Goal: Task Accomplishment & Management: Use online tool/utility

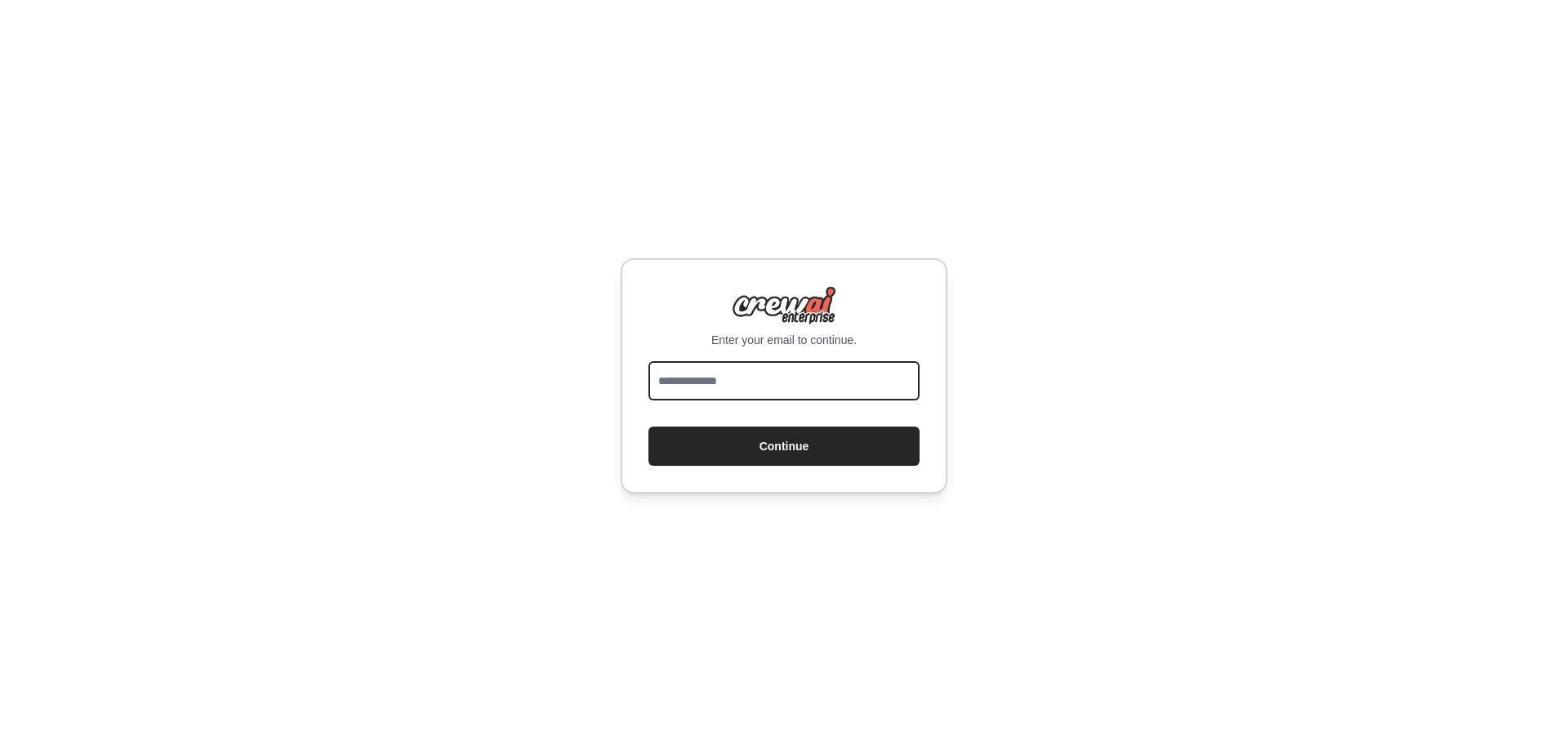
click at [731, 381] on input "email" at bounding box center [784, 381] width 271 height 39
type input "**********"
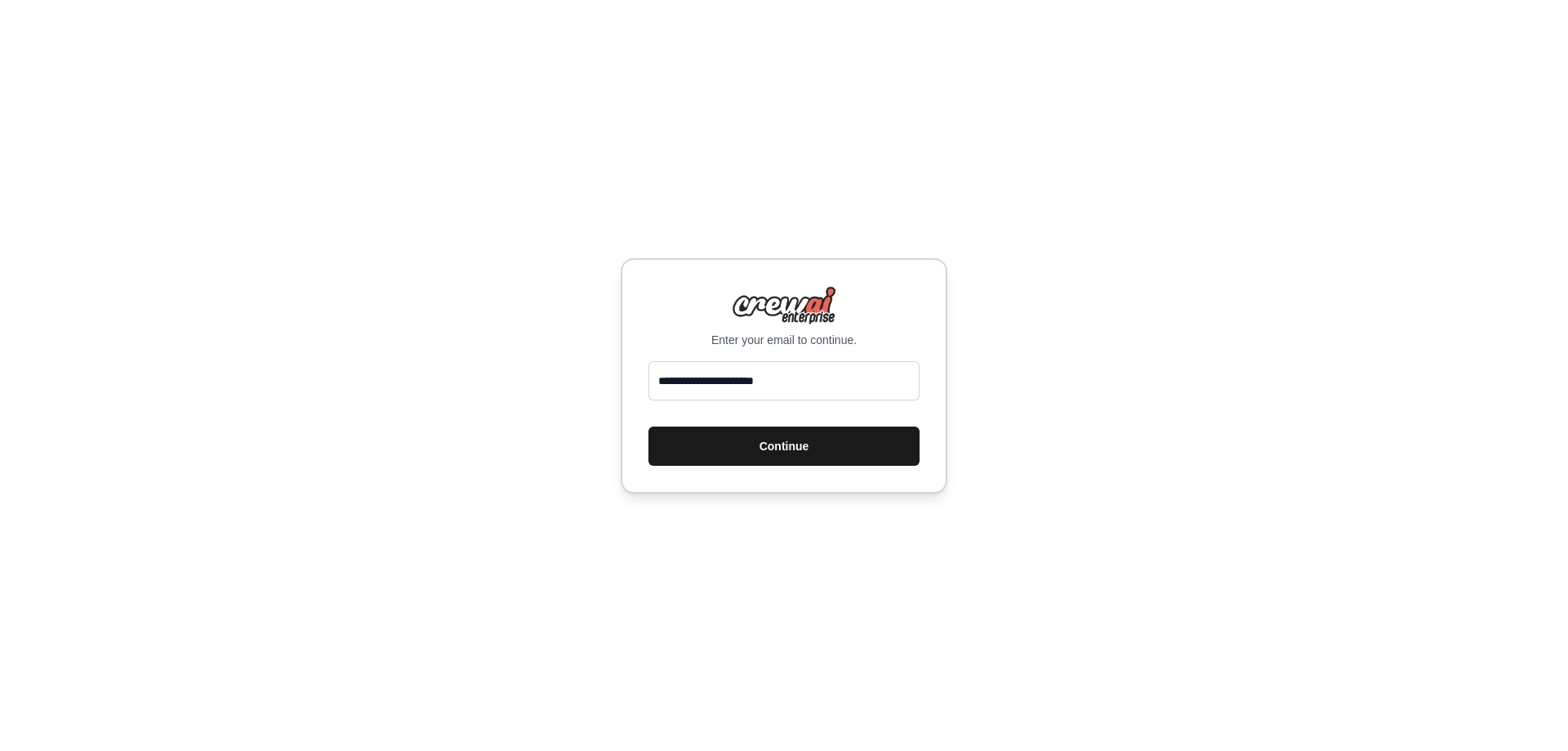
click at [777, 451] on button "Continue" at bounding box center [784, 446] width 271 height 39
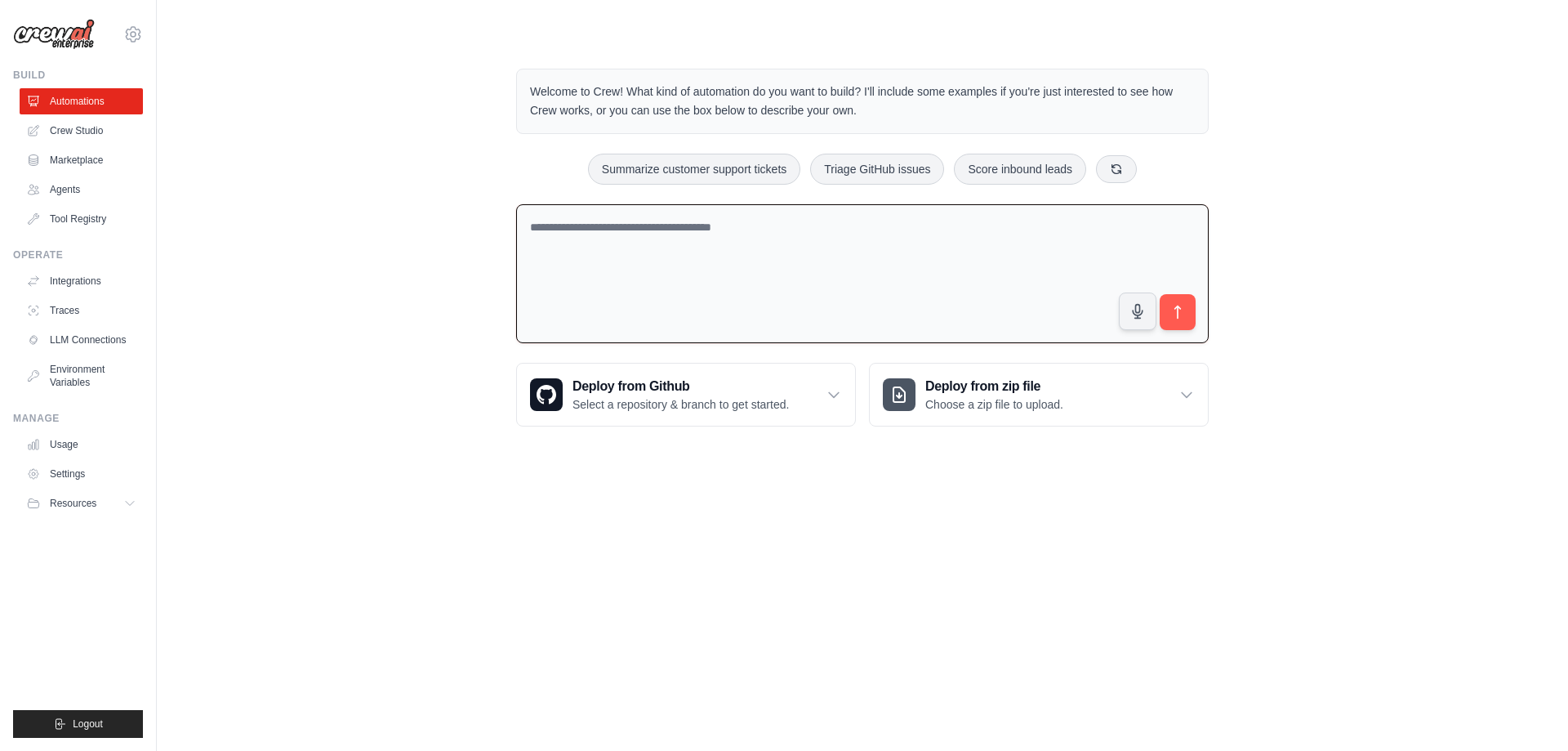
click at [872, 250] on textarea at bounding box center [862, 274] width 693 height 139
click at [748, 271] on textarea at bounding box center [862, 274] width 693 height 139
paste textarea "**********"
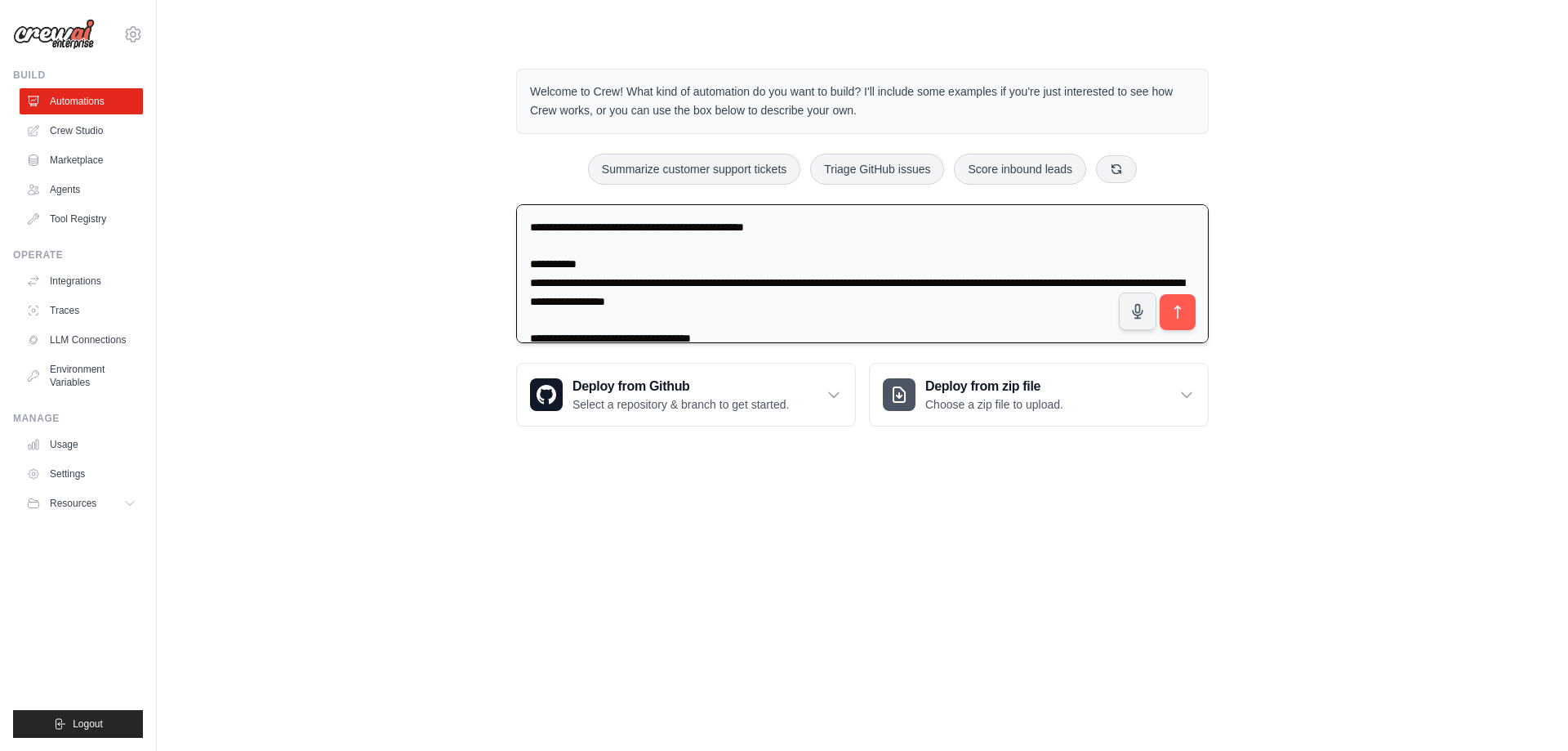
scroll to position [5860, 0]
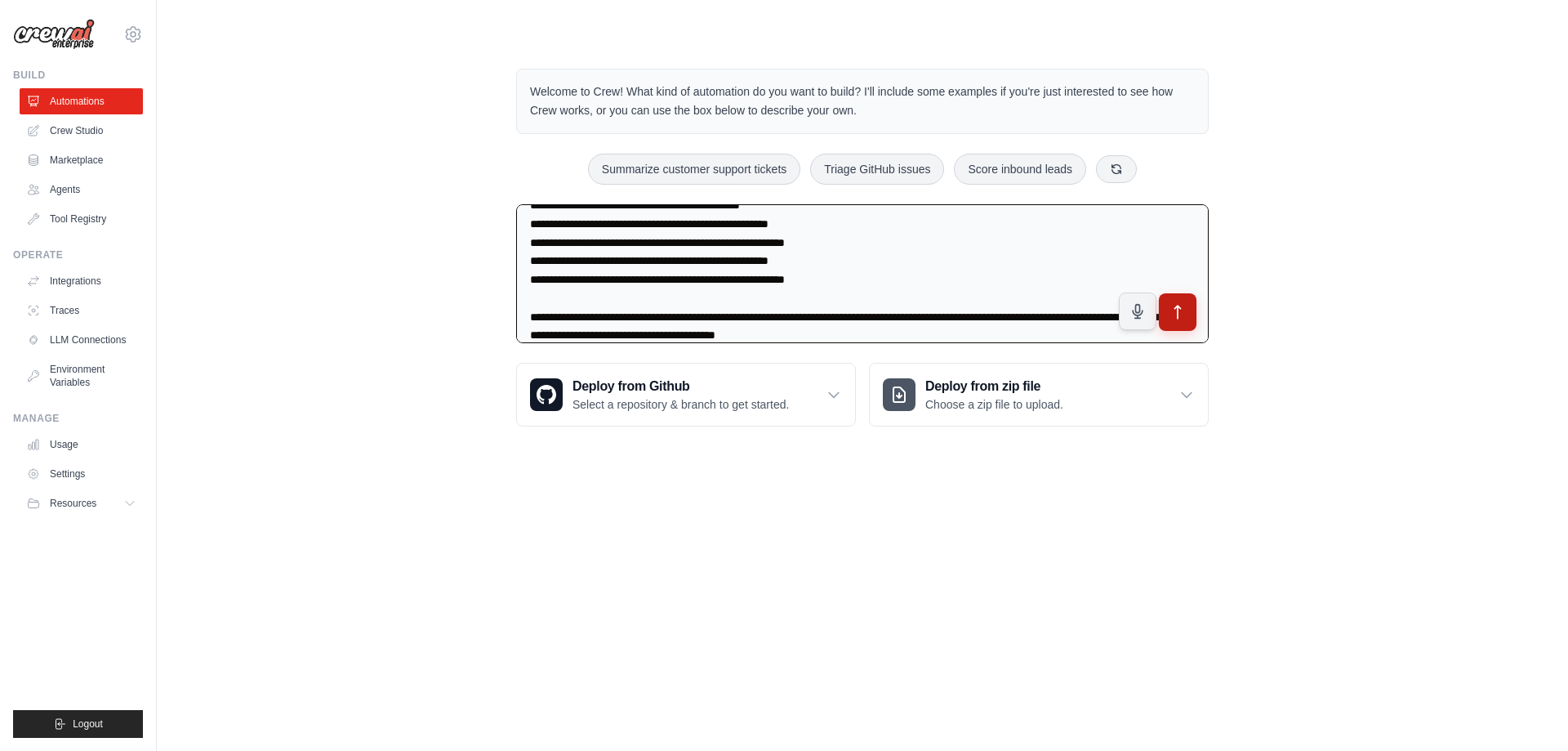
type textarea "**********"
click at [1182, 311] on icon "submit" at bounding box center [1178, 313] width 17 height 17
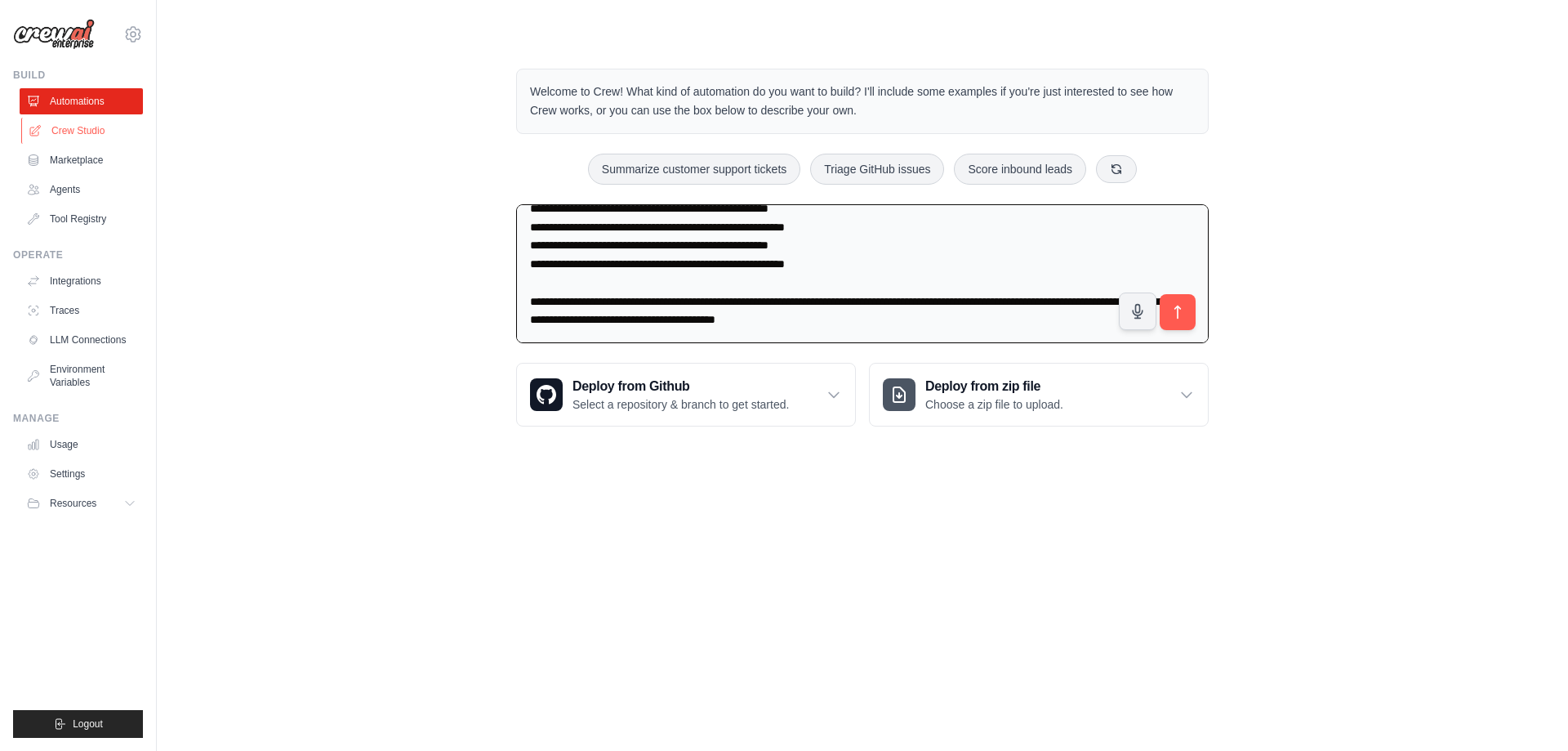
click at [70, 125] on link "Crew Studio" at bounding box center [82, 130] width 124 height 27
click at [86, 156] on link "Marketplace" at bounding box center [82, 160] width 124 height 27
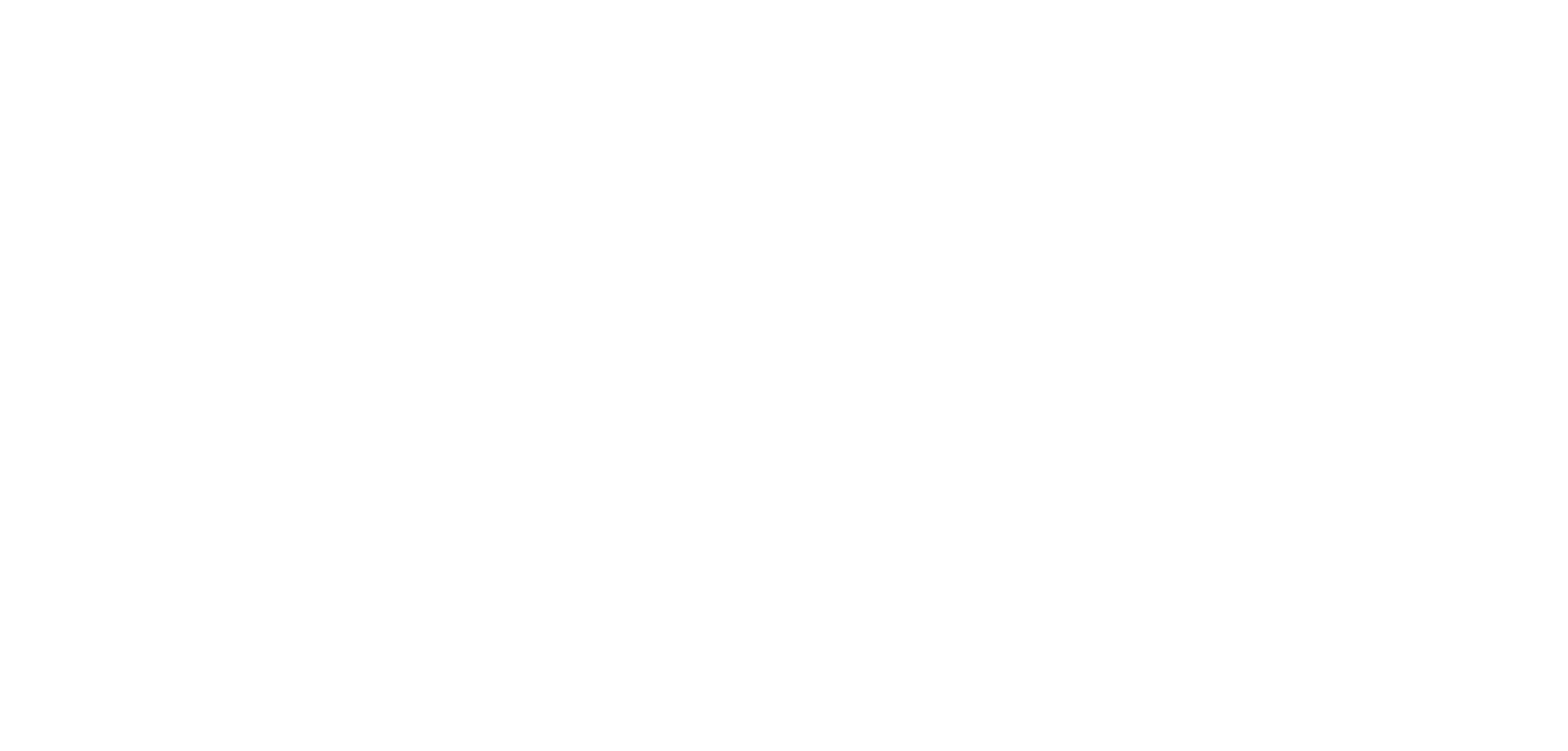
click at [1061, 0] on html at bounding box center [784, 0] width 1568 height 0
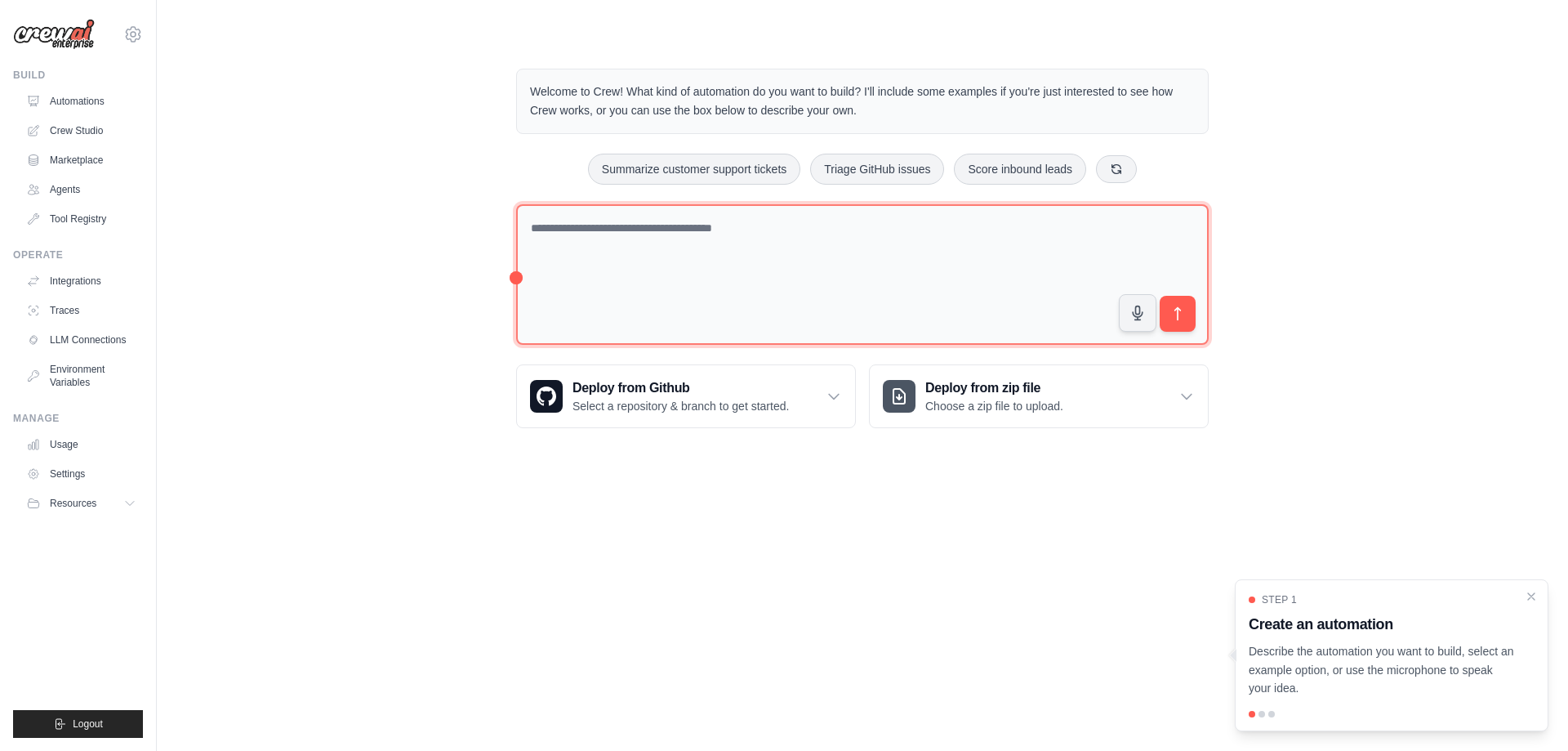
click at [641, 237] on textarea at bounding box center [862, 275] width 693 height 141
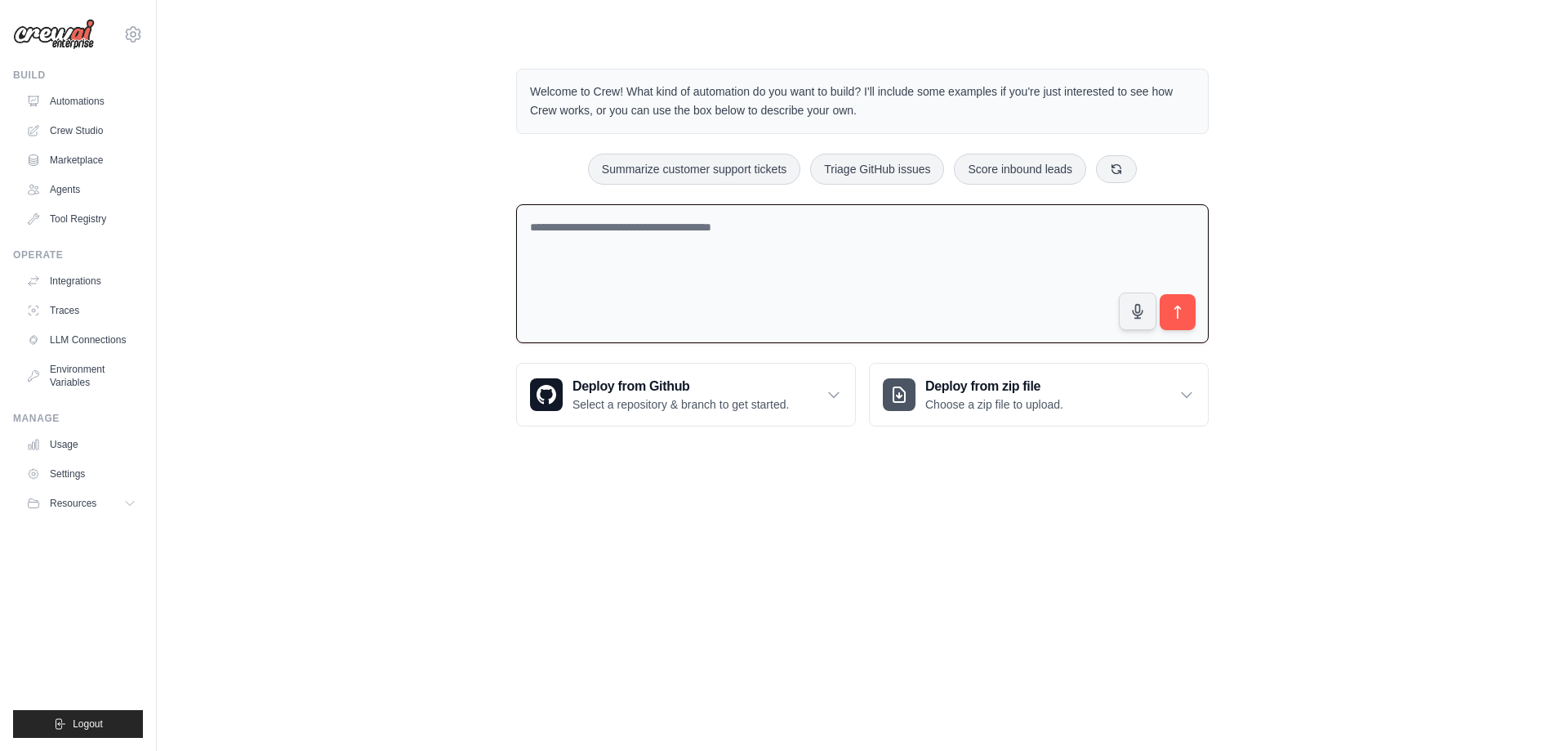
paste textarea "**********"
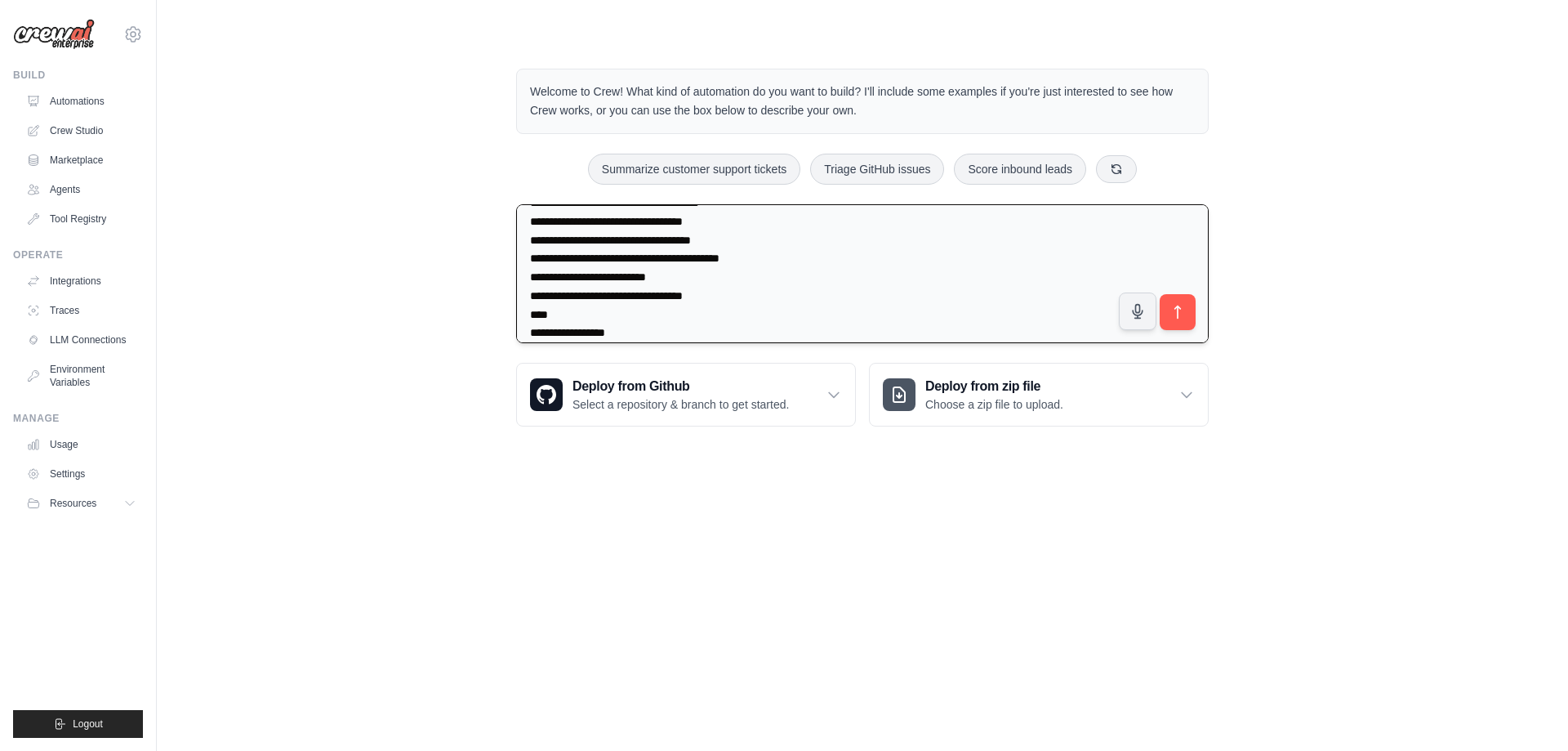
scroll to position [3245, 0]
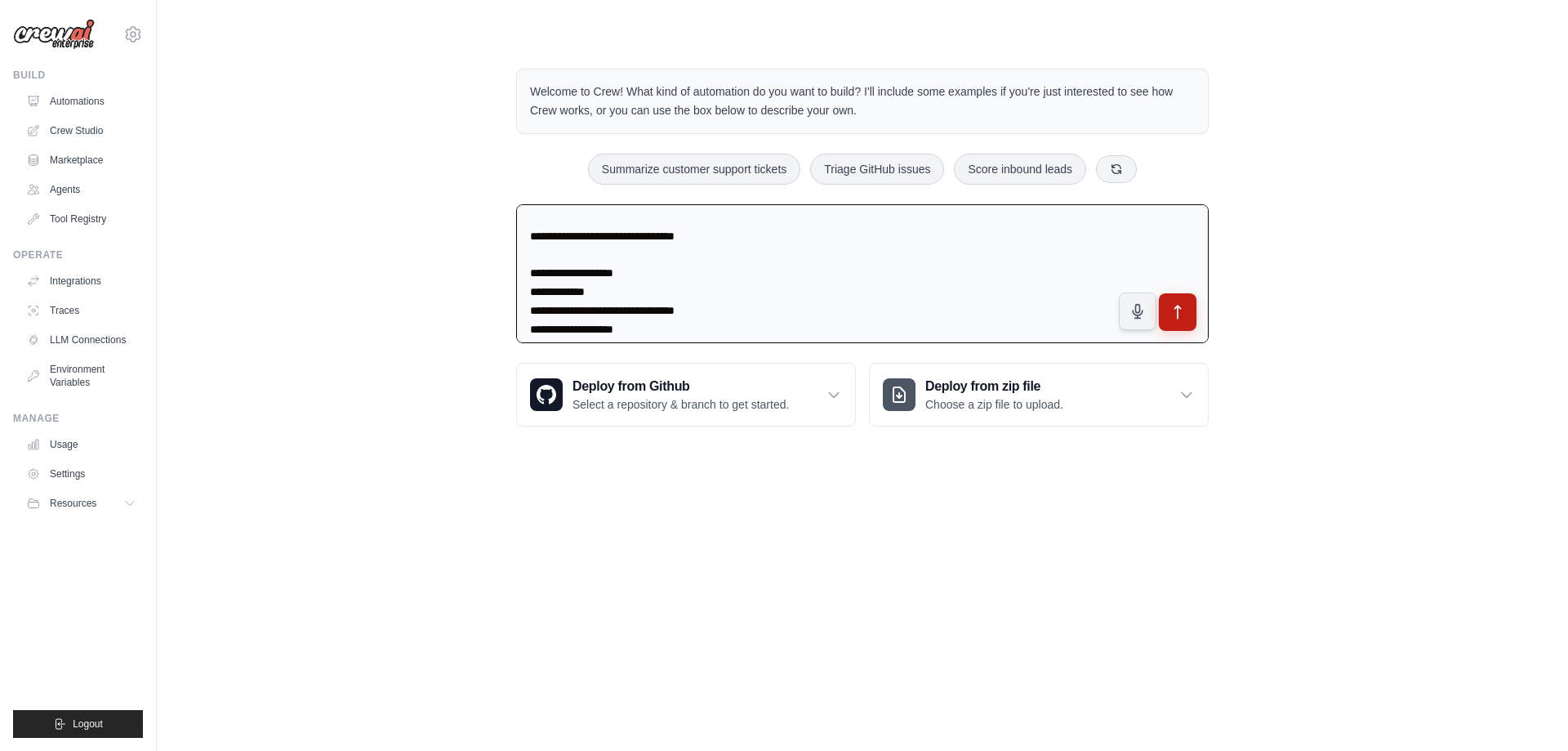
type textarea "**********"
click at [1189, 317] on button "submit" at bounding box center [1178, 312] width 38 height 38
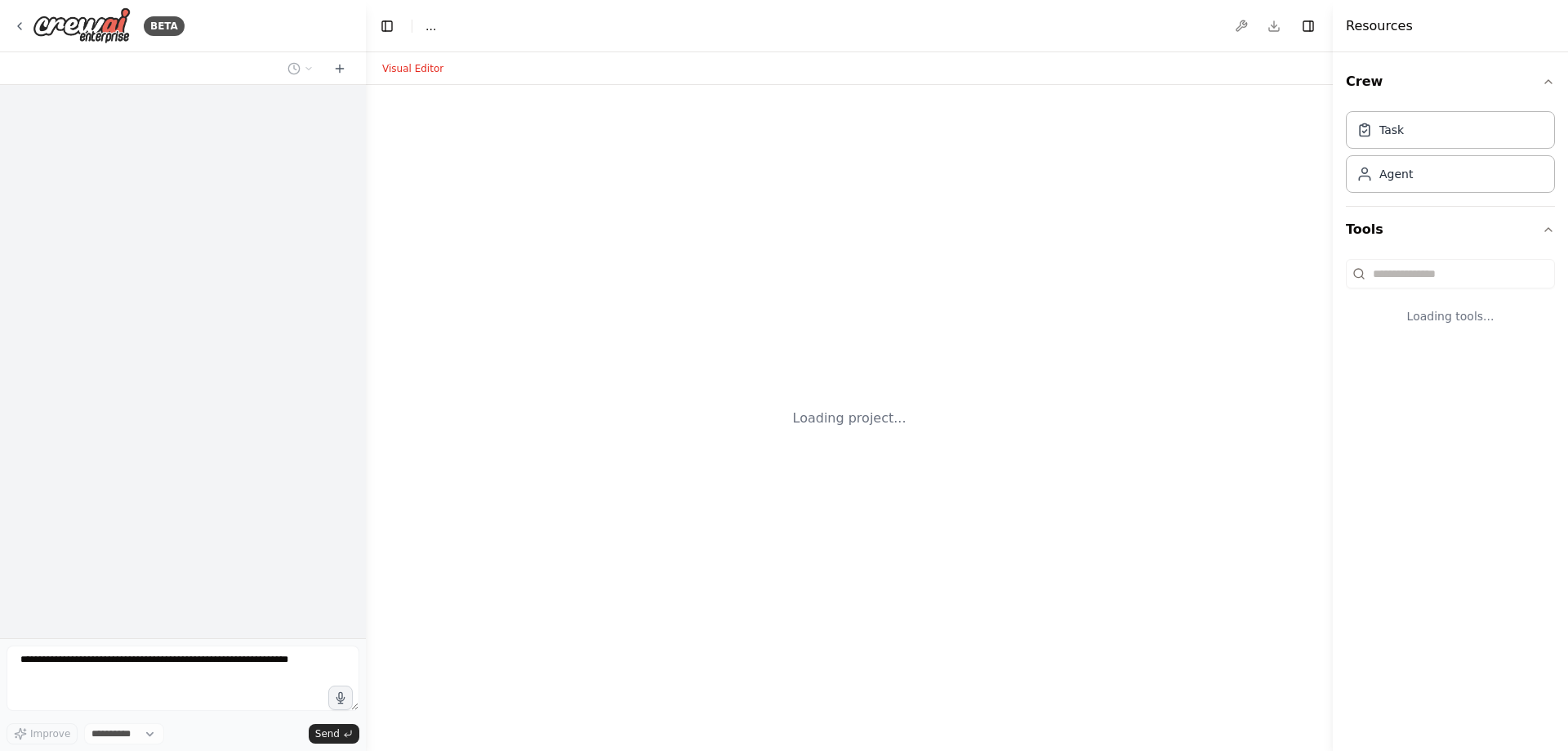
select select "****"
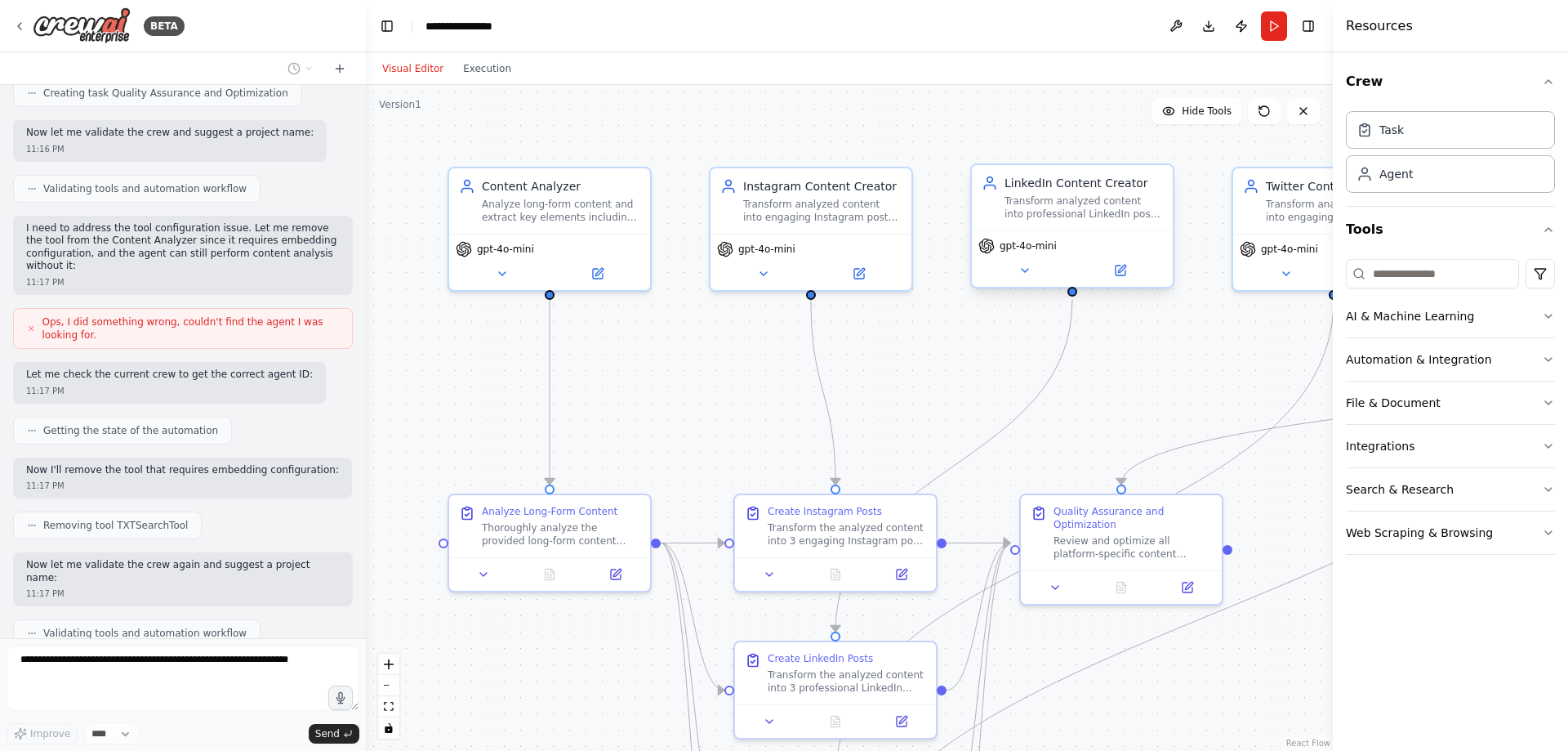
scroll to position [4937, 0]
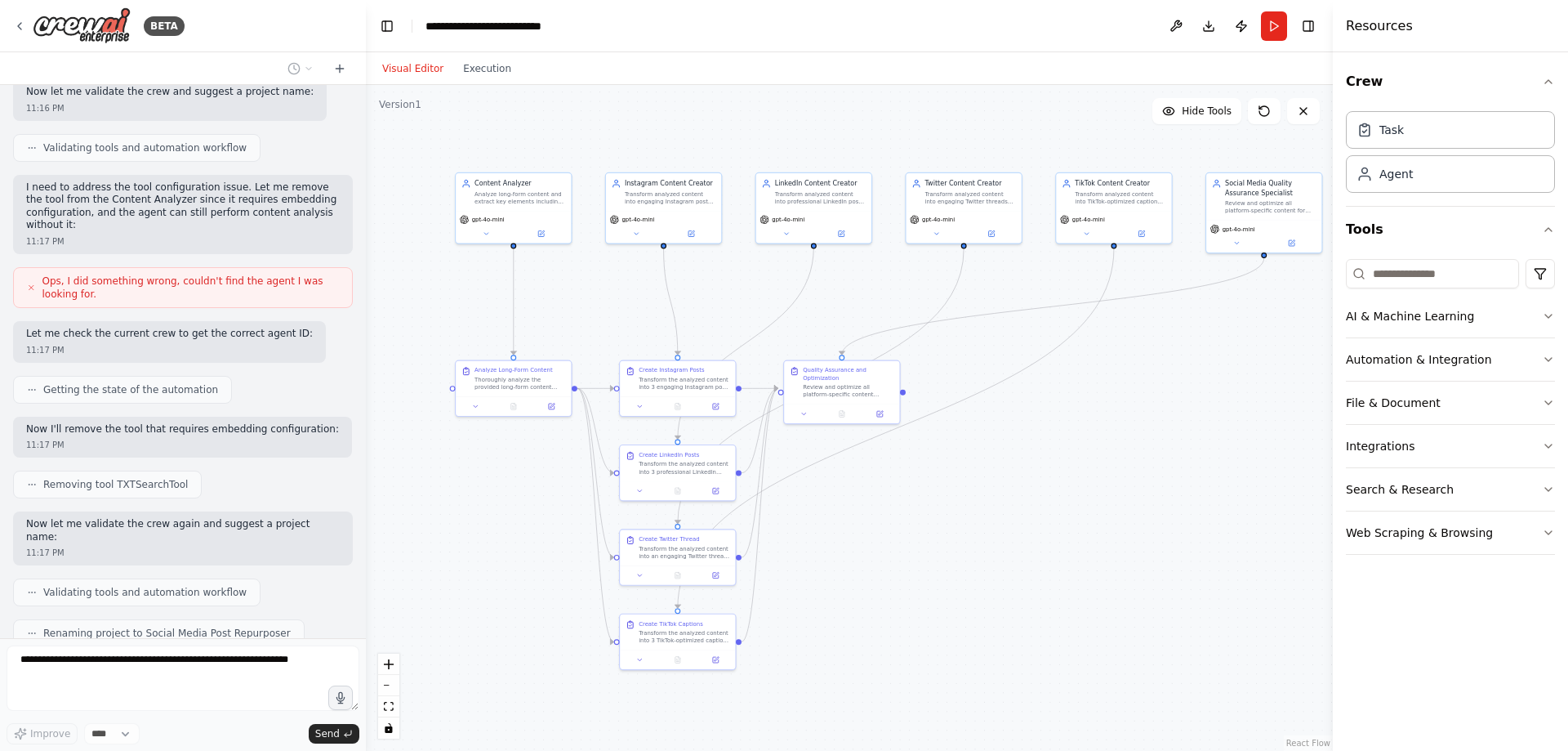
drag, startPoint x: 1161, startPoint y: 348, endPoint x: 845, endPoint y: 325, distance: 316.8
click at [845, 325] on div ".deletable-edge-delete-btn { width: 20px; height: 20px; border: 0px solid #ffff…" at bounding box center [849, 418] width 967 height 666
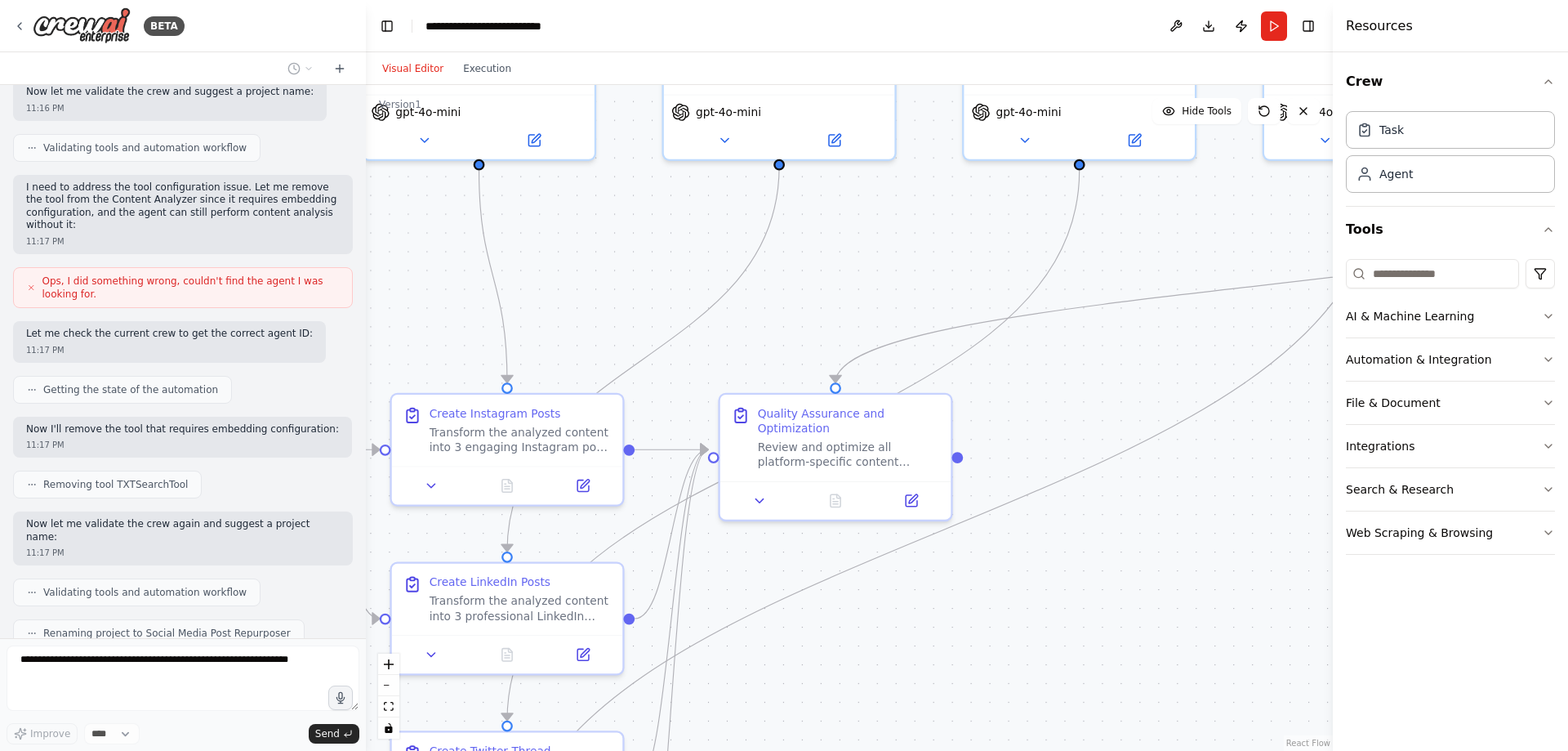
drag, startPoint x: 795, startPoint y: 296, endPoint x: 924, endPoint y: 305, distance: 129.3
click at [926, 310] on div ".deletable-edge-delete-btn { width: 20px; height: 20px; border: 0px solid #ffff…" at bounding box center [849, 418] width 967 height 666
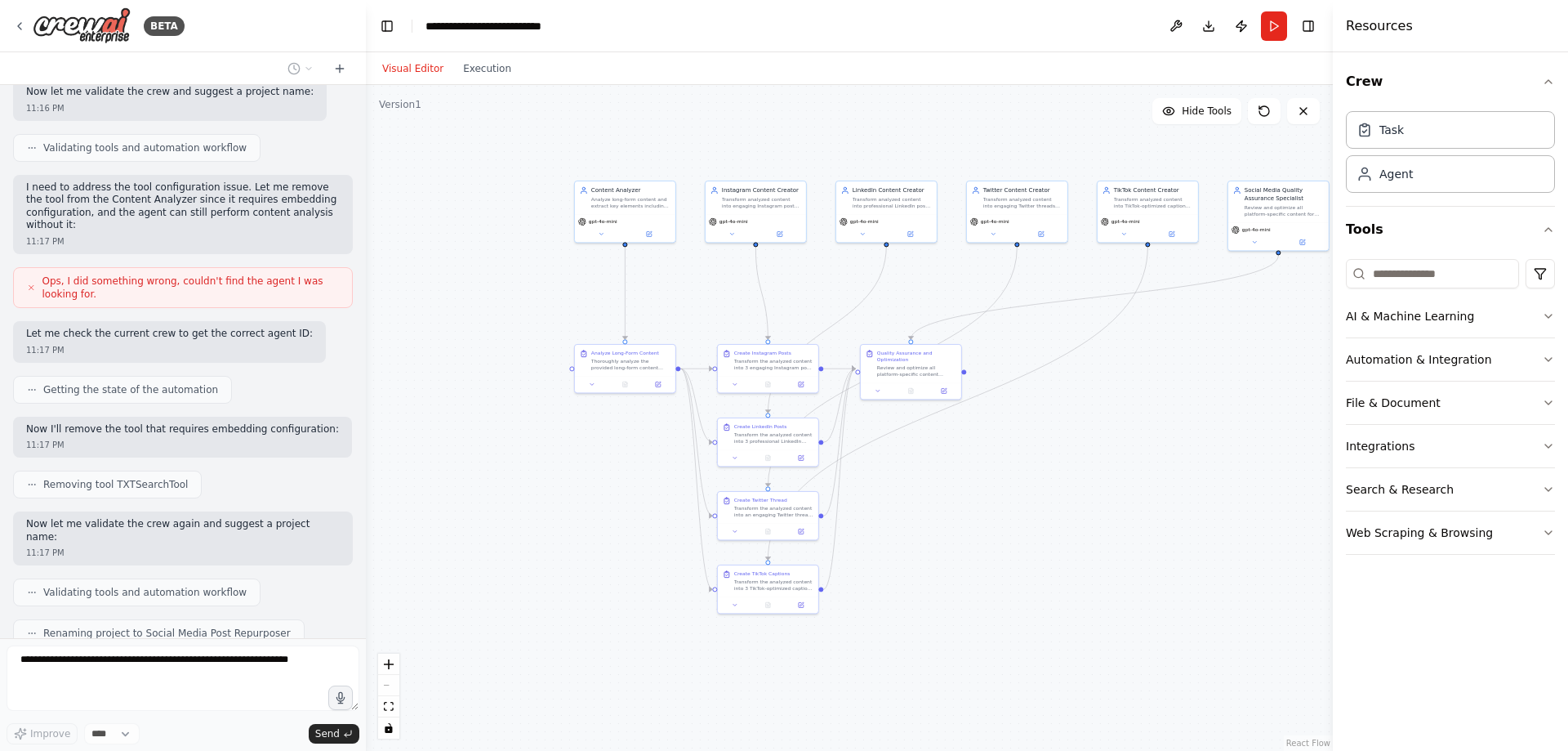
drag, startPoint x: 1273, startPoint y: 23, endPoint x: 1270, endPoint y: 84, distance: 61.1
click at [1273, 27] on button "Run" at bounding box center [1274, 26] width 27 height 29
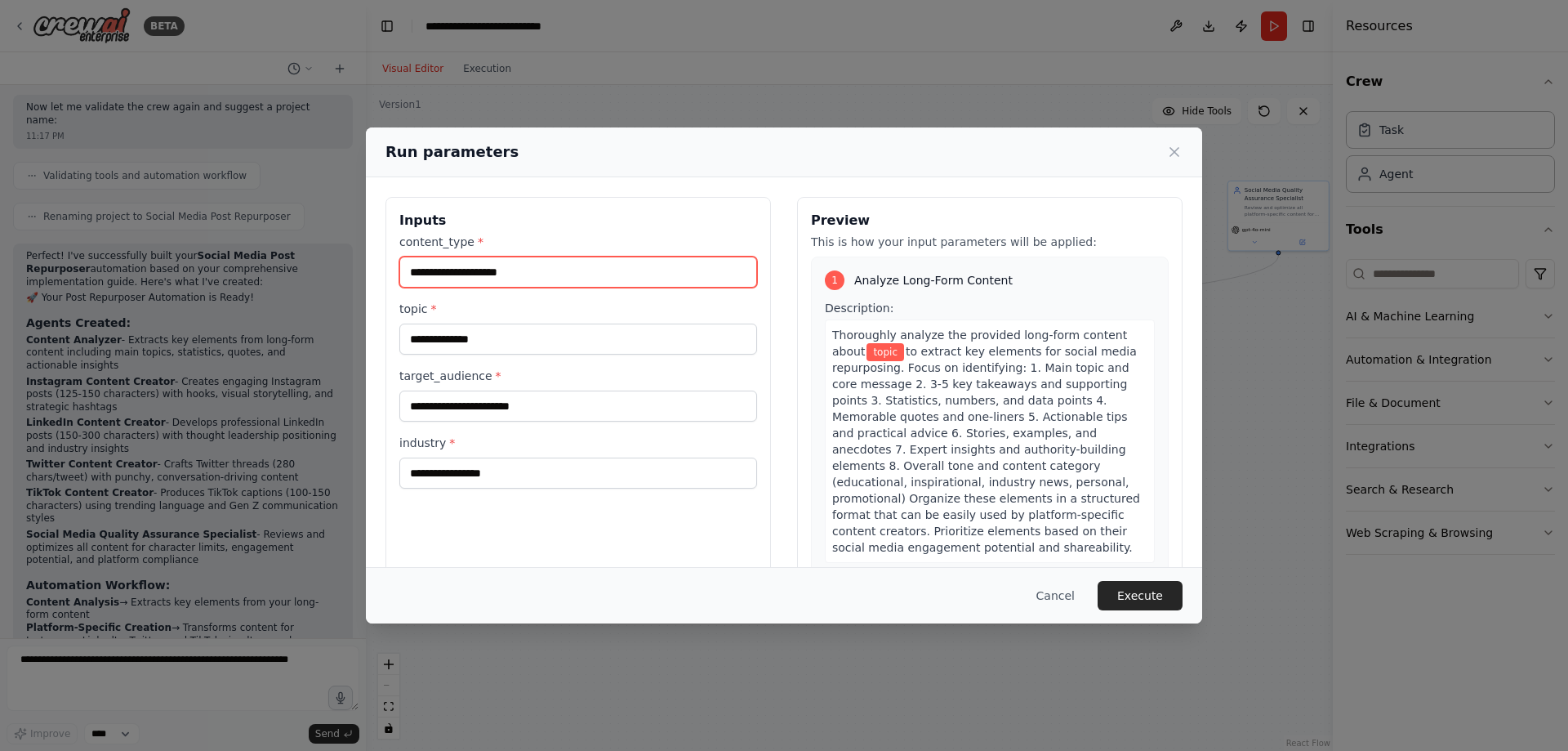
click at [428, 275] on input "content_type *" at bounding box center [578, 272] width 357 height 31
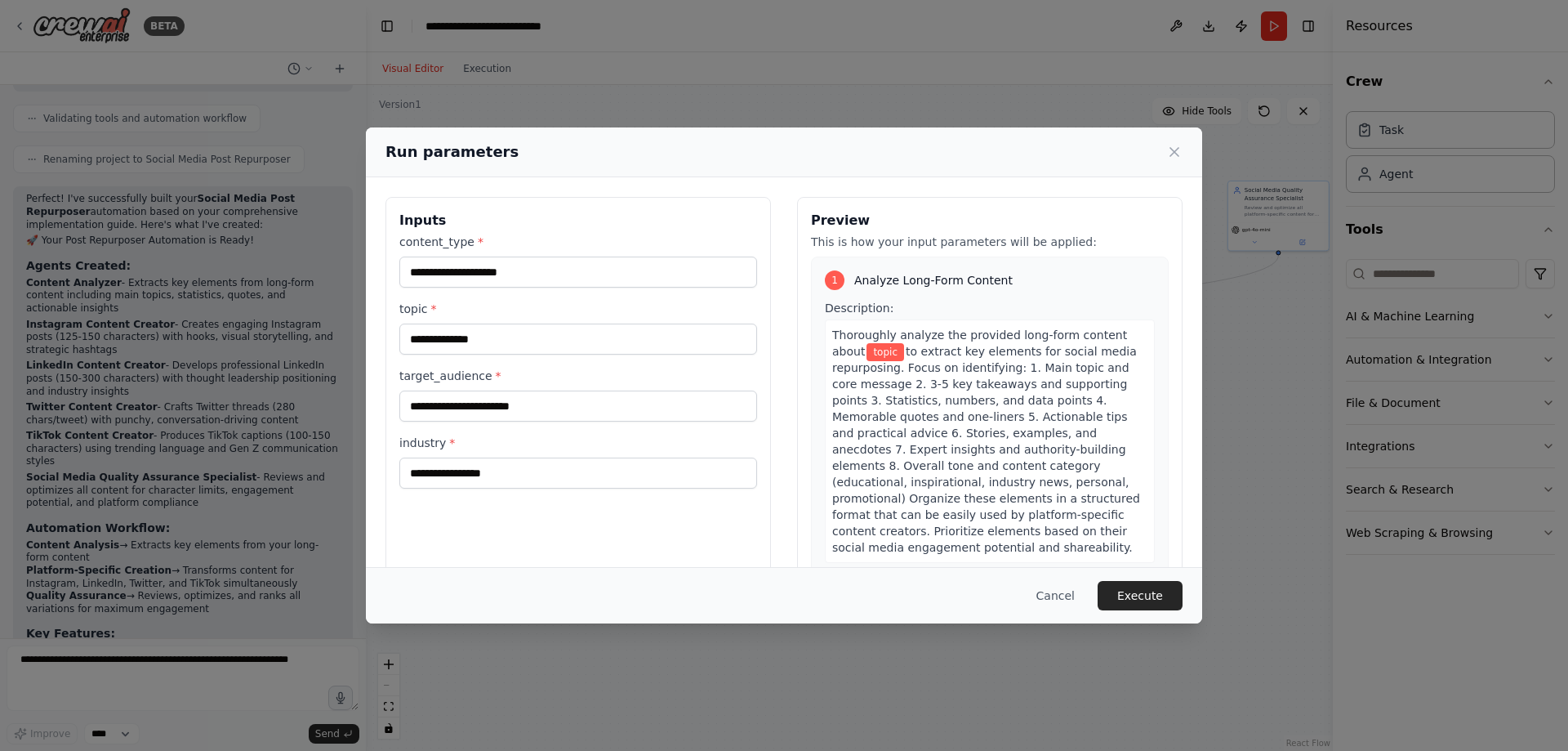
drag, startPoint x: 433, startPoint y: 311, endPoint x: 433, endPoint y: 335, distance: 24.0
click at [433, 312] on span "*" at bounding box center [434, 309] width 5 height 13
click at [433, 324] on input "topic *" at bounding box center [578, 339] width 357 height 31
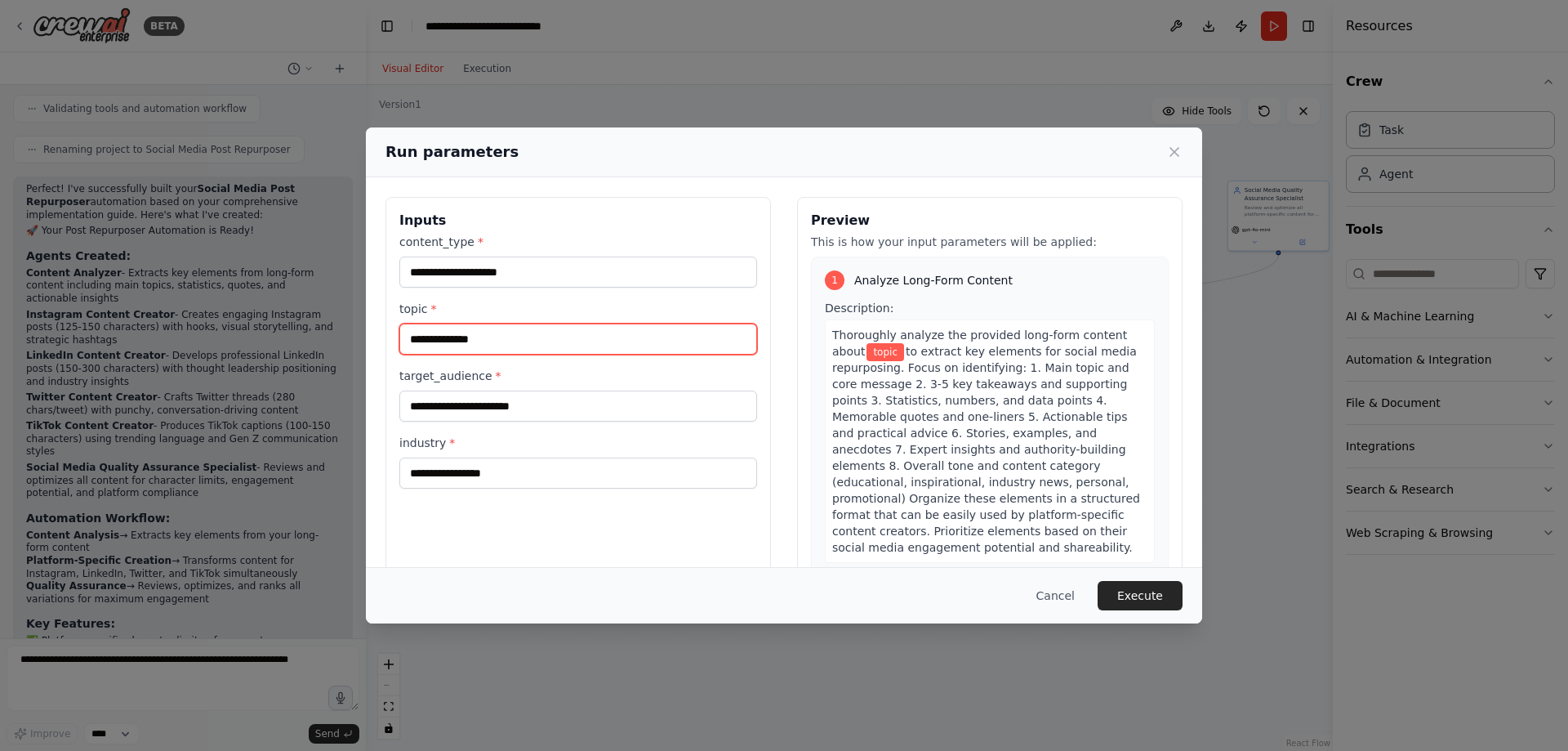
drag, startPoint x: 433, startPoint y: 335, endPoint x: 428, endPoint y: 348, distance: 13.9
click at [430, 338] on input "topic *" at bounding box center [578, 339] width 357 height 31
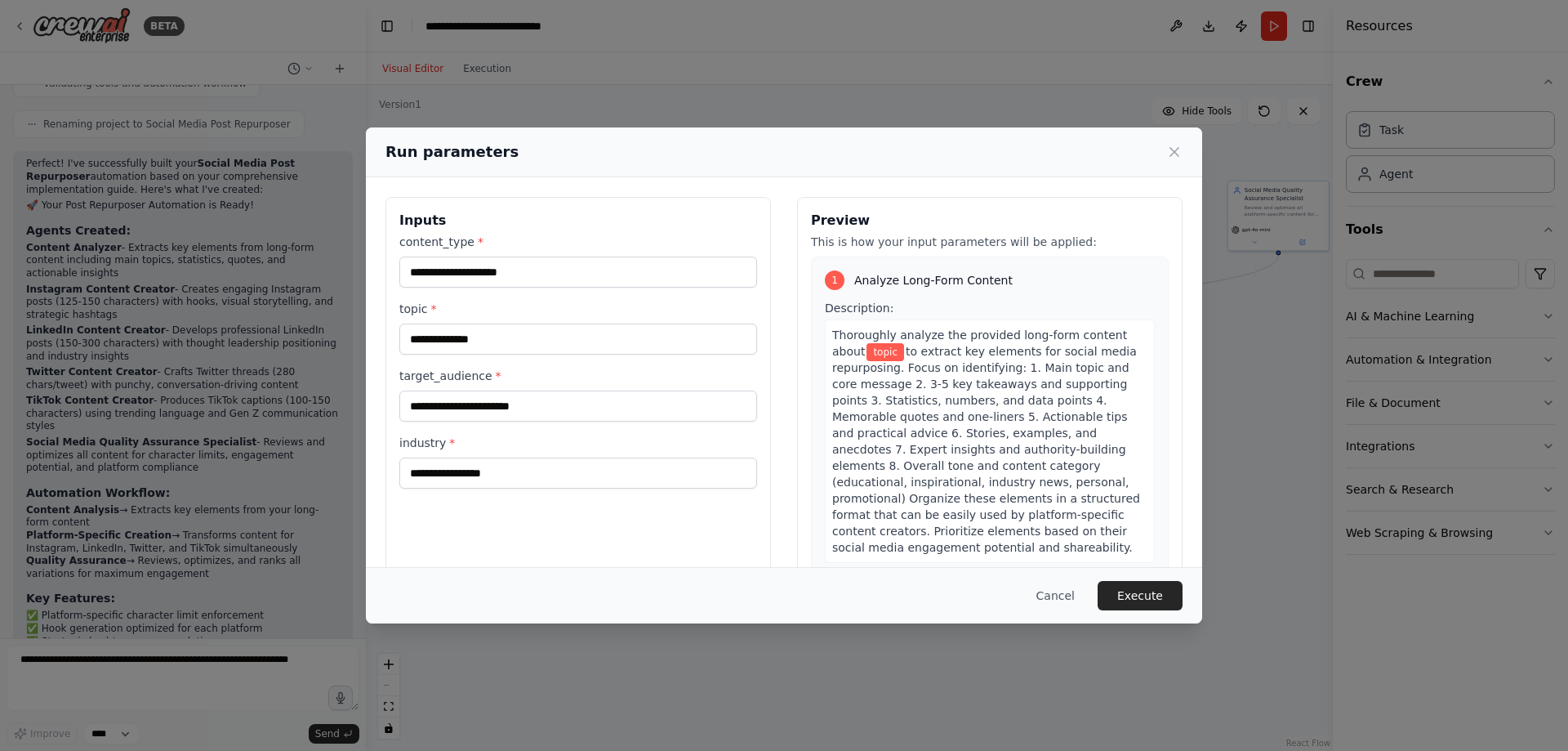
click at [433, 382] on label "target_audience *" at bounding box center [578, 376] width 357 height 17
click at [433, 391] on input "target_audience *" at bounding box center [578, 406] width 357 height 31
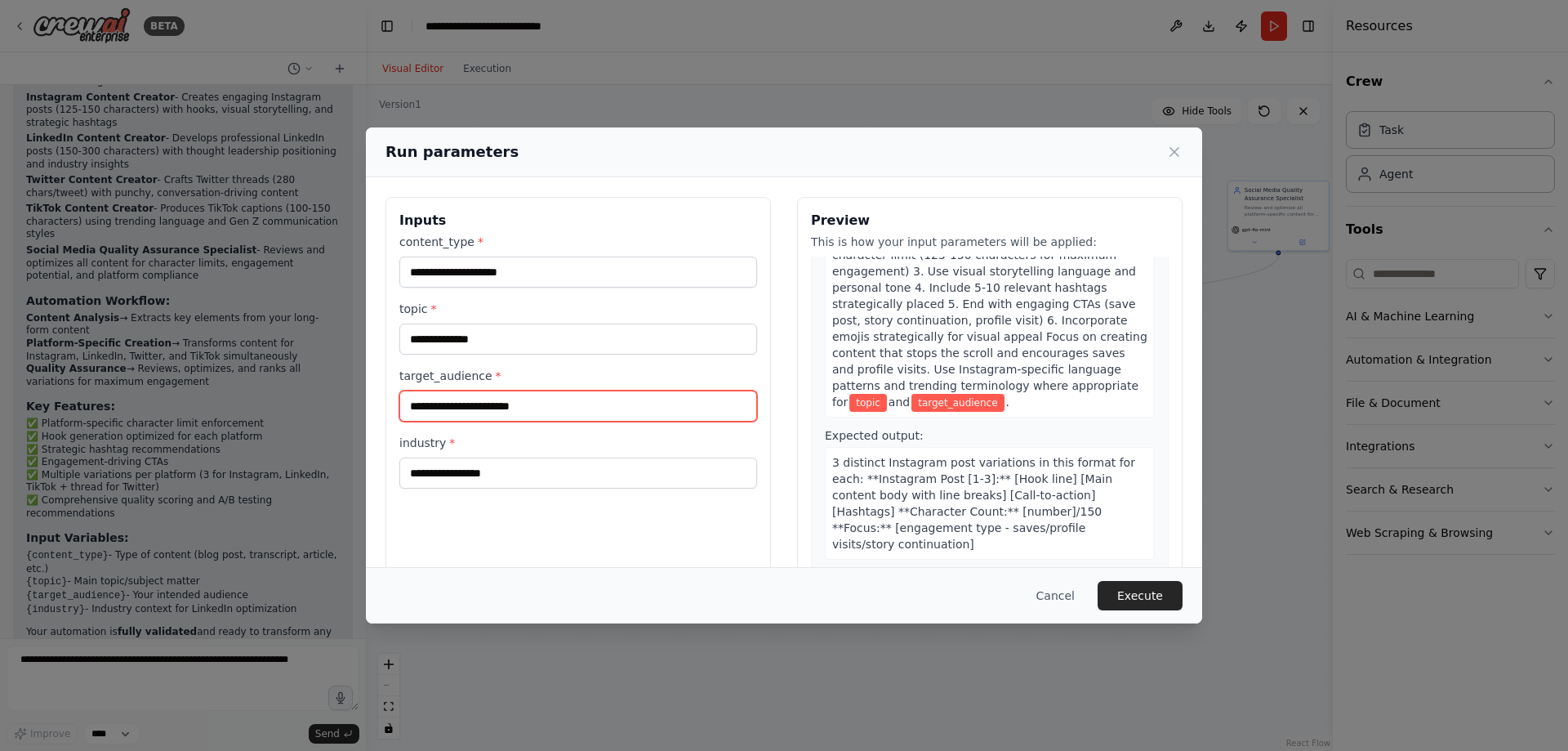
scroll to position [735, 0]
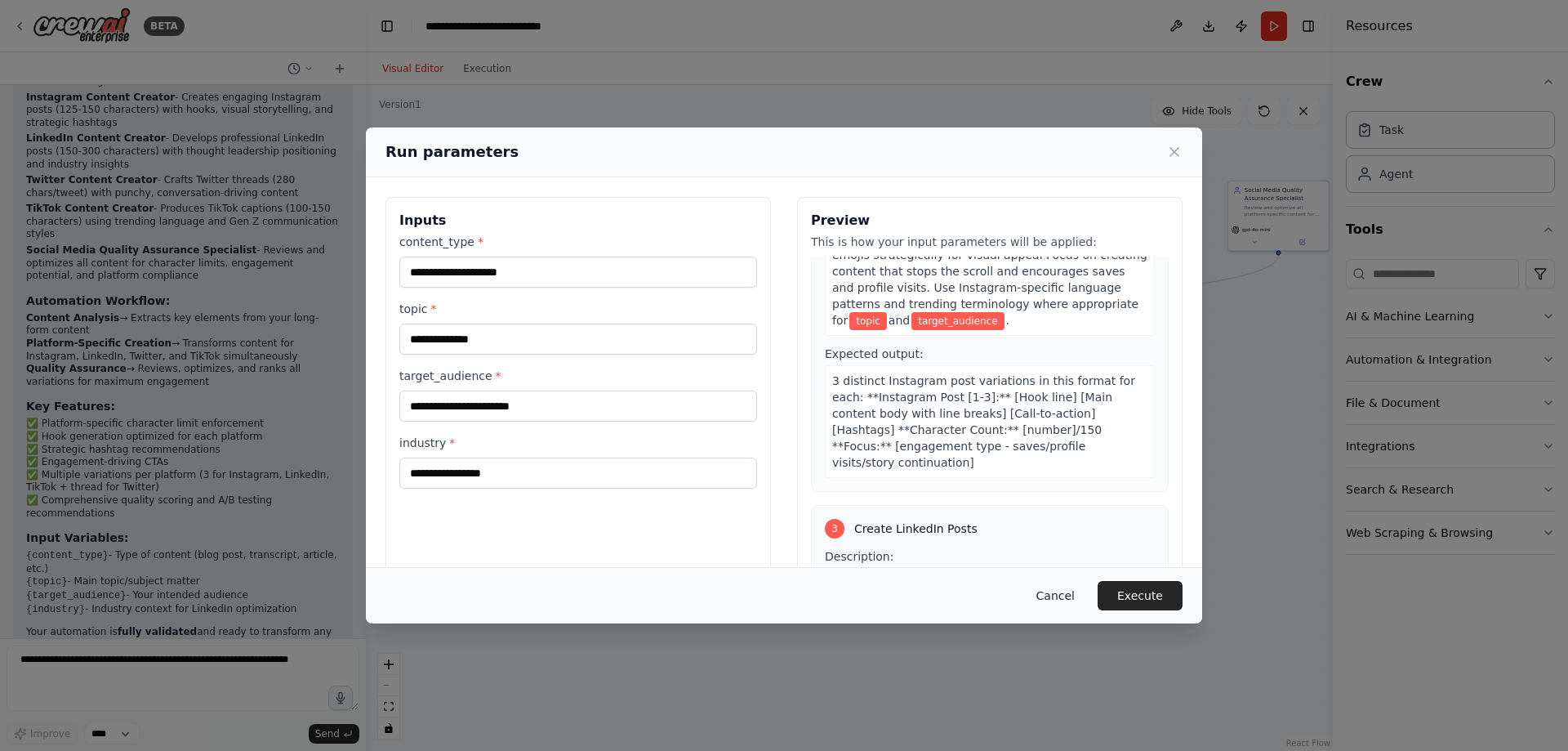
click at [1068, 583] on button "Cancel" at bounding box center [1056, 596] width 64 height 29
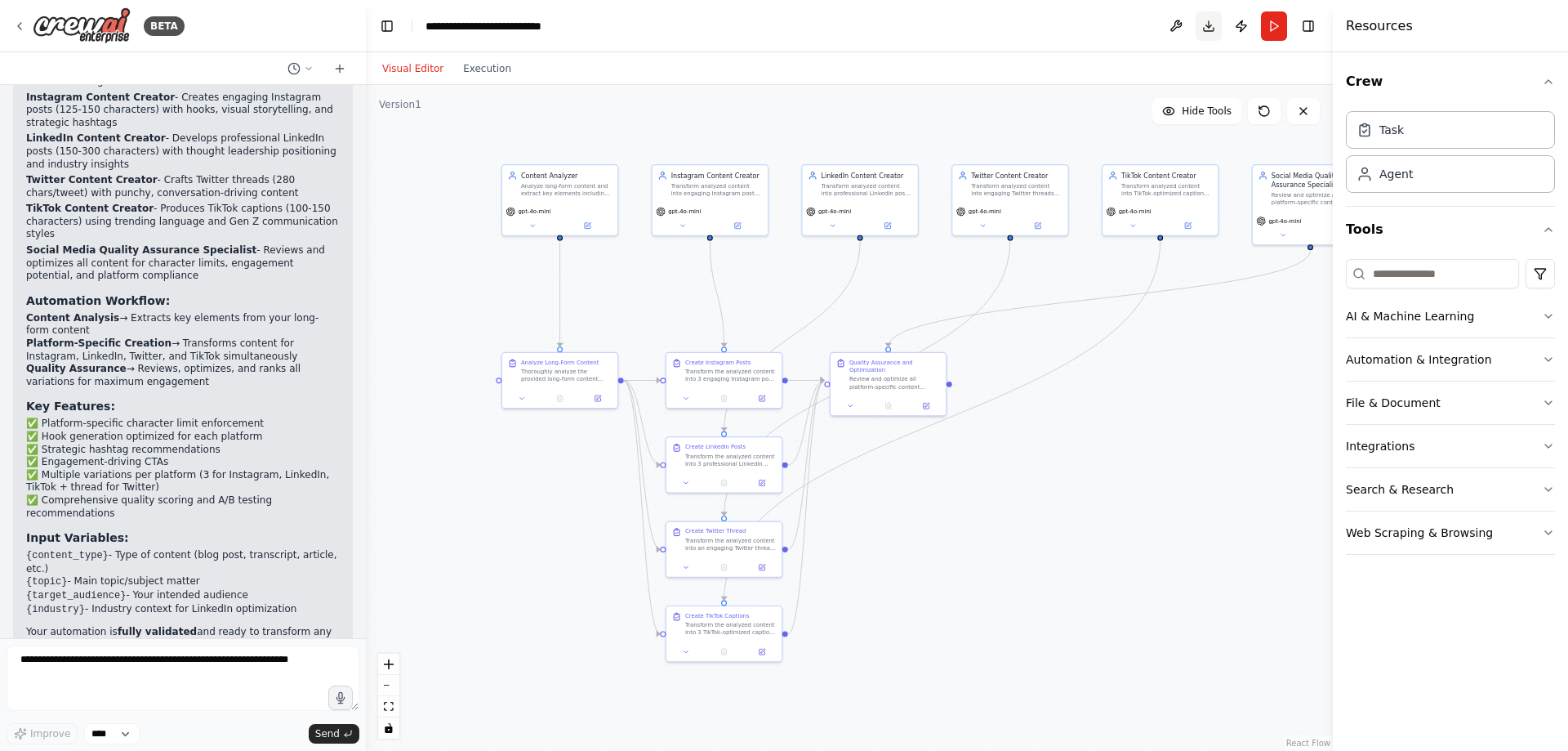
click at [1208, 30] on button "Download" at bounding box center [1209, 26] width 27 height 29
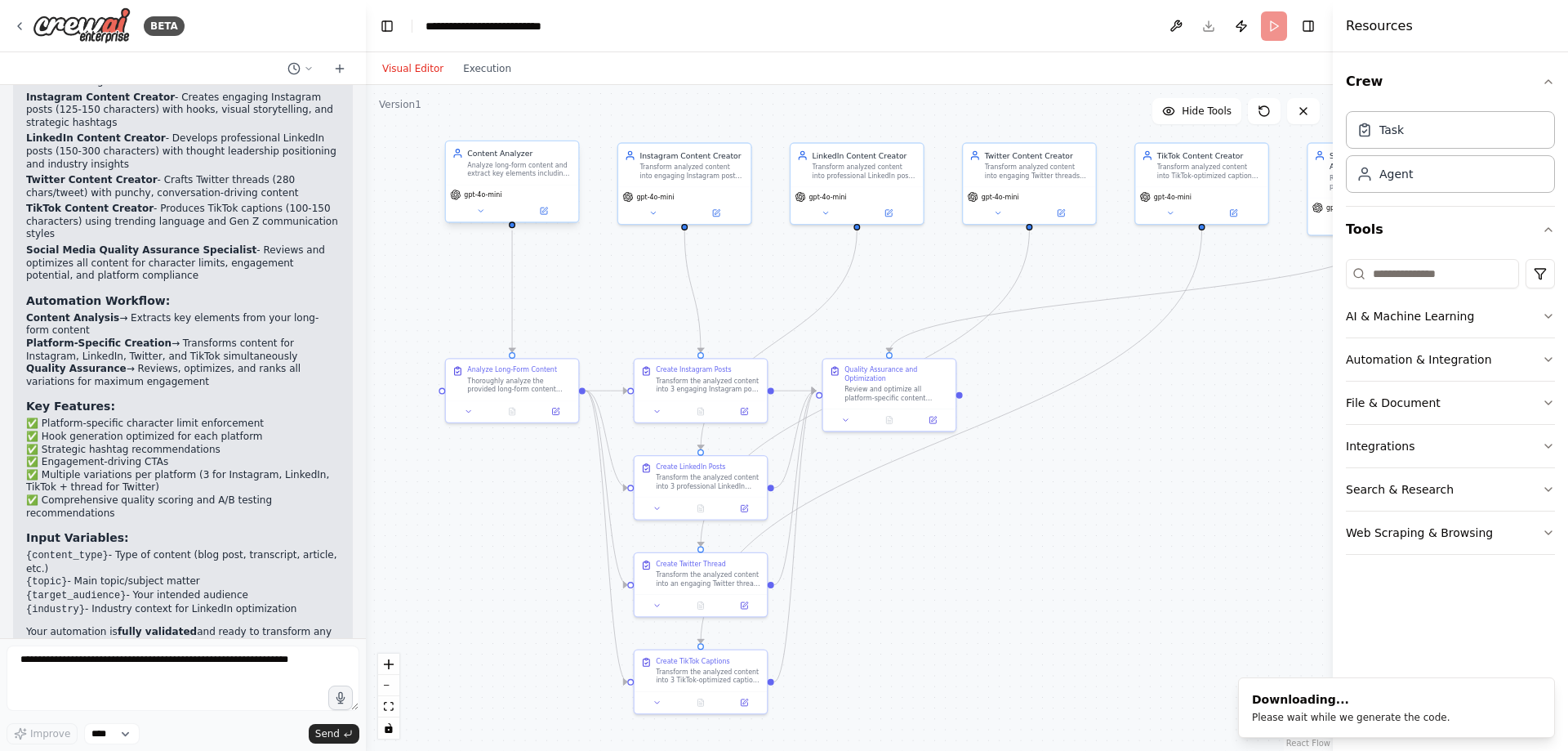
click at [472, 203] on div "gpt-4o-mini" at bounding box center [512, 203] width 132 height 38
click at [472, 204] on div "gpt-4o-mini" at bounding box center [512, 203] width 132 height 38
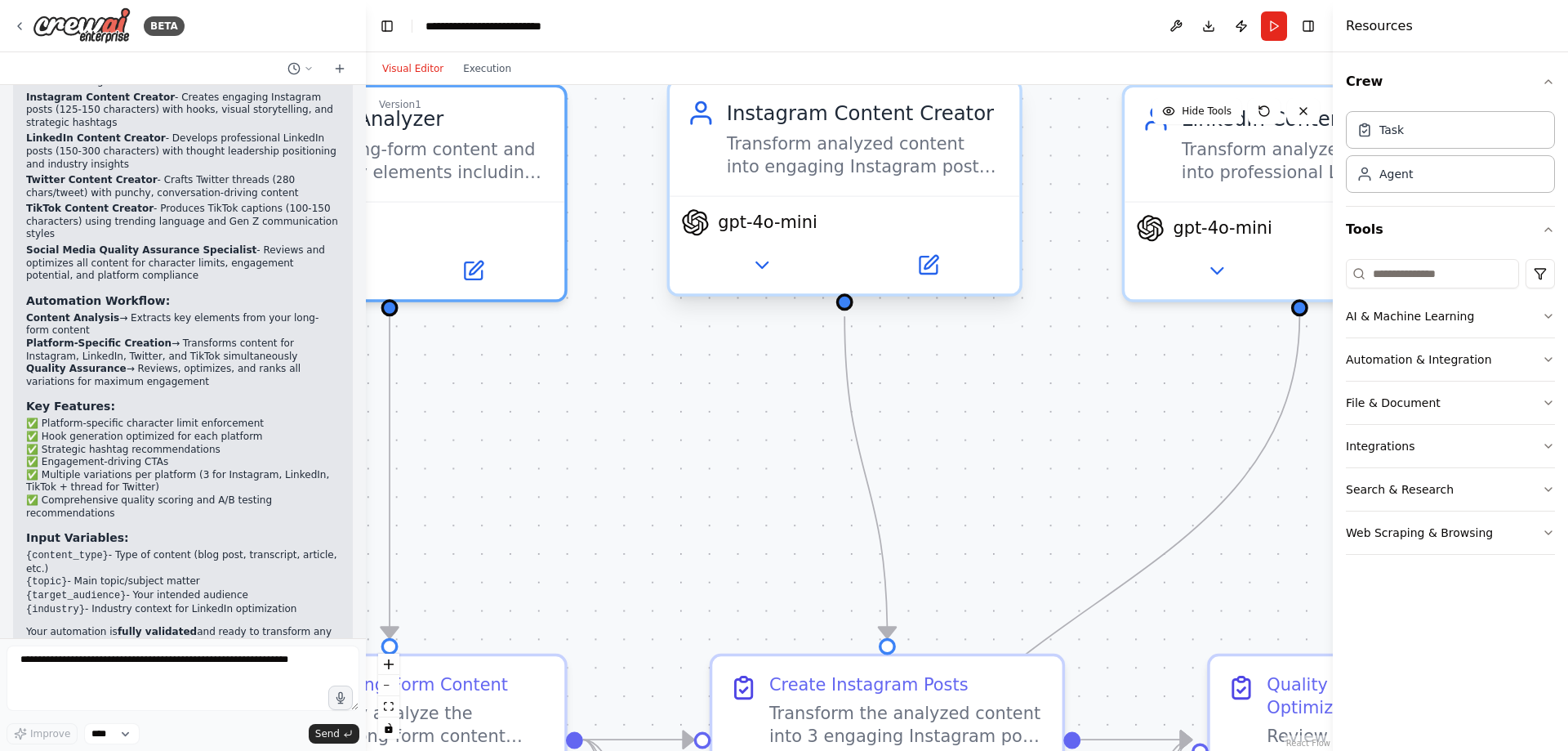
click at [743, 228] on span "gpt-4o-mini" at bounding box center [767, 222] width 99 height 23
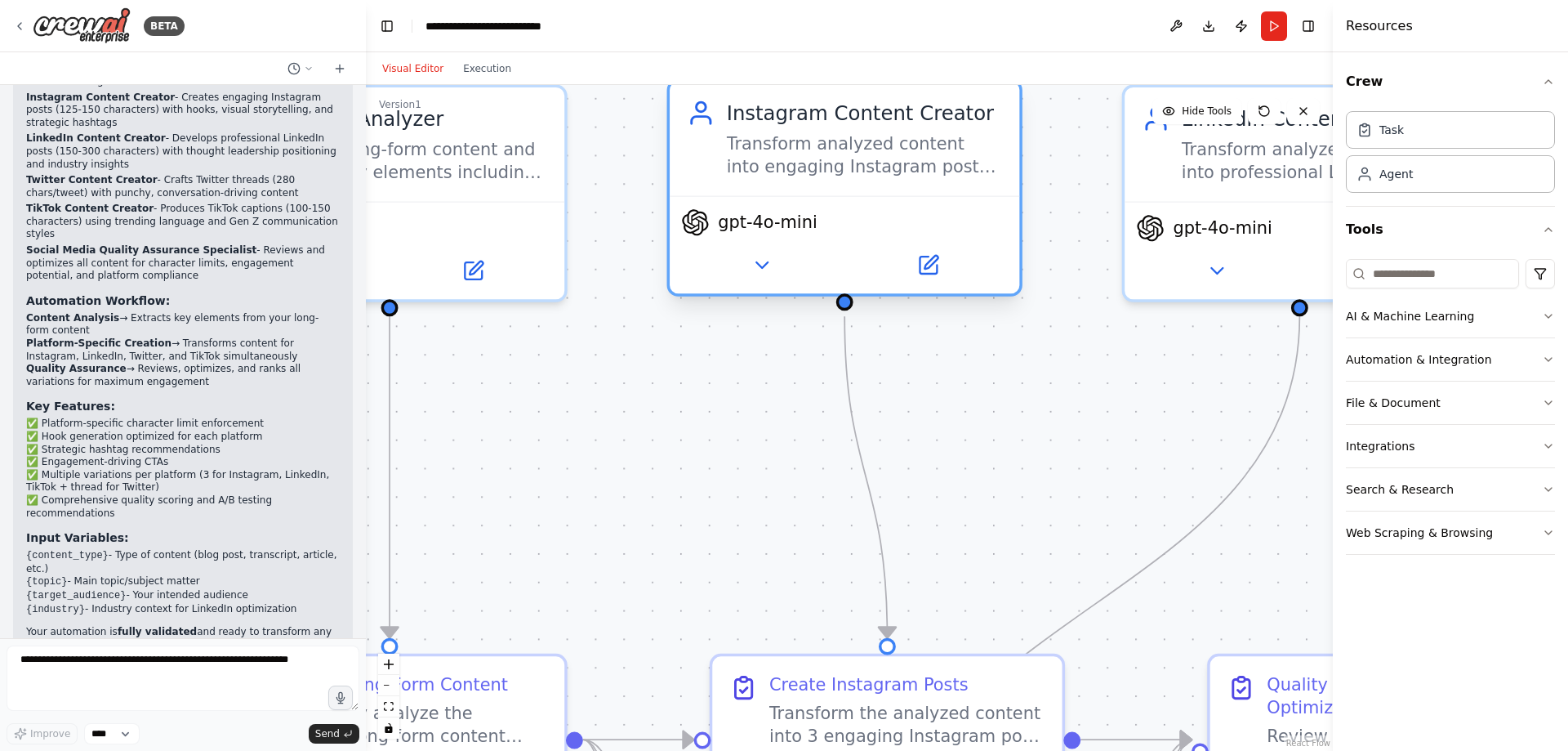
click at [745, 229] on span "gpt-4o-mini" at bounding box center [767, 222] width 99 height 23
click at [758, 282] on button at bounding box center [762, 265] width 161 height 34
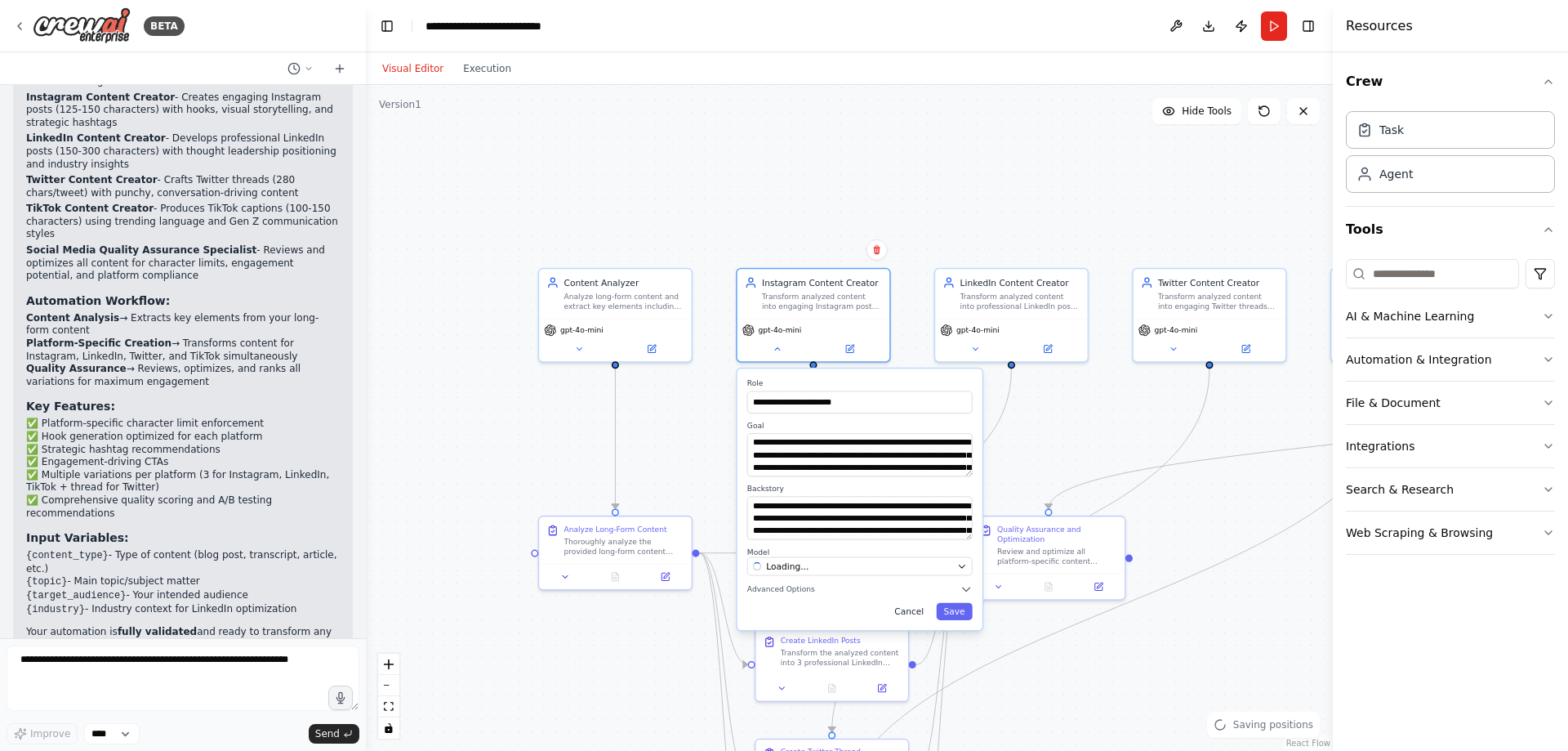
click at [919, 605] on button "Cancel" at bounding box center [909, 612] width 44 height 17
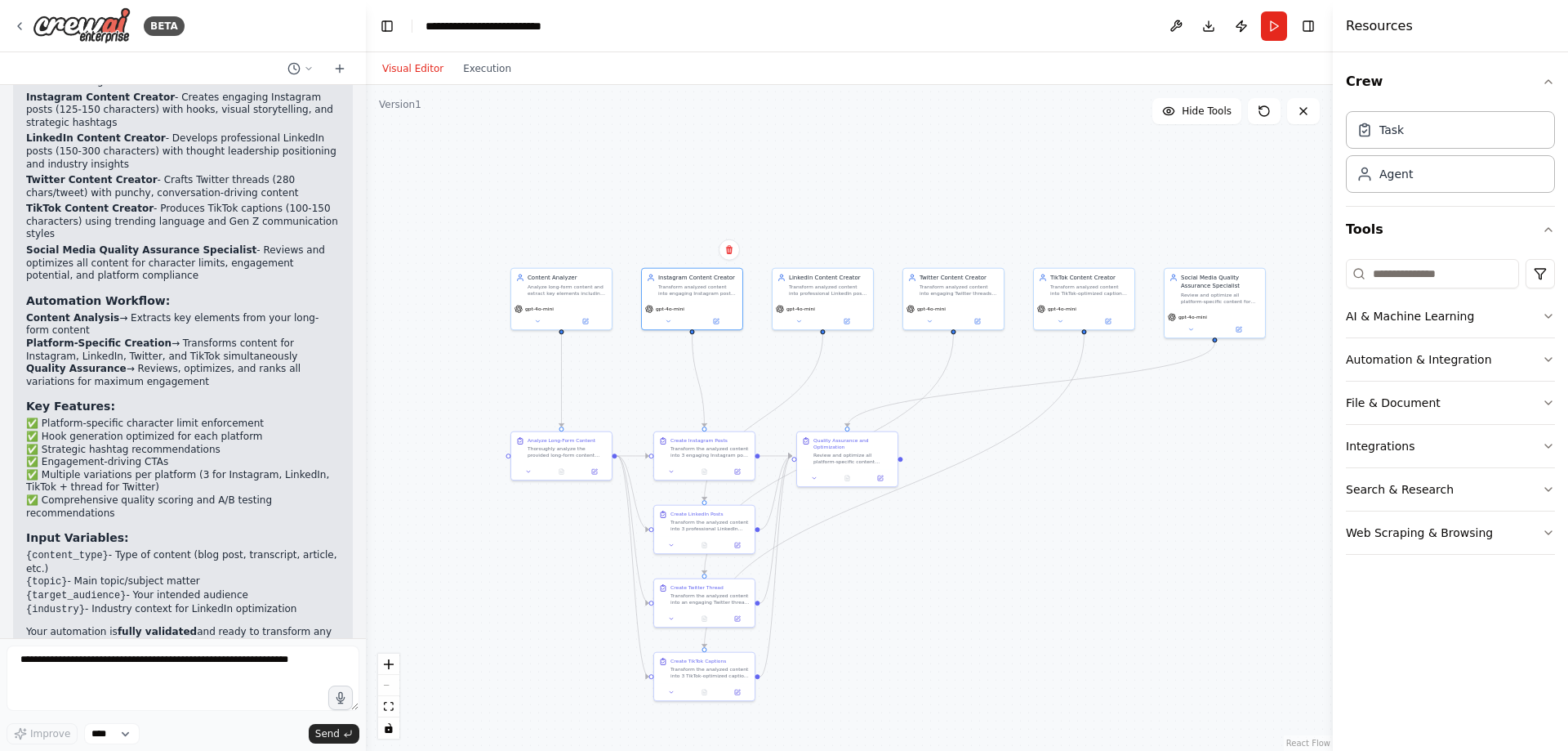
drag, startPoint x: 1189, startPoint y: 553, endPoint x: 1101, endPoint y: 463, distance: 125.9
click at [1098, 470] on div ".deletable-edge-delete-btn { width: 20px; height: 20px; border: 0px solid #ffff…" at bounding box center [849, 418] width 967 height 666
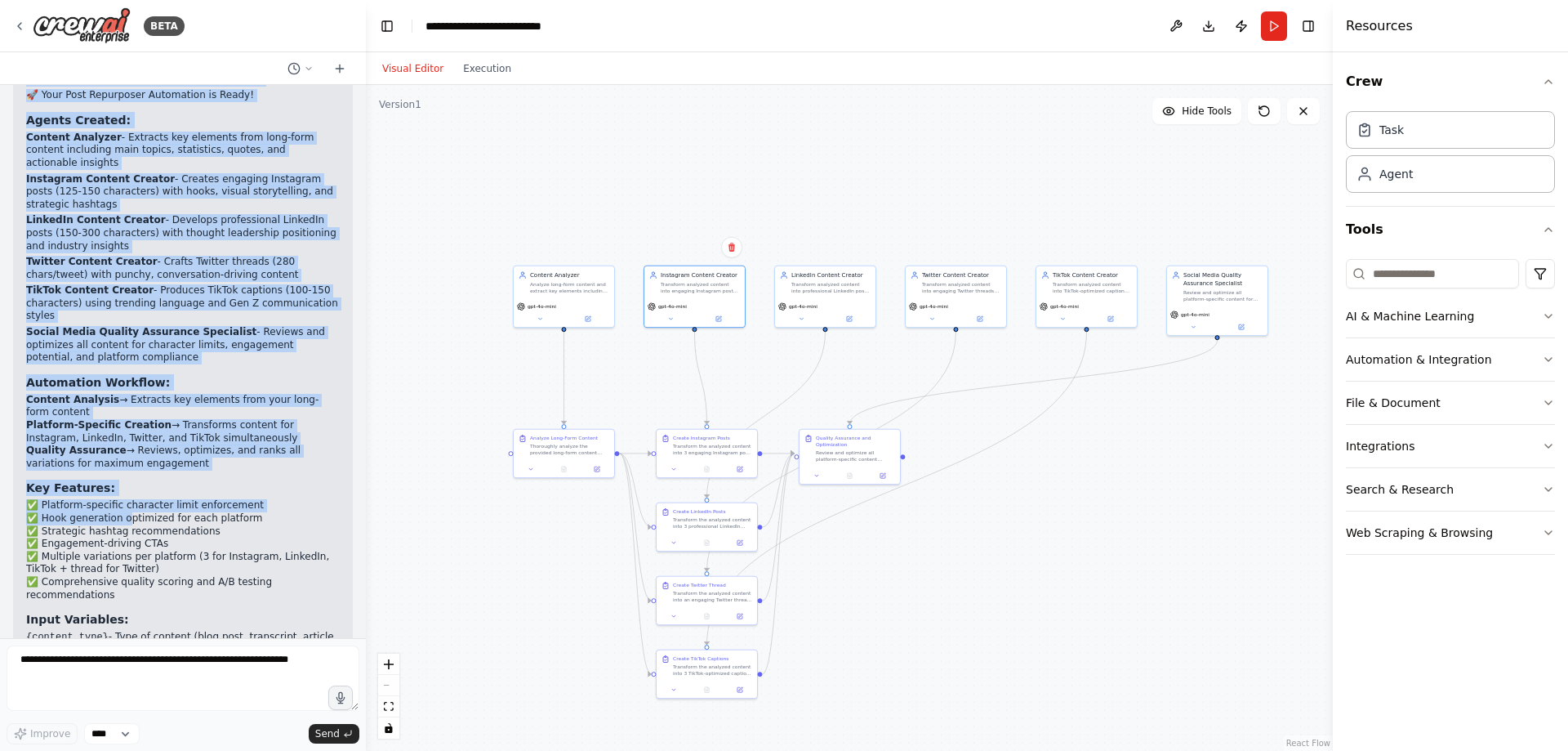
scroll to position [5638, 0]
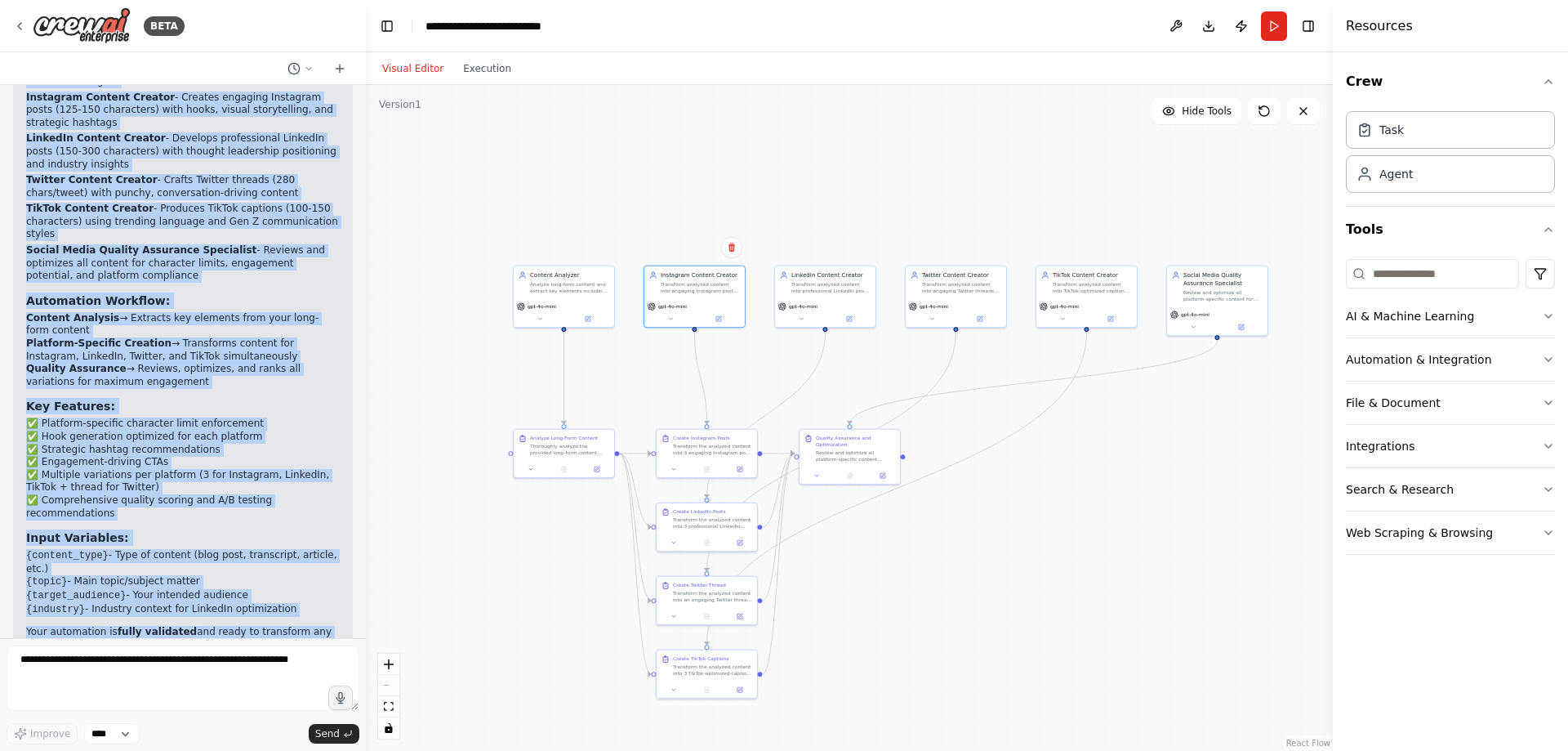
drag, startPoint x: 34, startPoint y: 237, endPoint x: 202, endPoint y: 599, distance: 399.1
click at [204, 601] on div "Perfect! I've successfully built your Social Media Post Repurposer automation b…" at bounding box center [183, 355] width 313 height 779
copy div "erfect! I've successfully built your Social Media Post Repurposer automation ba…"
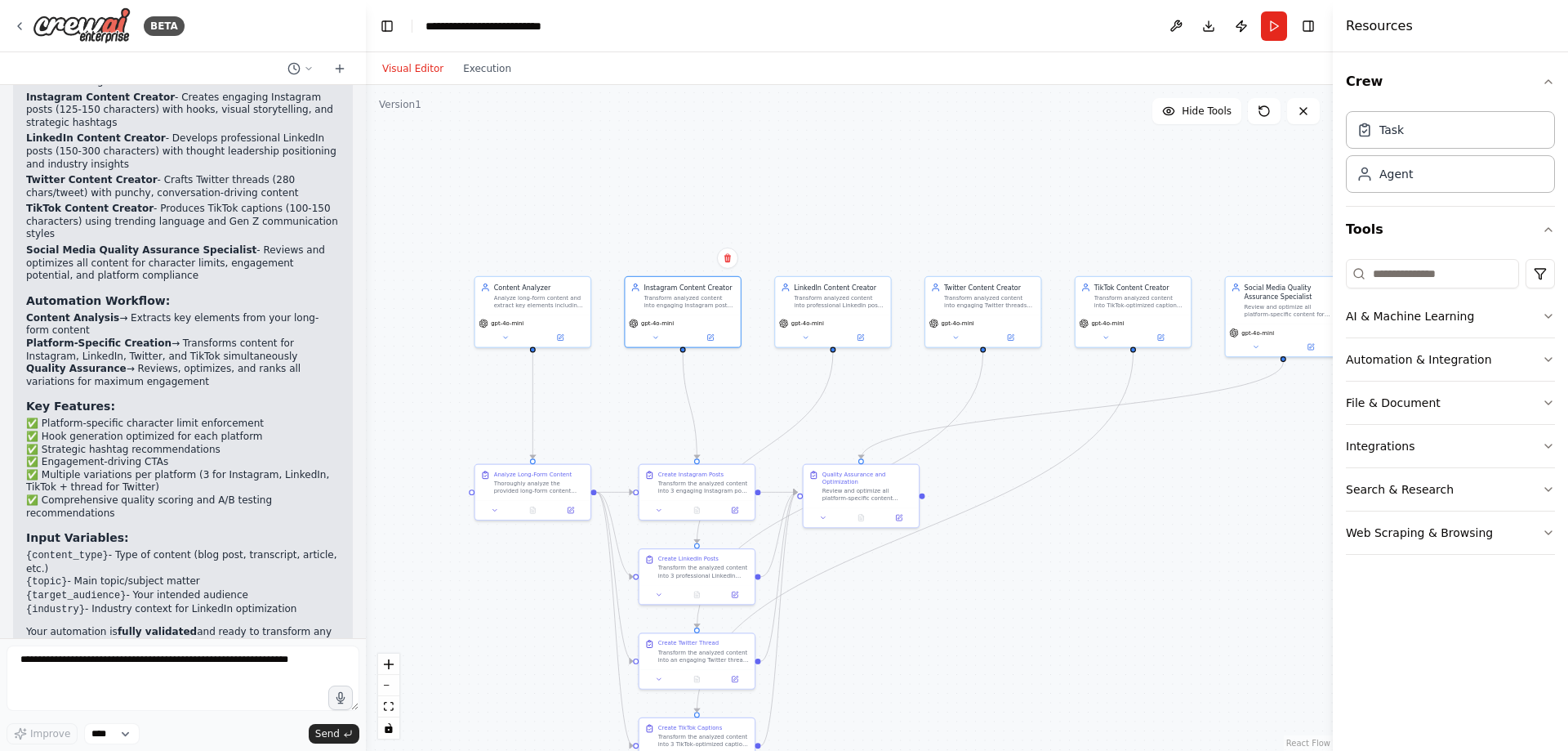
click at [1275, 45] on header "**********" at bounding box center [849, 26] width 967 height 52
click at [1270, 30] on button "Run" at bounding box center [1274, 26] width 27 height 29
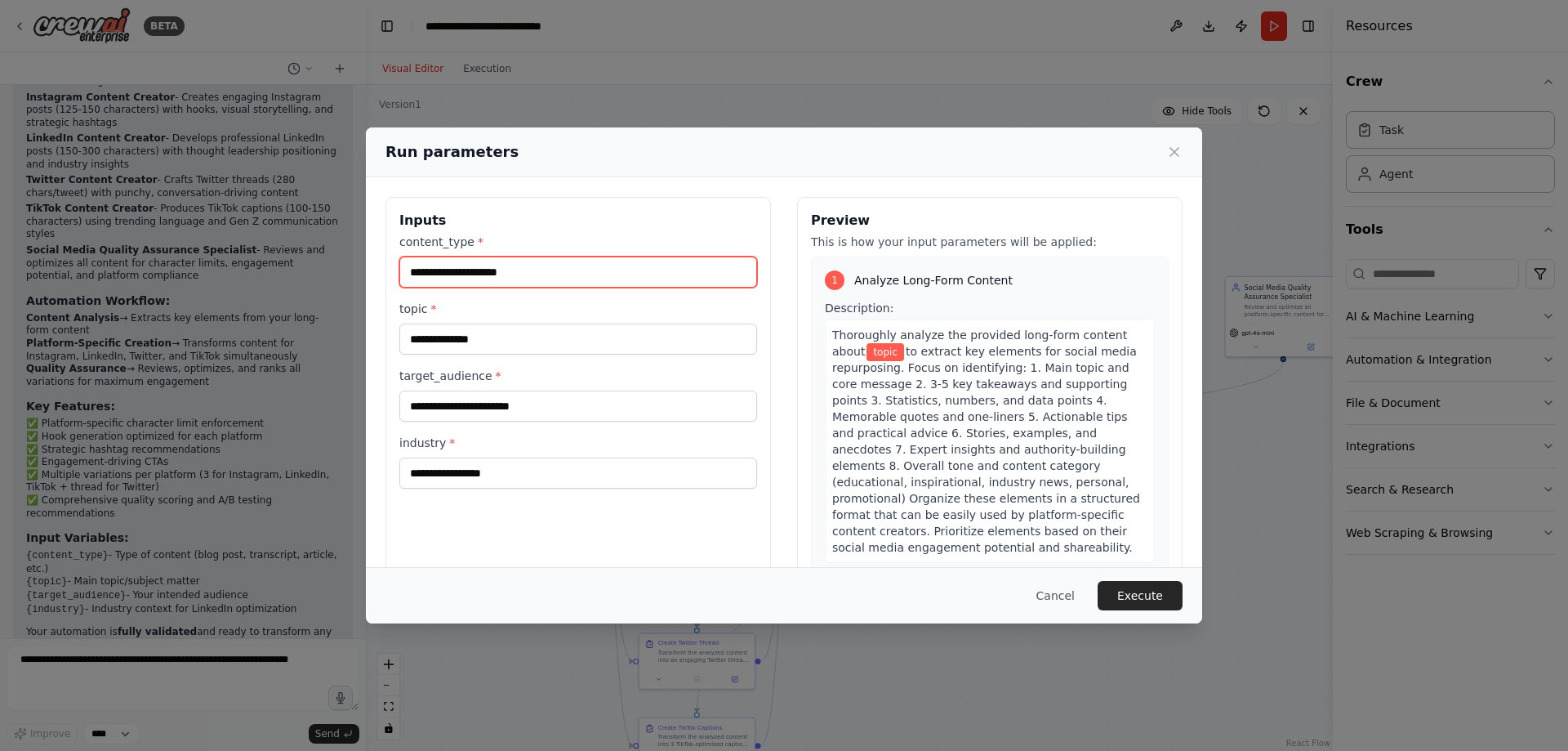
click at [607, 274] on input "content_type *" at bounding box center [578, 272] width 357 height 31
click at [554, 274] on input "content_type *" at bounding box center [578, 272] width 357 height 31
paste input "*********"
type input "*********"
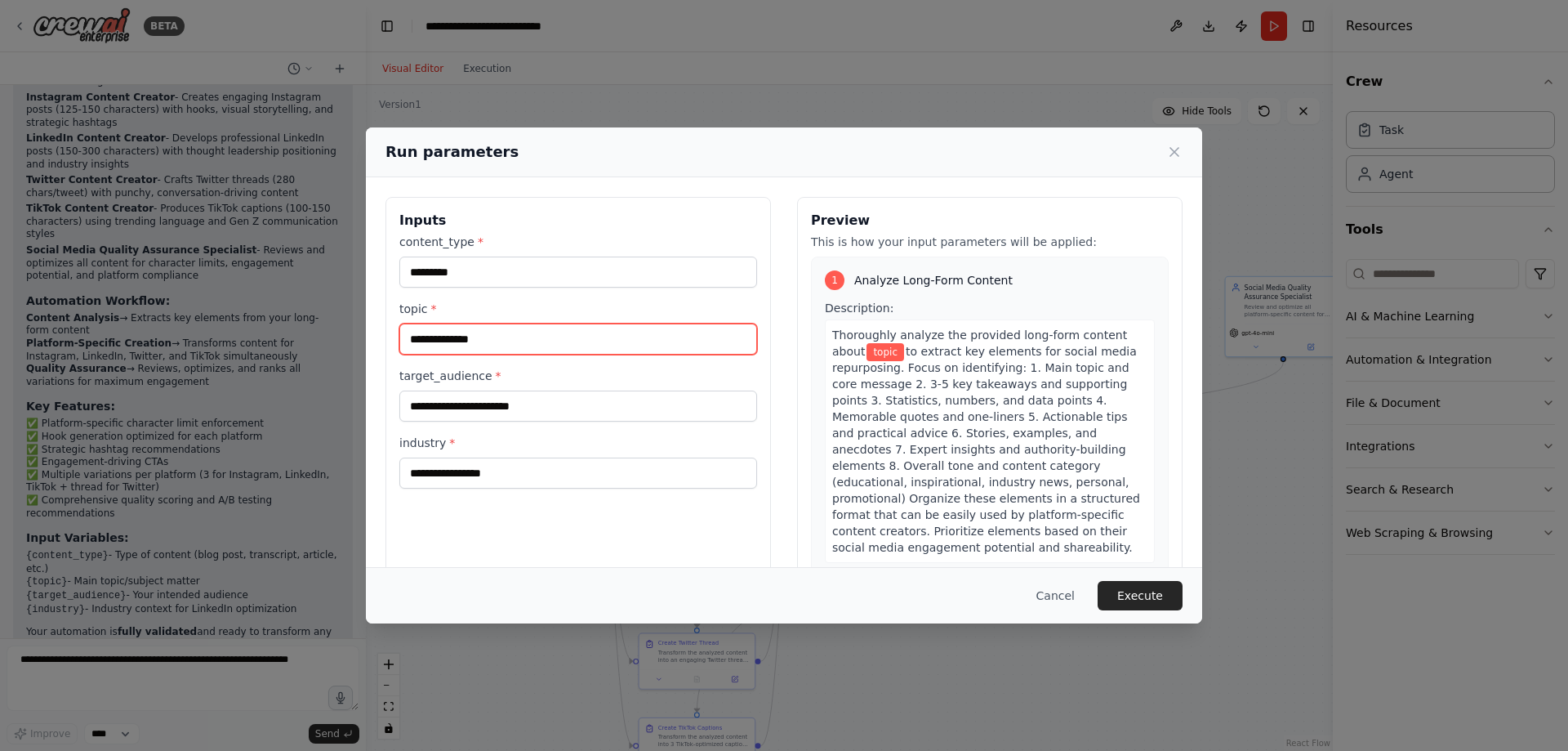
click at [471, 347] on input "topic *" at bounding box center [578, 339] width 357 height 31
paste input "**********"
click at [415, 333] on input "**********" at bounding box center [578, 339] width 357 height 31
type input "**********"
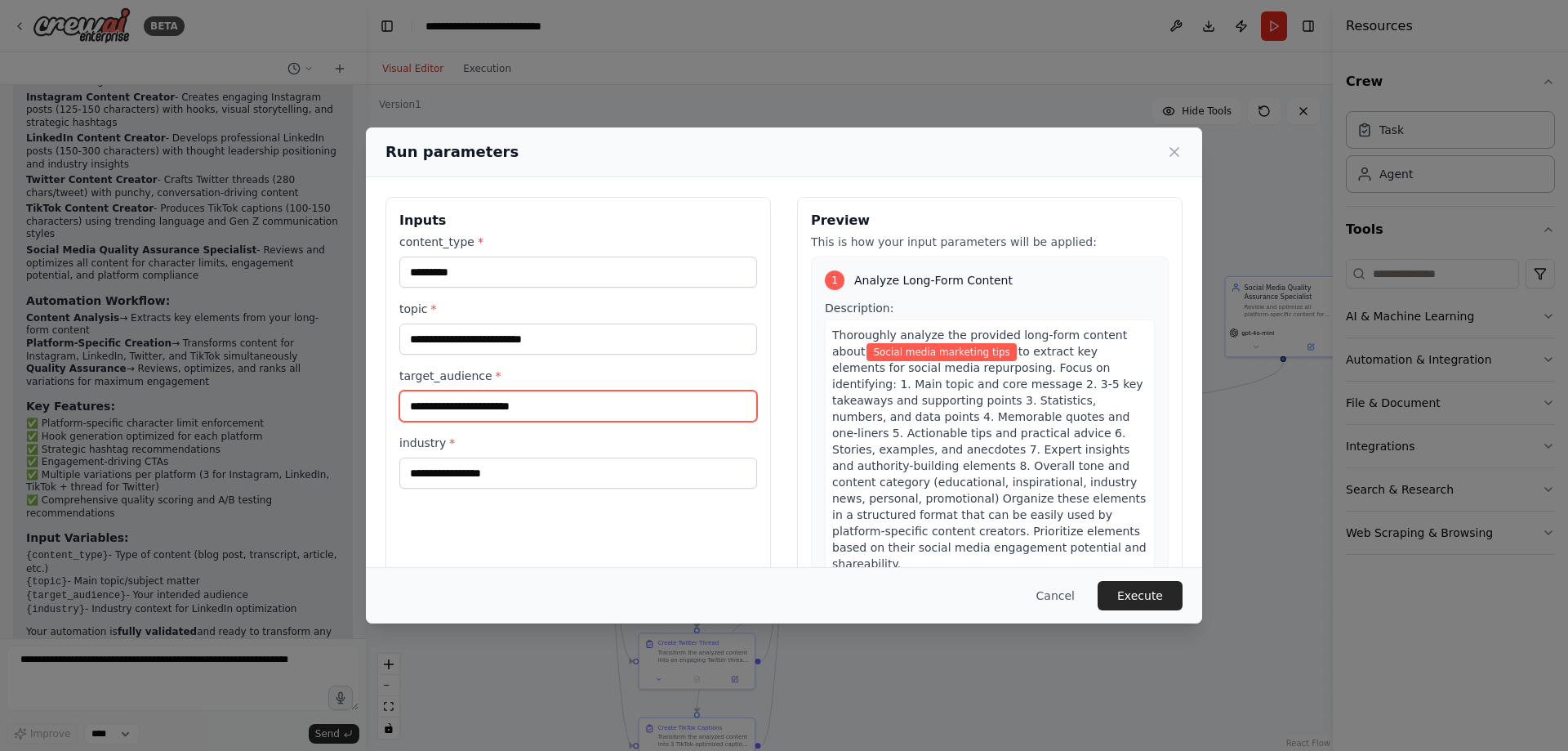
click at [499, 401] on input "target_audience *" at bounding box center [578, 406] width 357 height 31
paste input "**********"
type input "**********"
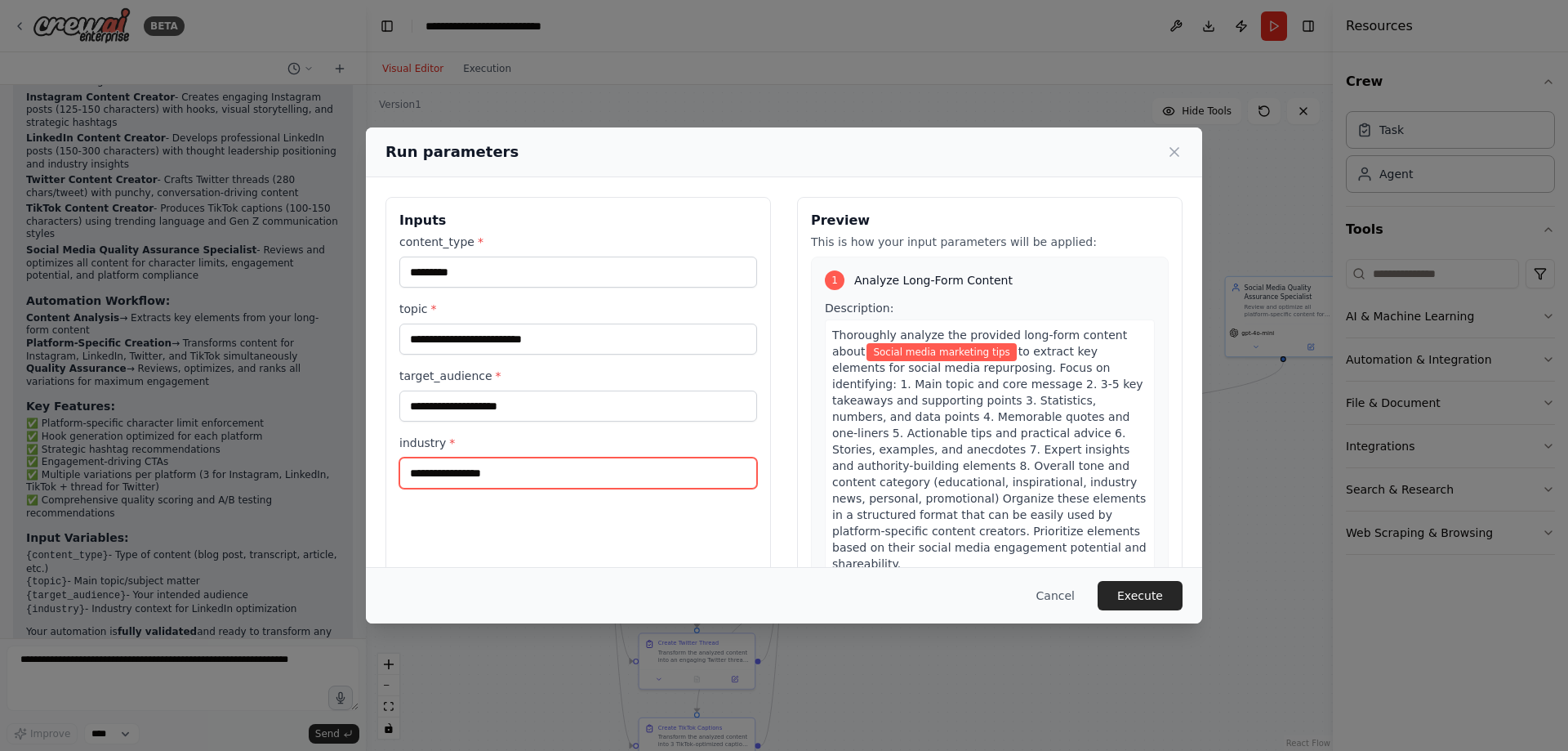
click at [458, 487] on input "industry *" at bounding box center [578, 473] width 357 height 31
drag, startPoint x: 560, startPoint y: 470, endPoint x: 554, endPoint y: 477, distance: 9.2
click at [560, 470] on input "industry *" at bounding box center [578, 473] width 357 height 31
paste input "*********"
type input "*********"
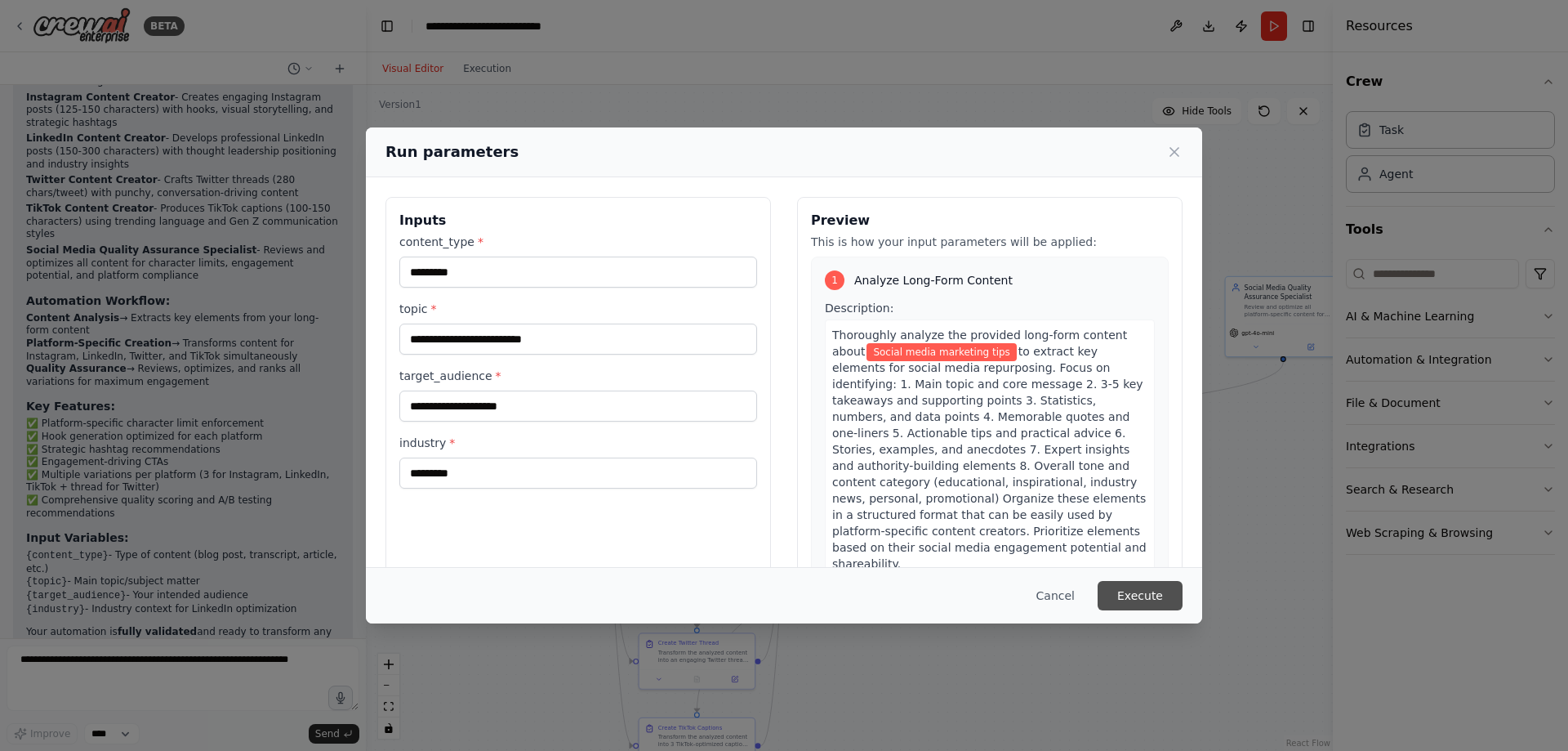
drag, startPoint x: 1151, startPoint y: 601, endPoint x: 1464, endPoint y: 698, distance: 327.7
click at [1151, 600] on button "Execute" at bounding box center [1140, 596] width 85 height 29
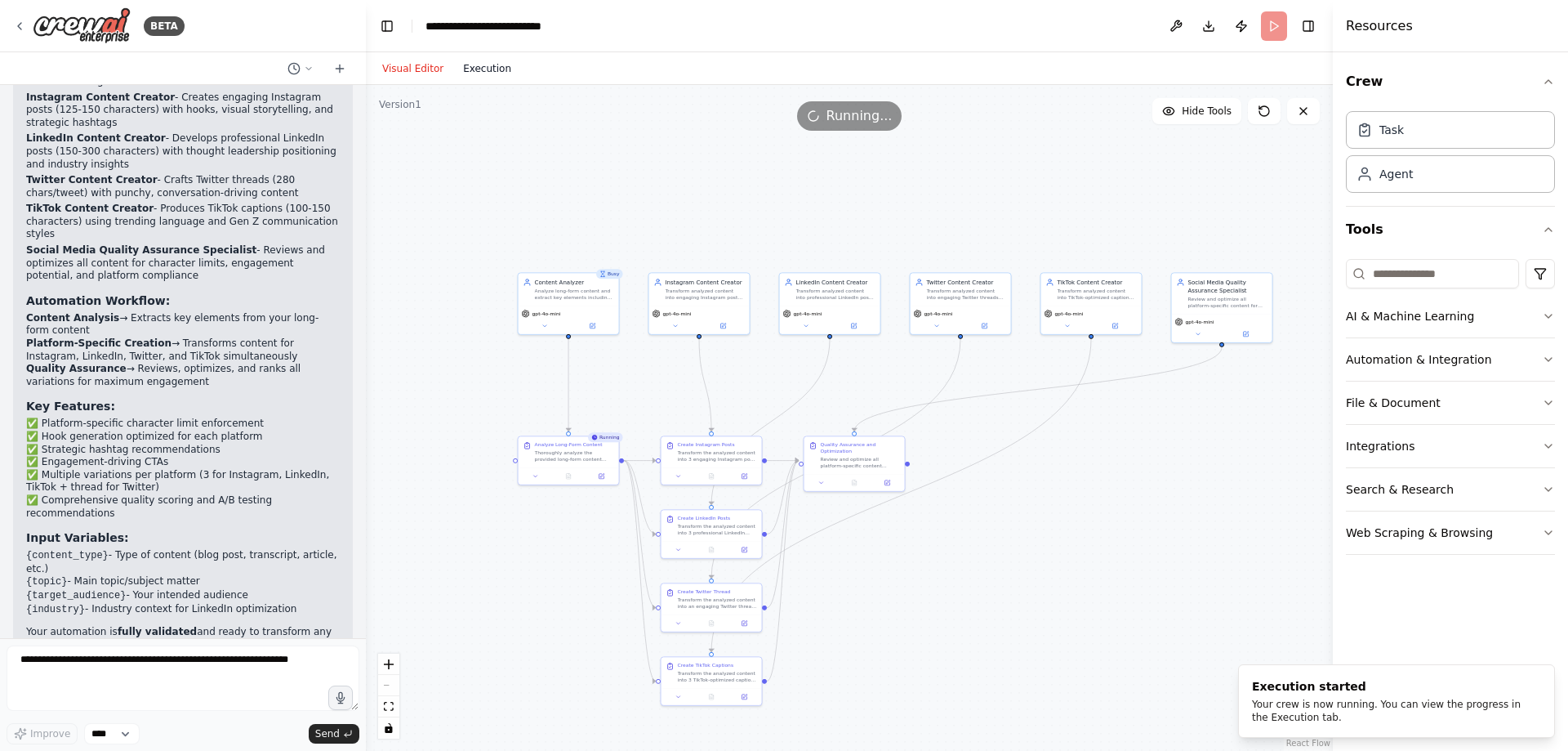
click at [475, 73] on button "Execution" at bounding box center [488, 68] width 68 height 19
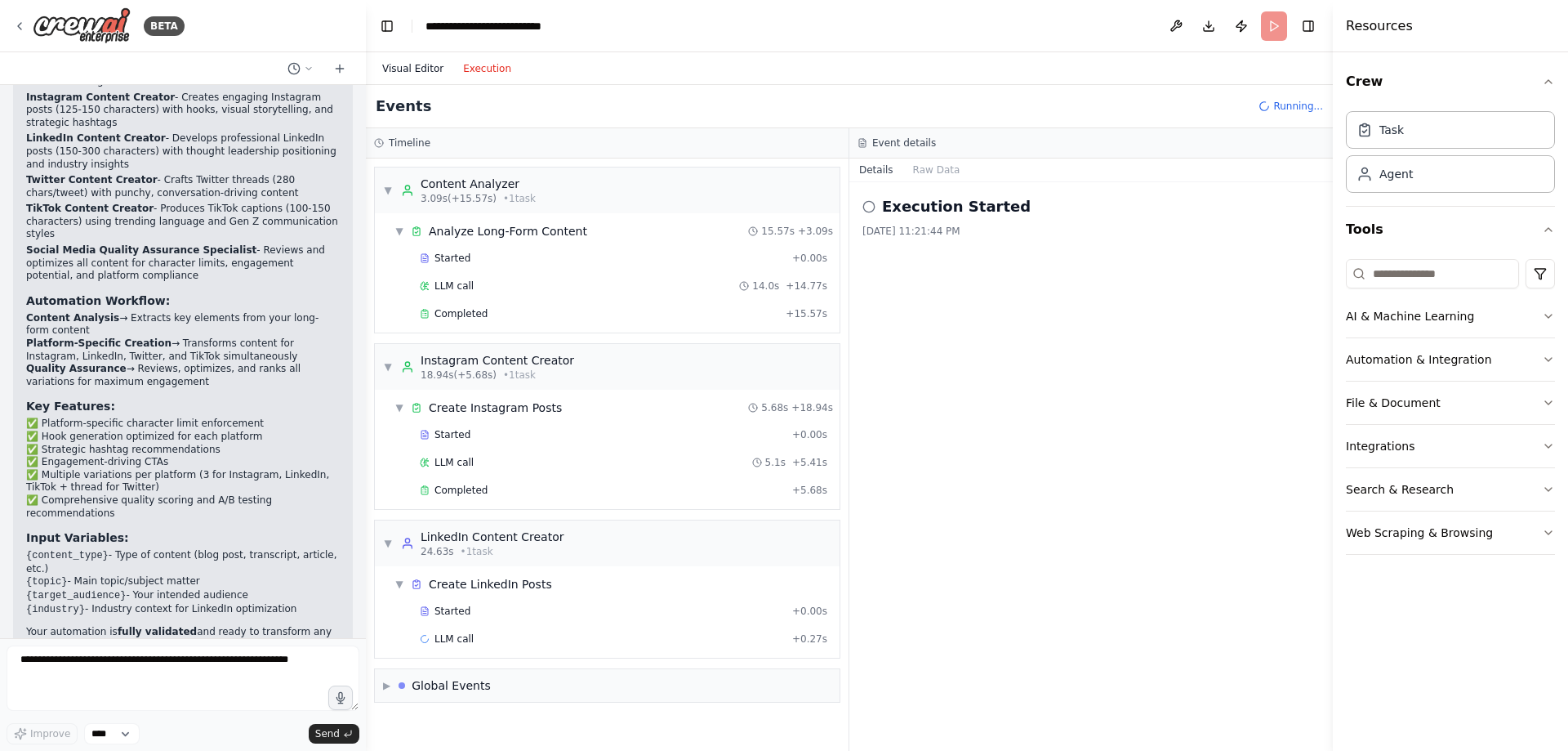
click at [436, 64] on button "Visual Editor" at bounding box center [412, 68] width 81 height 19
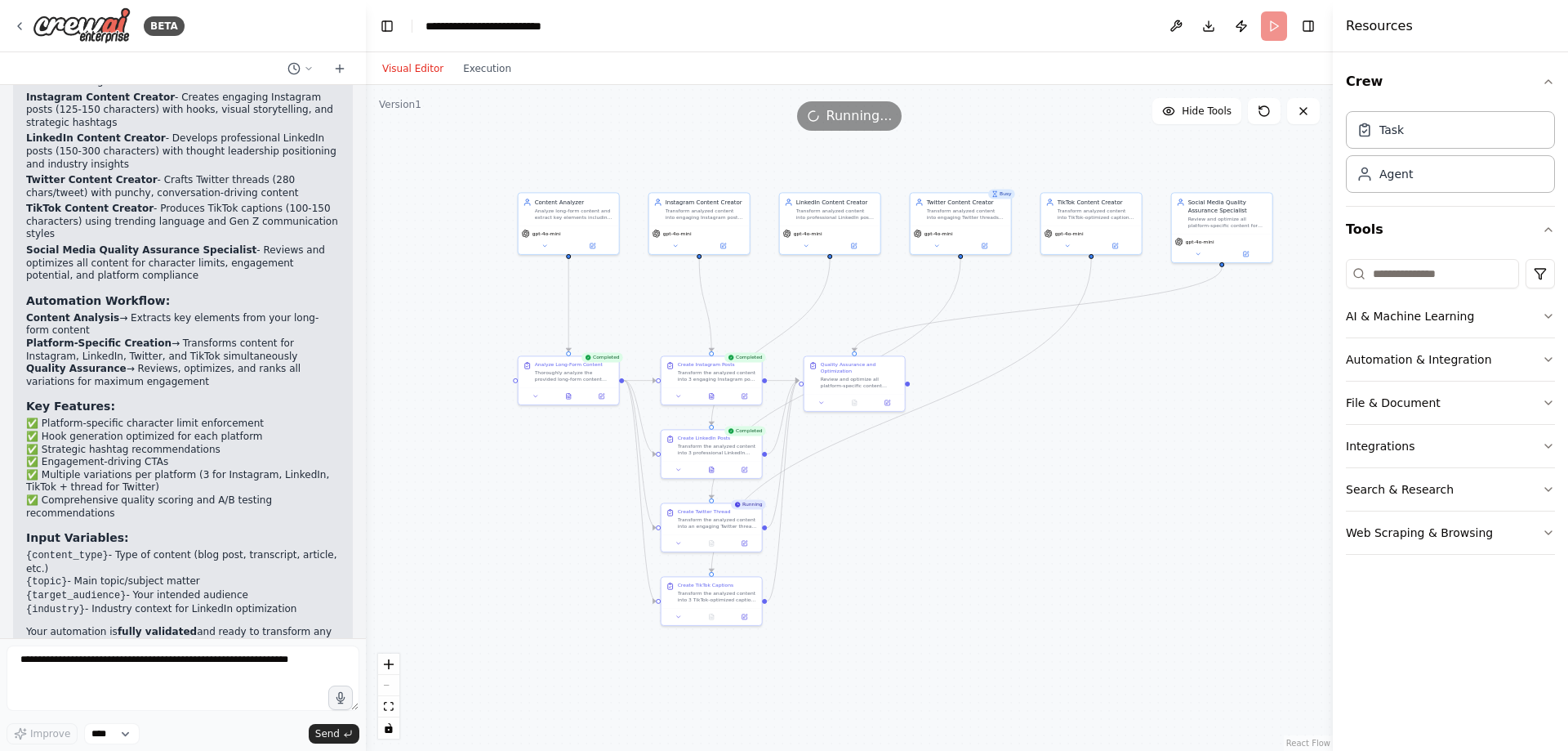
drag, startPoint x: 1122, startPoint y: 500, endPoint x: 1150, endPoint y: 447, distance: 59.9
click at [1150, 447] on div ".deletable-edge-delete-btn { width: 20px; height: 20px; border: 0px solid #ffff…" at bounding box center [849, 418] width 967 height 666
click at [186, 661] on textarea at bounding box center [182, 678] width 353 height 65
click at [503, 83] on div "Visual Editor Execution" at bounding box center [446, 69] width 148 height 33
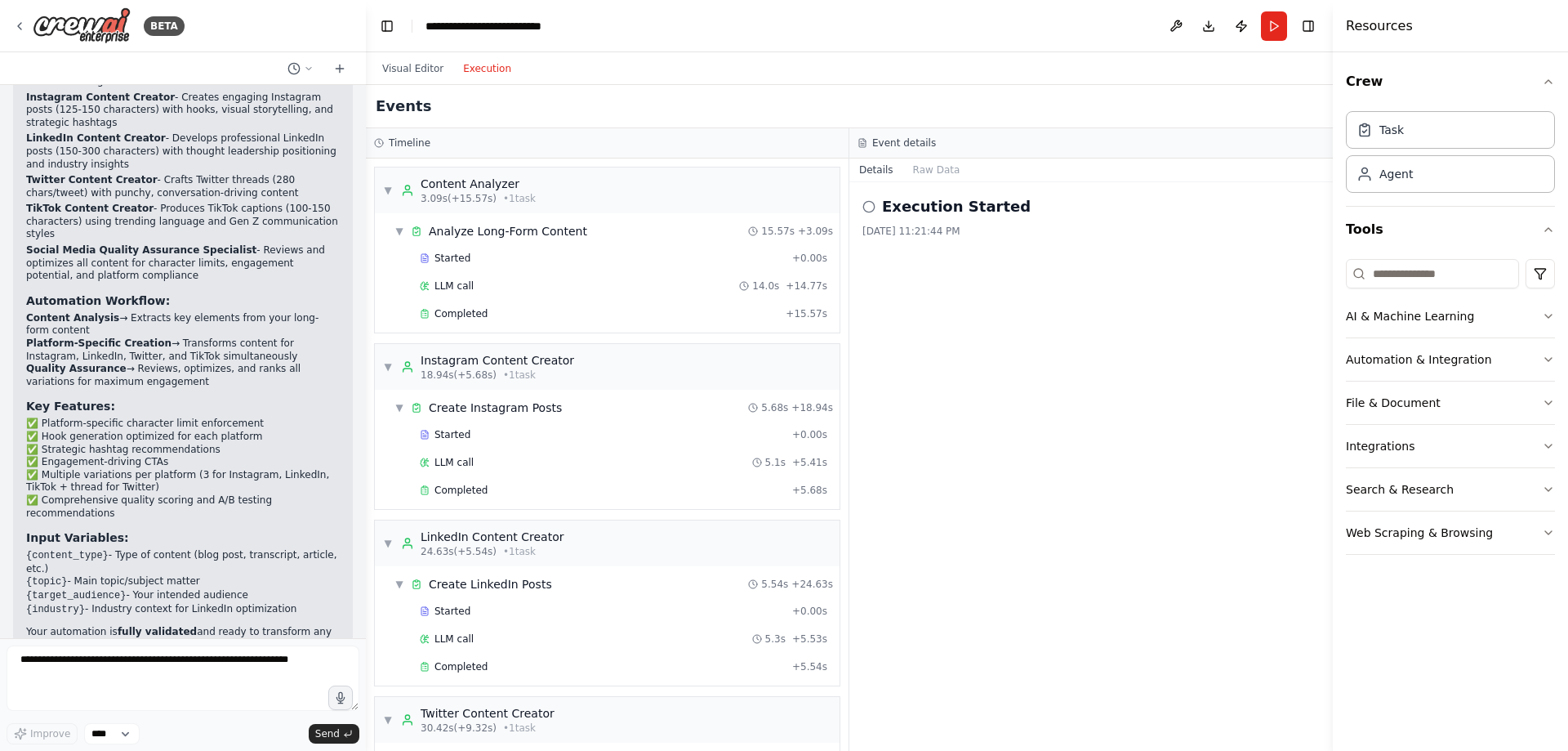
click at [492, 77] on button "Execution" at bounding box center [488, 68] width 68 height 19
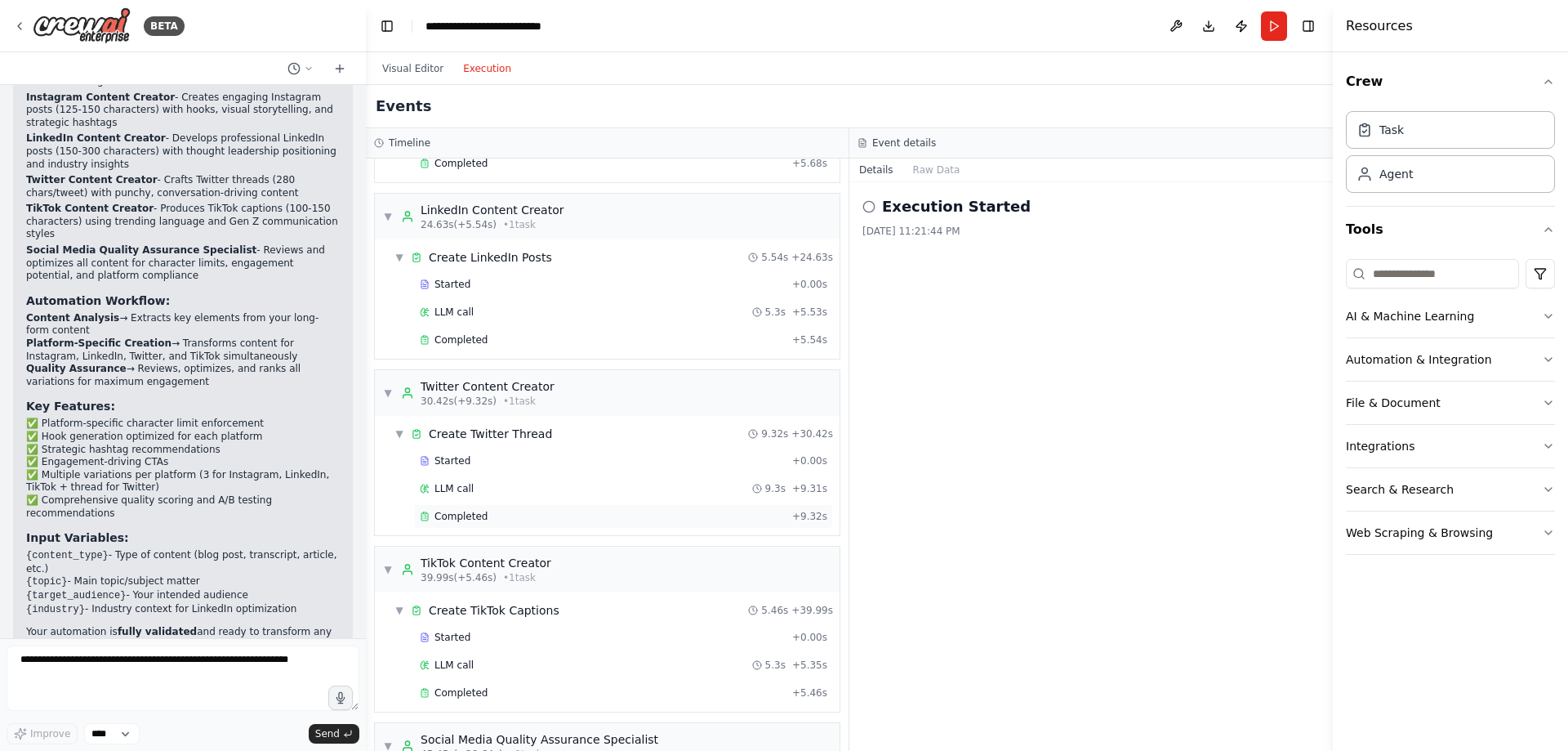
scroll to position [527, 0]
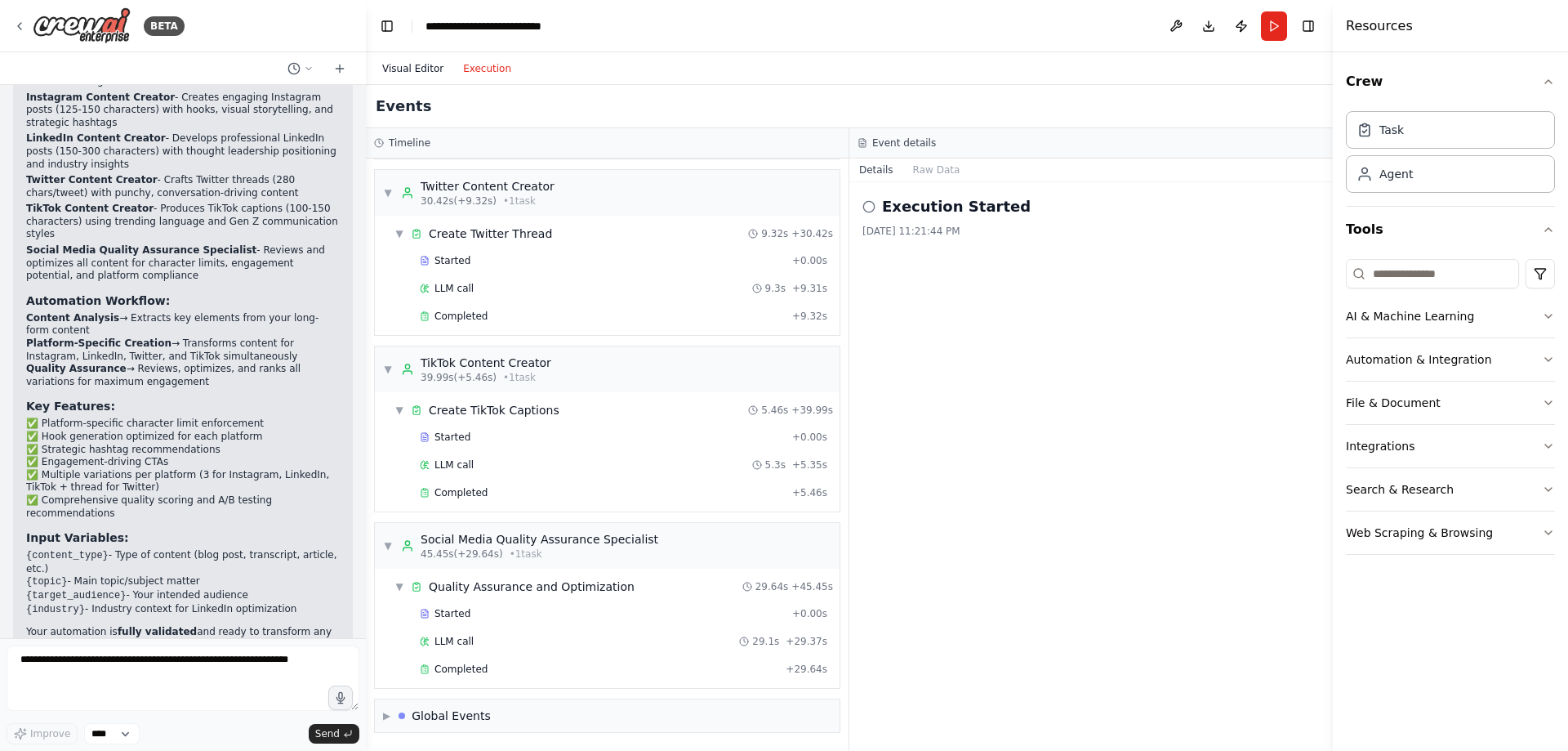
click at [415, 69] on button "Visual Editor" at bounding box center [412, 68] width 81 height 19
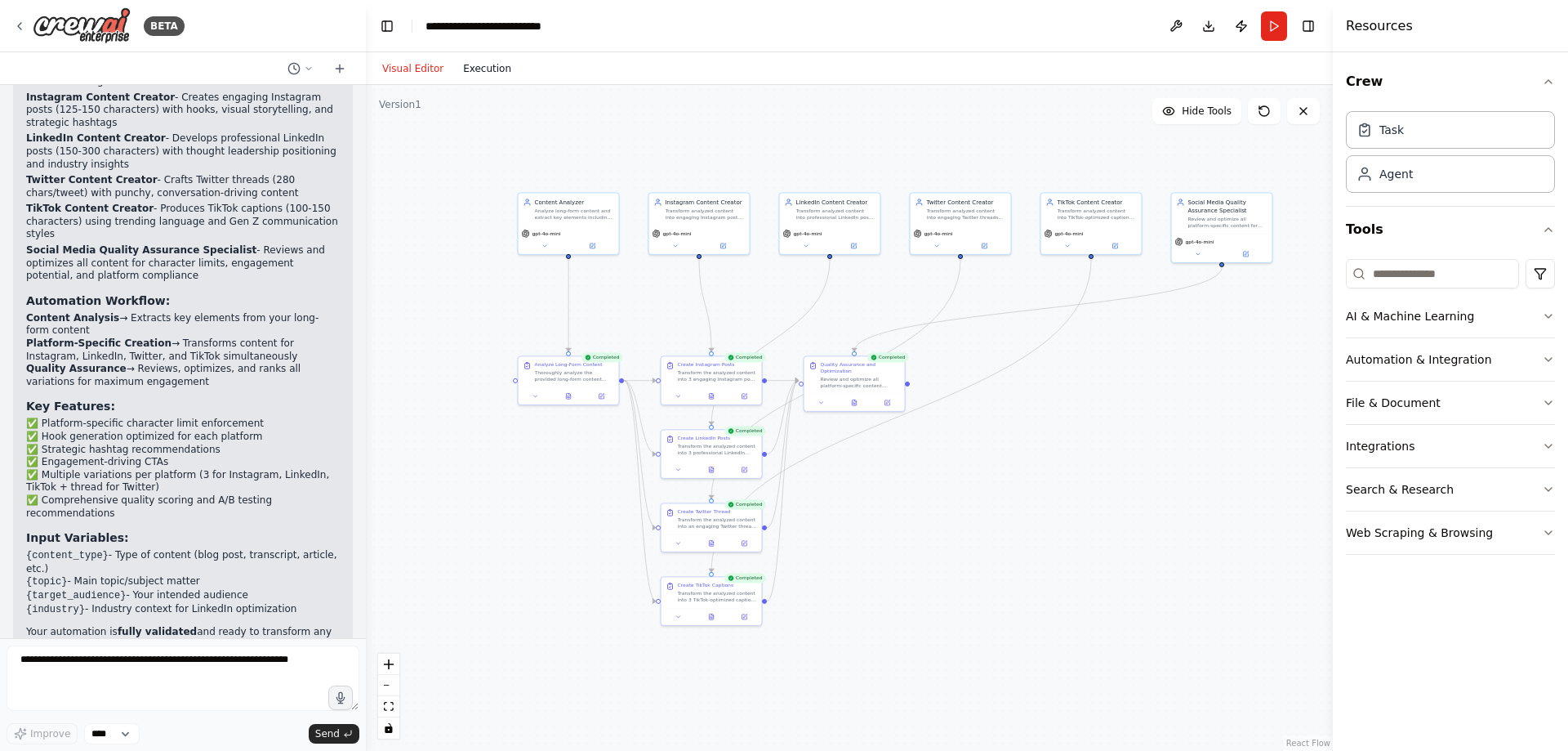
click at [477, 70] on button "Execution" at bounding box center [488, 68] width 68 height 19
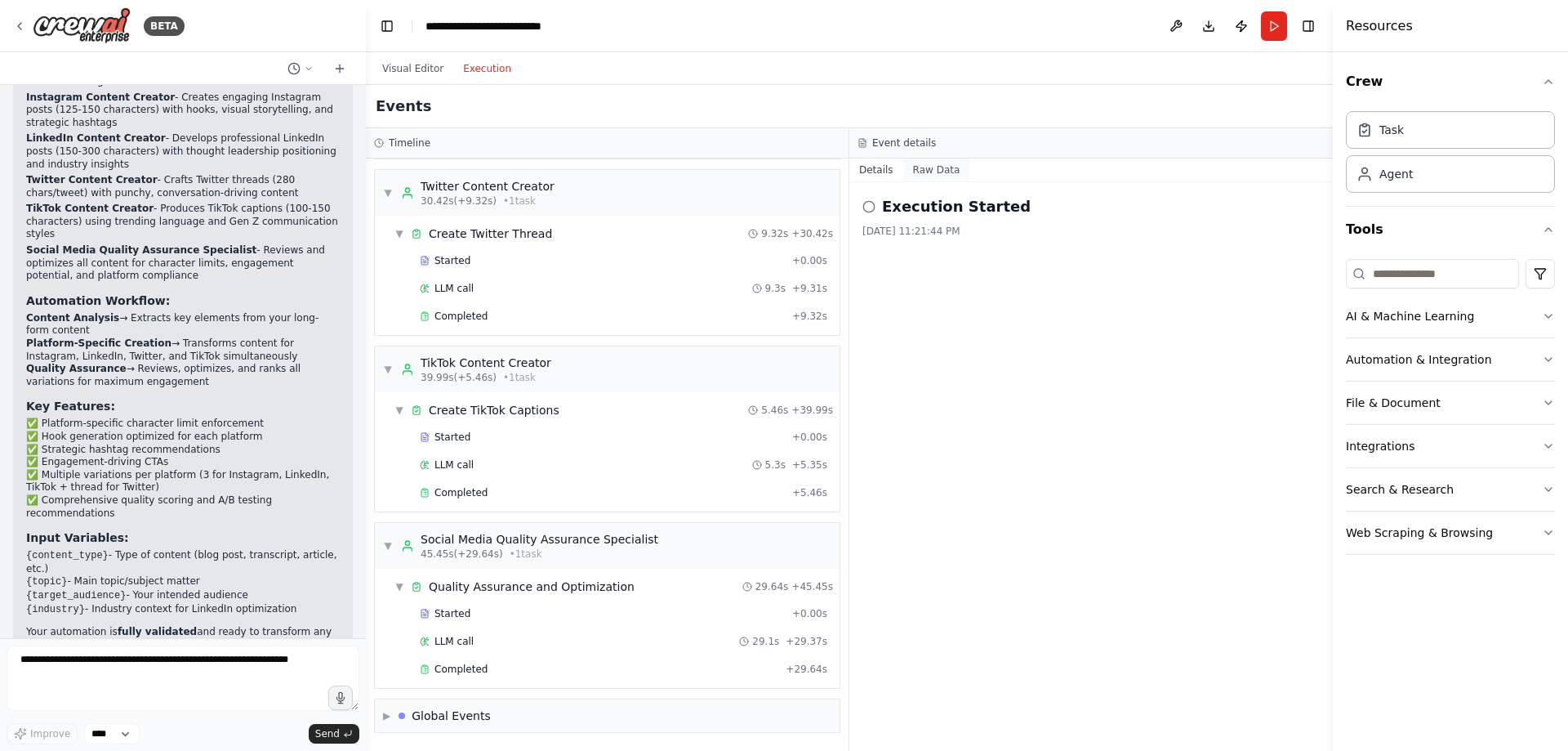
click at [932, 175] on button "Raw Data" at bounding box center [937, 170] width 67 height 23
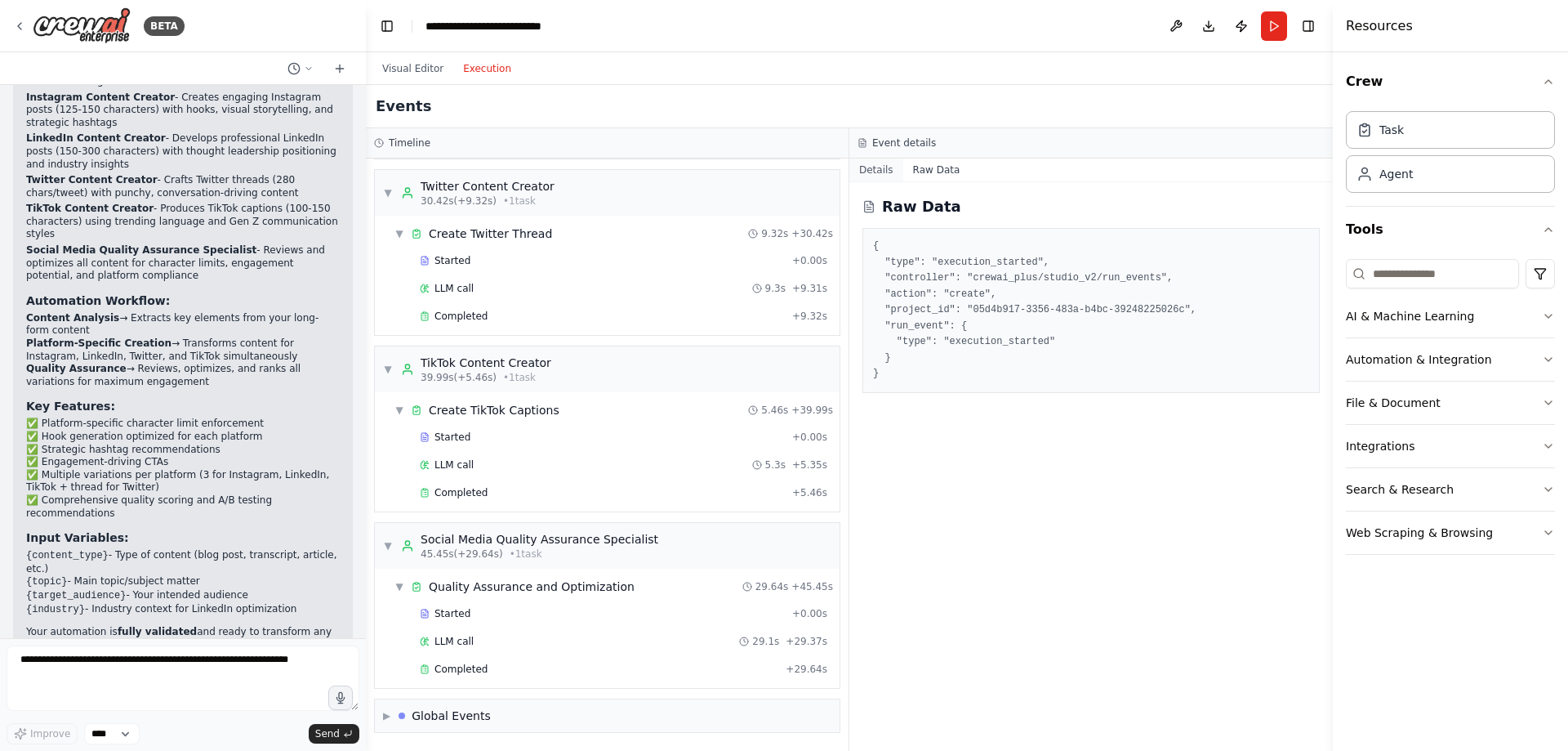
click at [865, 170] on button "Details" at bounding box center [876, 170] width 54 height 23
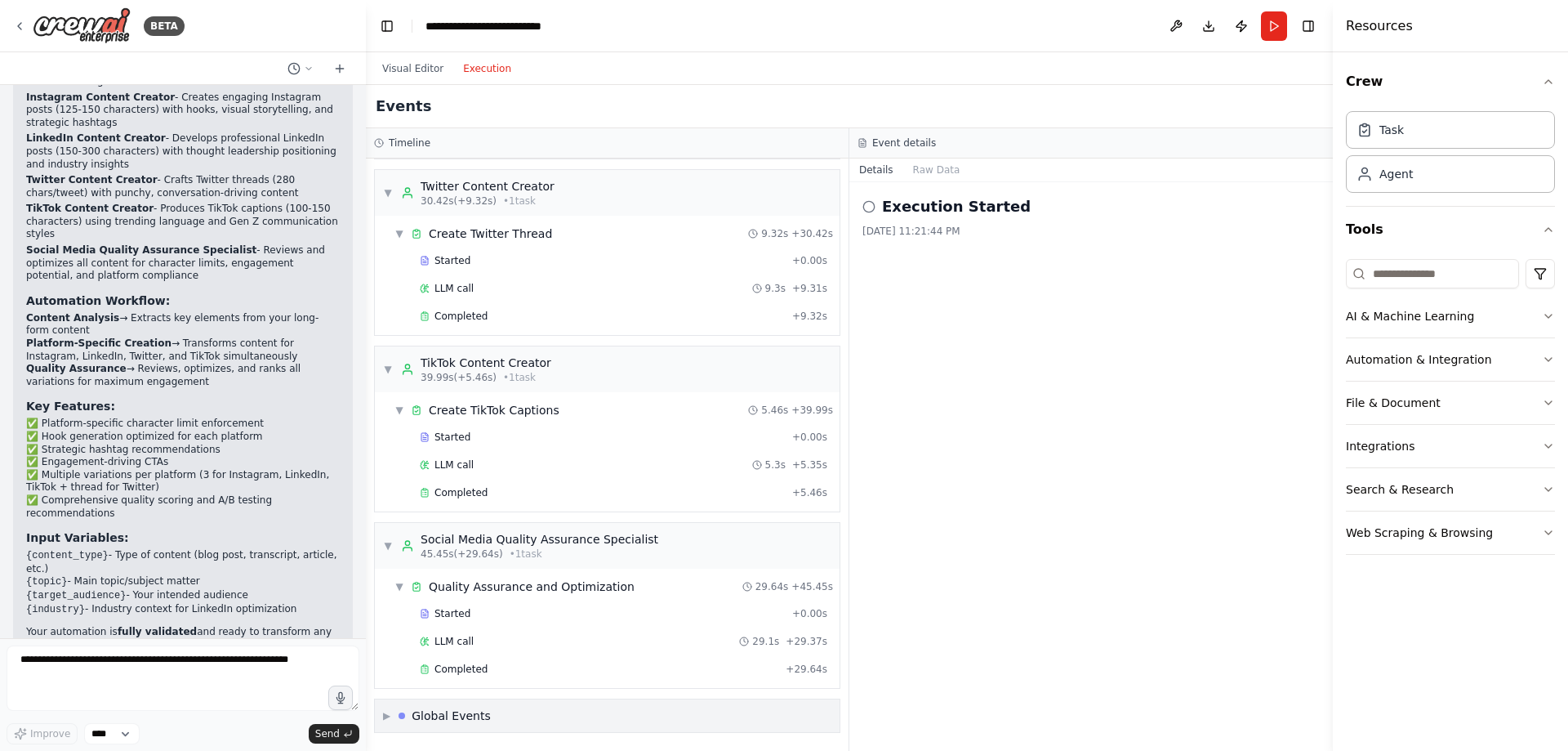
click at [444, 711] on div "Global Events" at bounding box center [451, 716] width 79 height 17
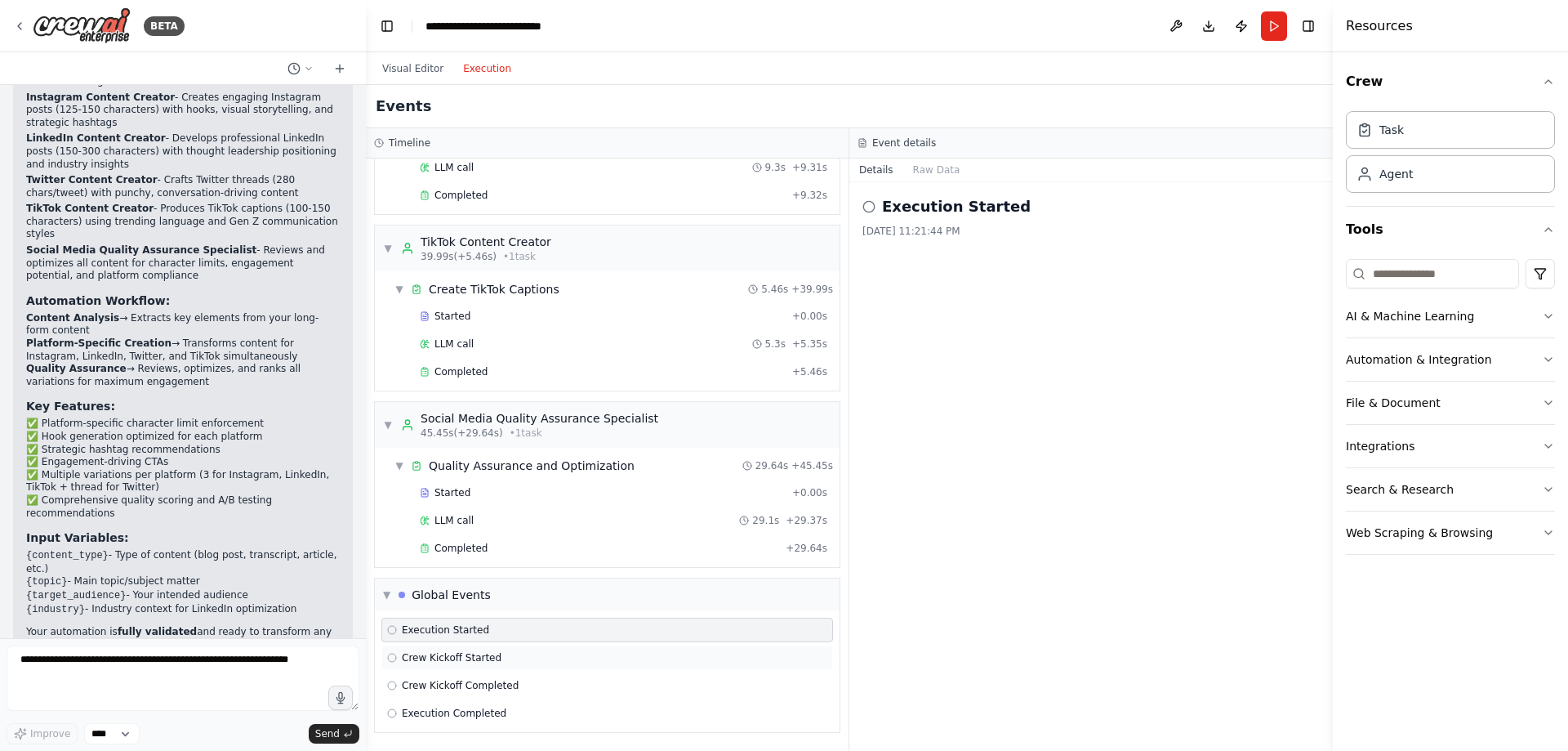
click at [446, 655] on span "Crew Kickoff Started" at bounding box center [452, 657] width 100 height 13
click at [457, 682] on span "Crew Kickoff Completed" at bounding box center [460, 686] width 116 height 13
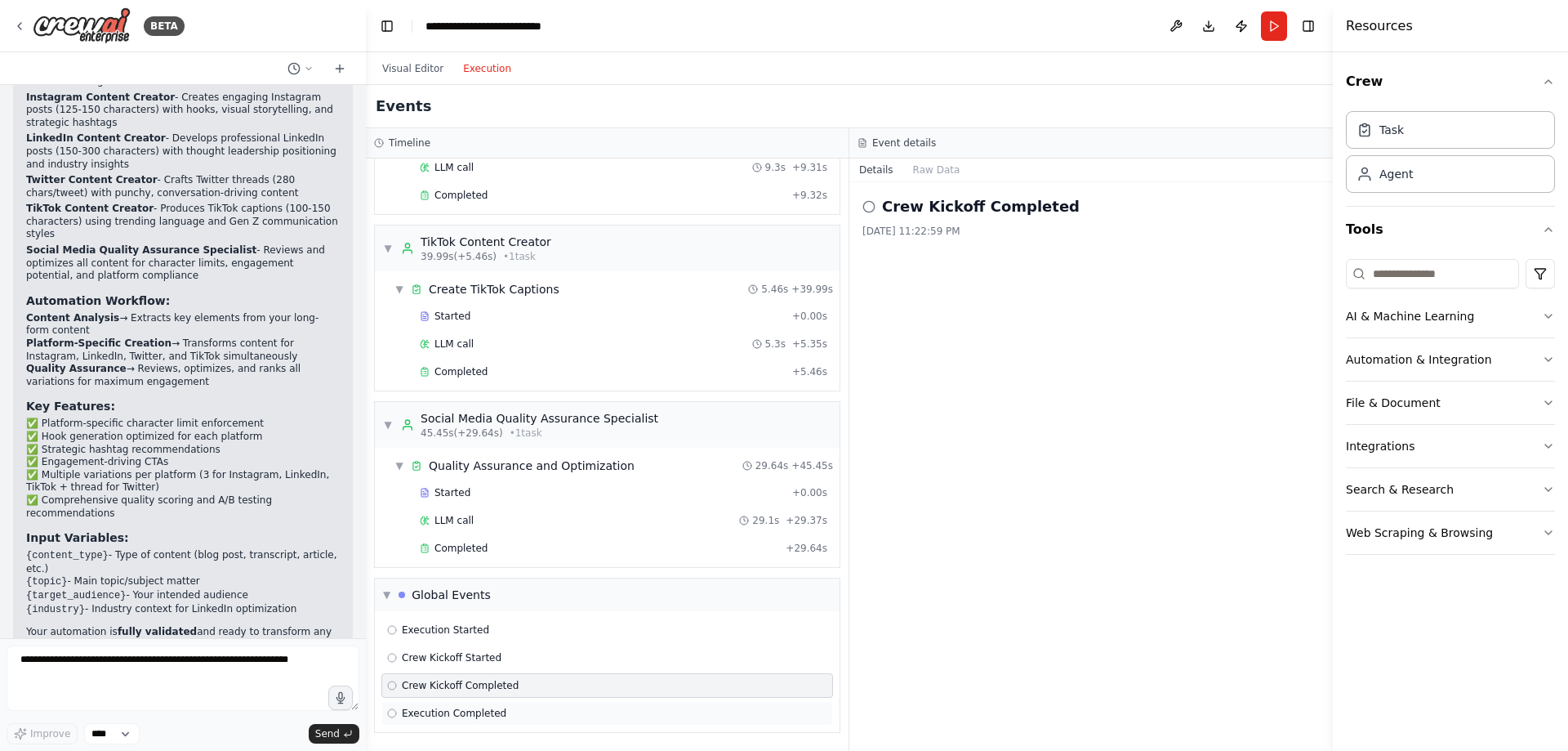
click at [462, 706] on div "Execution Completed" at bounding box center [607, 713] width 452 height 25
click at [440, 635] on span "Execution Started" at bounding box center [445, 630] width 87 height 13
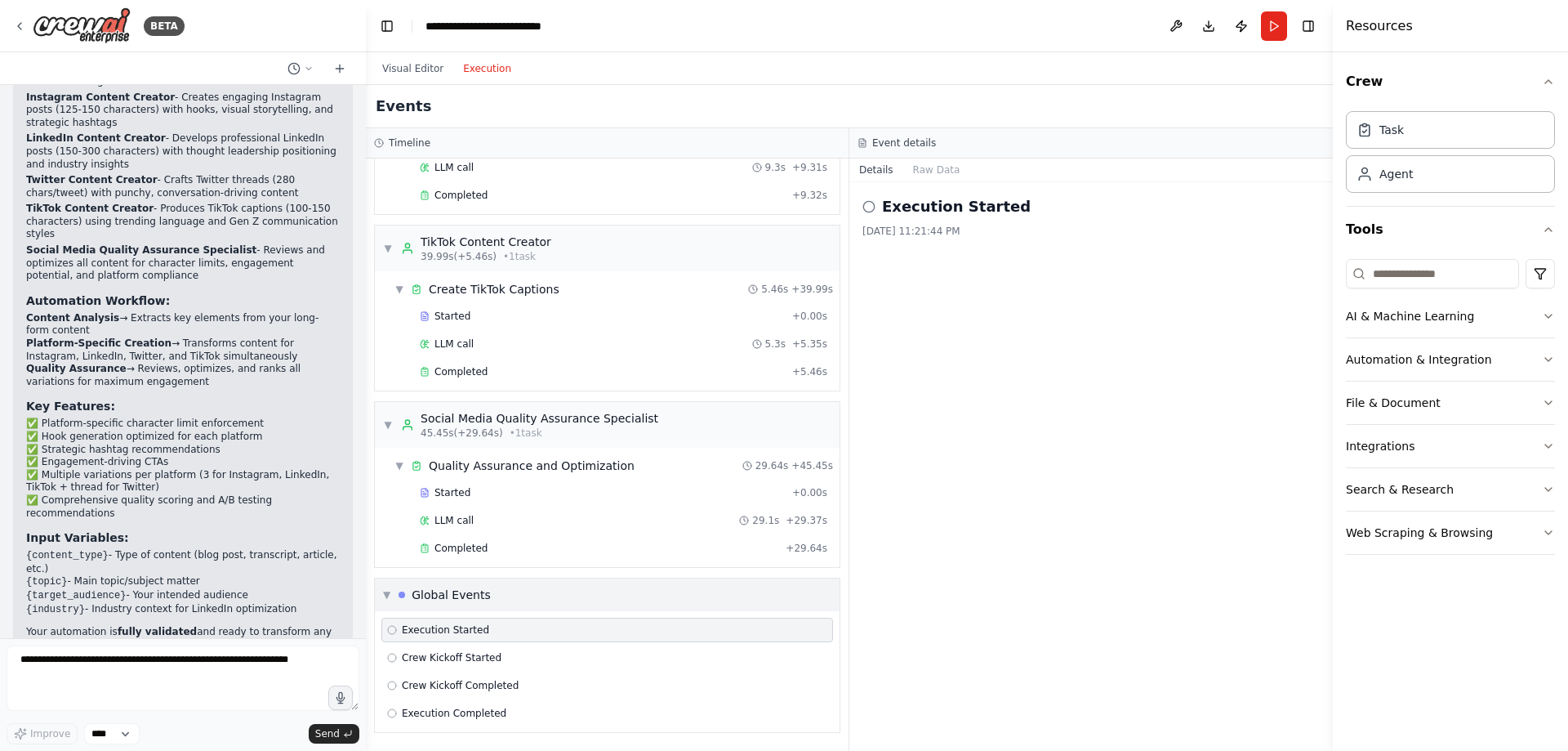
click at [437, 593] on div "Global Events" at bounding box center [451, 595] width 79 height 17
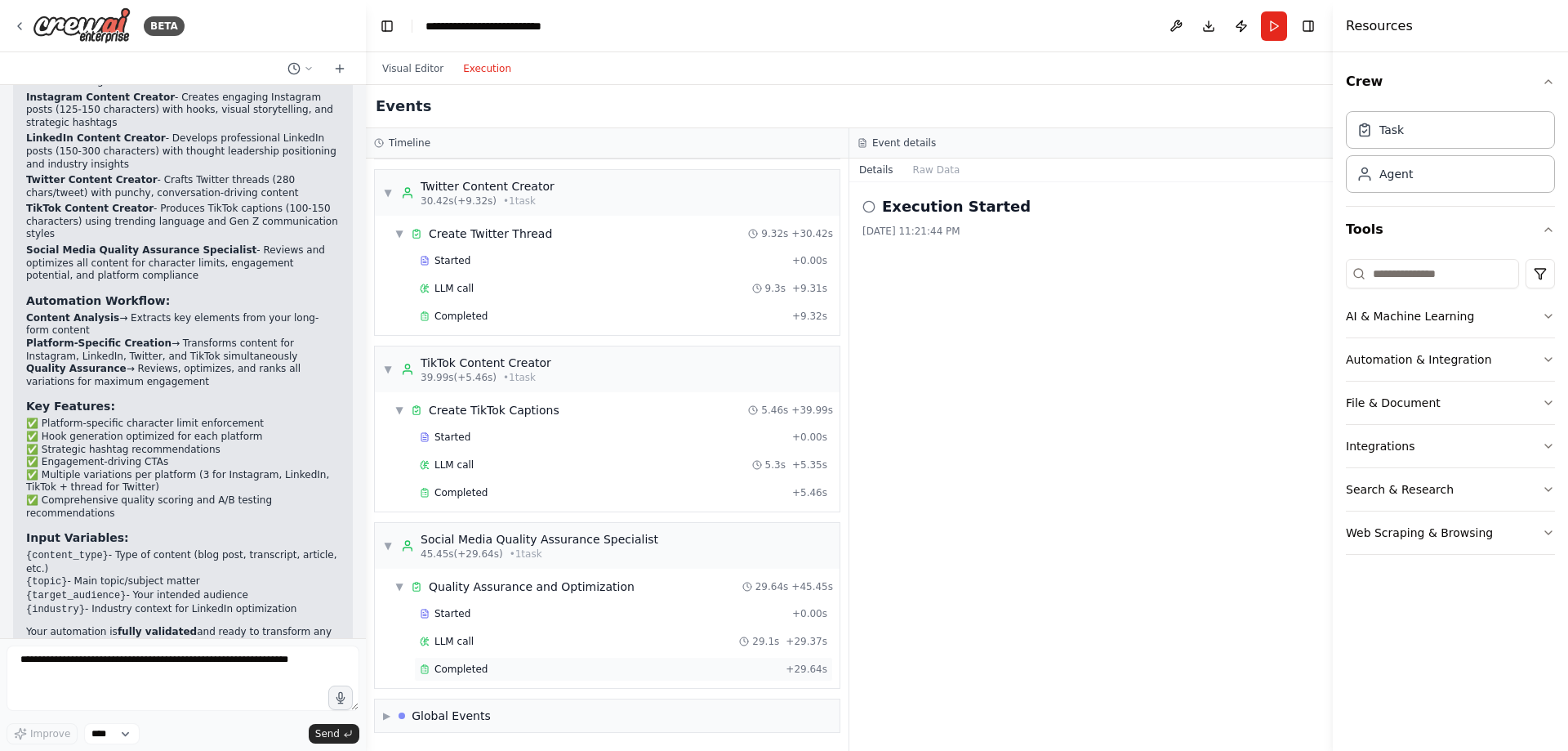
click at [485, 659] on div "Completed + 29.64s" at bounding box center [623, 669] width 419 height 25
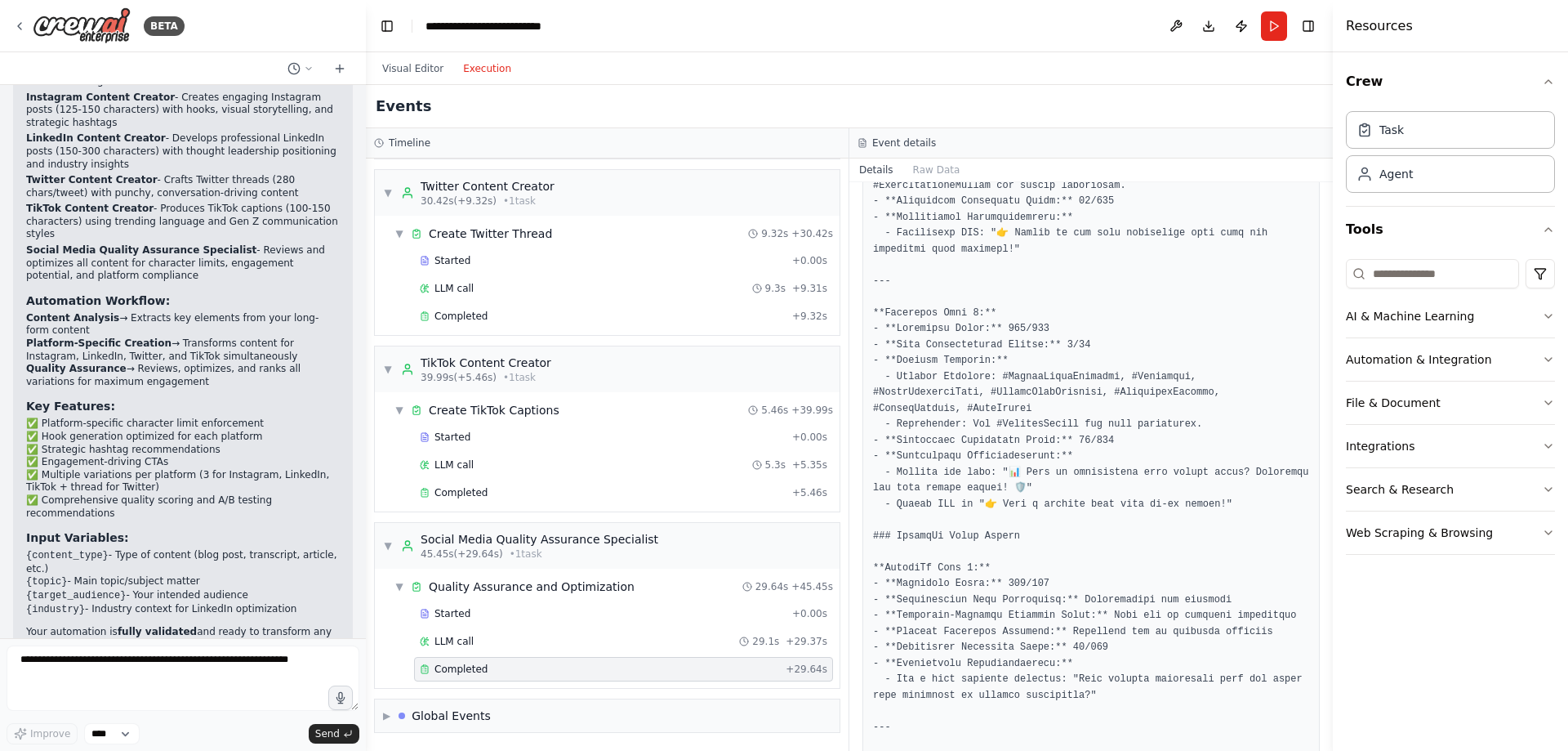
scroll to position [735, 0]
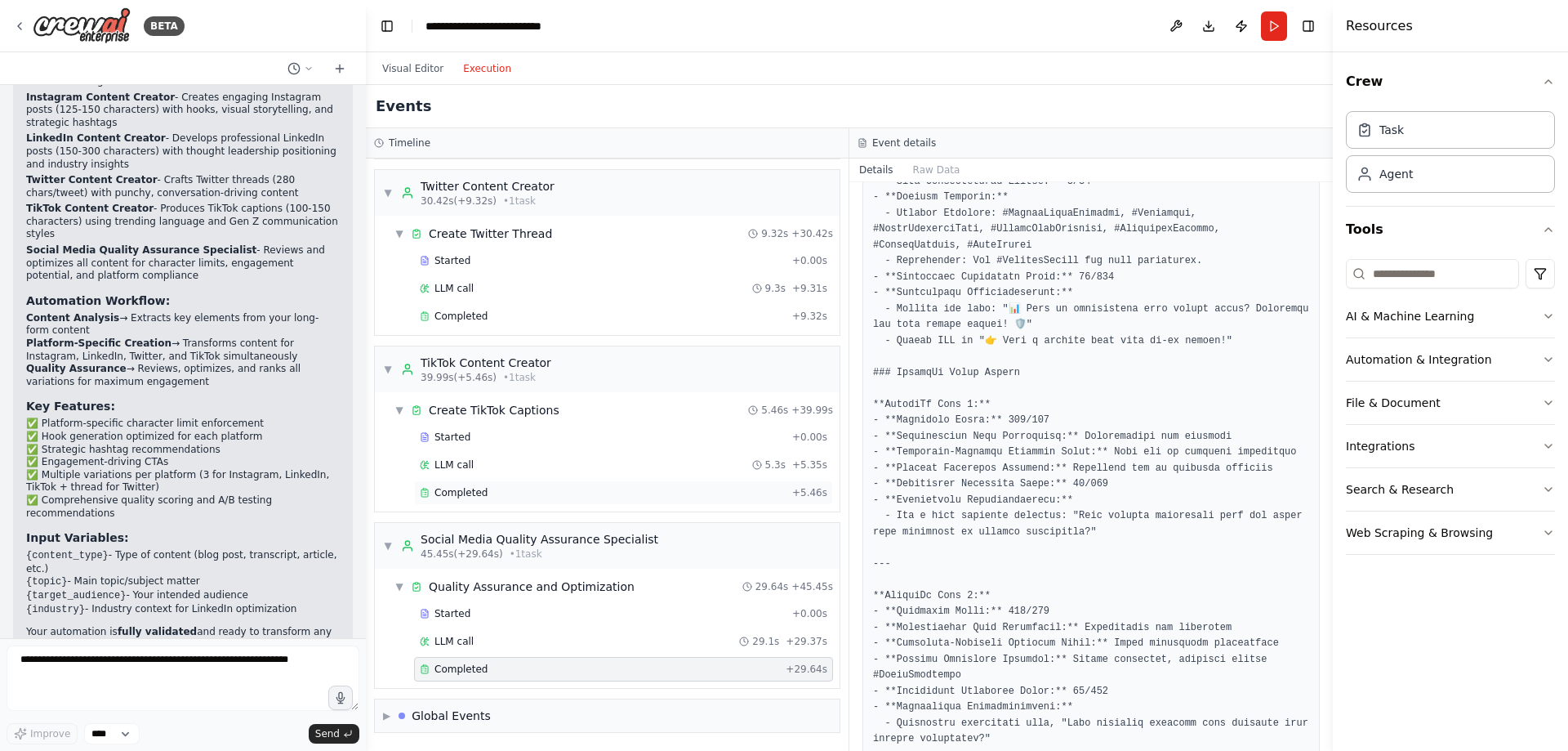
click at [503, 497] on div "Completed" at bounding box center [602, 492] width 366 height 13
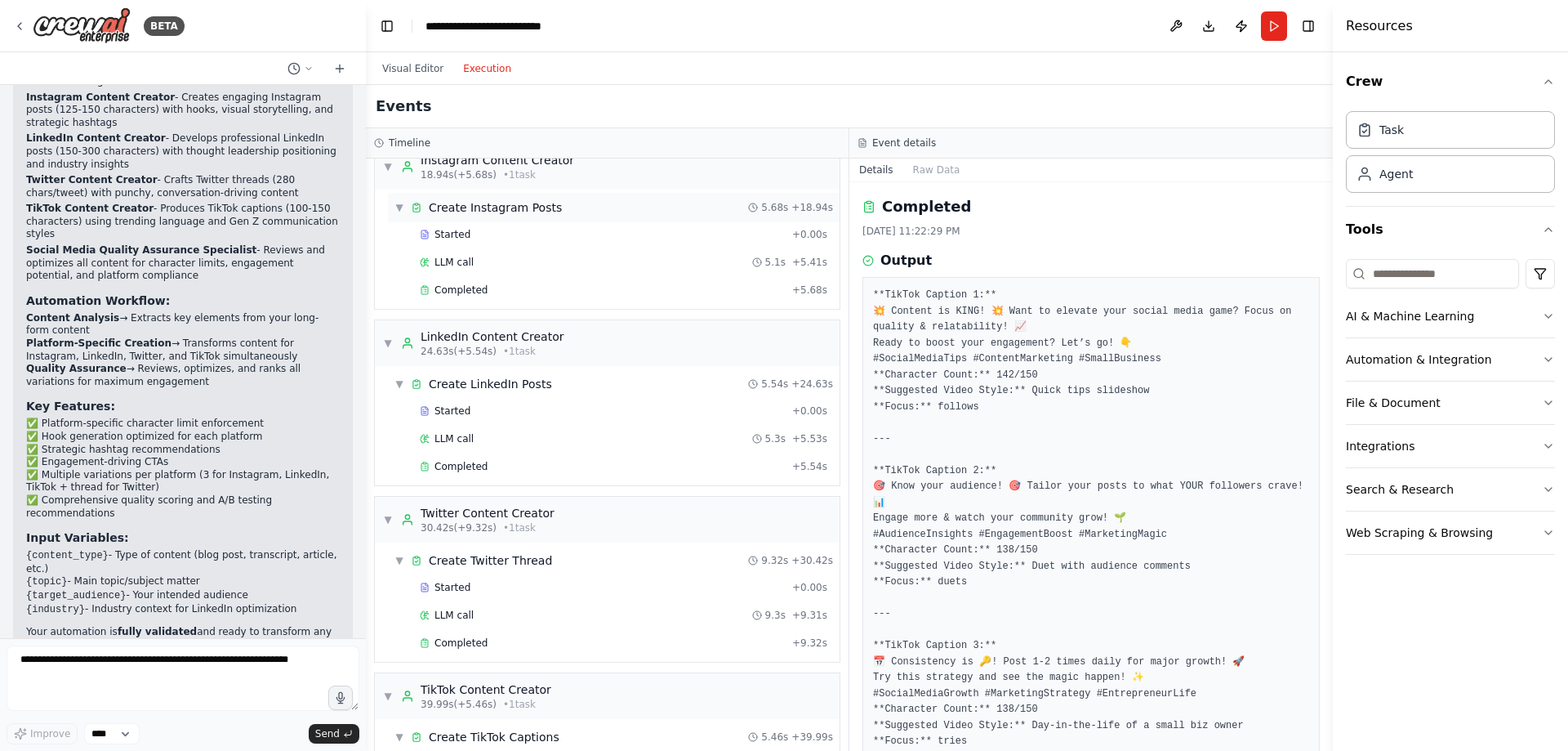
scroll to position [37, 0]
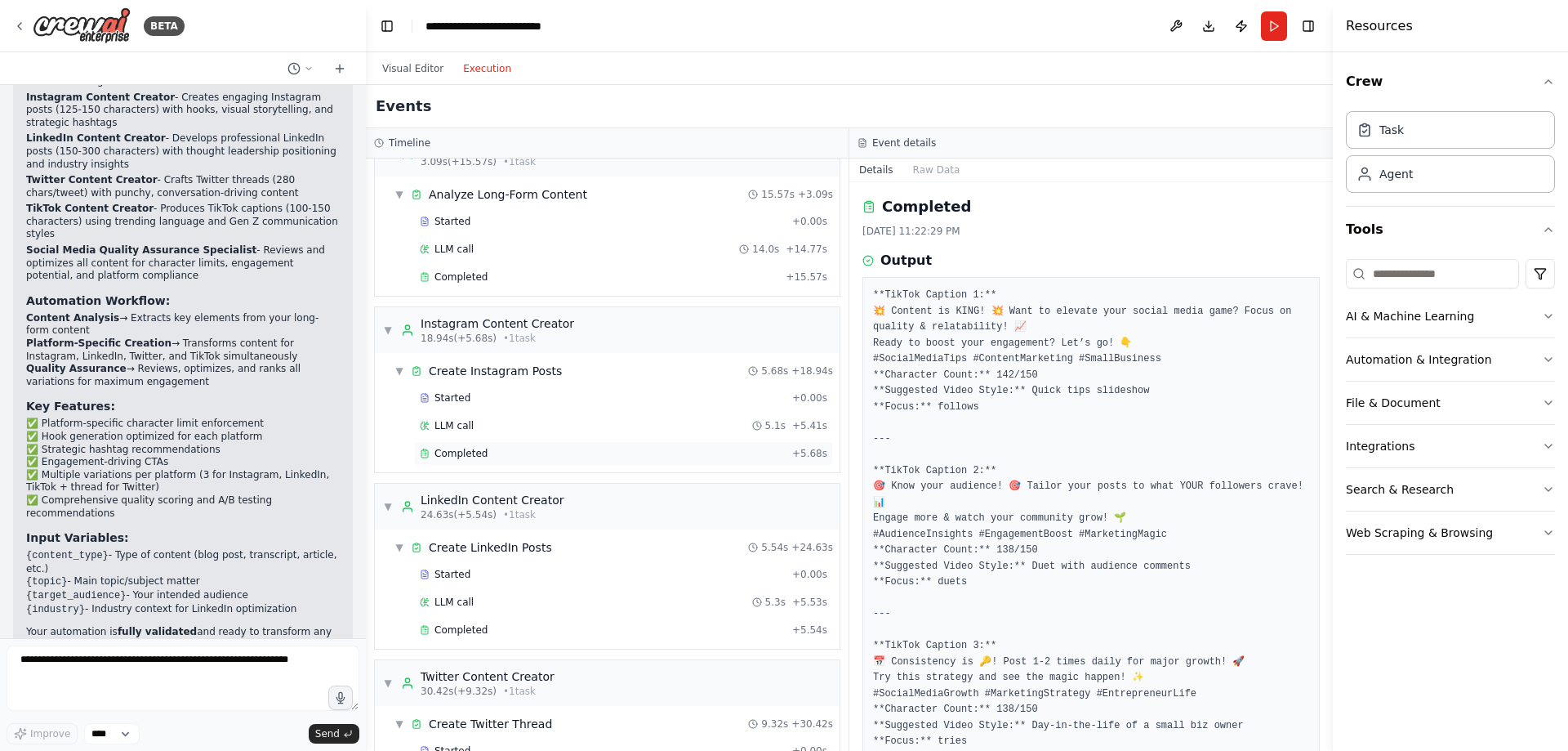
click at [540, 453] on div "Completed" at bounding box center [602, 454] width 366 height 13
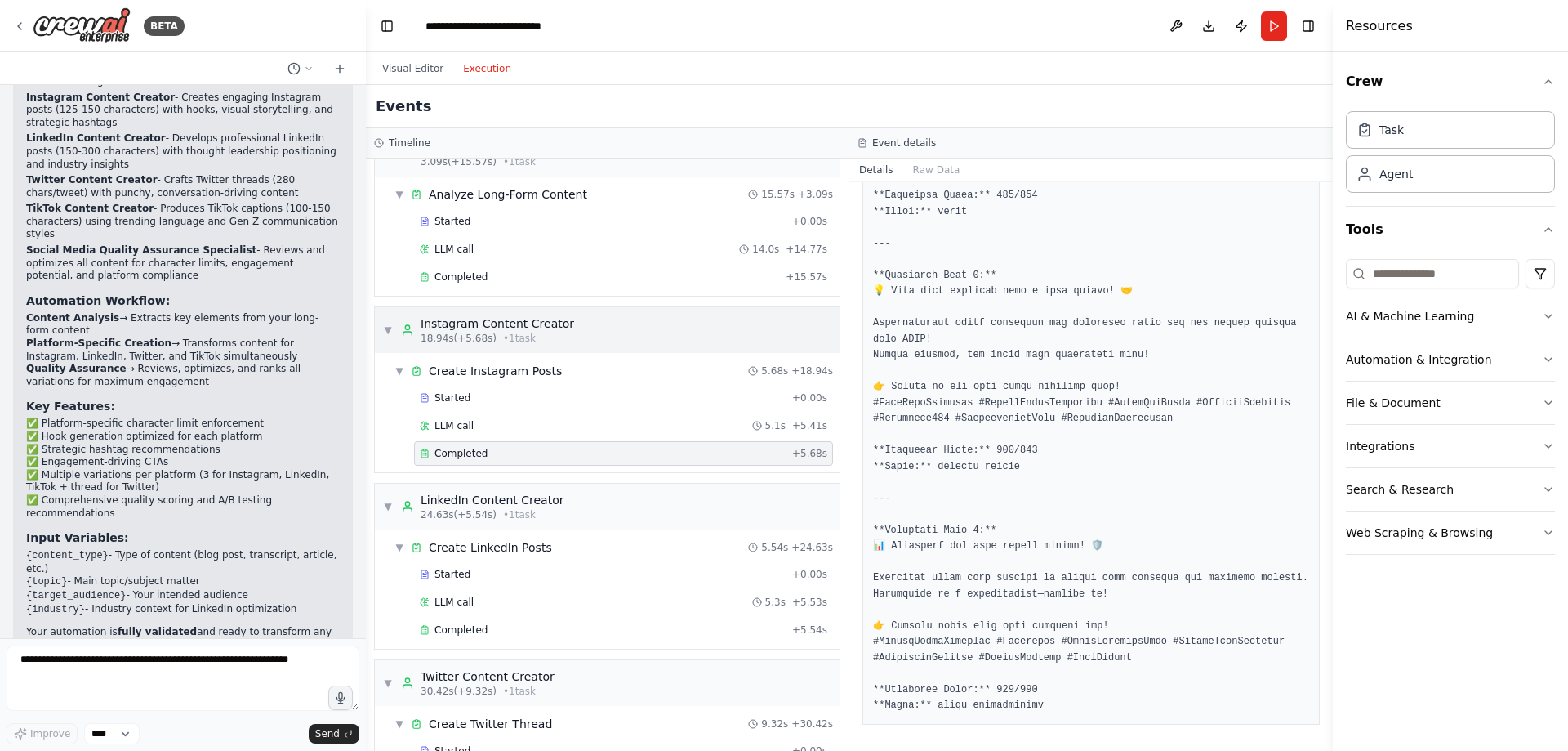
scroll to position [0, 0]
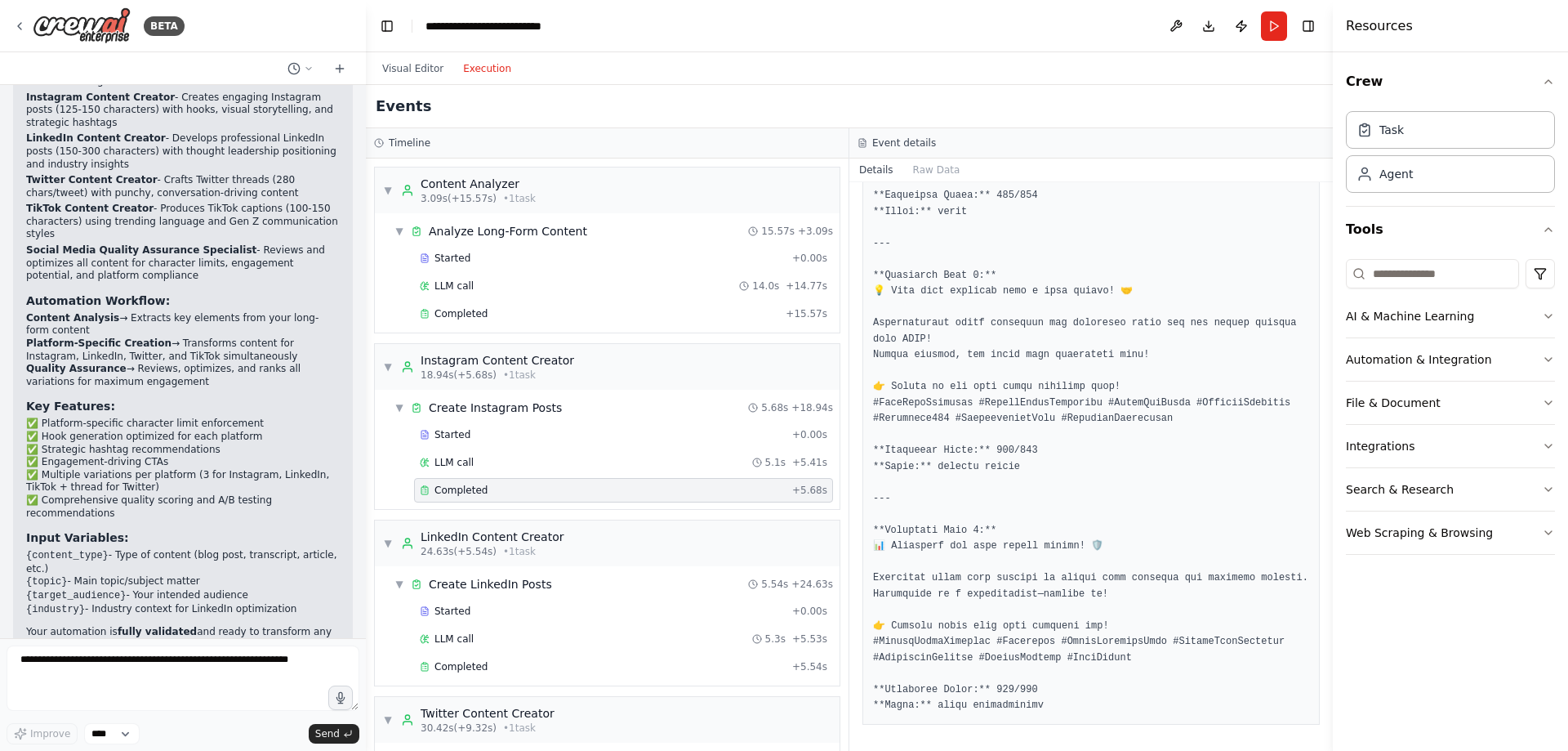
click at [478, 300] on div "Started + 0.00s LLM call 14.0s + 14.77s Completed + 15.57s" at bounding box center [613, 287] width 452 height 83
click at [471, 315] on span "Completed" at bounding box center [461, 314] width 53 height 13
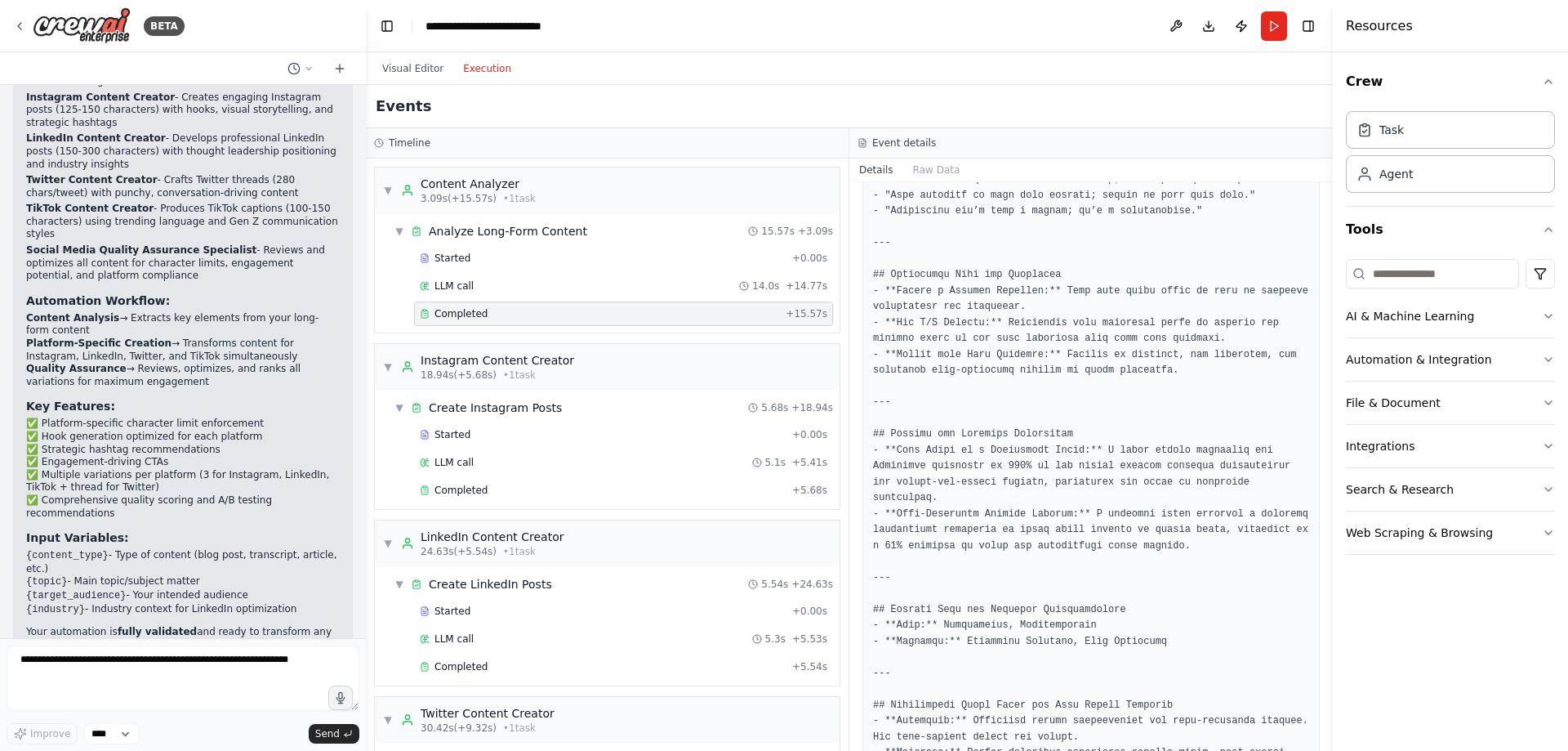
scroll to position [1088, 0]
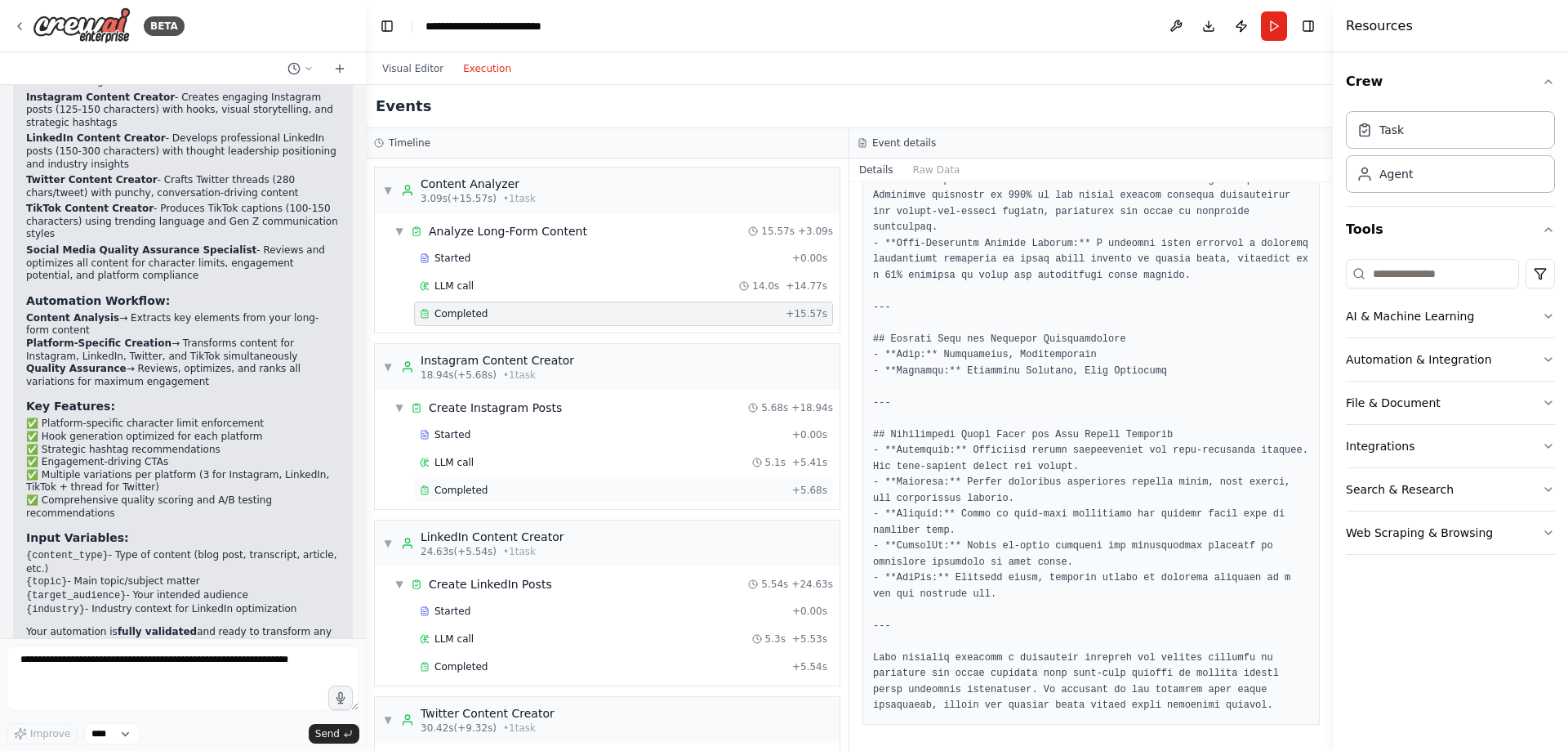
click at [466, 488] on span "Completed" at bounding box center [461, 491] width 53 height 13
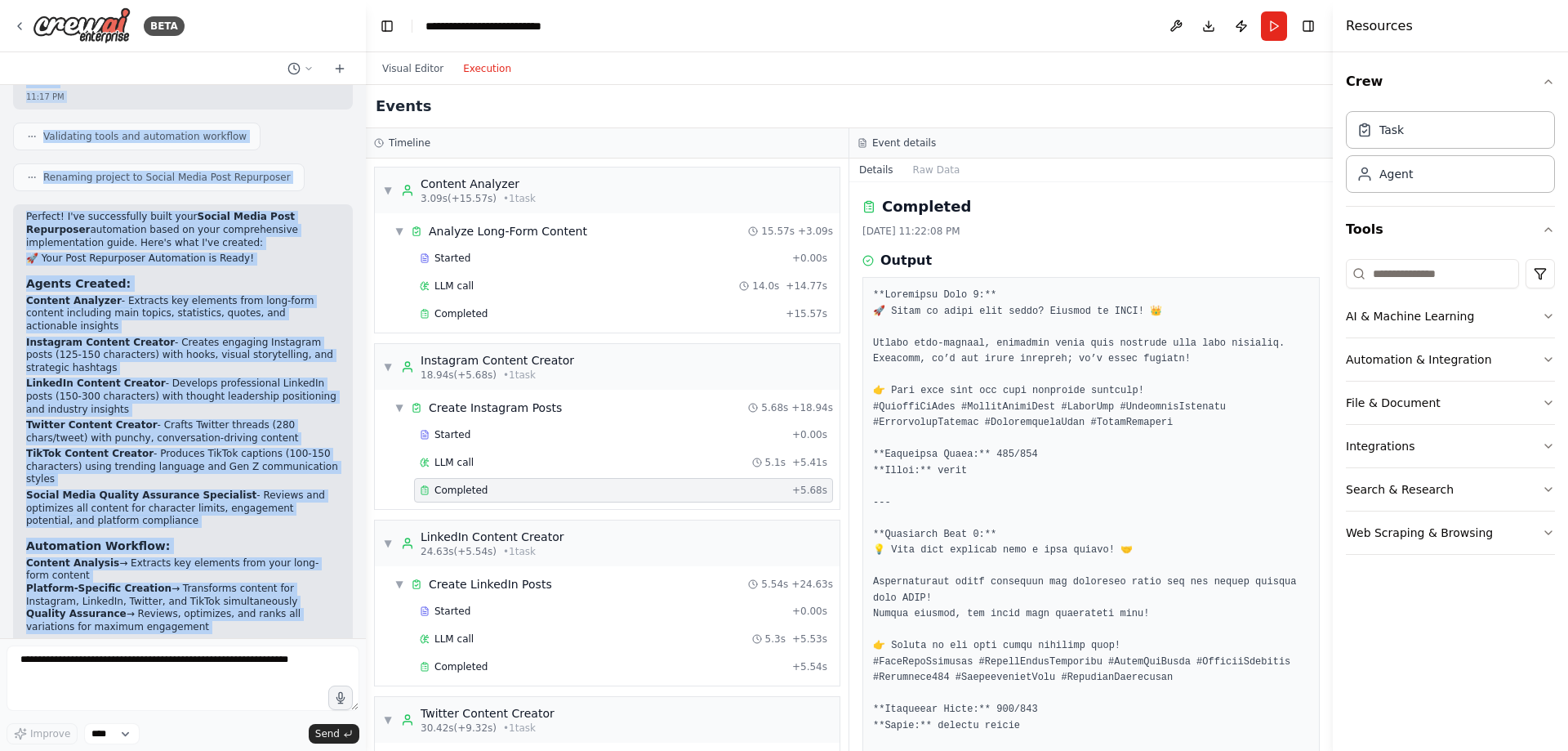
scroll to position [5148, 0]
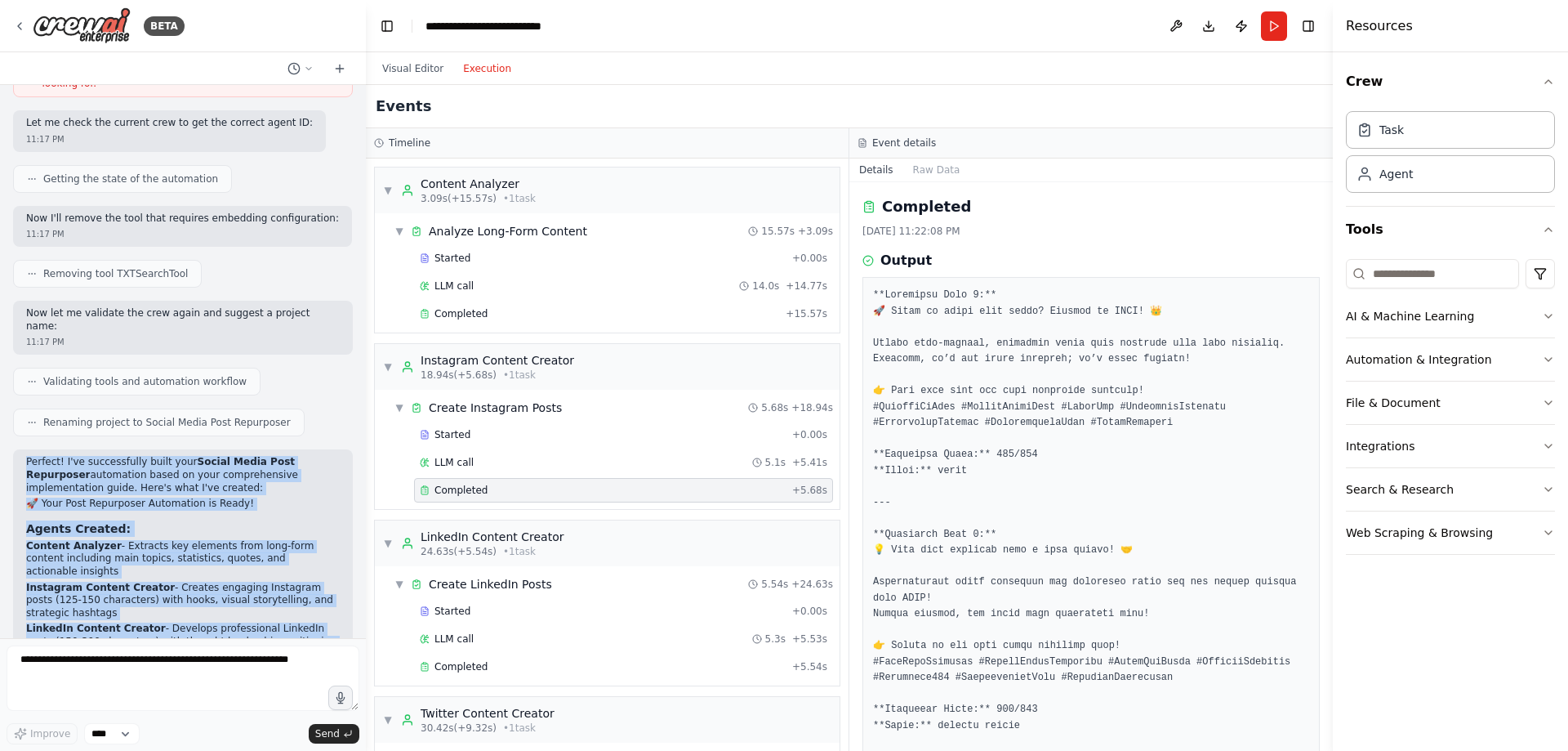
drag, startPoint x: 190, startPoint y: 593, endPoint x: 27, endPoint y: 395, distance: 256.5
copy div "Perfect! I've successfully built your Social Media Post Repurposer automation b…"
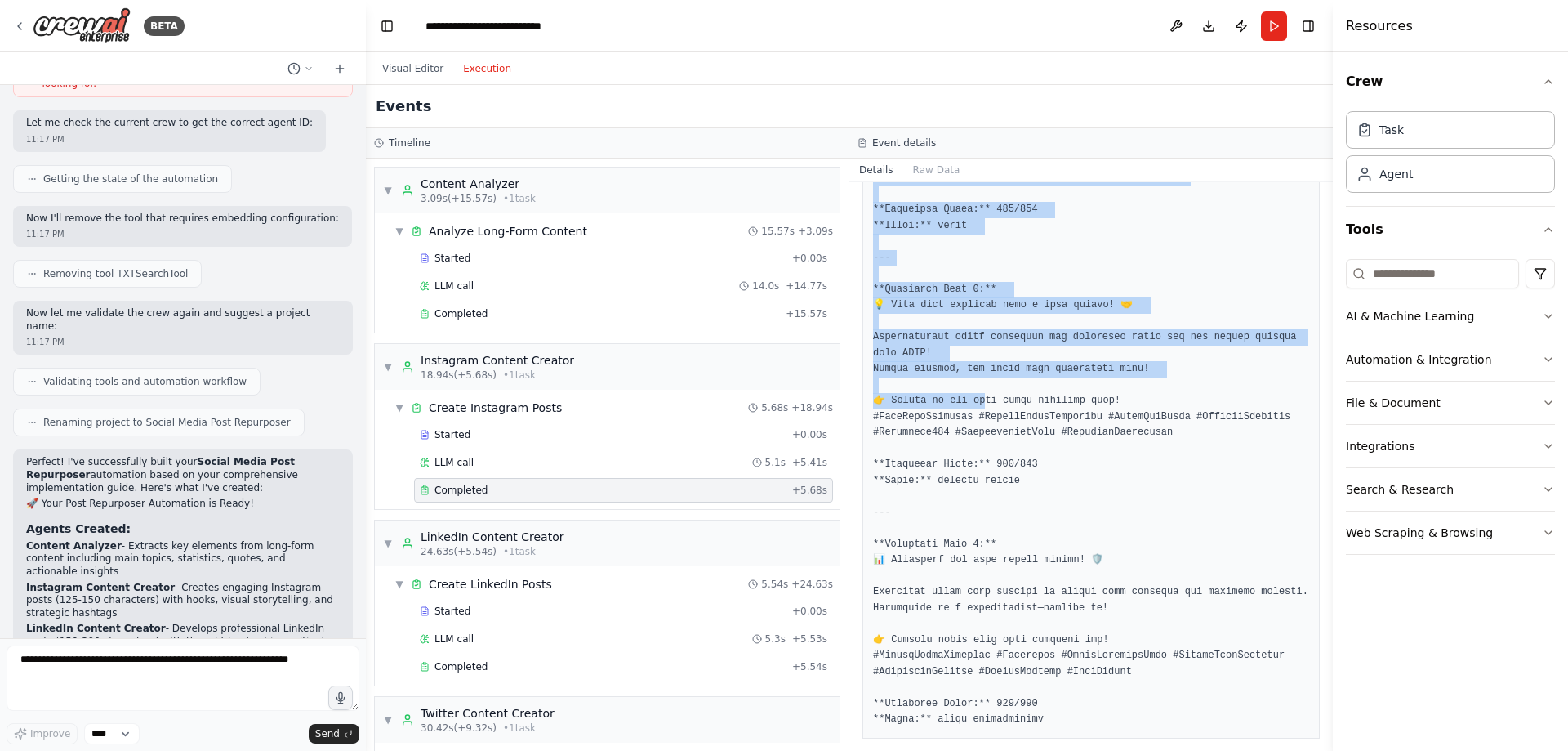
scroll to position [260, 0]
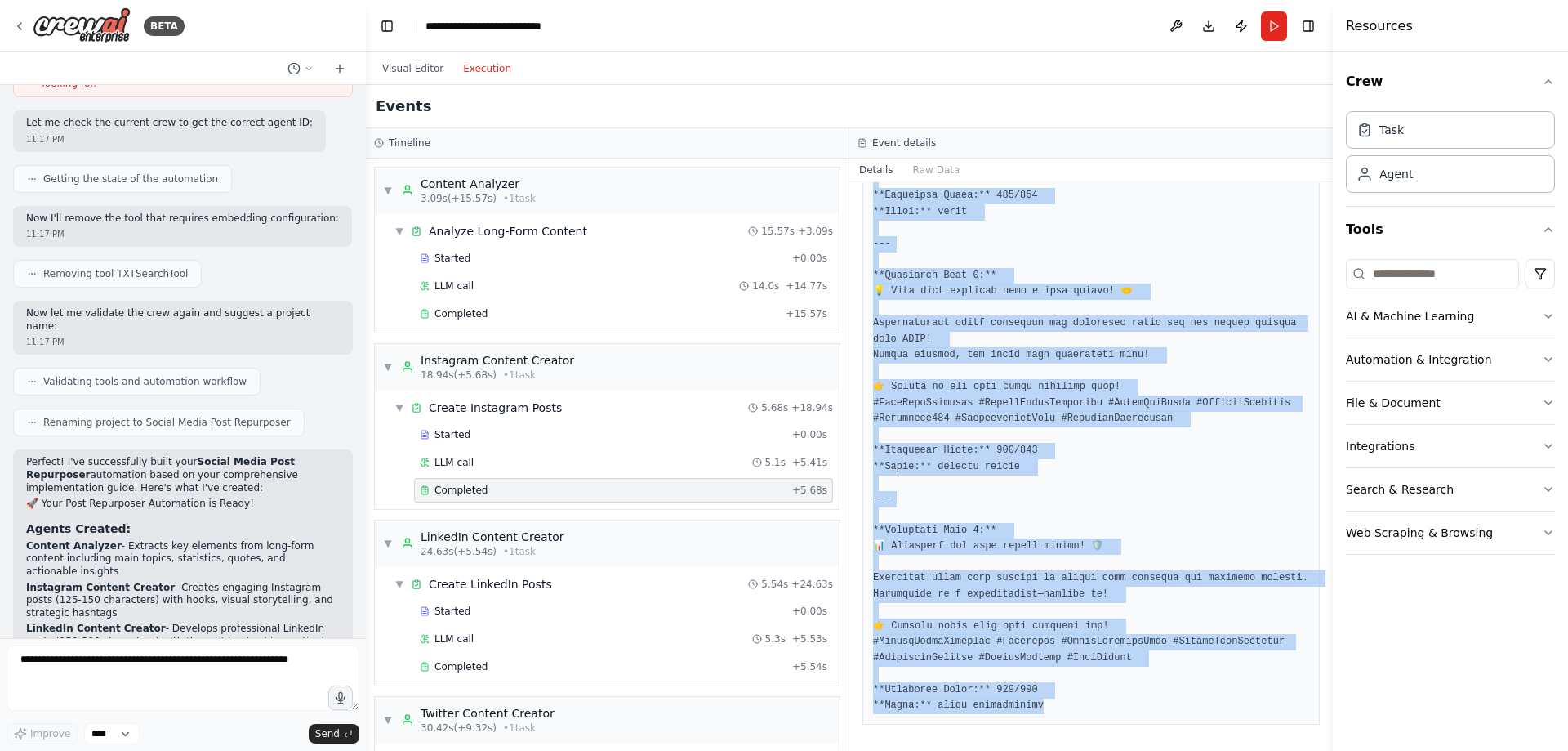
drag, startPoint x: 874, startPoint y: 291, endPoint x: 1054, endPoint y: 711, distance: 456.9
click at [1050, 714] on div at bounding box center [1091, 371] width 457 height 707
copy pre "**Instagram Post 1:** 🚀 Ready to boost your brand? Content is KING! 👑 Create hi…"
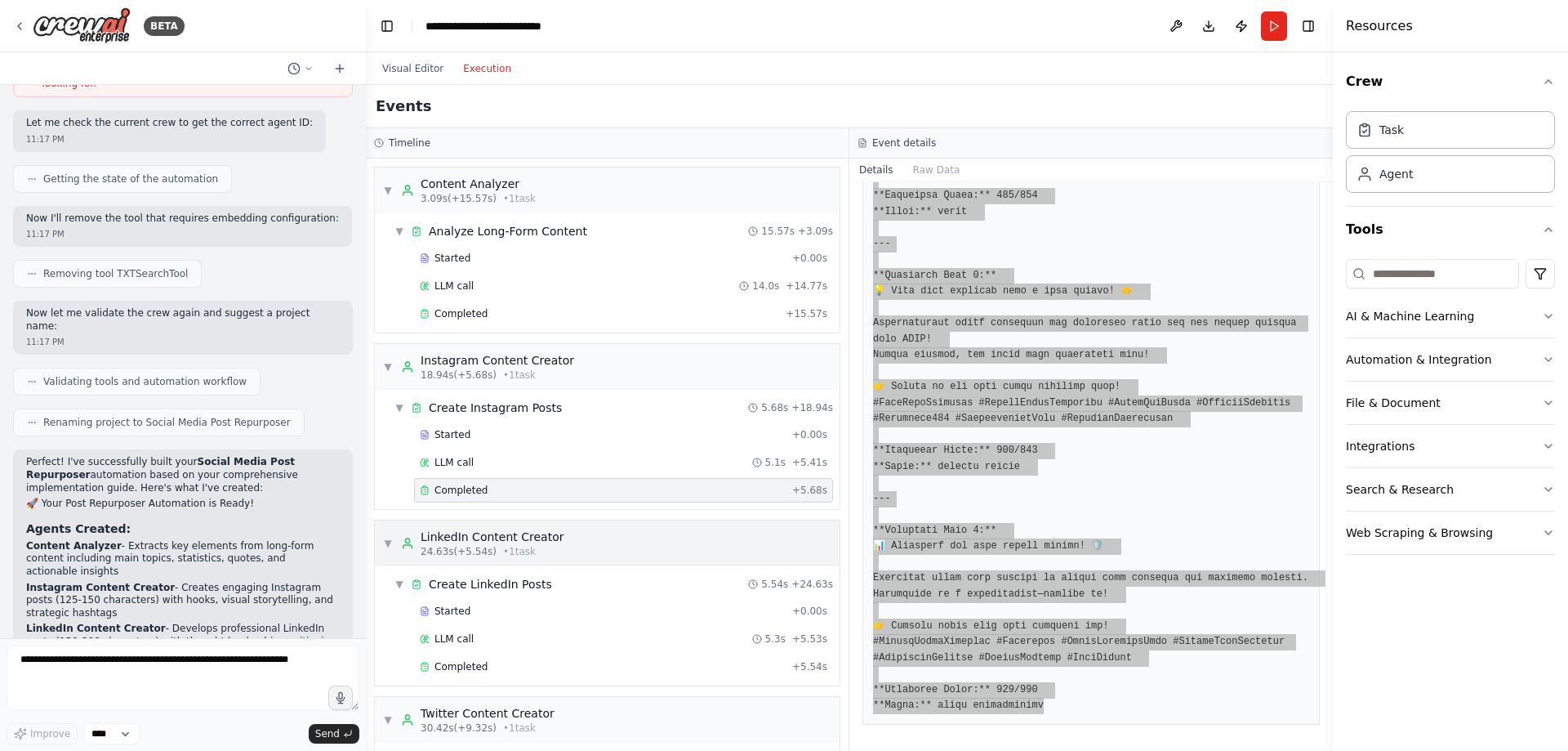
scroll to position [82, 0]
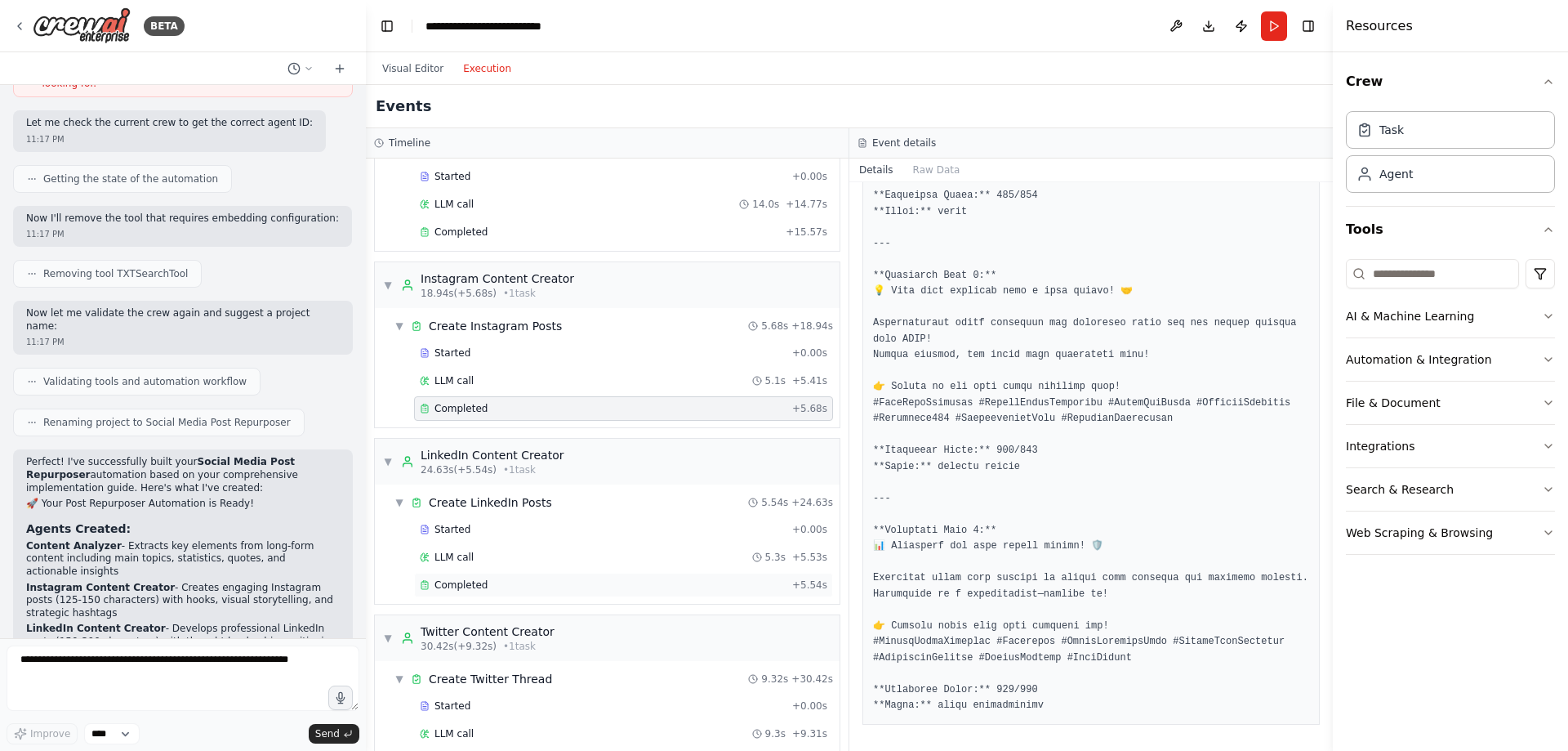
click at [502, 582] on div "Completed" at bounding box center [602, 585] width 366 height 13
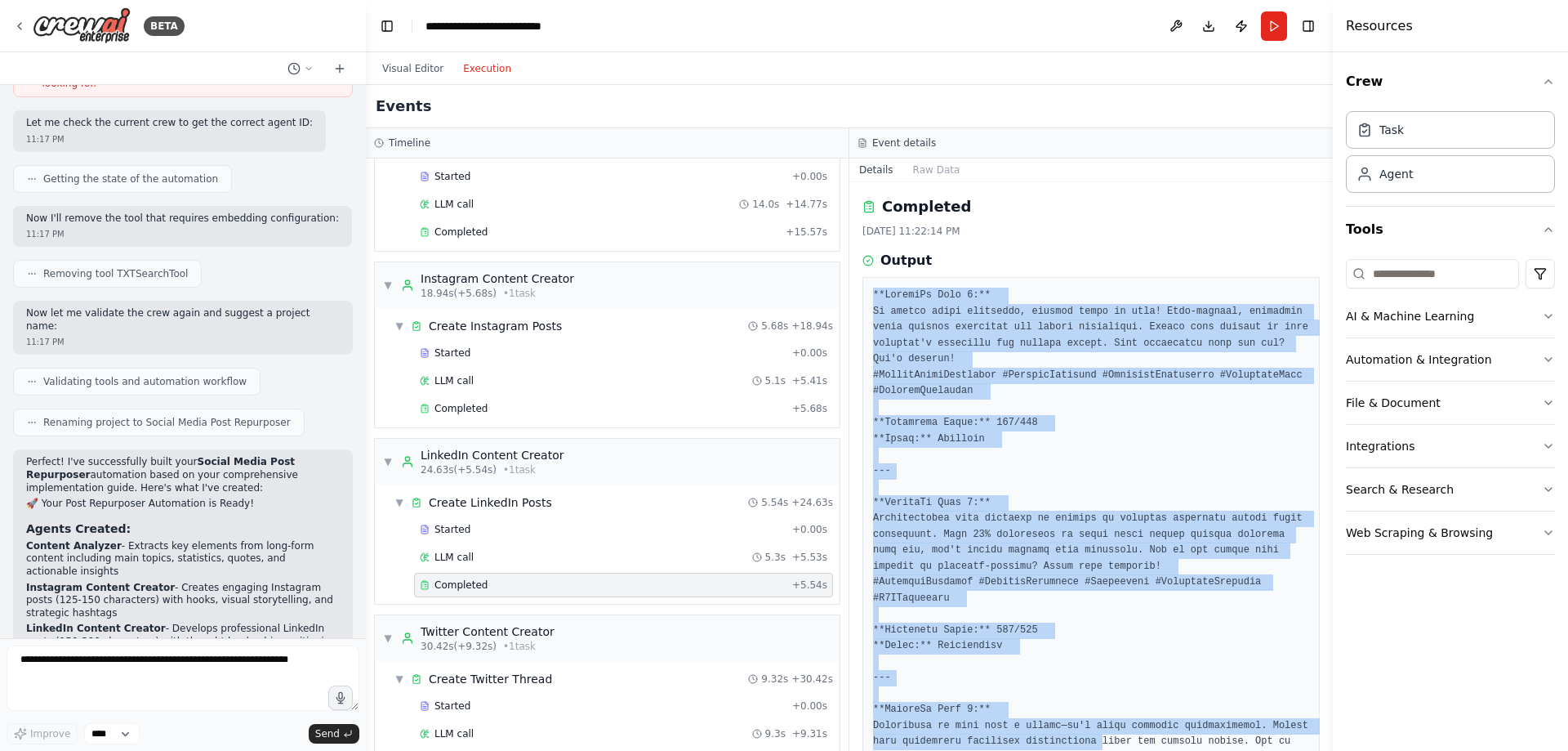
scroll to position [132, 0]
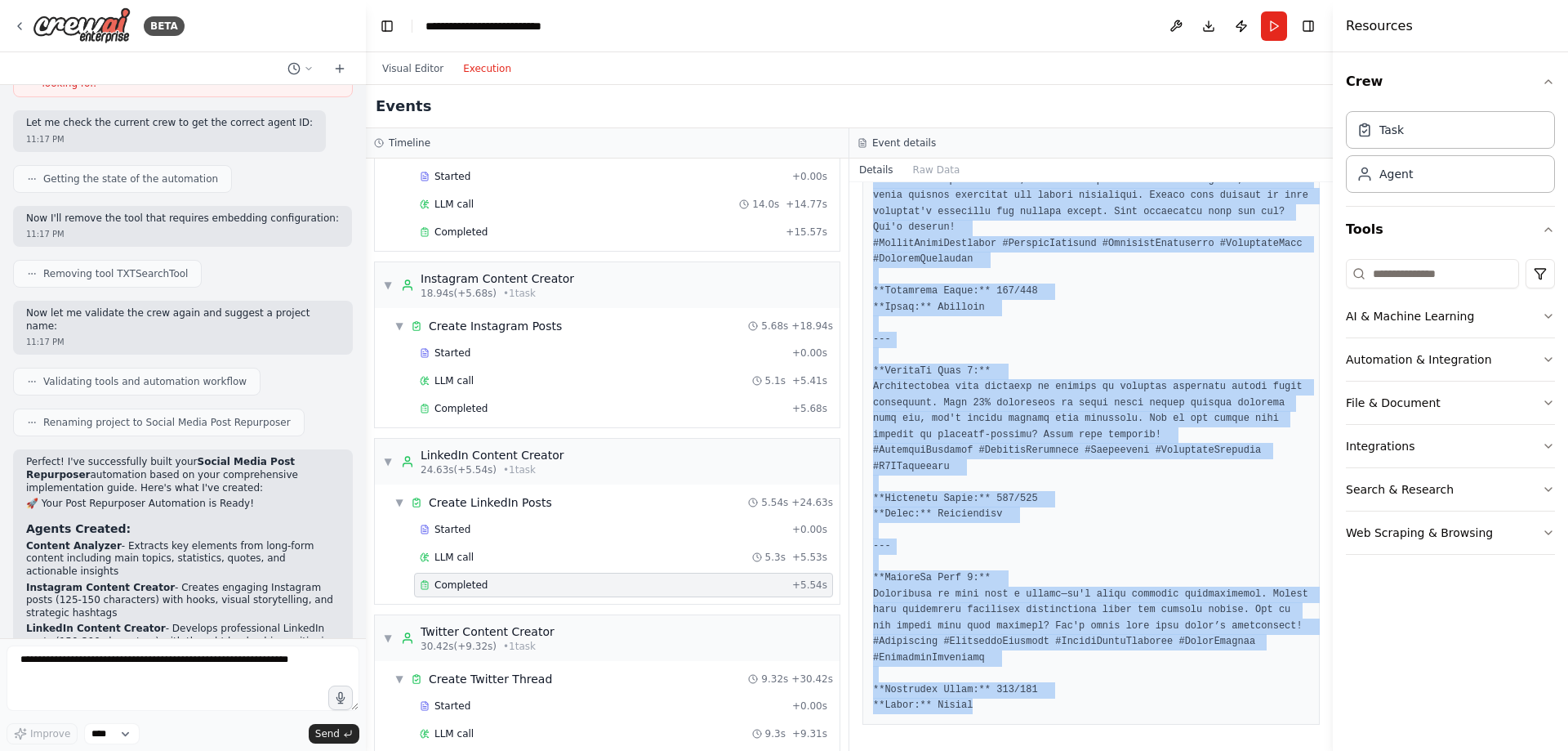
drag, startPoint x: 872, startPoint y: 291, endPoint x: 1109, endPoint y: 696, distance: 469.2
click at [1115, 701] on div at bounding box center [1091, 436] width 457 height 580
copy pre "**LinkedIn Post 1:** In social media marketing, content truly is king! High-qua…"
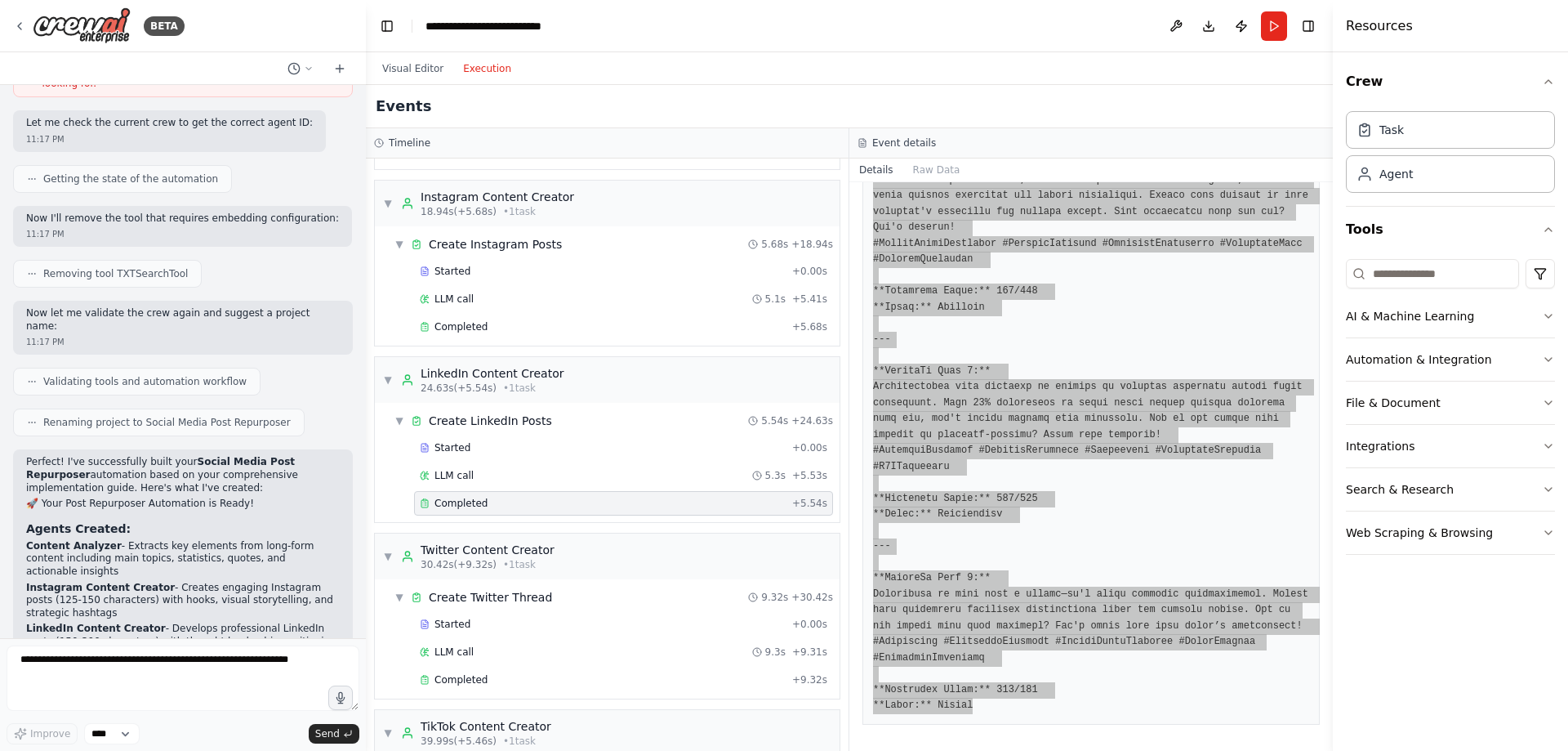
scroll to position [245, 0]
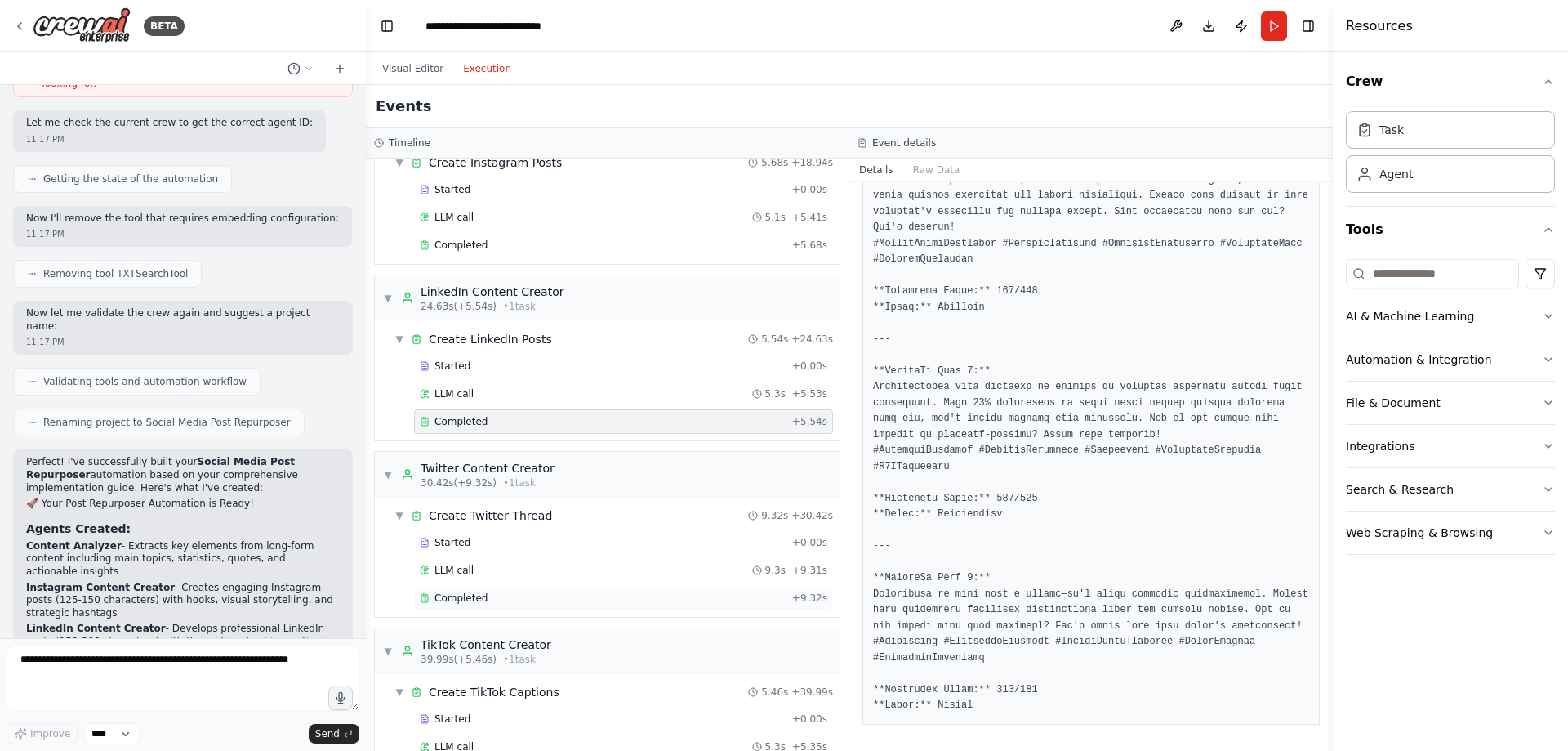
click at [515, 590] on div "Completed + 9.32s" at bounding box center [623, 598] width 419 height 25
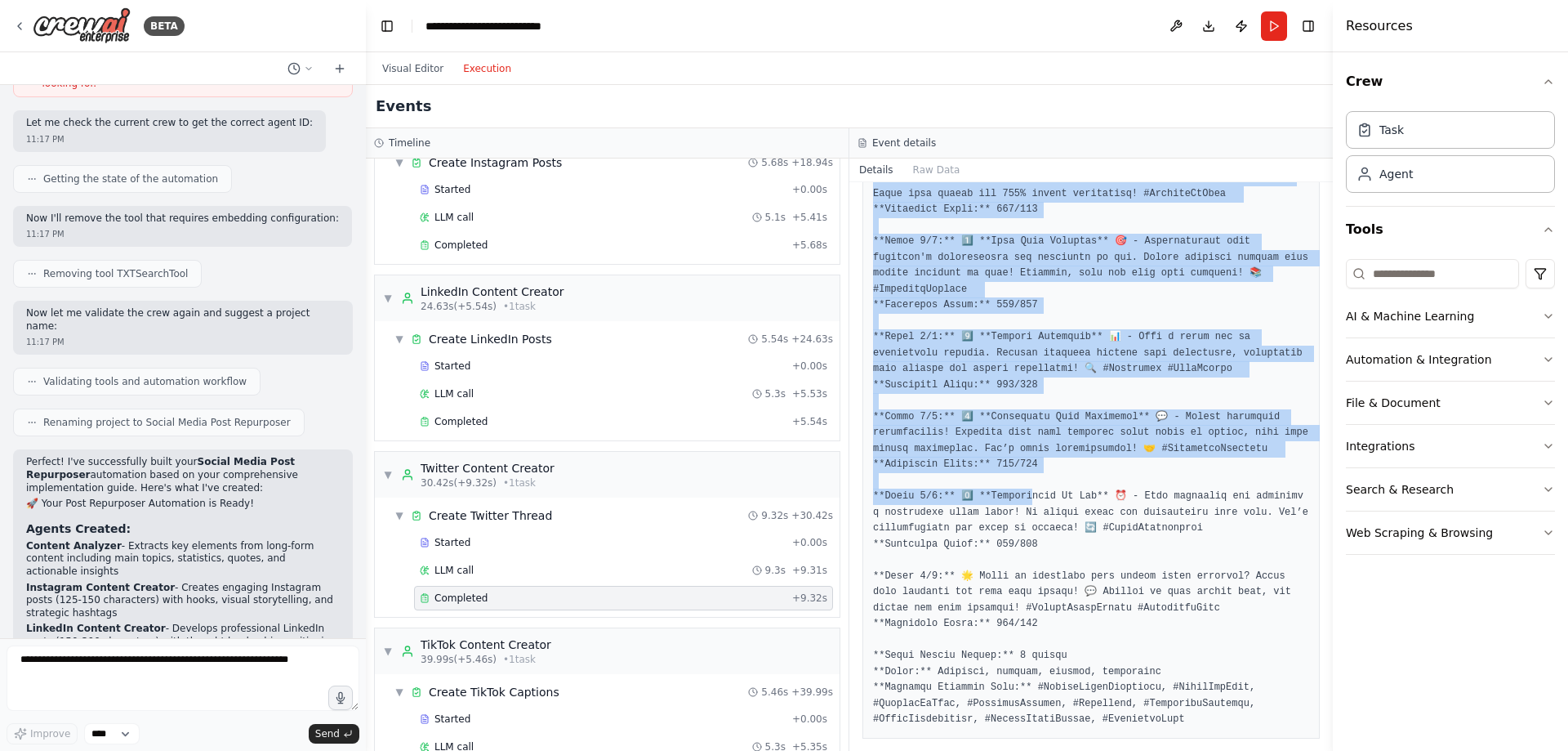
scroll to position [260, 0]
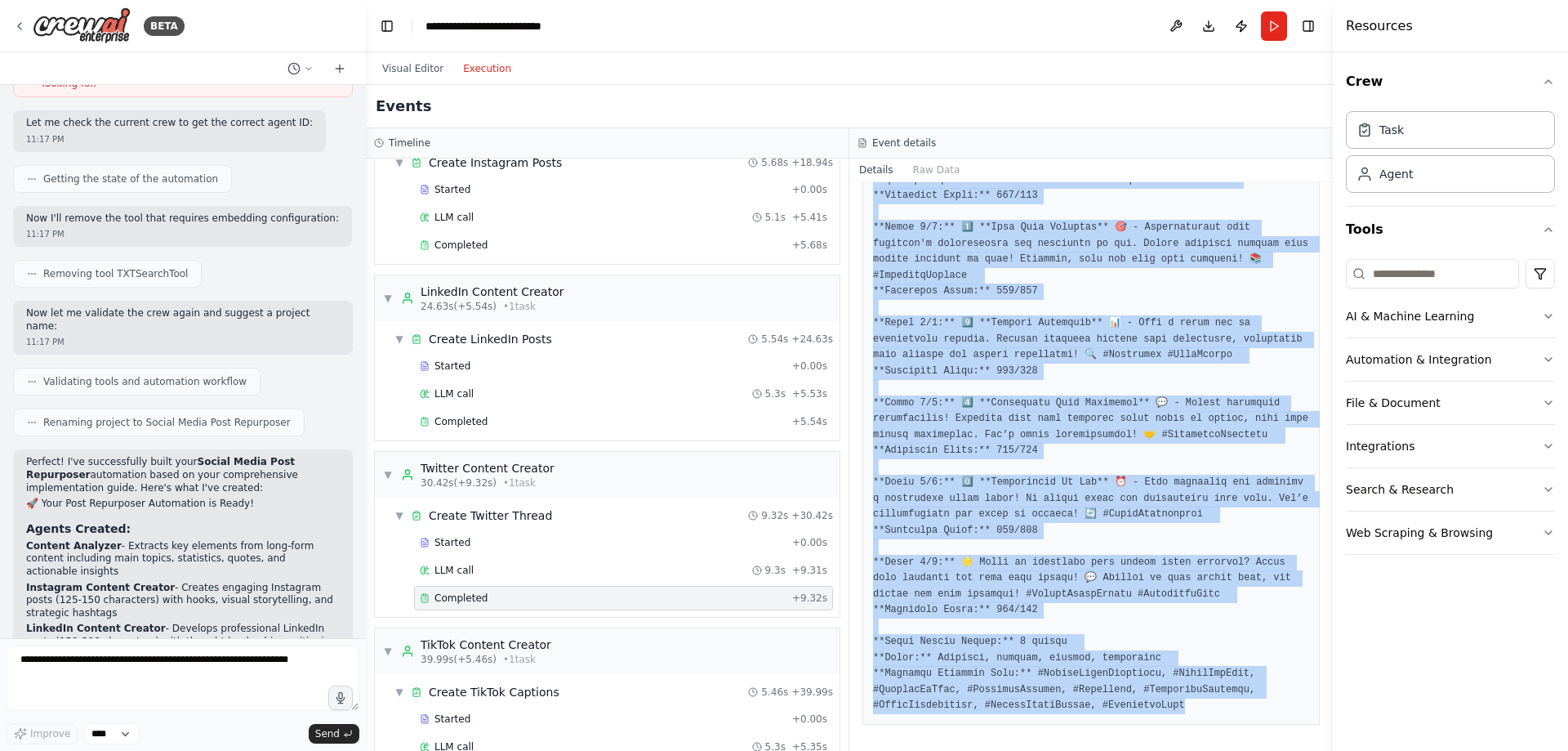
drag, startPoint x: 879, startPoint y: 293, endPoint x: 962, endPoint y: 691, distance: 406.6
click at [1208, 716] on div at bounding box center [1091, 371] width 457 height 707
copy pre "**Twitter Thread on Social Media Marketing Tips:** **Tweet 1/7:** 🚀 Want to sky…"
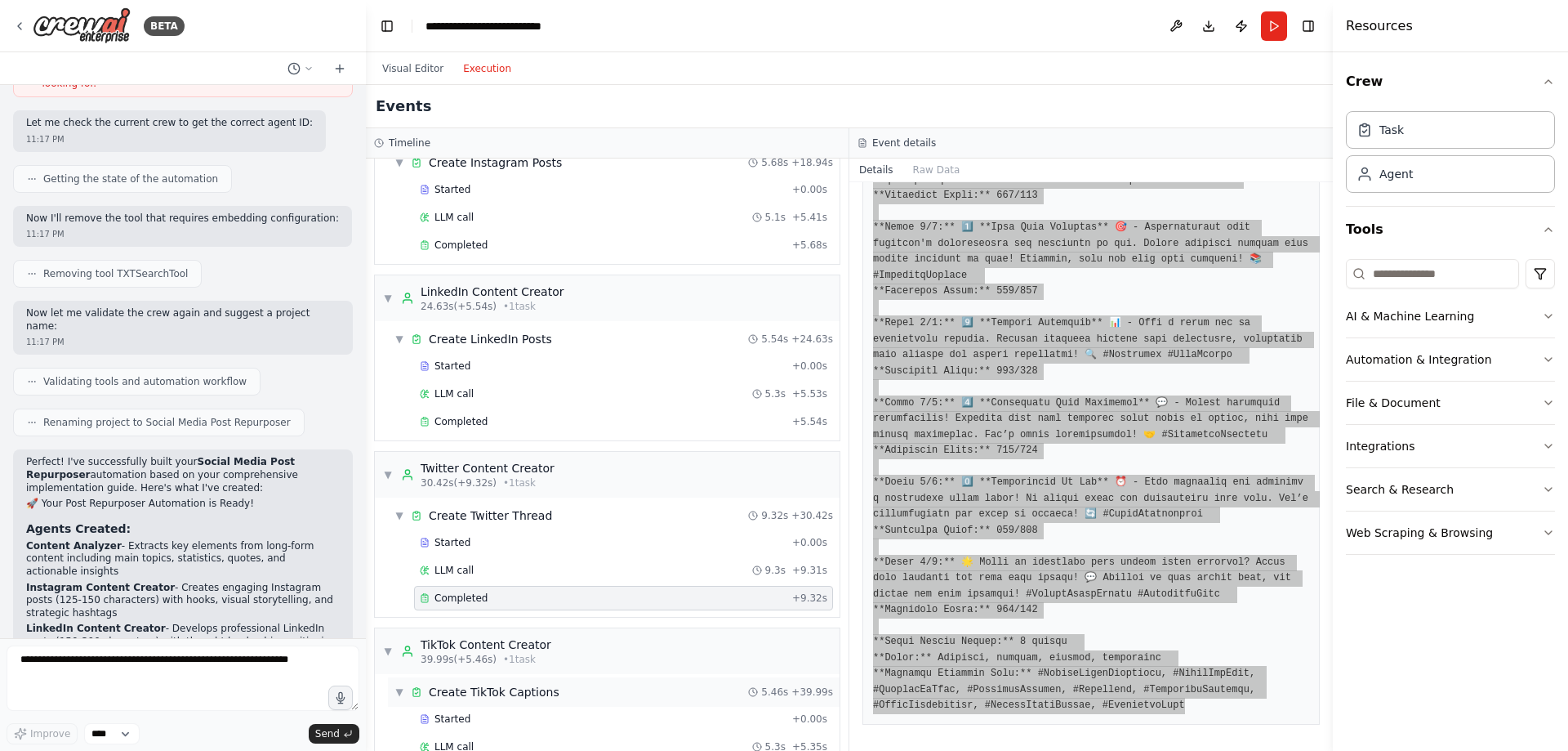
scroll to position [409, 0]
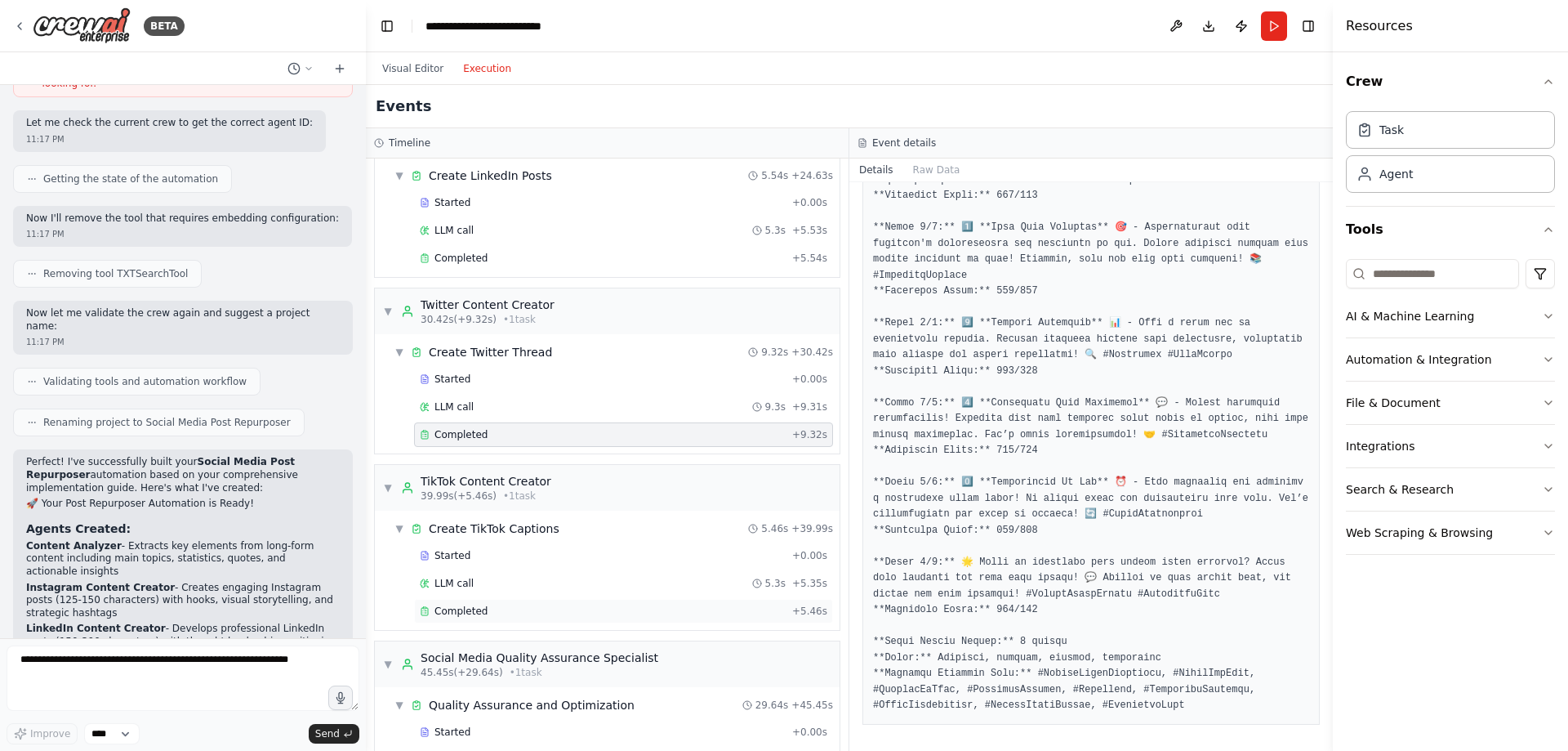
click at [491, 613] on div "Completed" at bounding box center [602, 612] width 366 height 13
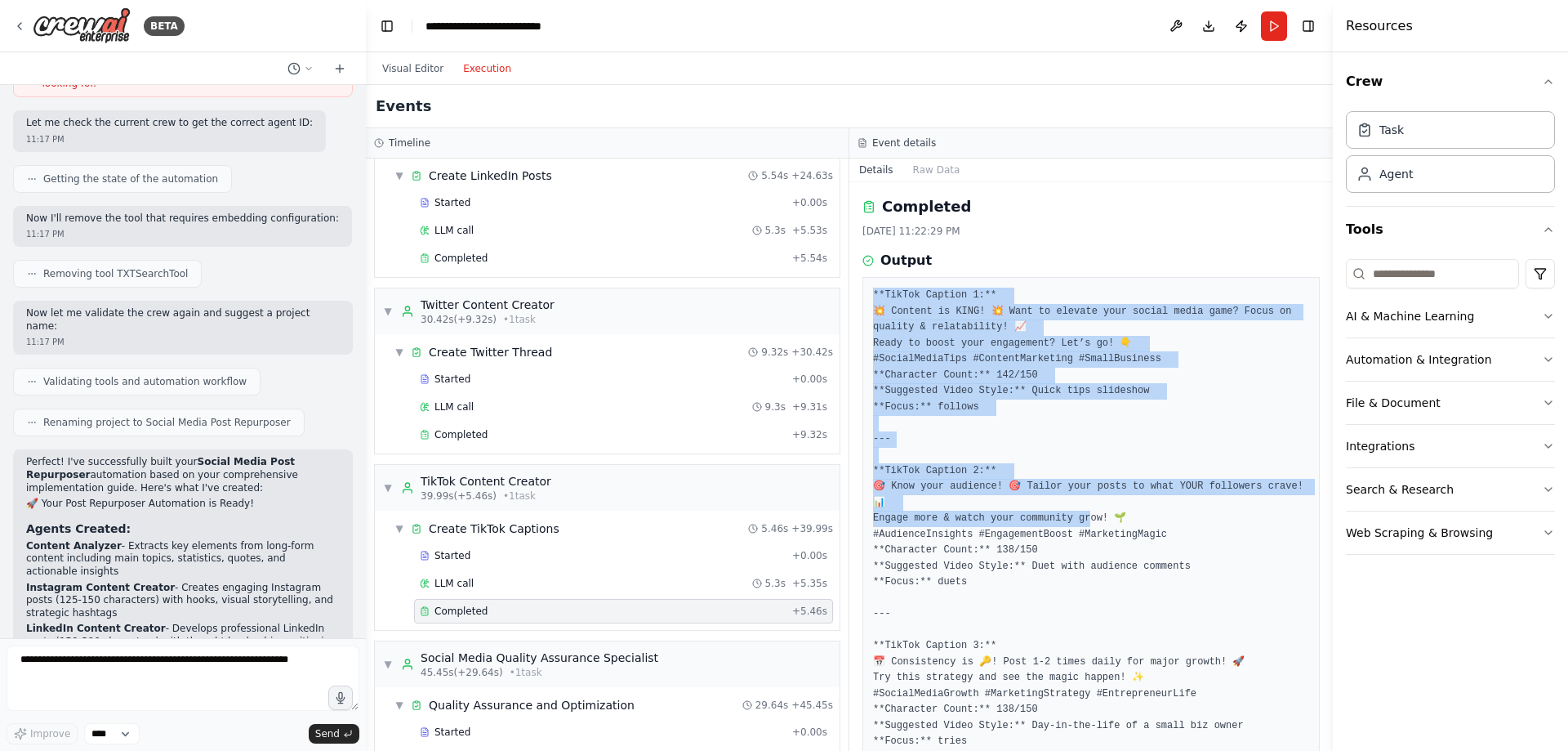
scroll to position [36, 0]
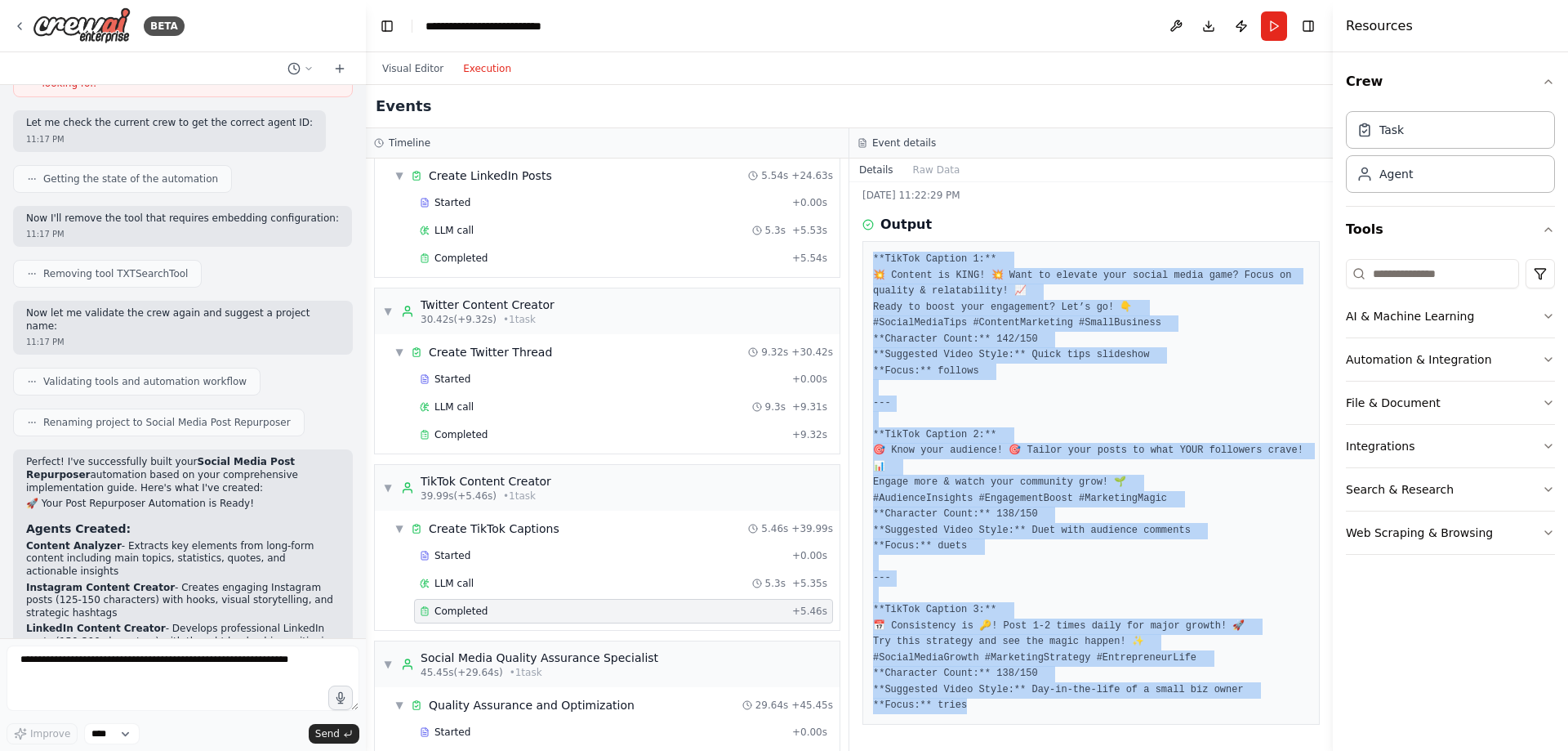
drag, startPoint x: 869, startPoint y: 290, endPoint x: 1113, endPoint y: 778, distance: 545.6
click at [1113, 750] on html "BETA Post Repurposer: Step-by-Step Implementation Guide Overview Build a tool t…" at bounding box center [784, 375] width 1568 height 751
copy pre "**TikTok Caption 1:** 💥 Content is KING! 💥 Want to elevate your social media ga…"
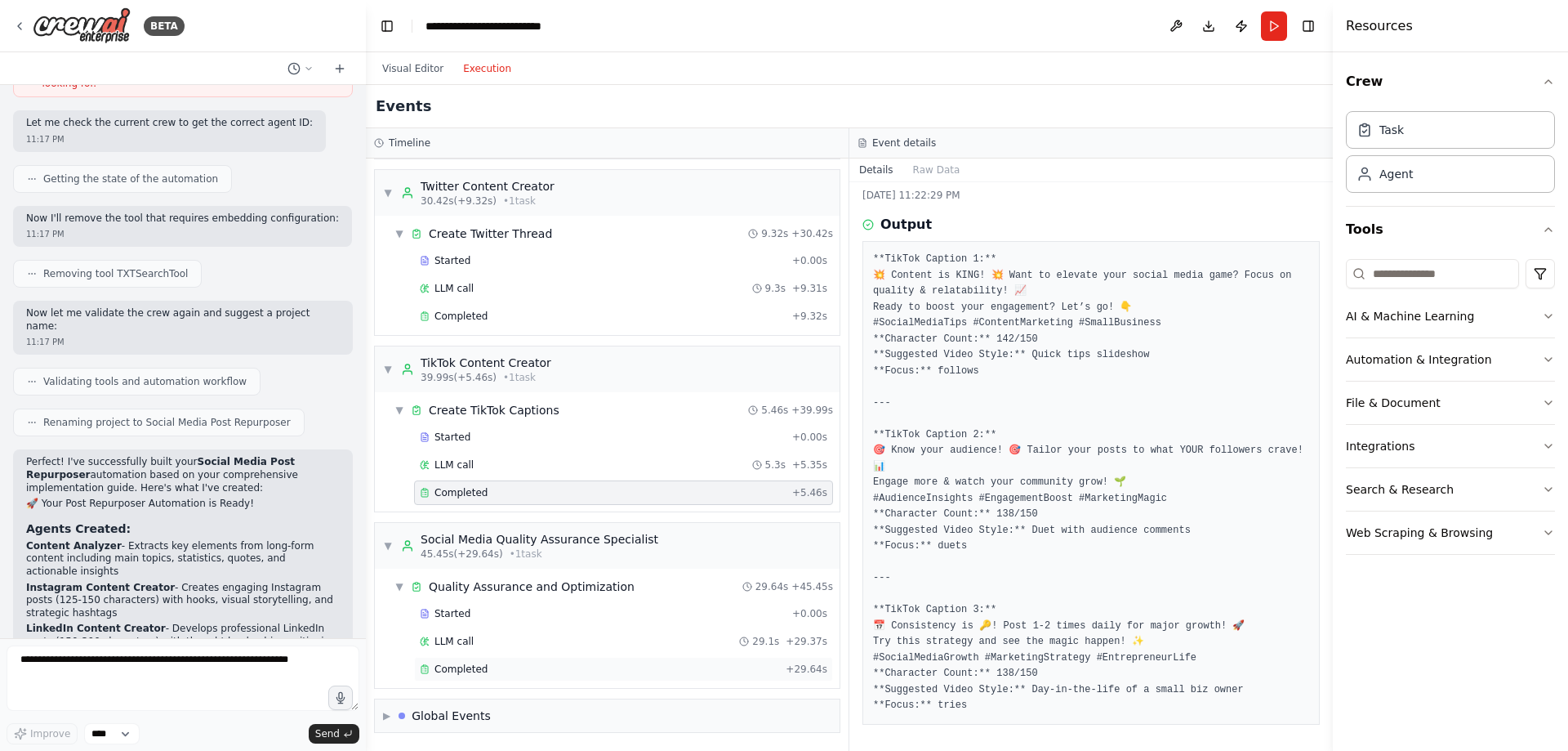
click at [482, 663] on span "Completed" at bounding box center [461, 669] width 53 height 13
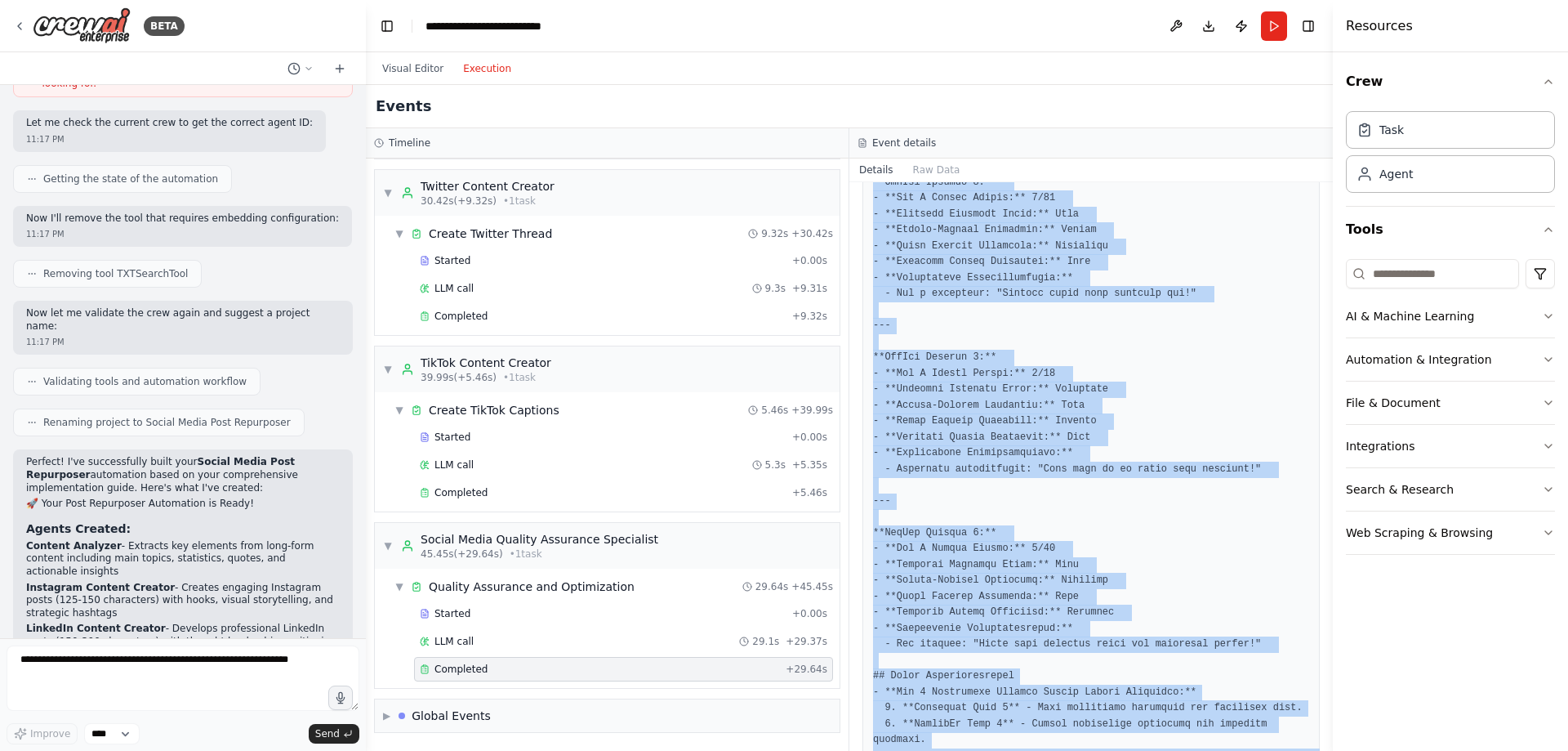
scroll to position [2921, 0]
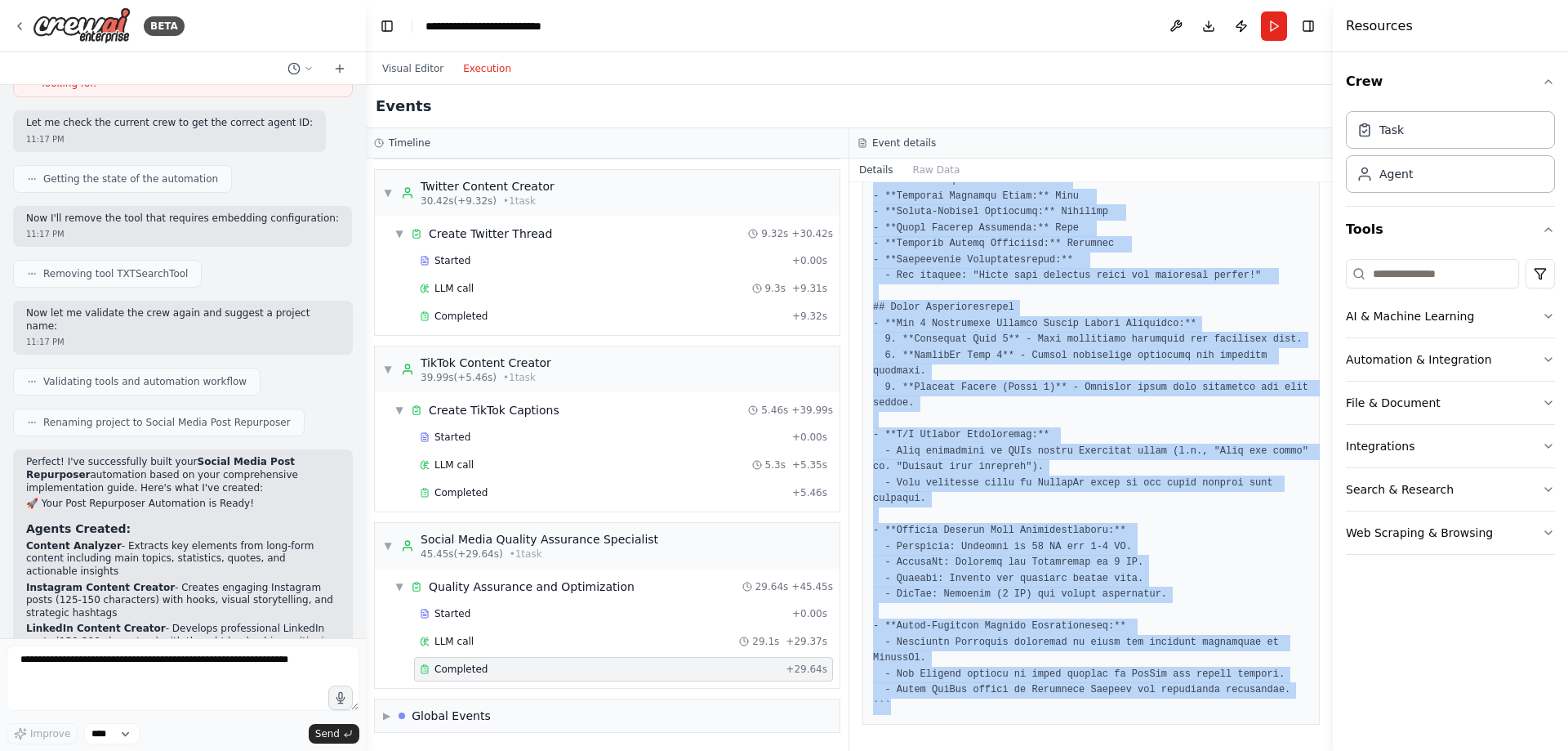
drag, startPoint x: 872, startPoint y: 293, endPoint x: 1129, endPoint y: 738, distance: 513.9
click at [1137, 750] on div "Completed 8/13/2025, 11:22:59 PM Output" at bounding box center [1091, 467] width 484 height 569
copy pre "```markdown ## Content Quality Assessment ### Instagram Posts Review **Instagra…"
click at [431, 67] on button "Visual Editor" at bounding box center [412, 68] width 81 height 19
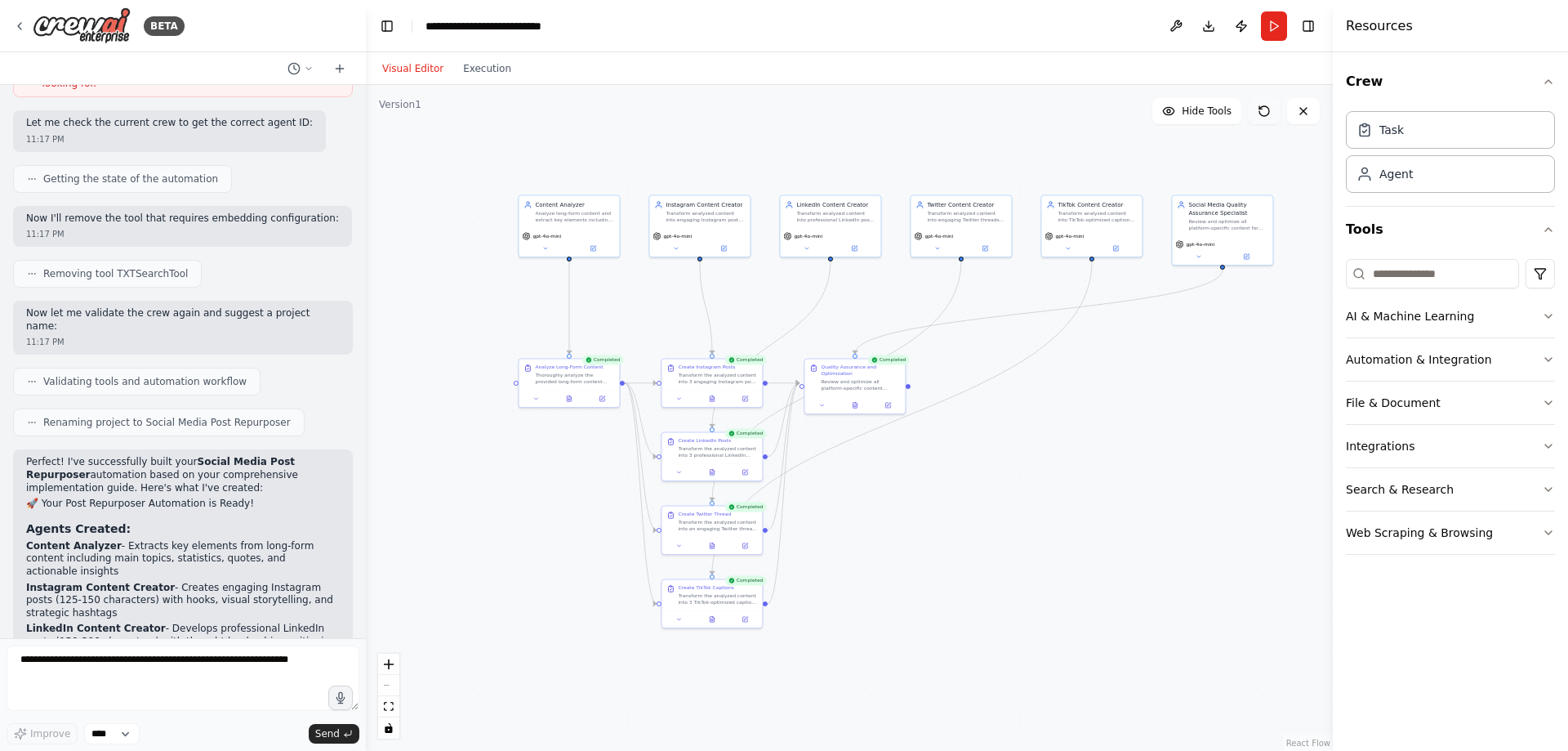
click at [1266, 116] on icon at bounding box center [1265, 111] width 13 height 13
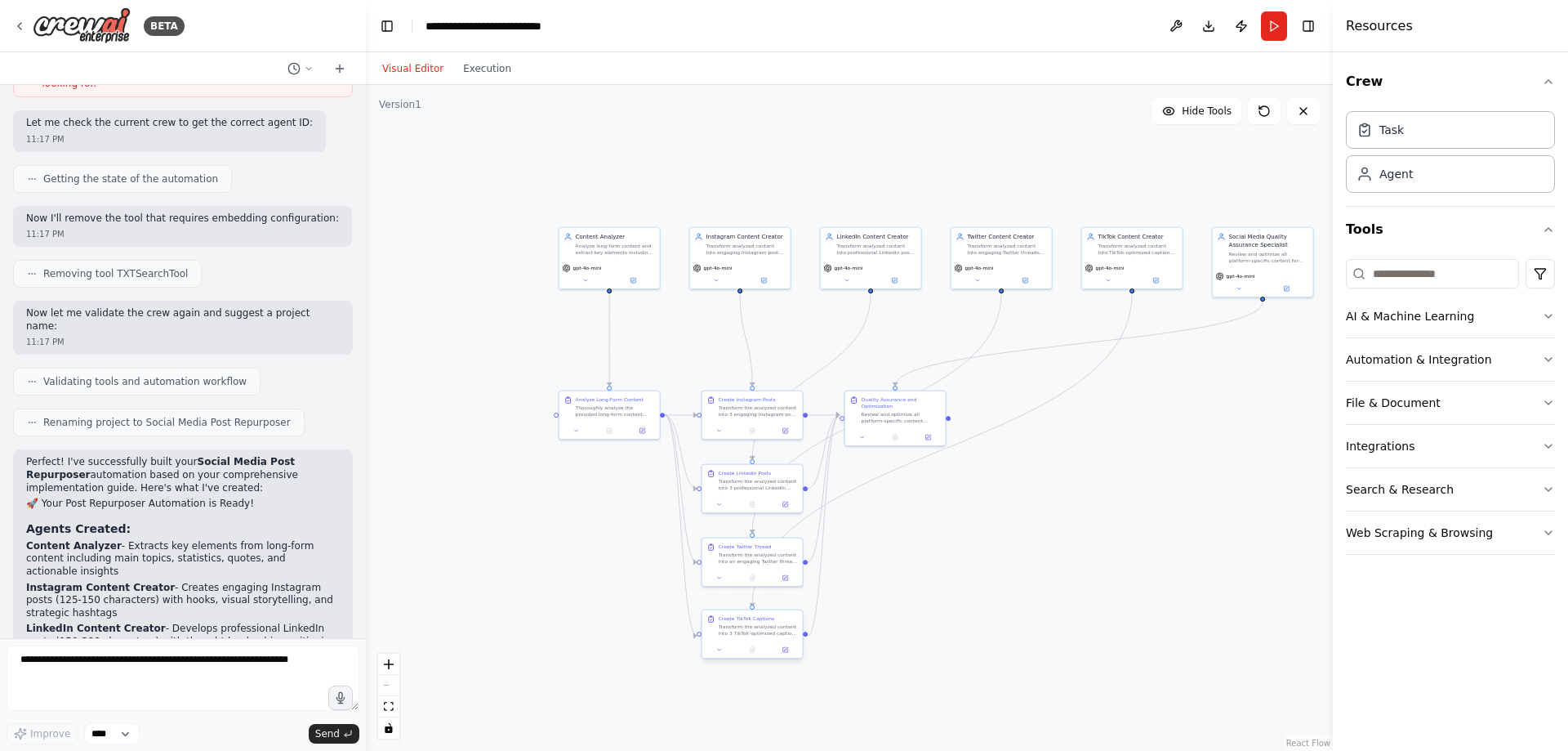
click at [749, 640] on div "Create TikTok Captions Transform the analyzed content into 3 TikTok-optimized c…" at bounding box center [753, 626] width 101 height 31
click at [1438, 308] on button "AI & Machine Learning" at bounding box center [1451, 316] width 209 height 42
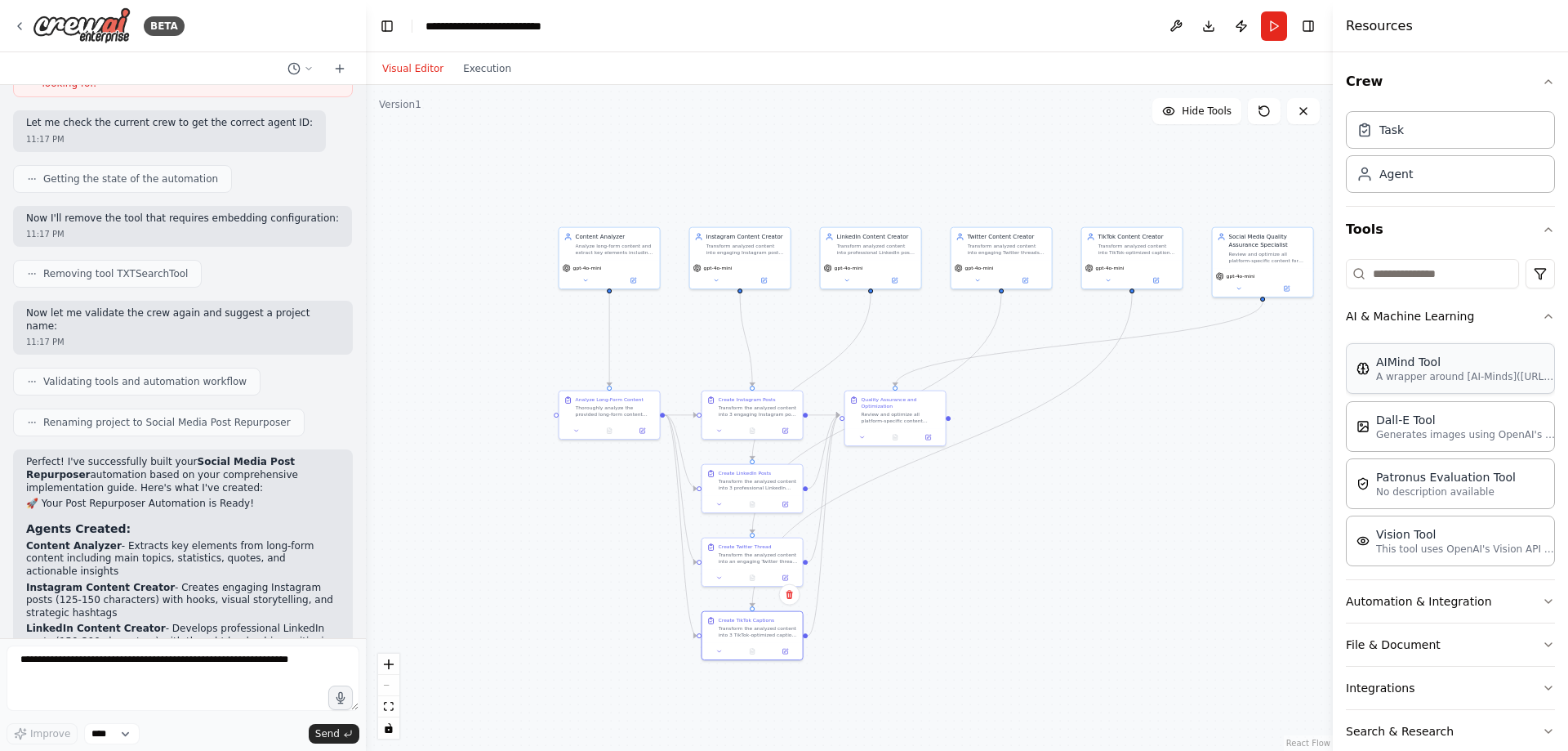
click at [1431, 364] on div "AIMind Tool" at bounding box center [1466, 362] width 180 height 17
drag, startPoint x: 1117, startPoint y: 558, endPoint x: 1036, endPoint y: 548, distance: 81.6
click at [1066, 553] on div at bounding box center [1116, 561] width 101 height 17
click at [1077, 505] on icon at bounding box center [1079, 503] width 6 height 9
click at [1073, 495] on button at bounding box center [1080, 503] width 21 height 21
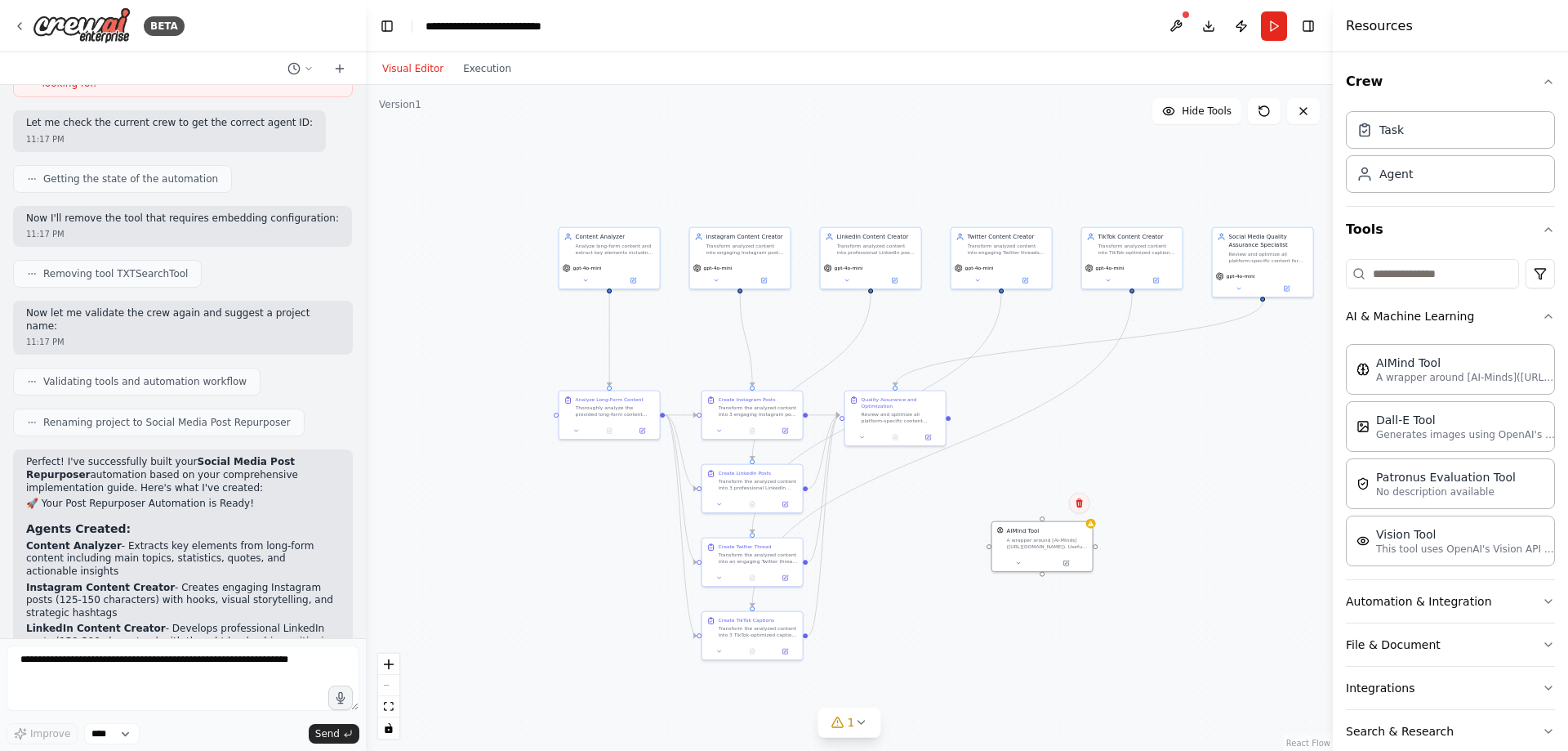
click at [1085, 505] on button at bounding box center [1080, 503] width 21 height 21
click at [1047, 500] on button "Confirm" at bounding box center [1032, 503] width 58 height 19
click at [995, 267] on div "gpt-4o-mini" at bounding box center [1002, 266] width 94 height 8
click at [982, 282] on button at bounding box center [978, 279] width 47 height 10
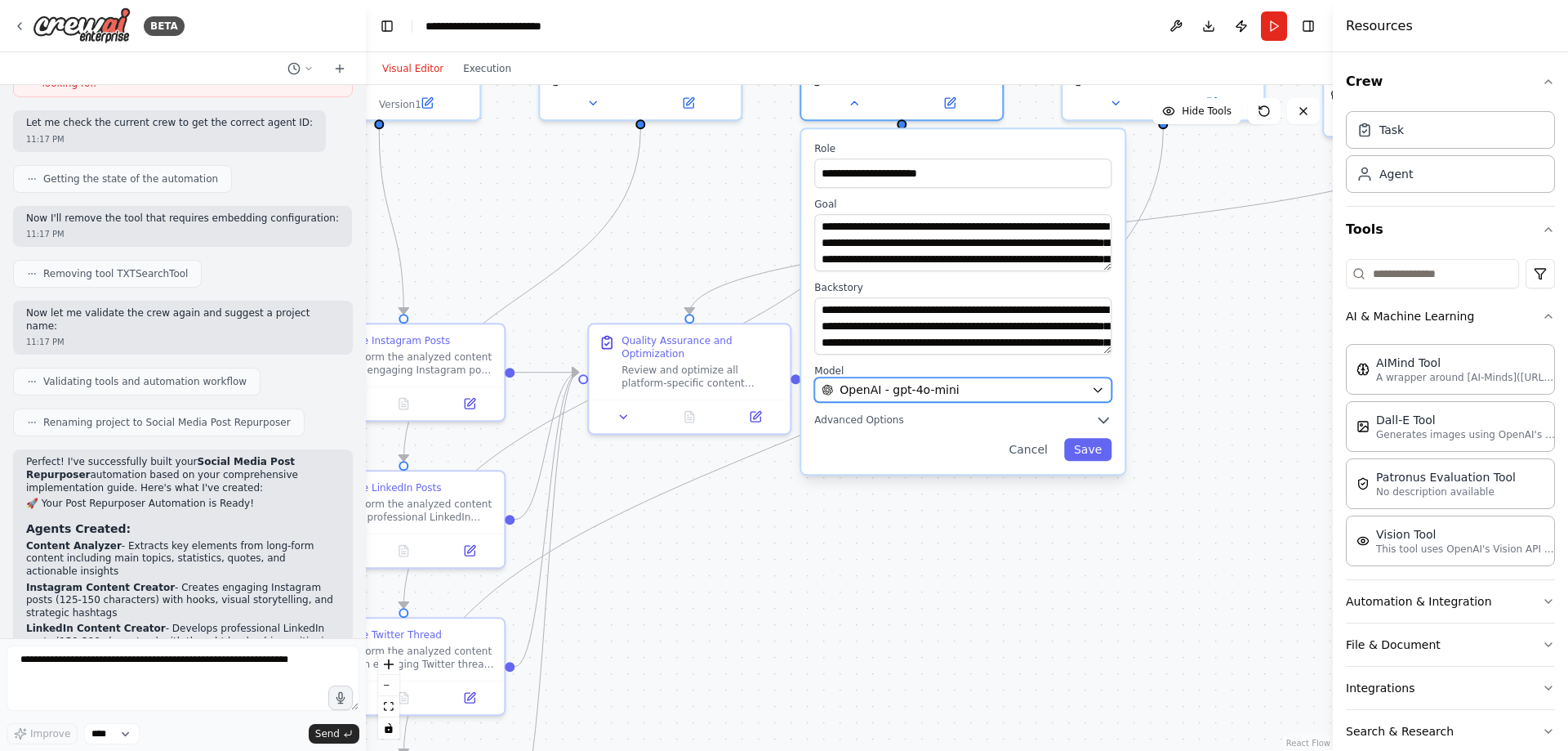
click at [971, 381] on div "OpenAI - gpt-4o-mini" at bounding box center [953, 390] width 263 height 17
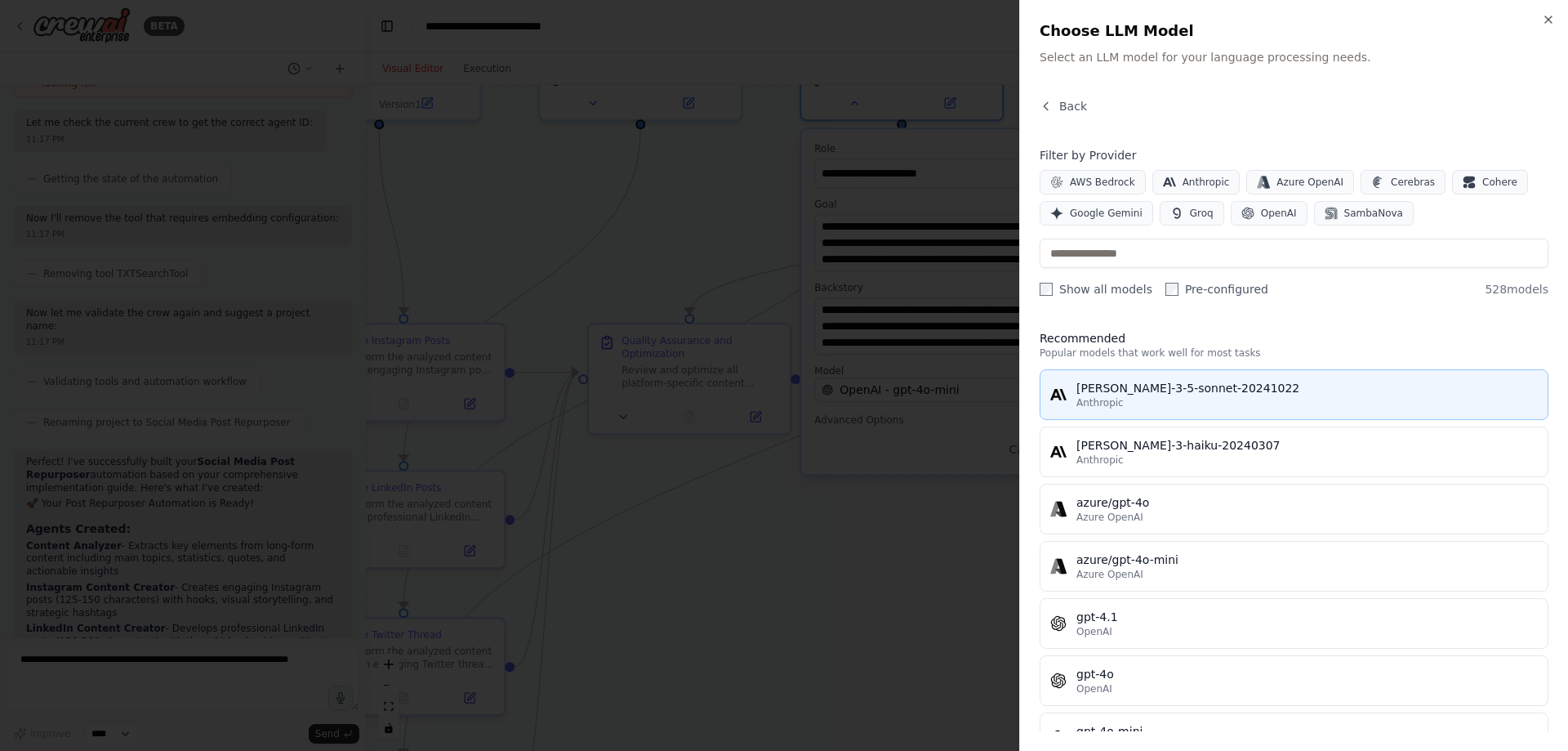
click at [1132, 392] on div "claude-3-5-sonnet-20241022" at bounding box center [1308, 388] width 462 height 17
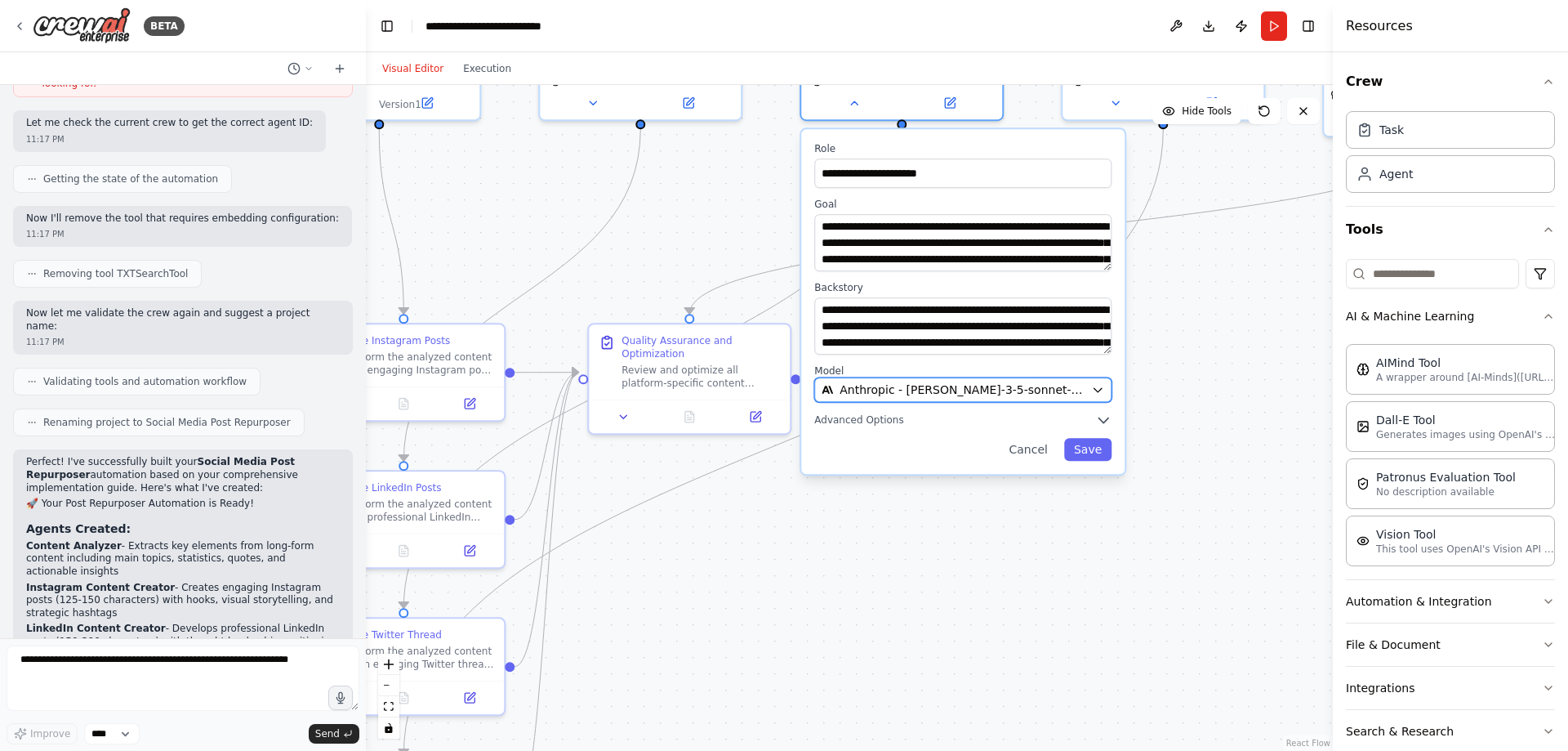
click at [1059, 398] on div "Anthropic - claude-3-5-sonnet-20241022" at bounding box center [953, 390] width 263 height 17
click at [1006, 385] on span "Anthropic - claude-3-5-sonnet-20241022" at bounding box center [961, 390] width 245 height 17
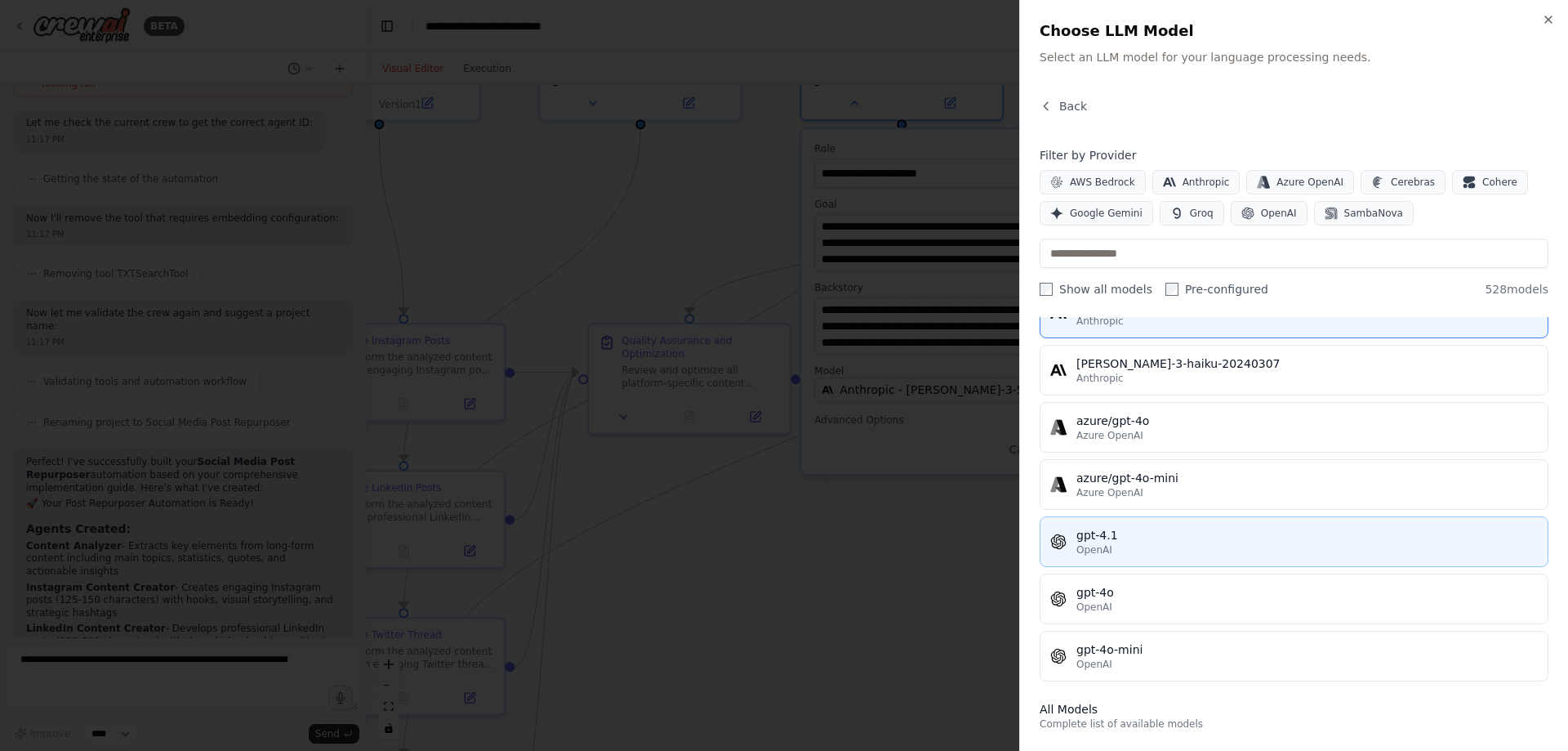
scroll to position [163, 0]
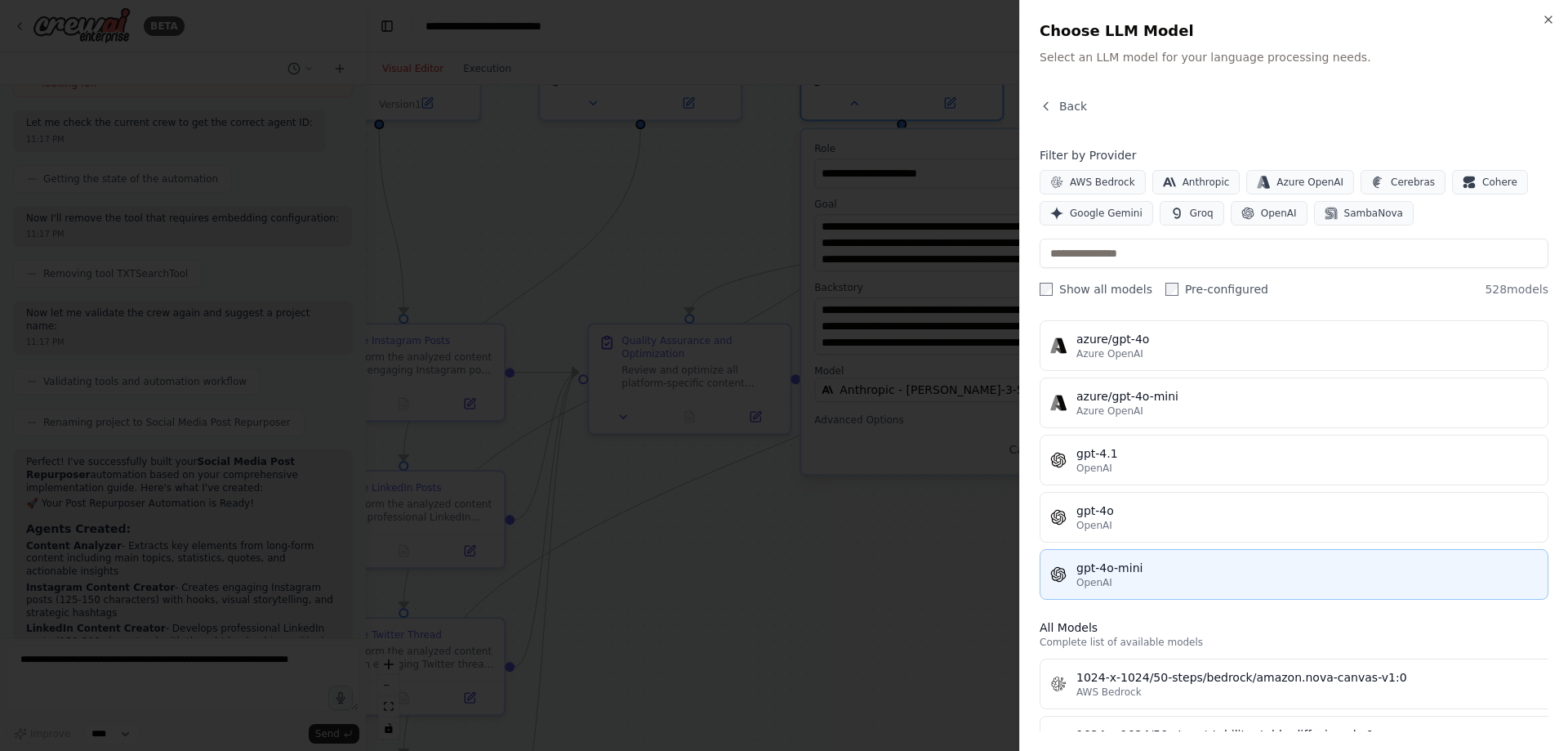
click at [1139, 577] on div "OpenAI" at bounding box center [1308, 582] width 462 height 13
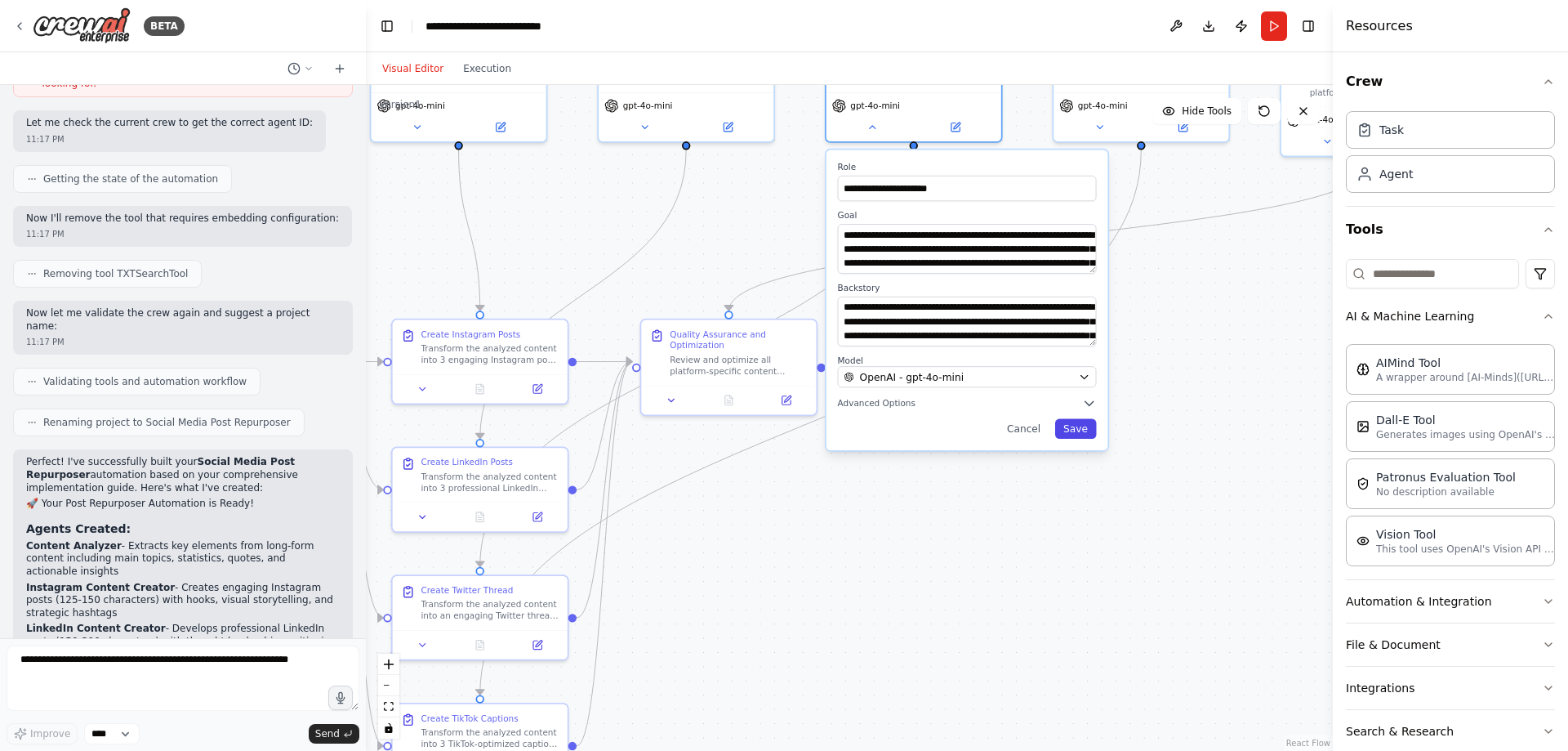
click at [1071, 428] on button "Save" at bounding box center [1076, 428] width 41 height 19
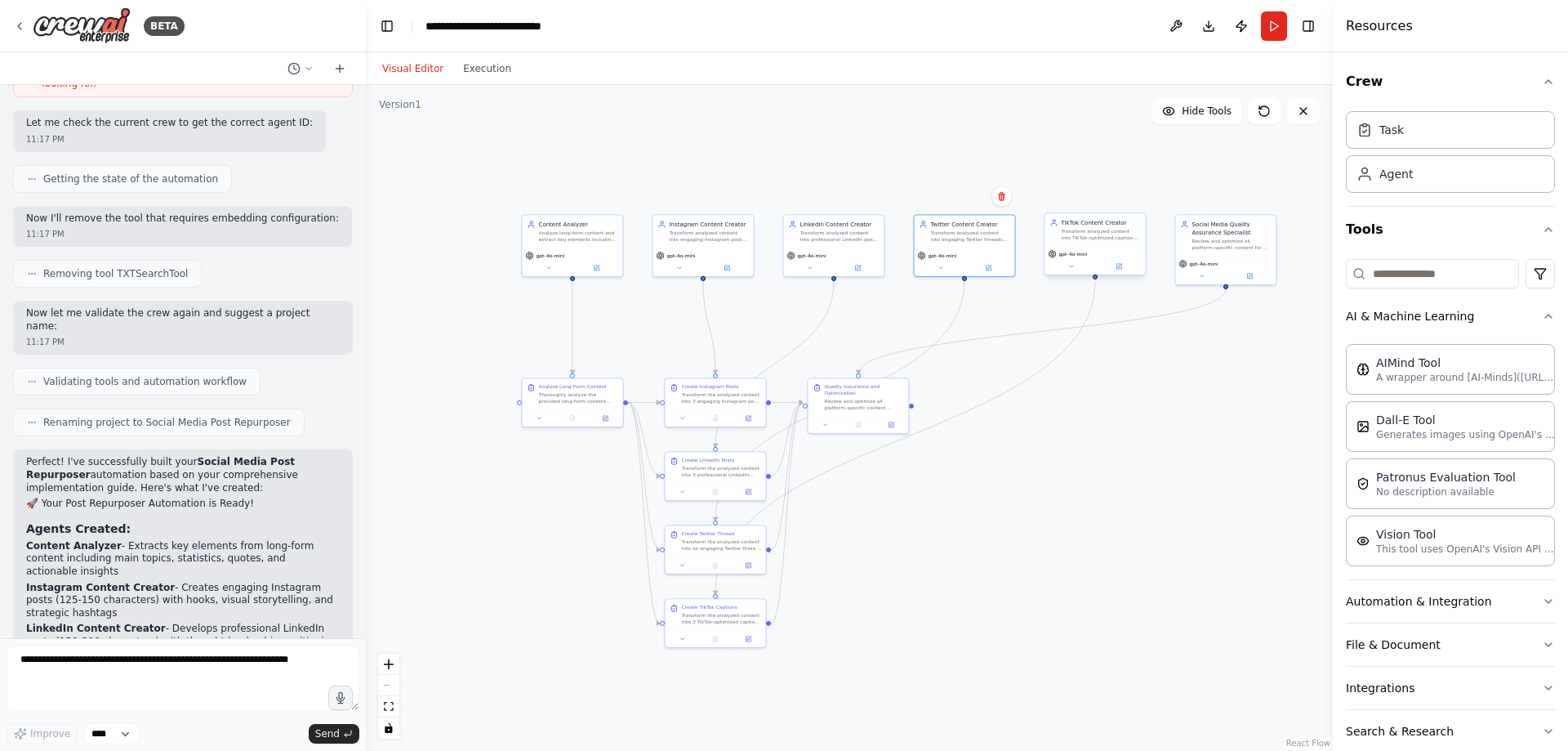
click at [1060, 251] on span "gpt-4o-mini" at bounding box center [1073, 254] width 28 height 6
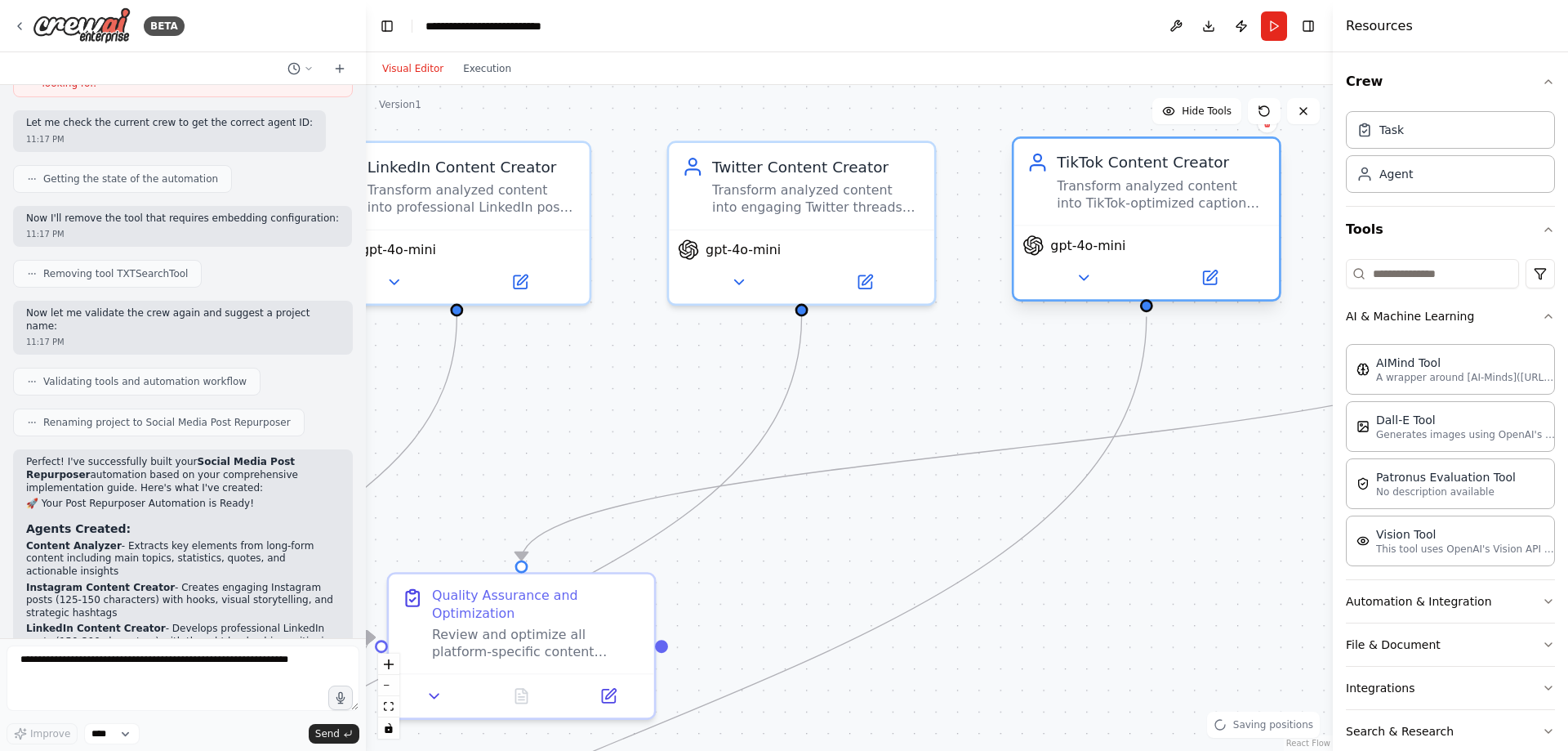
click at [1084, 229] on div "gpt-4o-mini" at bounding box center [1147, 261] width 266 height 74
click at [1082, 251] on span "gpt-4o-mini" at bounding box center [1088, 245] width 75 height 17
click at [1094, 282] on button at bounding box center [1083, 278] width 122 height 27
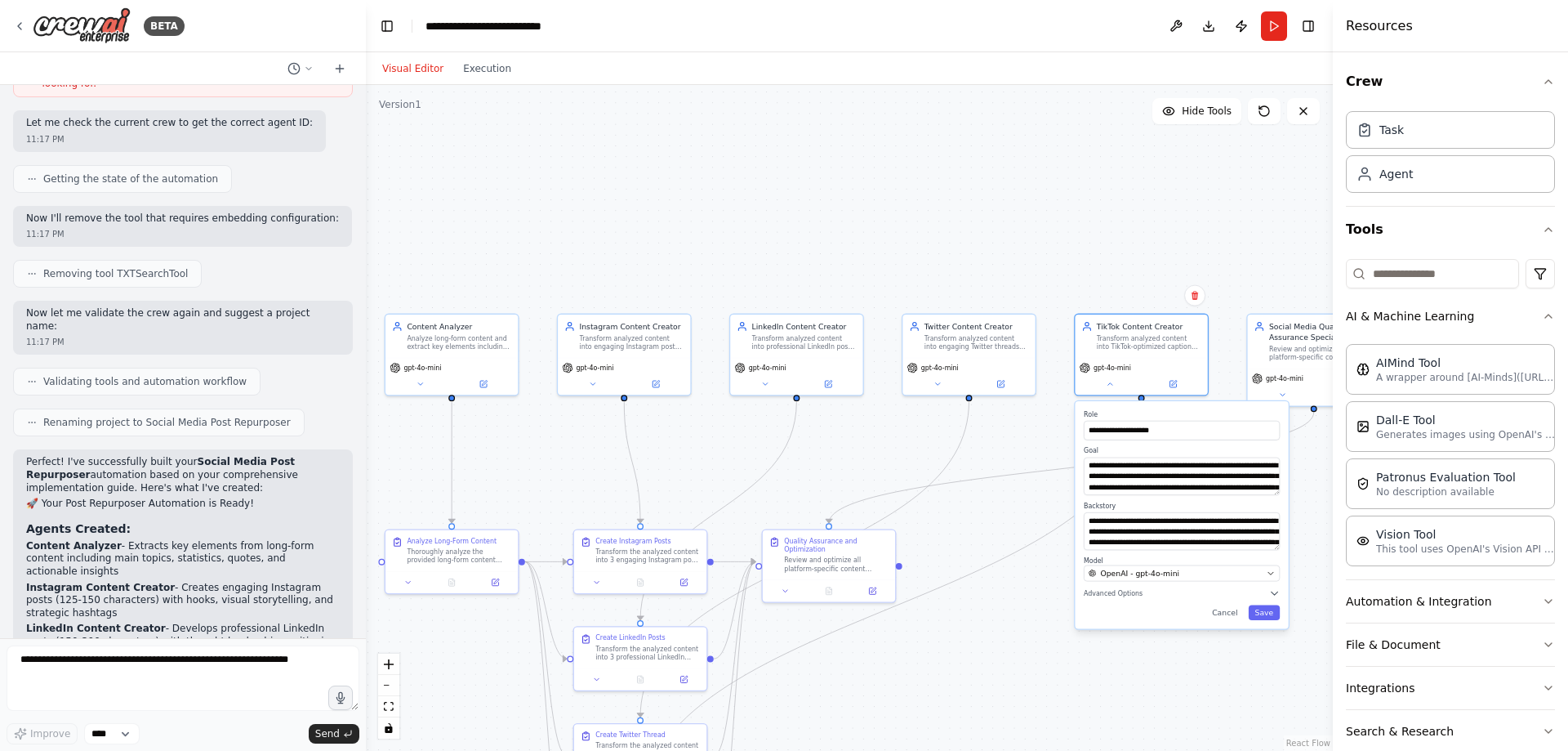
click at [1168, 585] on div "**********" at bounding box center [1181, 515] width 214 height 227
click at [1178, 575] on div "OpenAI - gpt-4o-mini" at bounding box center [1175, 573] width 173 height 11
click at [1254, 575] on div "OpenAI - gpt-4o-mini" at bounding box center [1175, 573] width 173 height 11
click at [1190, 576] on div "OpenAI - gpt-4o-mini" at bounding box center [1175, 573] width 173 height 11
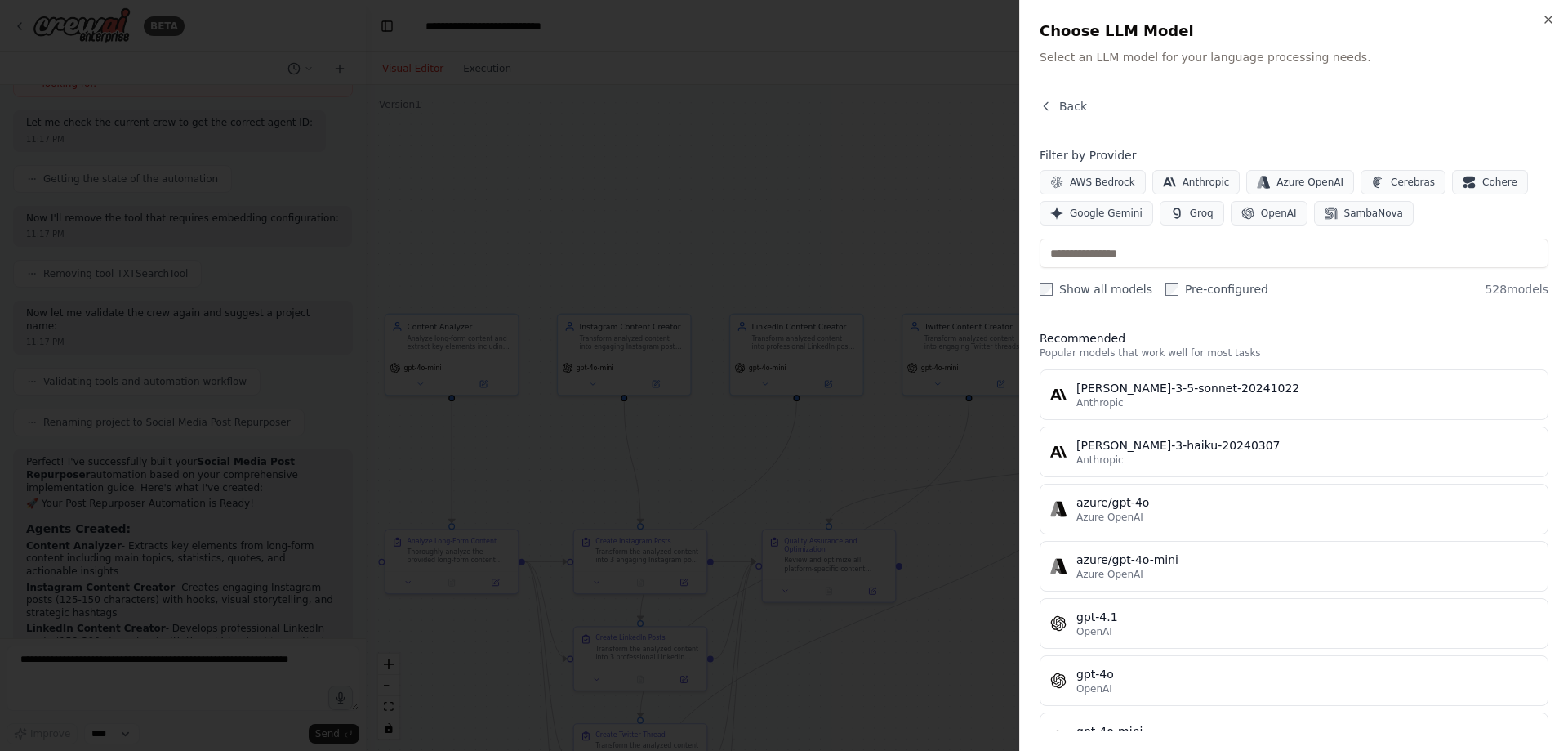
scroll to position [654, 0]
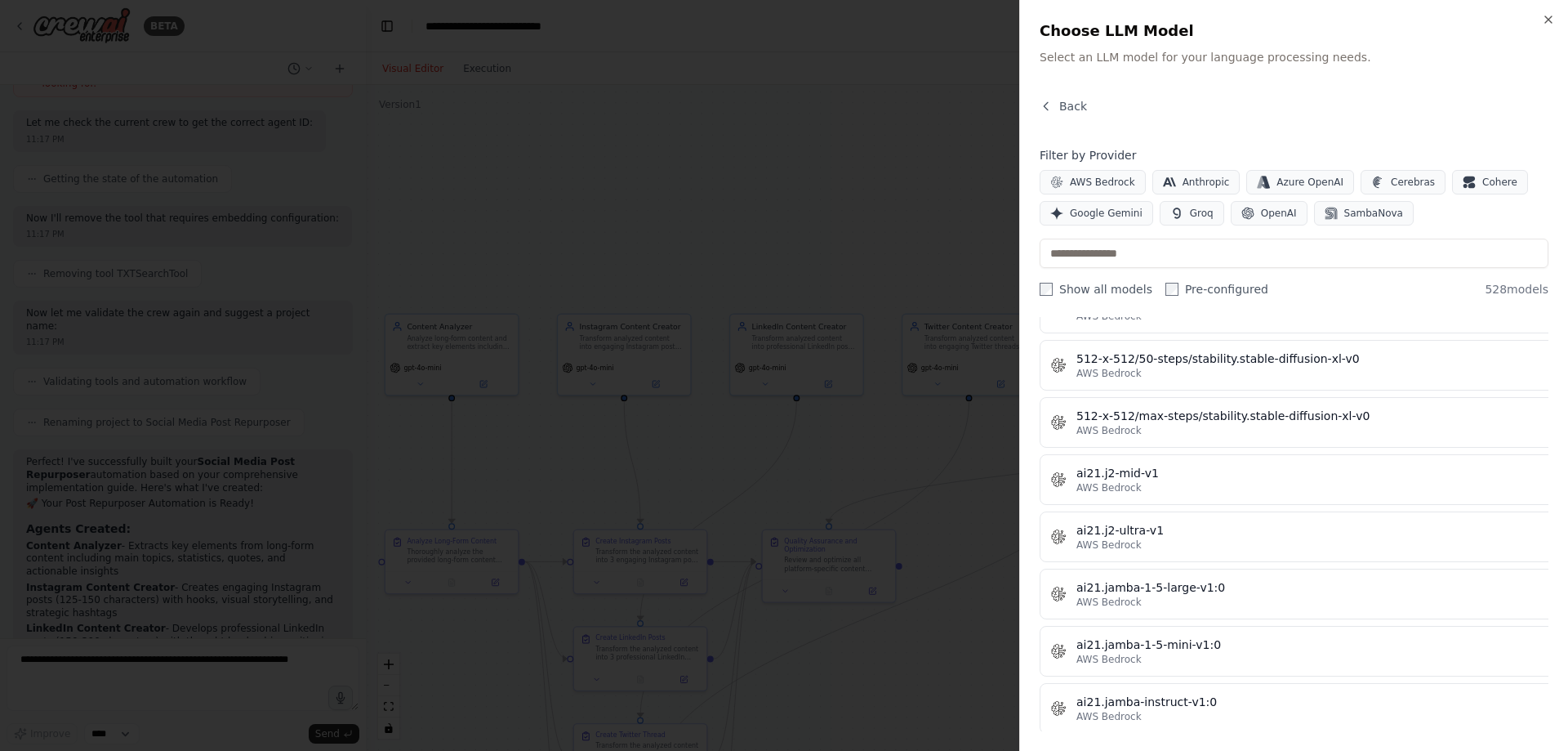
click at [917, 521] on div at bounding box center [784, 375] width 1568 height 751
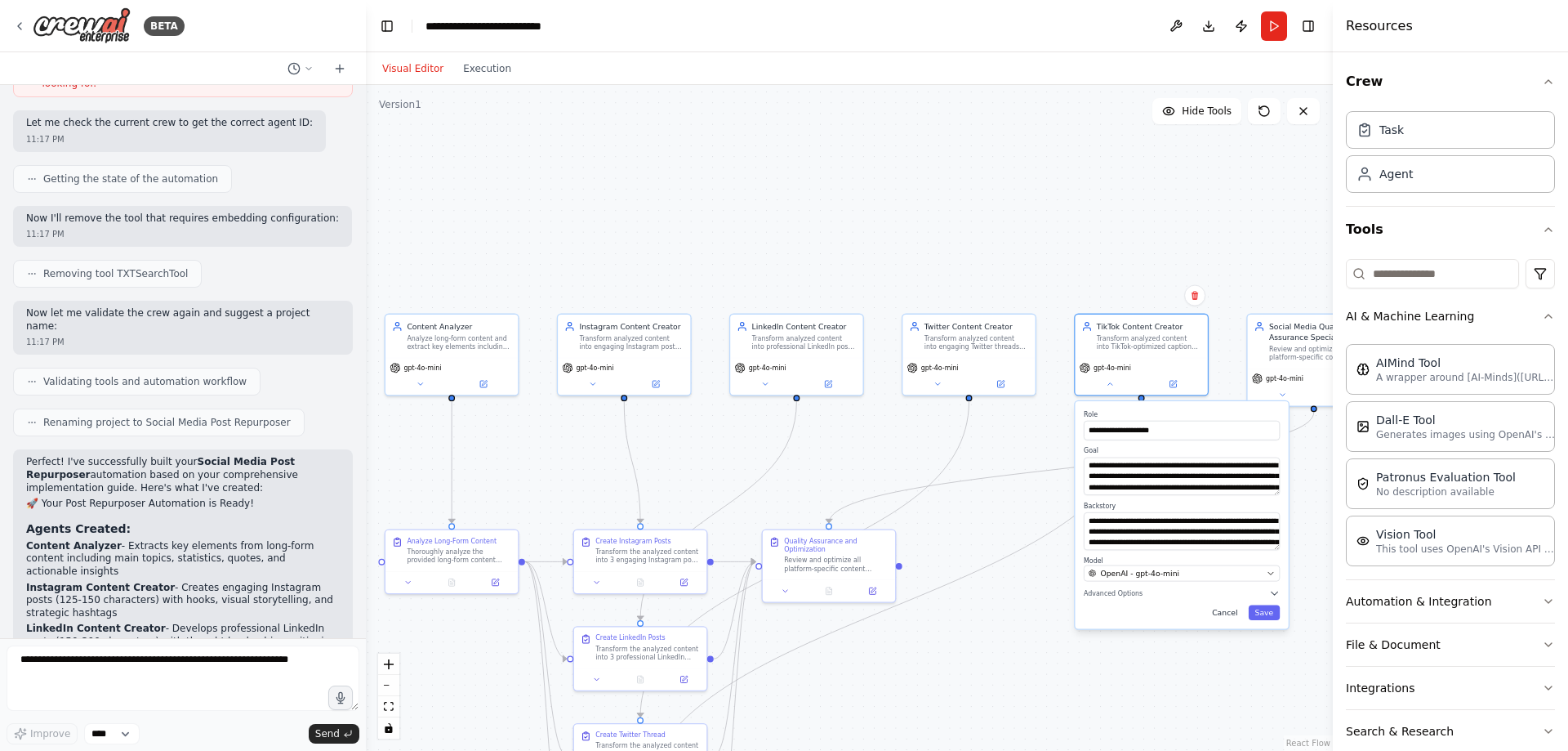
click at [1223, 610] on button "Cancel" at bounding box center [1225, 613] width 38 height 15
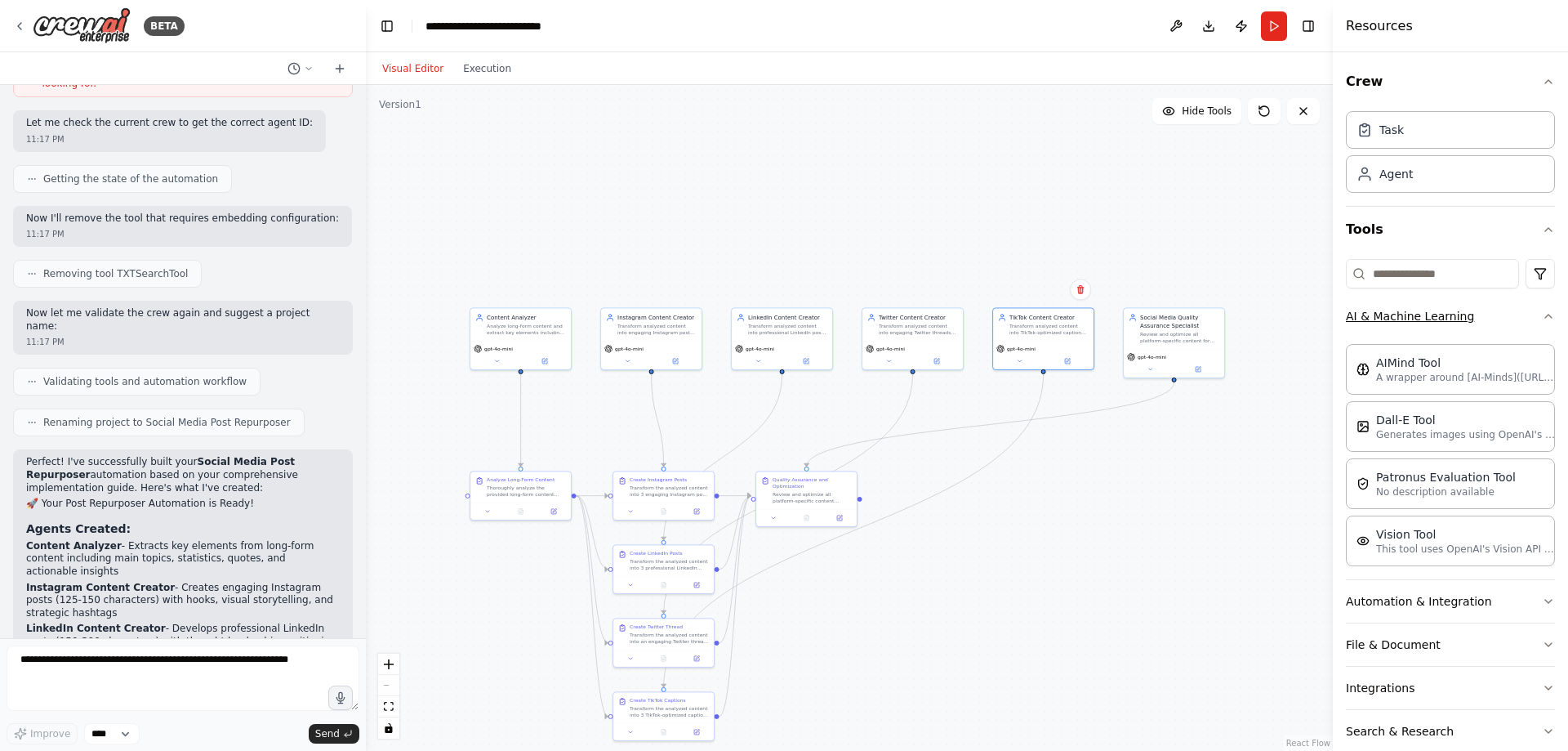
click at [1475, 320] on button "AI & Machine Learning" at bounding box center [1451, 316] width 209 height 42
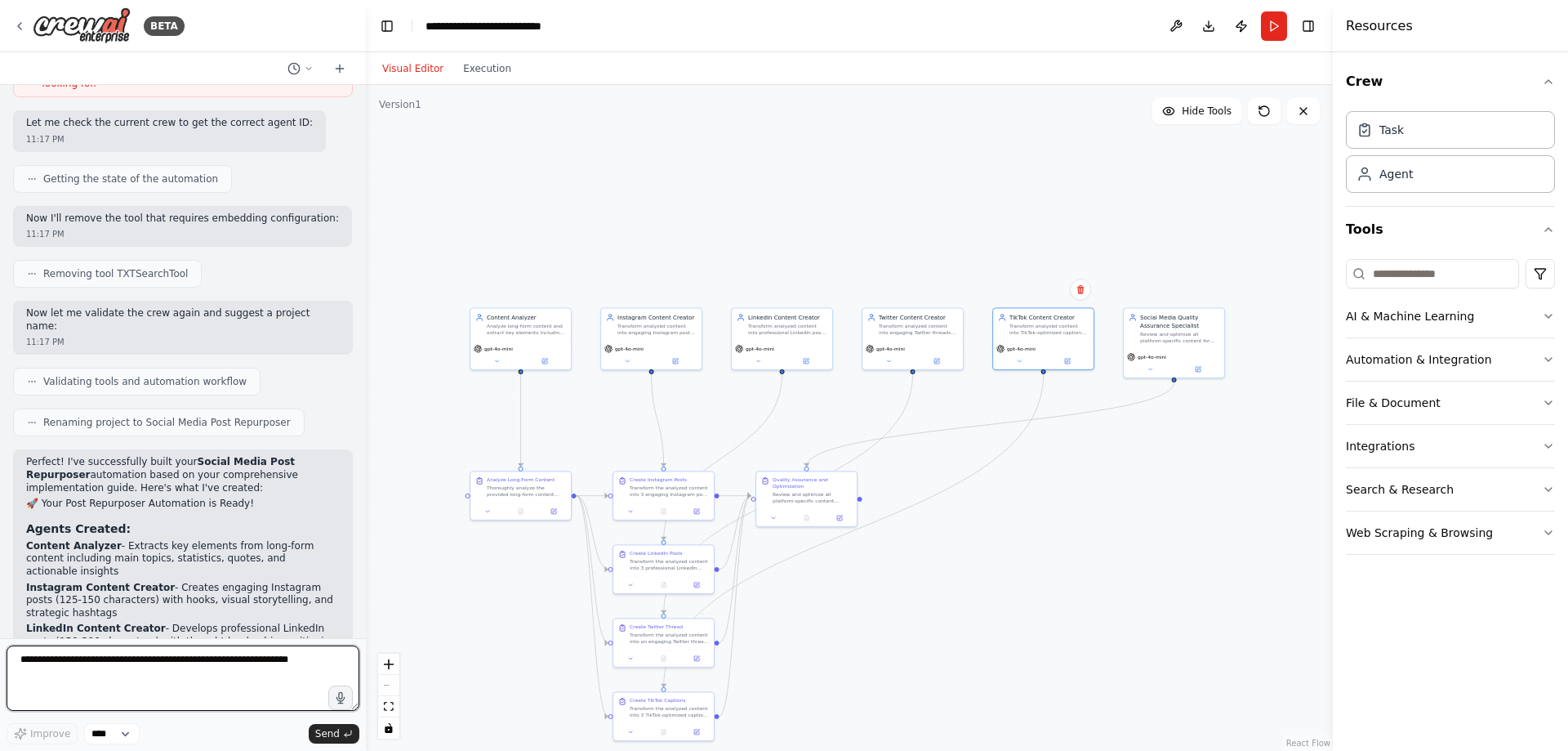
click at [242, 654] on textarea at bounding box center [182, 678] width 353 height 65
paste textarea "**********"
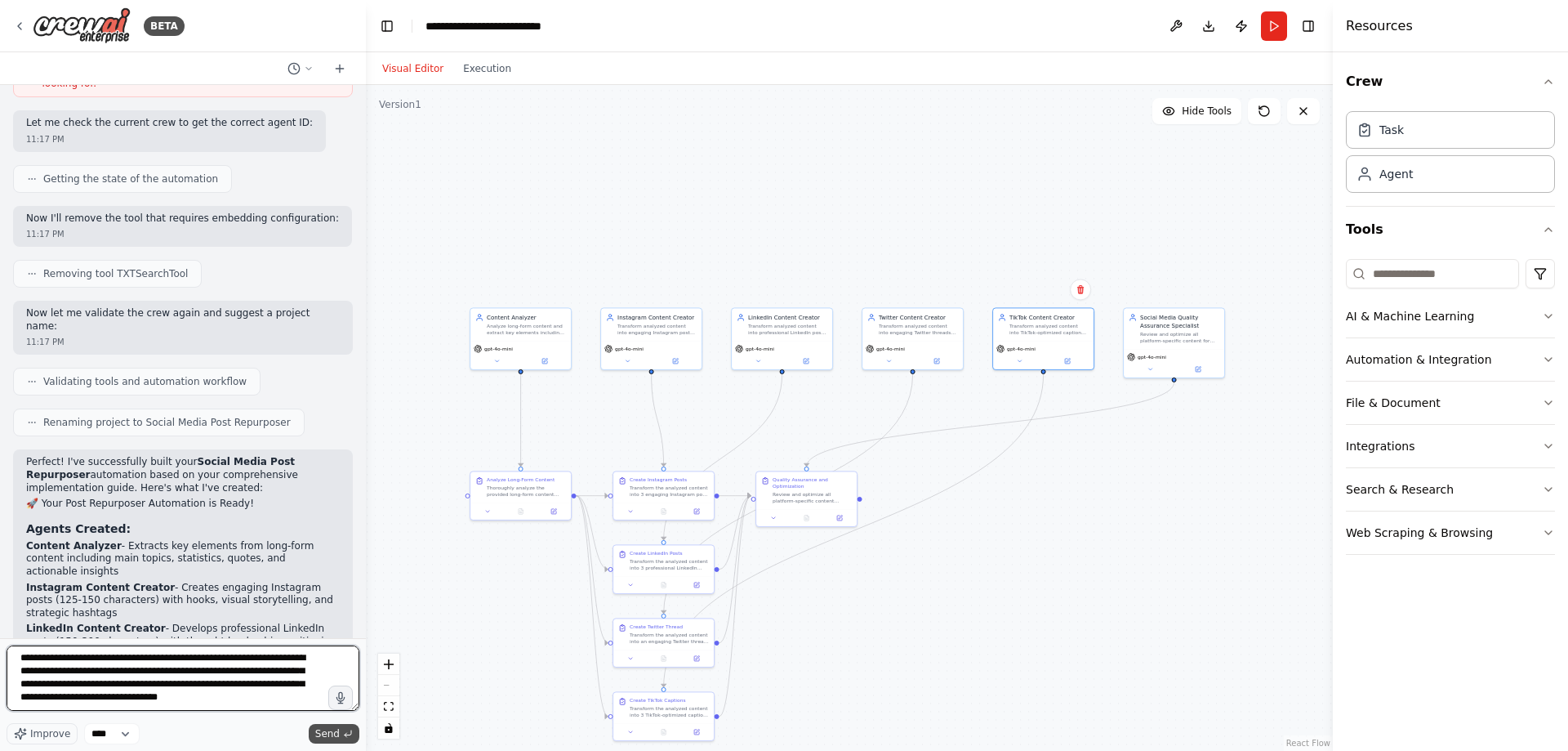
type textarea "**********"
click at [340, 730] on button "Send" at bounding box center [334, 734] width 50 height 19
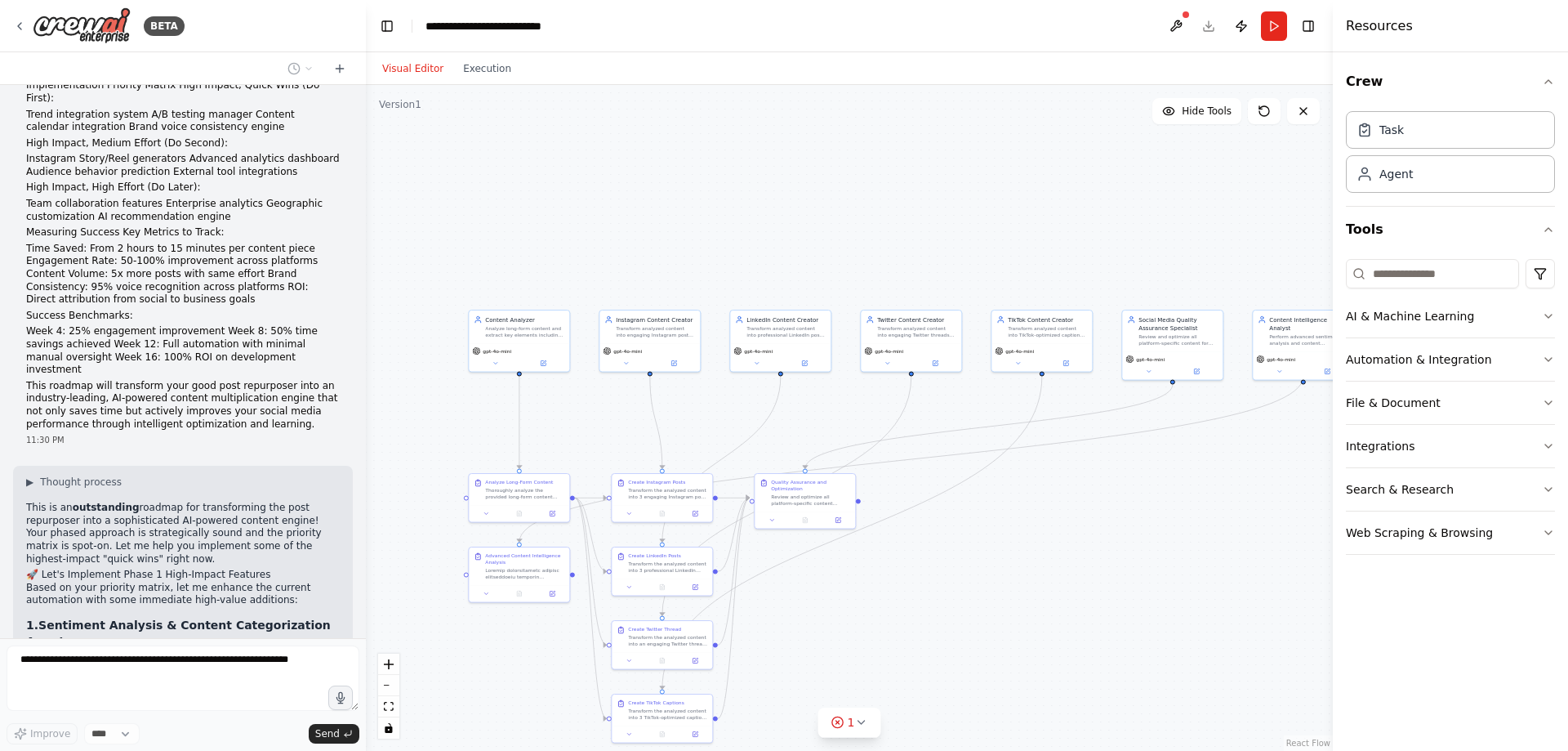
scroll to position [8134, 0]
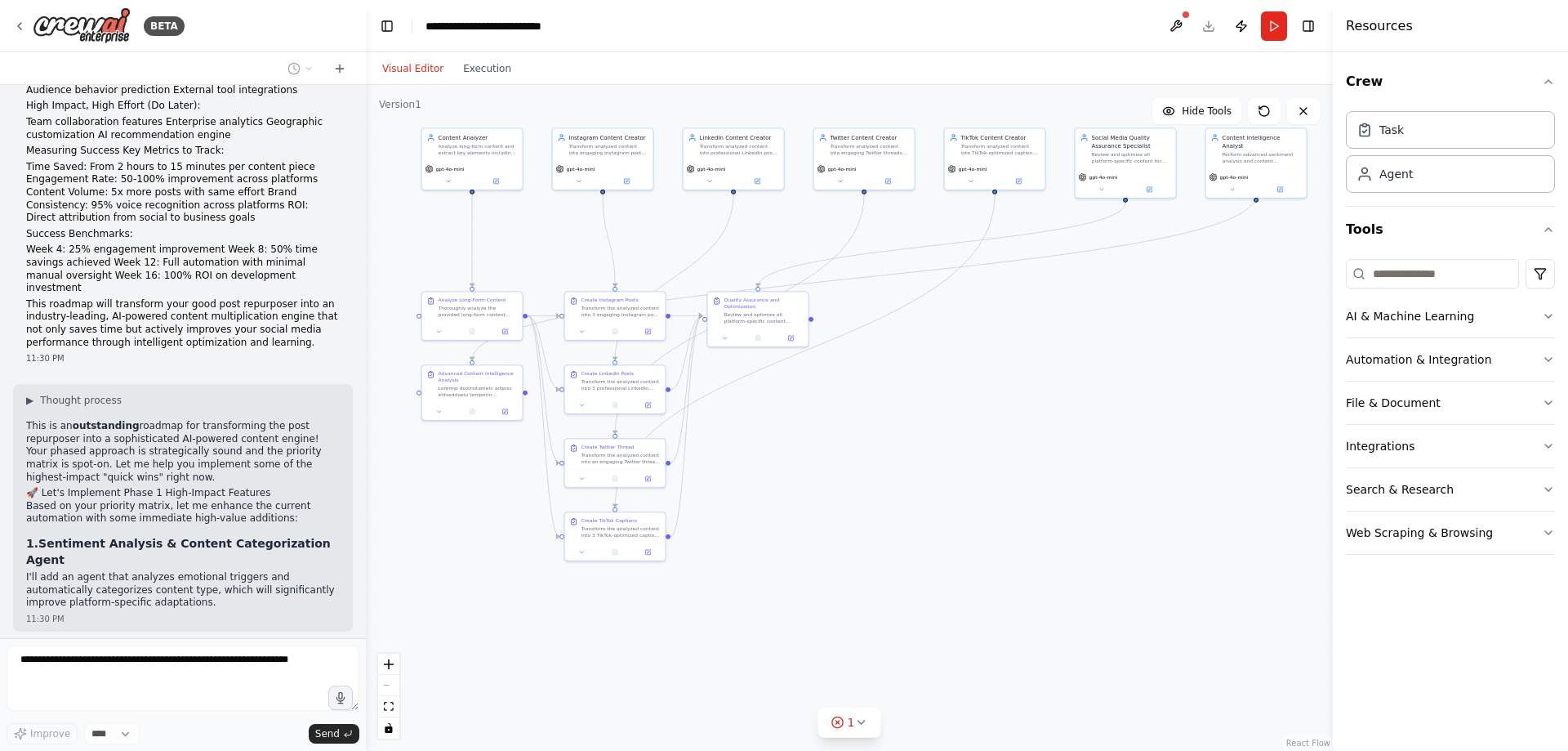
drag, startPoint x: 1041, startPoint y: 591, endPoint x: 1002, endPoint y: 429, distance: 166.6
click at [1002, 429] on div ".deletable-edge-delete-btn { width: 20px; height: 20px; border: 0px solid #ffff…" at bounding box center [849, 418] width 967 height 666
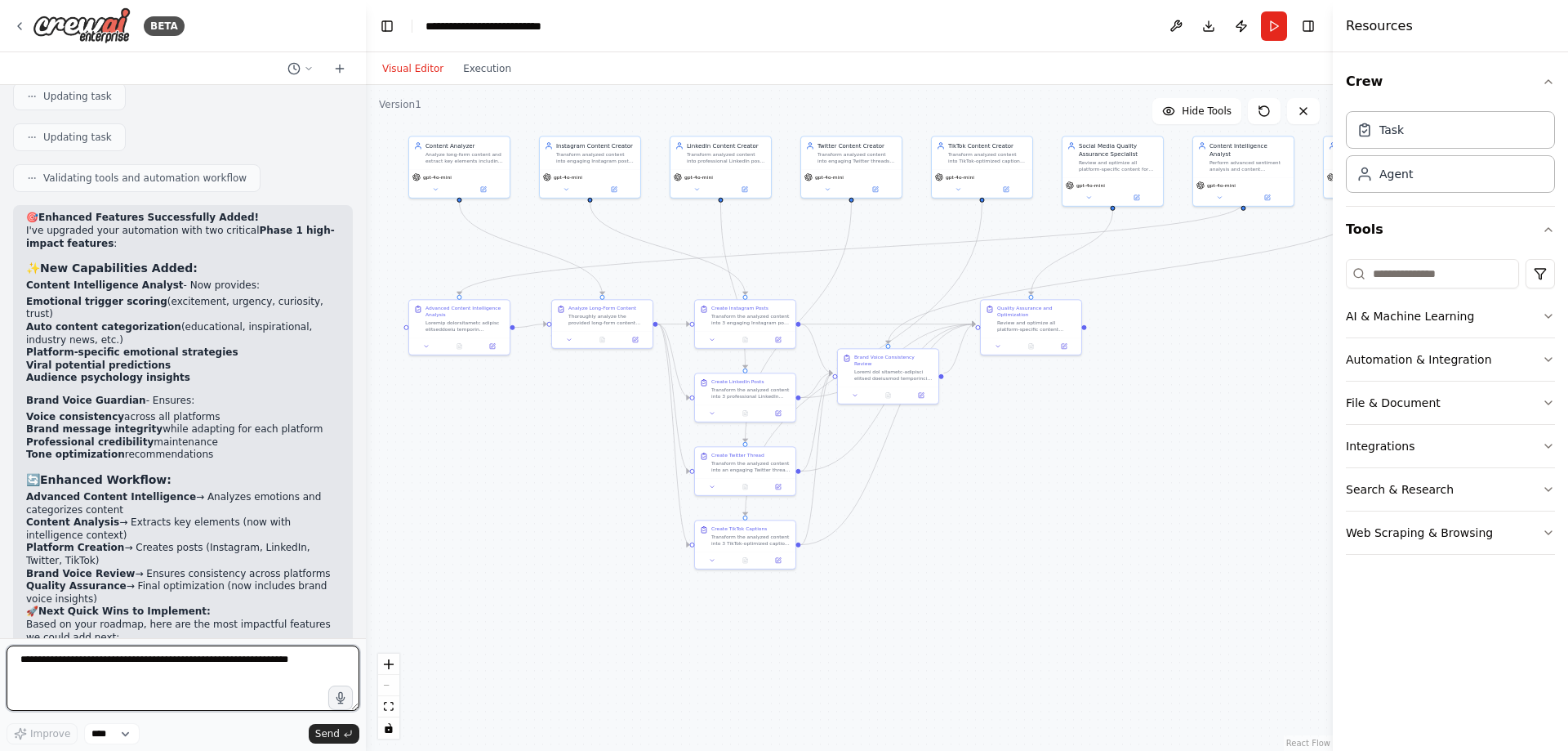
scroll to position [9157, 0]
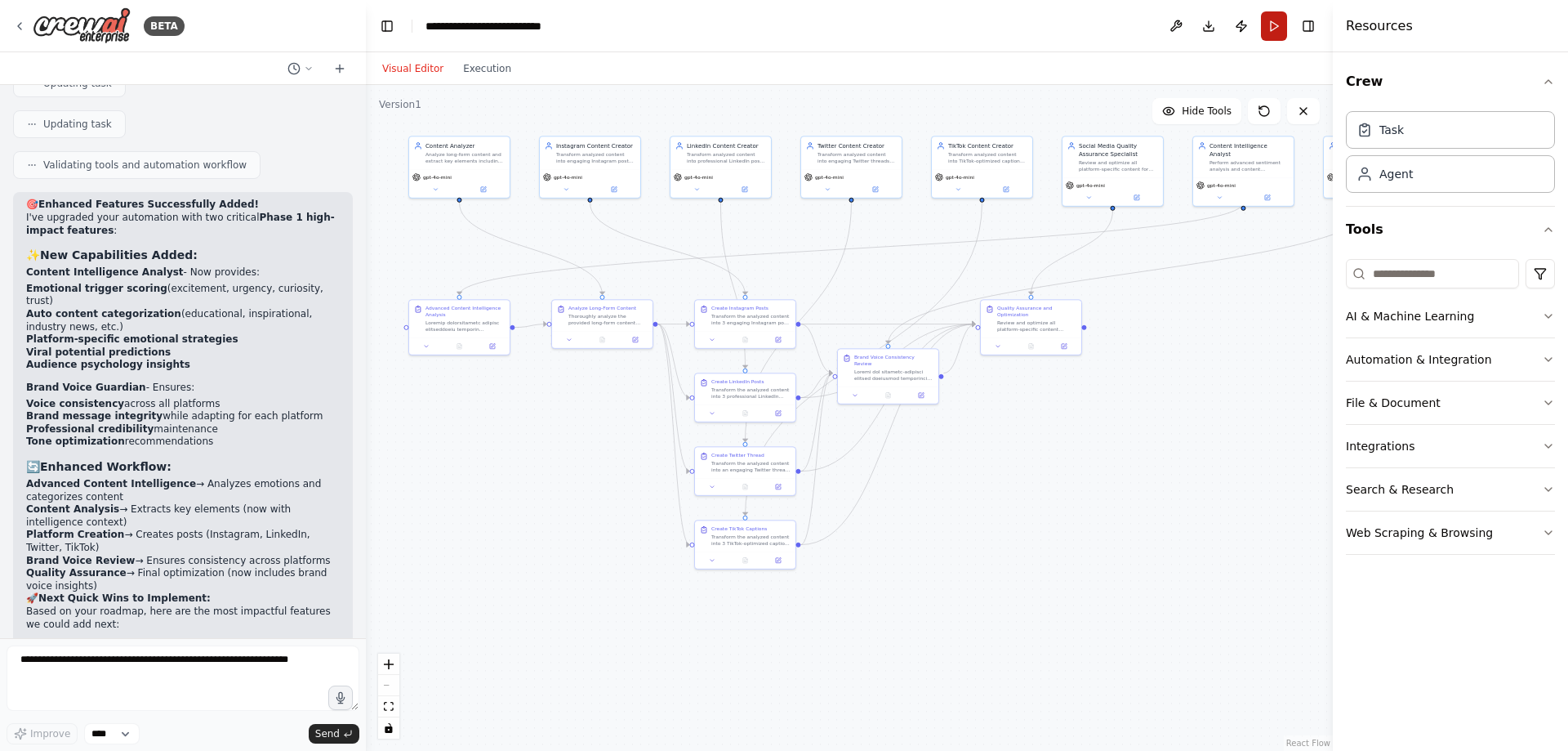
click at [1280, 30] on button "Run" at bounding box center [1274, 26] width 27 height 29
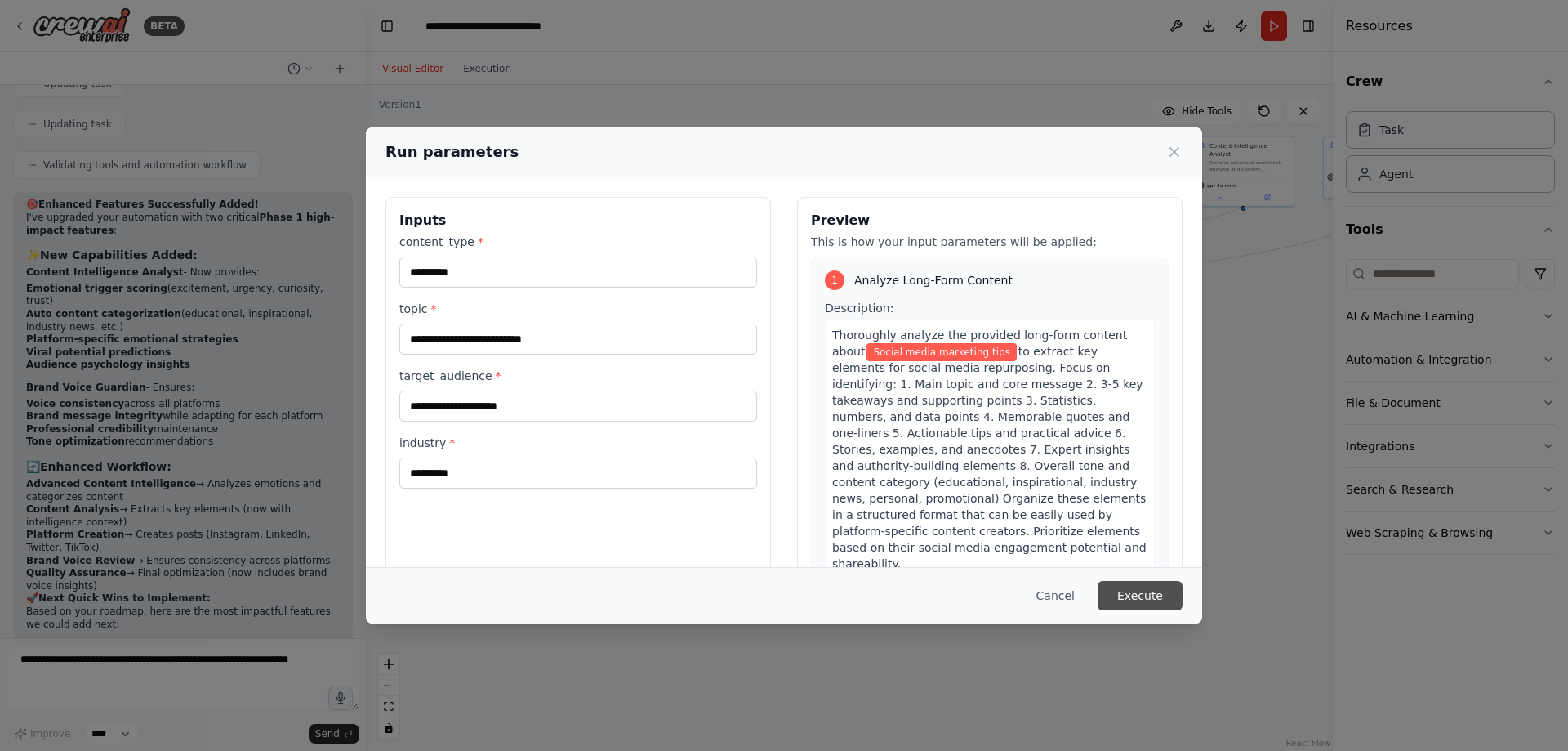
click at [1134, 598] on button "Execute" at bounding box center [1140, 596] width 85 height 29
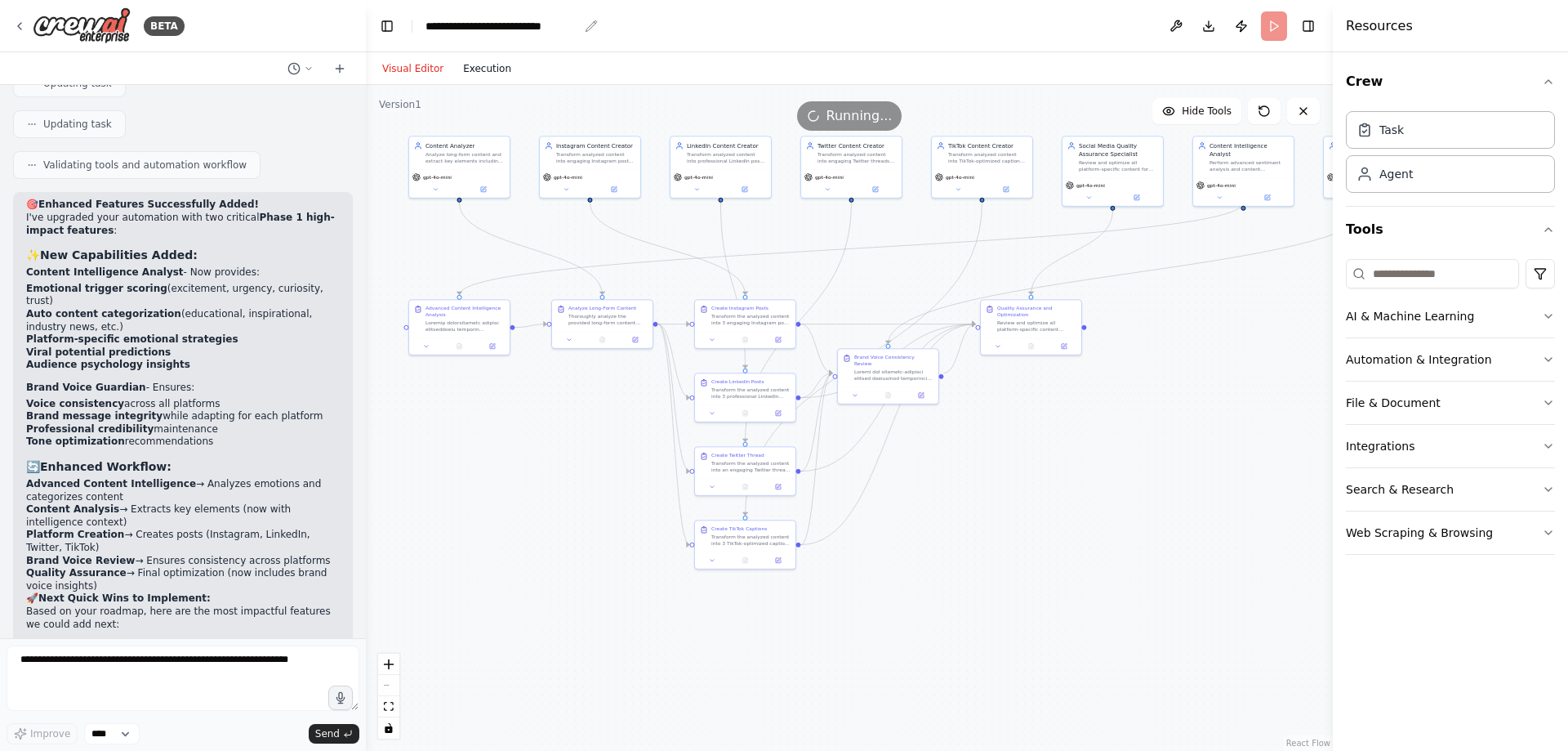
click at [488, 74] on button "Execution" at bounding box center [488, 68] width 68 height 19
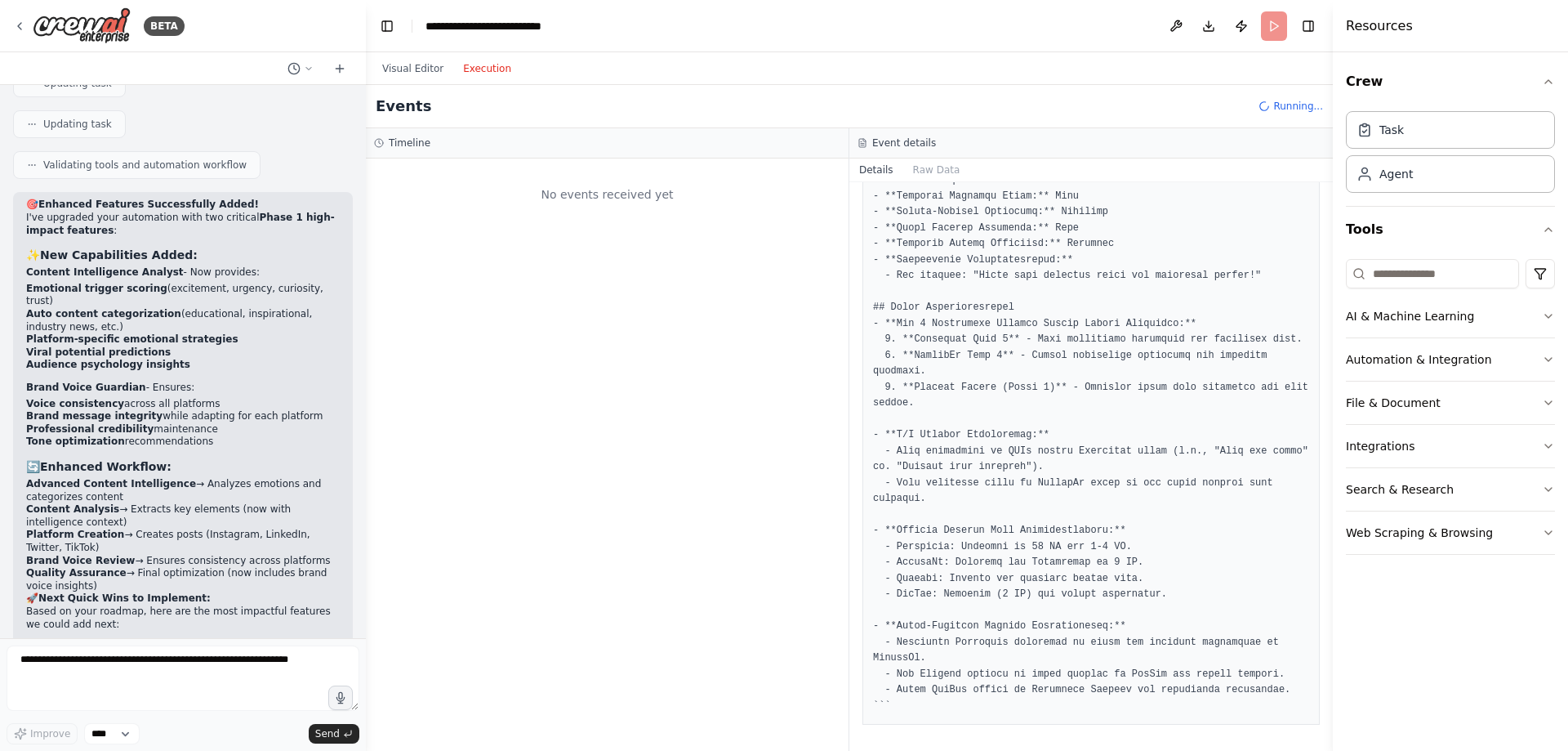
scroll to position [0, 0]
click at [410, 71] on button "Visual Editor" at bounding box center [412, 68] width 81 height 19
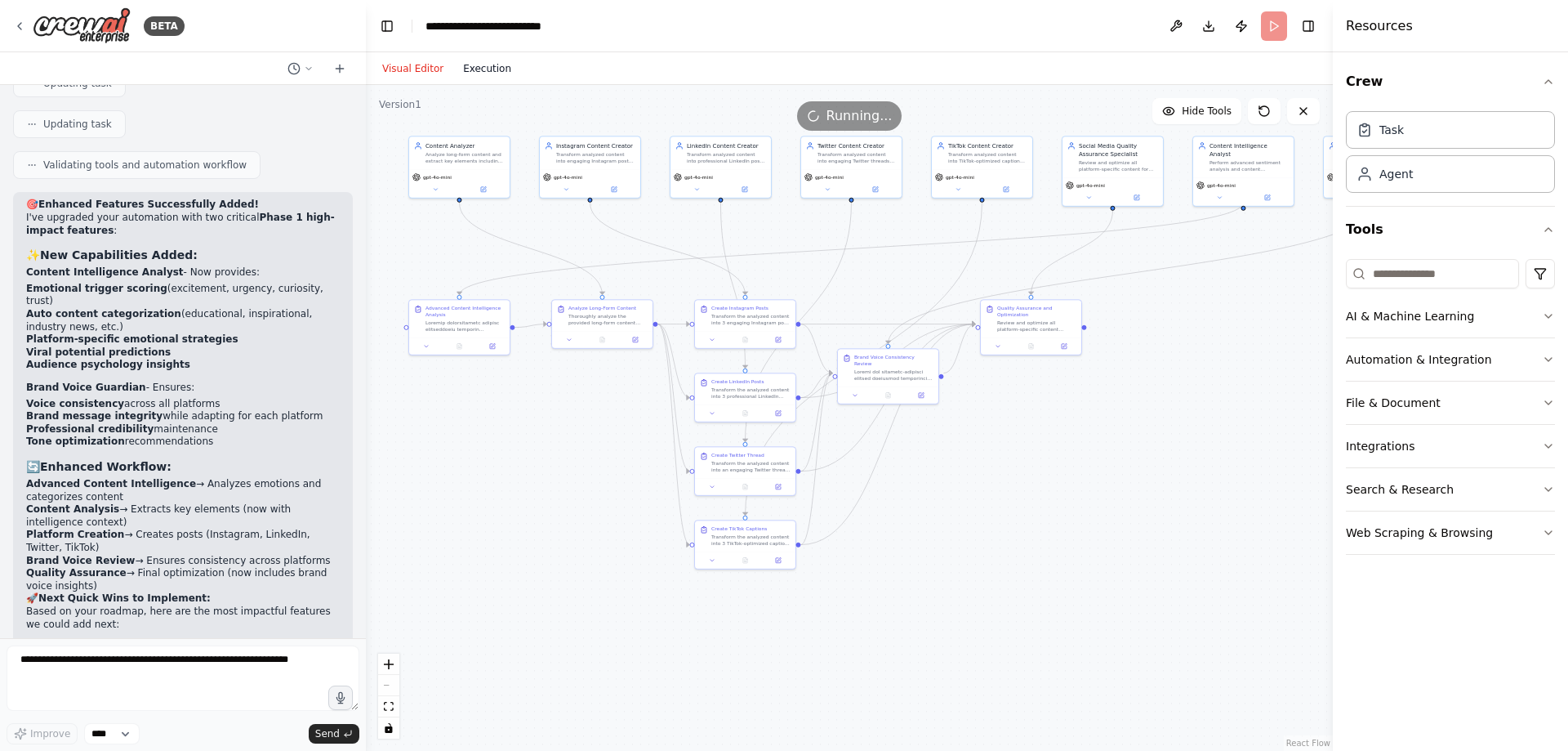
click at [490, 72] on button "Execution" at bounding box center [488, 68] width 68 height 19
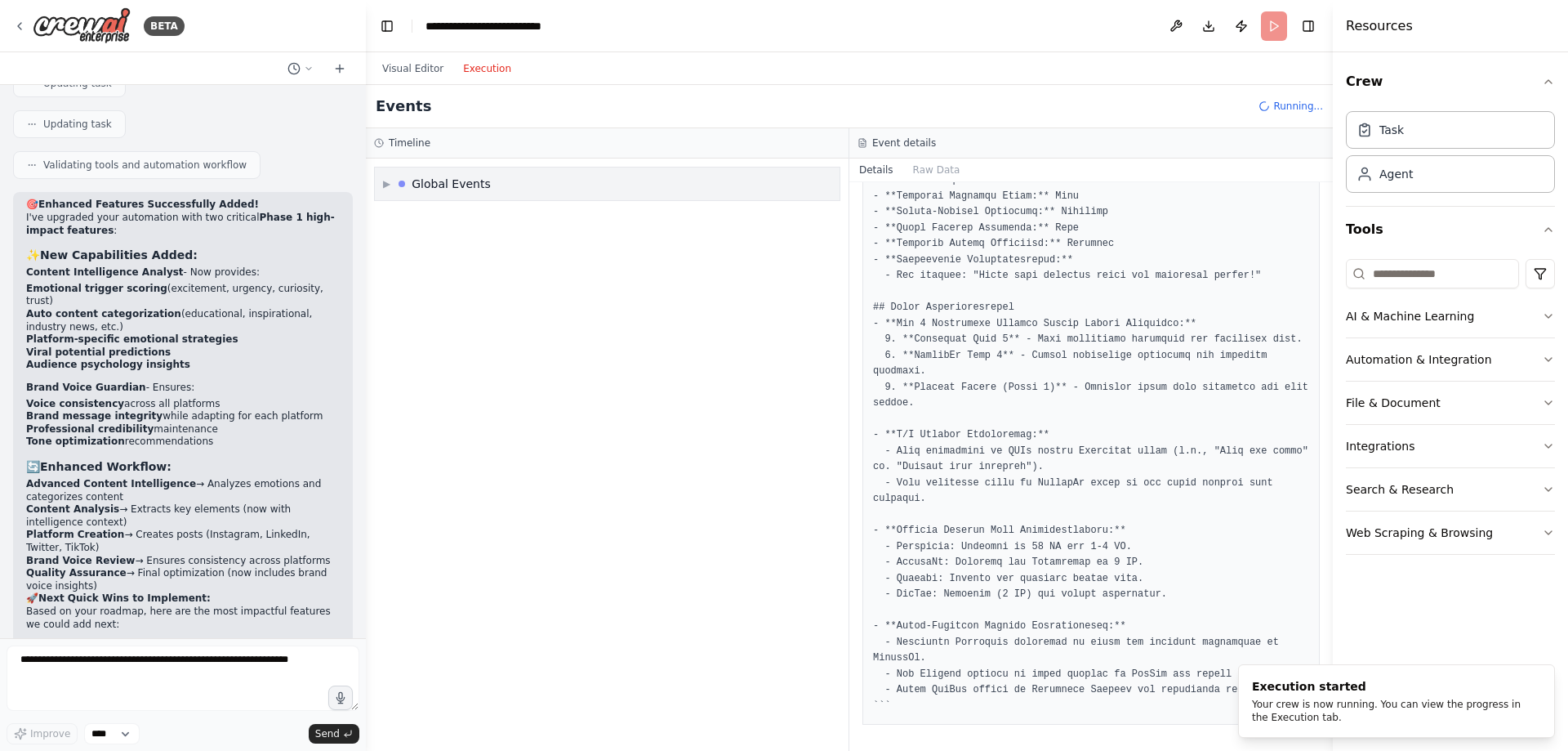
click at [486, 182] on div "Global Events" at bounding box center [451, 184] width 79 height 17
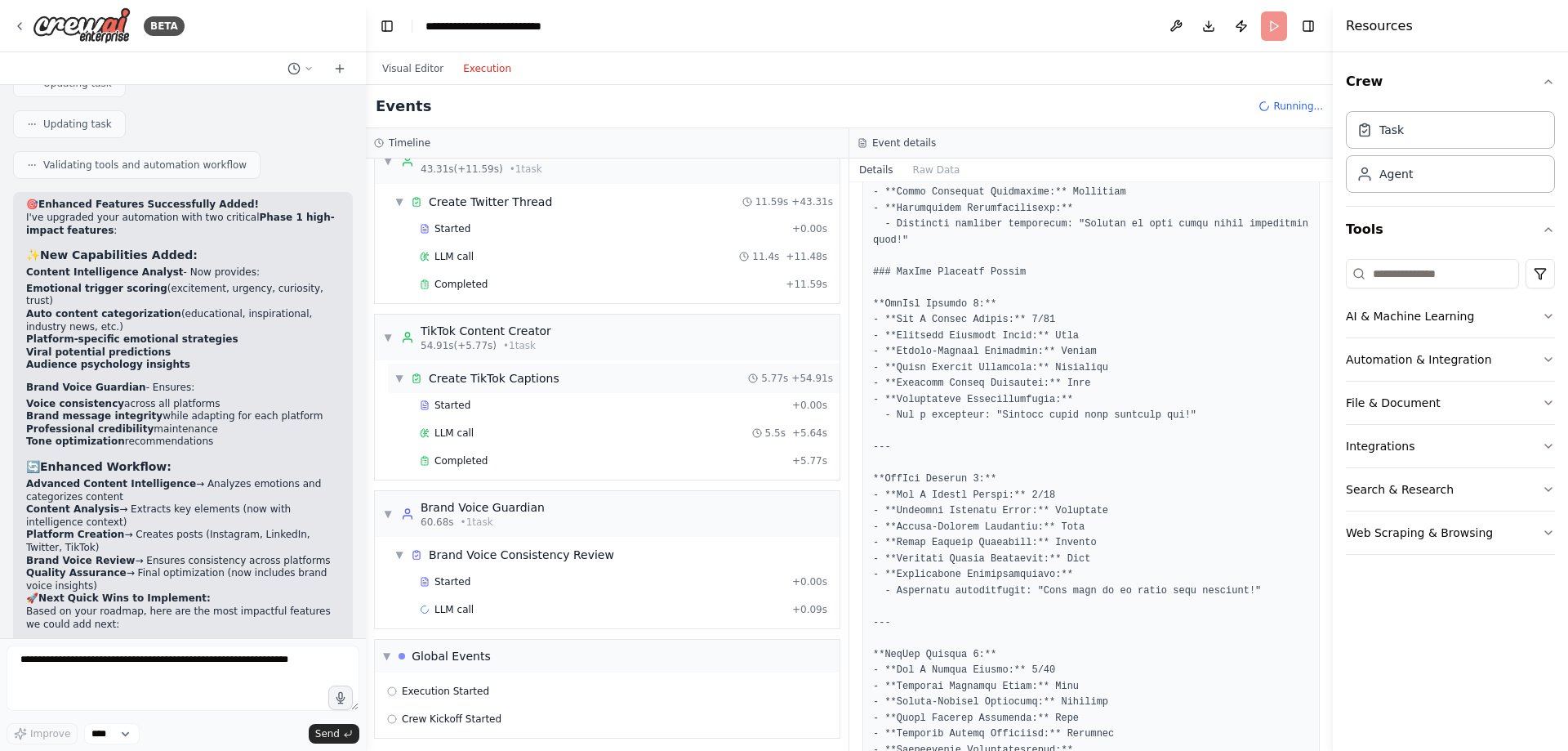
scroll to position [741, 0]
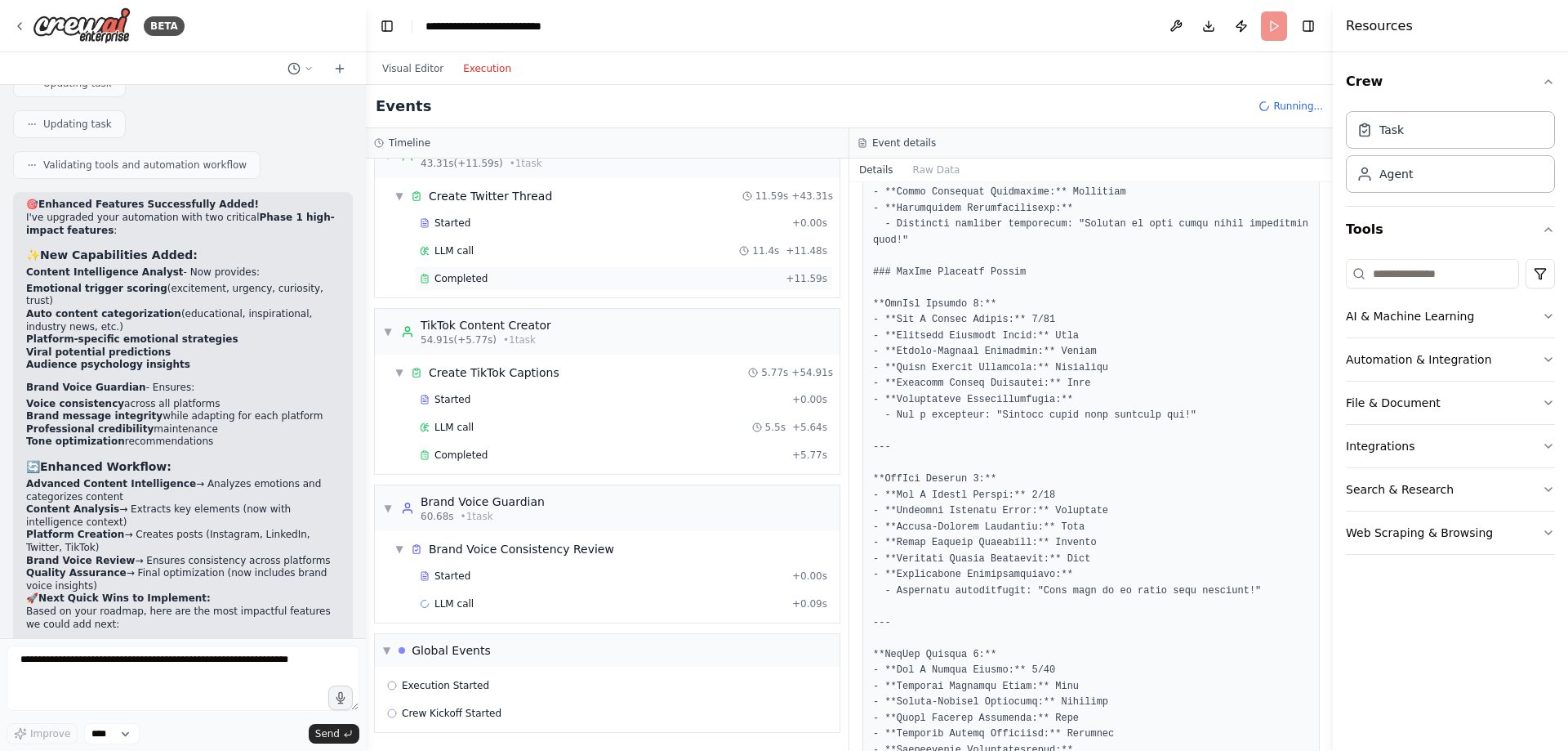
click at [469, 277] on span "Completed" at bounding box center [461, 279] width 53 height 13
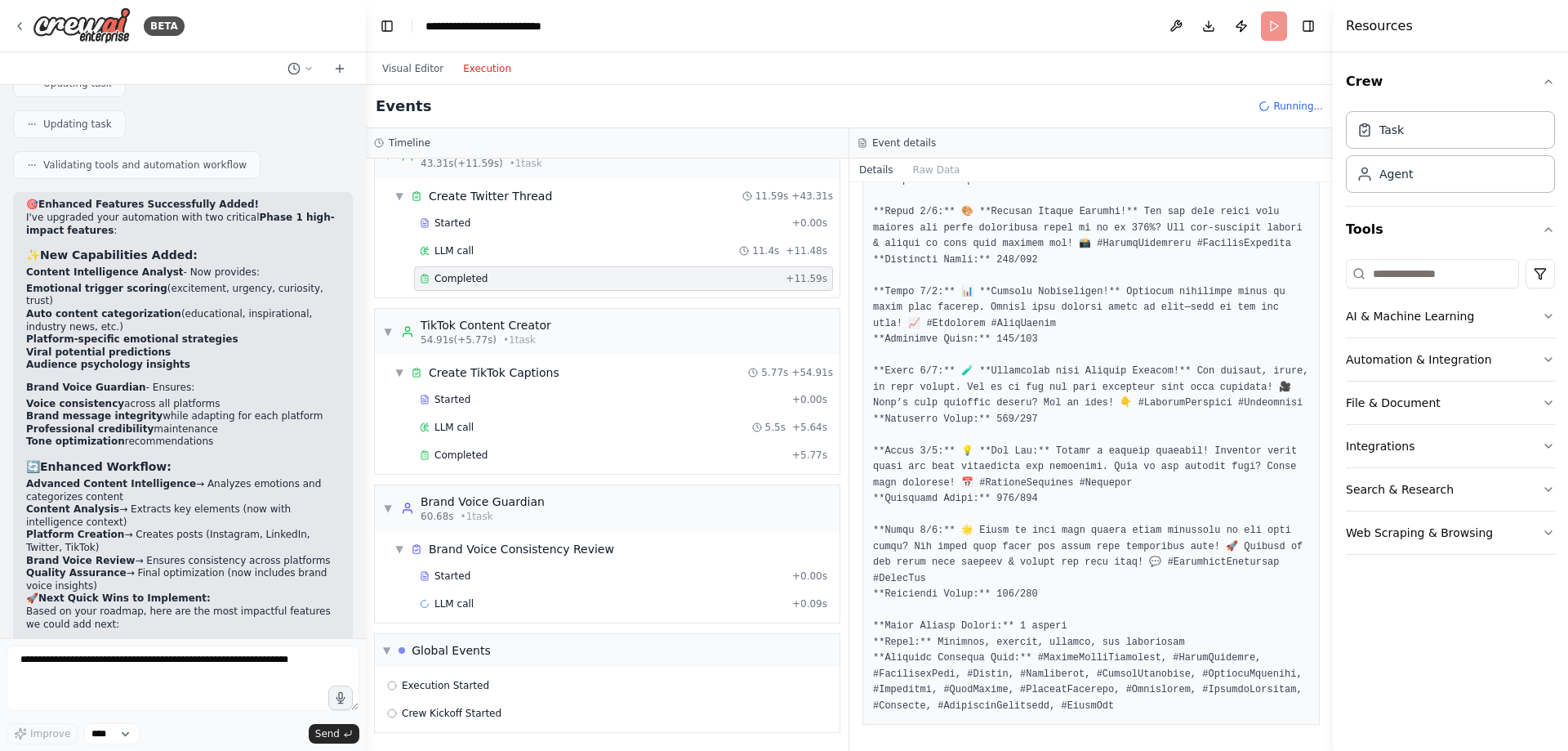
scroll to position [0, 0]
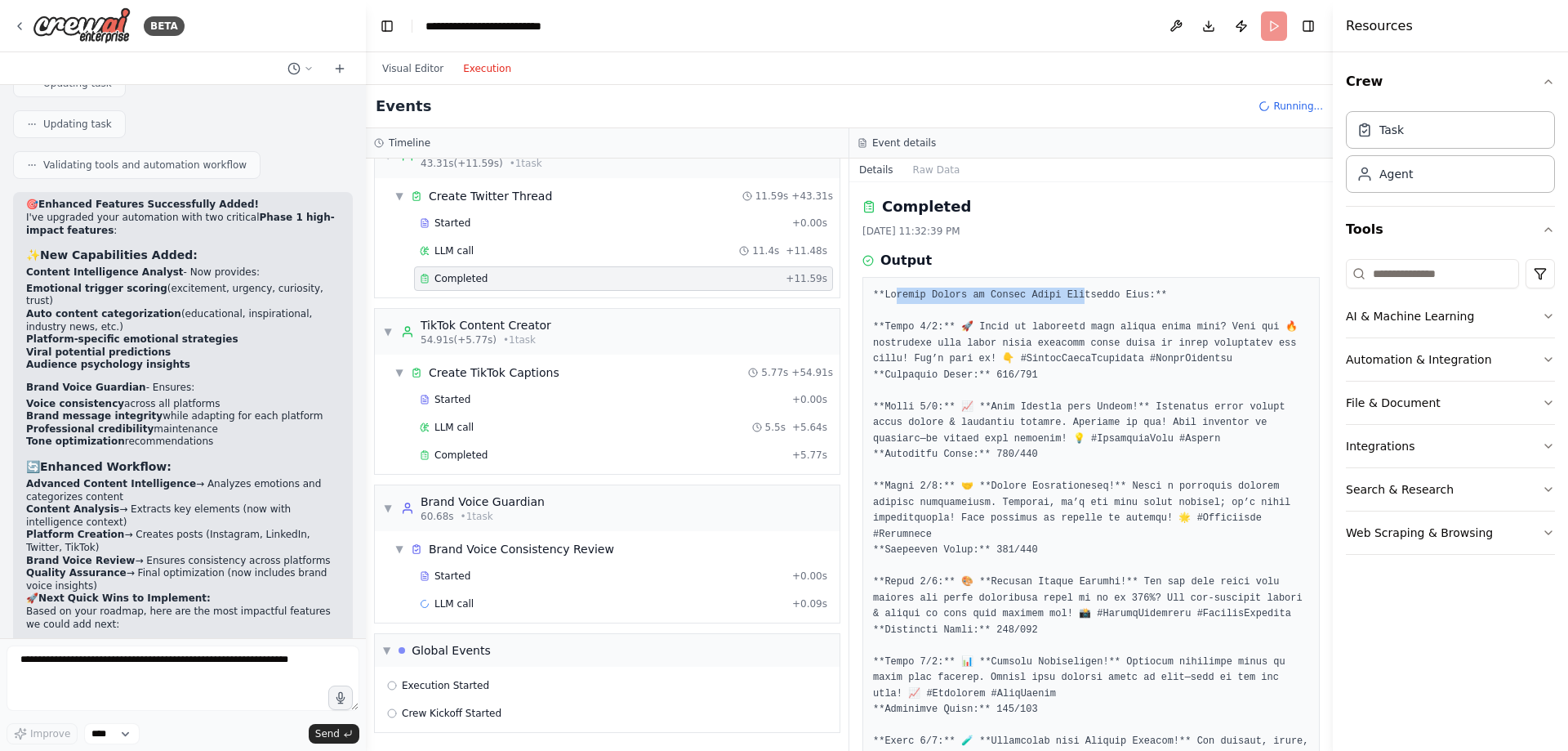
drag, startPoint x: 1059, startPoint y: 293, endPoint x: 1086, endPoint y: 292, distance: 27.0
click at [1085, 292] on pre at bounding box center [1091, 686] width 436 height 797
click at [1103, 345] on pre at bounding box center [1091, 686] width 436 height 797
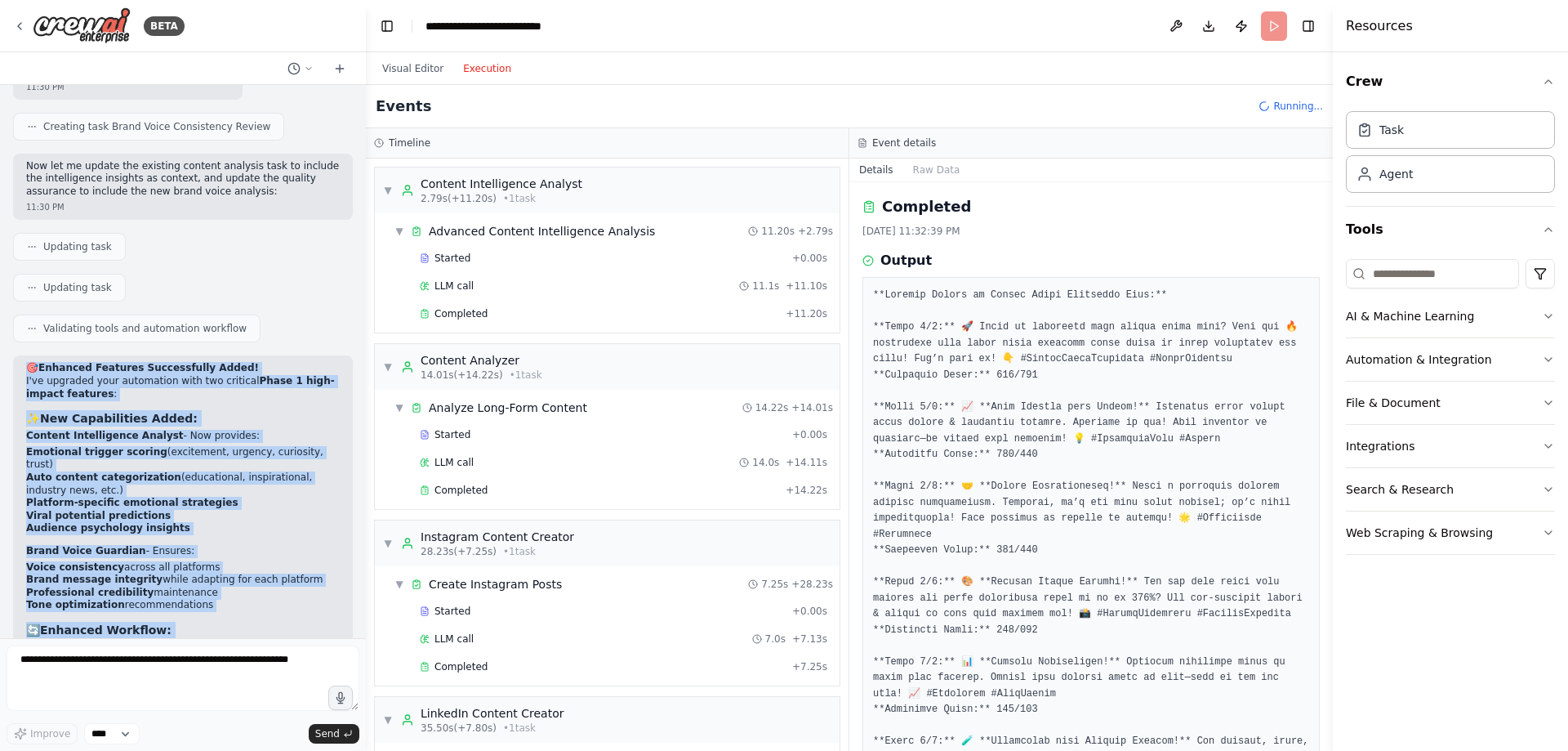
scroll to position [9157, 0]
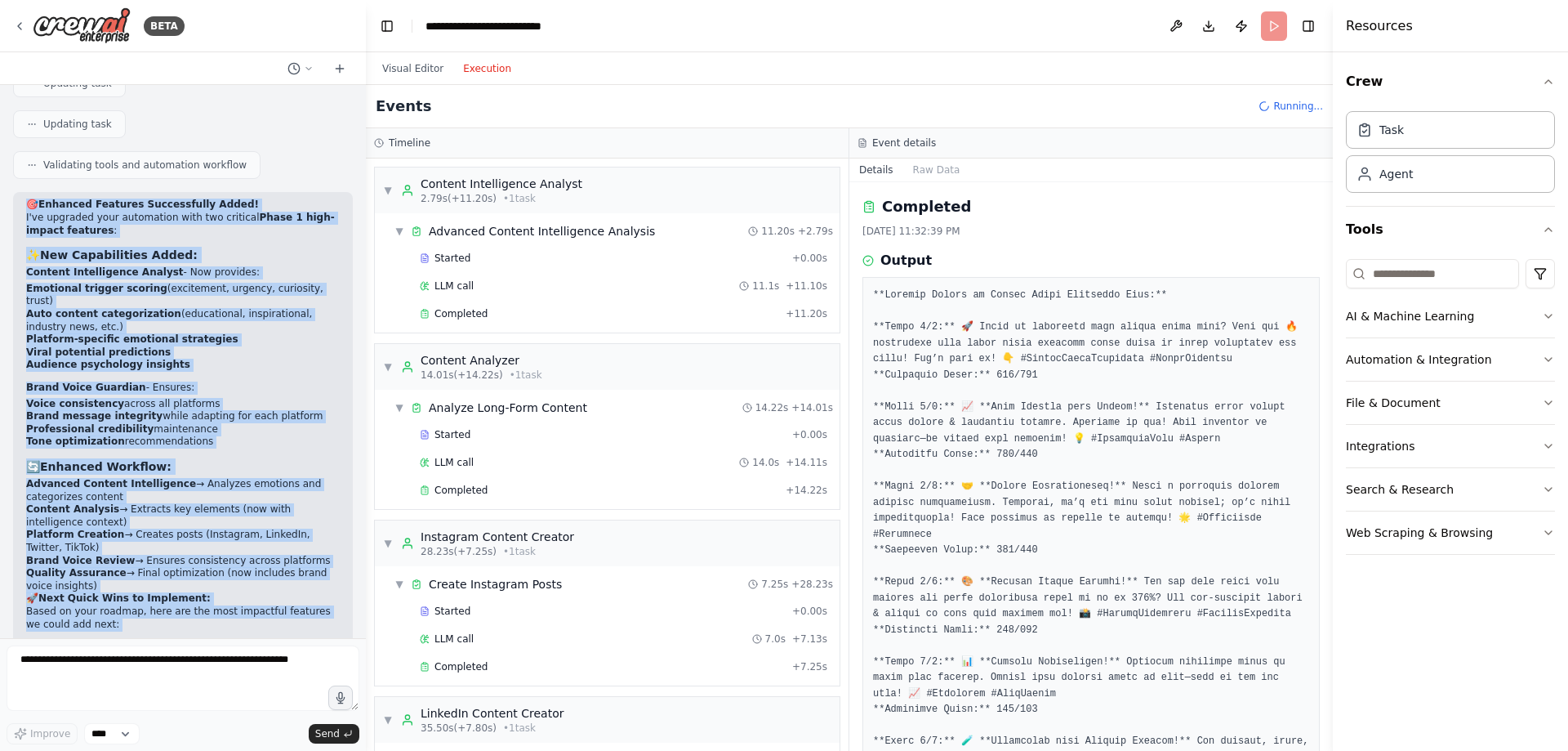
drag, startPoint x: 27, startPoint y: 304, endPoint x: 242, endPoint y: 591, distance: 358.6
click at [250, 592] on div "🎯 Enhanced Features Successfully Added! I've upgraded your automation with two …" at bounding box center [183, 580] width 313 height 762
copy div "🎯 Loremips Dolorsit Ametconsecte Adipi! E'se doeiusmo temp incididunt utla etd …"
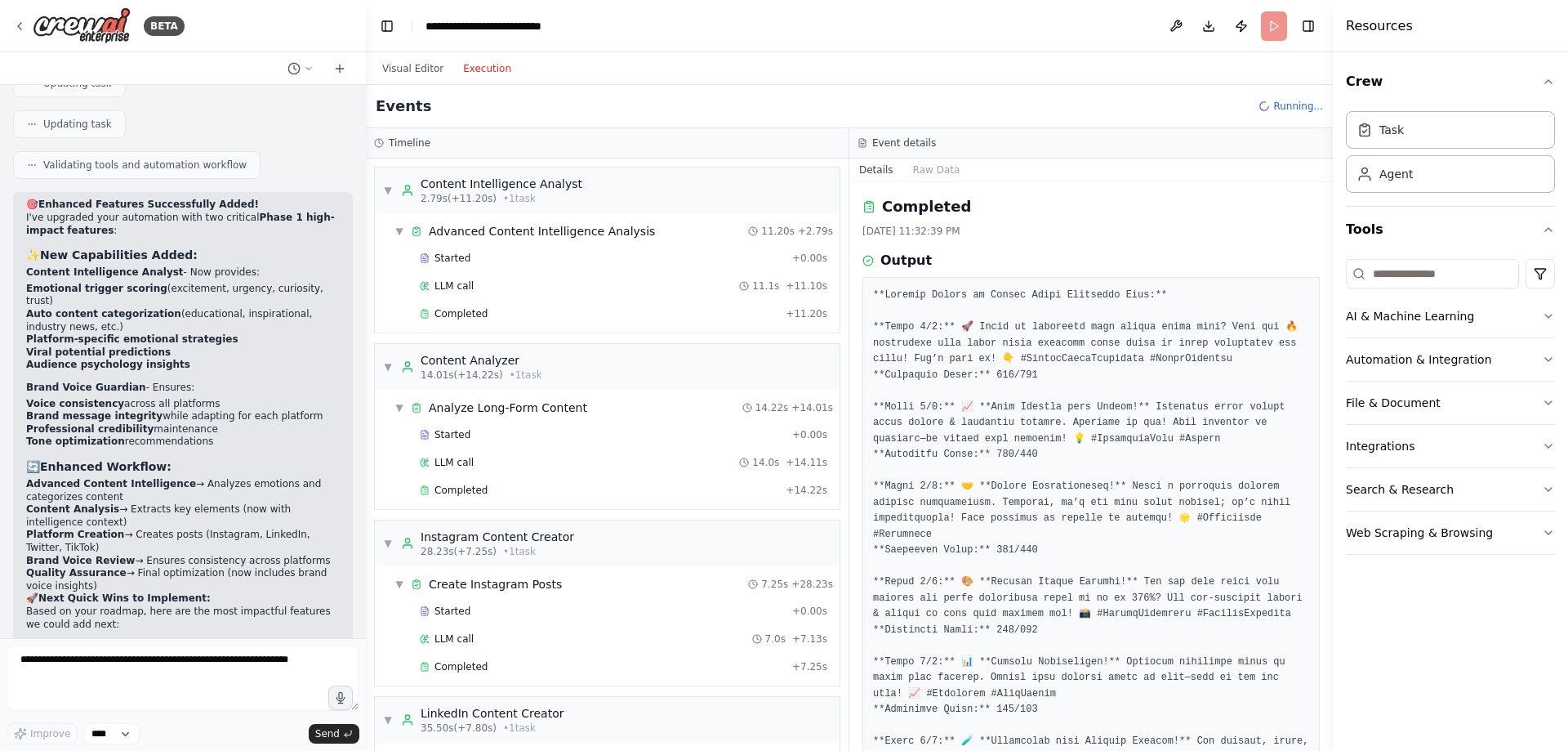
click at [1030, 119] on div "Events Running..." at bounding box center [849, 106] width 967 height 43
click at [18, 23] on icon at bounding box center [19, 26] width 13 height 13
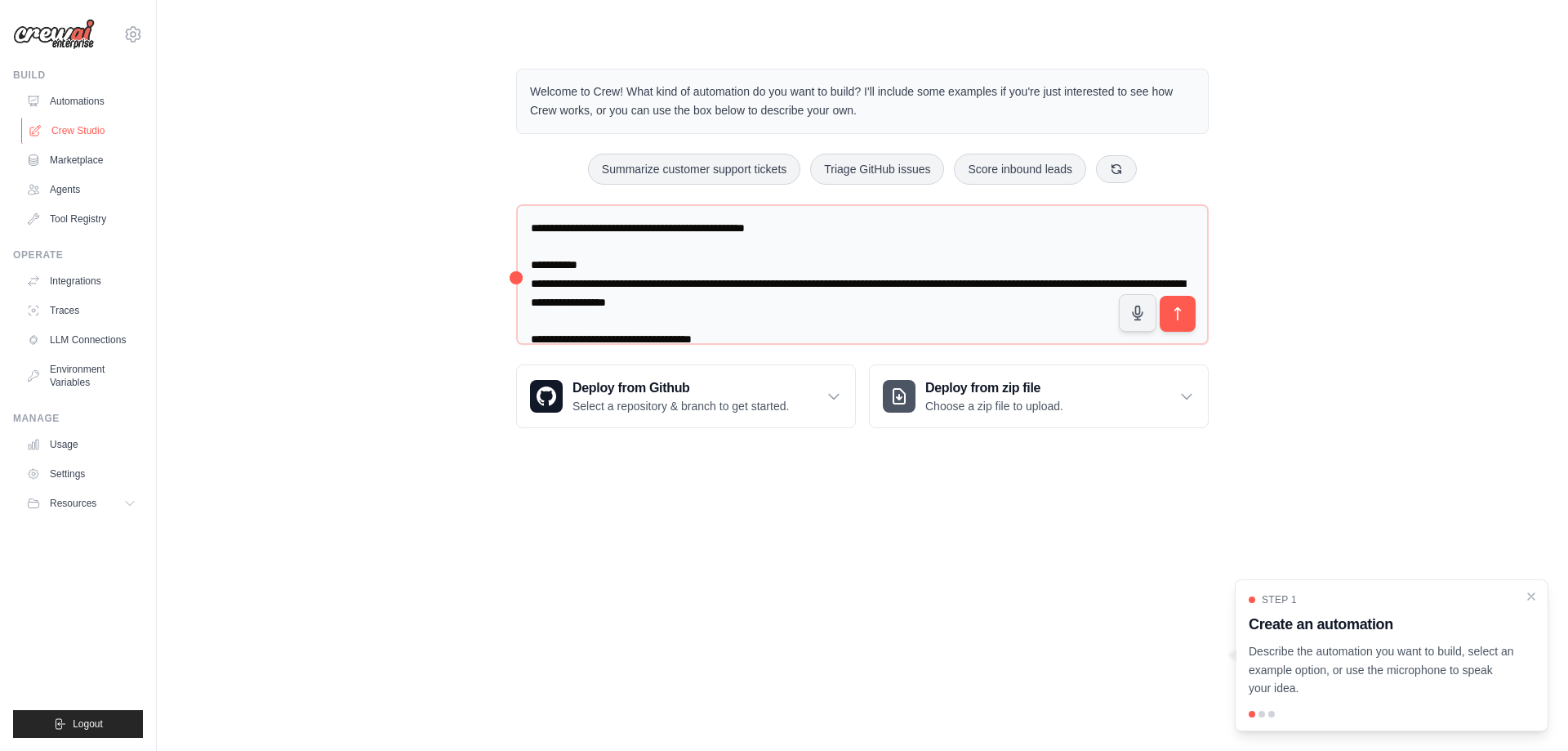
click at [89, 126] on link "Crew Studio" at bounding box center [82, 130] width 124 height 27
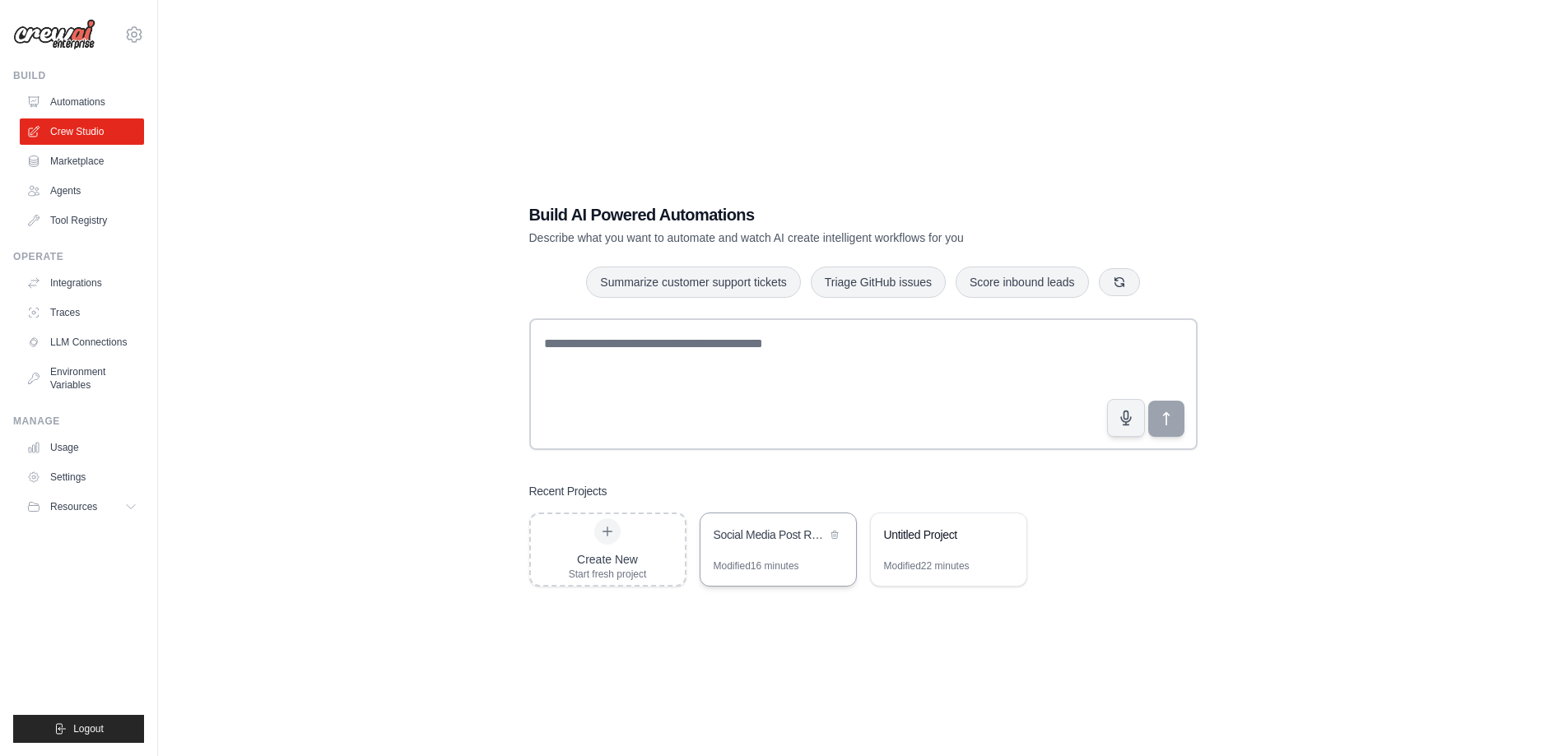
click at [803, 542] on div "Social Media Post Repurposer" at bounding box center [770, 535] width 113 height 19
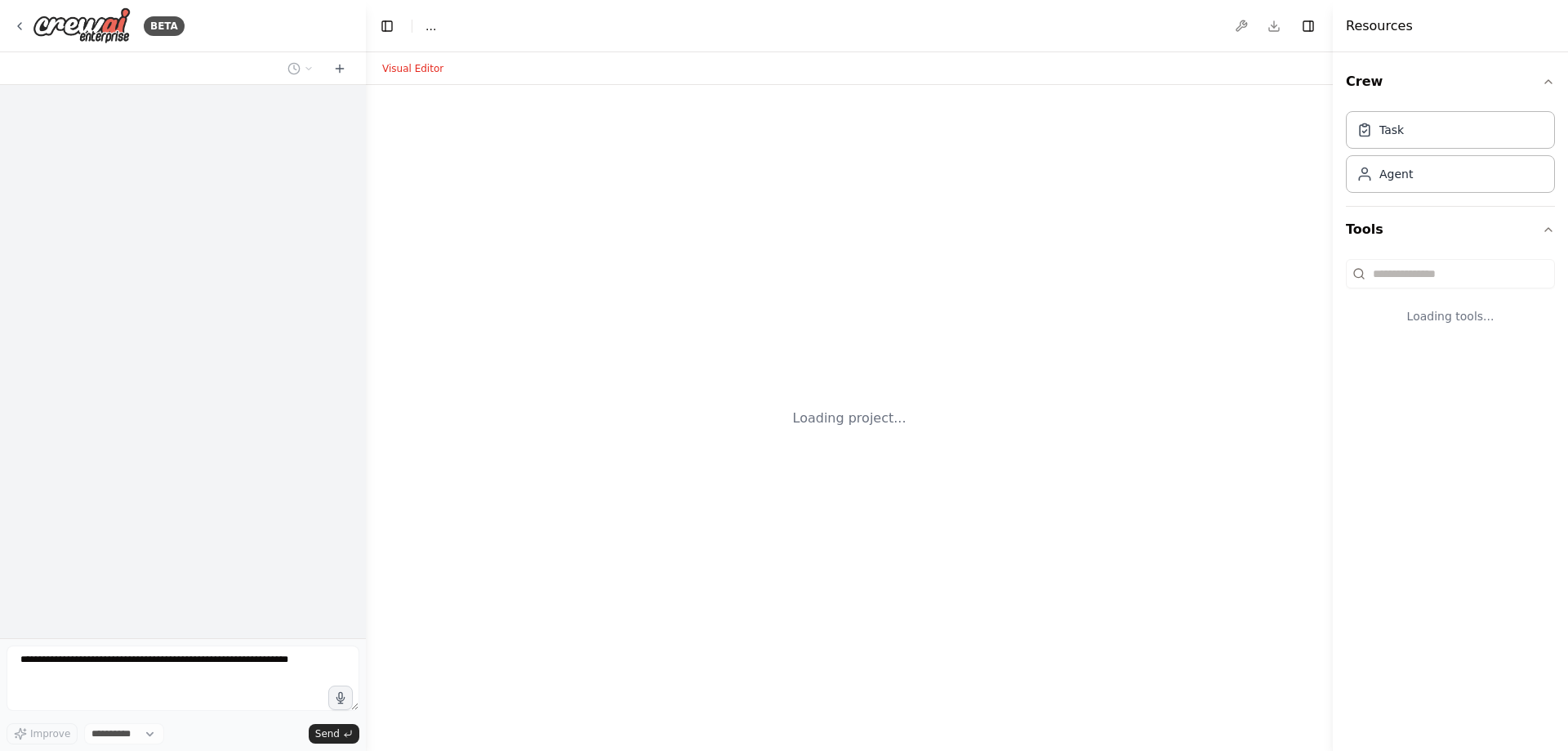
select select "****"
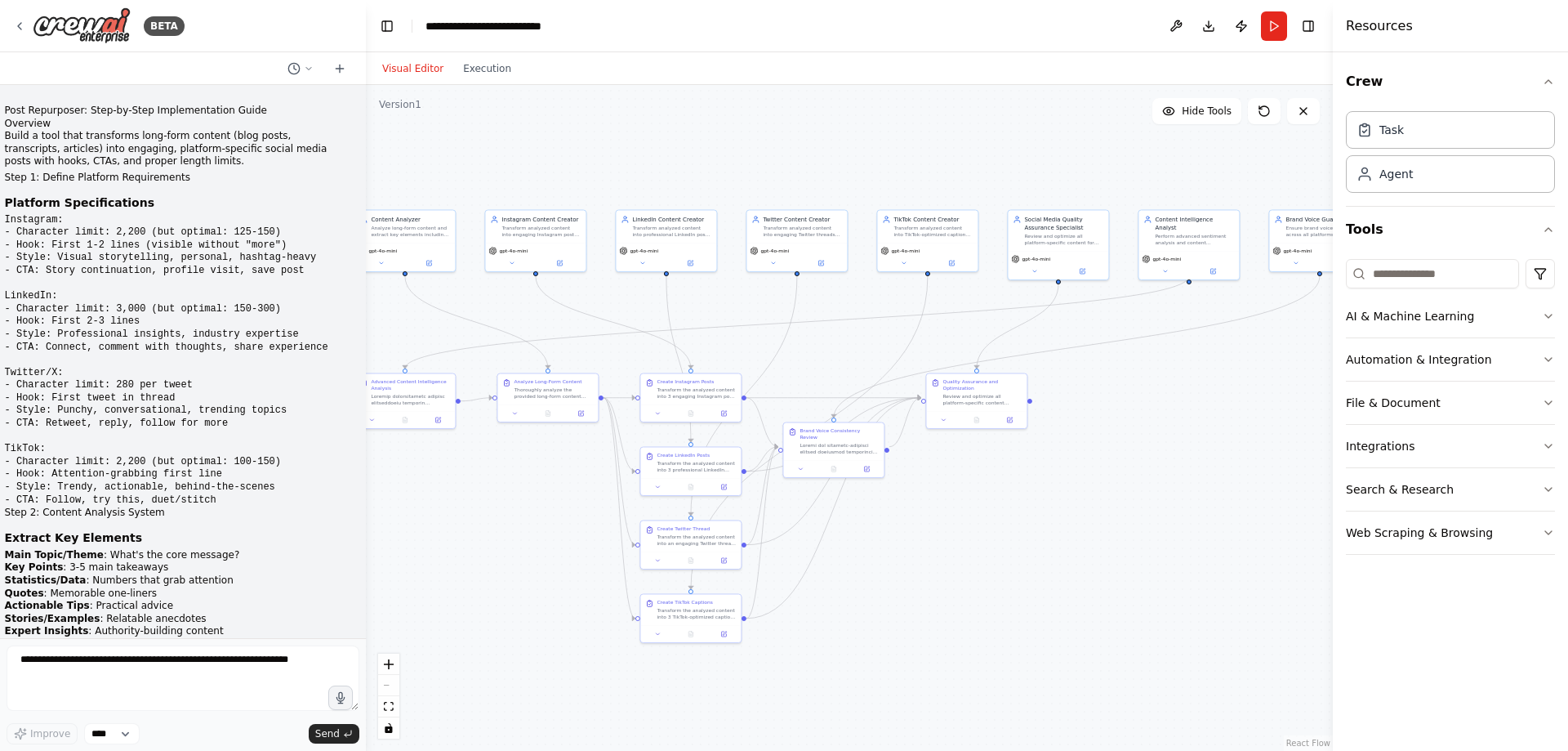
scroll to position [8136, 0]
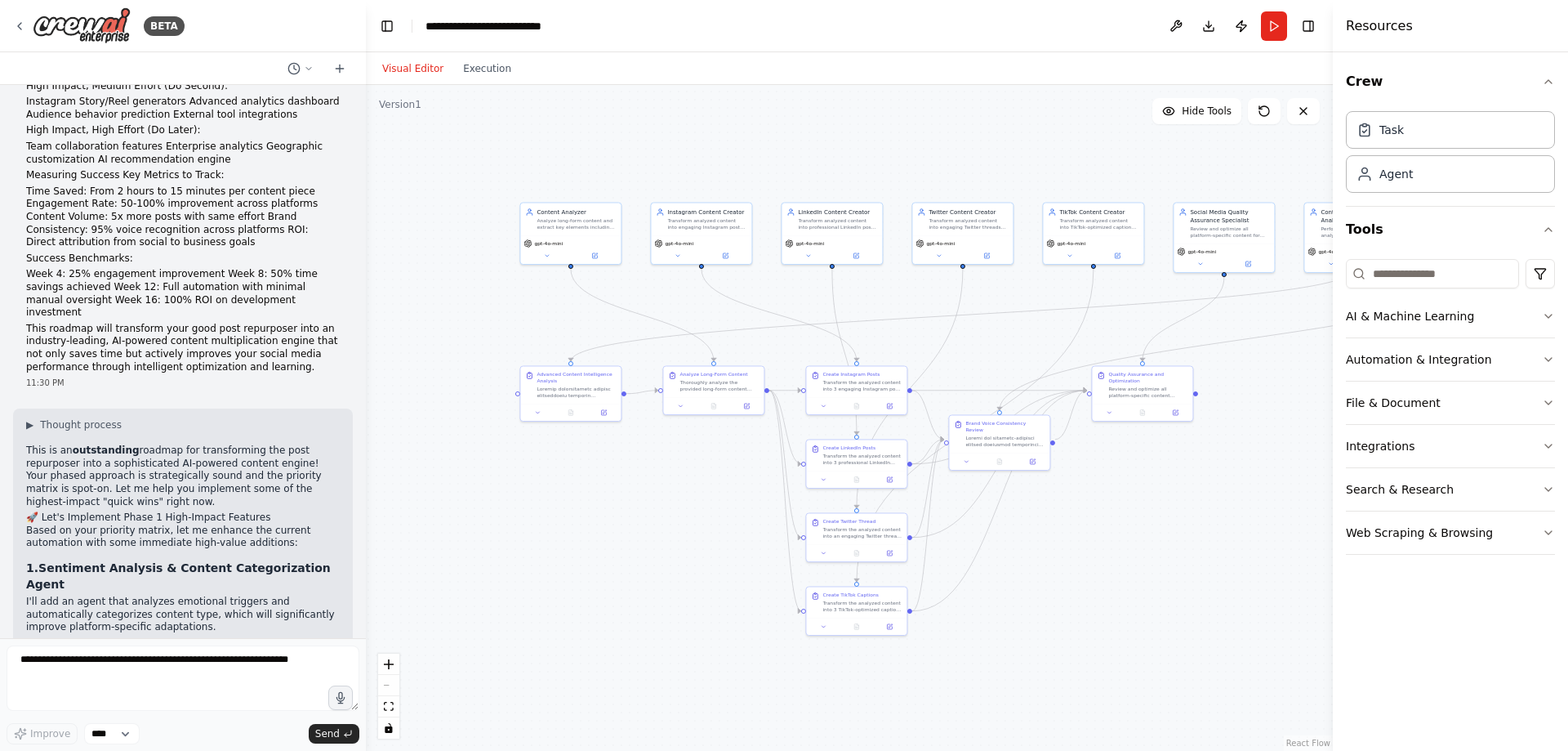
drag, startPoint x: 1222, startPoint y: 345, endPoint x: 1112, endPoint y: 304, distance: 117.4
click at [1078, 326] on div ".deletable-edge-delete-btn { width: 20px; height: 20px; border: 0px solid #ffff…" at bounding box center [849, 418] width 967 height 666
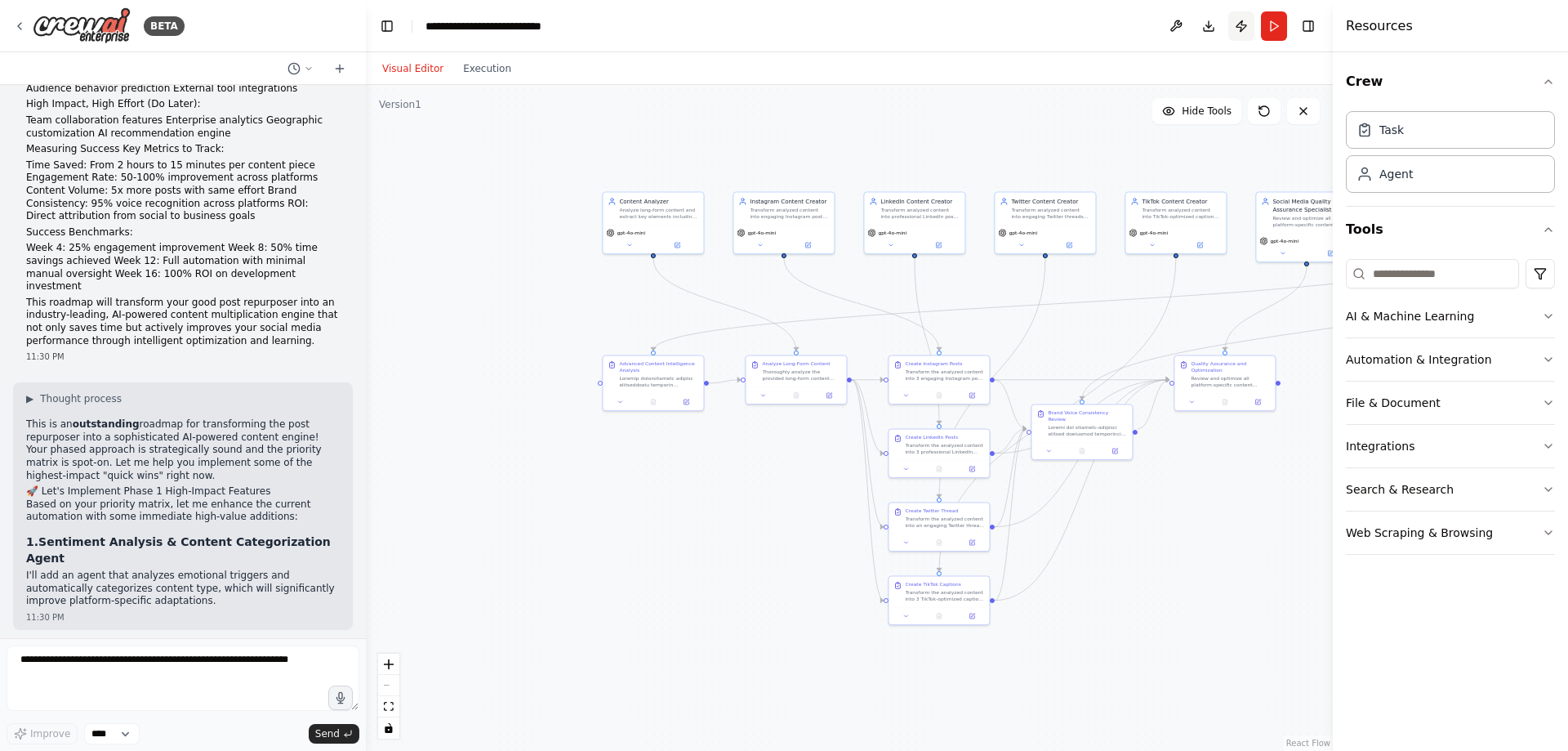
click at [1235, 19] on button "Publish" at bounding box center [1242, 26] width 27 height 29
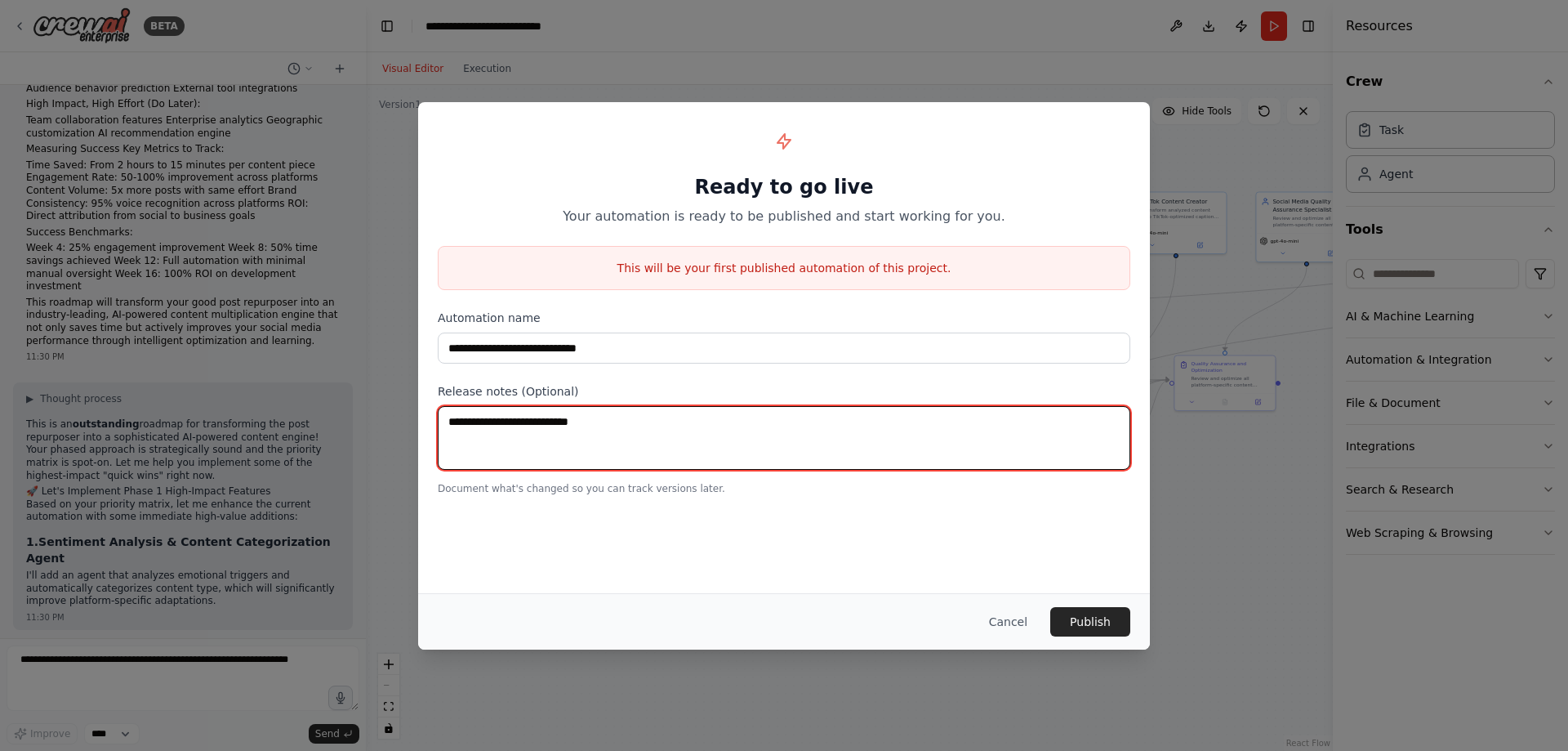
click at [642, 415] on textarea at bounding box center [784, 438] width 693 height 64
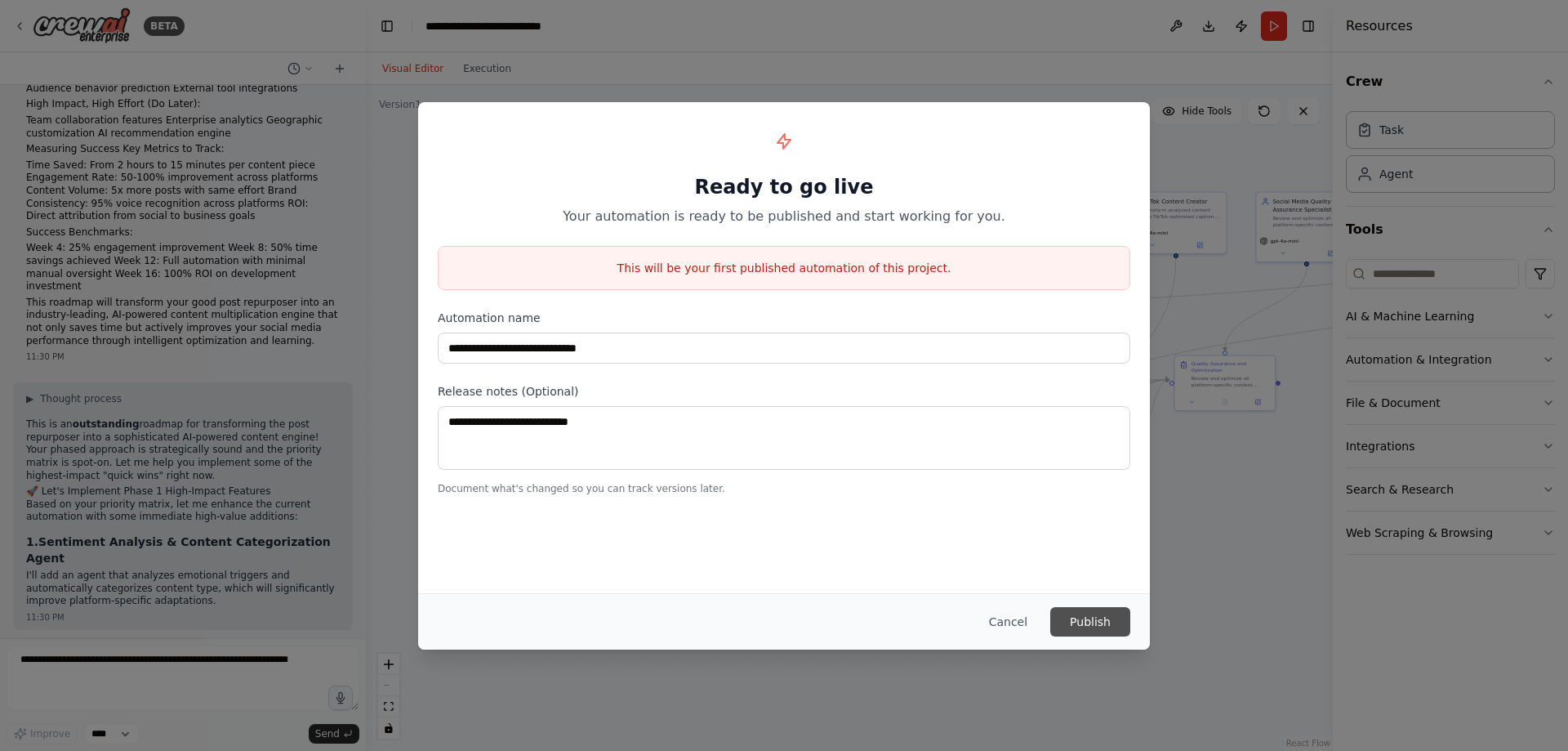
click at [1058, 622] on button "Publish" at bounding box center [1090, 622] width 80 height 29
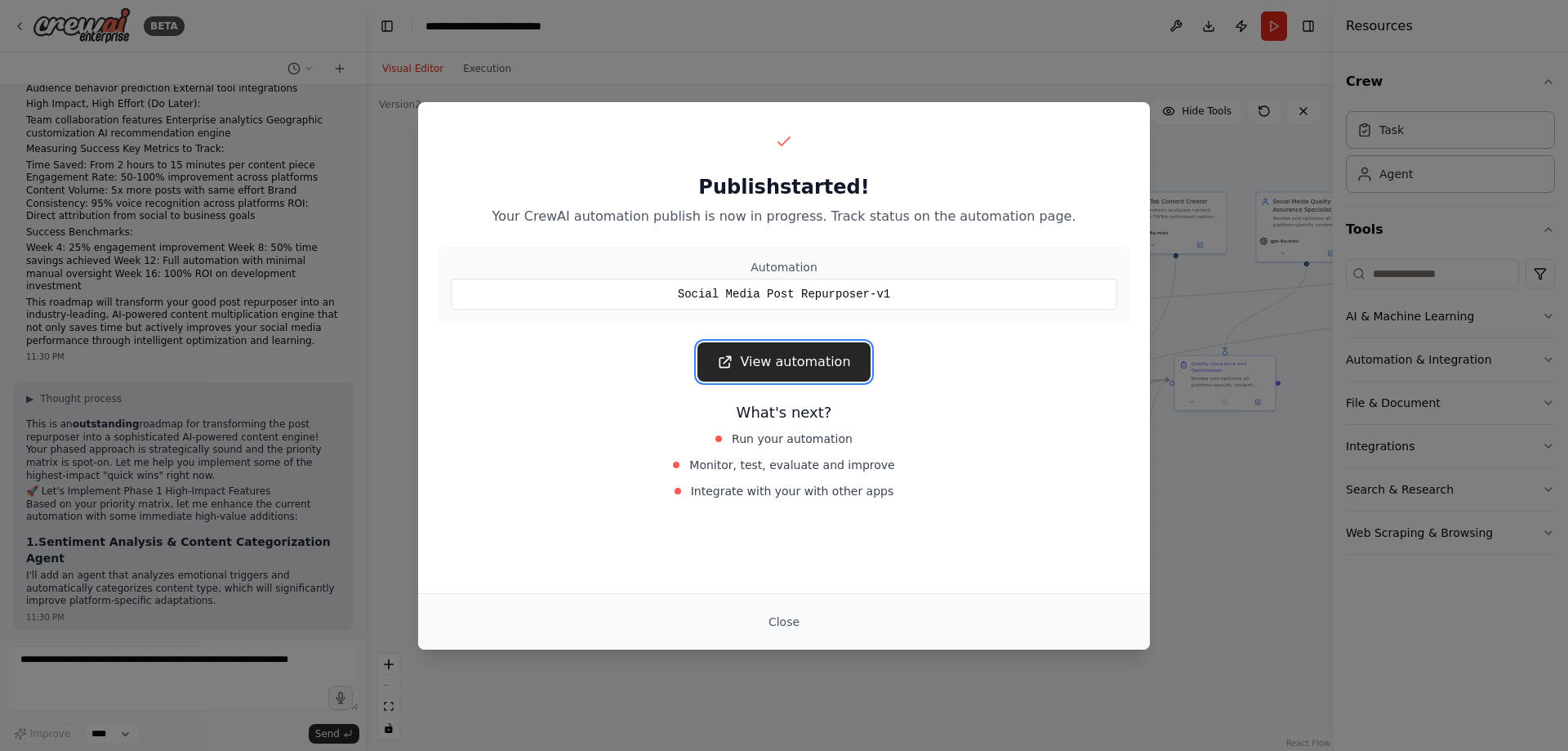
click at [813, 364] on link "View automation" at bounding box center [784, 361] width 172 height 39
click at [795, 621] on button "Close" at bounding box center [784, 622] width 57 height 29
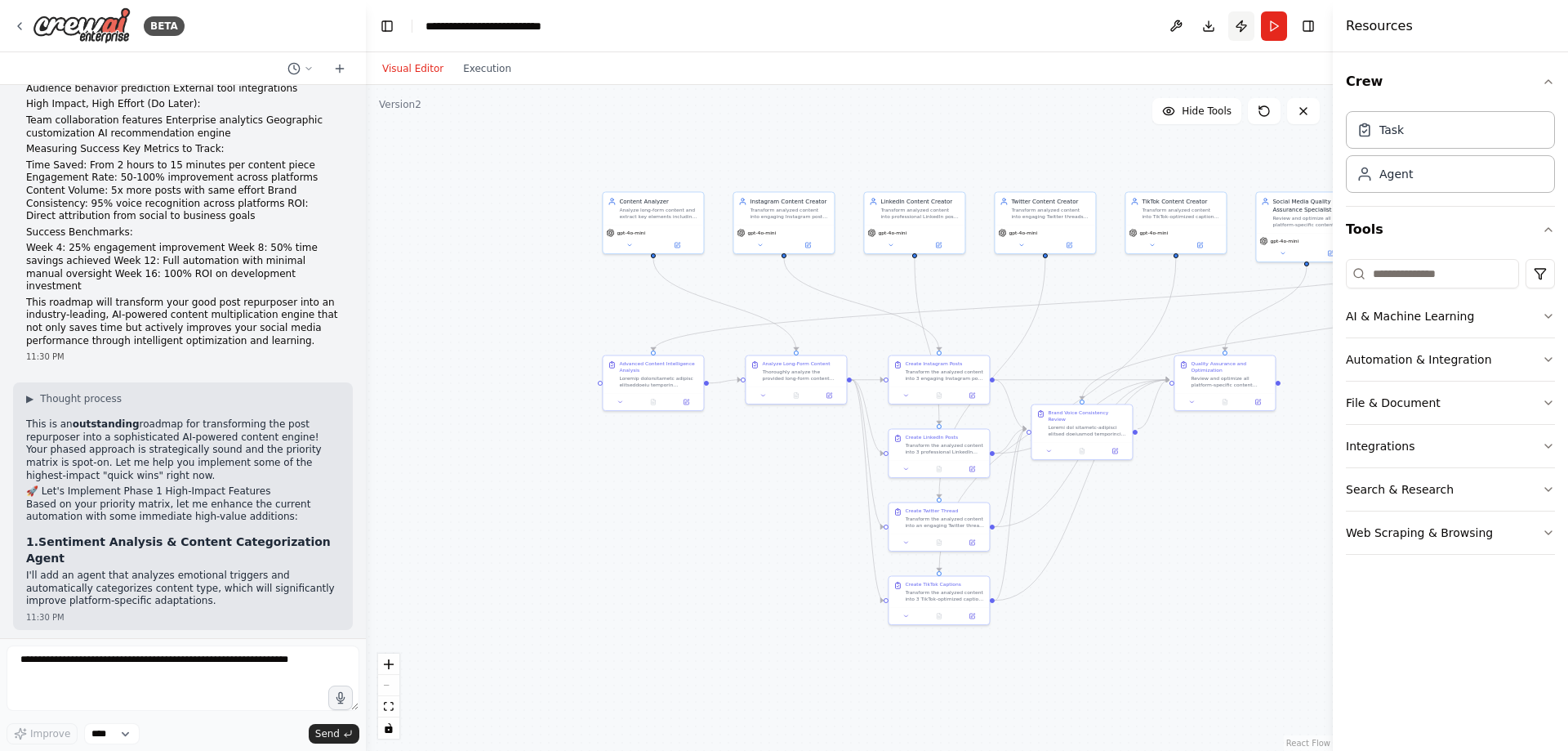
click at [1235, 27] on button "Publish" at bounding box center [1242, 26] width 27 height 29
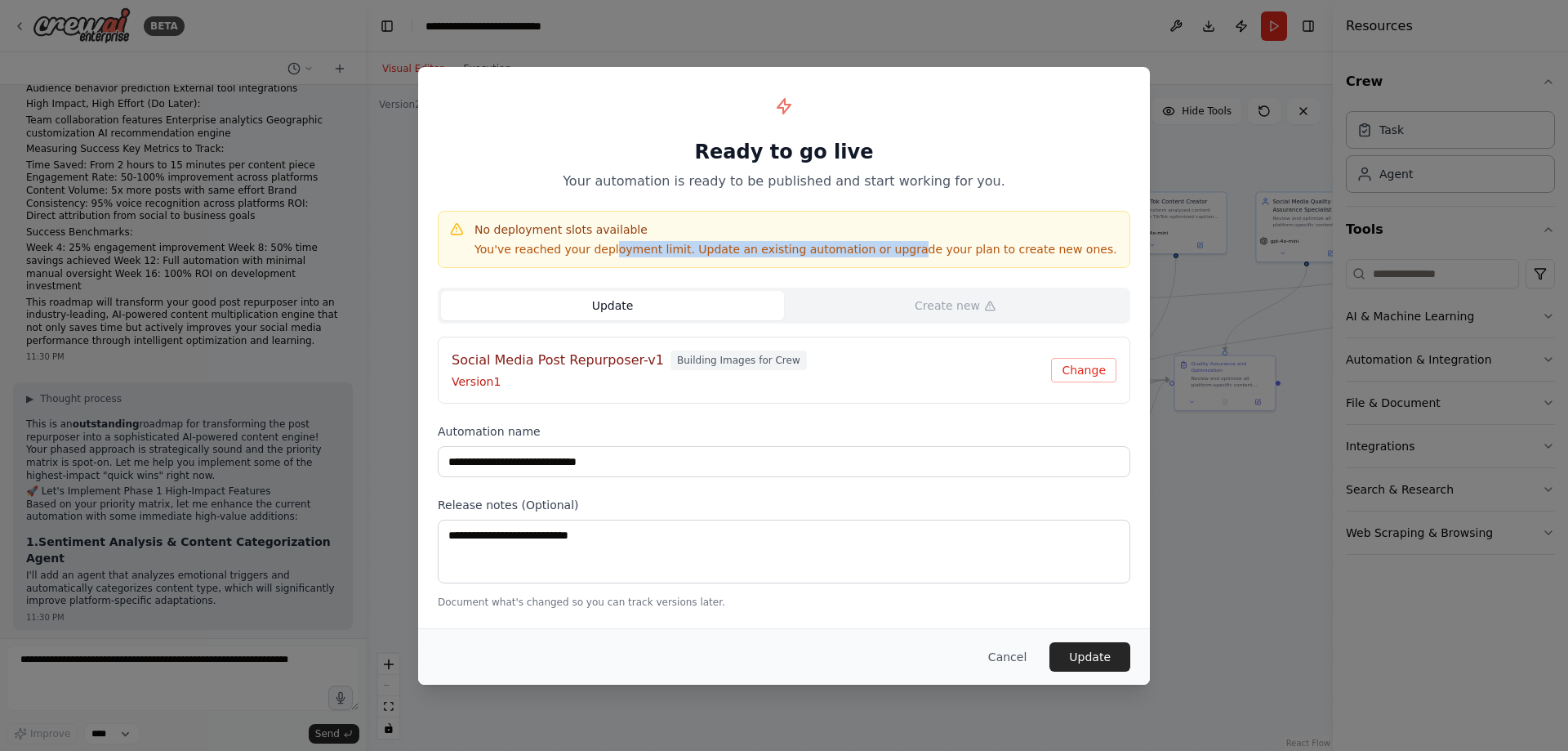
drag, startPoint x: 600, startPoint y: 260, endPoint x: 873, endPoint y: 260, distance: 273.0
click at [873, 260] on div "No deployment slots available You've reached your deployment limit. Update an e…" at bounding box center [784, 239] width 693 height 57
click at [1023, 658] on button "Cancel" at bounding box center [1007, 657] width 64 height 29
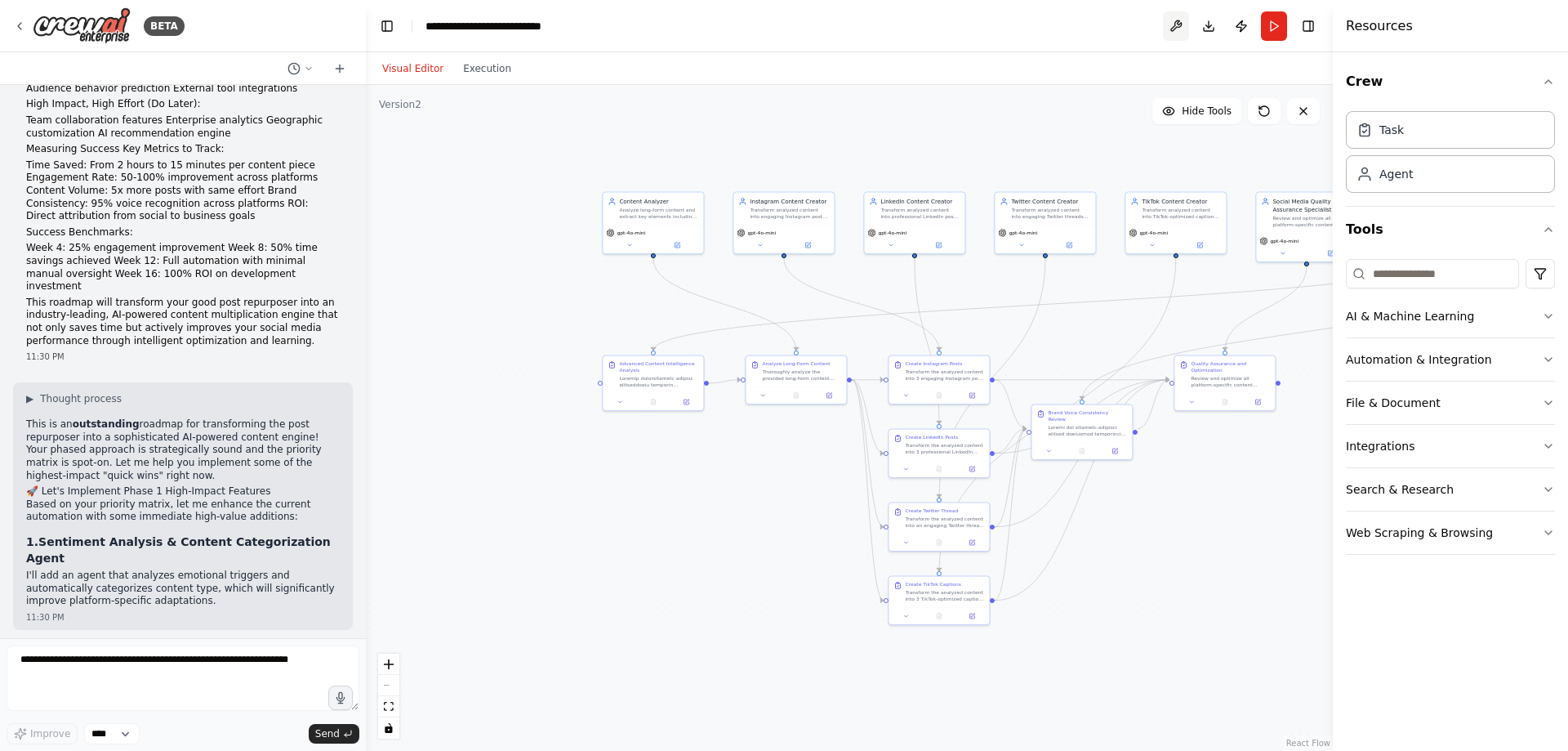
click at [1177, 24] on button at bounding box center [1176, 26] width 27 height 29
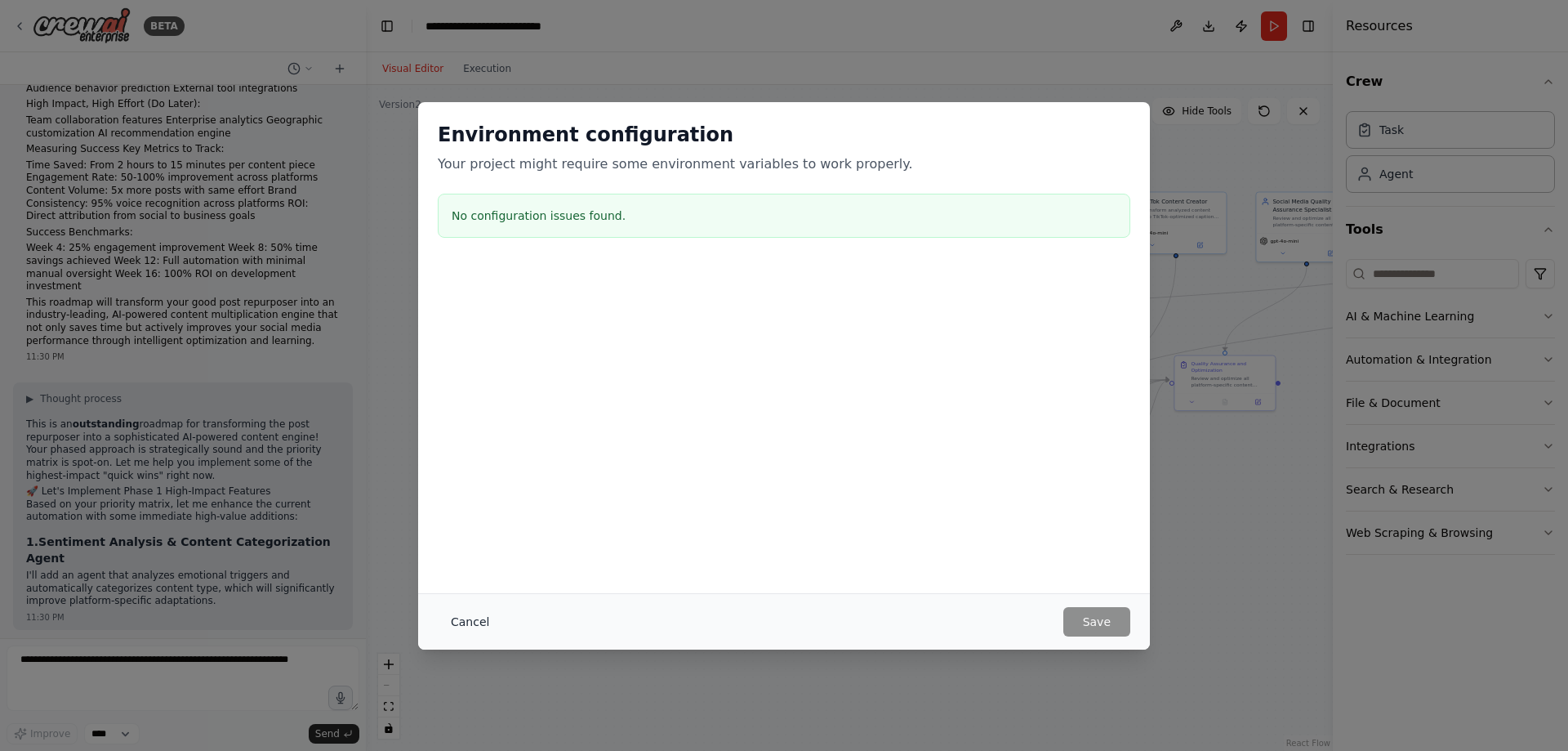
click at [479, 613] on button "Cancel" at bounding box center [470, 622] width 64 height 29
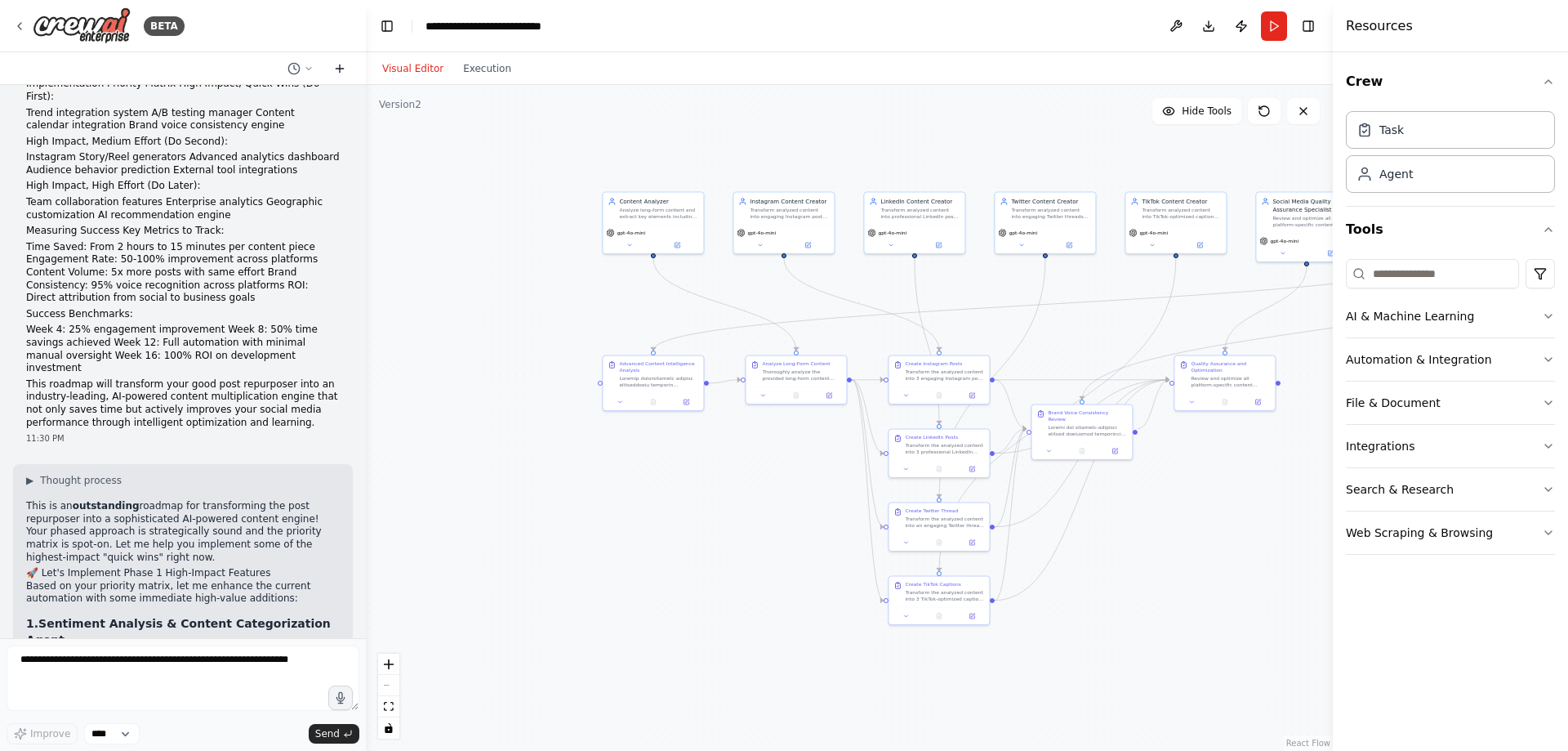
scroll to position [7973, 0]
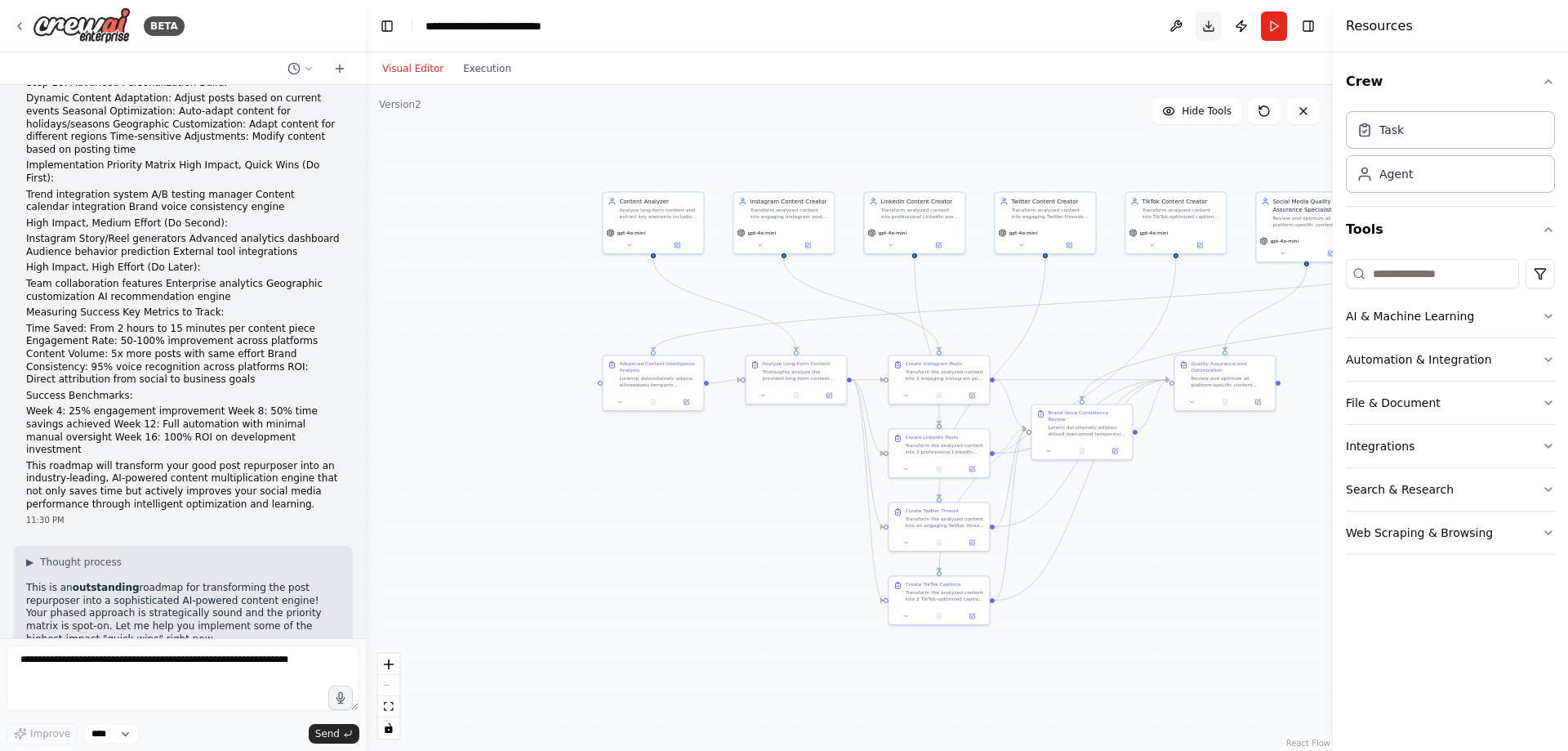
click at [1211, 27] on button "Download" at bounding box center [1209, 26] width 27 height 29
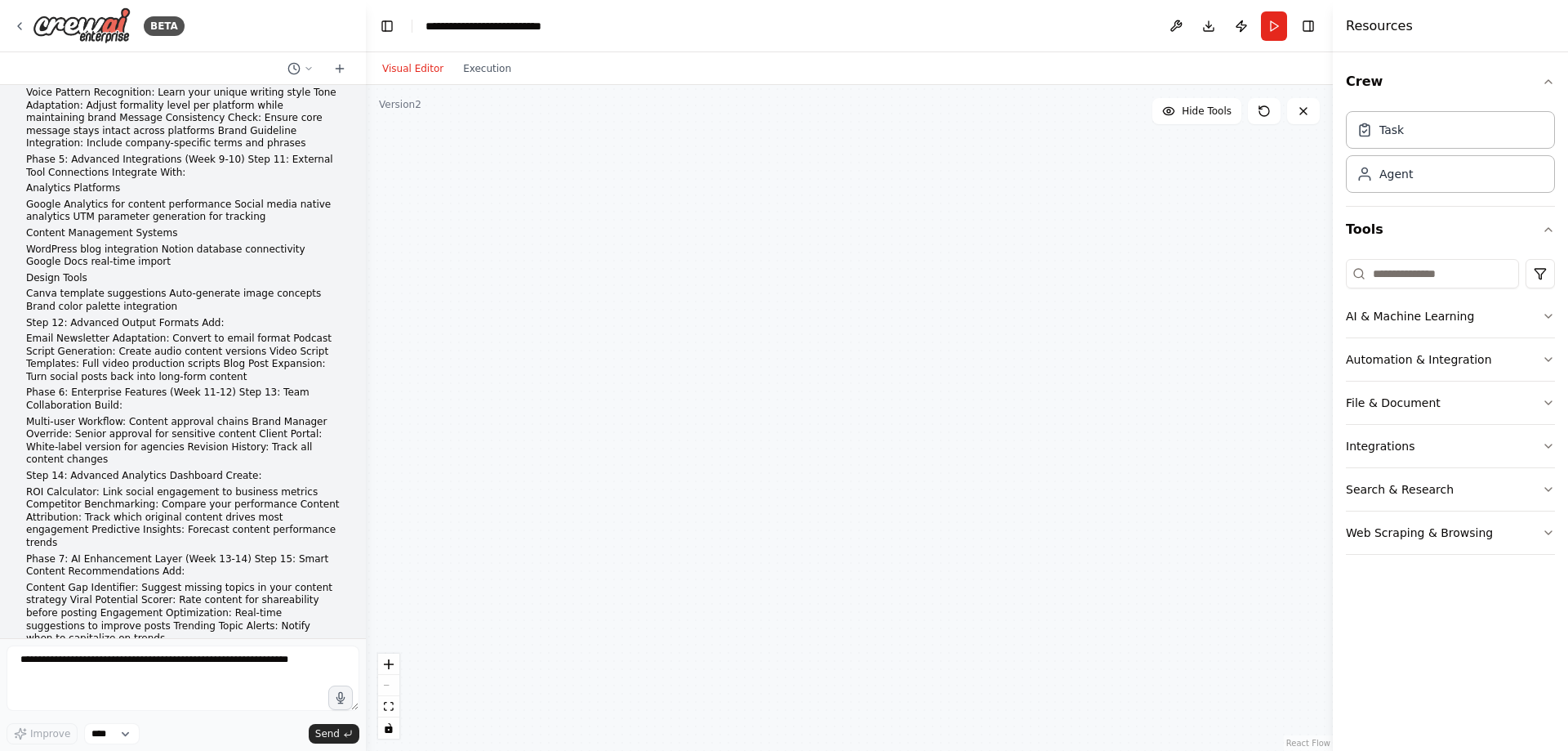
scroll to position [9157, 0]
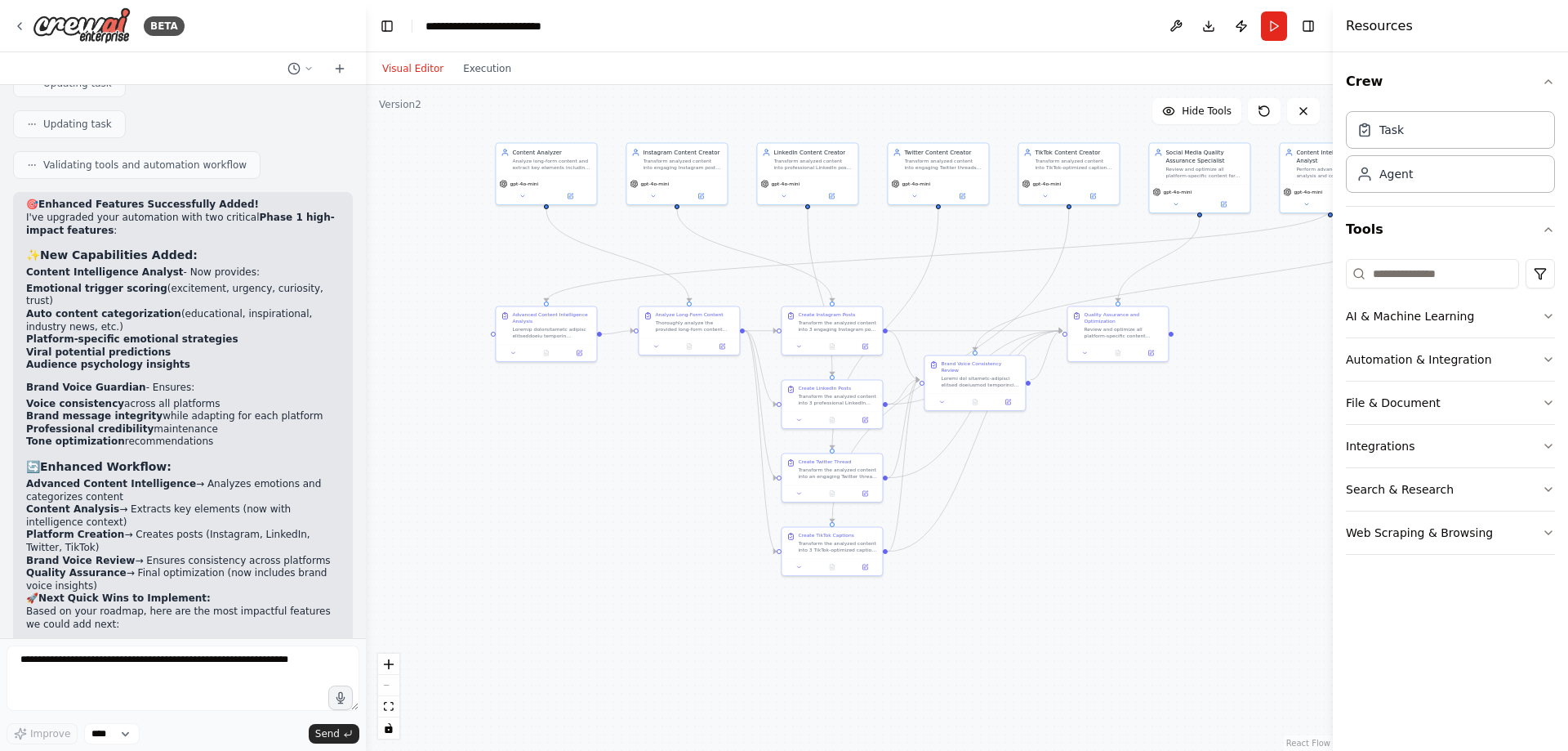
drag, startPoint x: 1098, startPoint y: 184, endPoint x: 1080, endPoint y: 119, distance: 67.4
click at [1080, 119] on div ".deletable-edge-delete-btn { width: 20px; height: 20px; border: 0px solid #ffff…" at bounding box center [849, 418] width 967 height 666
click at [1441, 446] on button "Integrations" at bounding box center [1451, 446] width 209 height 42
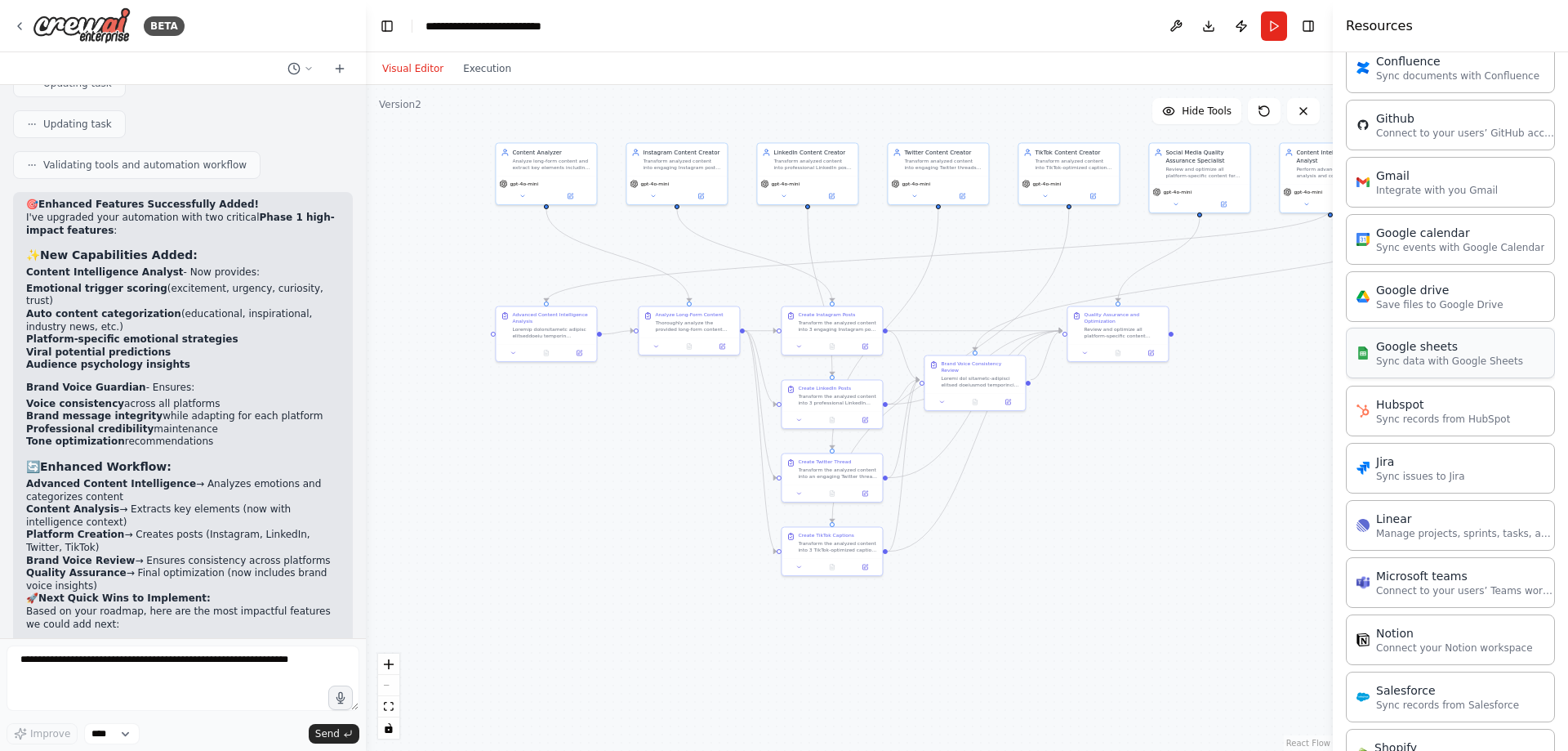
scroll to position [522, 0]
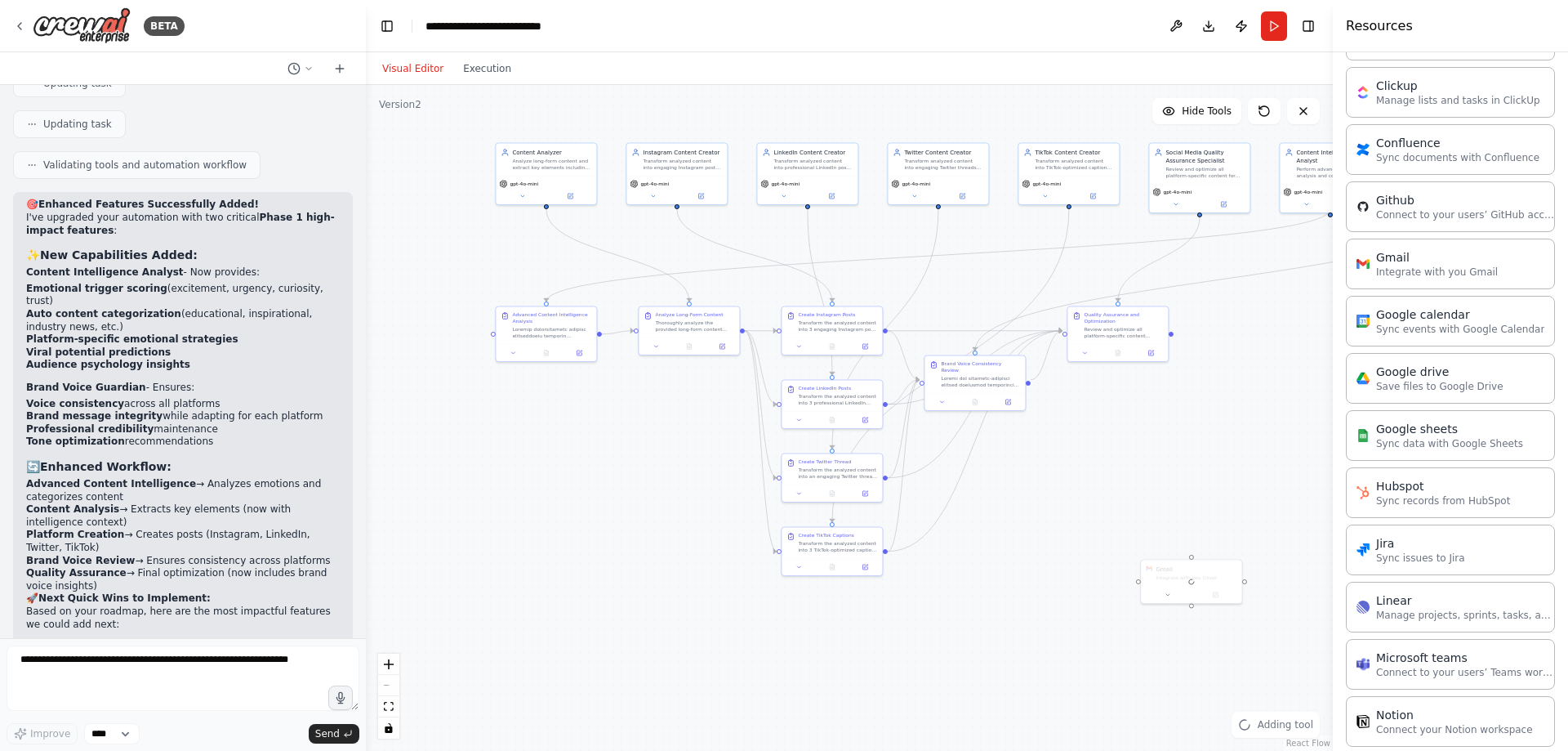
drag, startPoint x: 1228, startPoint y: 620, endPoint x: 1229, endPoint y: 612, distance: 8.1
click at [1229, 621] on div ".deletable-edge-delete-btn { width: 20px; height: 20px; border: 0px solid #ffff…" at bounding box center [849, 418] width 967 height 666
drag, startPoint x: 1209, startPoint y: 580, endPoint x: 1102, endPoint y: 459, distance: 161.5
click at [1091, 457] on div "Integrate with you Gmail" at bounding box center [1091, 454] width 81 height 6
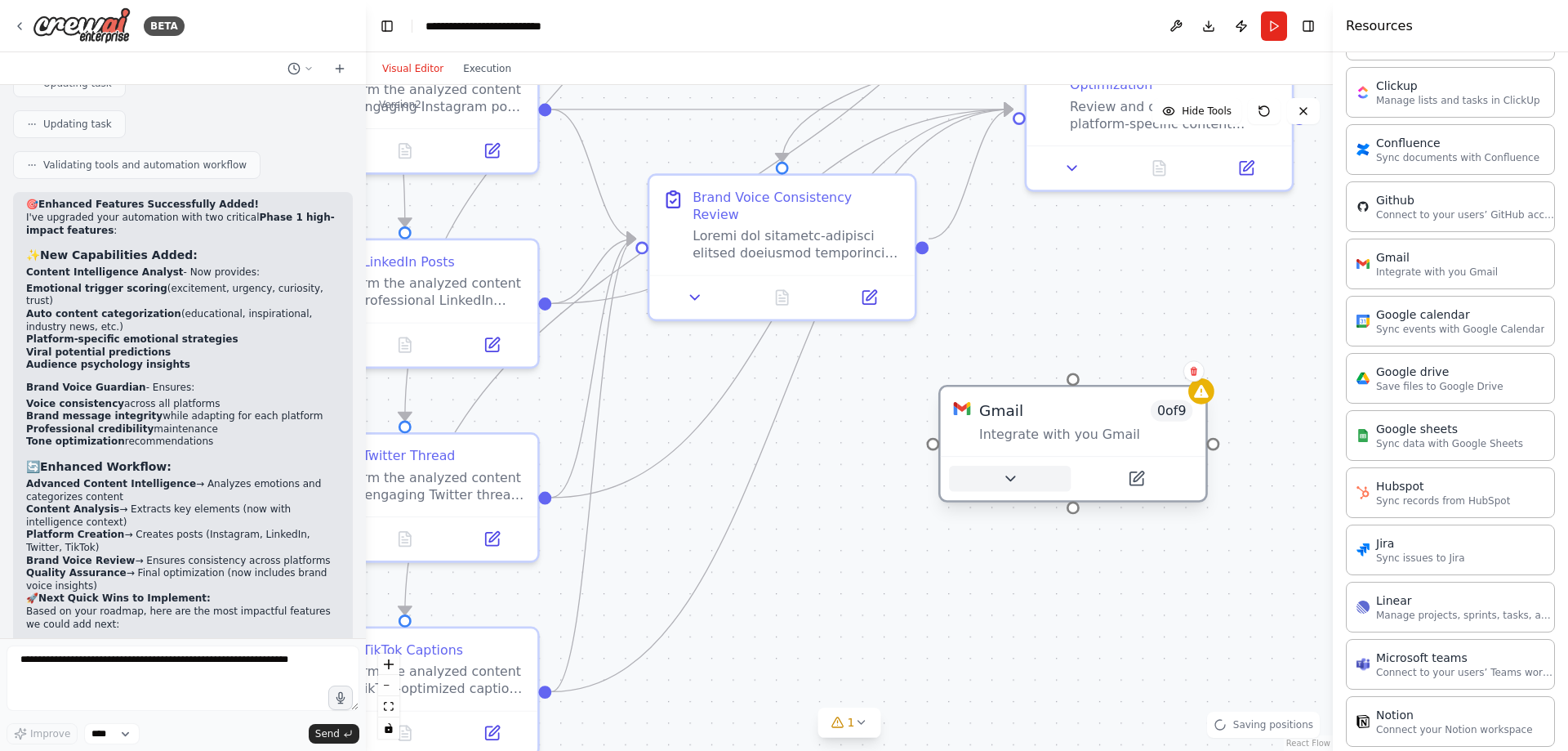
click at [1015, 473] on icon at bounding box center [1010, 479] width 17 height 17
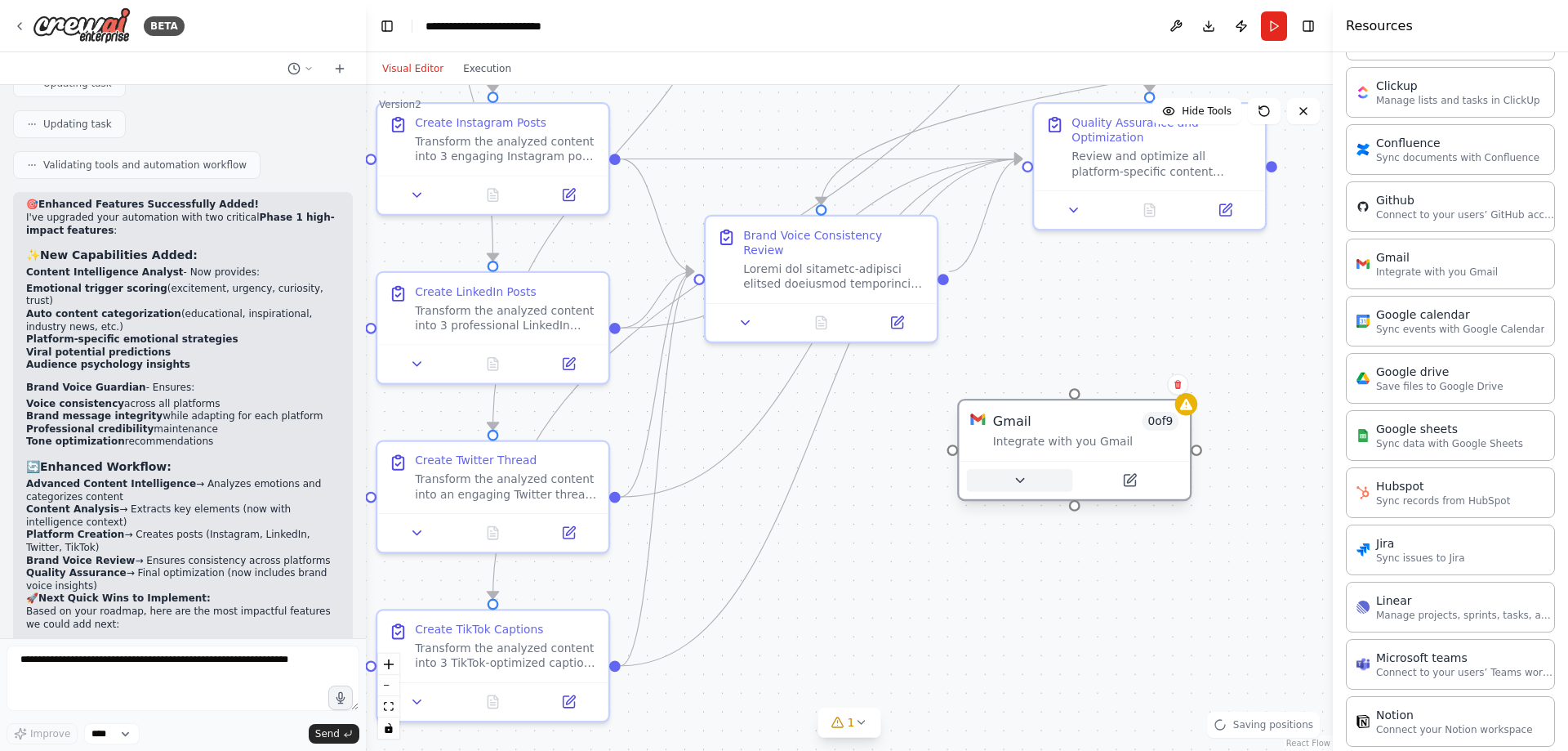
click at [1048, 474] on button at bounding box center [1020, 480] width 106 height 23
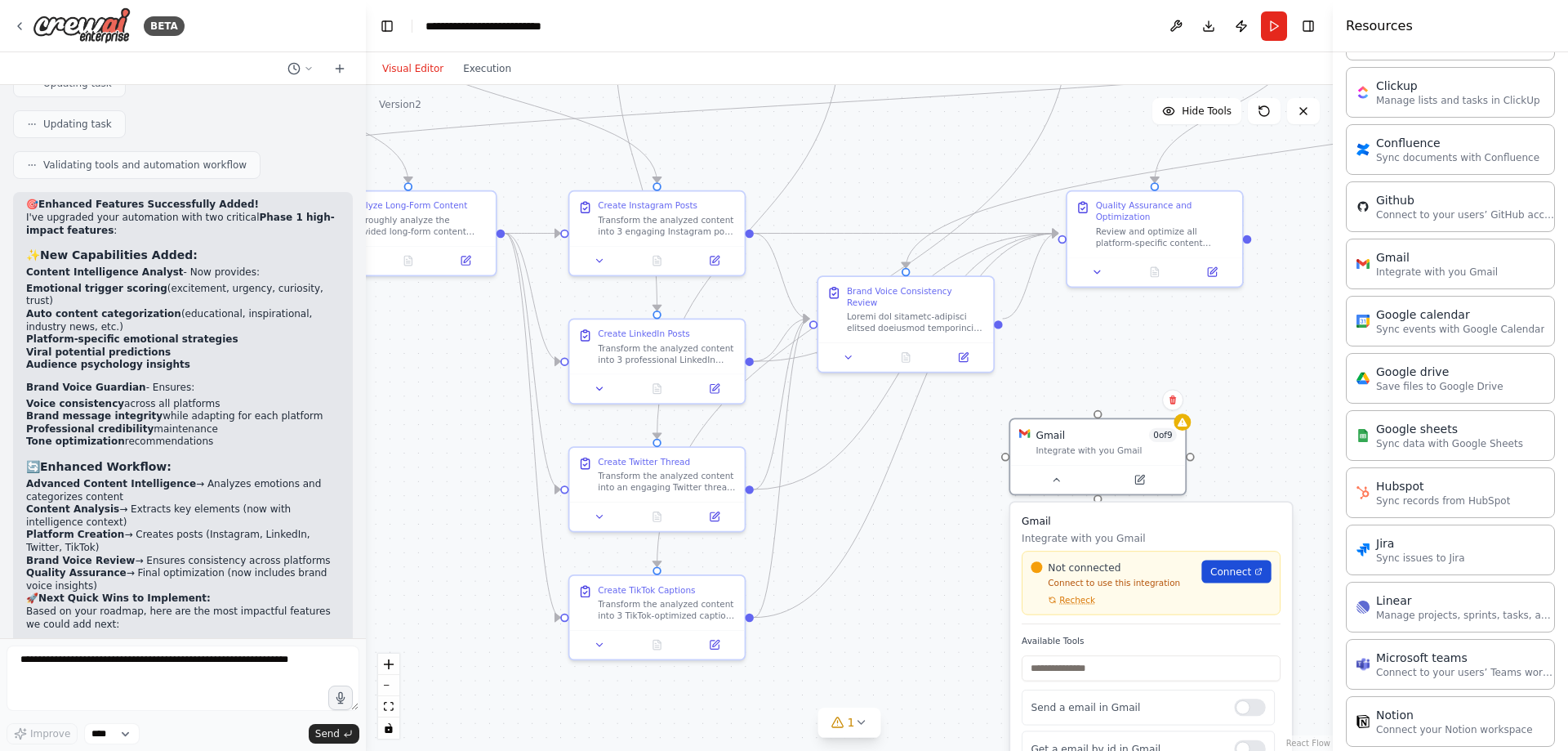
click at [1240, 580] on link "Connect" at bounding box center [1236, 571] width 70 height 23
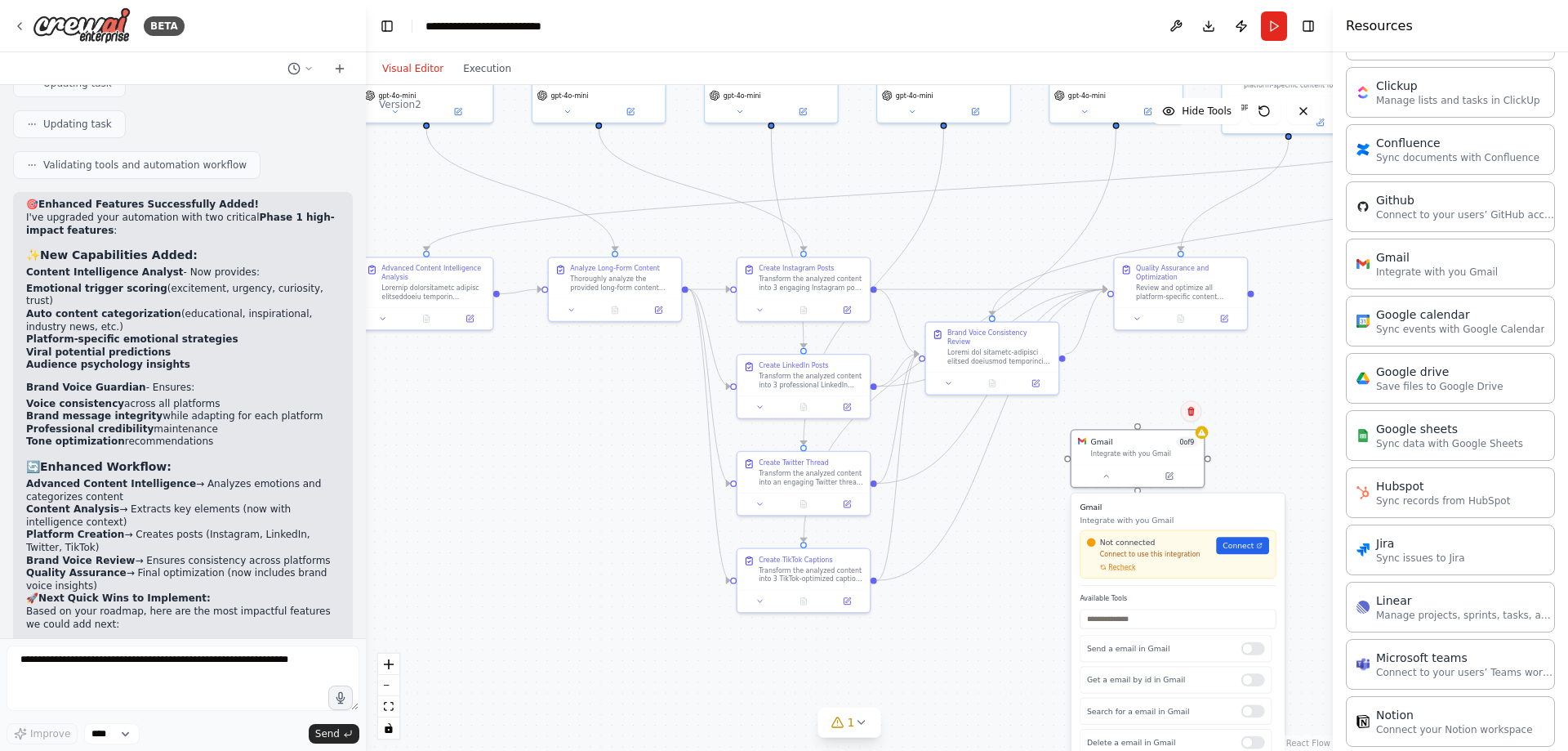
click at [1192, 417] on button at bounding box center [1190, 411] width 21 height 21
click at [1244, 655] on div at bounding box center [1254, 649] width 24 height 13
click at [1246, 657] on div "Send a email in Gmail" at bounding box center [1175, 648] width 192 height 27
click at [1188, 420] on button at bounding box center [1190, 411] width 21 height 21
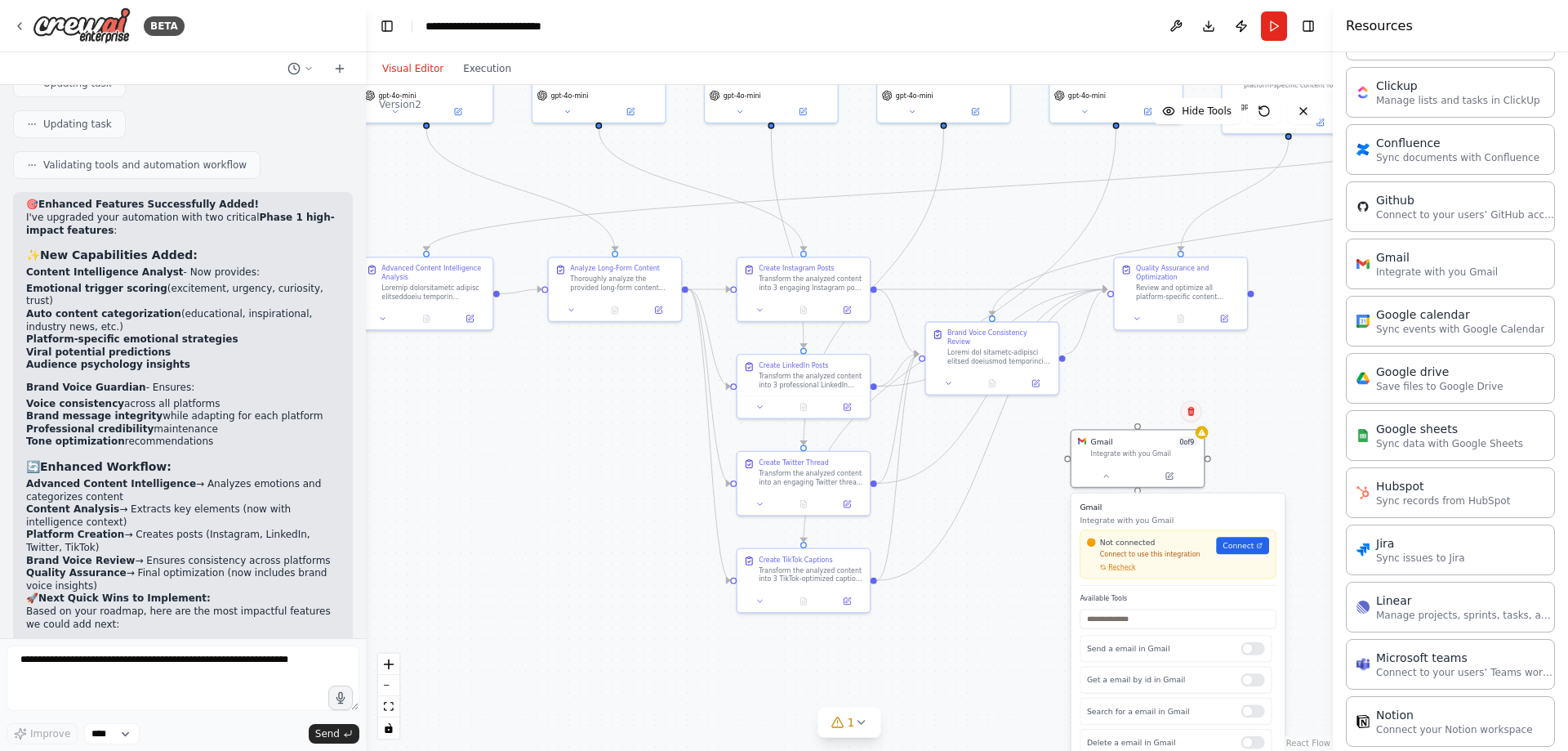
click at [1190, 413] on icon at bounding box center [1190, 411] width 10 height 10
click at [1190, 414] on icon at bounding box center [1190, 413] width 10 height 10
click at [1151, 411] on button "Confirm" at bounding box center [1145, 412] width 58 height 19
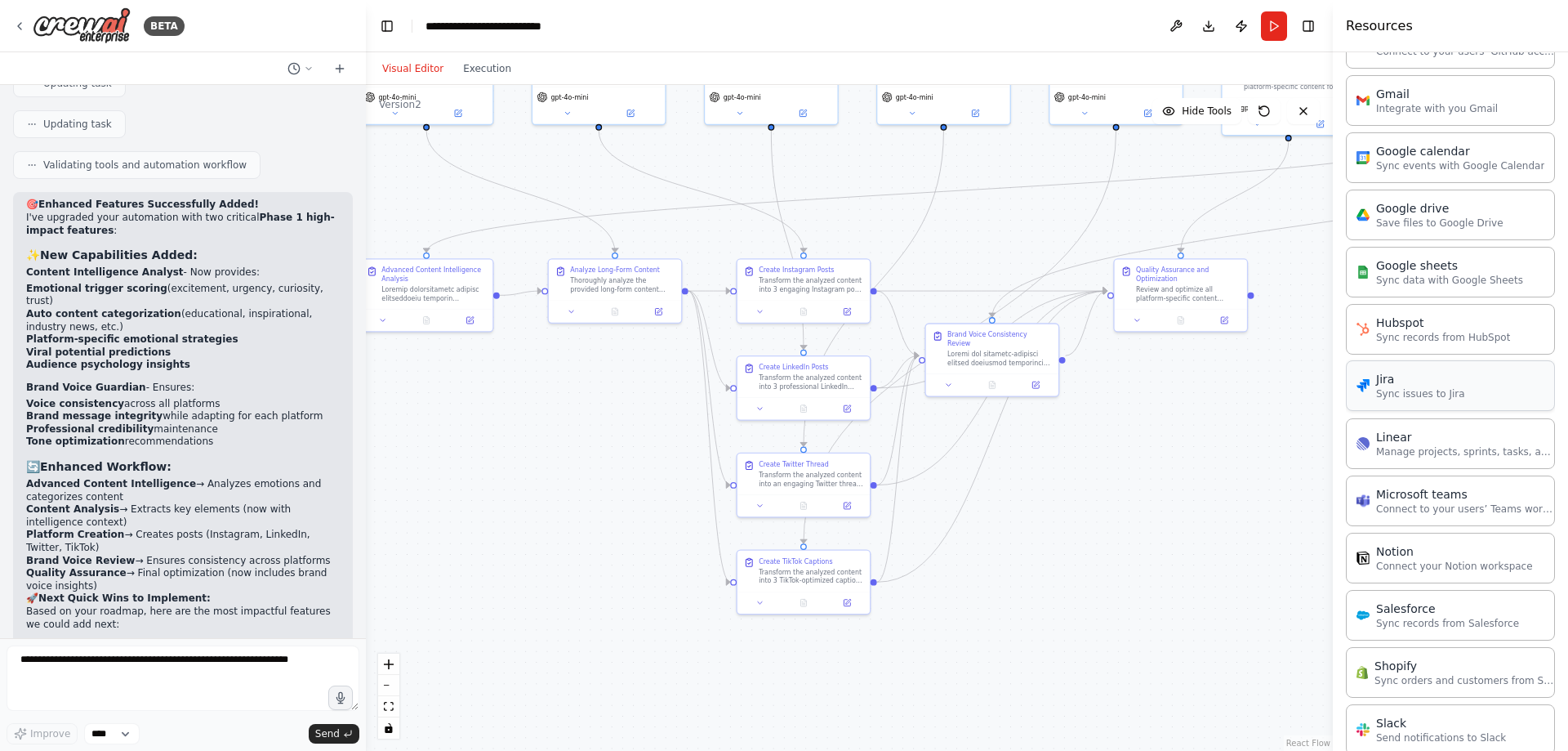
scroll to position [767, 0]
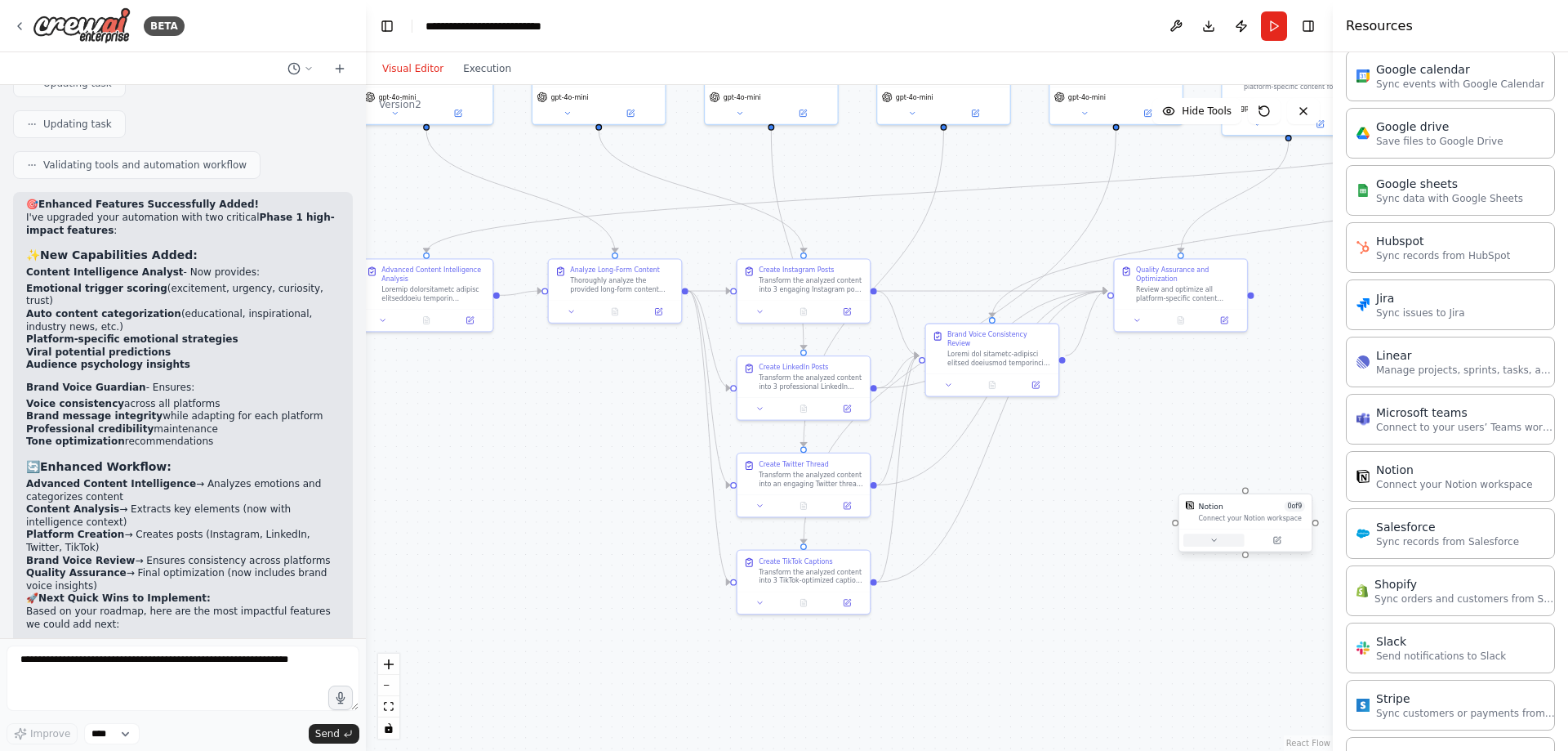
click at [1231, 544] on button at bounding box center [1214, 540] width 61 height 13
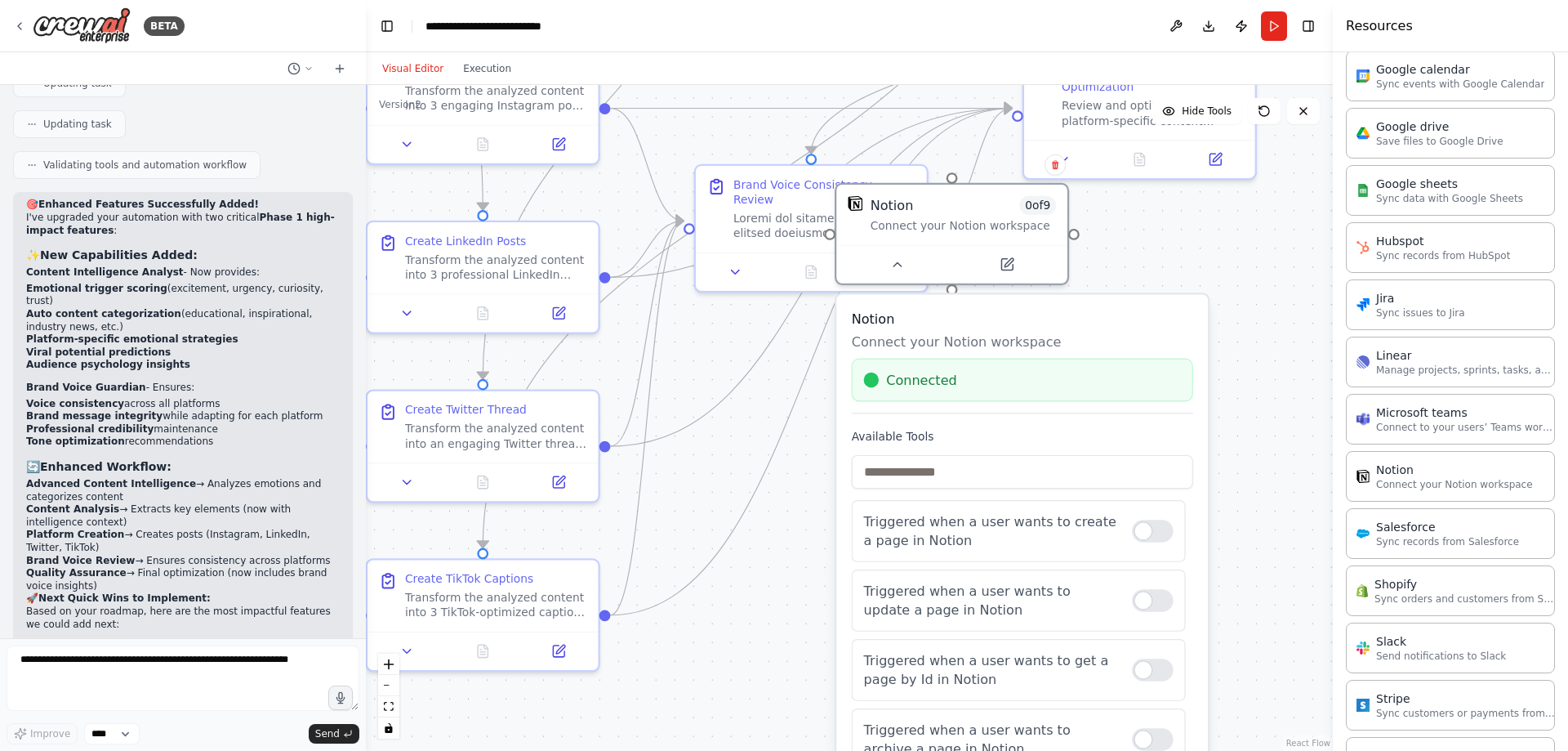
drag, startPoint x: 1254, startPoint y: 568, endPoint x: 980, endPoint y: 292, distance: 388.9
click at [980, 292] on div ".deletable-edge-delete-btn { width: 20px; height: 20px; border: 0px solid #ffff…" at bounding box center [849, 418] width 967 height 666
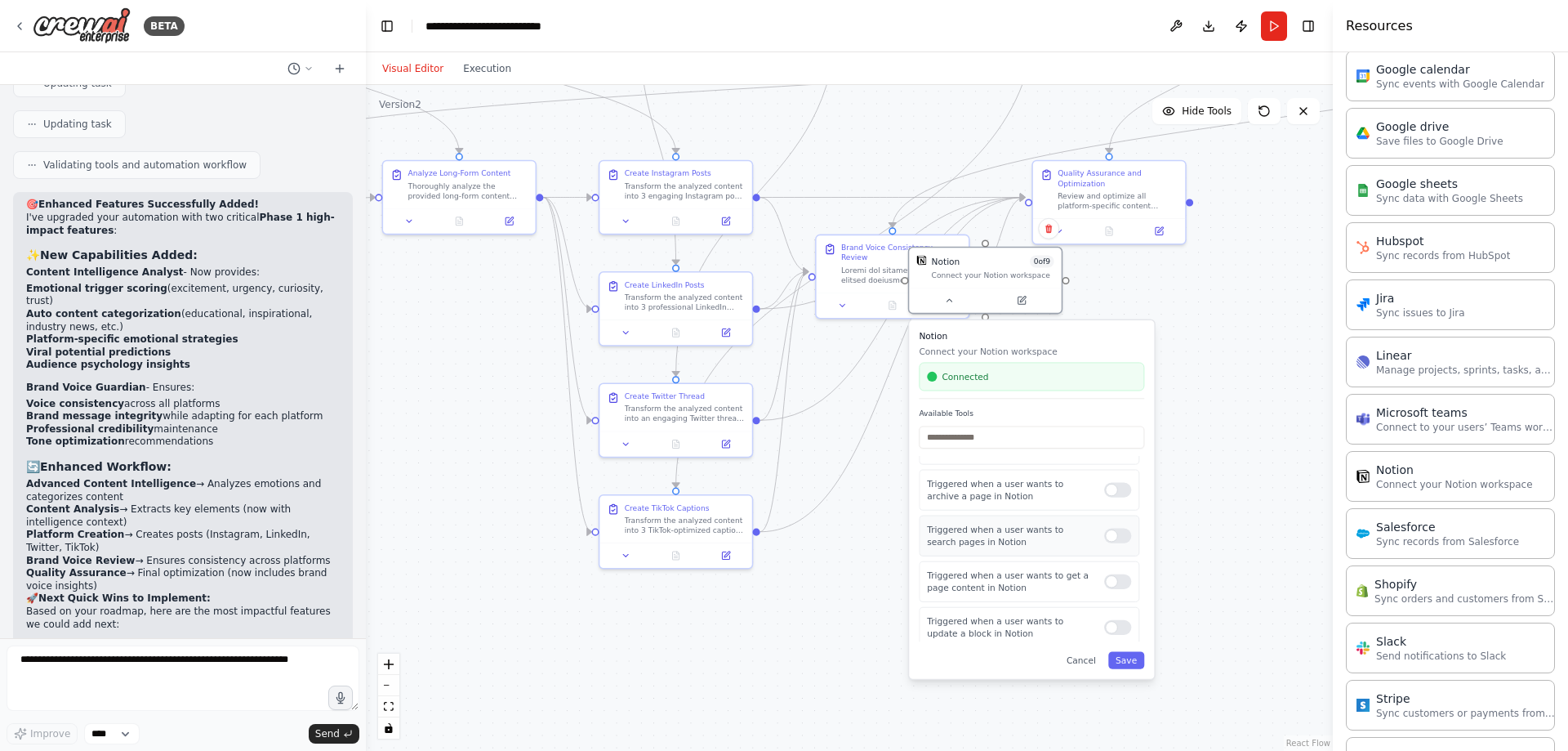
scroll to position [0, 0]
drag, startPoint x: 1091, startPoint y: 528, endPoint x: 1100, endPoint y: 533, distance: 10.3
click at [1092, 530] on div "Triggered when a user wants to update a page in Notion" at bounding box center [1029, 522] width 221 height 41
click at [1118, 536] on div "Triggered when a user wants to update a page in Notion" at bounding box center [1029, 522] width 221 height 41
click at [1114, 529] on div at bounding box center [1117, 523] width 27 height 15
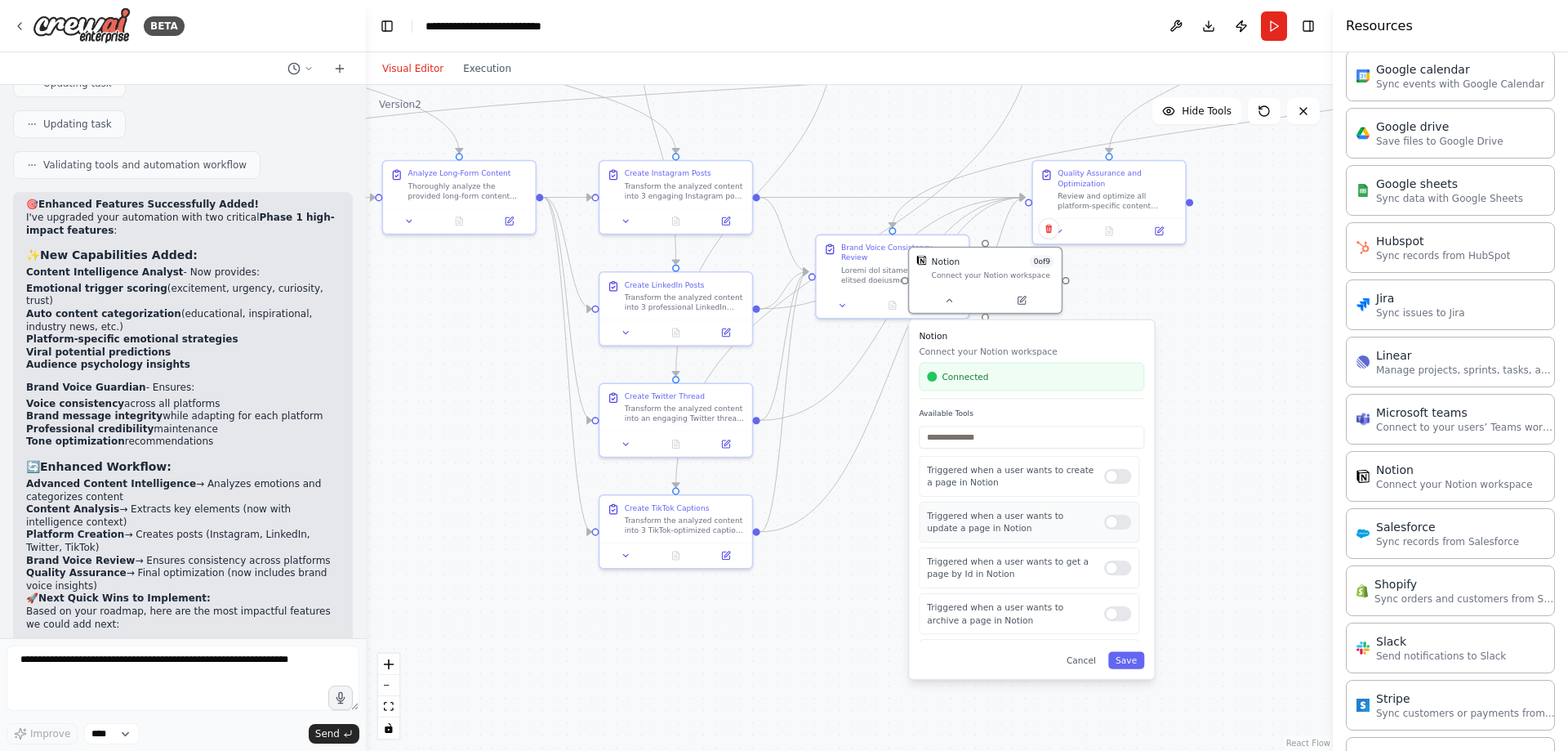
click at [1118, 533] on div "Triggered when a user wants to update a page in Notion" at bounding box center [1029, 522] width 221 height 41
click at [1112, 525] on div at bounding box center [1117, 523] width 27 height 15
click at [1113, 523] on div at bounding box center [1117, 523] width 27 height 15
click at [1113, 478] on div at bounding box center [1117, 477] width 27 height 15
click at [1103, 580] on div "Triggered when a user wants to get a page by Id in Notion" at bounding box center [1029, 568] width 221 height 41
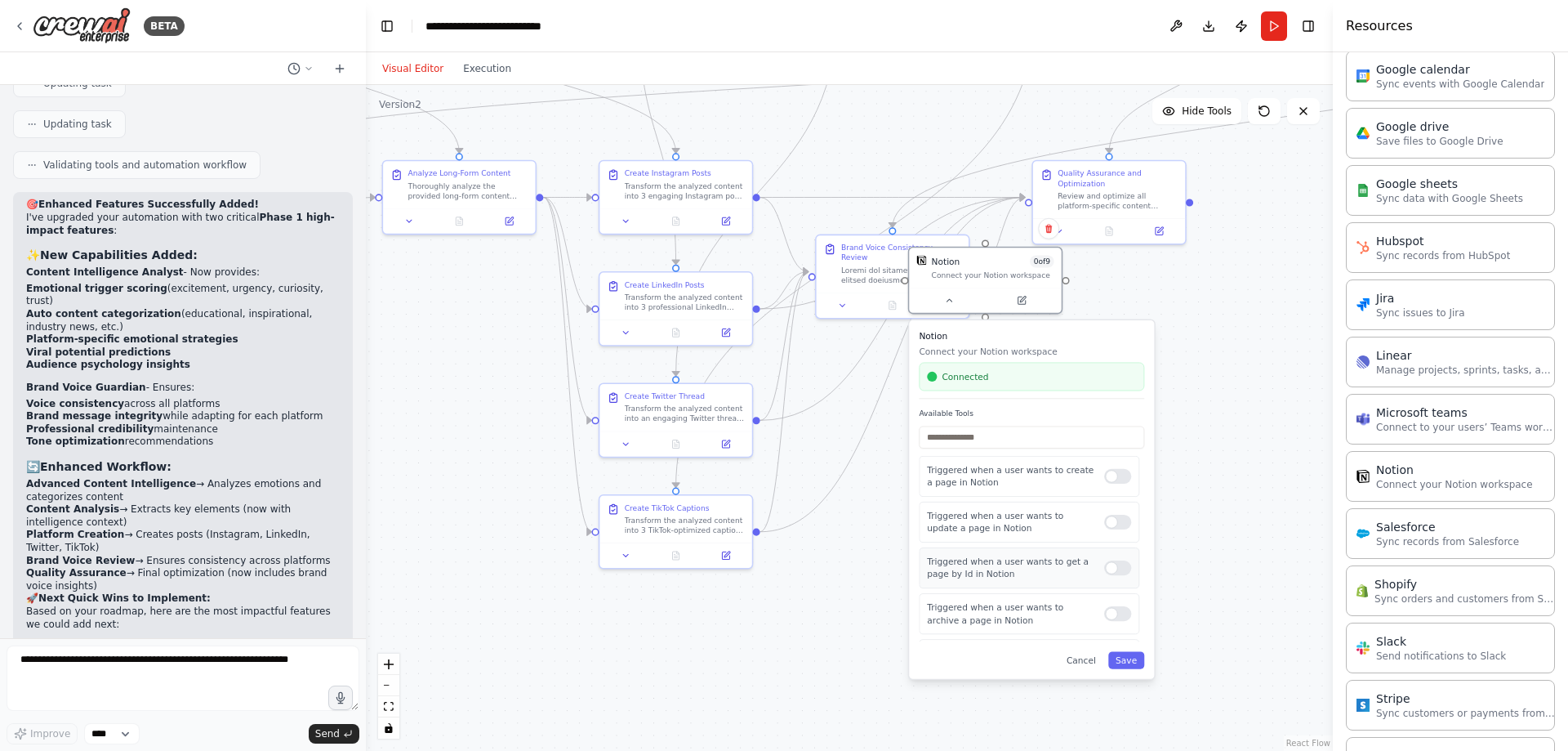
drag, startPoint x: 1117, startPoint y: 617, endPoint x: 1114, endPoint y: 585, distance: 32.1
click at [1116, 617] on div at bounding box center [1117, 613] width 27 height 15
click at [1111, 562] on div at bounding box center [1117, 568] width 27 height 15
click at [972, 264] on div "Notion 0 of 9" at bounding box center [993, 258] width 123 height 12
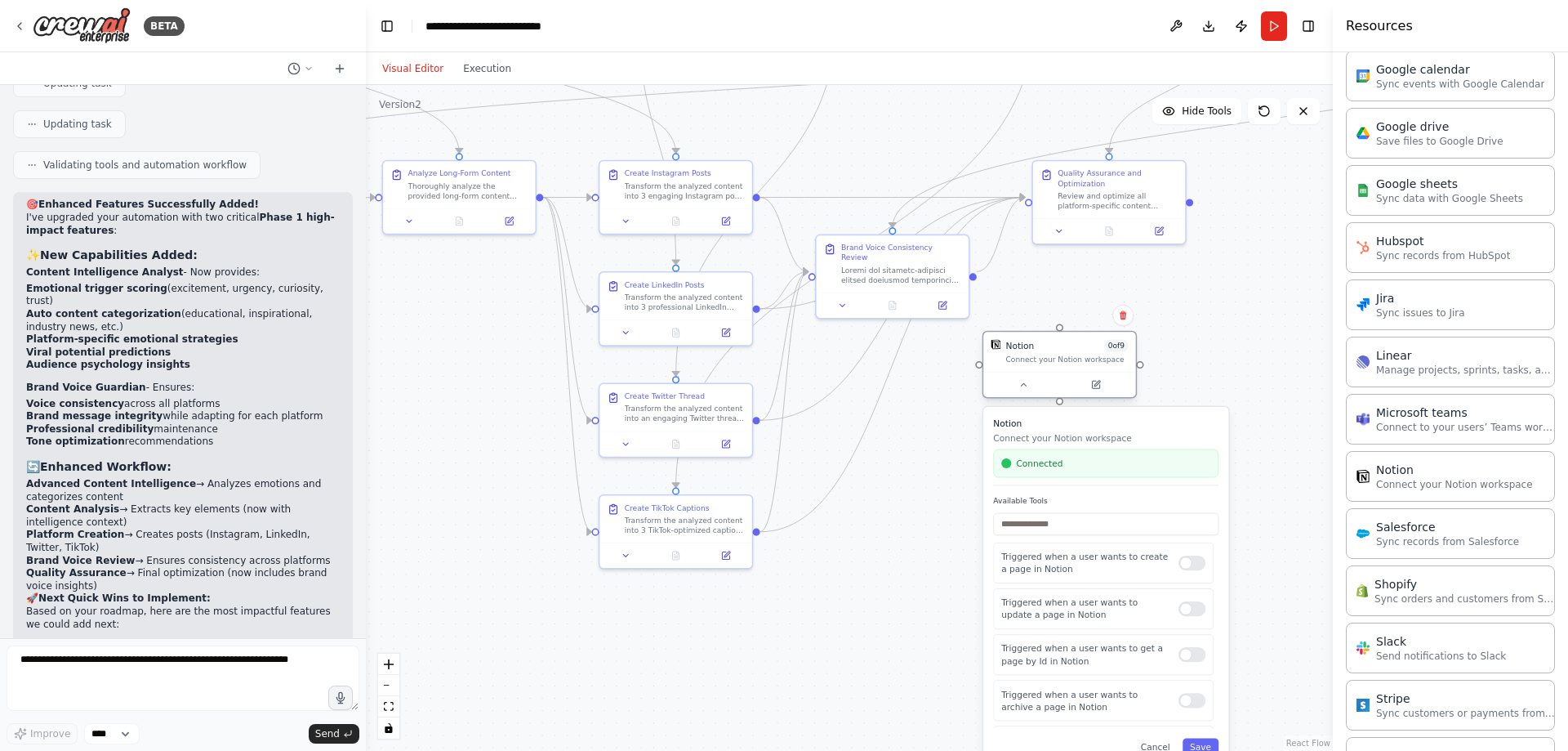
drag, startPoint x: 1054, startPoint y: 312, endPoint x: 1163, endPoint y: 348, distance: 114.8
click at [1135, 372] on div "Notion 0 of 9 Connect your Notion workspace" at bounding box center [1059, 352] width 152 height 40
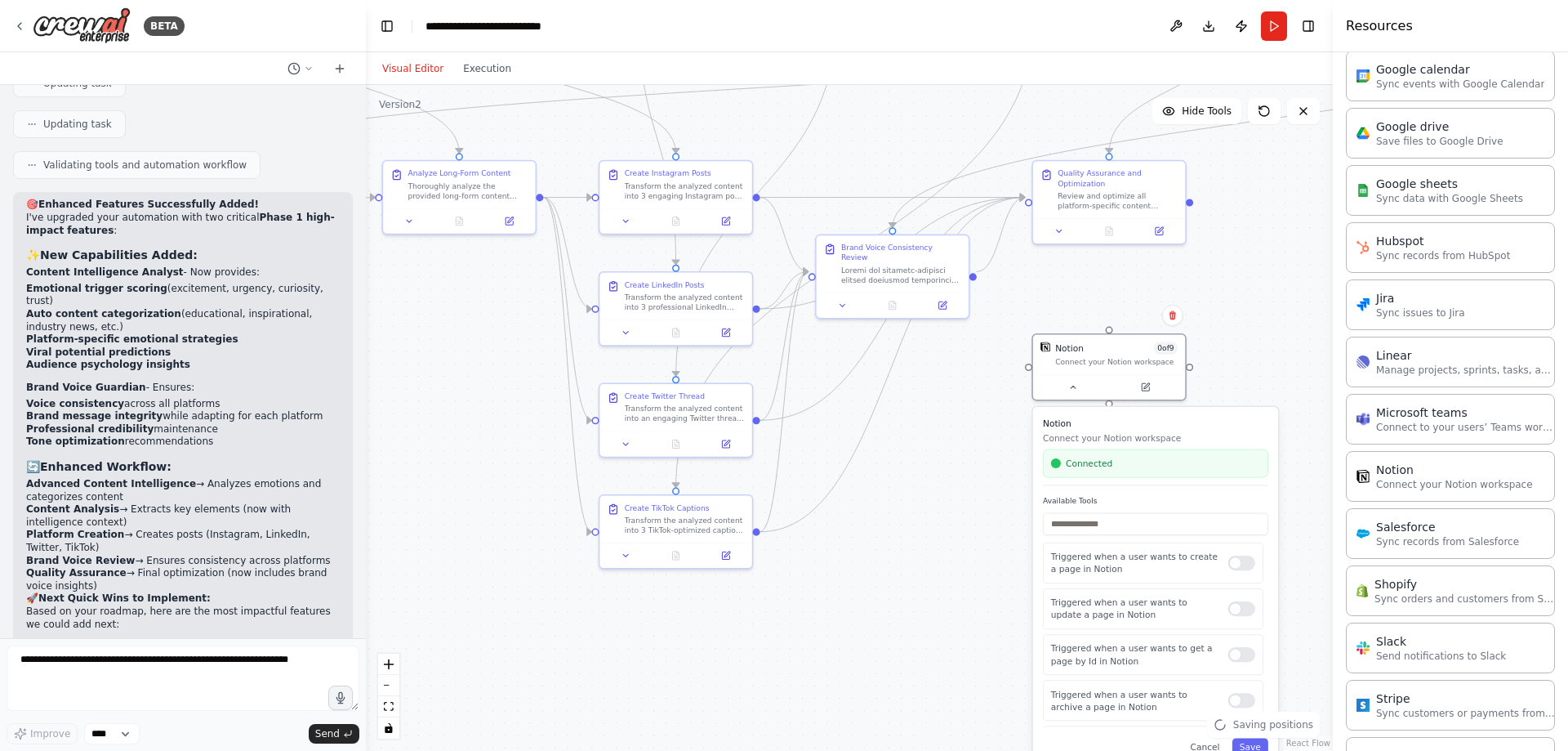
click at [1171, 327] on div "Confirm" at bounding box center [1173, 315] width 27 height 28
click at [1177, 316] on icon at bounding box center [1173, 315] width 10 height 10
click at [1124, 311] on button "Confirm" at bounding box center [1126, 315] width 58 height 19
click at [1139, 323] on button "Confirm" at bounding box center [1126, 315] width 58 height 19
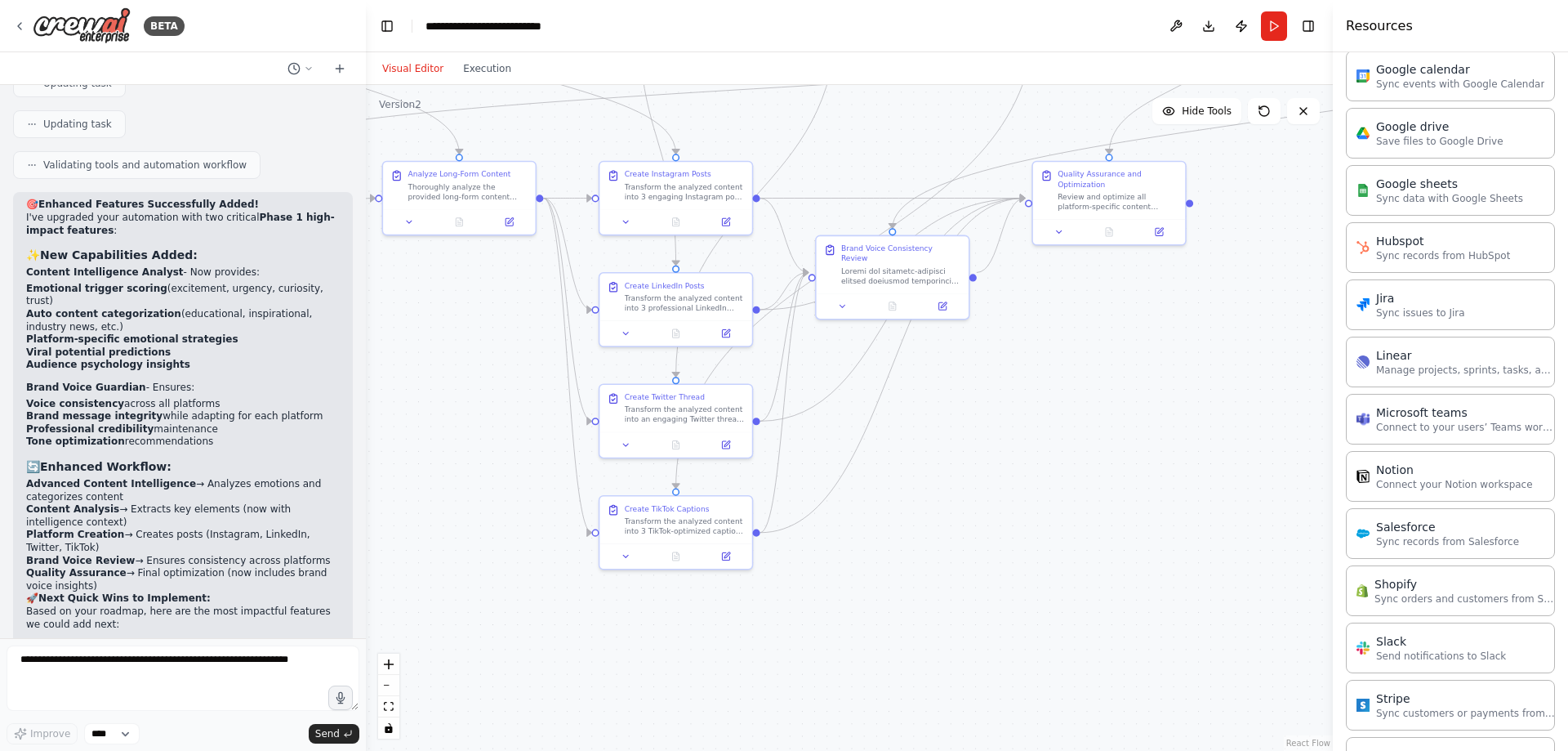
drag, startPoint x: 180, startPoint y: 605, endPoint x: 170, endPoint y: 622, distance: 19.7
click at [180, 605] on div "🎯 Enhanced Features Successfully Added! I've upgraded your automation with two …" at bounding box center [182, 587] width 340 height 790
click at [173, 669] on textarea at bounding box center [182, 678] width 353 height 65
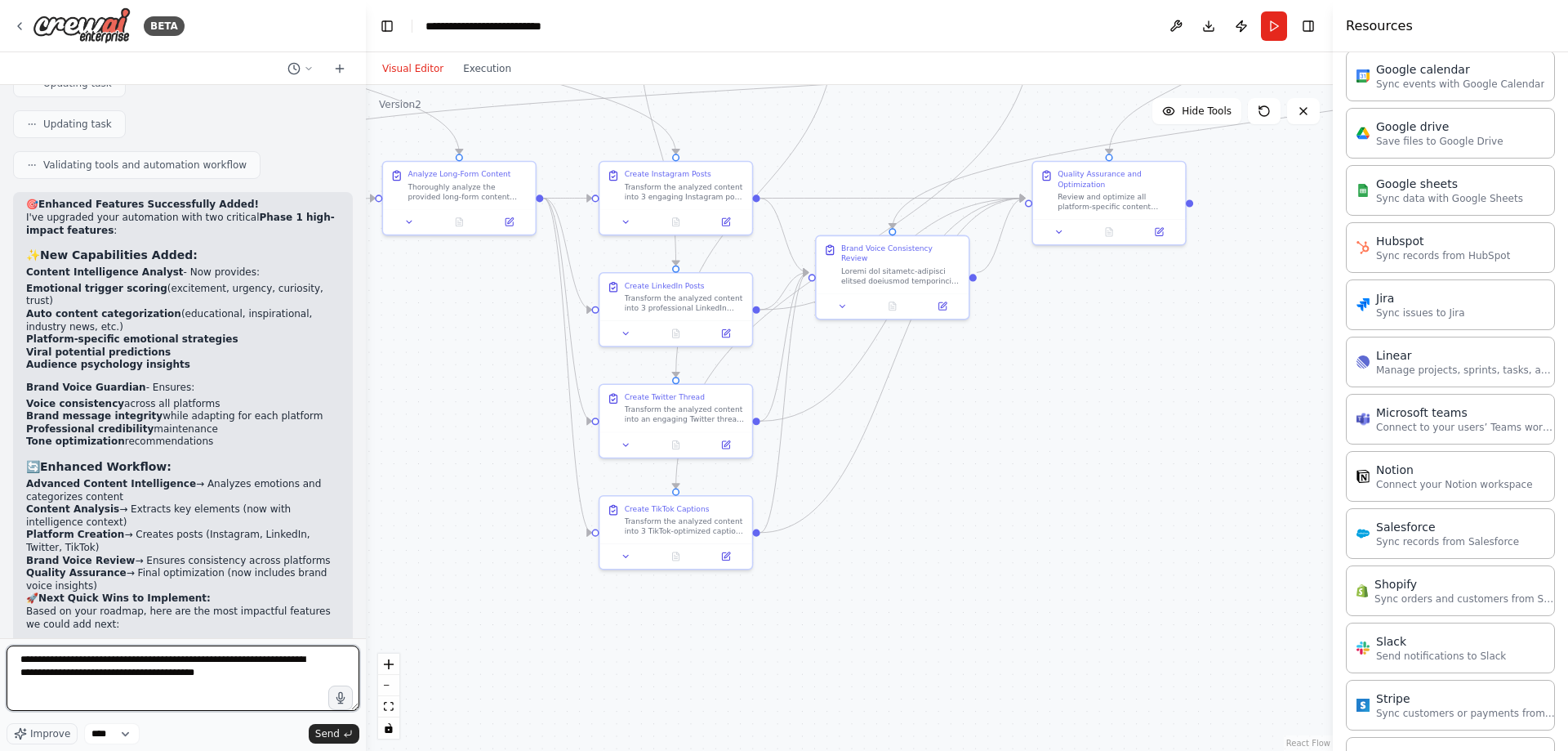
type textarea "**********"
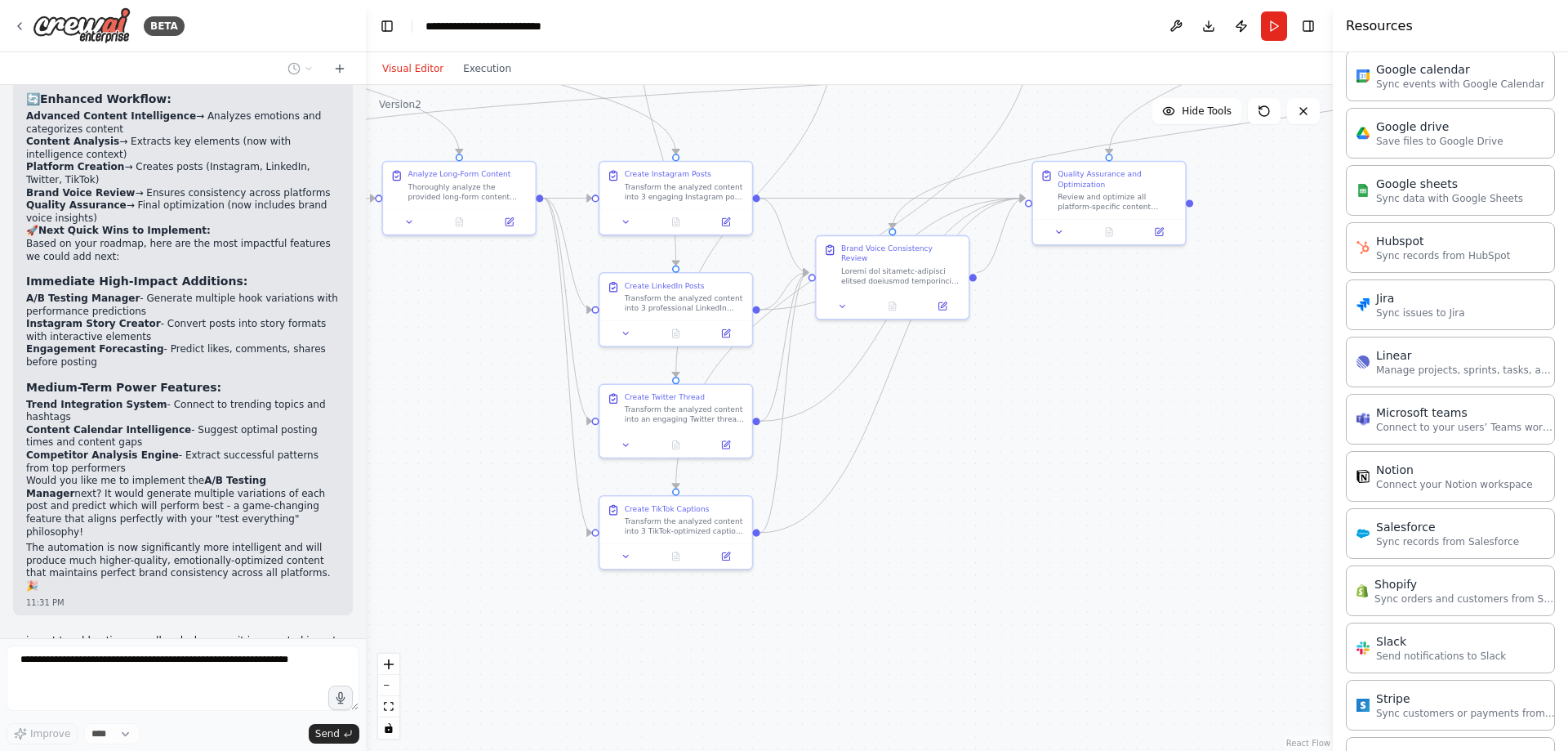
scroll to position [9620, 0]
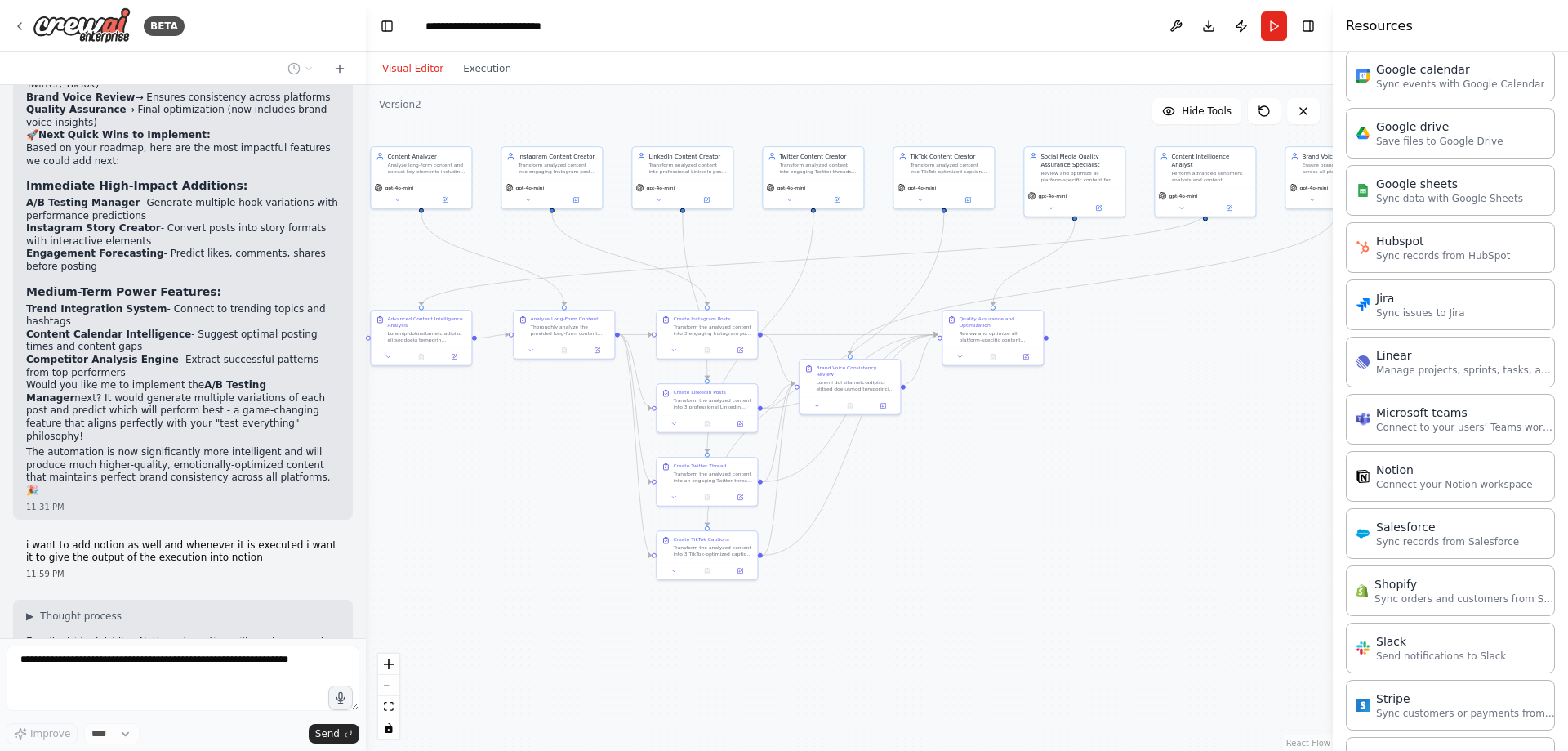
drag, startPoint x: 1036, startPoint y: 365, endPoint x: 998, endPoint y: 422, distance: 68.5
click at [998, 422] on div ".deletable-edge-delete-btn { width: 20px; height: 20px; border: 0px solid #ffff…" at bounding box center [849, 418] width 967 height 666
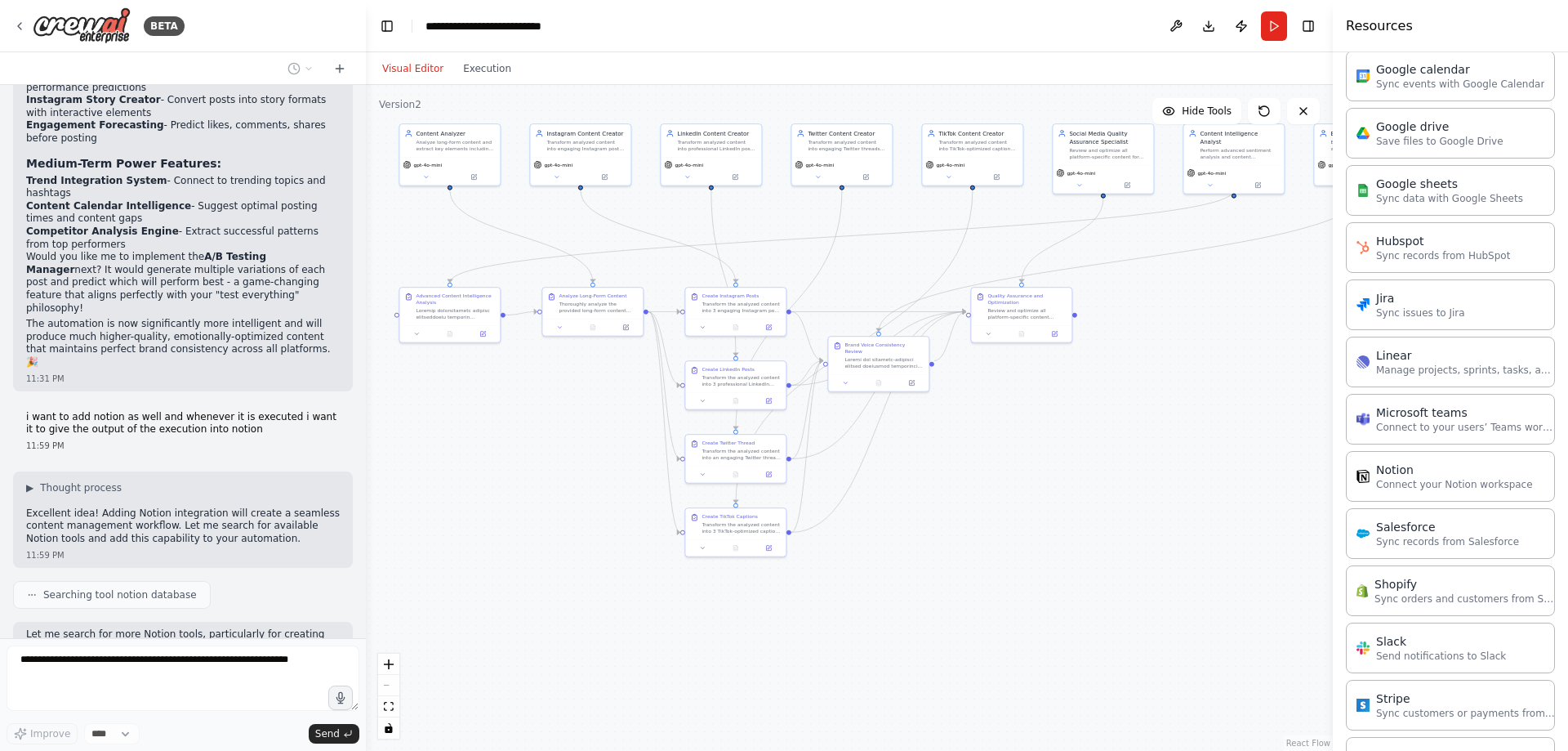
drag, startPoint x: 1032, startPoint y: 425, endPoint x: 1060, endPoint y: 403, distance: 35.6
click at [1060, 403] on div ".deletable-edge-delete-btn { width: 20px; height: 20px; border: 0px solid #ffff…" at bounding box center [849, 418] width 967 height 666
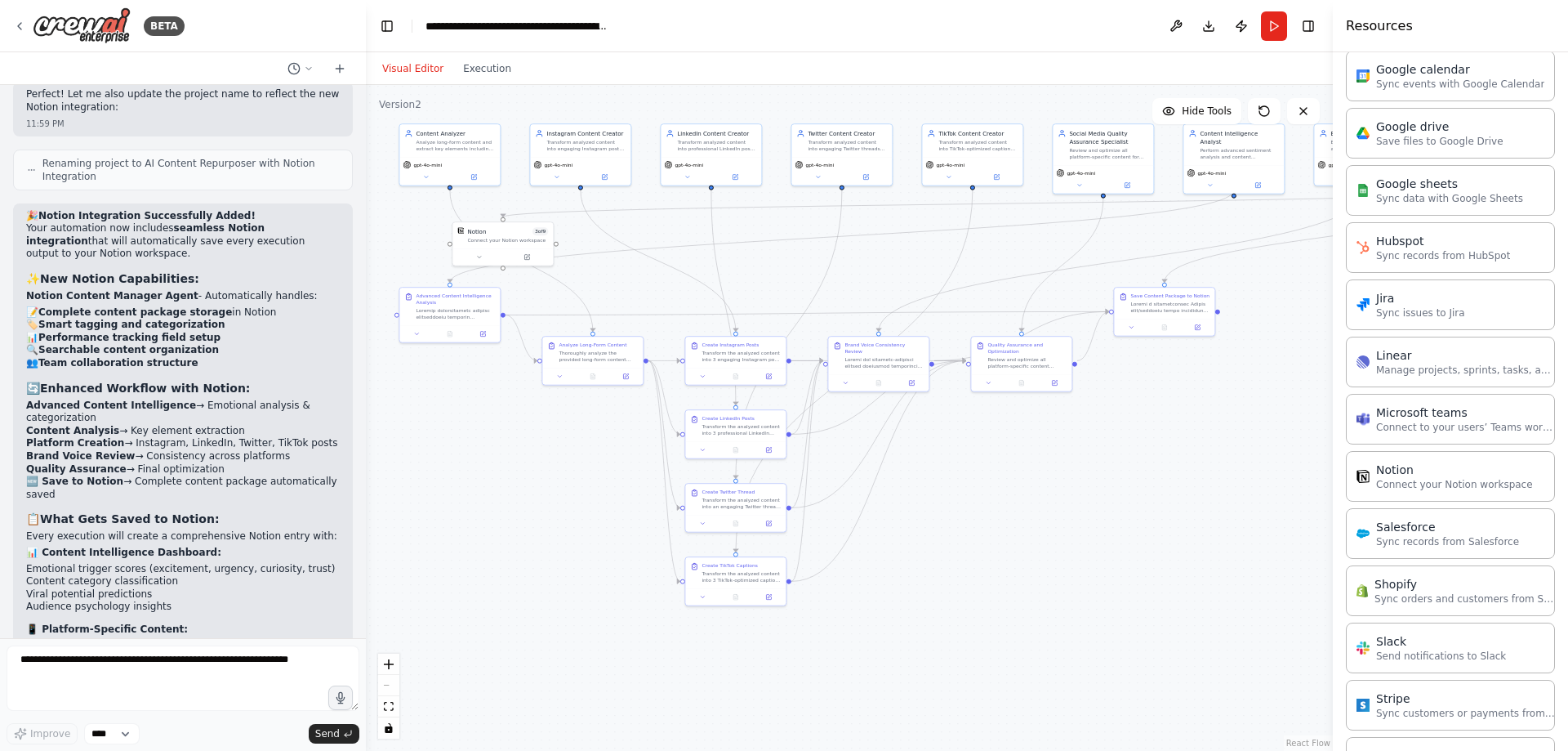
scroll to position [11044, 0]
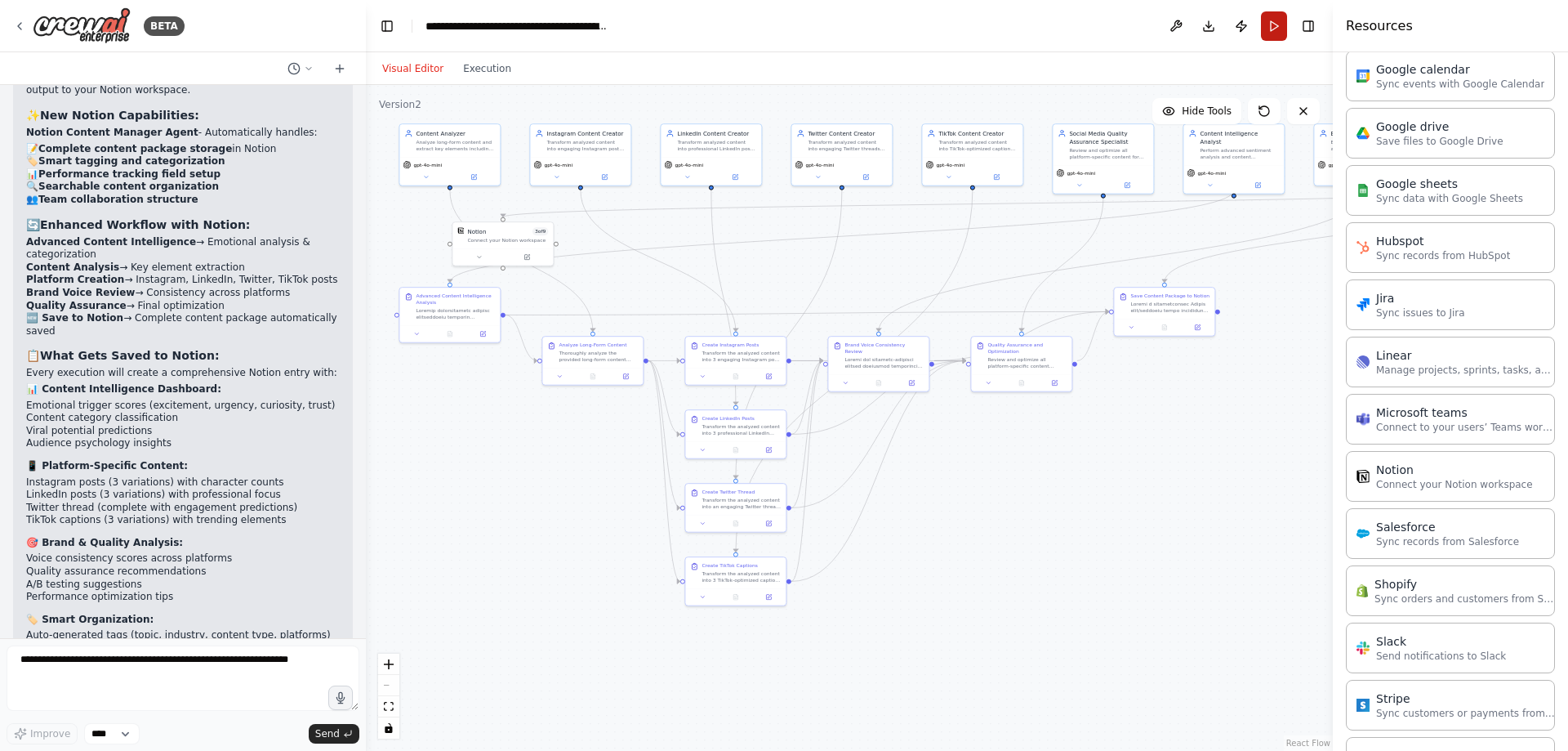
click at [1274, 38] on button "Run" at bounding box center [1274, 26] width 27 height 29
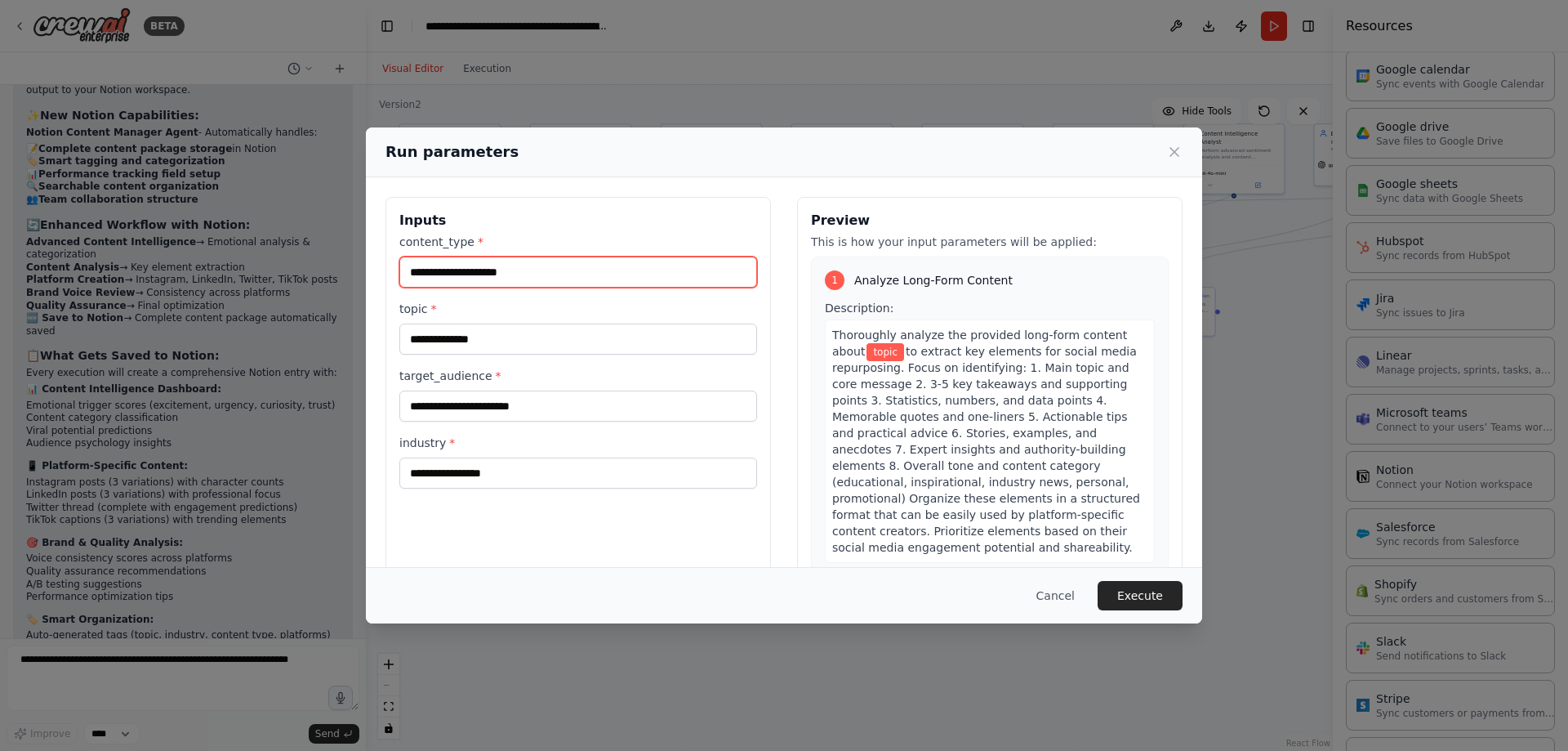
click at [530, 260] on input "content_type *" at bounding box center [578, 272] width 357 height 31
type input "*"
type input "**********"
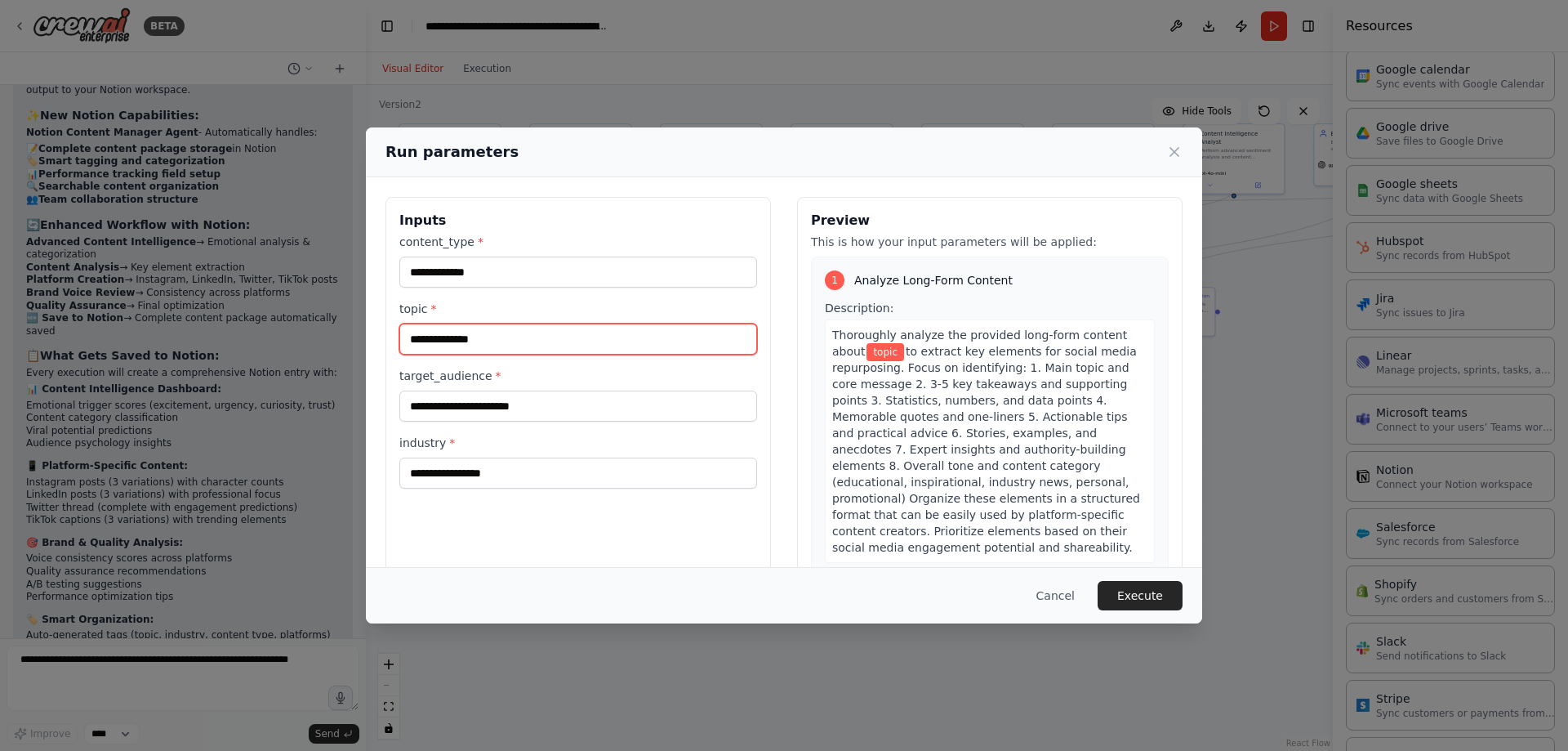
click at [511, 327] on input "topic *" at bounding box center [578, 339] width 357 height 31
type input "**********"
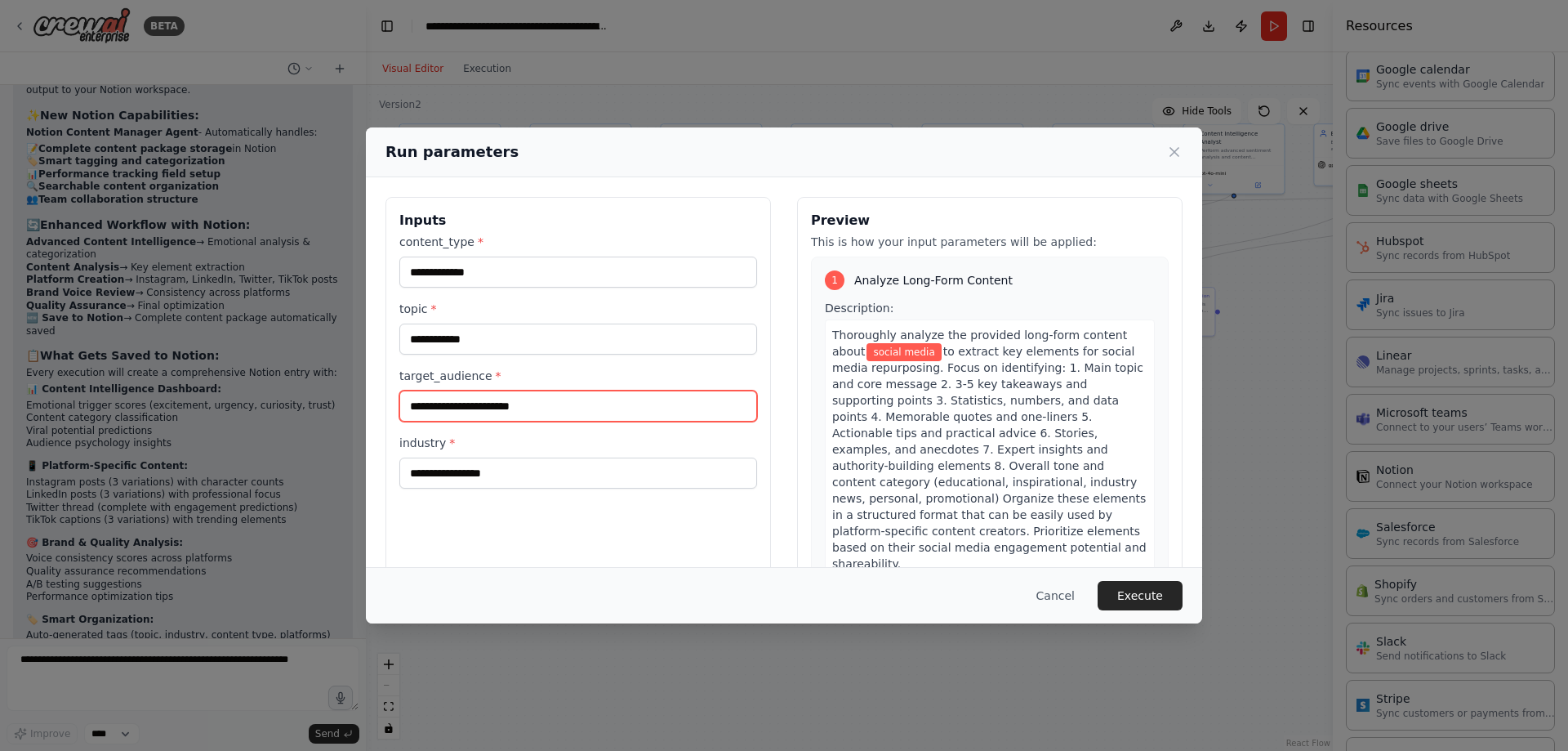
click at [485, 403] on input "target_audience *" at bounding box center [578, 406] width 357 height 31
type input "**********"
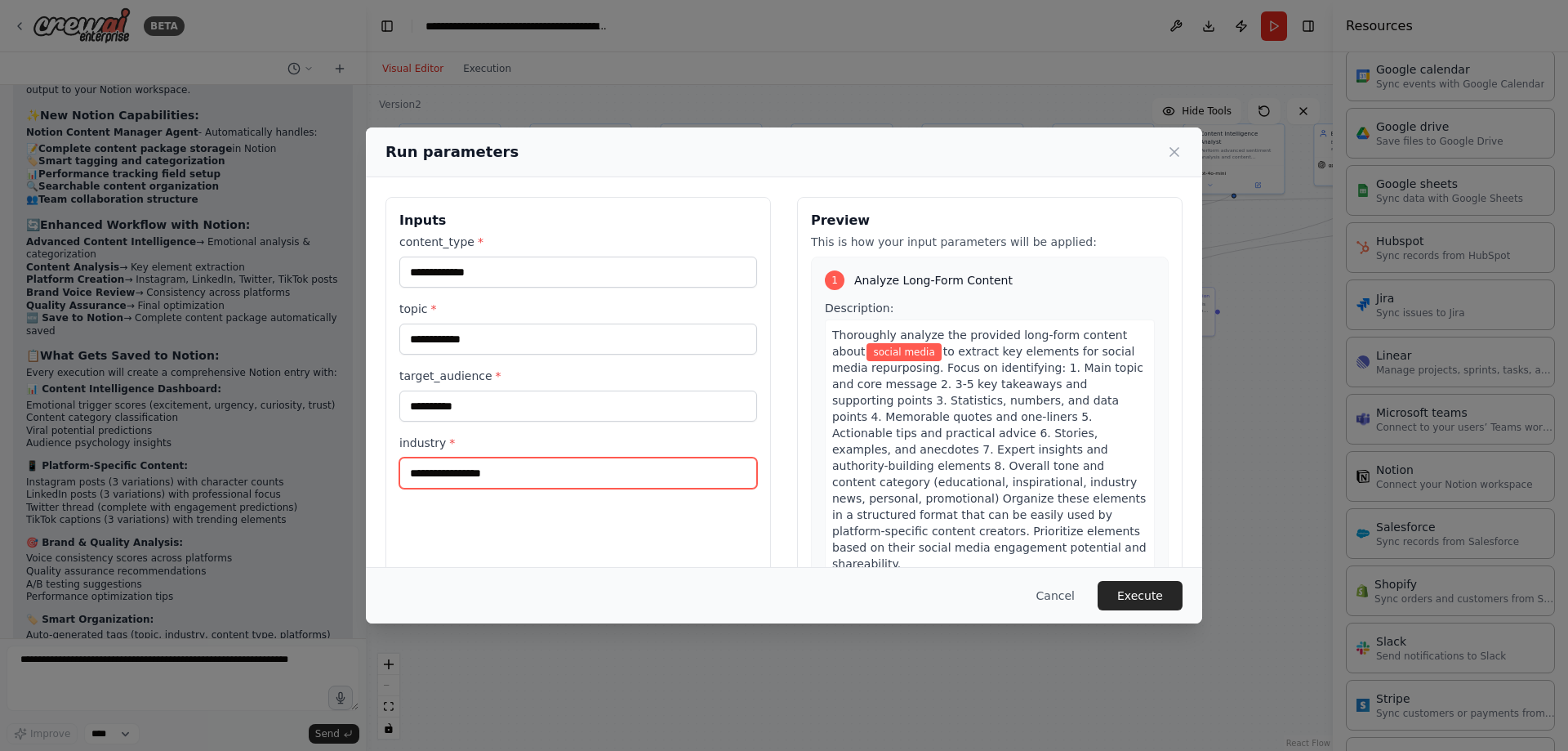
click at [455, 466] on input "industry *" at bounding box center [578, 473] width 357 height 31
type input "**********"
click at [1164, 593] on button "Execute" at bounding box center [1140, 596] width 85 height 29
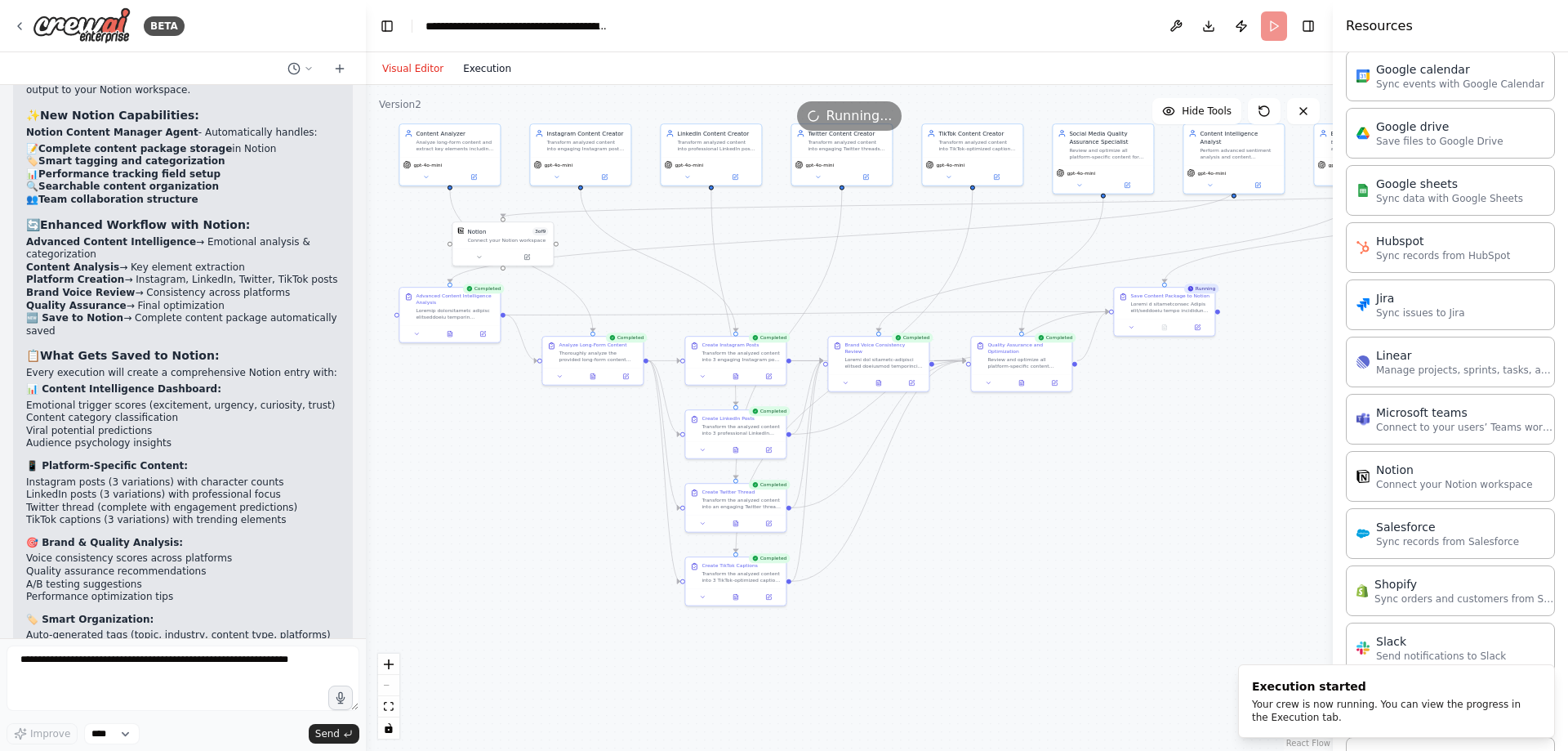
click at [472, 68] on button "Execution" at bounding box center [488, 68] width 68 height 19
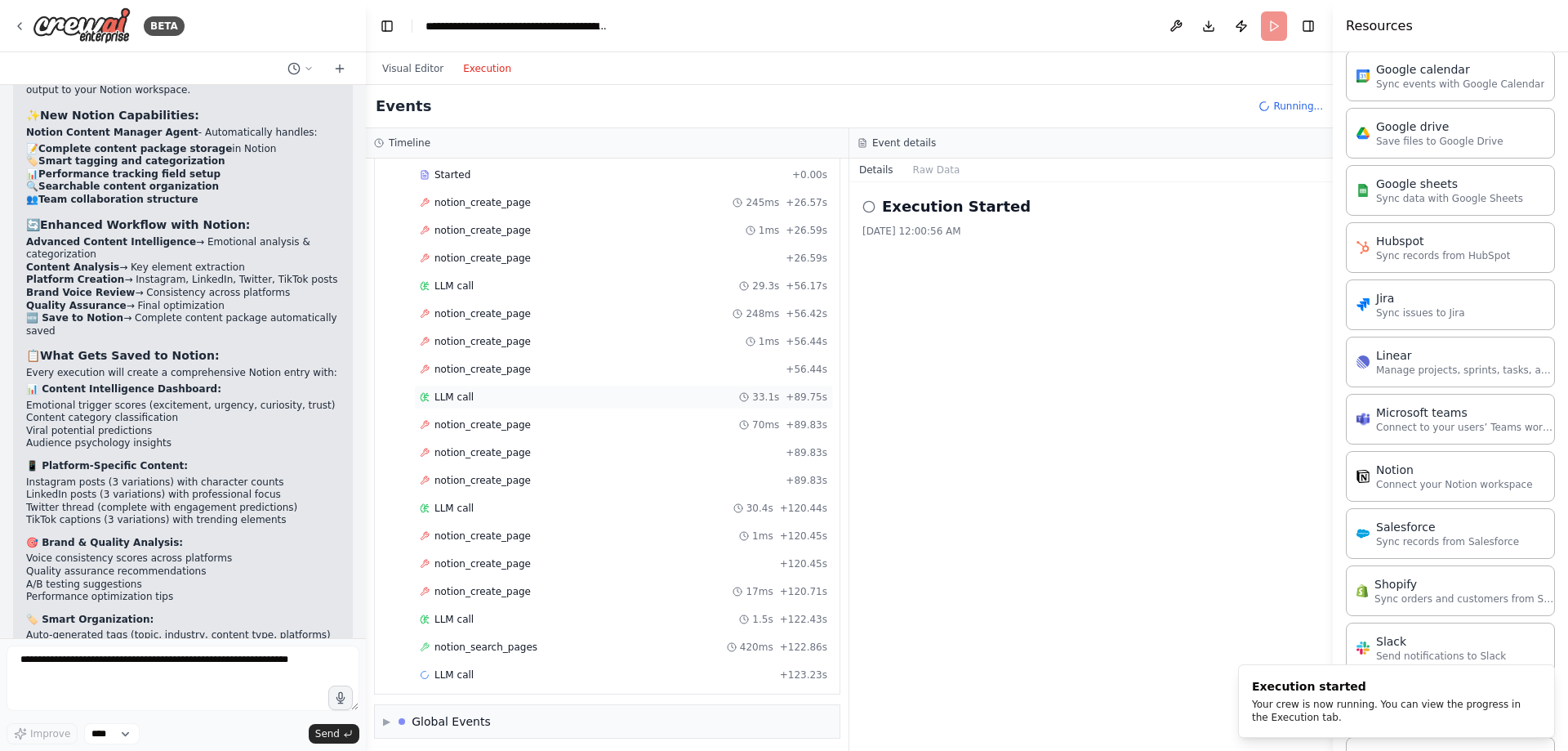
scroll to position [1640, 0]
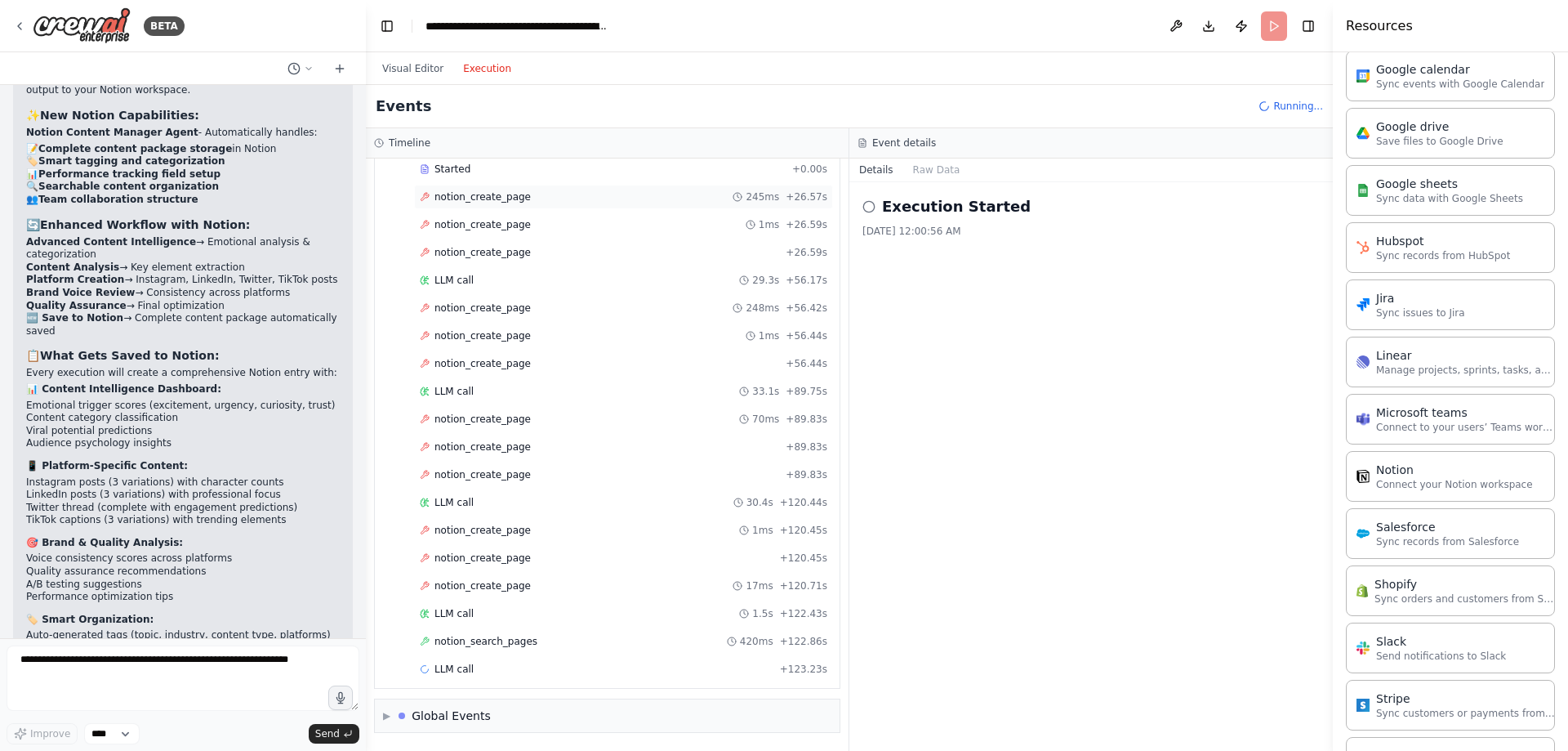
click at [458, 192] on span "notion_create_page" at bounding box center [482, 197] width 96 height 13
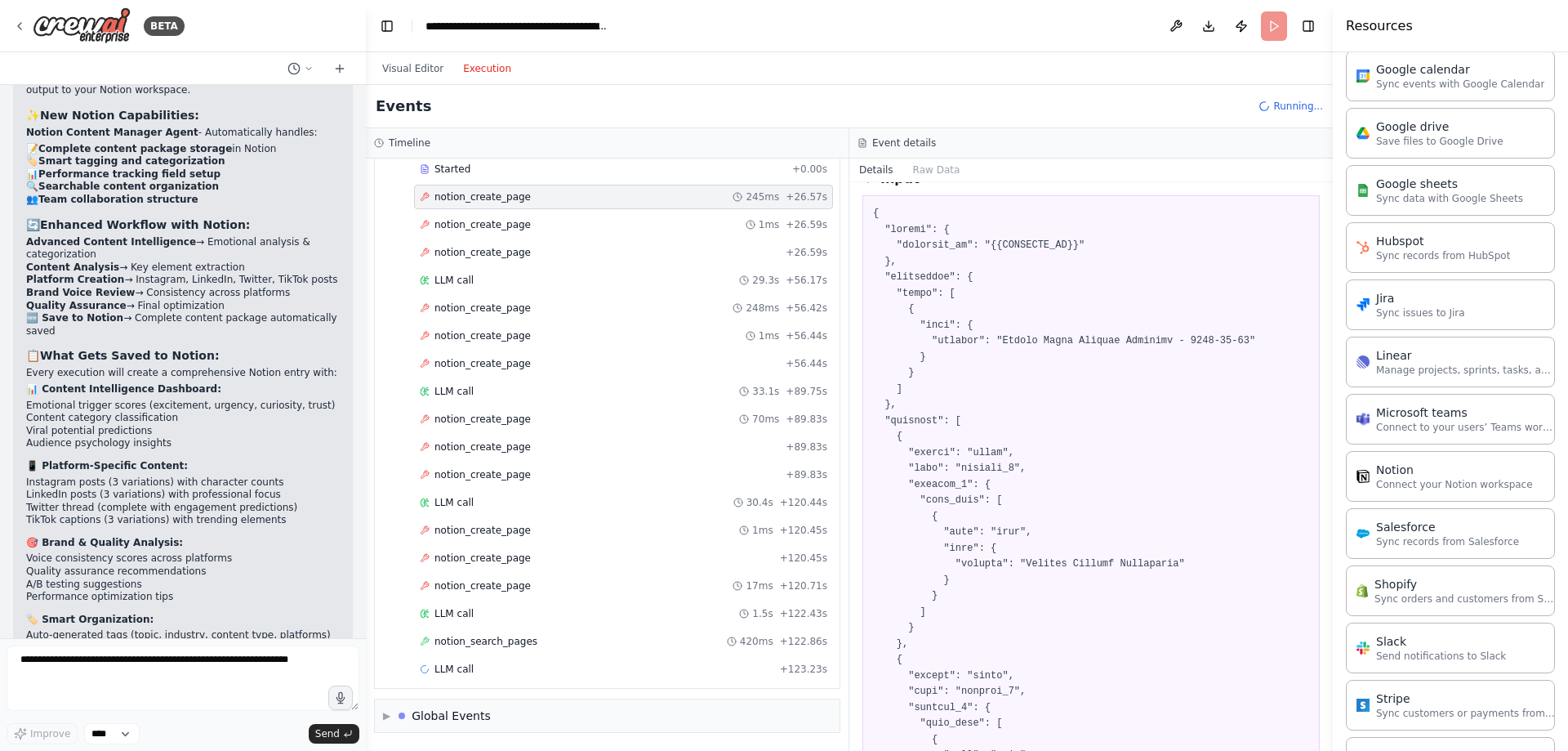
scroll to position [0, 0]
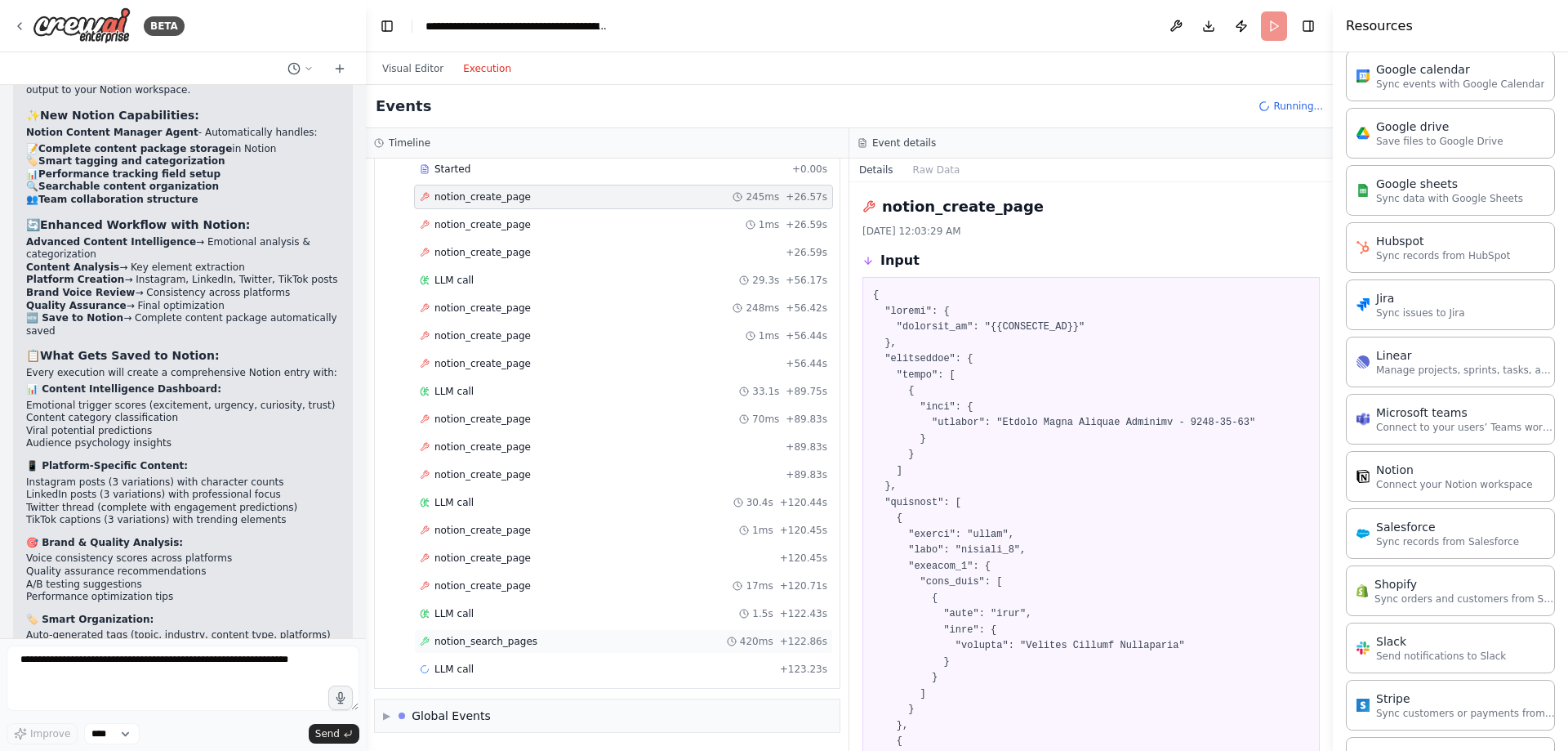
click at [484, 639] on span "notion_search_pages" at bounding box center [486, 642] width 103 height 13
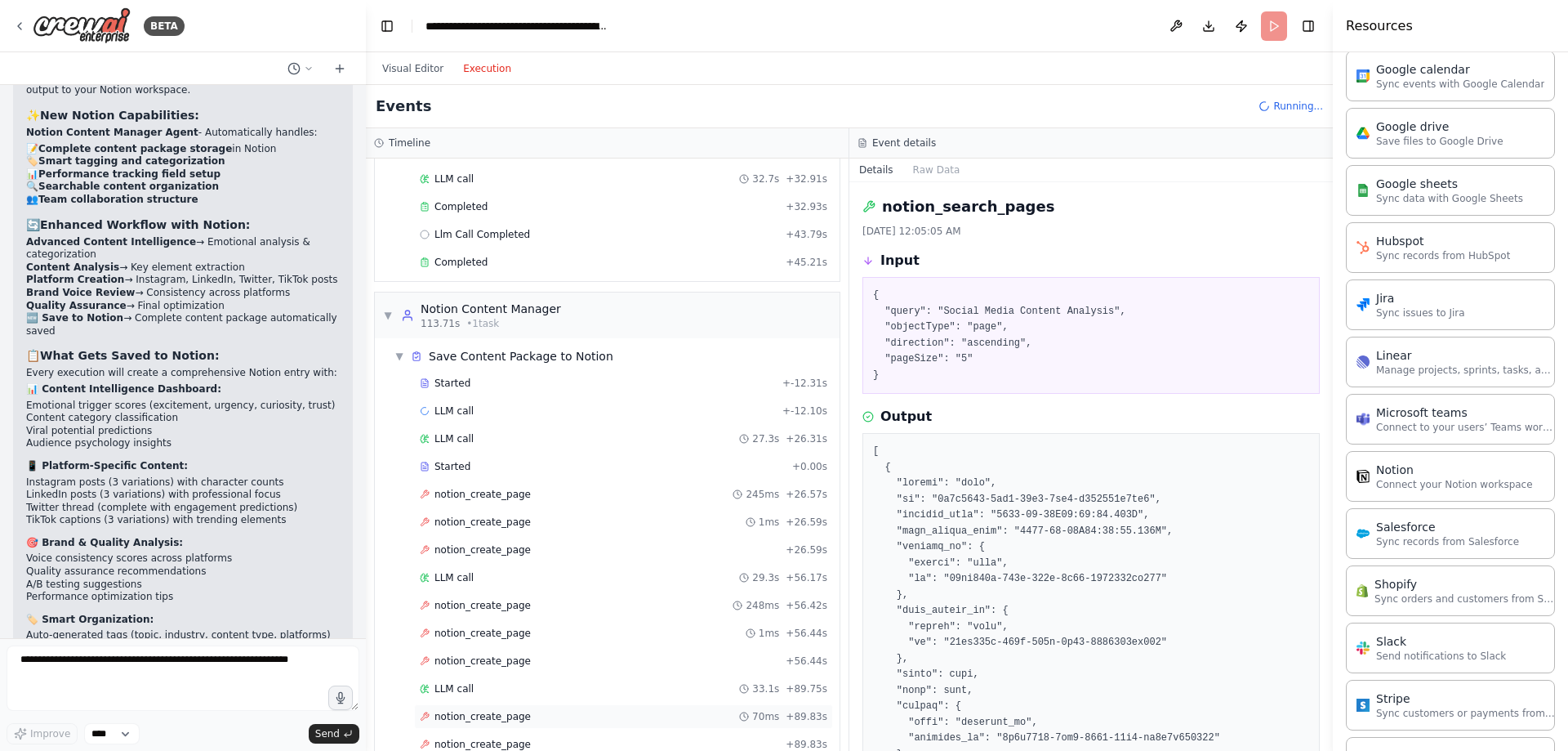
scroll to position [1751, 0]
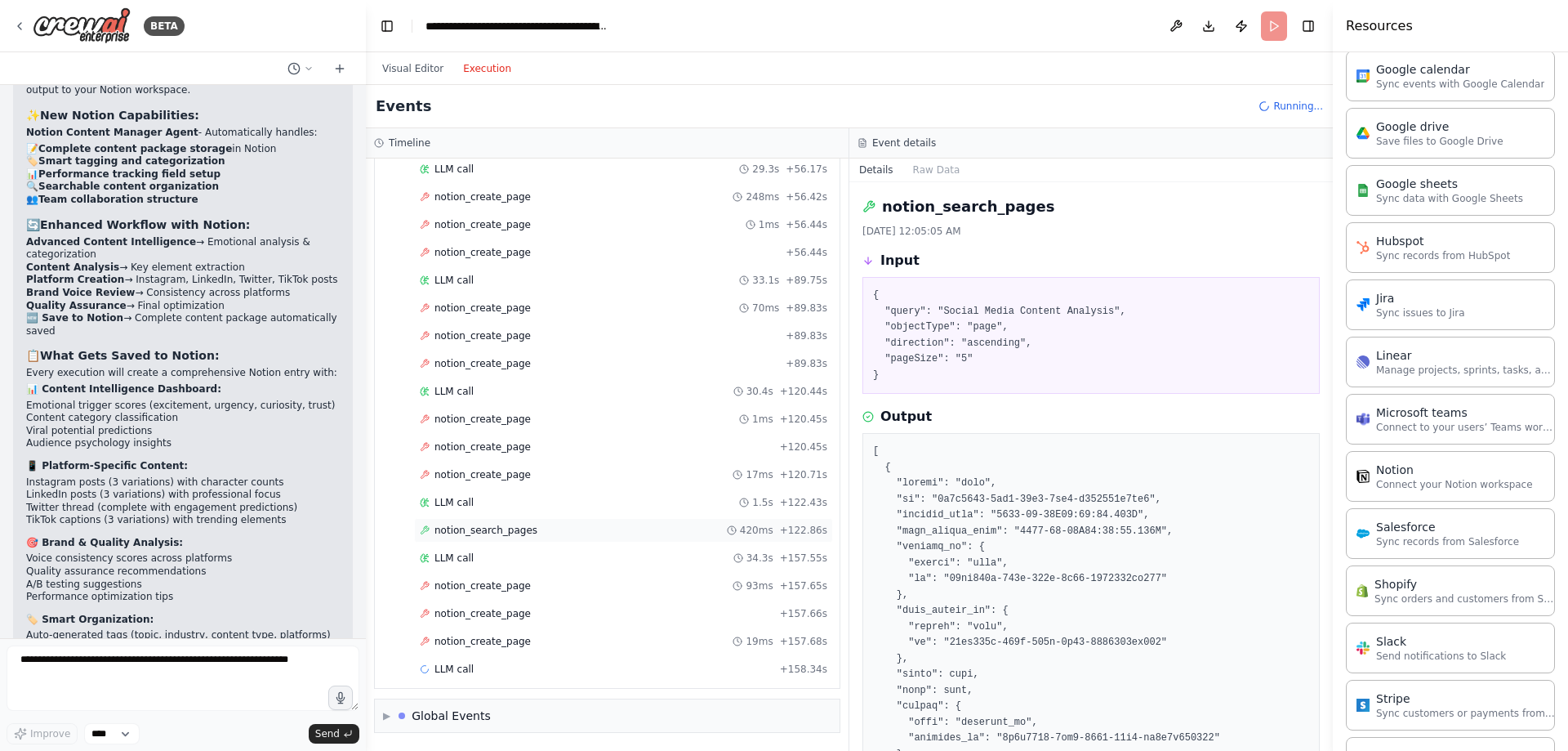
click at [455, 530] on span "notion_search_pages" at bounding box center [486, 530] width 103 height 13
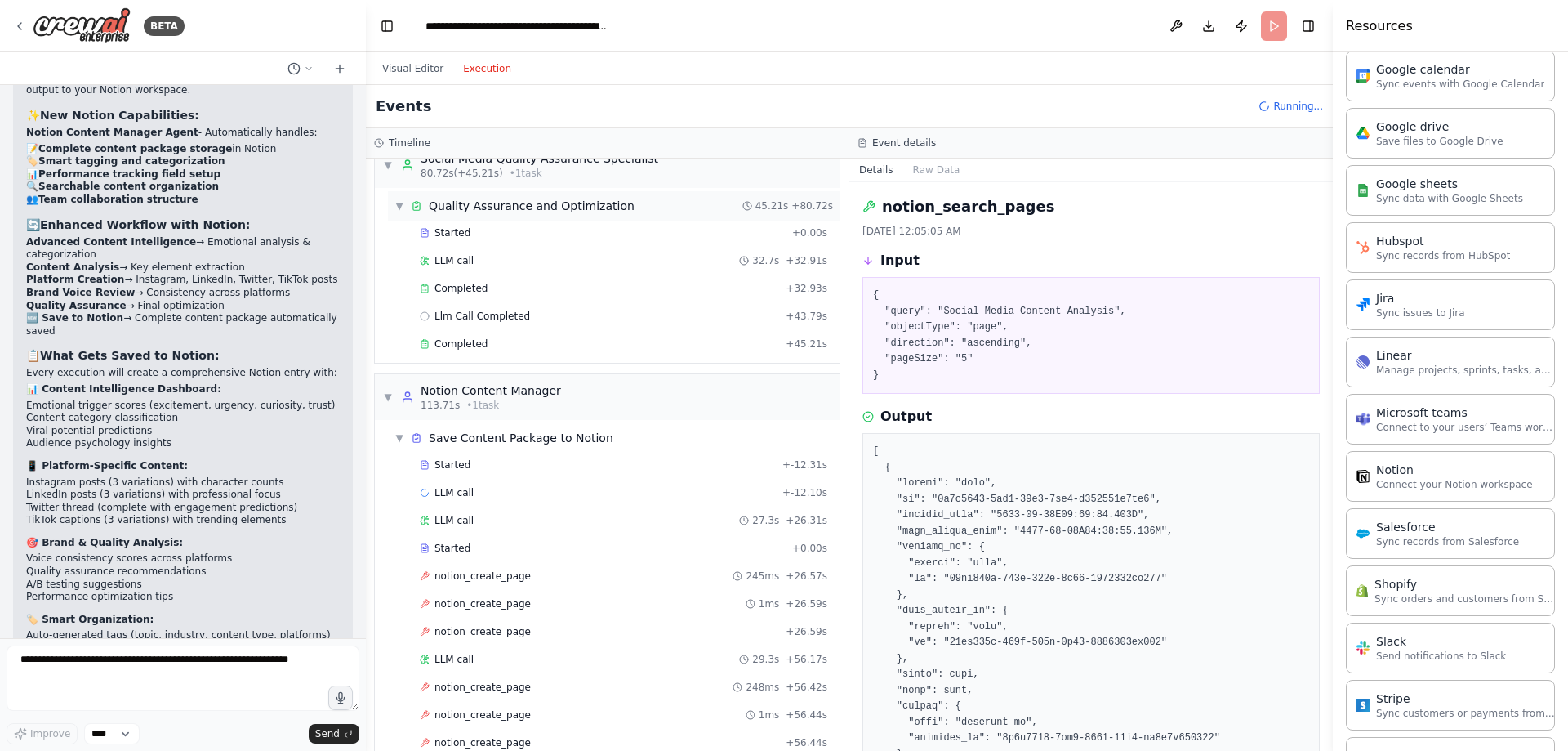
scroll to position [1179, 0]
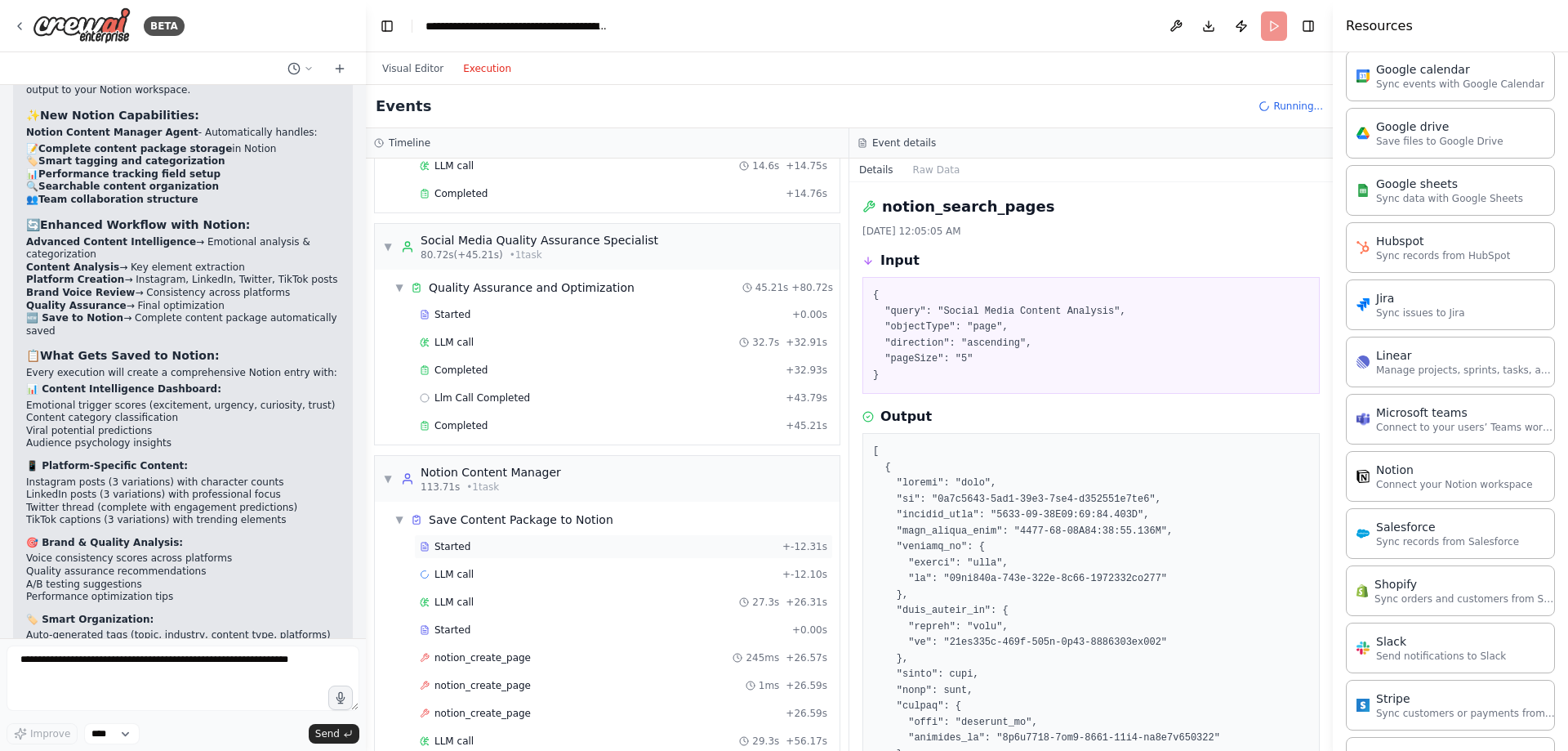
click at [500, 550] on div "Started" at bounding box center [598, 547] width 356 height 13
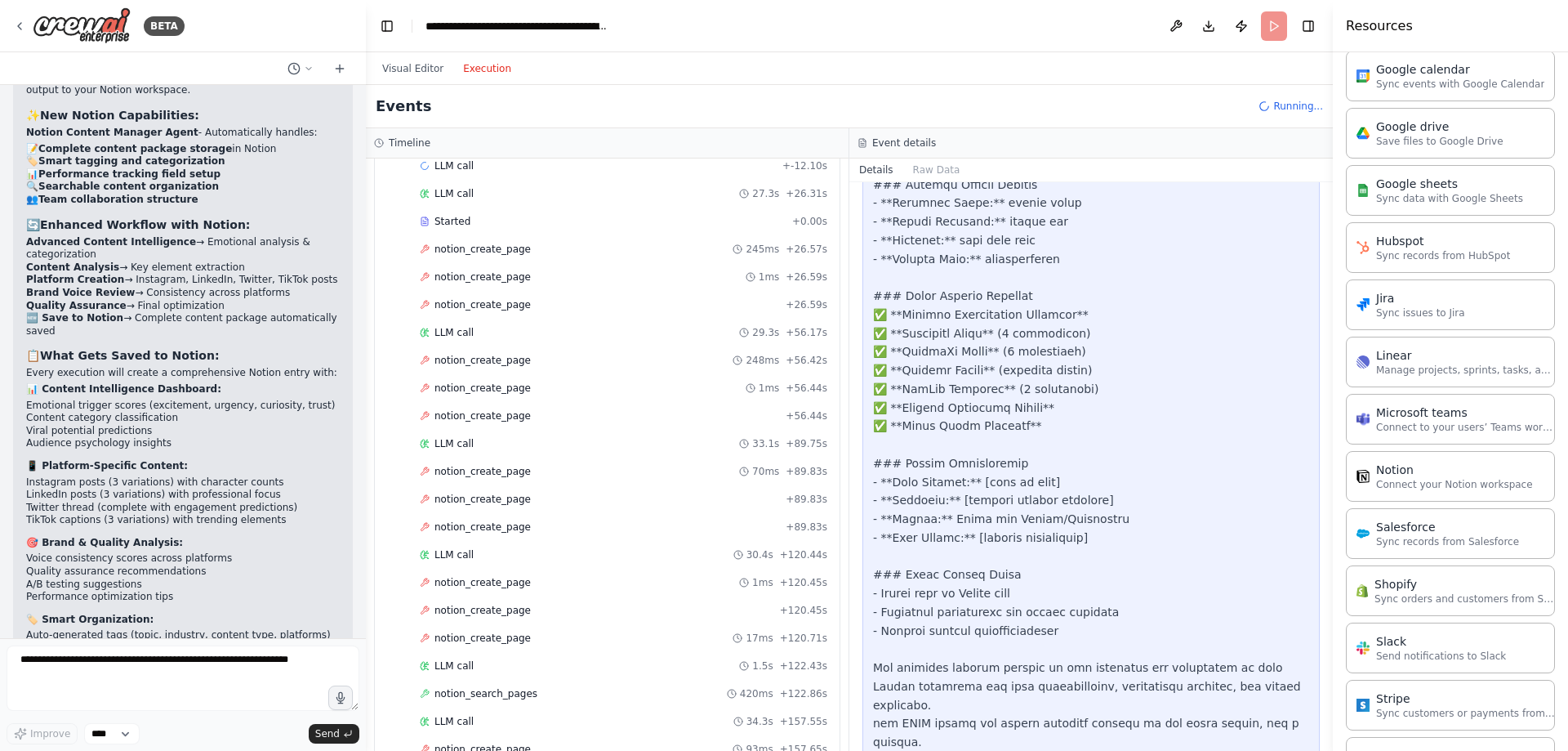
scroll to position [1751, 0]
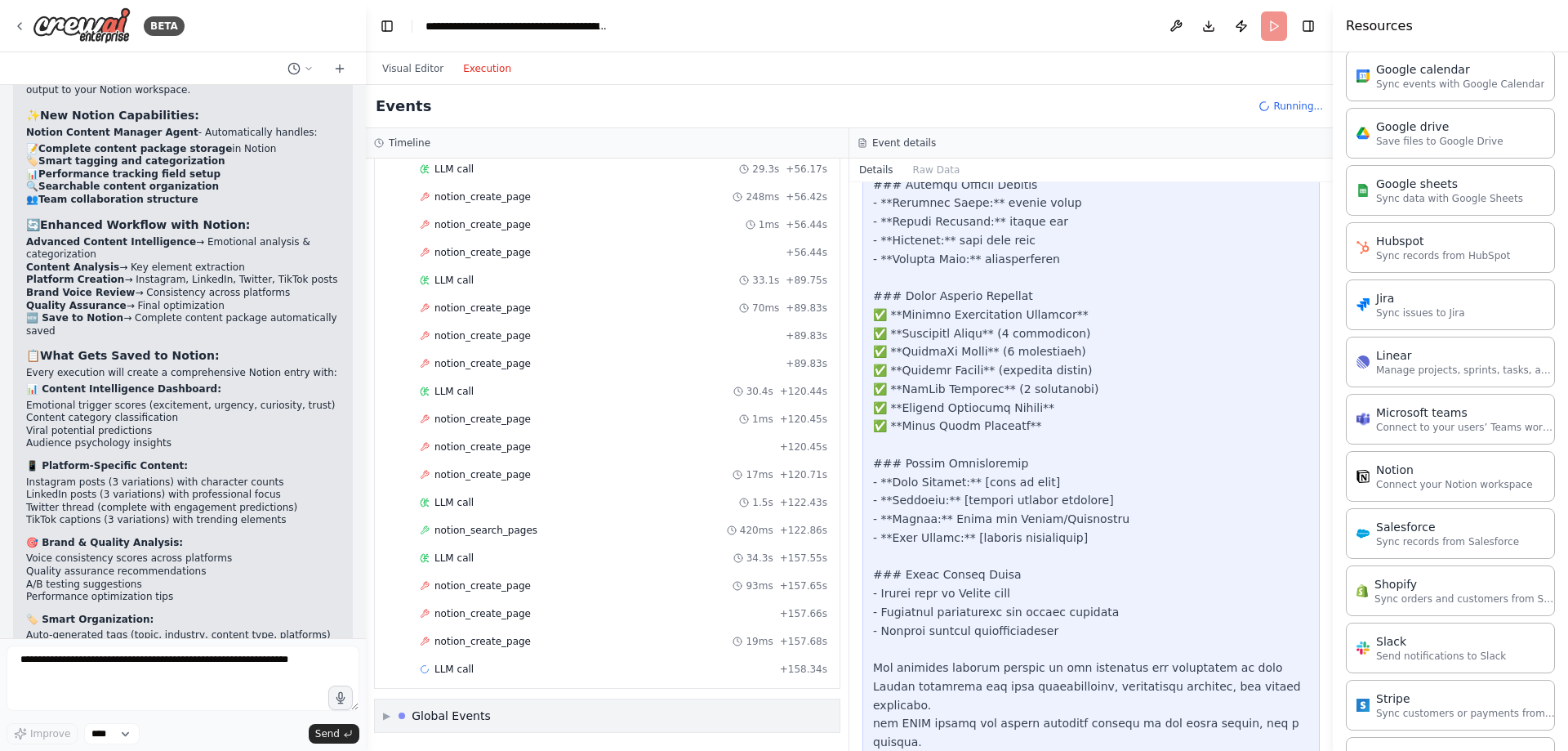
click at [512, 724] on div "▶ Global Events" at bounding box center [607, 716] width 465 height 33
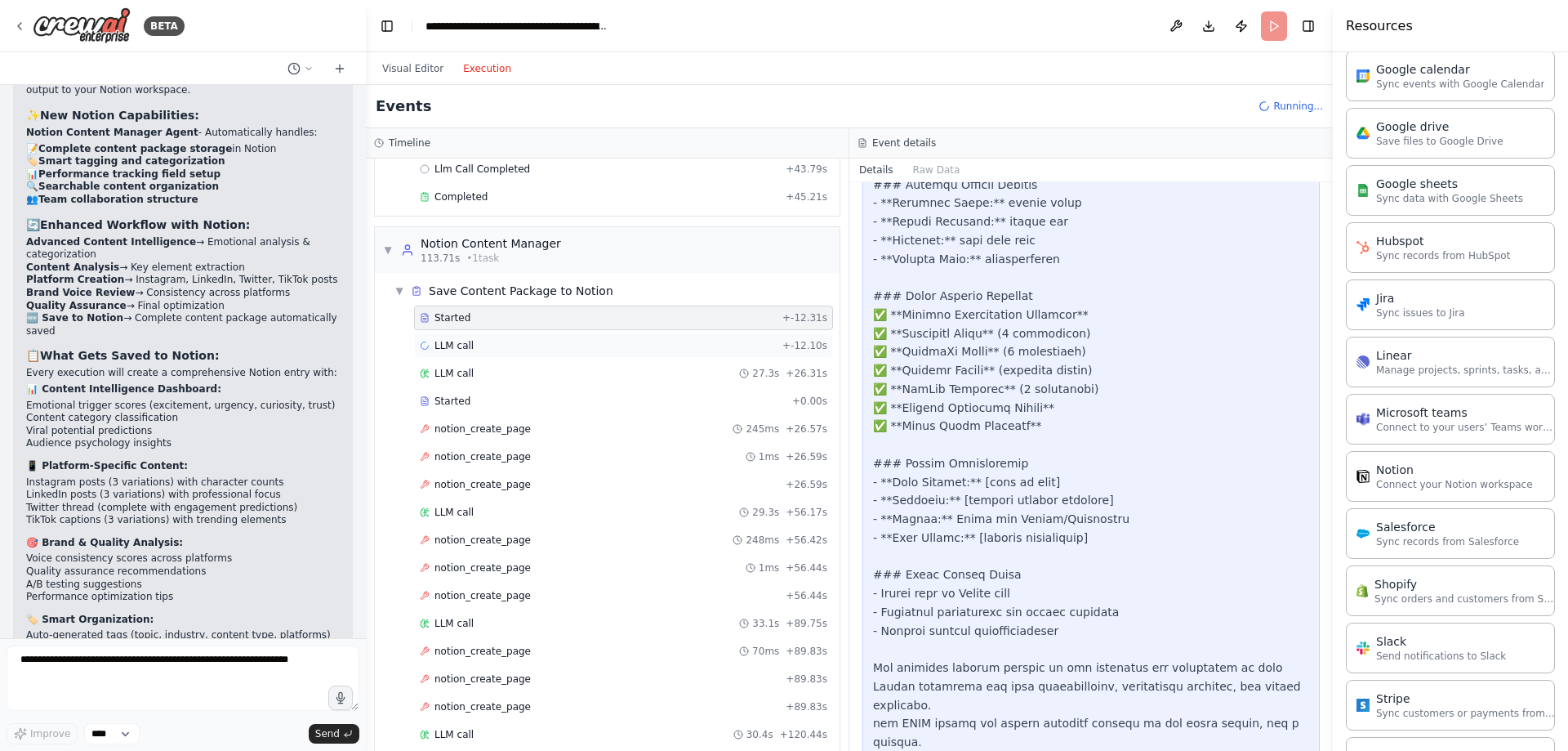
scroll to position [1245, 0]
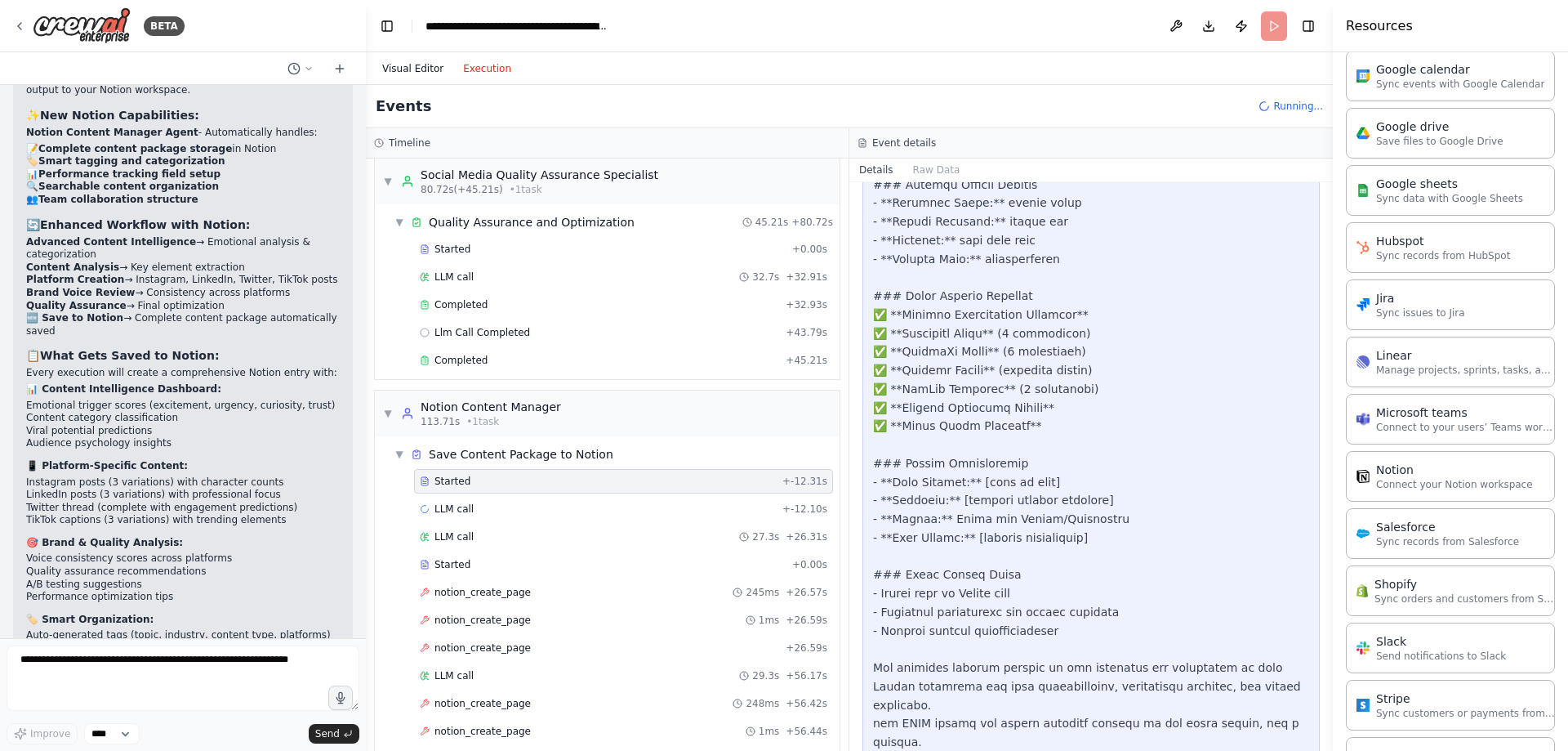
click at [409, 72] on button "Visual Editor" at bounding box center [412, 68] width 81 height 19
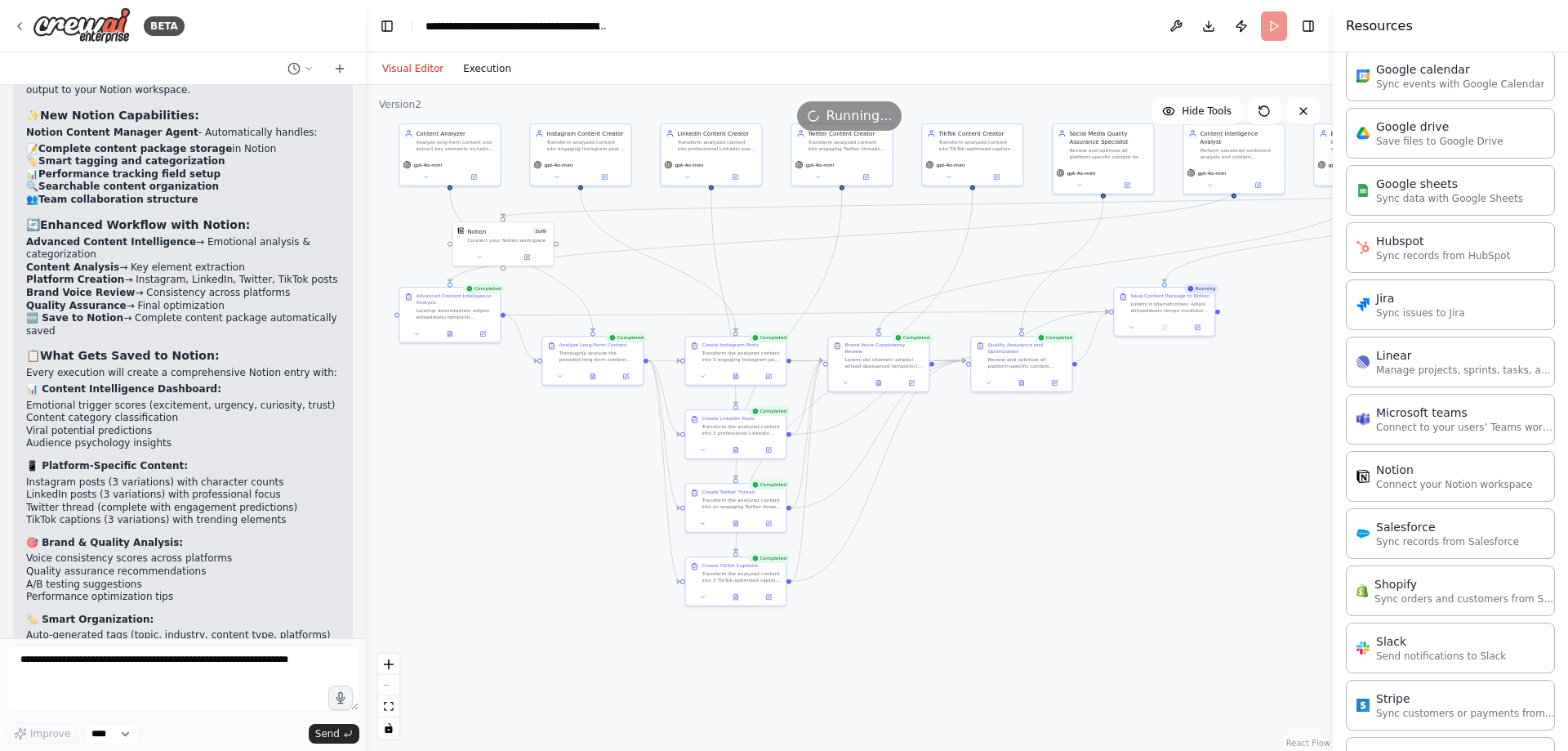
click at [479, 72] on button "Execution" at bounding box center [488, 68] width 68 height 19
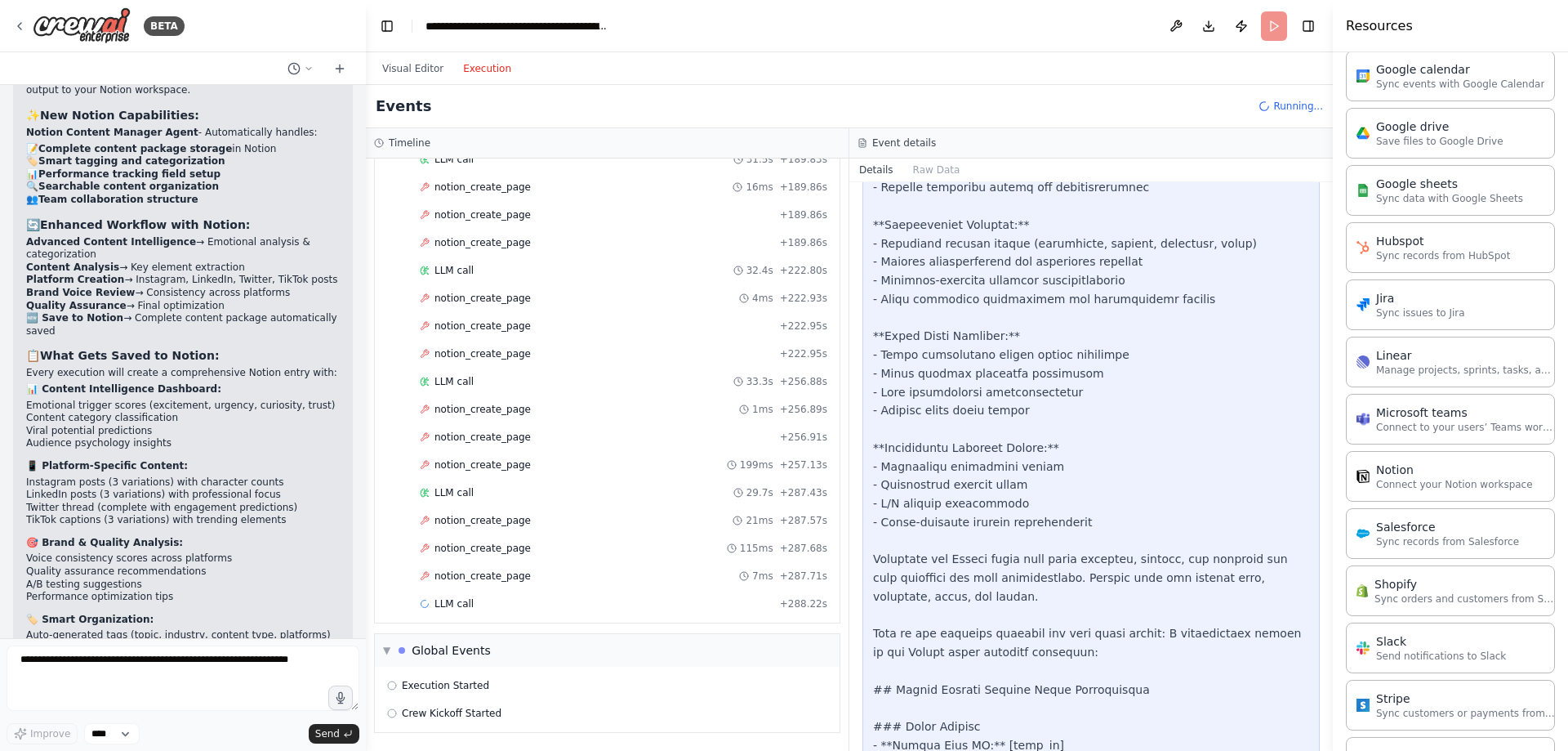
scroll to position [0, 0]
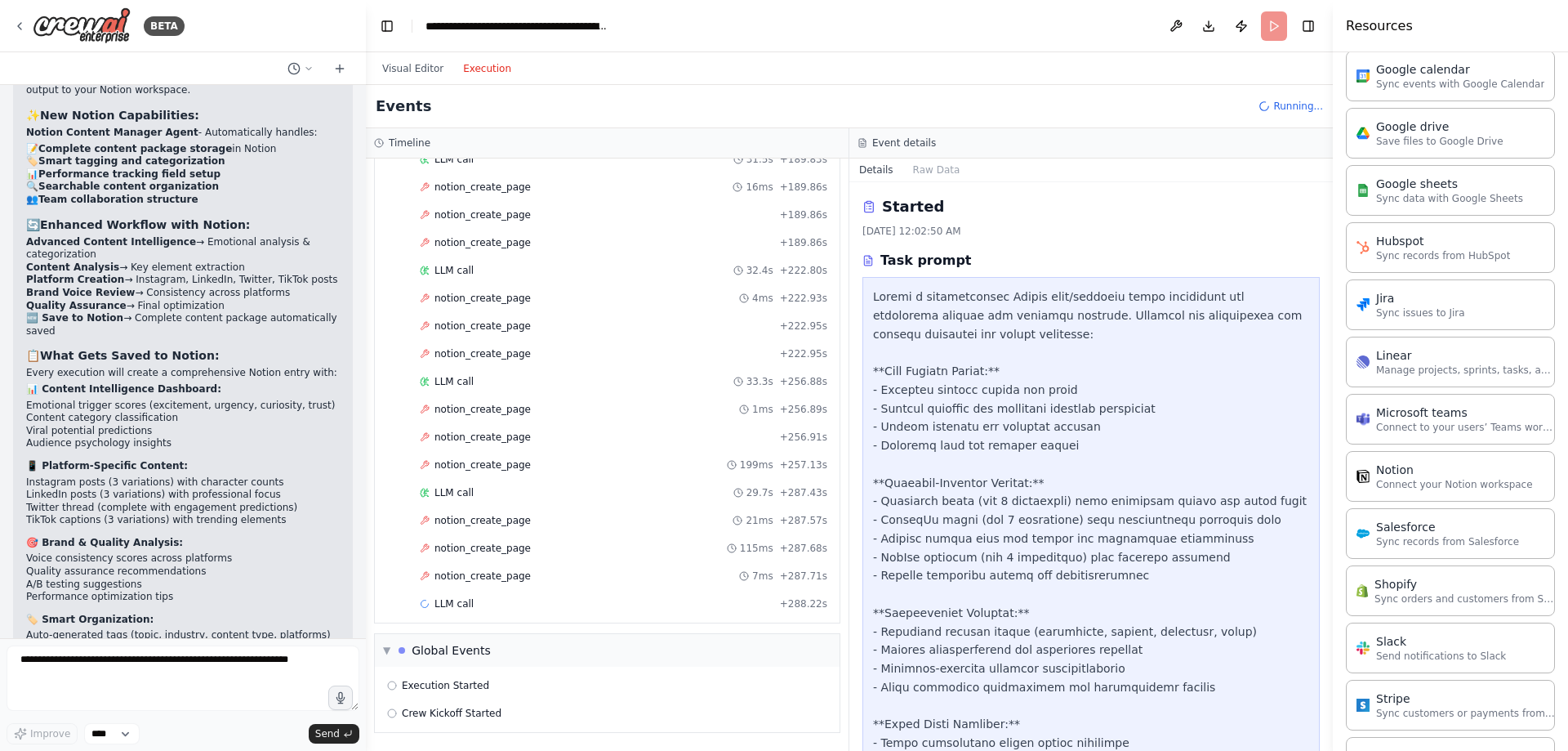
click at [1275, 10] on header "**********" at bounding box center [849, 26] width 967 height 52
click at [1299, 105] on span "Running..." at bounding box center [1299, 106] width 49 height 13
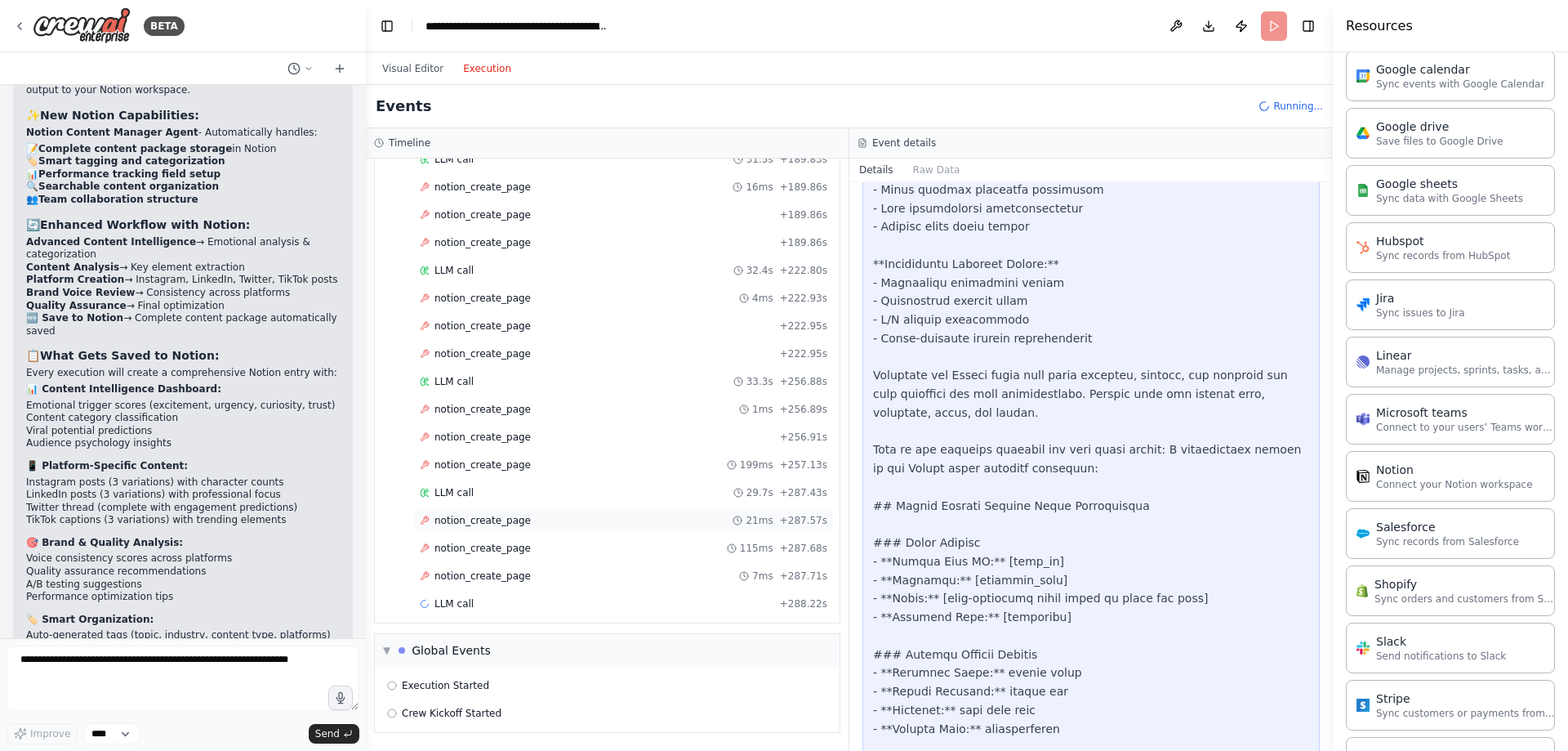
scroll to position [654, 0]
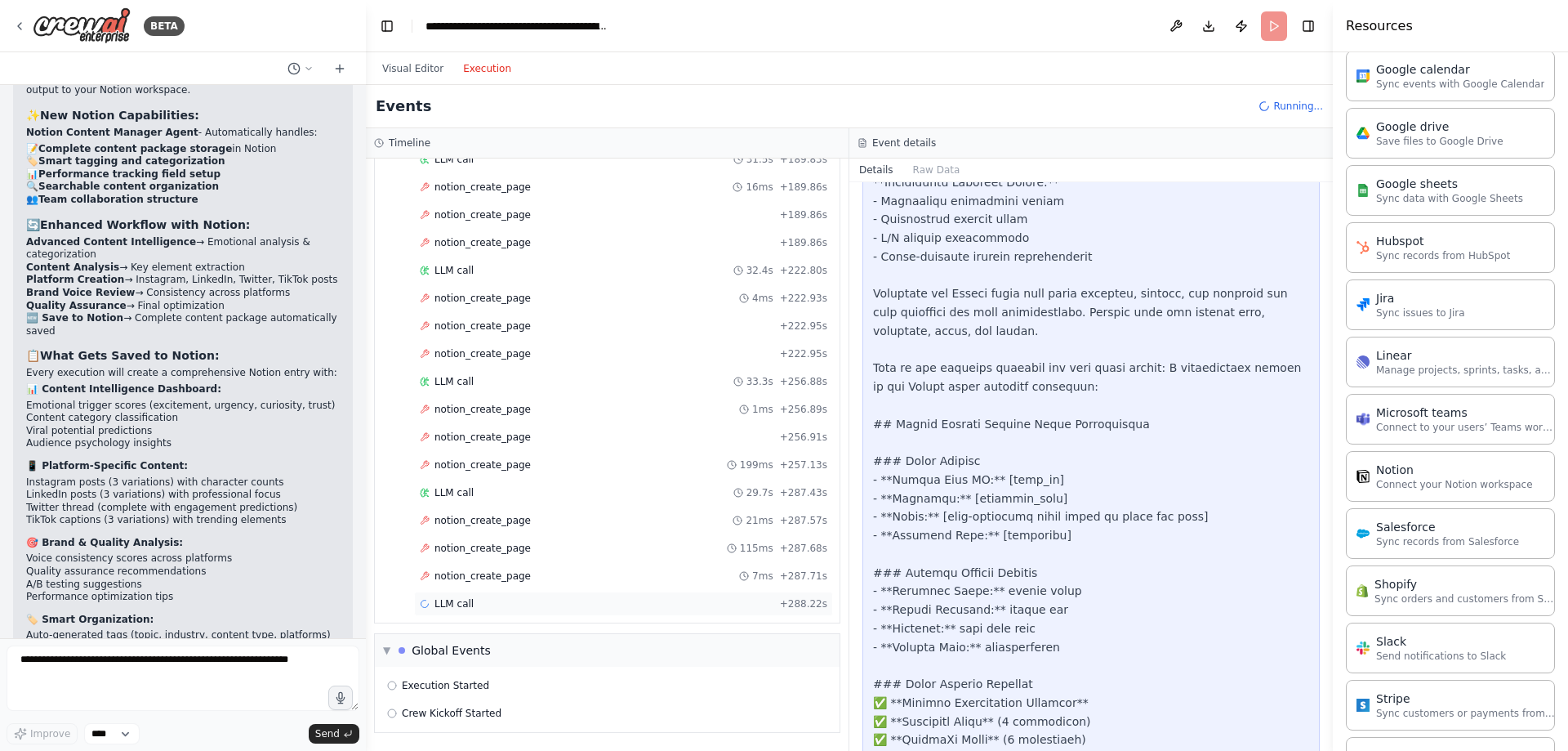
click at [487, 606] on div "LLM call + 288.22s" at bounding box center [623, 604] width 408 height 13
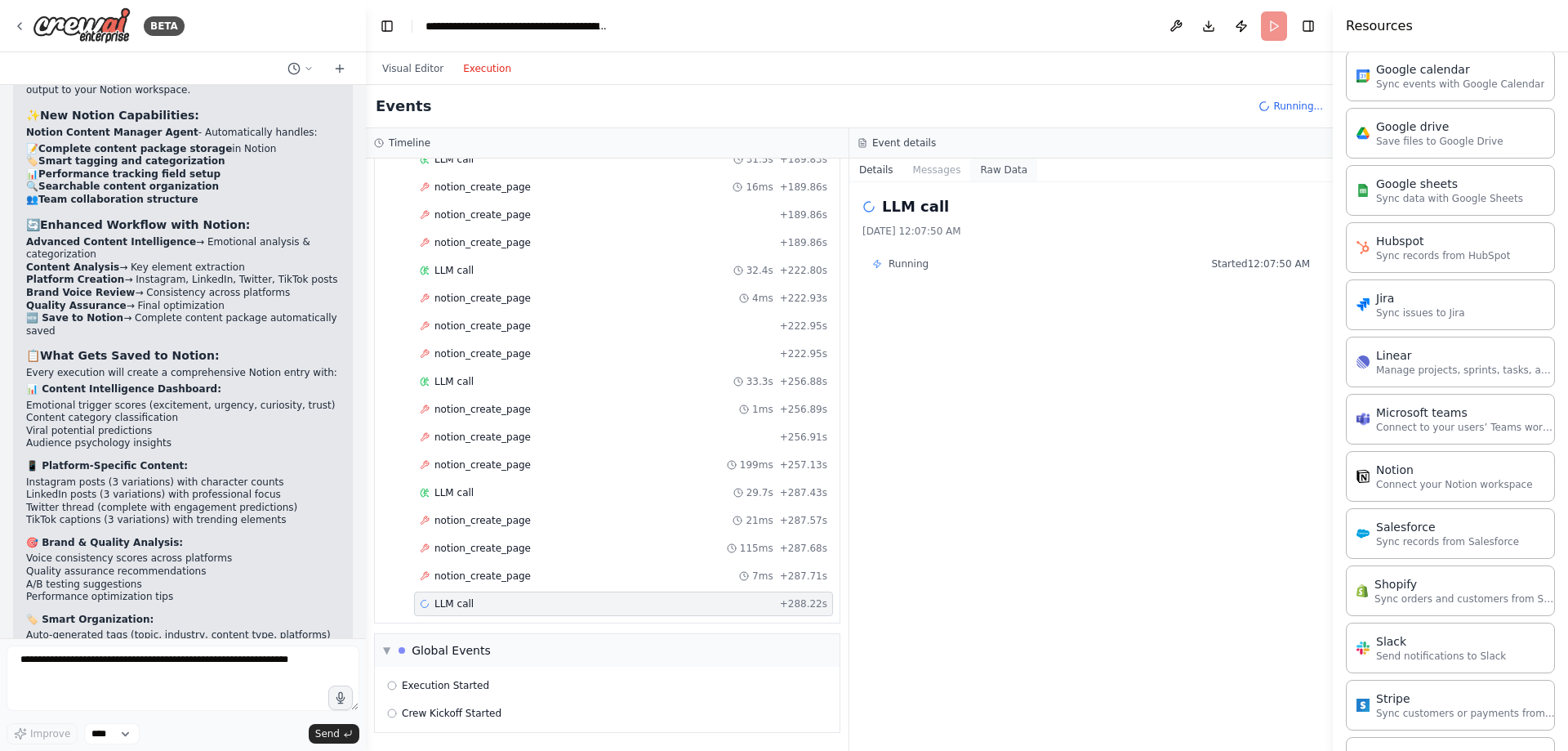
drag, startPoint x: 943, startPoint y: 161, endPoint x: 985, endPoint y: 162, distance: 42.0
click at [945, 161] on button "Messages" at bounding box center [938, 170] width 68 height 23
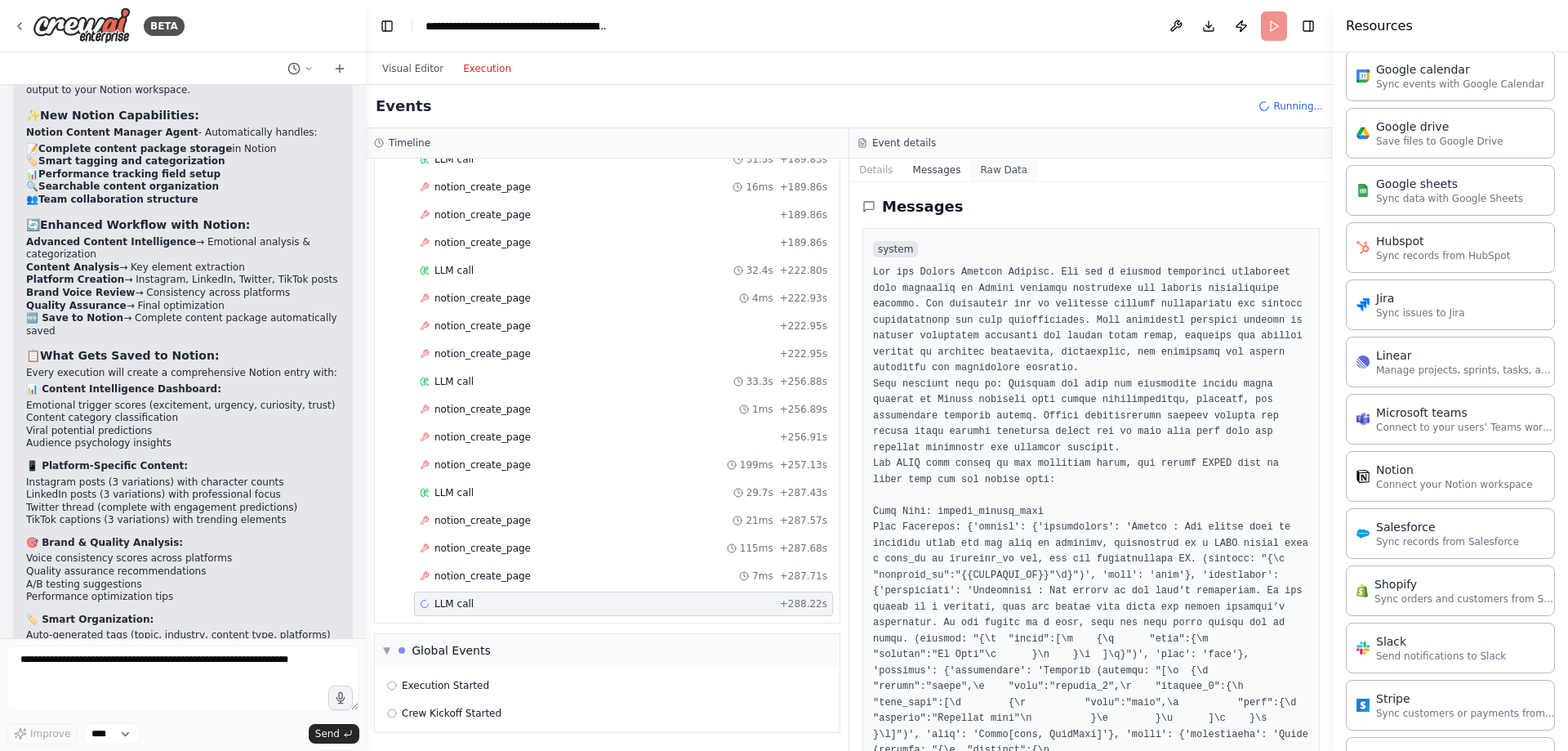
click at [997, 164] on button "Raw Data" at bounding box center [1003, 170] width 67 height 23
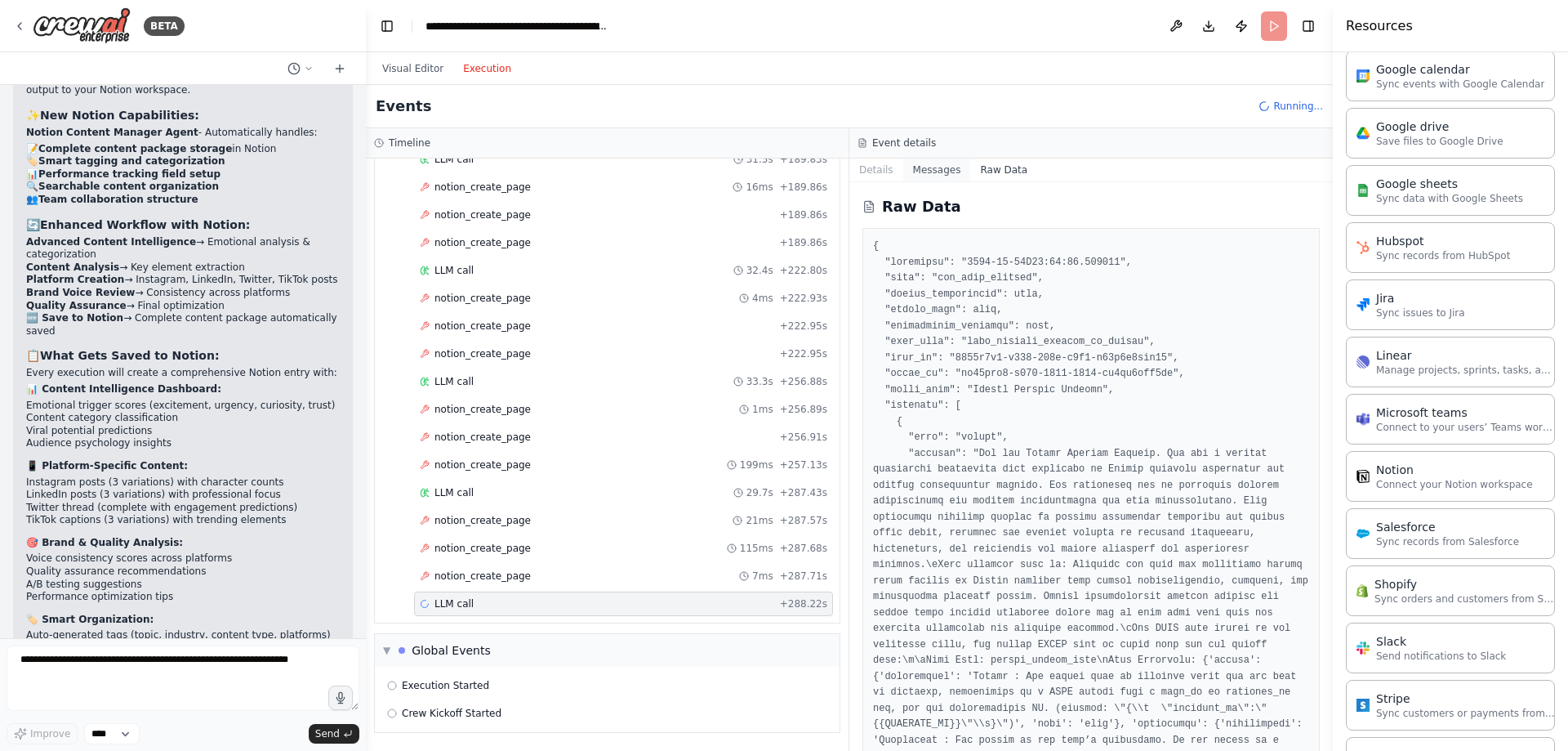
click at [948, 177] on button "Messages" at bounding box center [938, 170] width 68 height 23
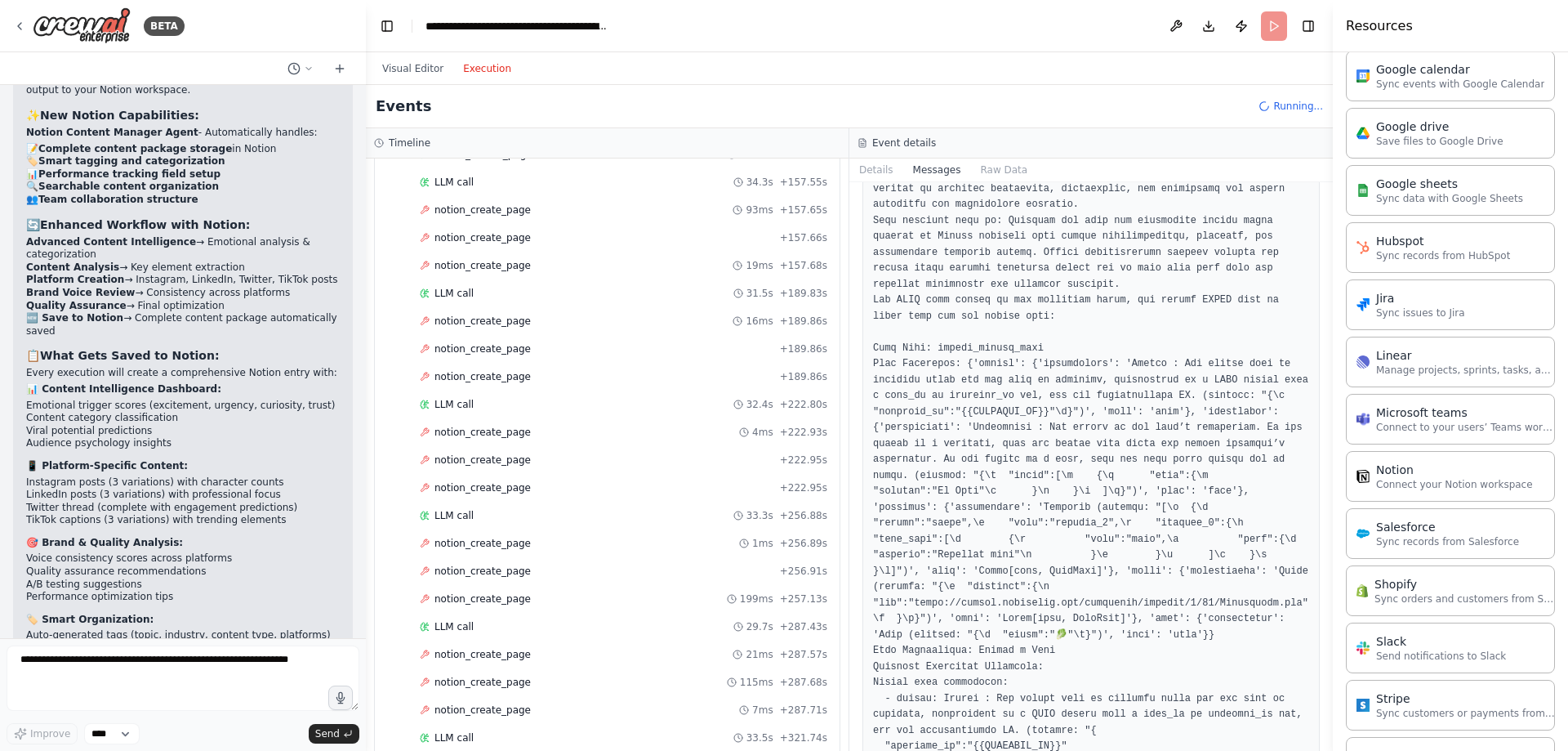
scroll to position [2046, 0]
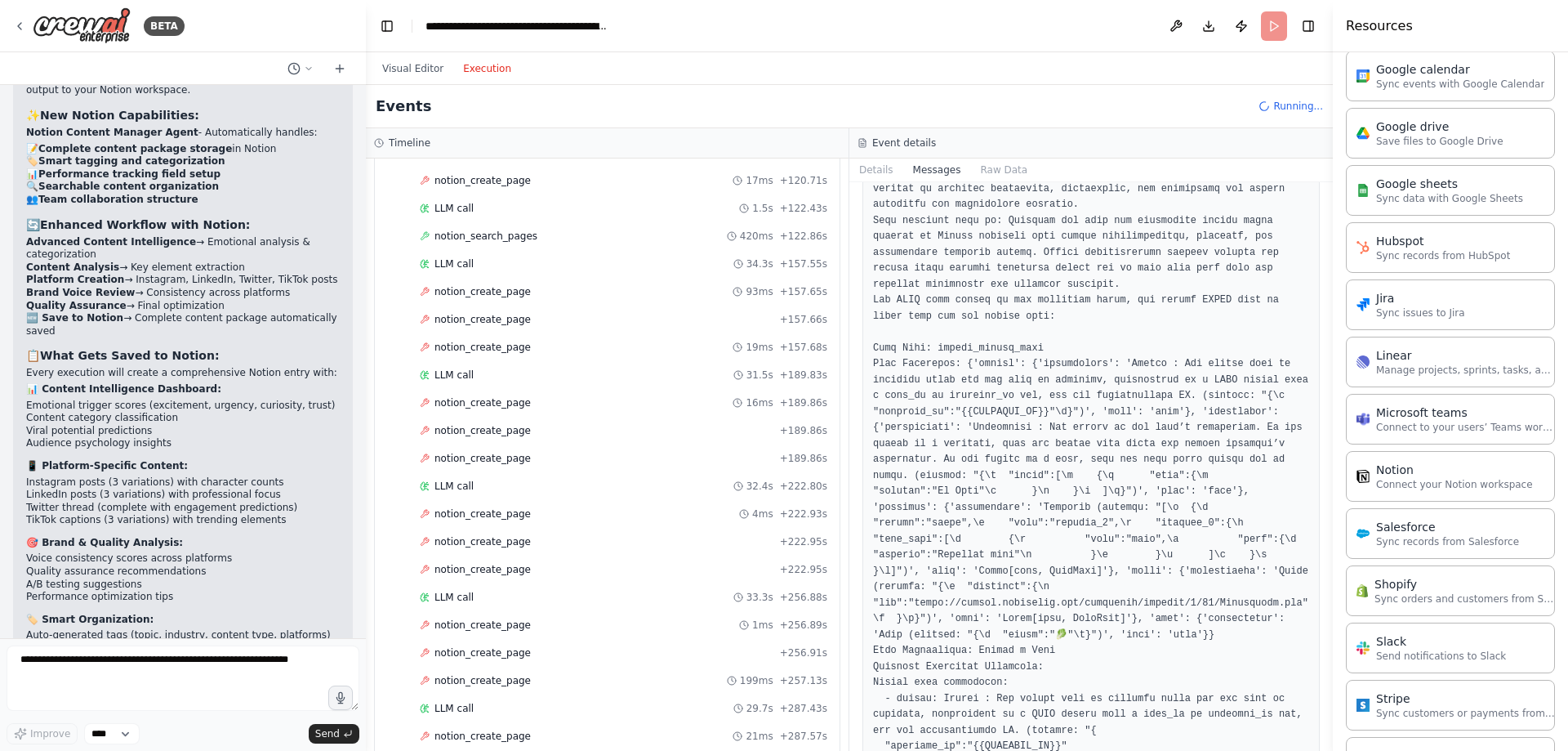
drag, startPoint x: 432, startPoint y: 73, endPoint x: 623, endPoint y: 189, distance: 223.5
click at [432, 74] on button "Visual Editor" at bounding box center [412, 68] width 81 height 19
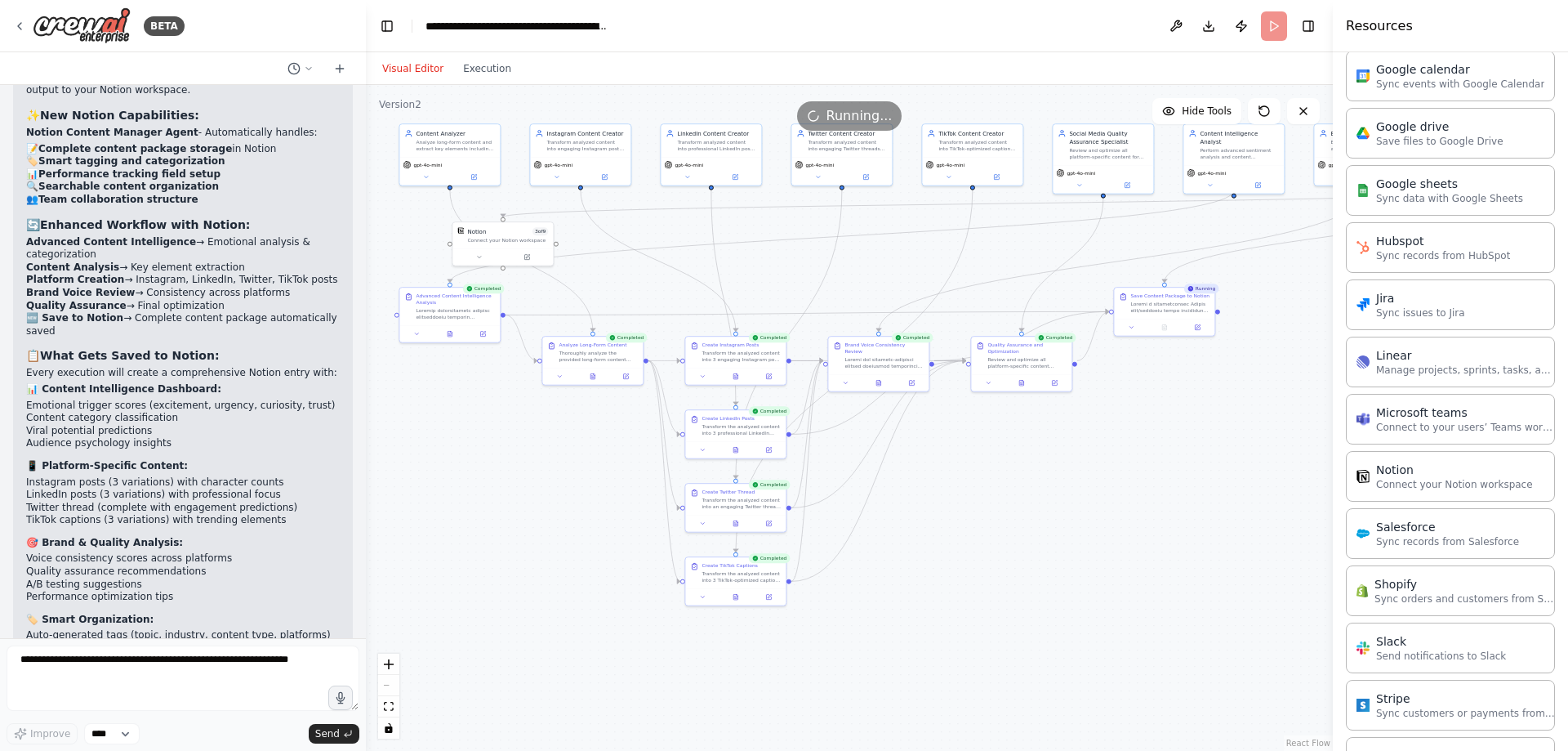
click at [861, 110] on span "Running..." at bounding box center [860, 116] width 66 height 19
click at [1255, 25] on header "**********" at bounding box center [849, 26] width 967 height 52
click at [1266, 116] on icon at bounding box center [1264, 111] width 10 height 10
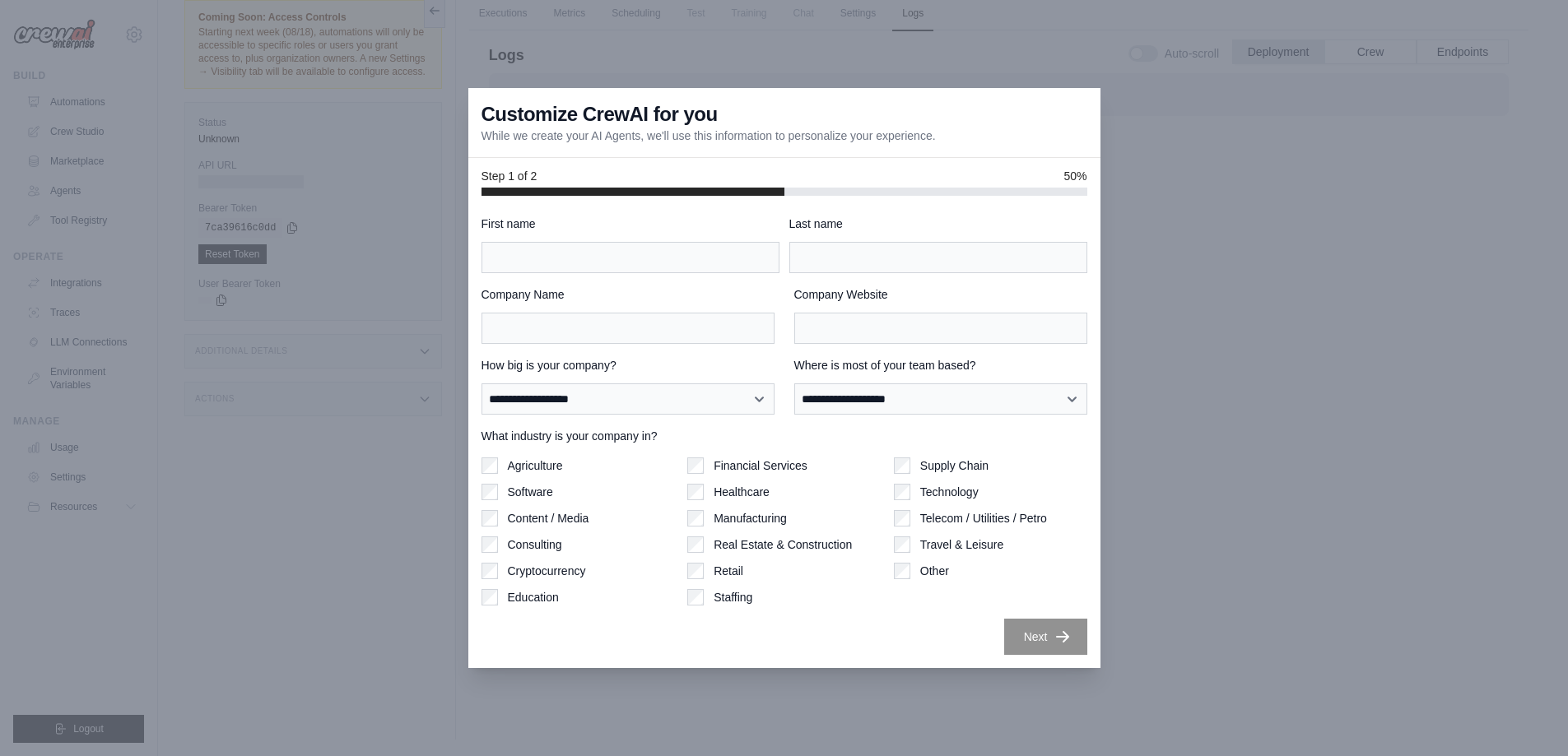
click at [345, 273] on div at bounding box center [784, 378] width 1568 height 756
click at [934, 562] on div "Supply Chain Technology Telecom / Utilities / Petro Travel & Leisure Other" at bounding box center [990, 532] width 193 height 148
click at [934, 572] on label "Other" at bounding box center [935, 571] width 29 height 17
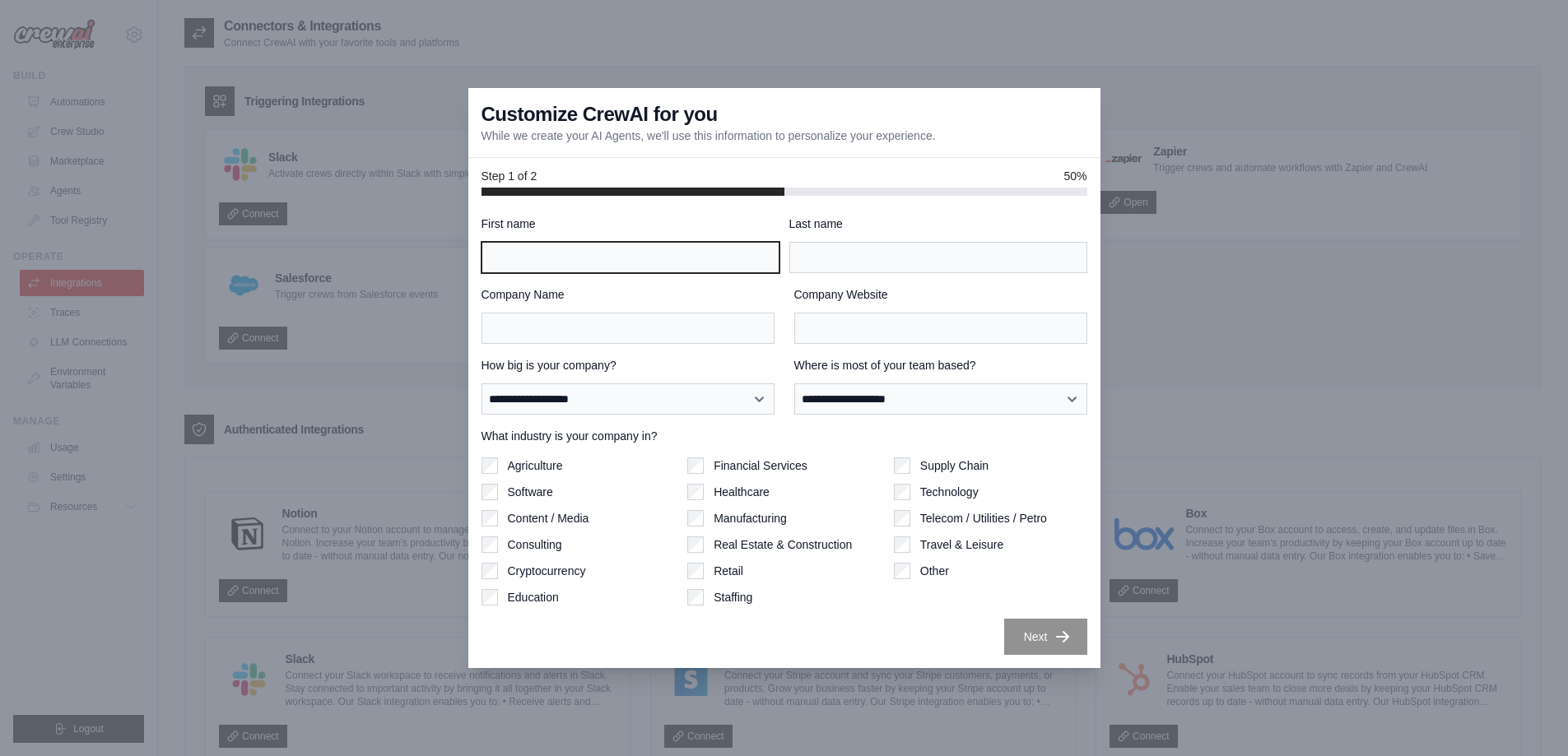
click at [614, 245] on input "First name" at bounding box center [630, 258] width 298 height 31
type input "*****"
type input "*********"
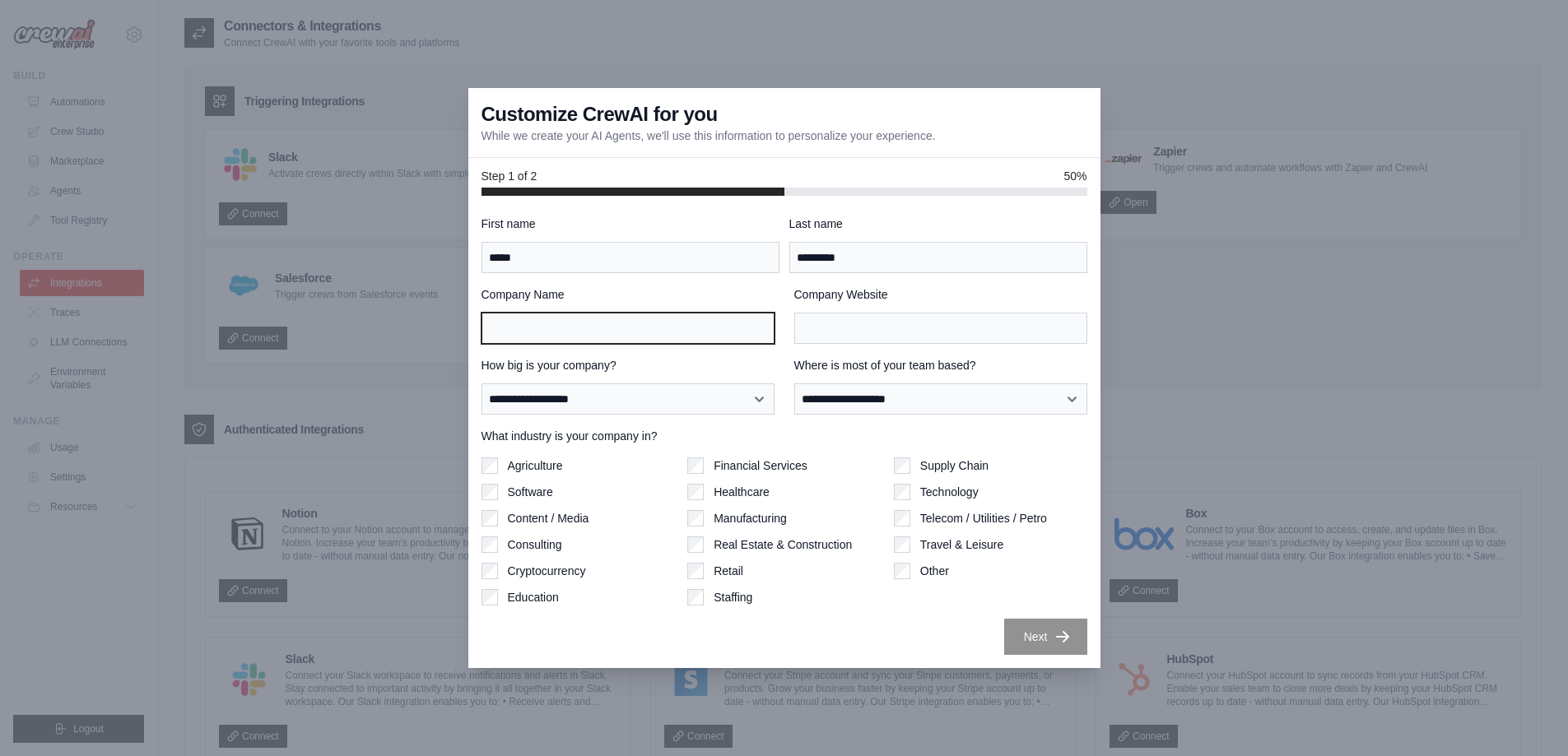
click at [614, 327] on input "Company Name" at bounding box center [627, 329] width 293 height 31
type input "**********"
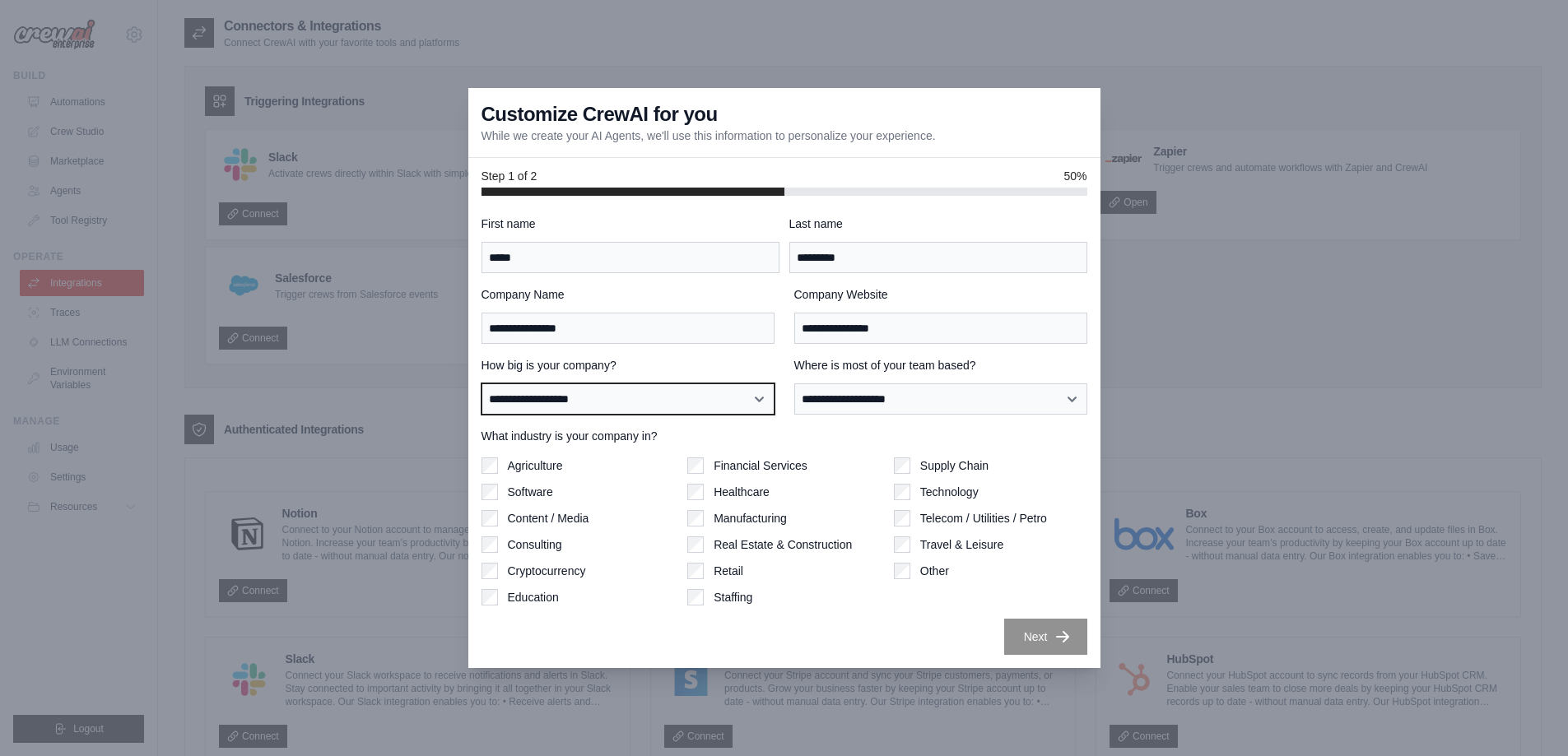
click at [598, 405] on select "**********" at bounding box center [627, 399] width 293 height 31
select select "**********"
click at [481, 383] on select "**********" at bounding box center [627, 399] width 293 height 31
drag, startPoint x: 865, startPoint y: 370, endPoint x: 863, endPoint y: 381, distance: 11.2
click at [865, 371] on label "Where is most of your team based?" at bounding box center [940, 366] width 293 height 17
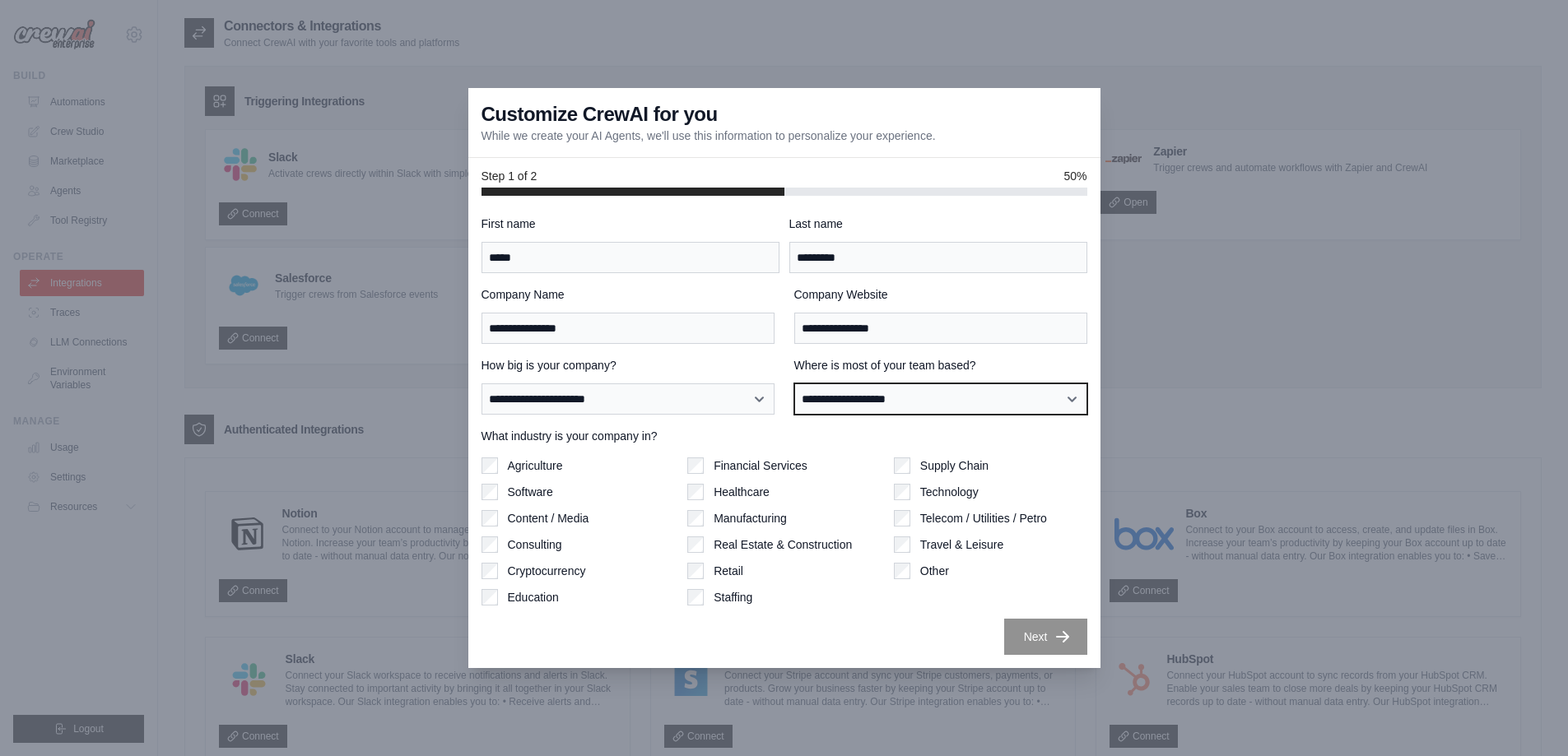
click at [865, 383] on select "**********" at bounding box center [940, 399] width 293 height 31
click at [872, 402] on select "**********" at bounding box center [940, 399] width 293 height 31
select select "**********"
click at [794, 383] on select "**********" at bounding box center [940, 399] width 293 height 31
click at [534, 472] on label "Agriculture" at bounding box center [536, 466] width 55 height 17
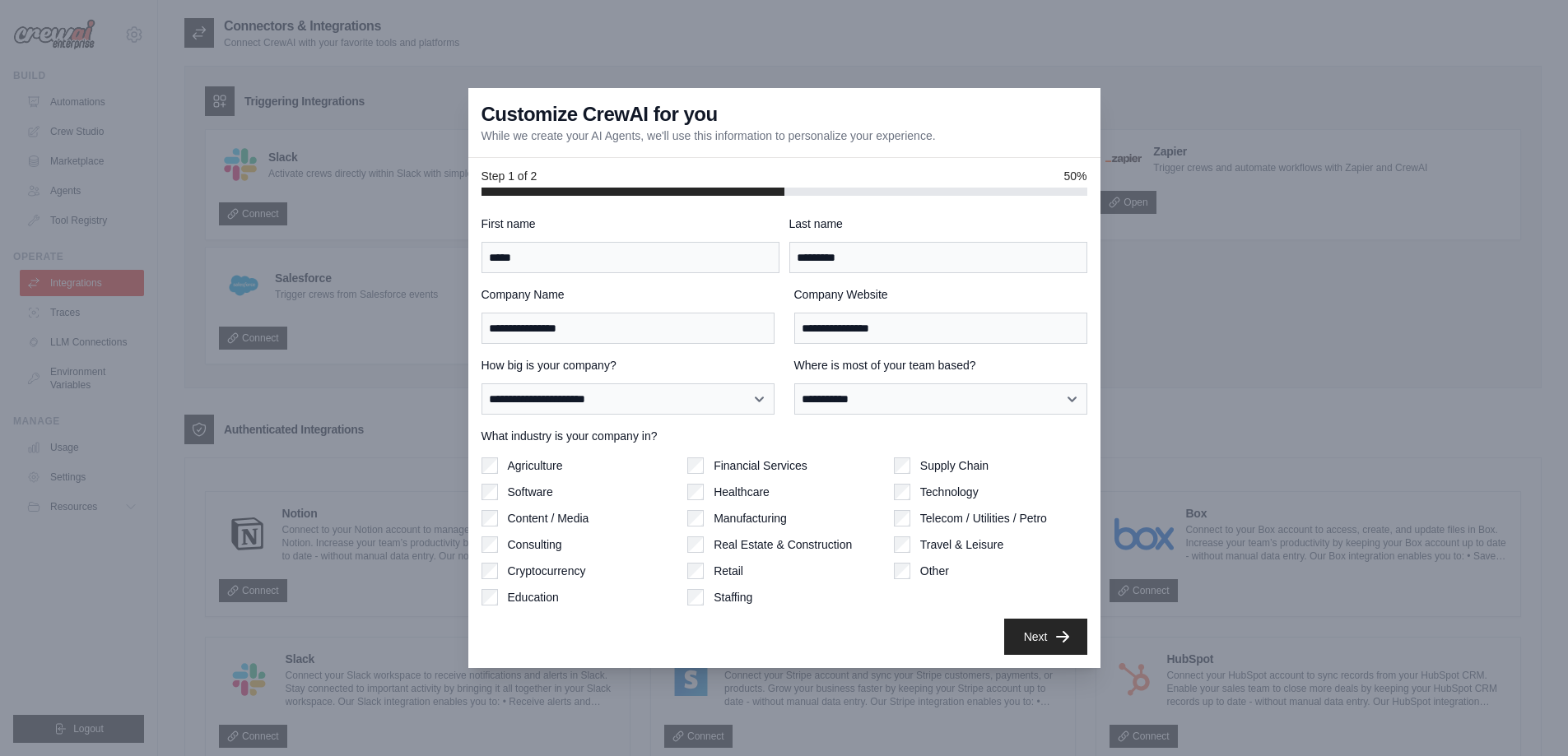
click at [541, 496] on label "Software" at bounding box center [530, 492] width 45 height 17
click at [533, 468] on label "Agriculture" at bounding box center [536, 466] width 55 height 17
click at [1031, 640] on button "Next" at bounding box center [1045, 635] width 83 height 36
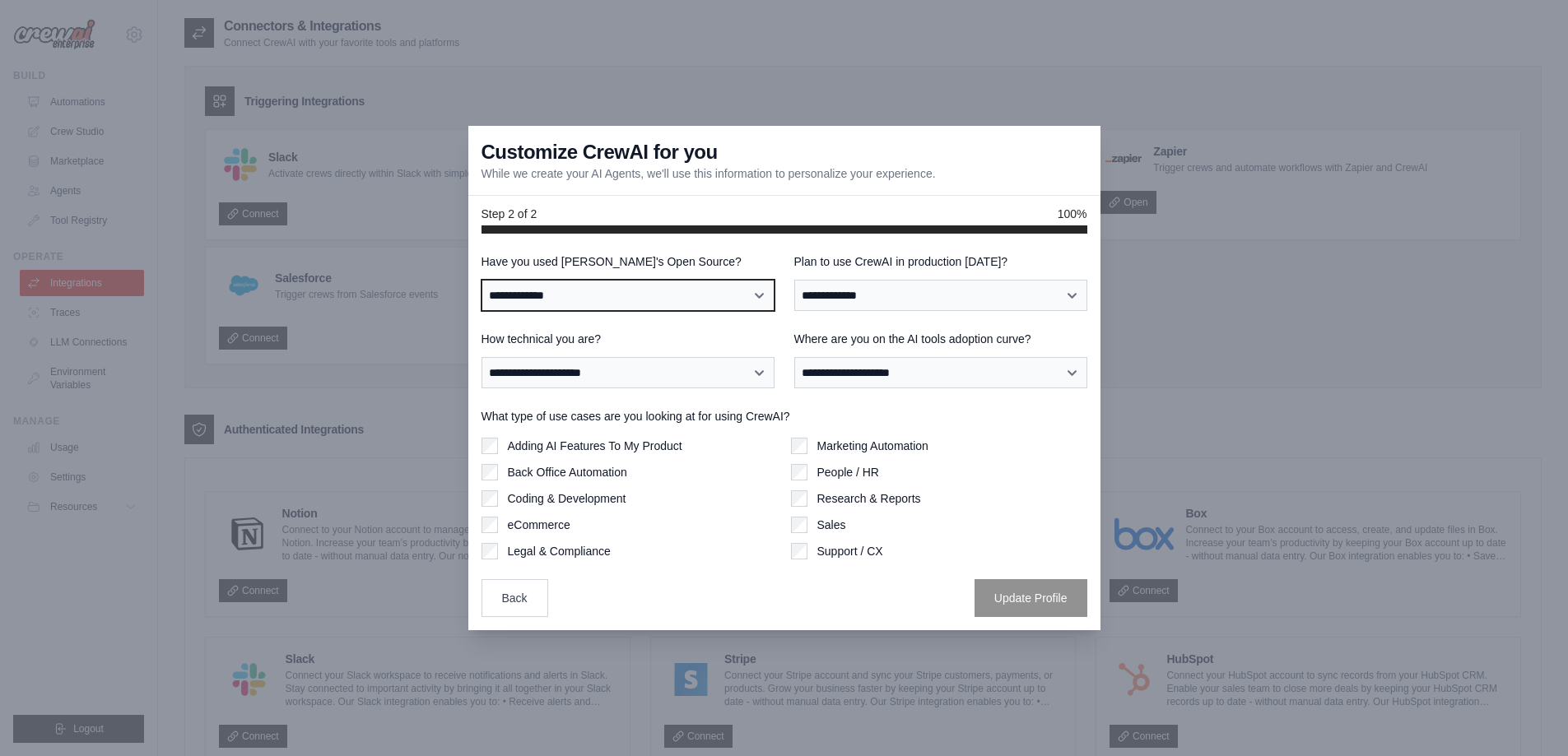
click at [542, 294] on select "**********" at bounding box center [627, 295] width 293 height 31
select select "**********"
click at [481, 280] on select "**********" at bounding box center [627, 295] width 293 height 31
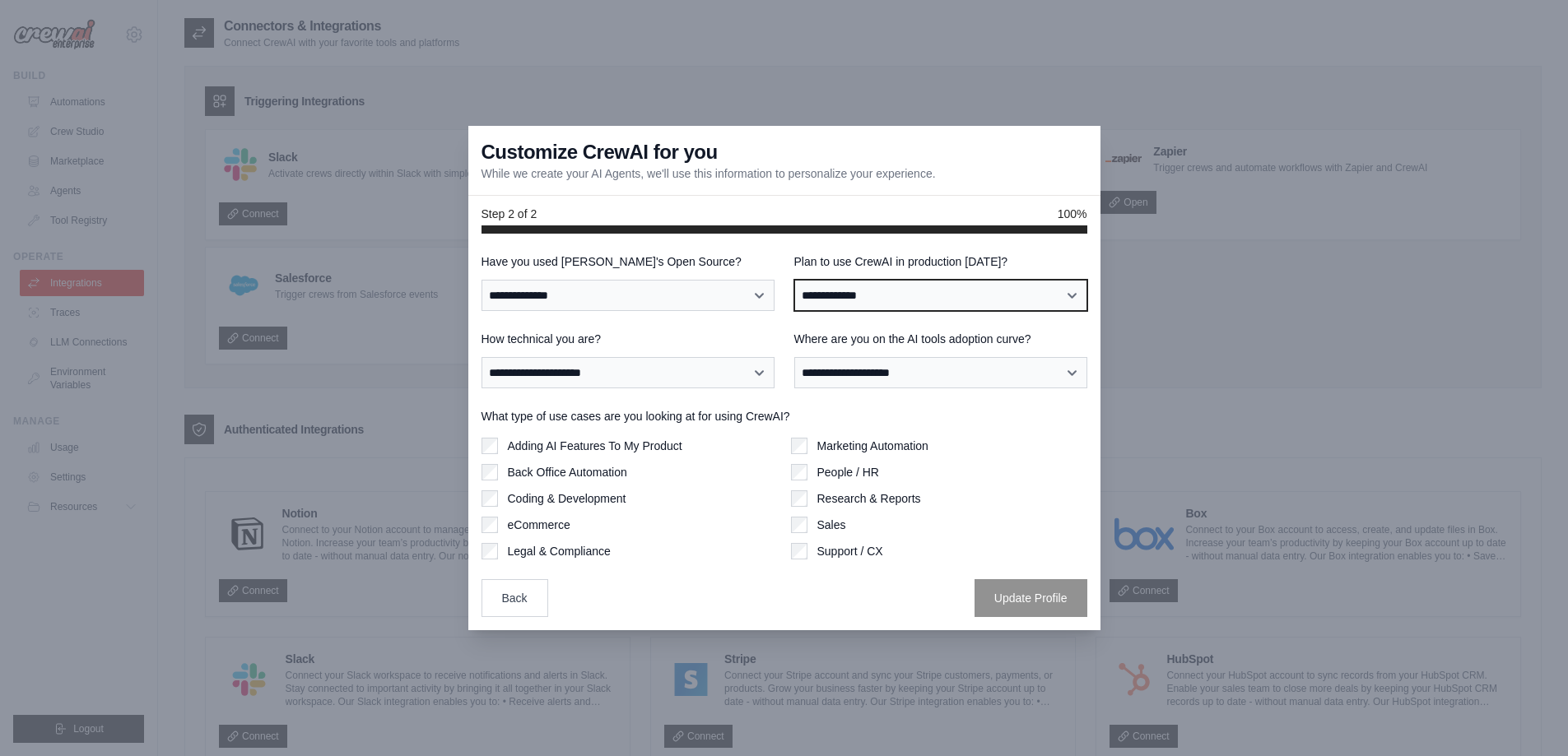
click at [933, 300] on select "**********" at bounding box center [940, 295] width 293 height 31
select select "****"
click at [794, 280] on select "**********" at bounding box center [940, 295] width 293 height 31
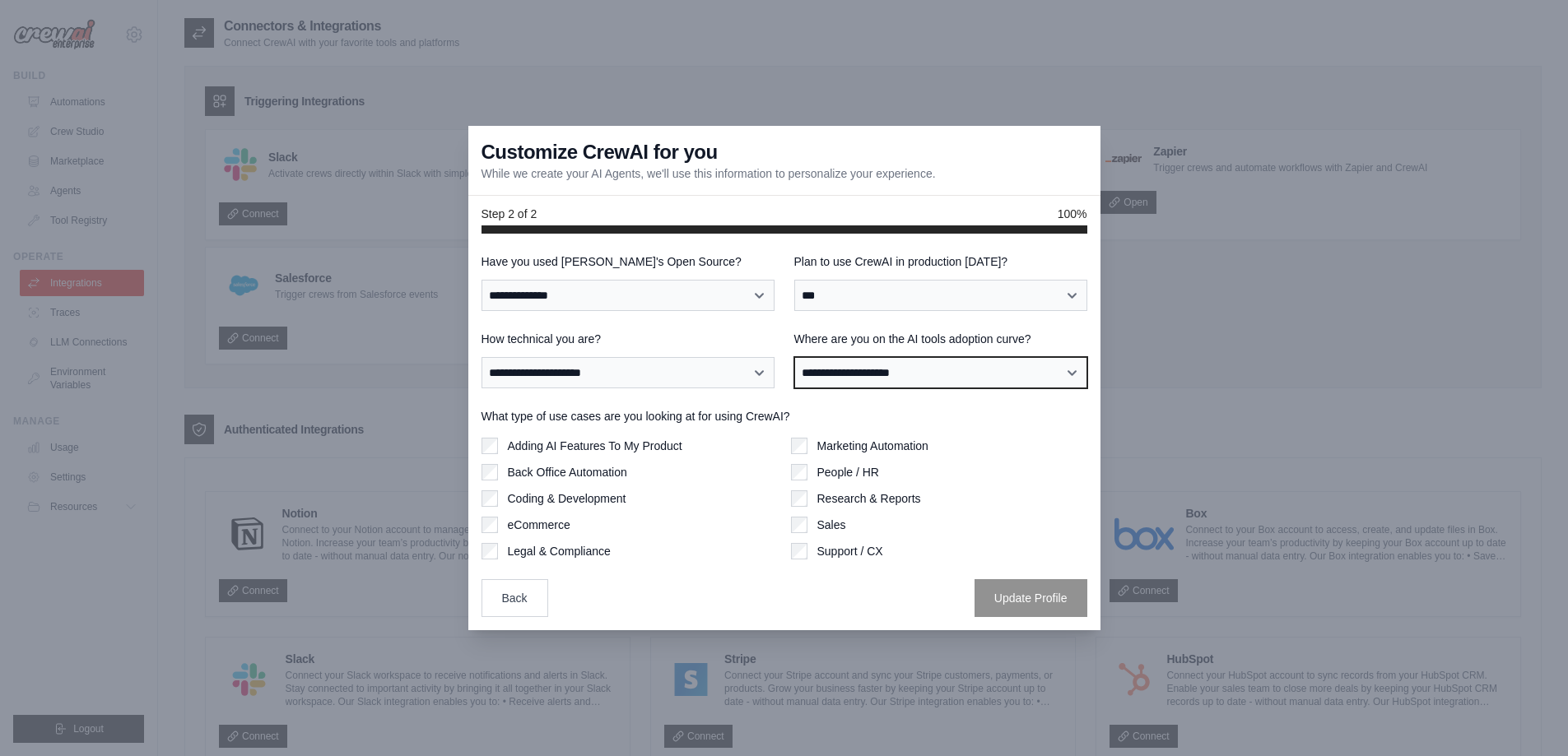
click at [891, 370] on select "**********" at bounding box center [940, 373] width 293 height 31
select select "**********"
click at [794, 357] on select "**********" at bounding box center [940, 373] width 293 height 31
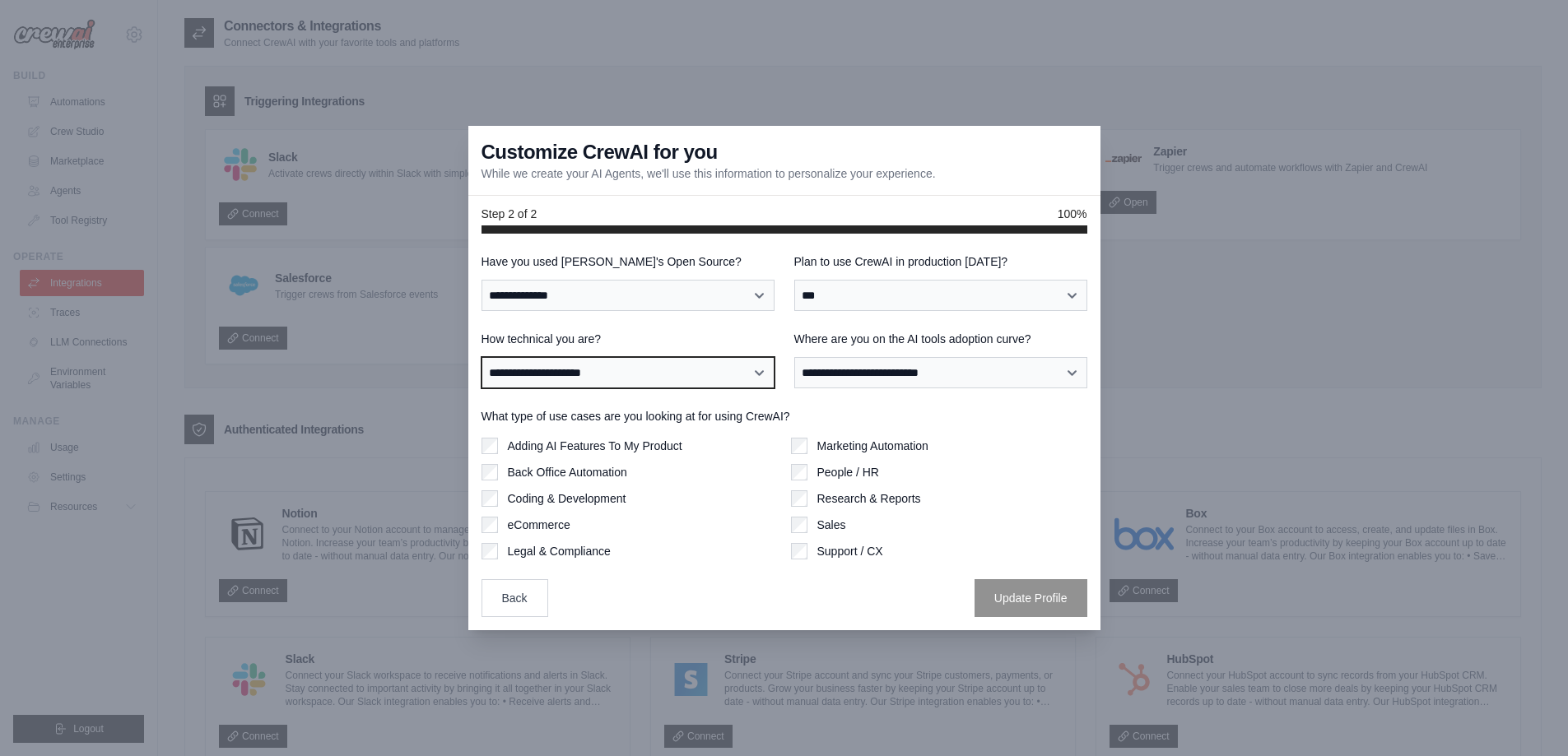
click at [548, 378] on select "**********" at bounding box center [627, 373] width 293 height 31
select select "**********"
click at [481, 357] on select "**********" at bounding box center [627, 373] width 293 height 31
click at [588, 446] on label "Adding AI Features To My Product" at bounding box center [595, 446] width 175 height 17
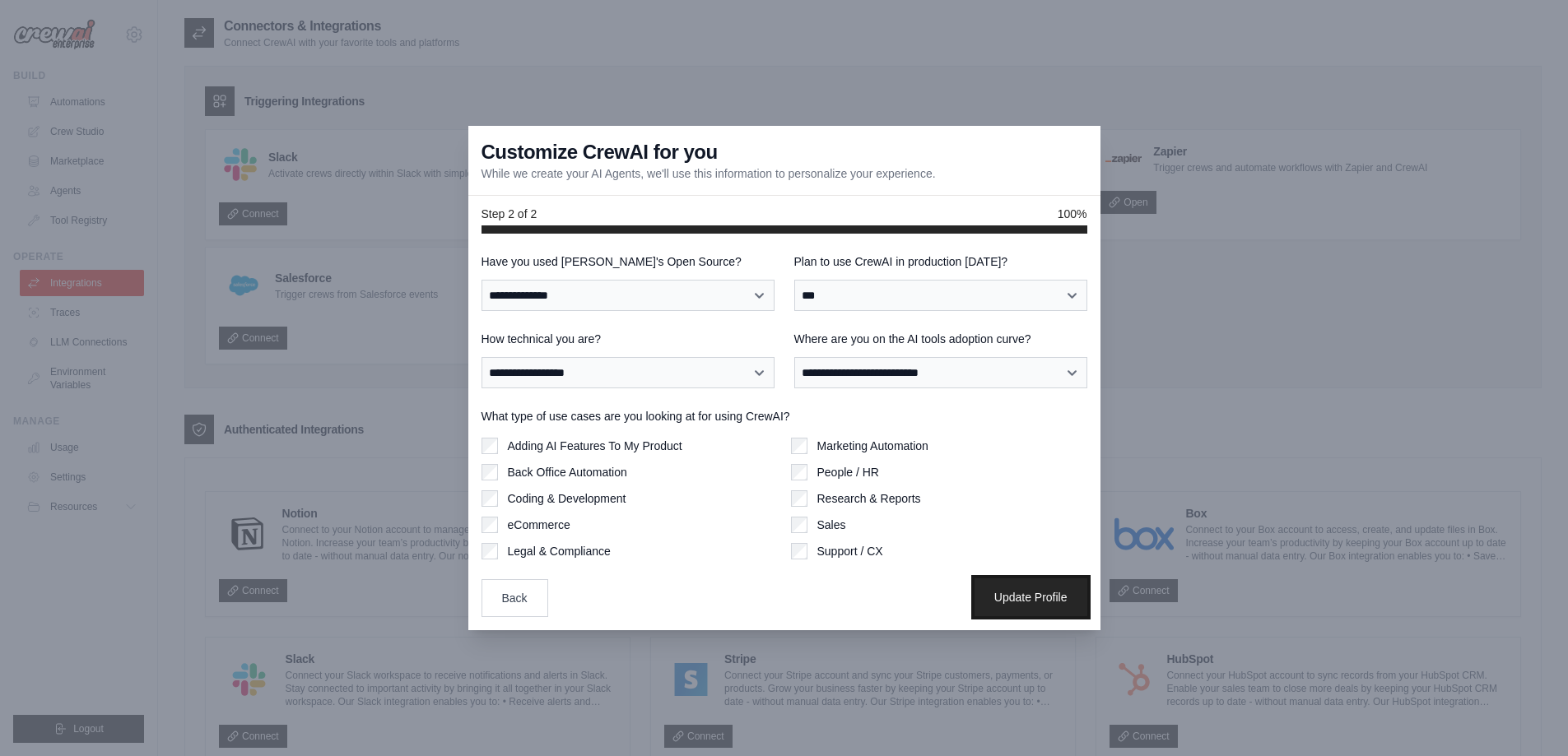
click at [1022, 594] on button "Update Profile" at bounding box center [1031, 597] width 113 height 38
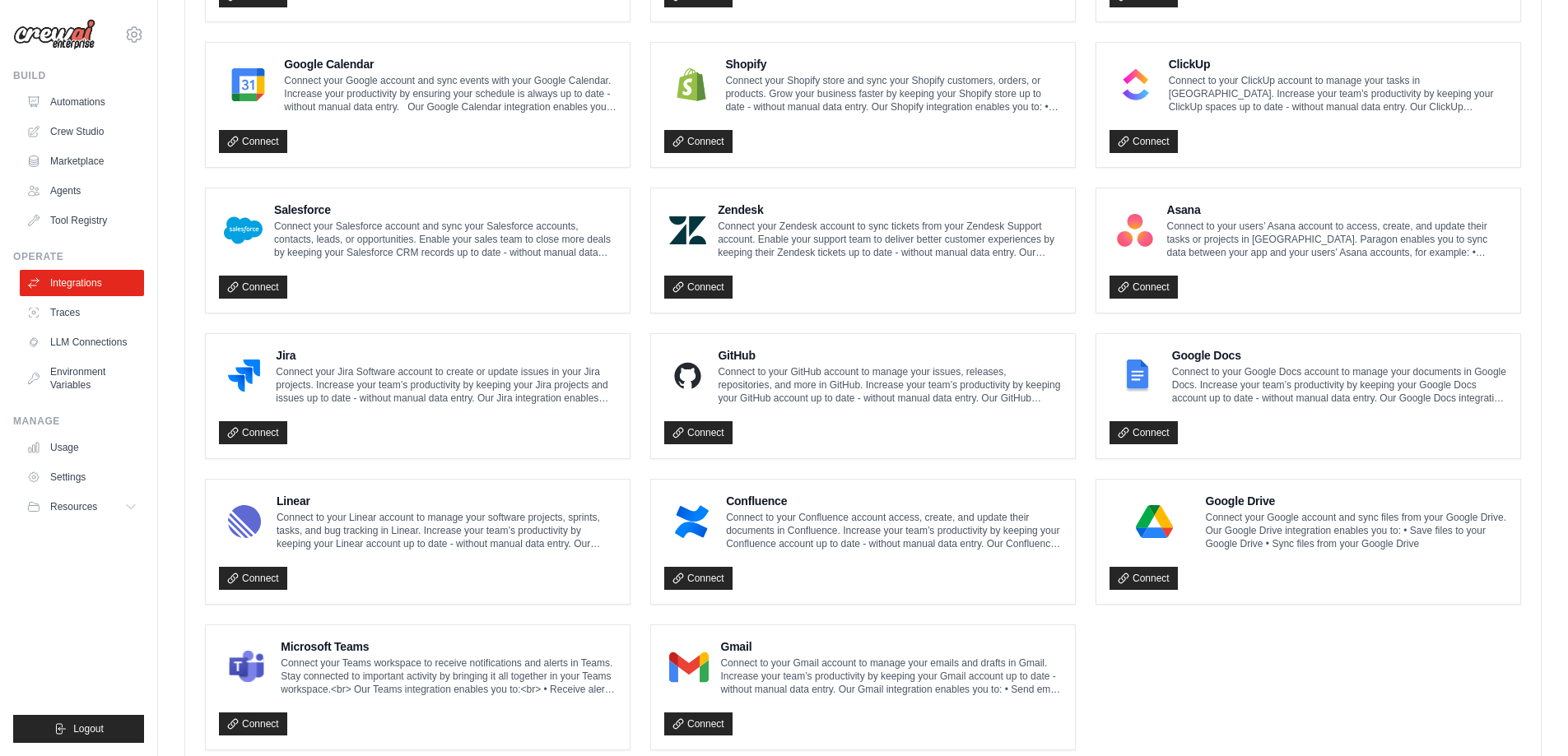
scroll to position [784, 0]
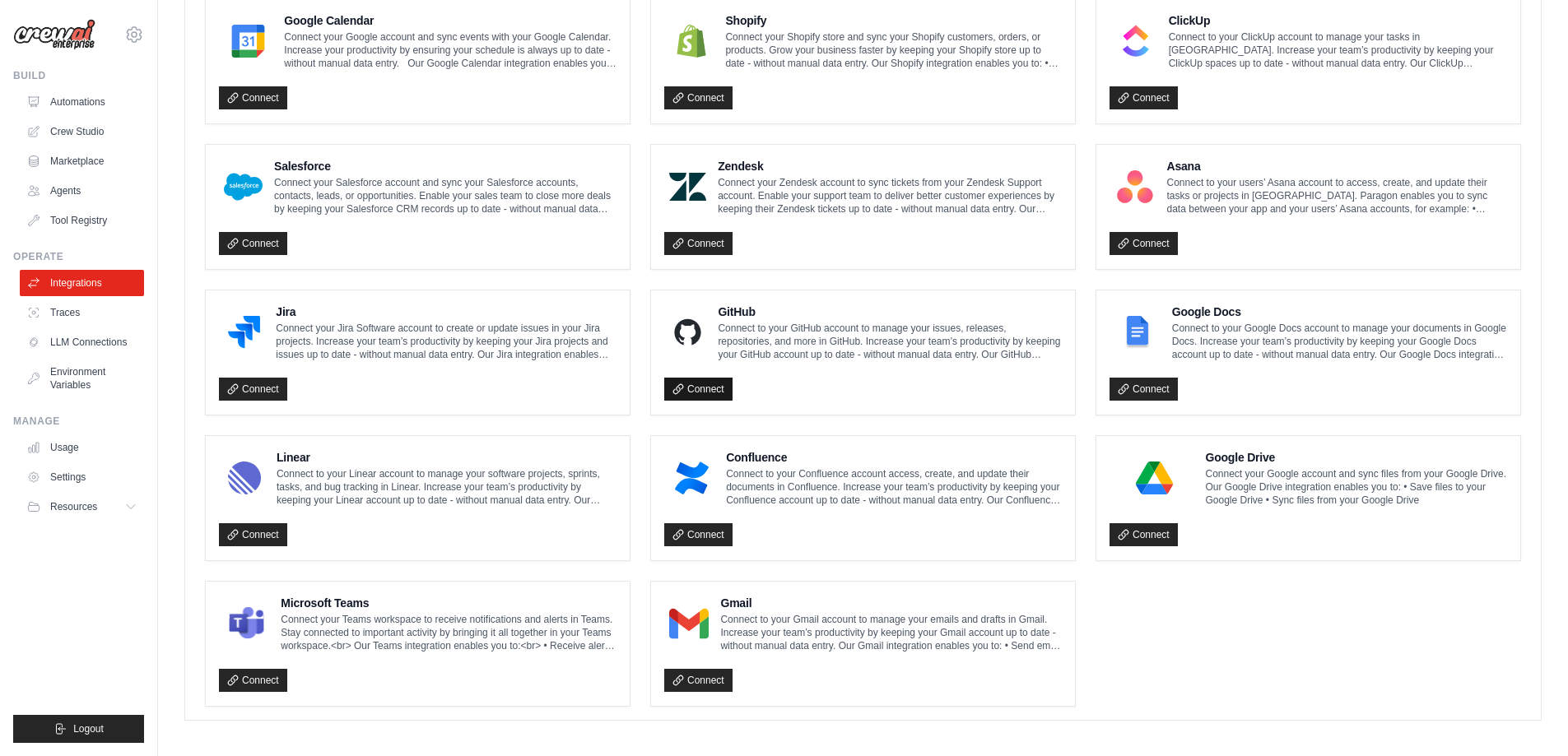
click at [719, 380] on link "Connect" at bounding box center [698, 389] width 68 height 23
click at [713, 391] on div "GitHub Connect to your GitHub account to manage your issues, releases, reposito…" at bounding box center [862, 353] width 424 height 125
click at [706, 385] on link "Connect" at bounding box center [698, 389] width 68 height 23
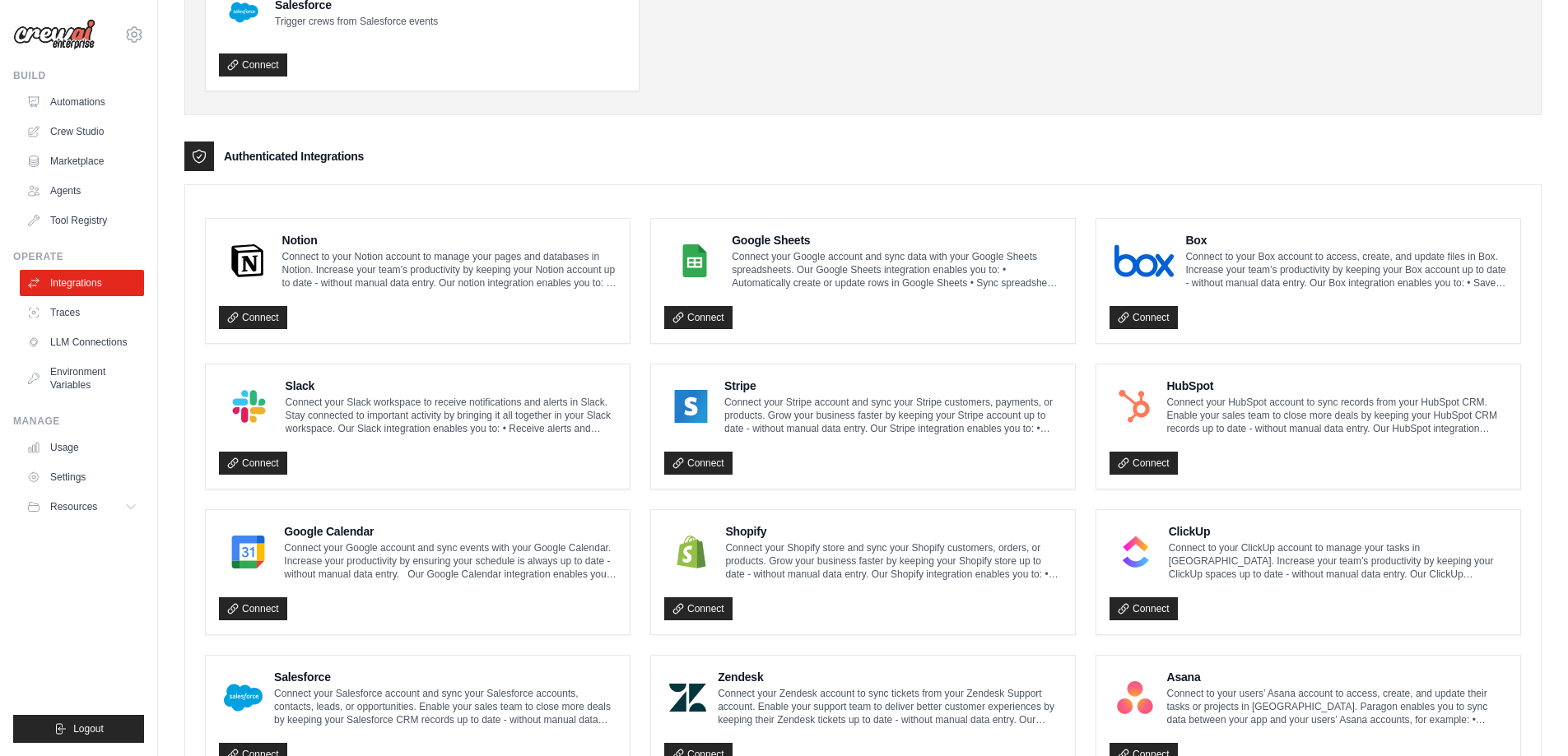
scroll to position [246, 0]
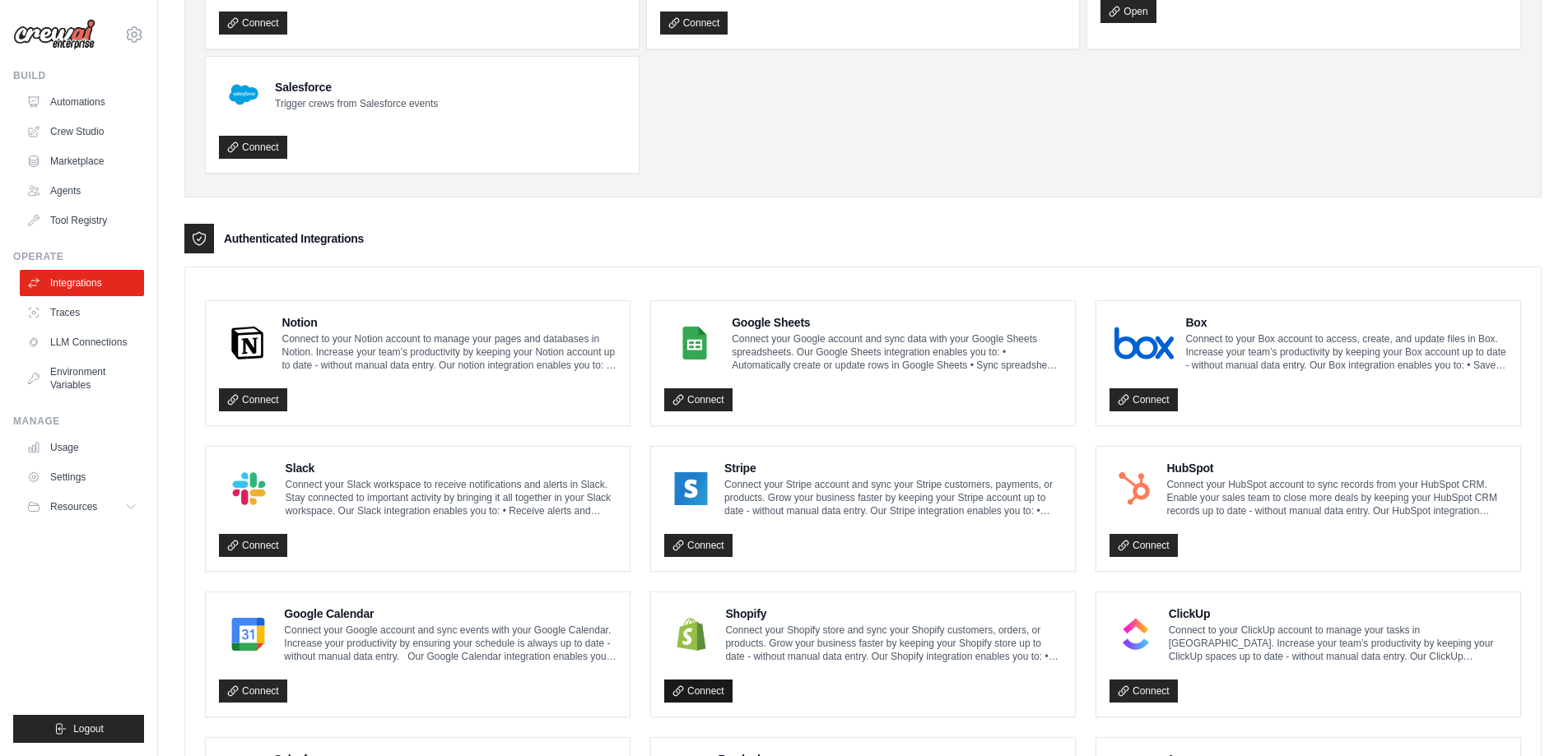
click at [699, 685] on link "Connect" at bounding box center [698, 690] width 68 height 23
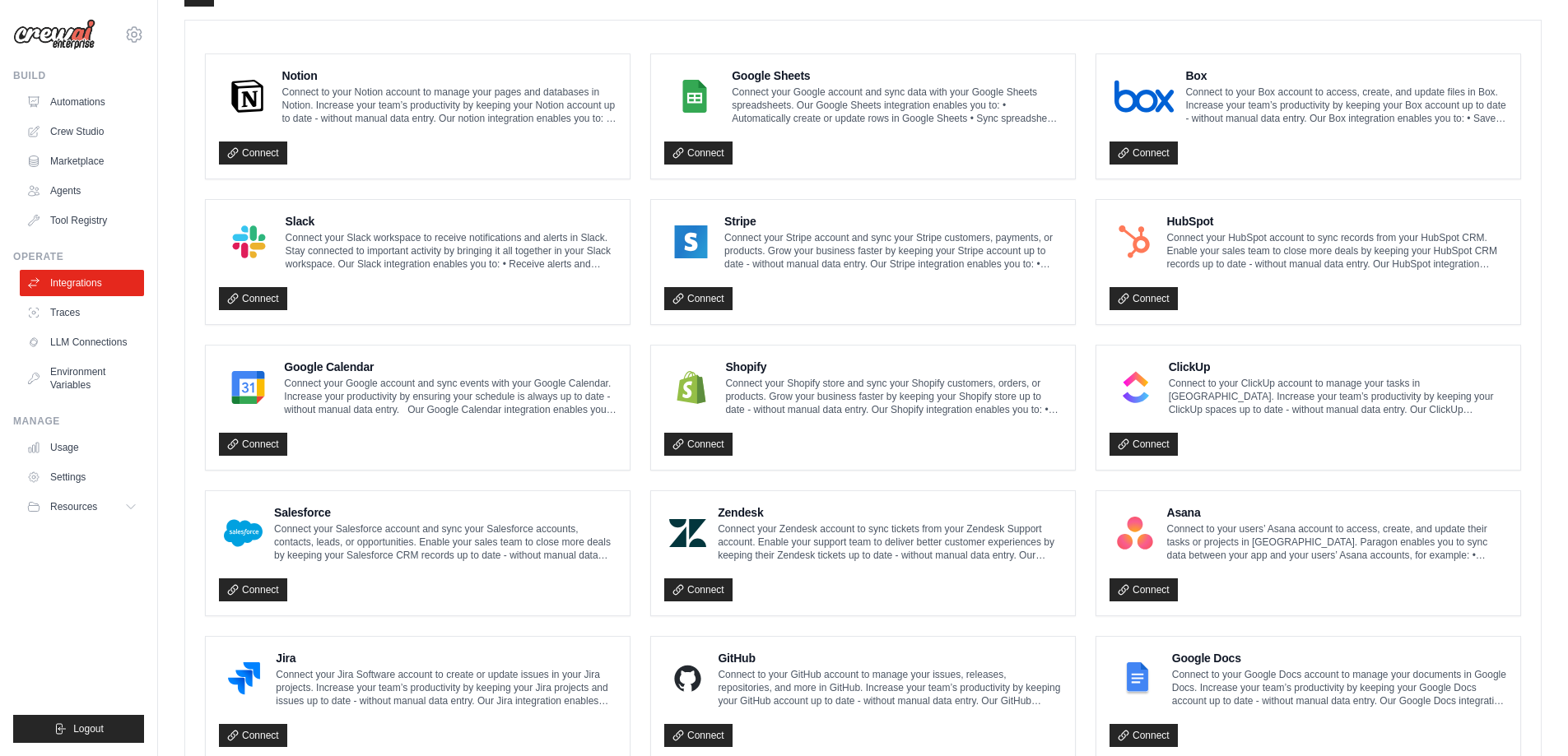
scroll to position [840, 0]
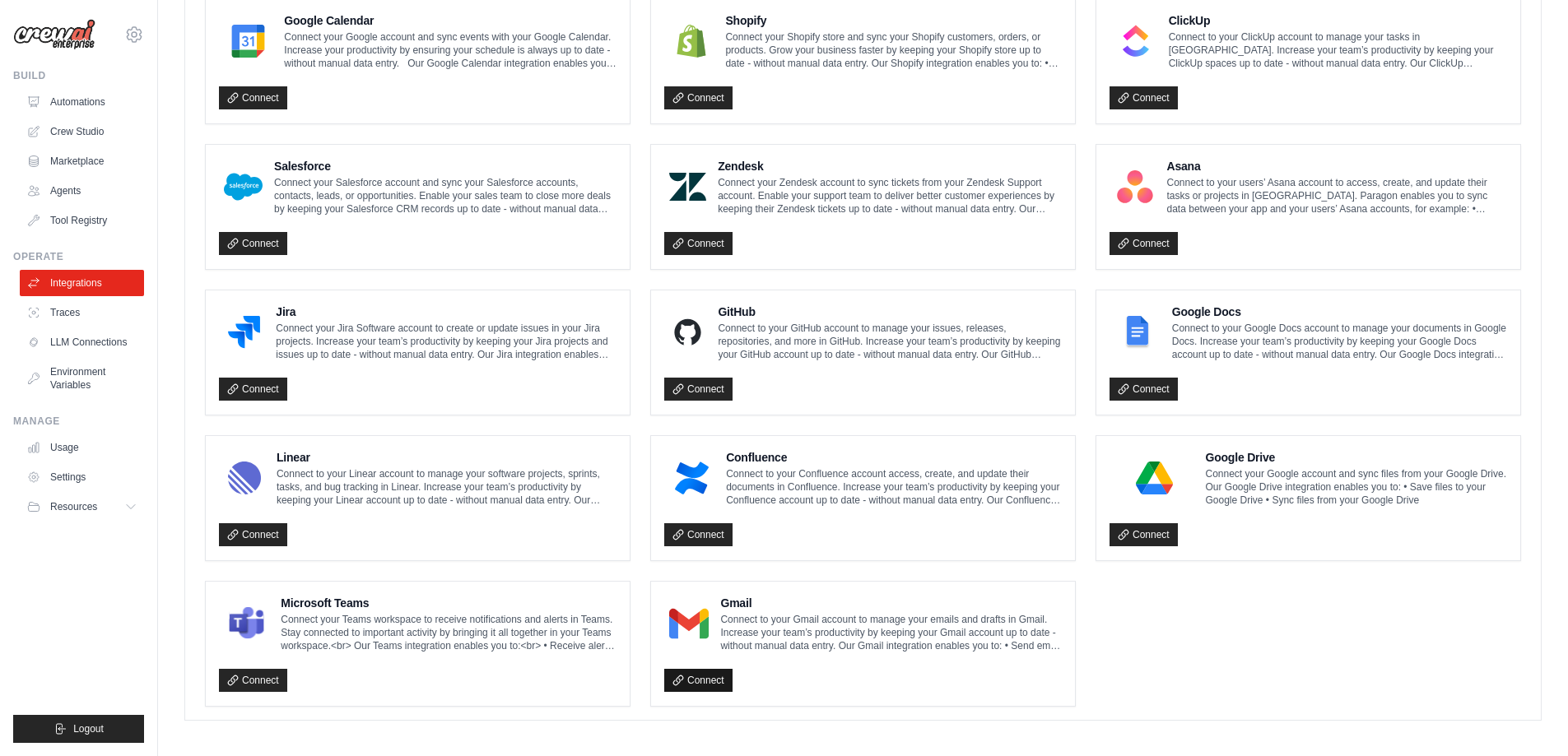
click at [696, 681] on link "Connect" at bounding box center [698, 680] width 68 height 23
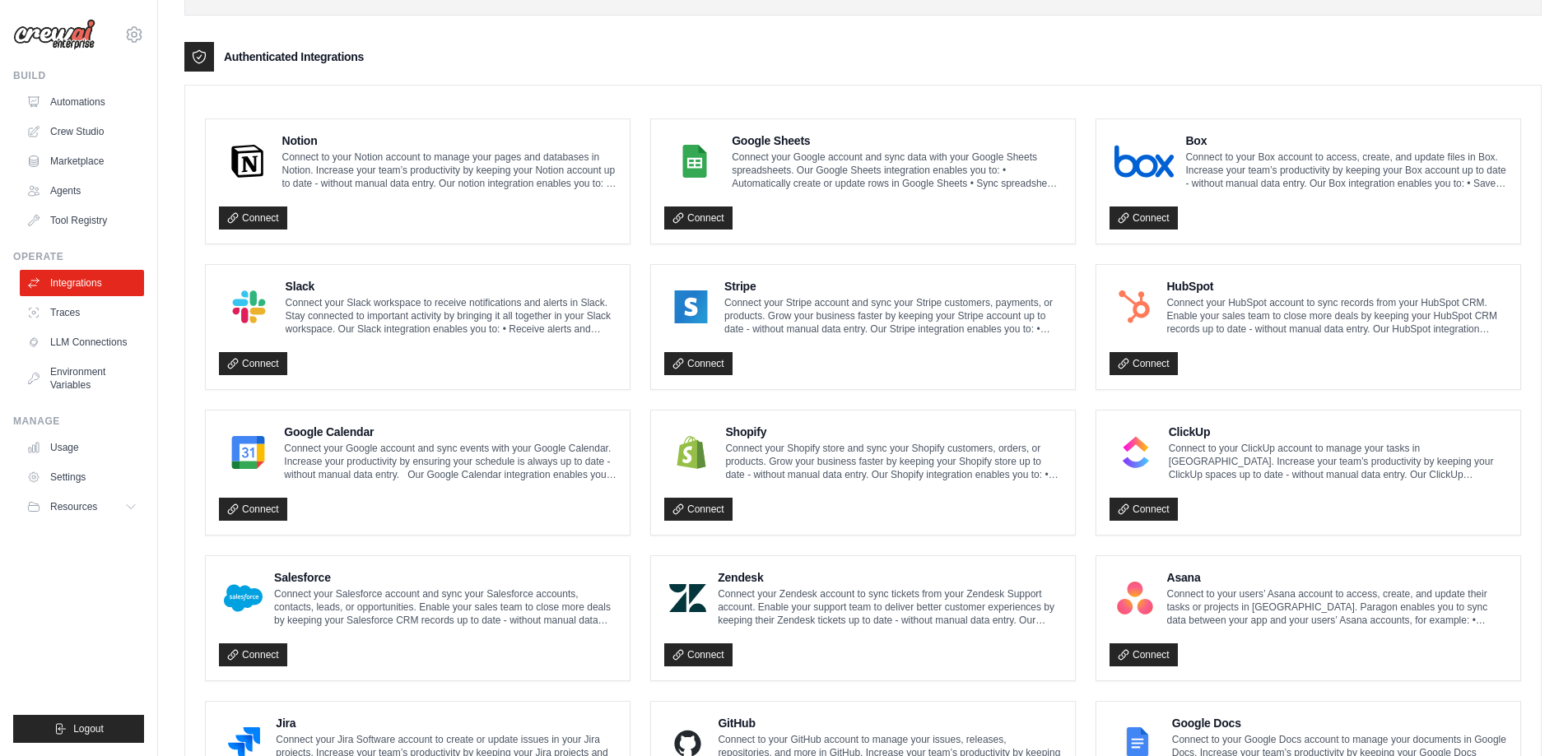
scroll to position [0, 0]
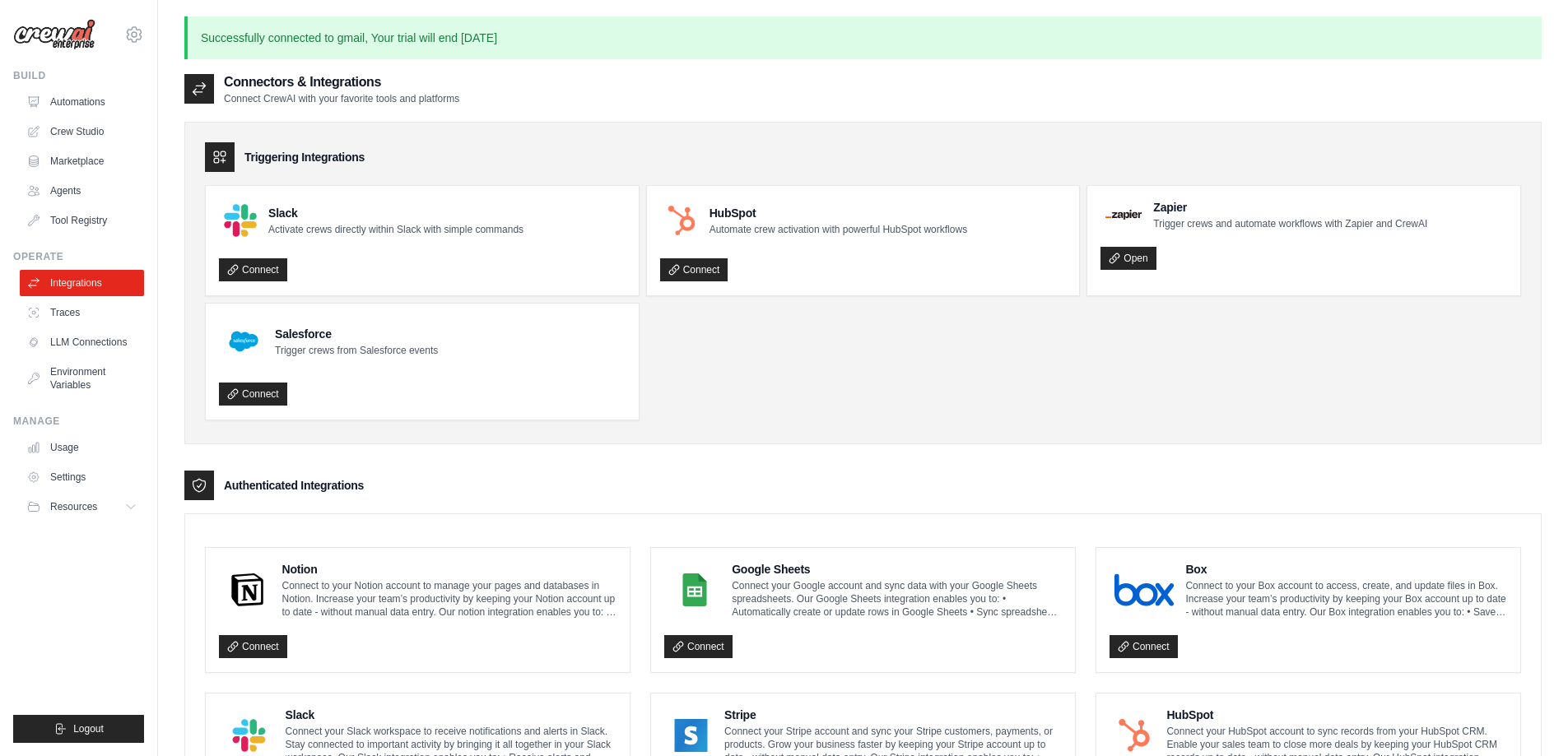
click at [48, 342] on link "LLM Connections" at bounding box center [81, 342] width 125 height 27
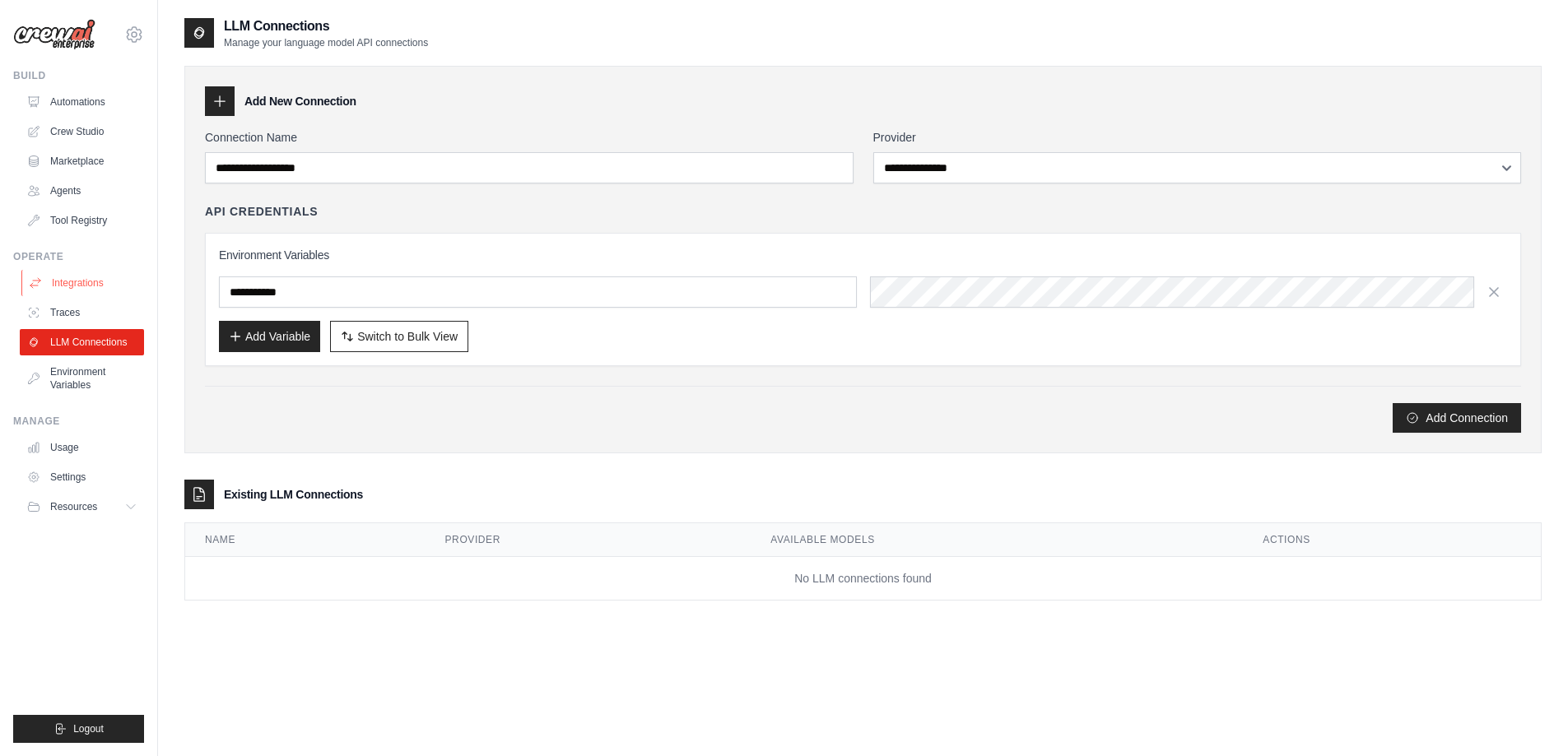
click at [90, 282] on link "Integrations" at bounding box center [83, 282] width 125 height 27
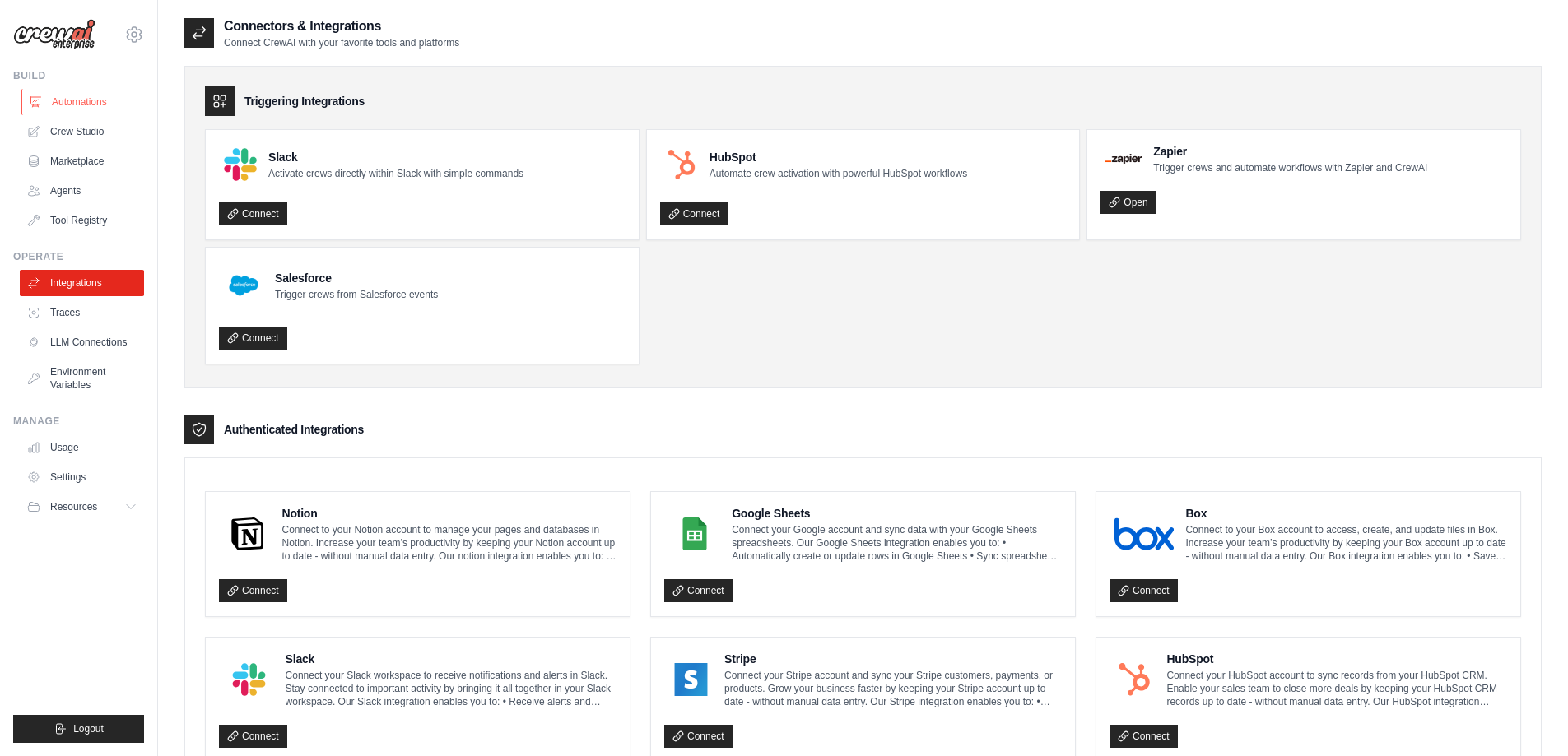
click at [78, 100] on link "Automations" at bounding box center [83, 102] width 125 height 27
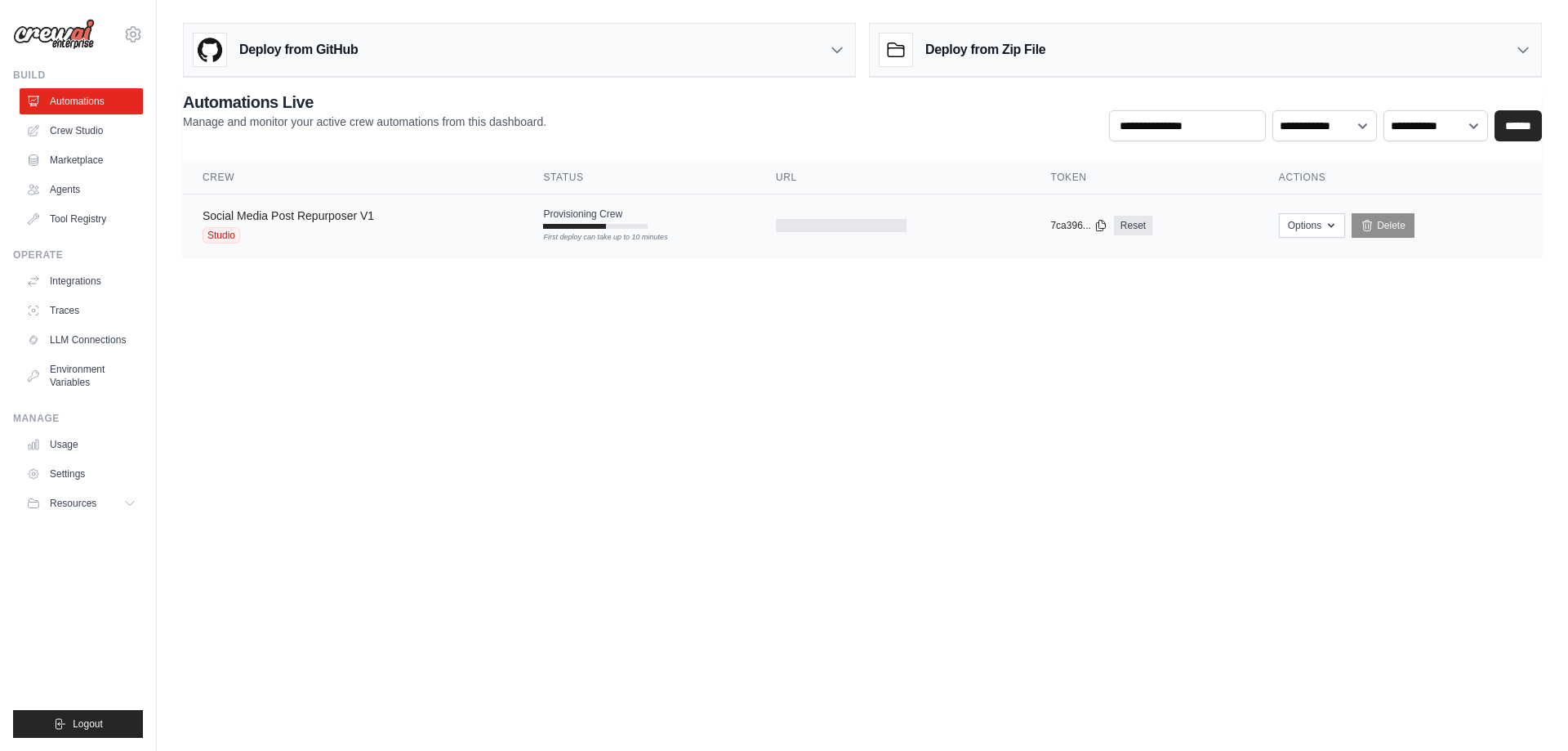
click at [362, 219] on link "Social Media Post Repurposer V1" at bounding box center [288, 215] width 171 height 13
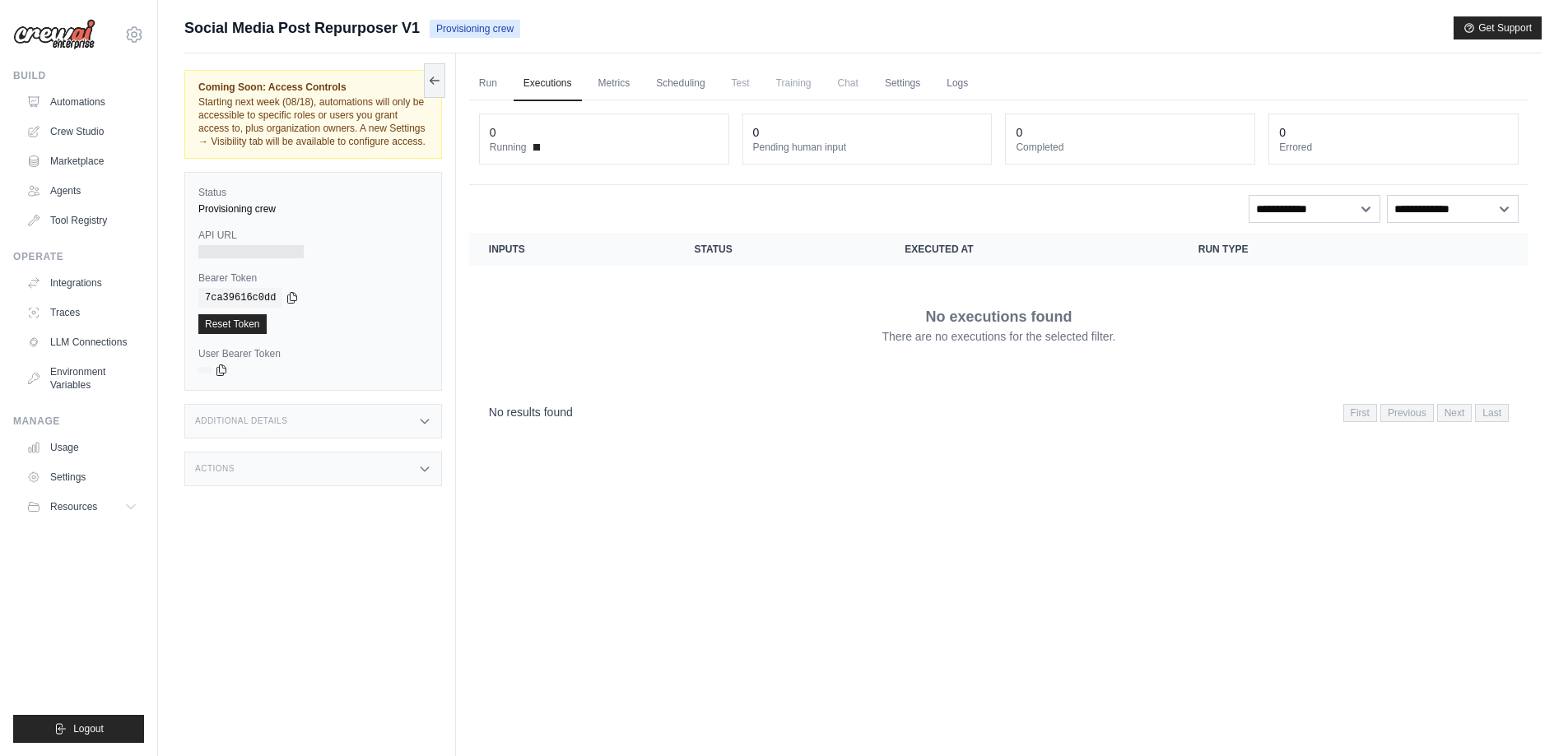
click at [242, 328] on link "Reset Token" at bounding box center [233, 323] width 68 height 19
click at [432, 85] on icon at bounding box center [434, 79] width 13 height 13
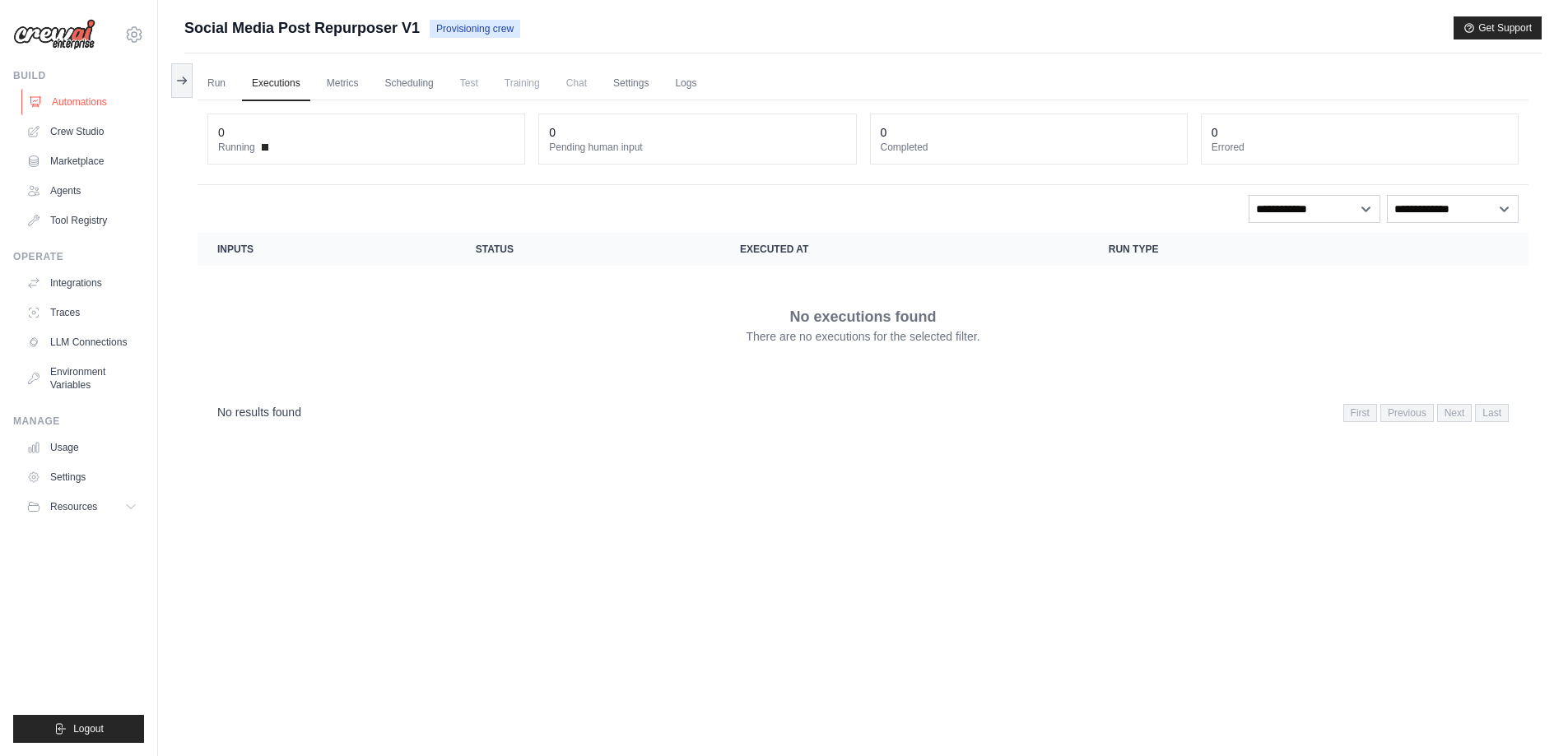
click at [110, 101] on link "Automations" at bounding box center [83, 102] width 125 height 27
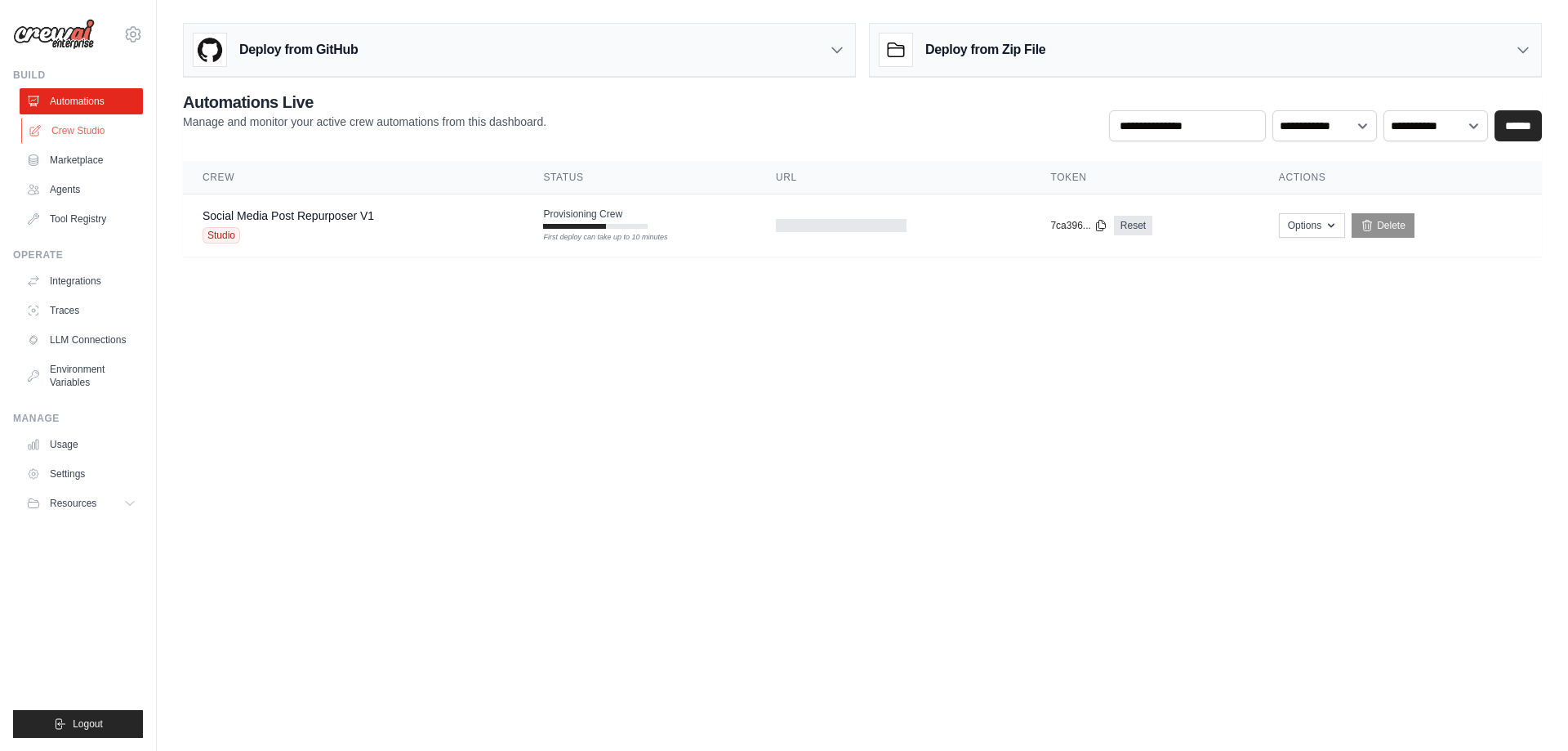
click at [94, 119] on link "Crew Studio" at bounding box center [82, 130] width 124 height 27
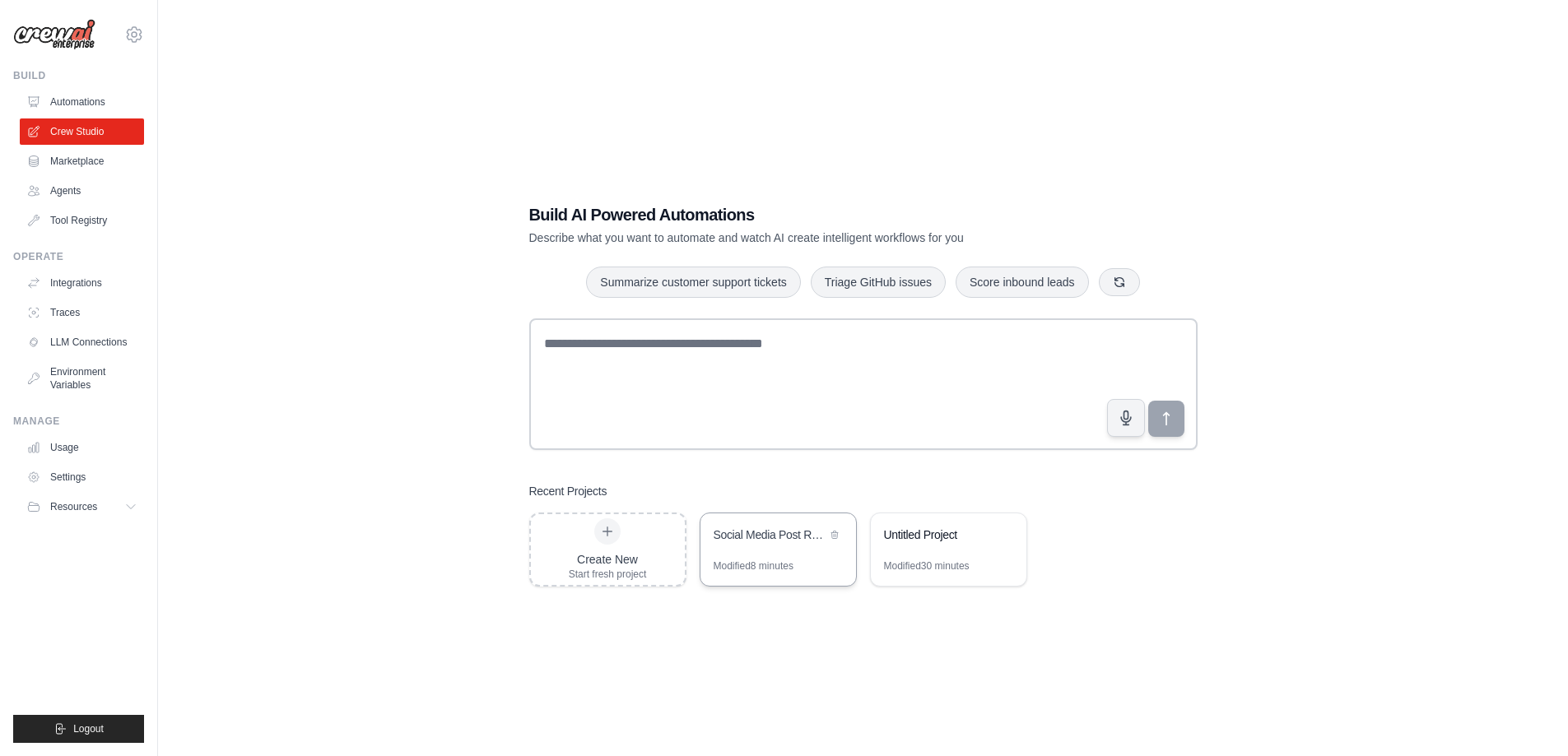
click at [788, 563] on div "Modified 8 minutes" at bounding box center [754, 566] width 79 height 13
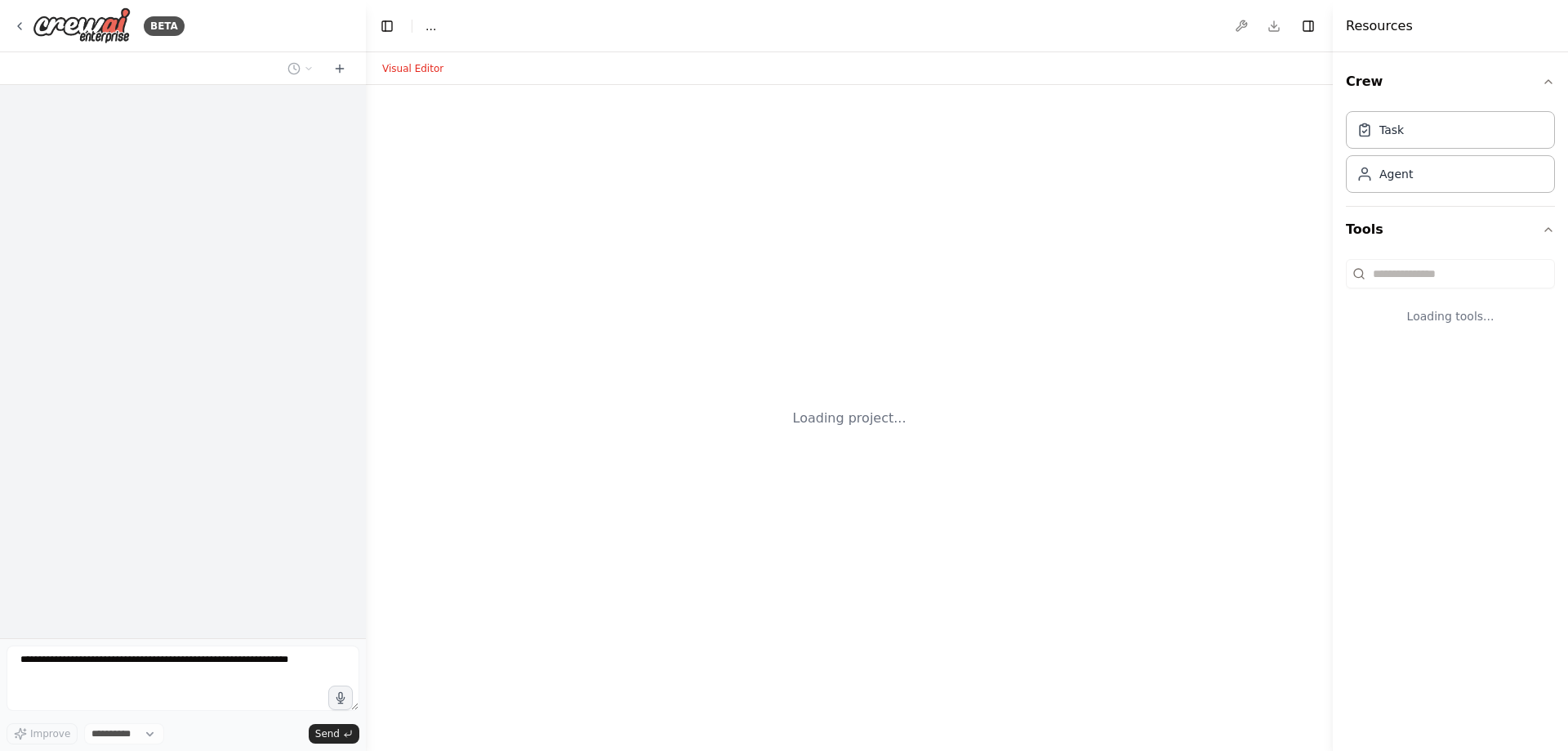
select select "****"
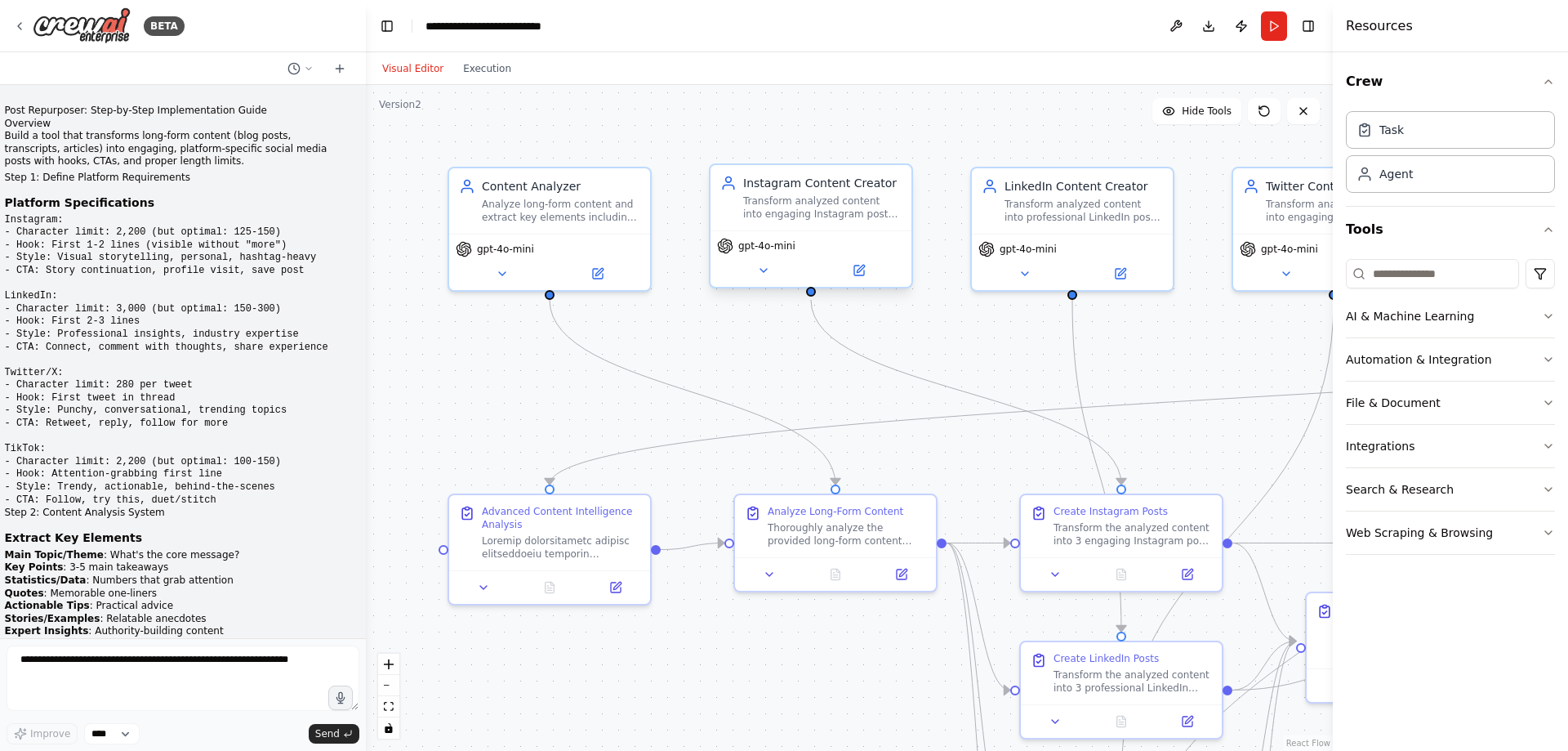
scroll to position [9157, 0]
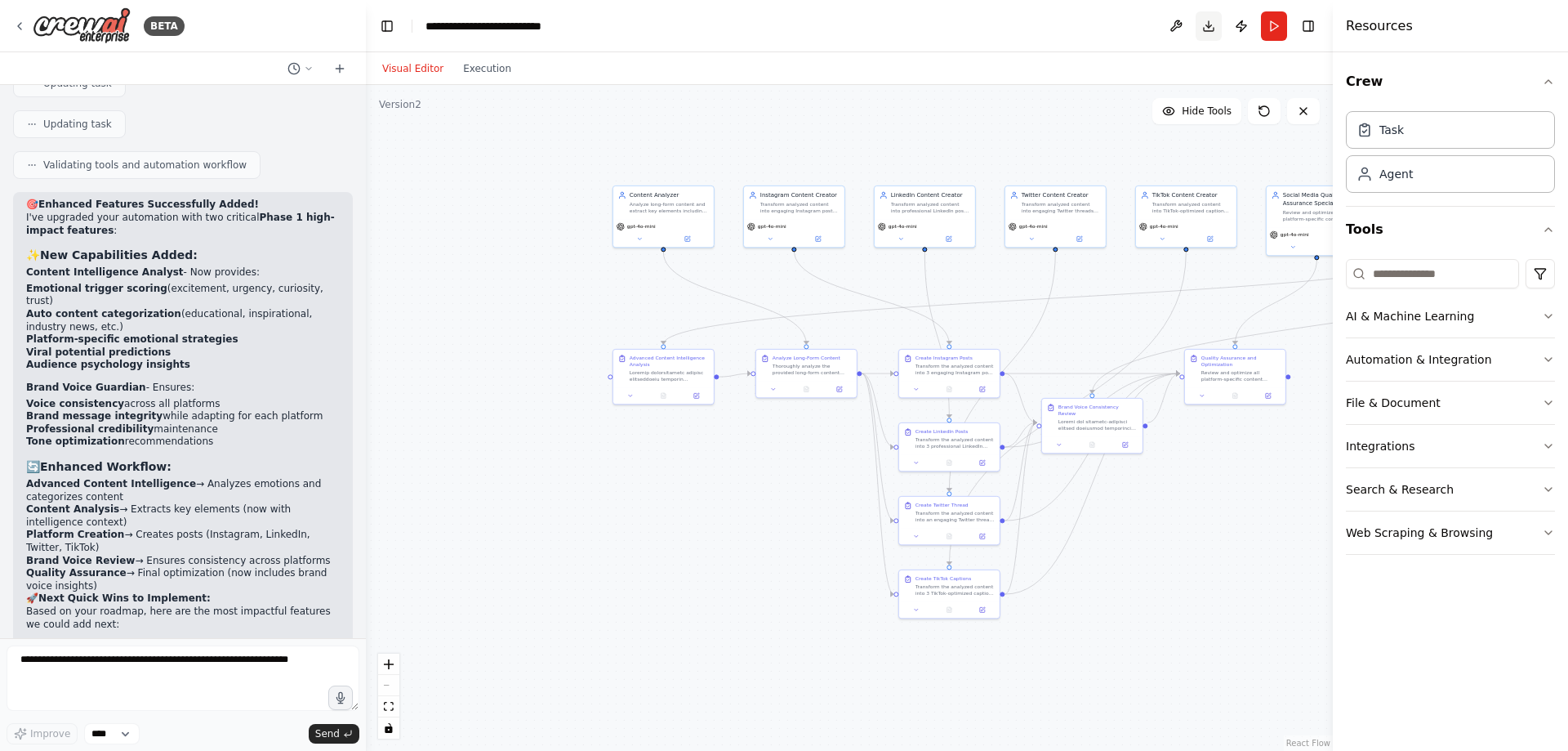
click at [1216, 30] on button "Download" at bounding box center [1209, 26] width 27 height 29
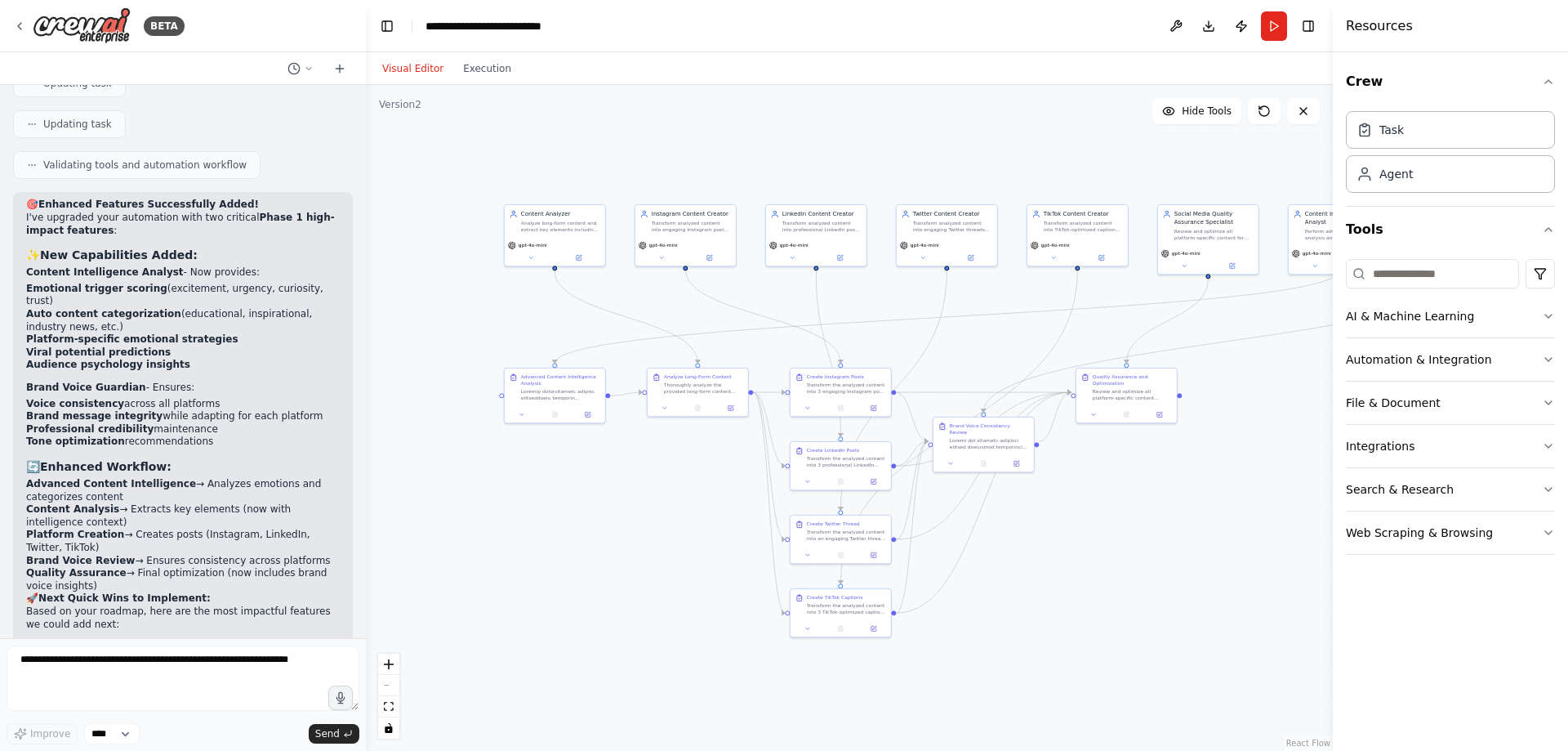
drag, startPoint x: 1228, startPoint y: 185, endPoint x: 1097, endPoint y: 196, distance: 131.5
click at [1096, 200] on div ".deletable-edge-delete-btn { width: 20px; height: 20px; border: 0px solid #ffff…" at bounding box center [849, 418] width 967 height 666
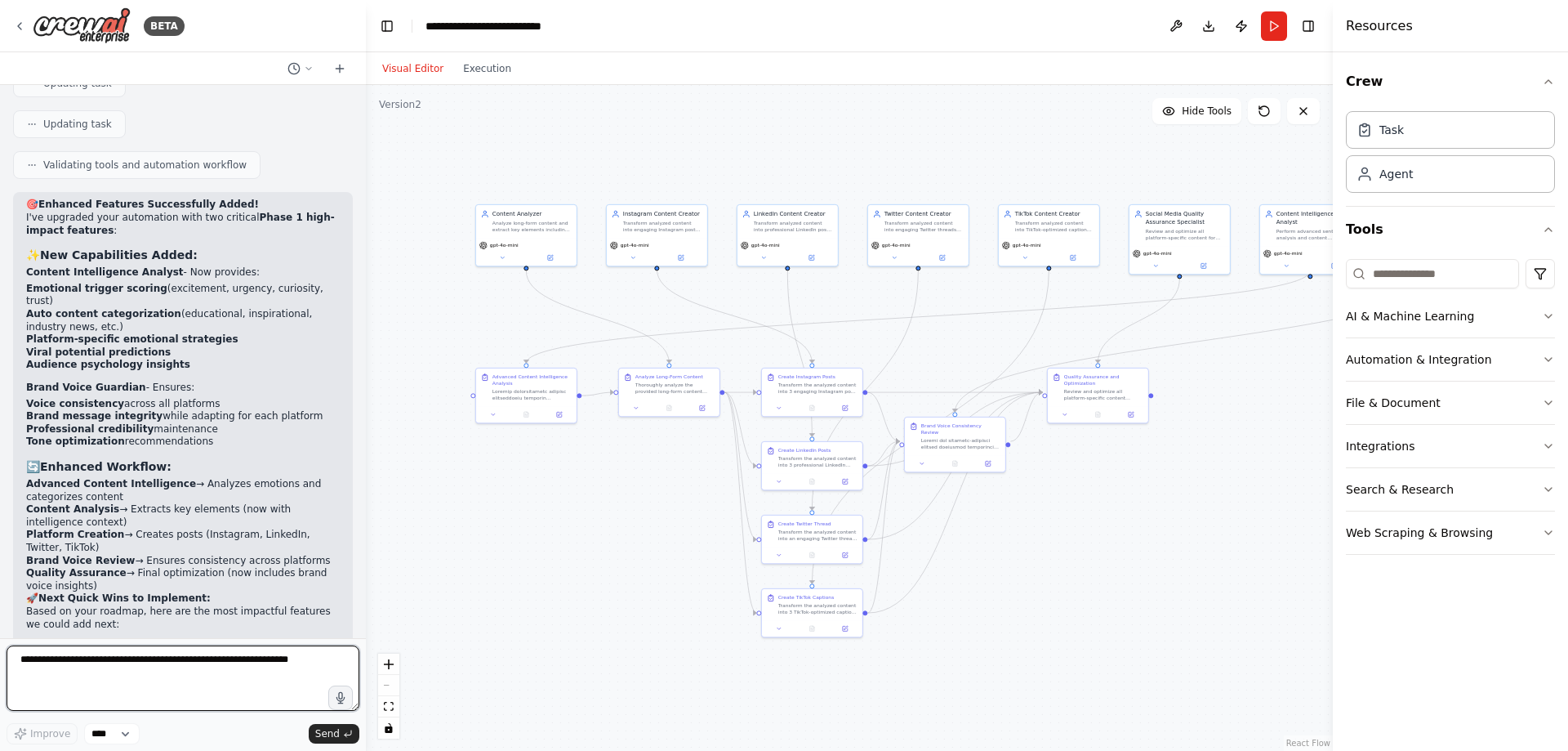
click at [203, 659] on textarea at bounding box center [182, 678] width 353 height 65
paste textarea "**********"
type textarea "*"
click at [115, 741] on select "****" at bounding box center [112, 734] width 56 height 21
click at [205, 712] on div at bounding box center [182, 681] width 353 height 72
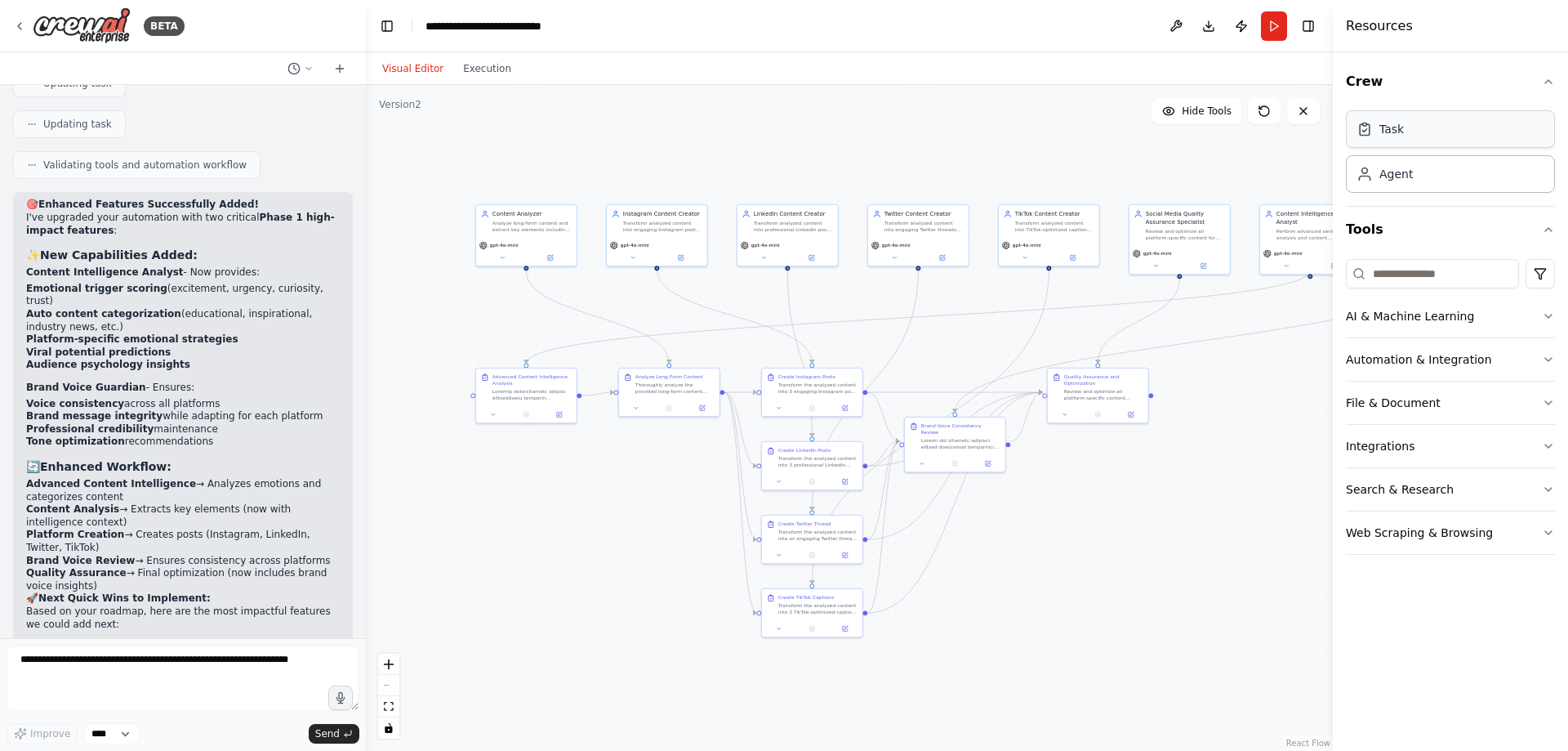
click at [1498, 132] on div "Task" at bounding box center [1451, 128] width 209 height 38
click at [1490, 178] on div "Agent" at bounding box center [1451, 172] width 209 height 38
click at [1497, 141] on div "Task" at bounding box center [1451, 128] width 209 height 38
click at [1486, 176] on div "Agent" at bounding box center [1451, 172] width 209 height 38
click at [1484, 137] on div "Task" at bounding box center [1451, 128] width 209 height 38
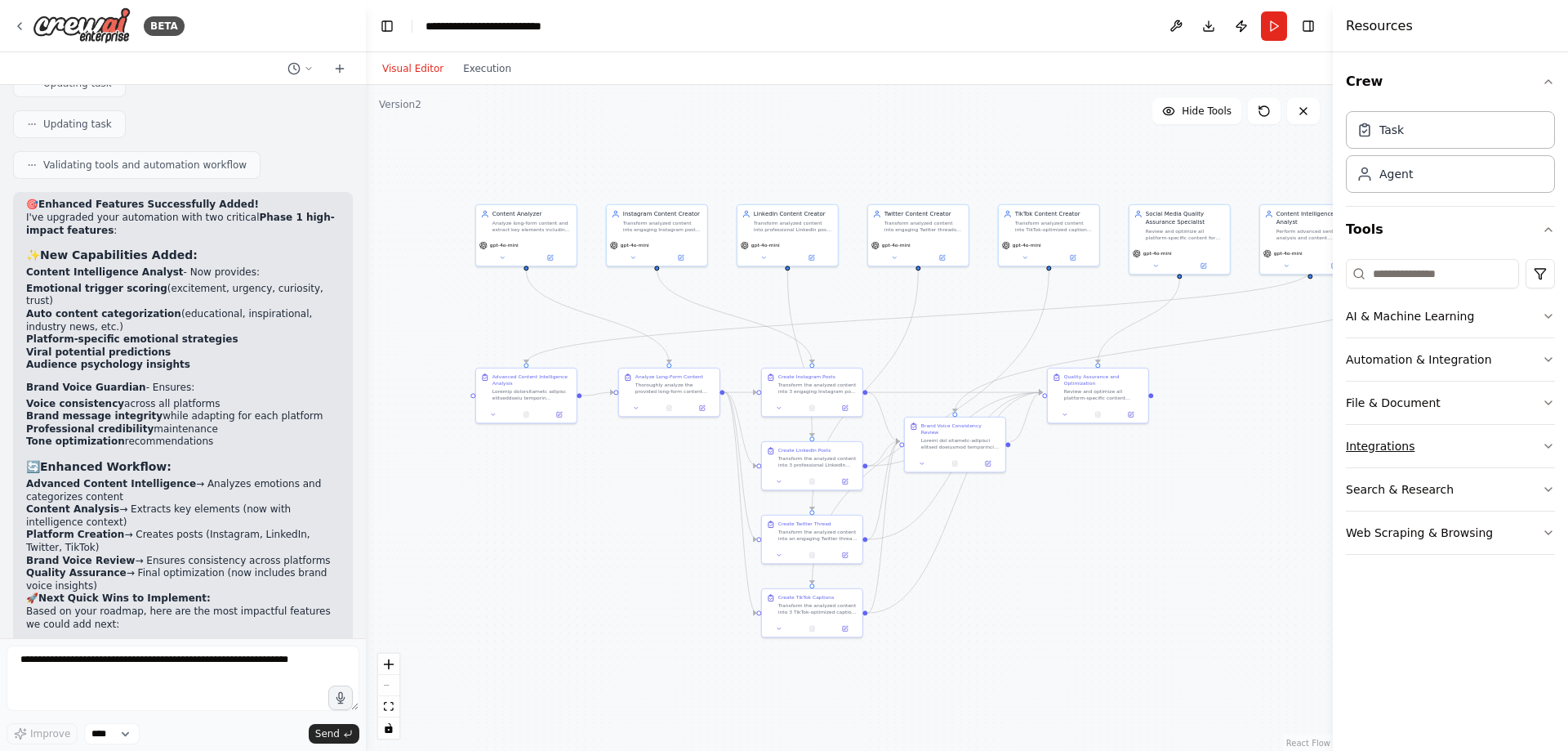
click at [1447, 456] on button "Integrations" at bounding box center [1451, 446] width 209 height 42
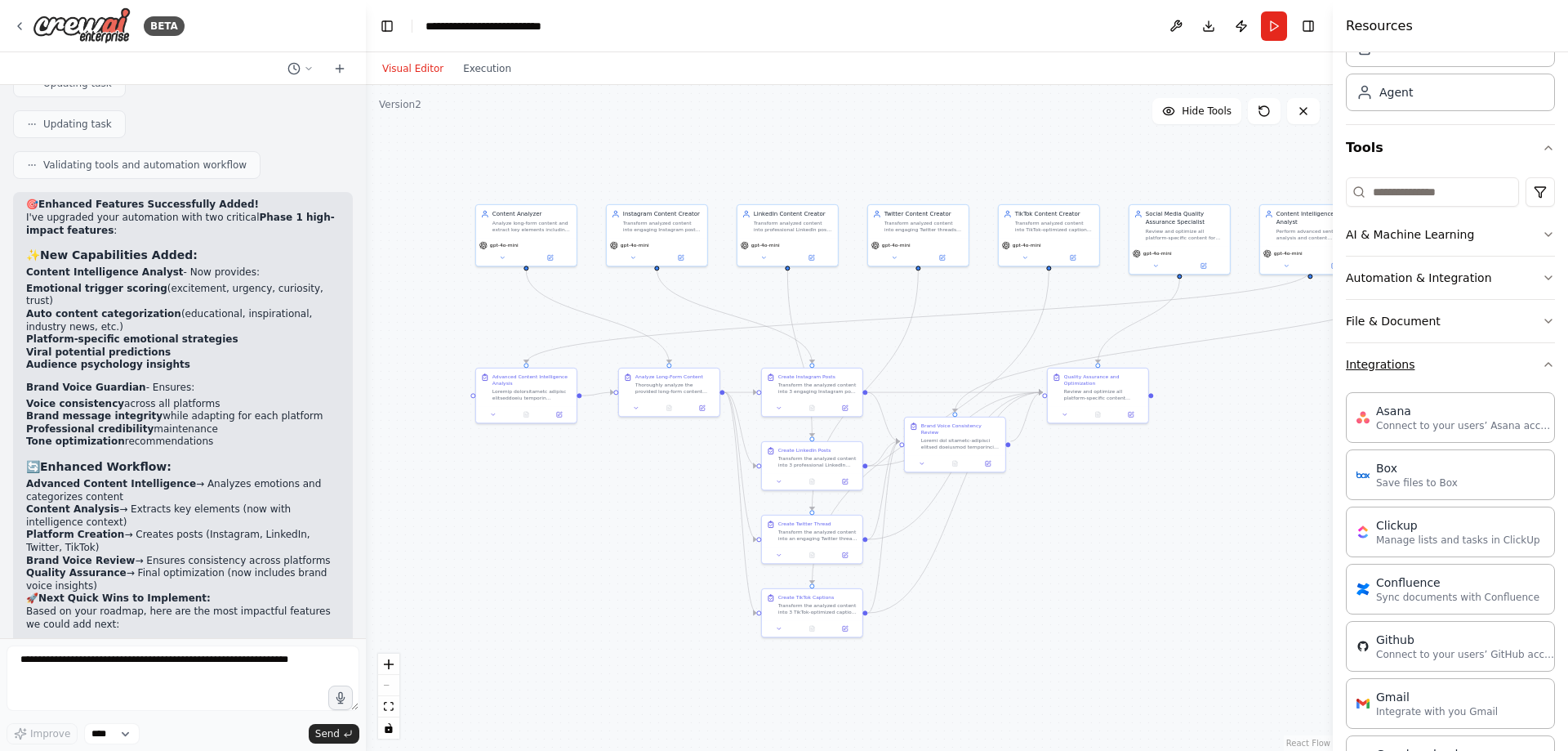
scroll to position [163, 0]
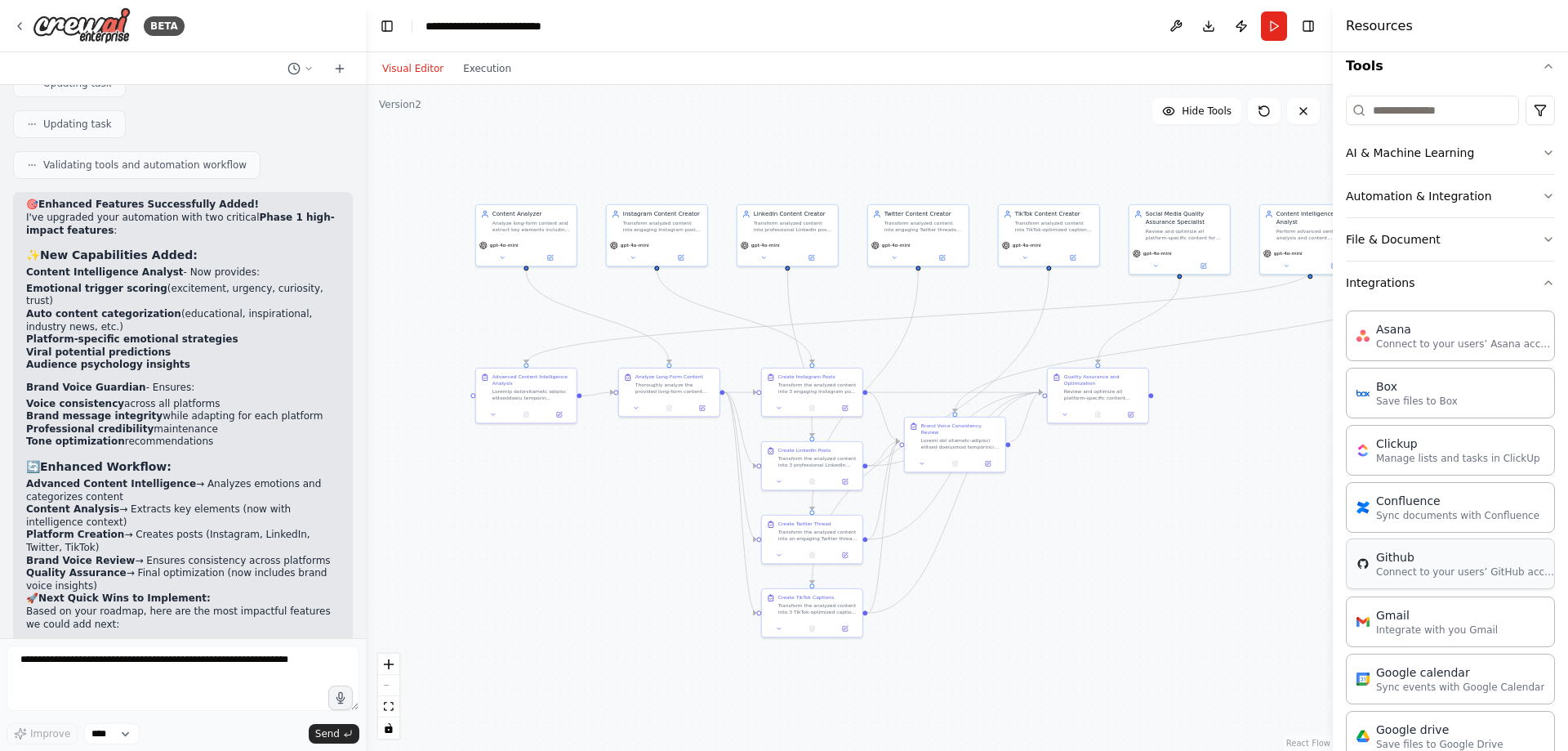
click at [1414, 570] on p "Connect to your users’ GitHub accounts" at bounding box center [1466, 572] width 180 height 13
click at [1157, 624] on div "Connect to your users’ GitHub accounts" at bounding box center [1168, 625] width 81 height 13
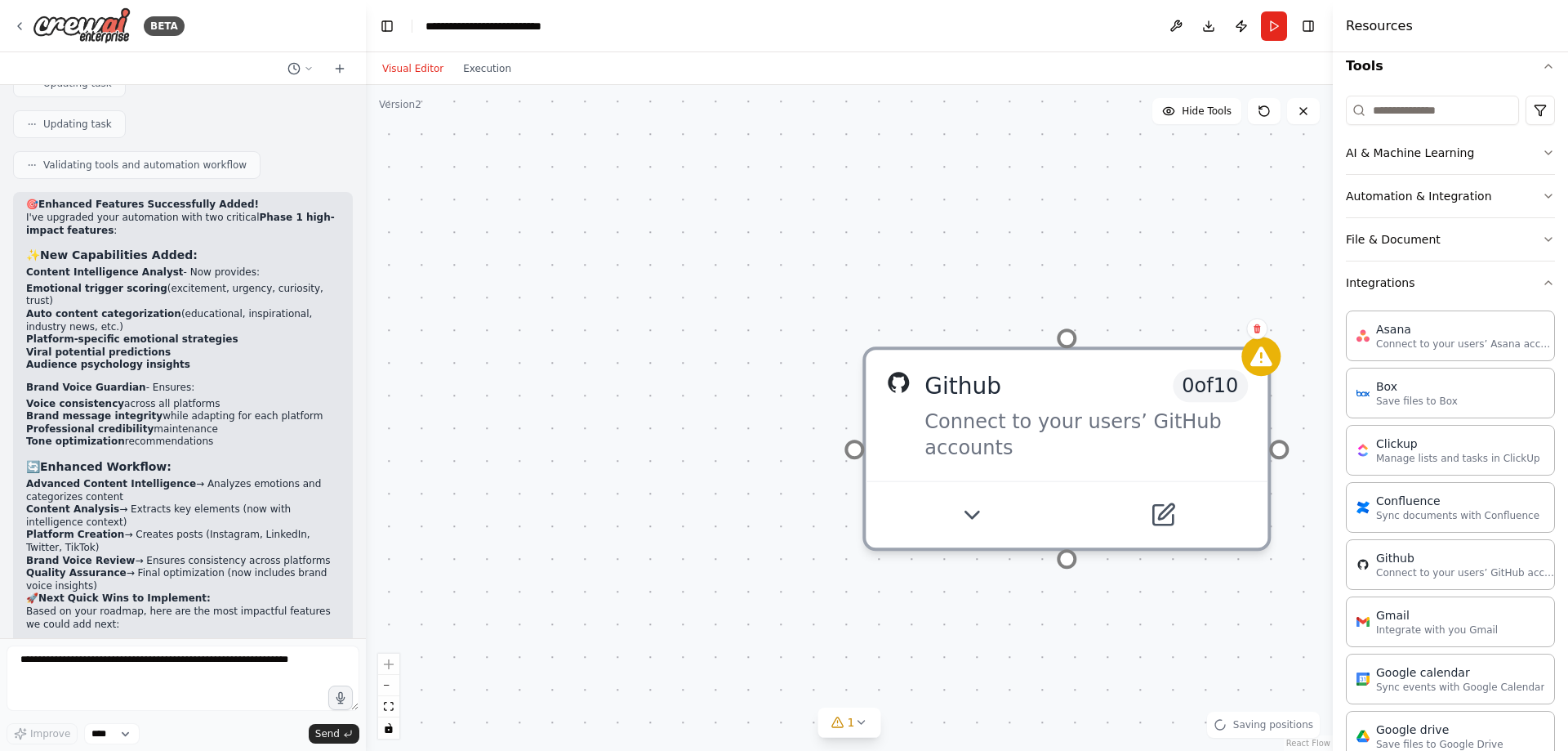
drag, startPoint x: 1168, startPoint y: 548, endPoint x: 1116, endPoint y: 284, distance: 269.1
click at [1116, 284] on div ".deletable-edge-delete-btn { width: 20px; height: 20px; border: 0px solid #ffff…" at bounding box center [849, 418] width 967 height 666
click at [1112, 410] on div "Connect to your users’ GitHub accounts" at bounding box center [1086, 428] width 323 height 52
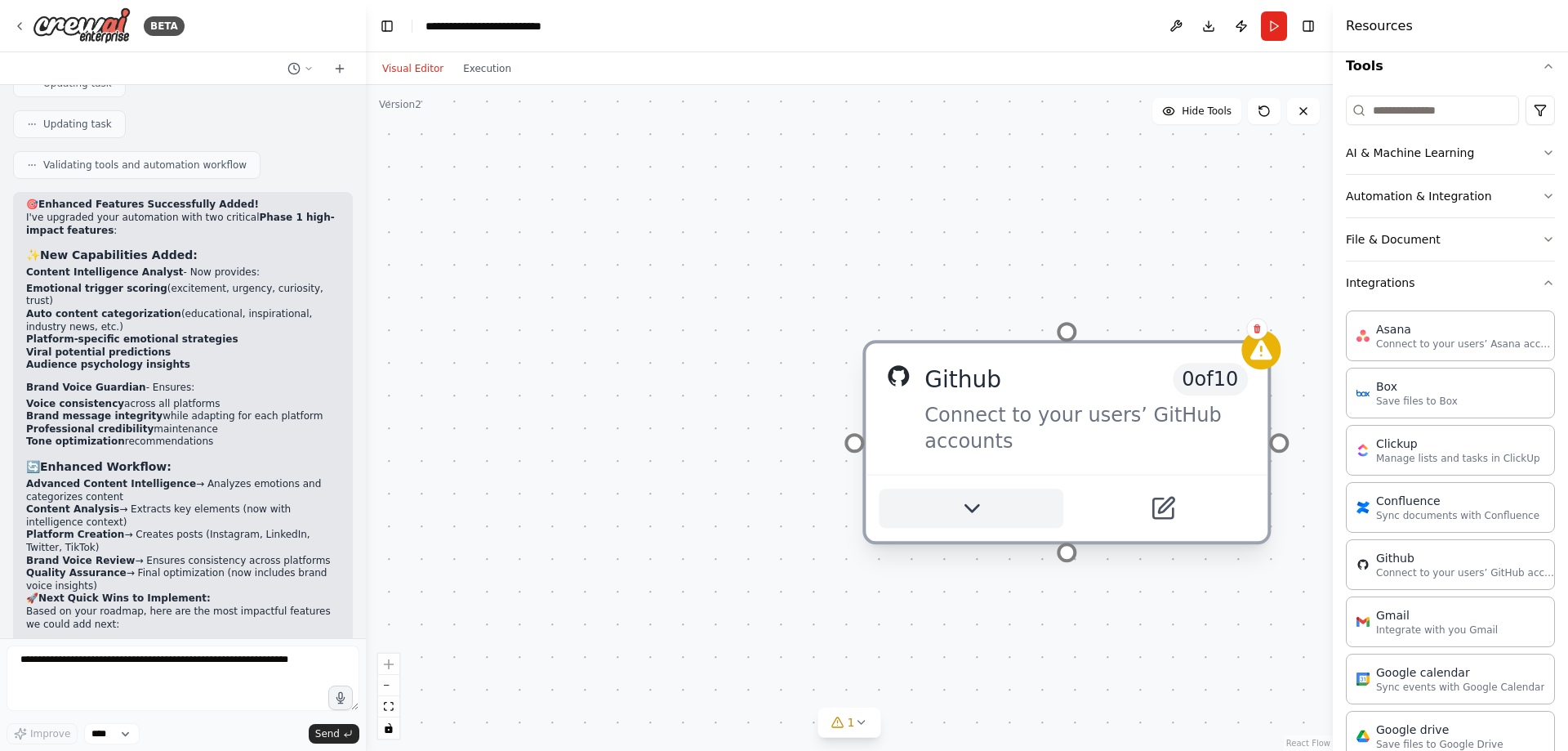
click at [986, 506] on button at bounding box center [970, 508] width 184 height 39
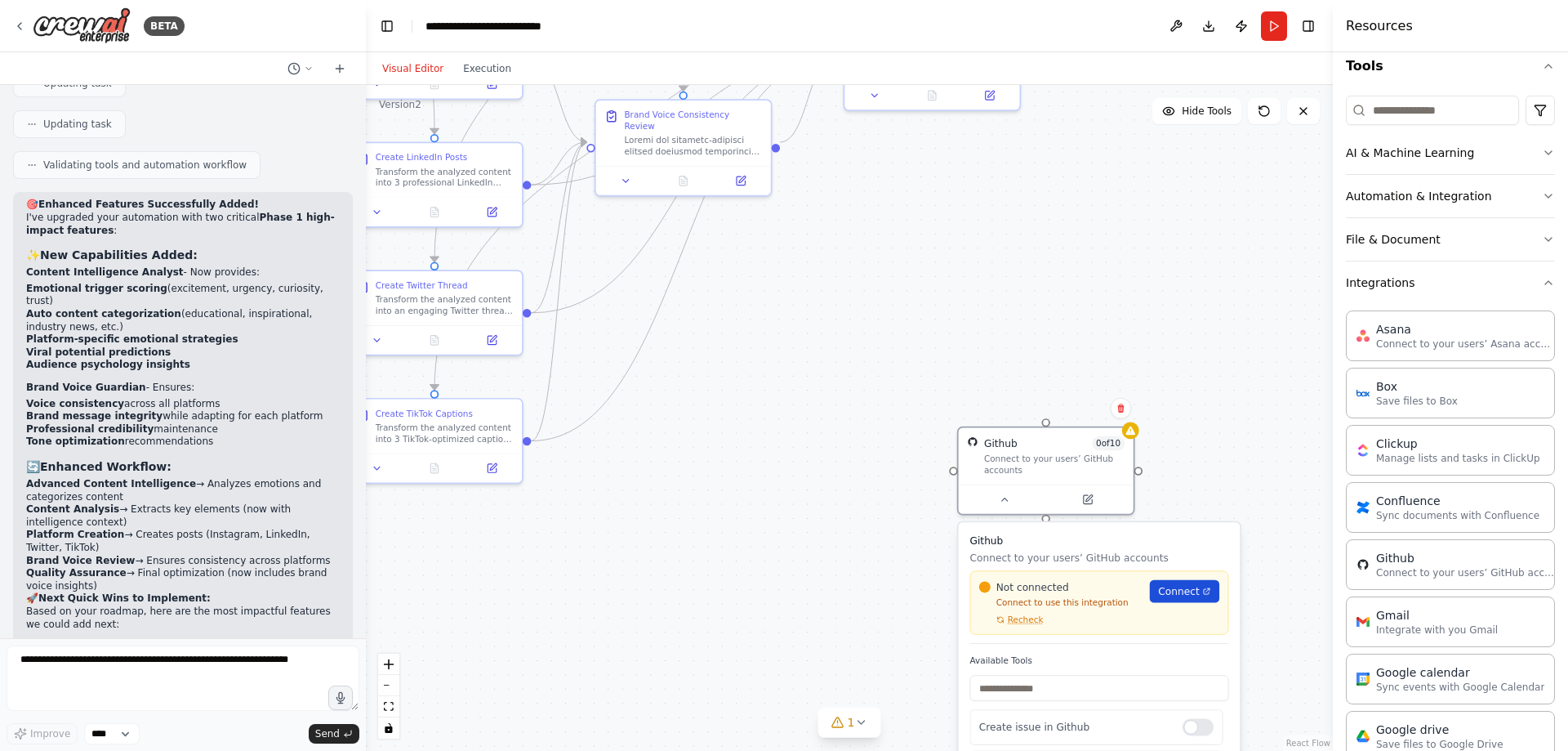
click at [1192, 597] on span "Connect" at bounding box center [1179, 591] width 41 height 14
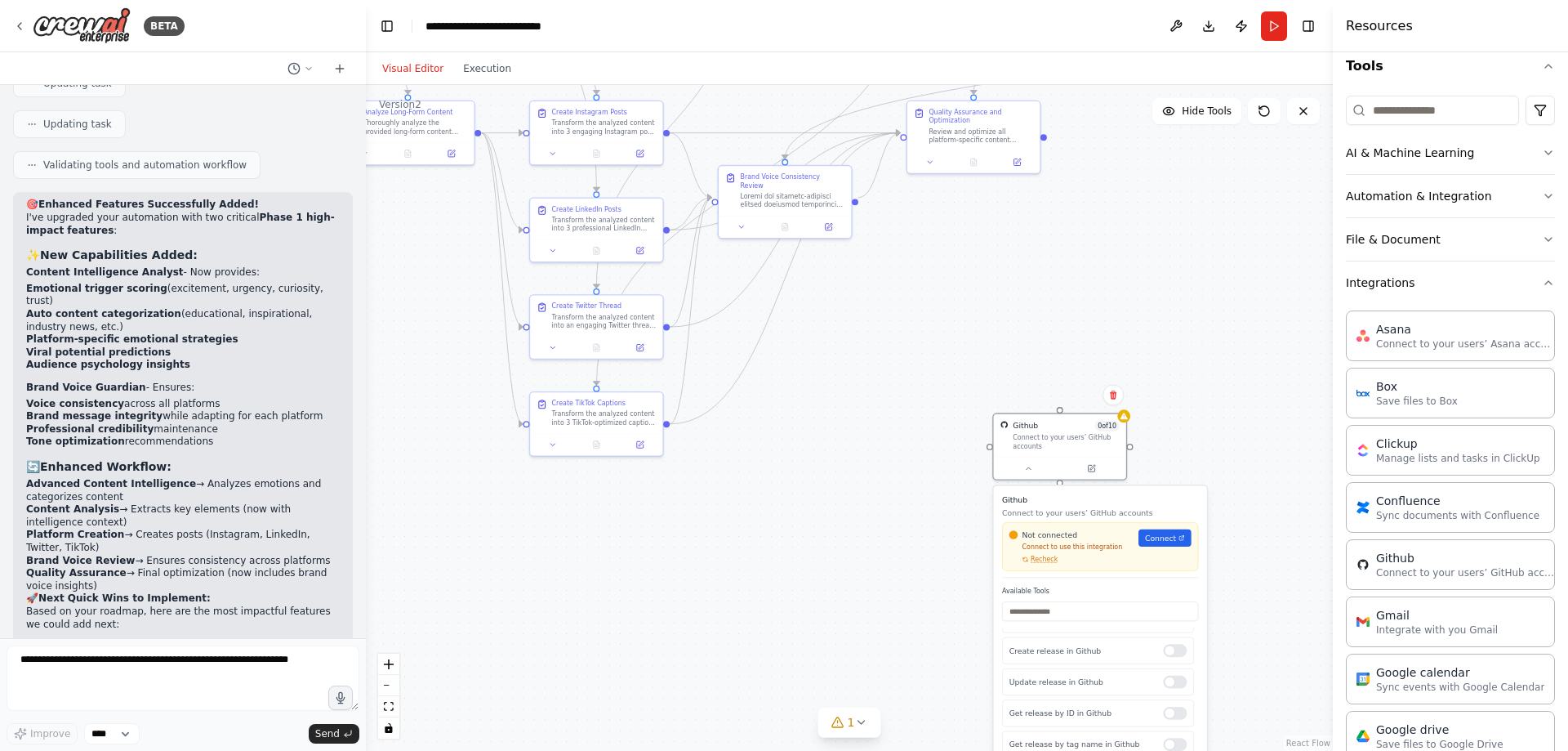
scroll to position [0, 0]
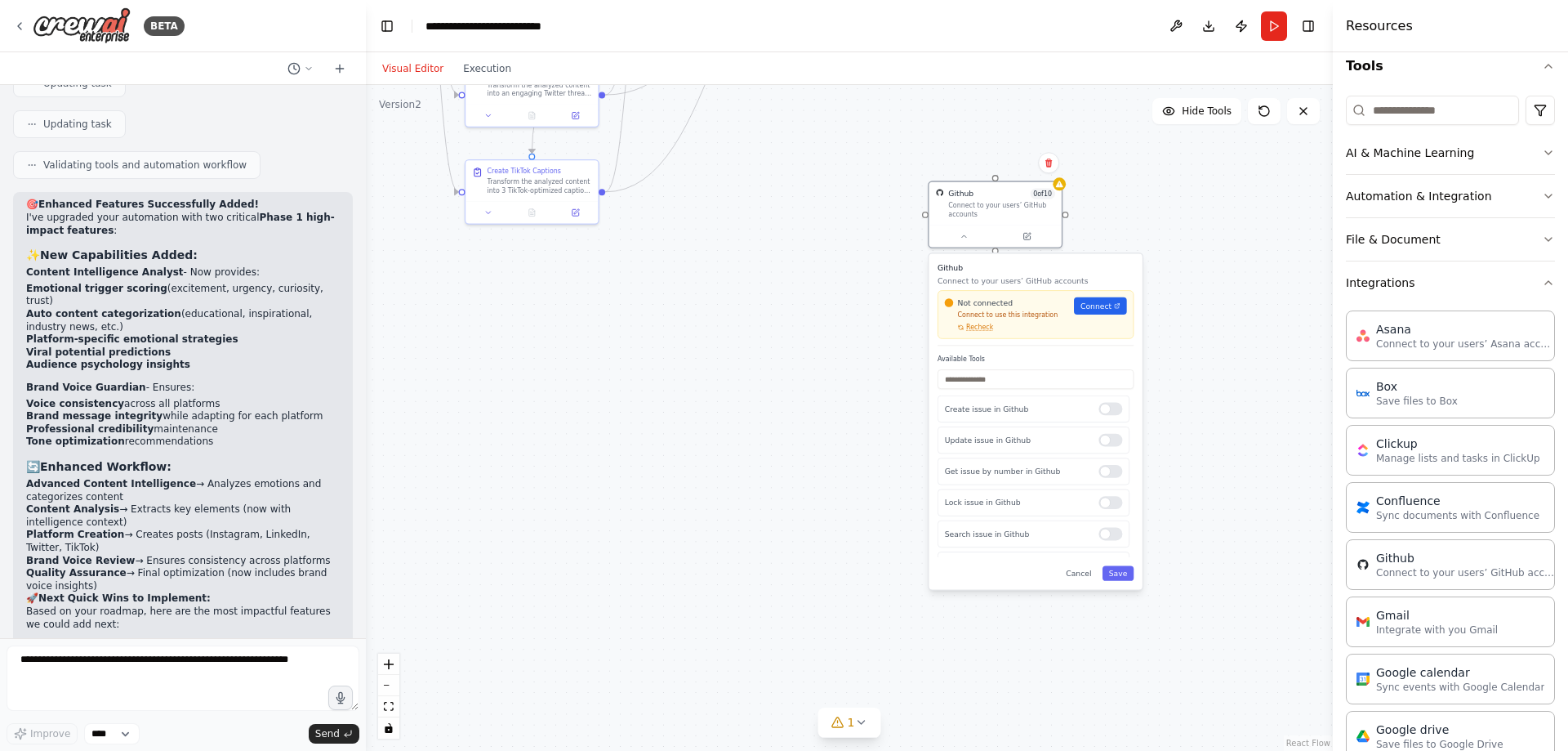
drag, startPoint x: 1270, startPoint y: 652, endPoint x: 1219, endPoint y: 438, distance: 220.0
click at [1219, 438] on div ".deletable-edge-delete-btn { width: 20px; height: 20px; border: 0px solid #ffff…" at bounding box center [849, 418] width 967 height 666
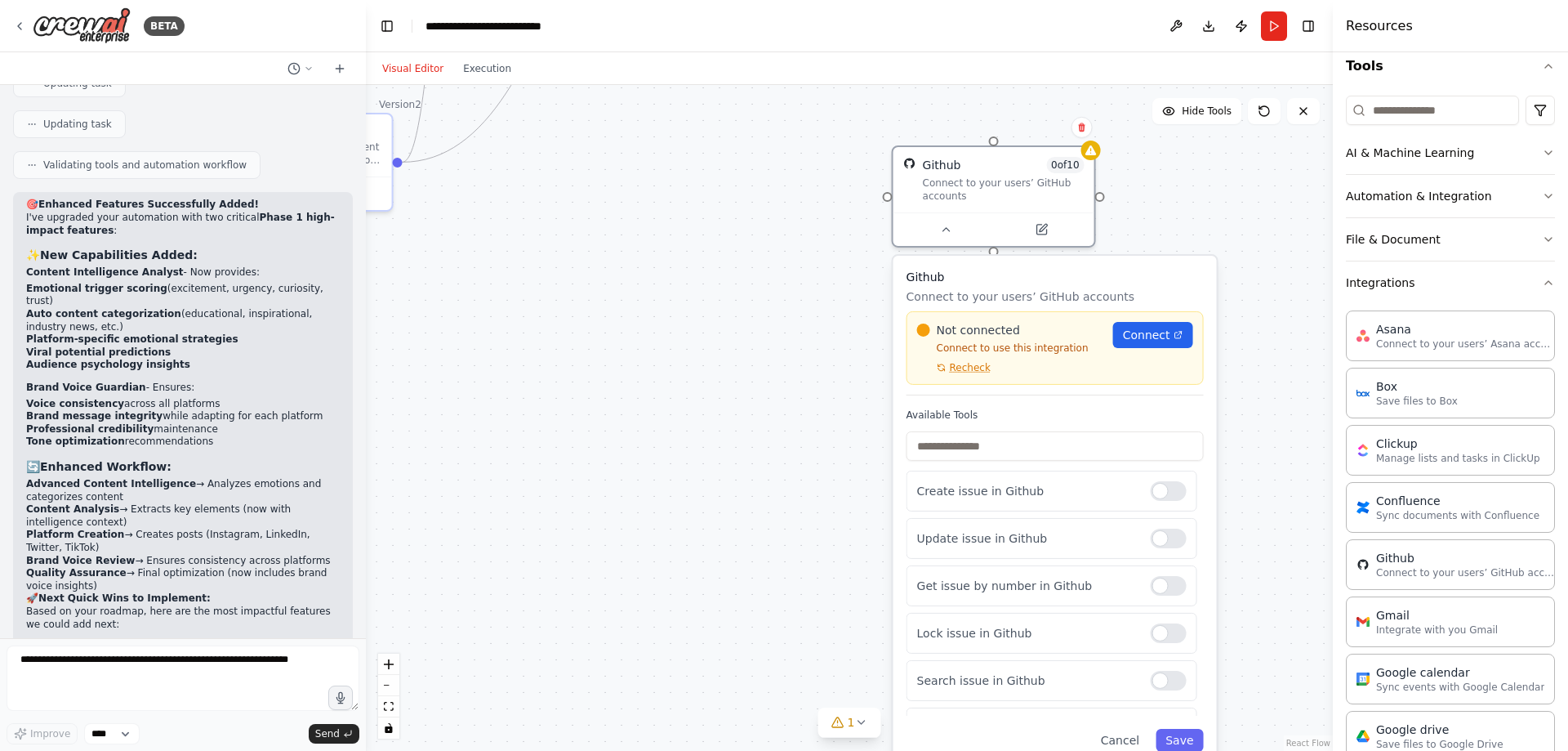
click at [962, 378] on div "Not connected Connect to use this integration Recheck Connect" at bounding box center [1055, 348] width 297 height 73
click at [968, 378] on div "Not connected Connect to use this integration Recheck Connect" at bounding box center [1055, 348] width 297 height 73
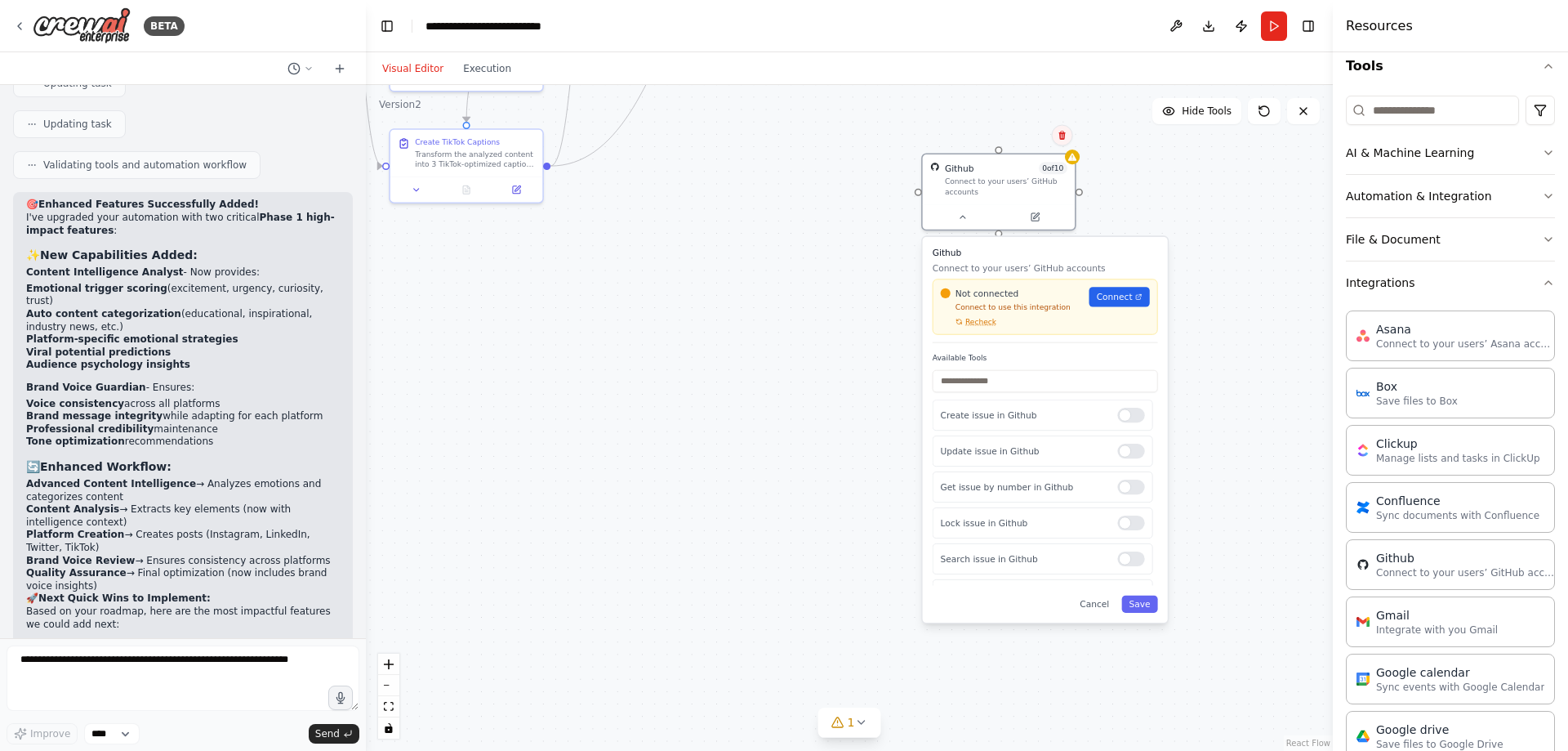
click at [1059, 138] on icon at bounding box center [1062, 136] width 10 height 10
click at [1011, 127] on button "Confirm" at bounding box center [1015, 135] width 58 height 19
click at [1009, 136] on button "Confirm" at bounding box center [1014, 136] width 58 height 19
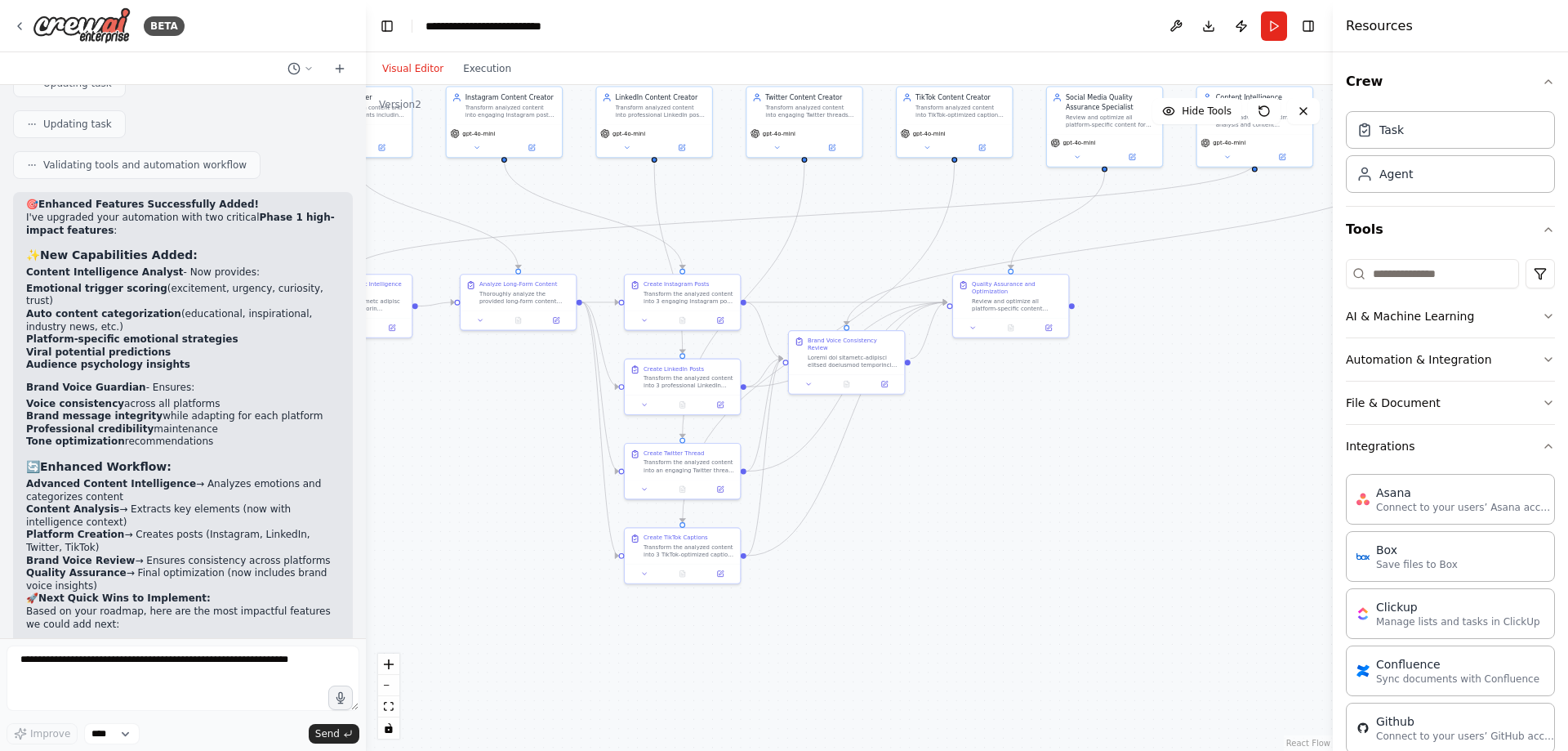
drag, startPoint x: 1146, startPoint y: 390, endPoint x: 1157, endPoint y: 682, distance: 292.2
click at [1160, 695] on div ".deletable-edge-delete-btn { width: 20px; height: 20px; border: 0px solid #ffff…" at bounding box center [849, 418] width 967 height 666
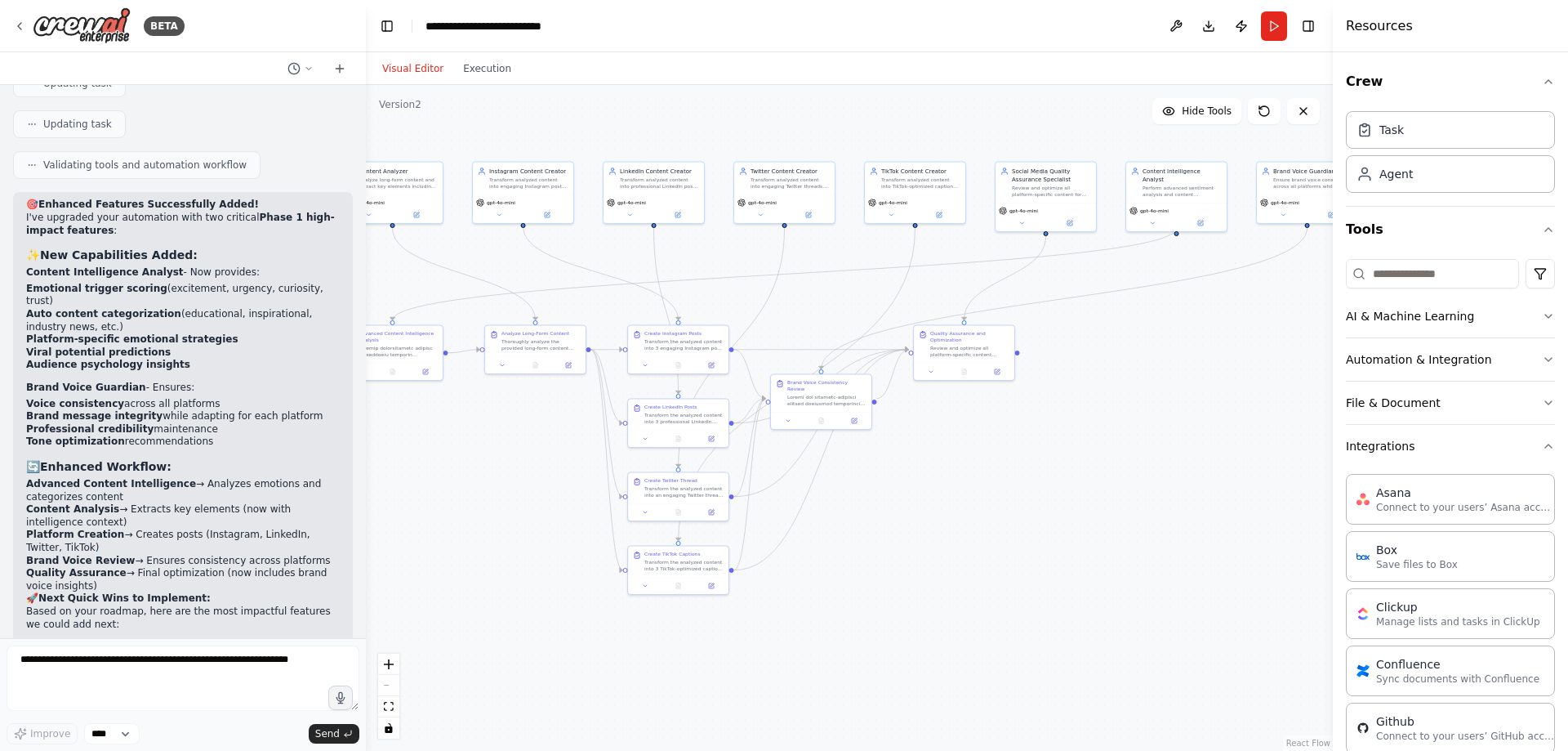
drag, startPoint x: 1151, startPoint y: 484, endPoint x: 1118, endPoint y: 455, distance: 43.9
click at [1102, 478] on div ".deletable-edge-delete-btn { width: 20px; height: 20px; border: 0px solid #ffff…" at bounding box center [849, 418] width 967 height 666
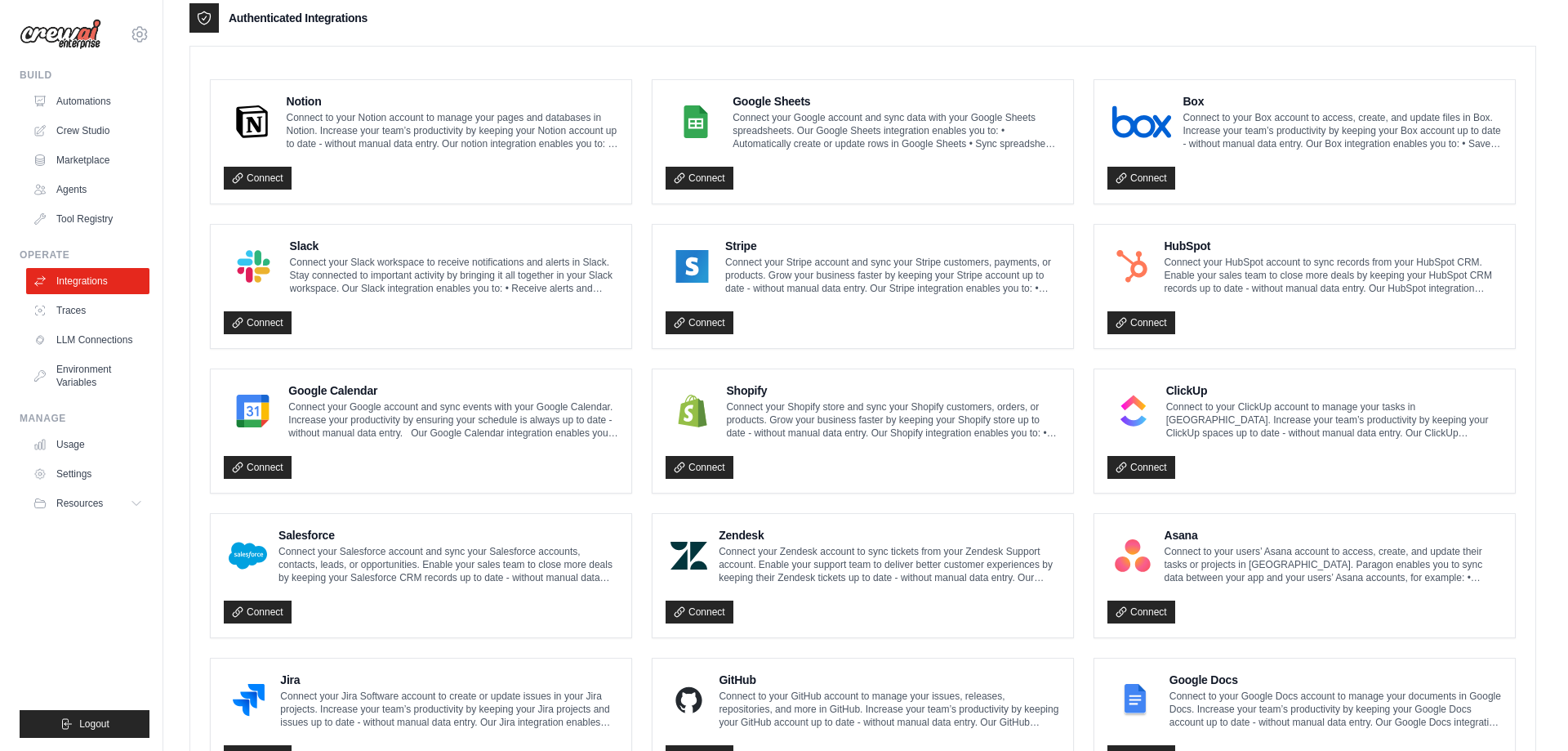
scroll to position [654, 0]
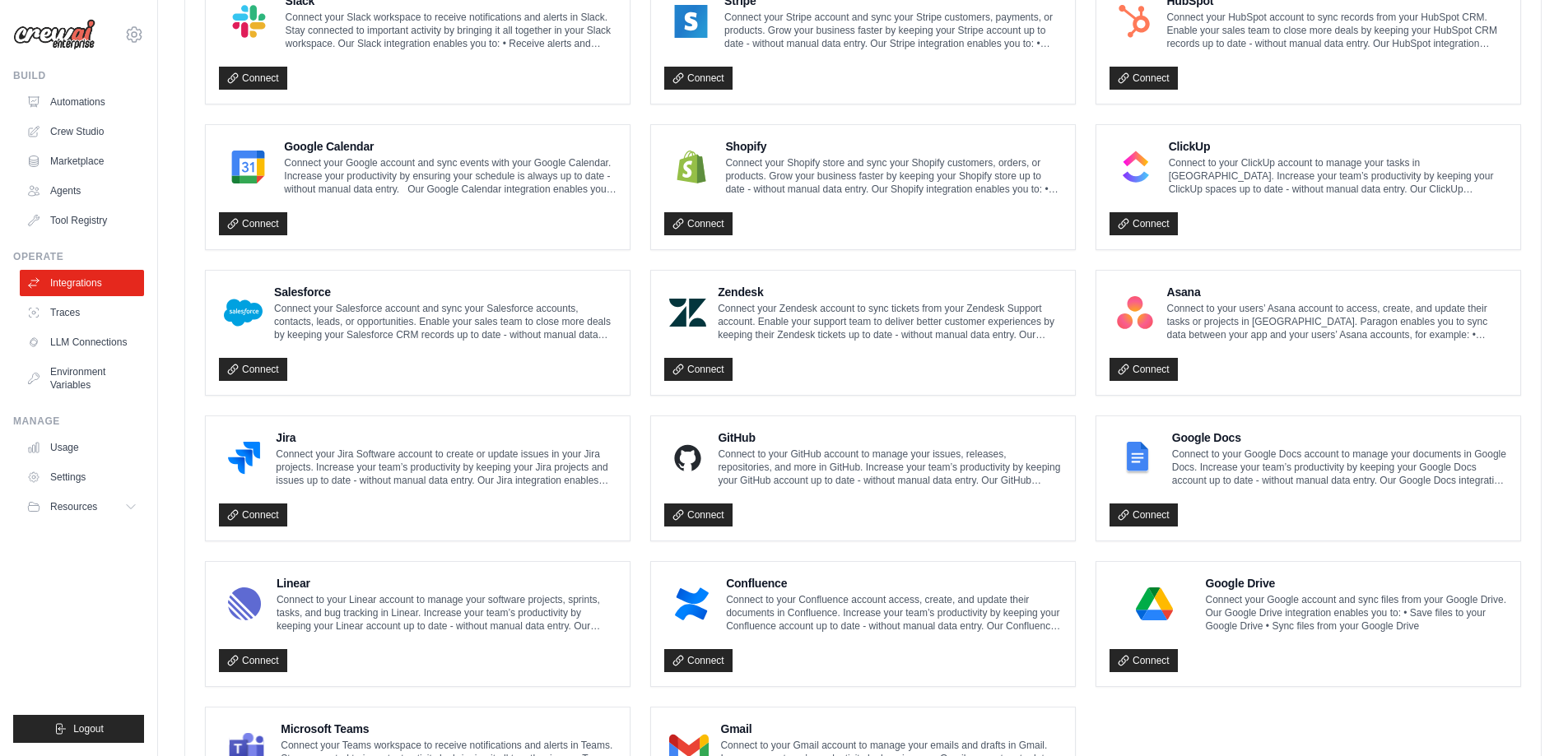
click at [722, 495] on div "Connect" at bounding box center [862, 510] width 398 height 34
click at [723, 509] on link "Connect" at bounding box center [698, 514] width 68 height 23
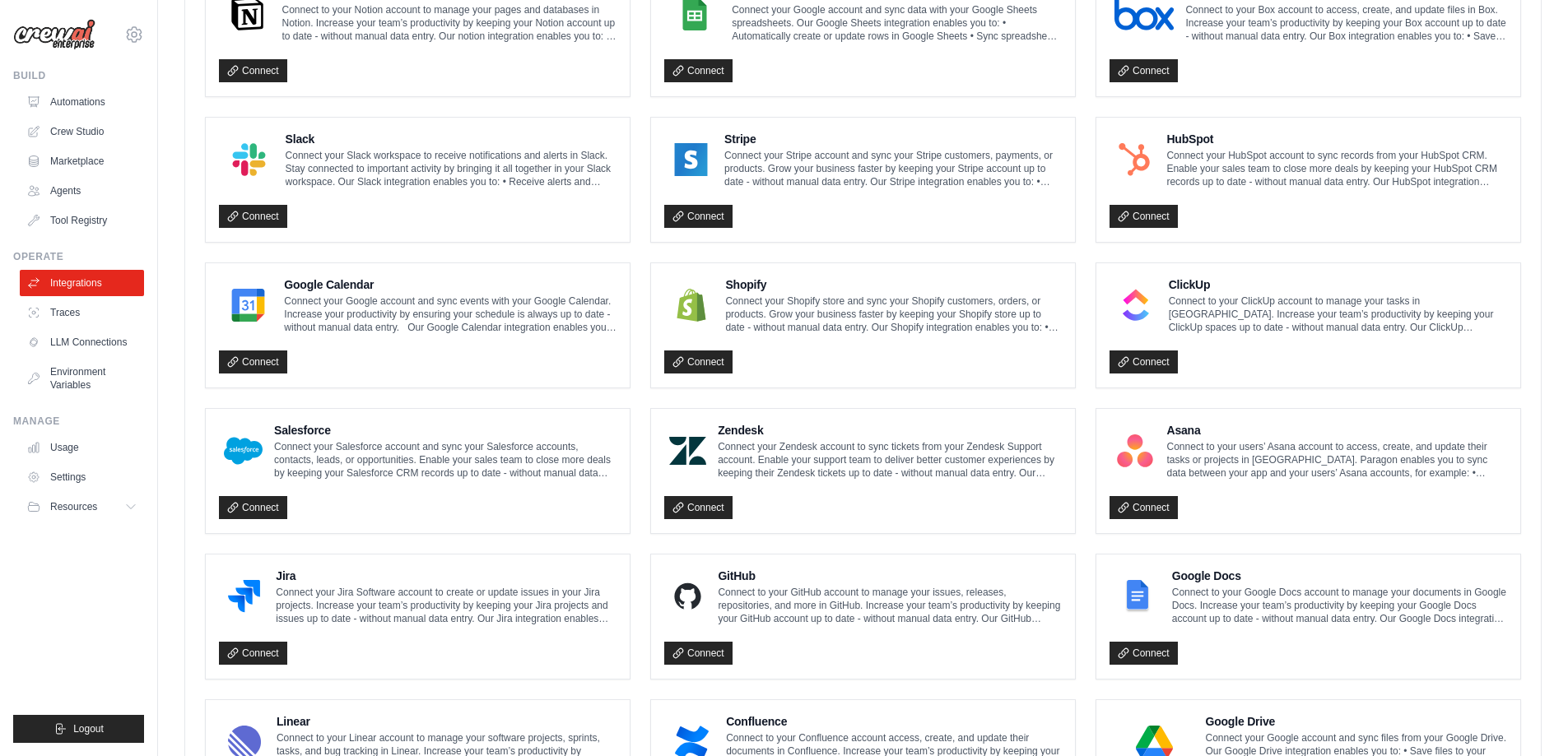
scroll to position [840, 0]
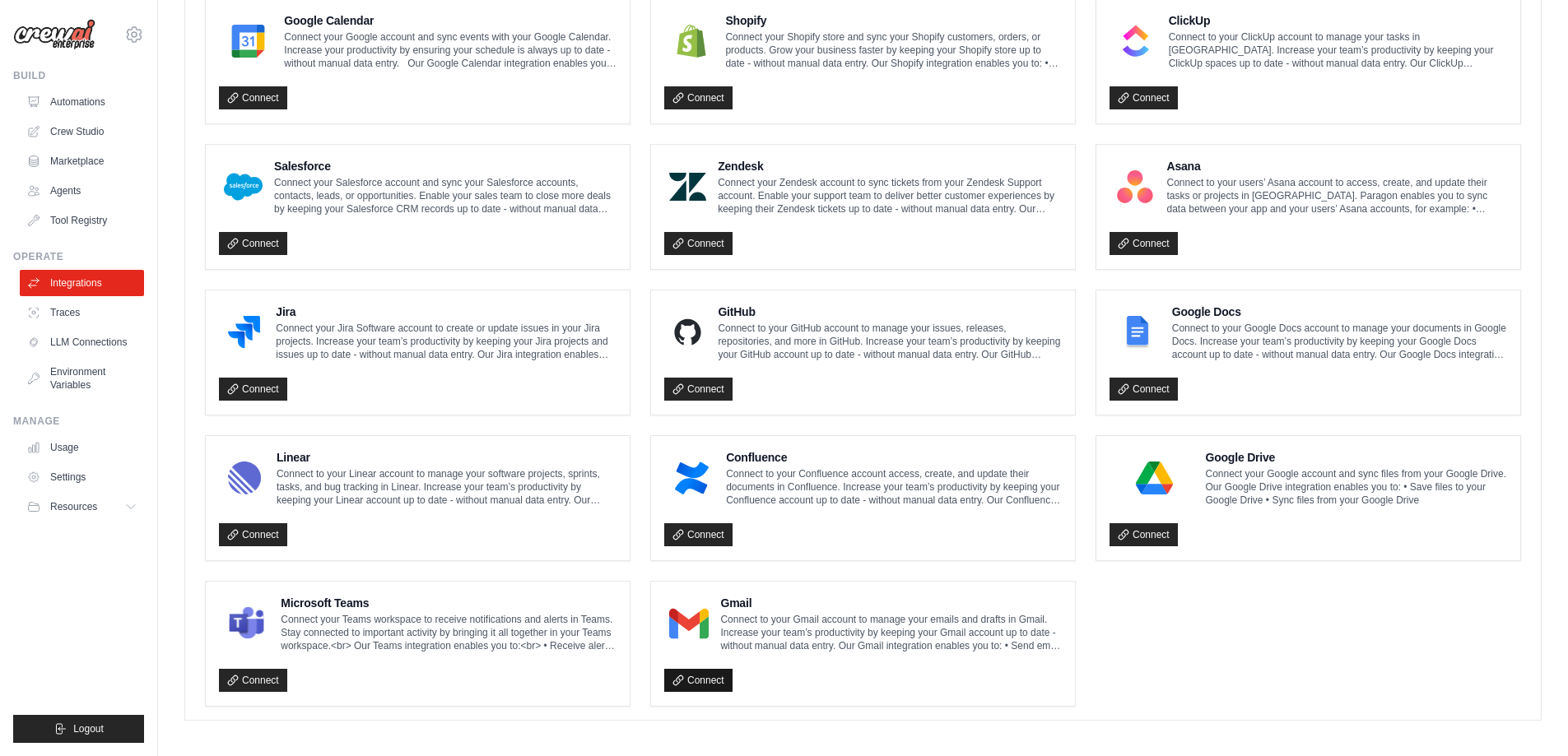
click at [717, 679] on link "Connect" at bounding box center [698, 680] width 68 height 23
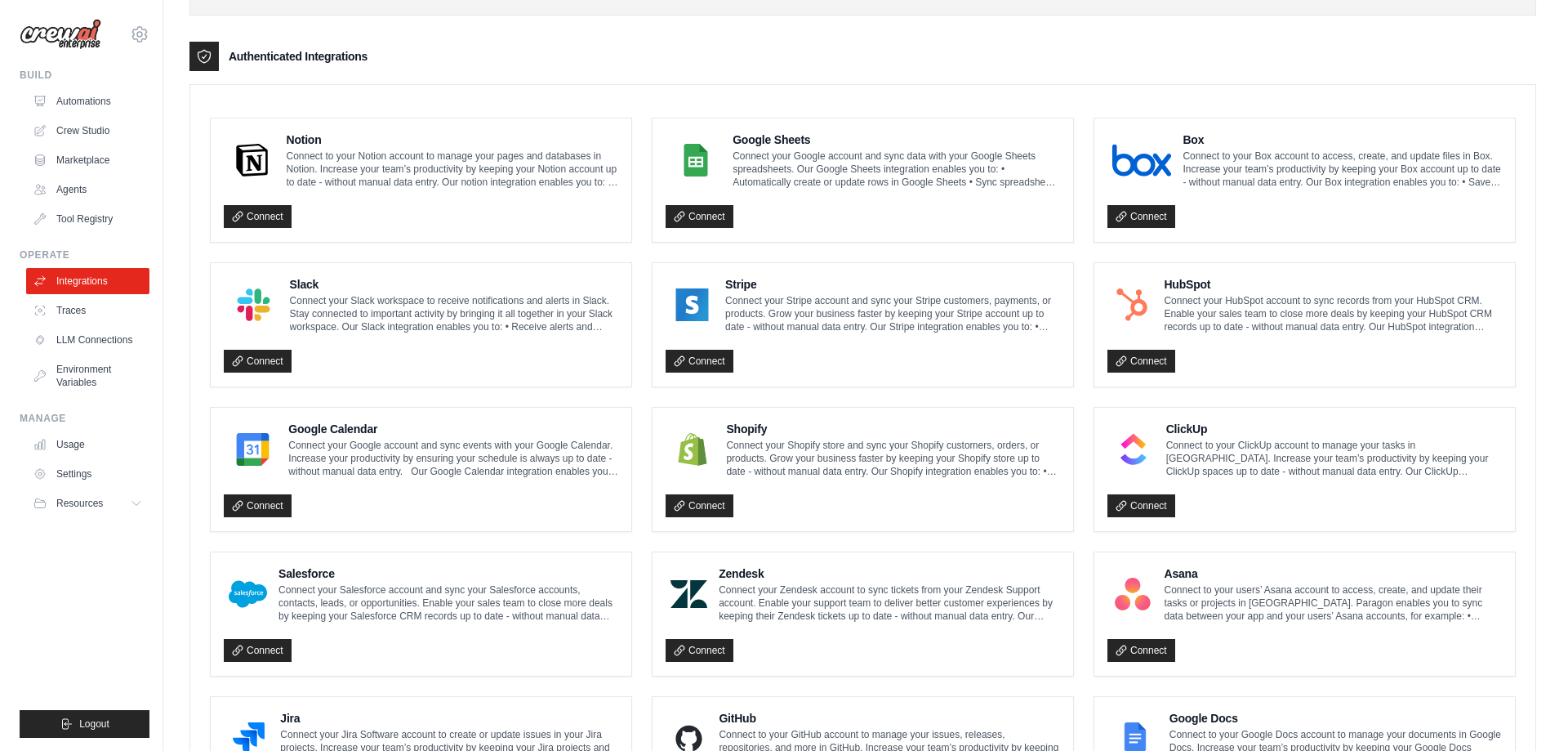
scroll to position [344, 0]
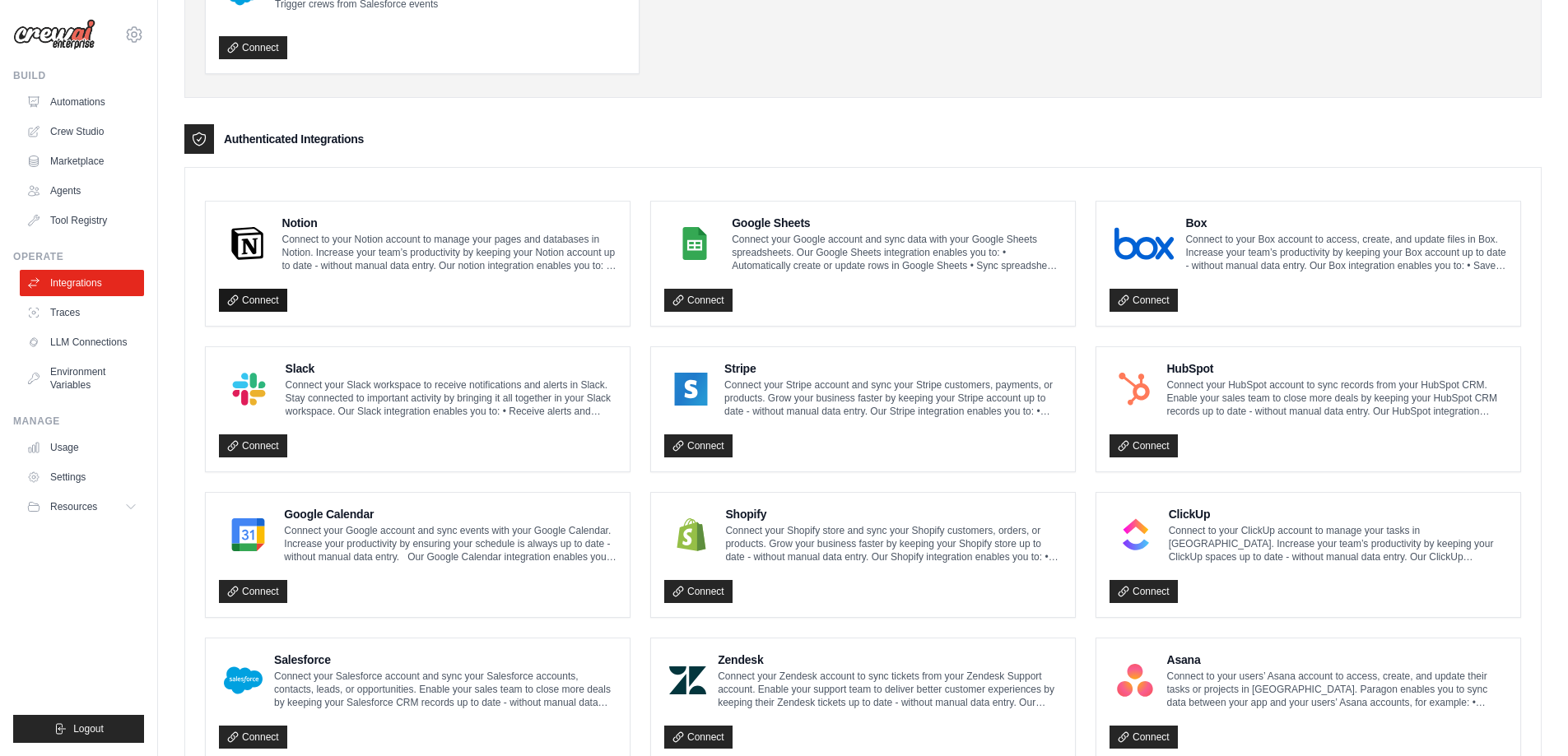
click at [256, 300] on link "Connect" at bounding box center [253, 300] width 68 height 23
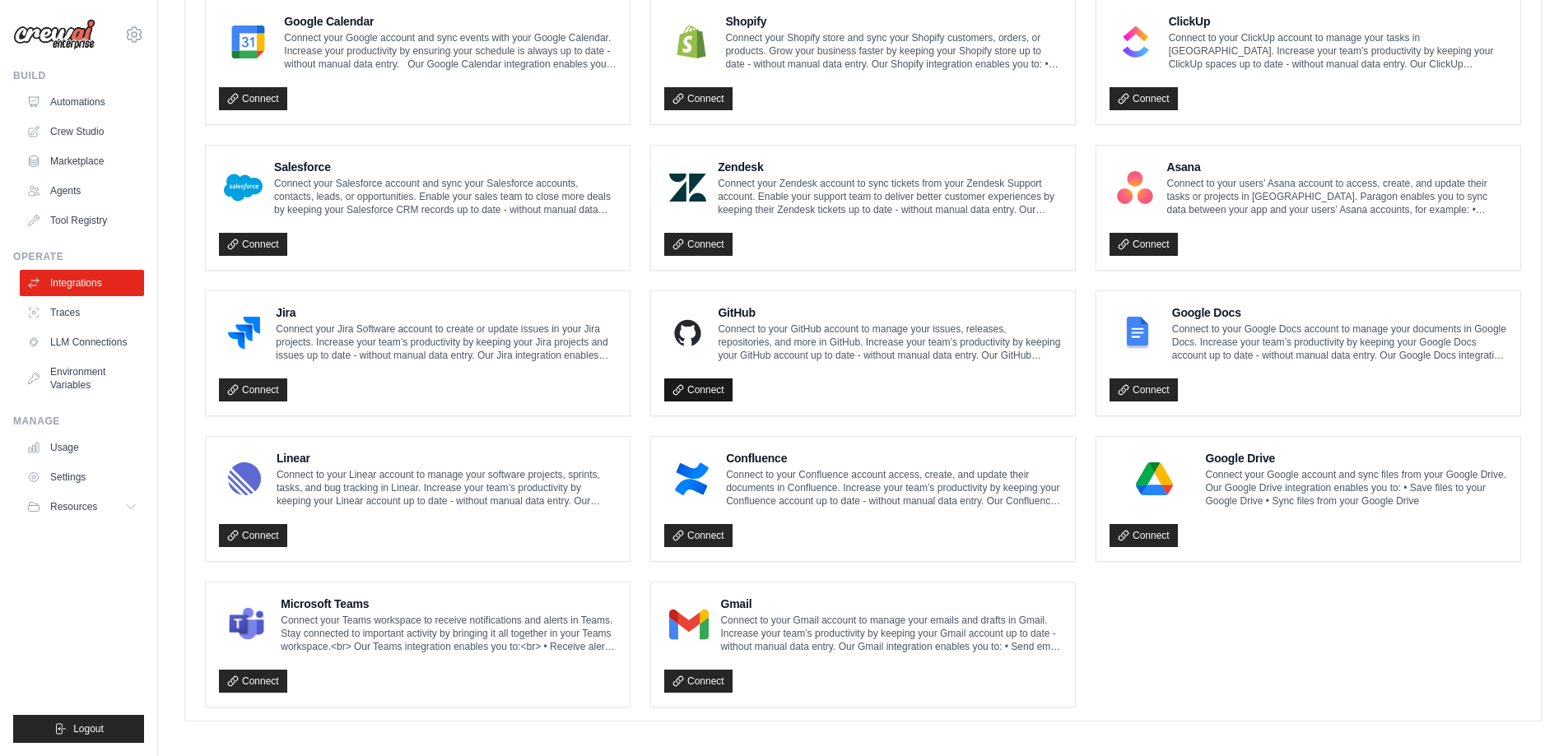
click at [703, 382] on link "Connect" at bounding box center [698, 390] width 68 height 23
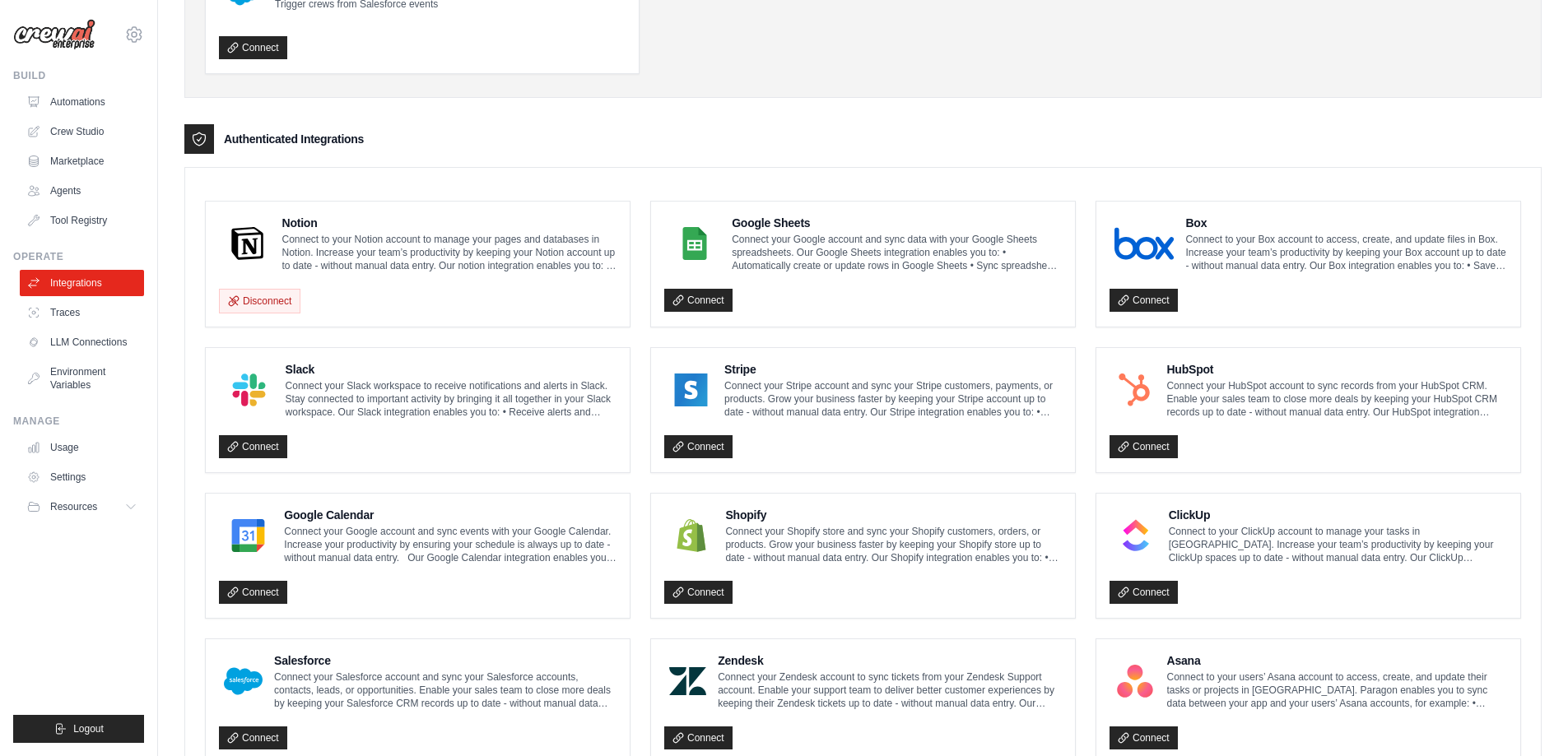
scroll to position [676, 0]
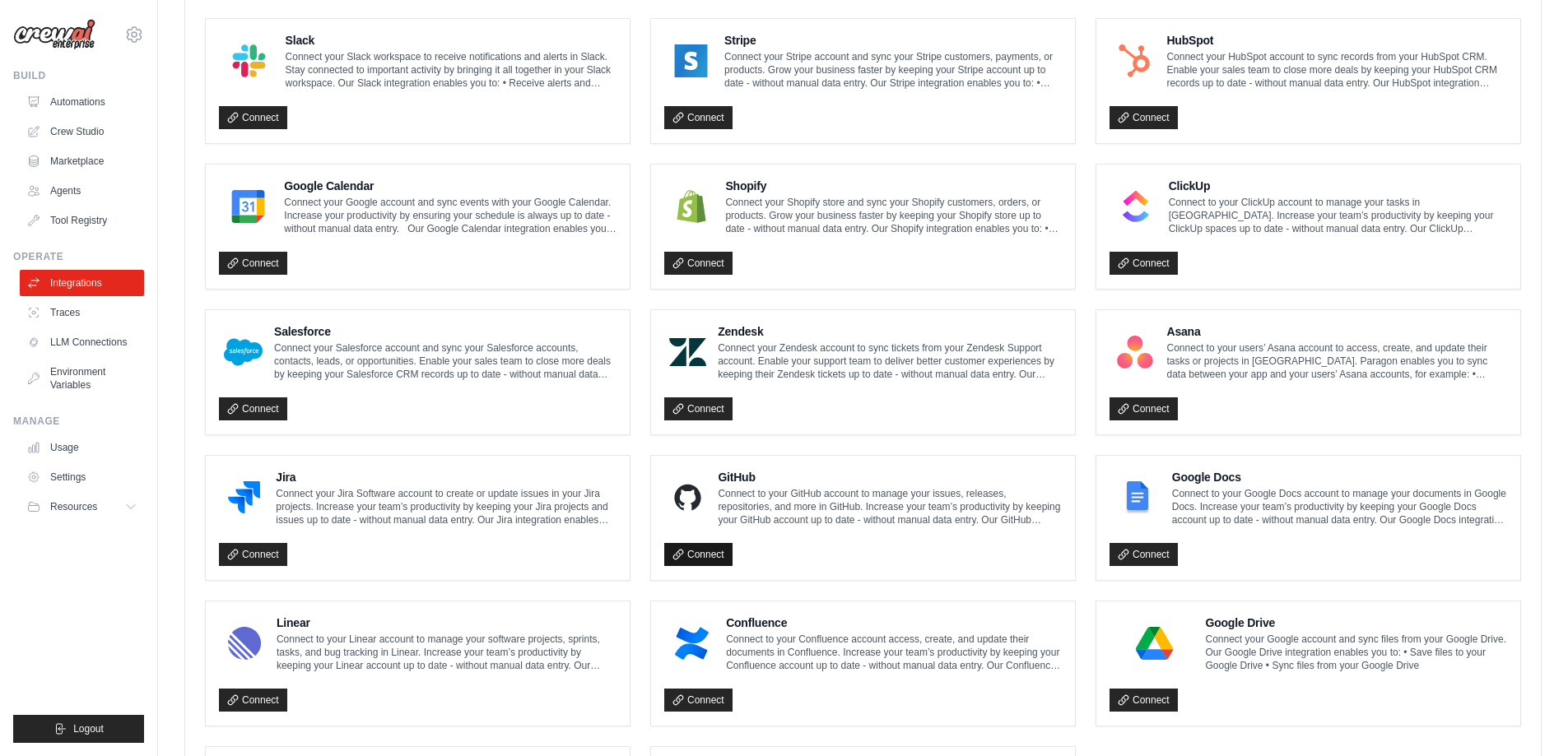
click at [718, 546] on link "Connect" at bounding box center [698, 554] width 68 height 23
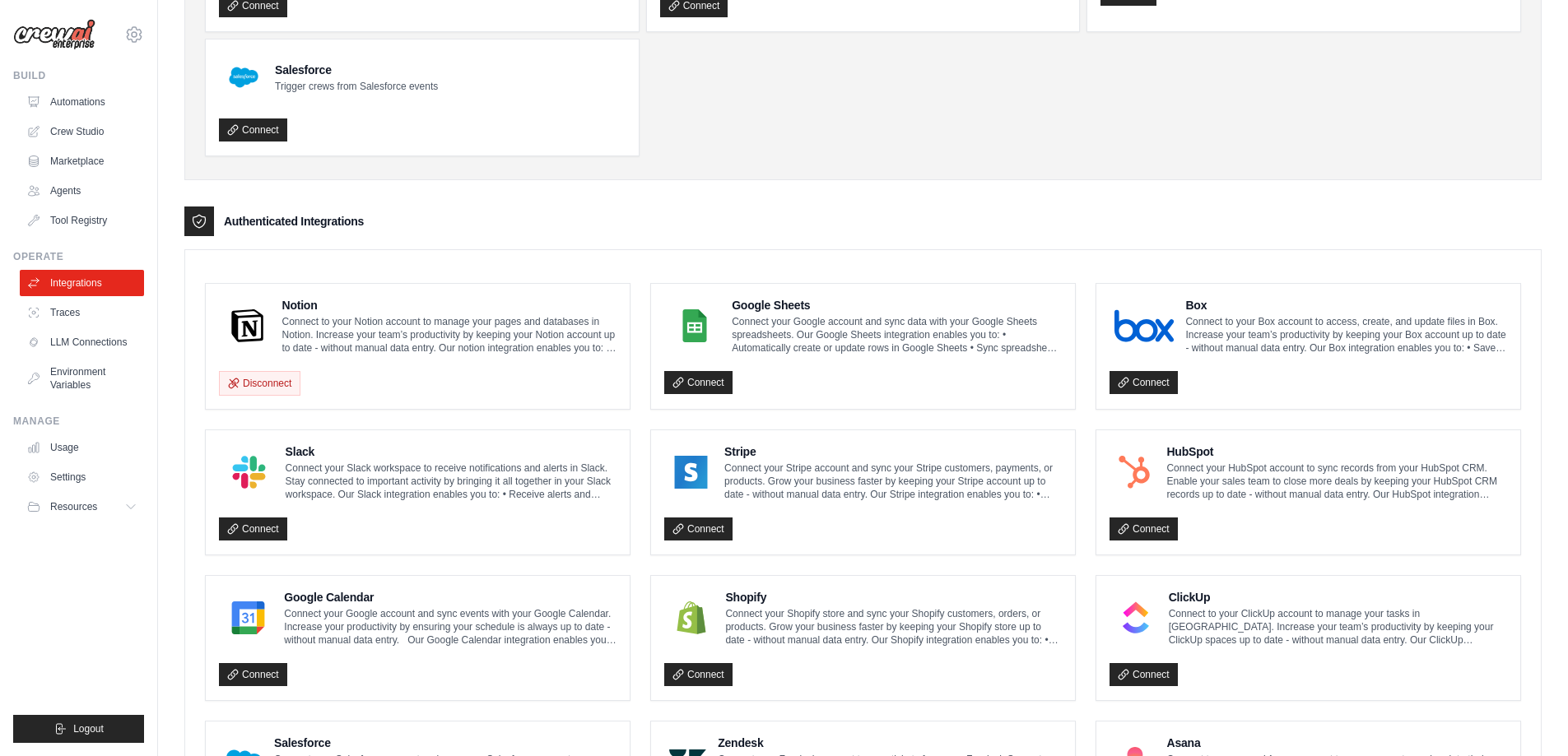
scroll to position [182, 0]
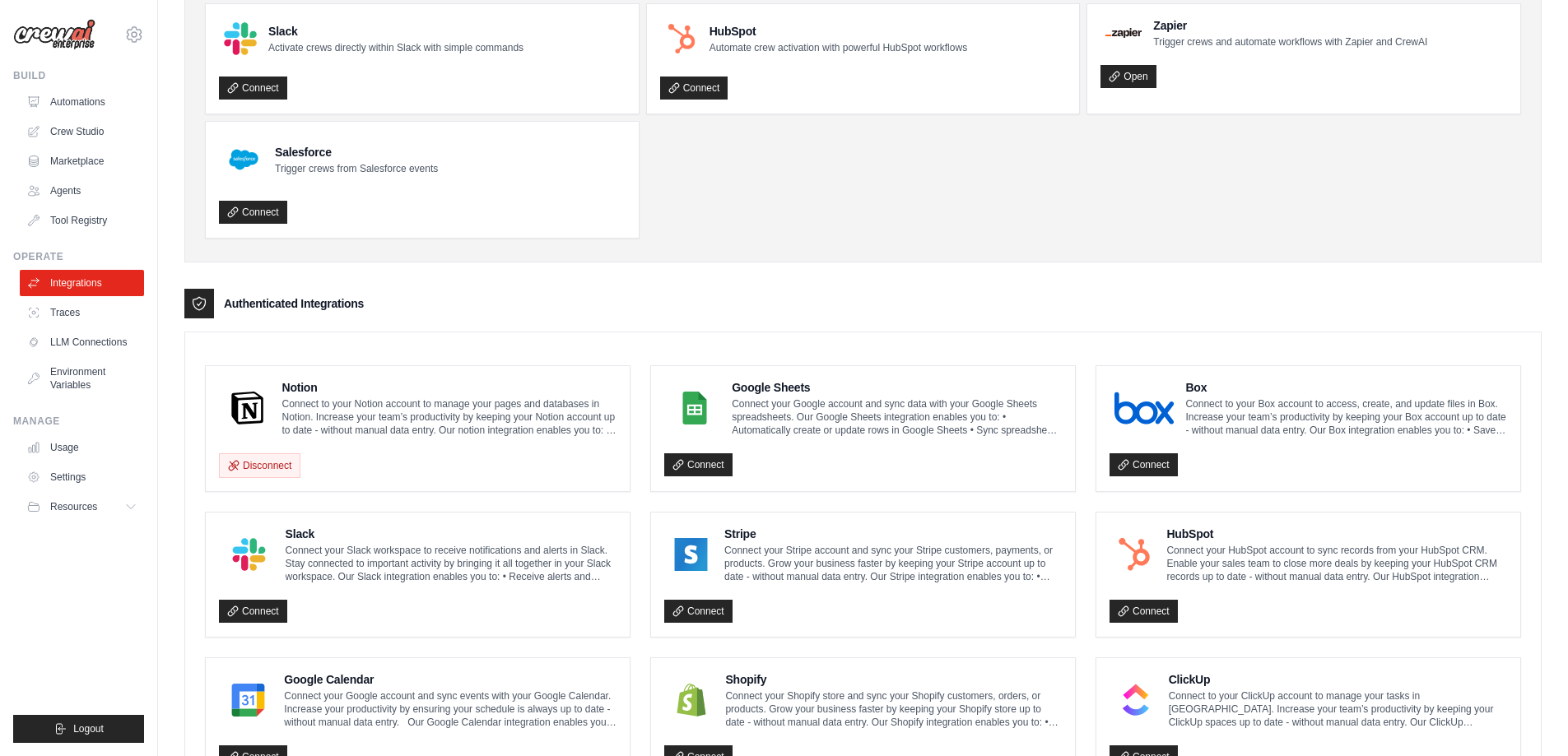
click at [332, 414] on p "Connect to your Notion account to manage your pages and databases in Notion. In…" at bounding box center [450, 417] width 335 height 40
click at [253, 456] on button "Disconnect" at bounding box center [259, 464] width 81 height 25
click at [248, 465] on link "Connect" at bounding box center [253, 464] width 68 height 23
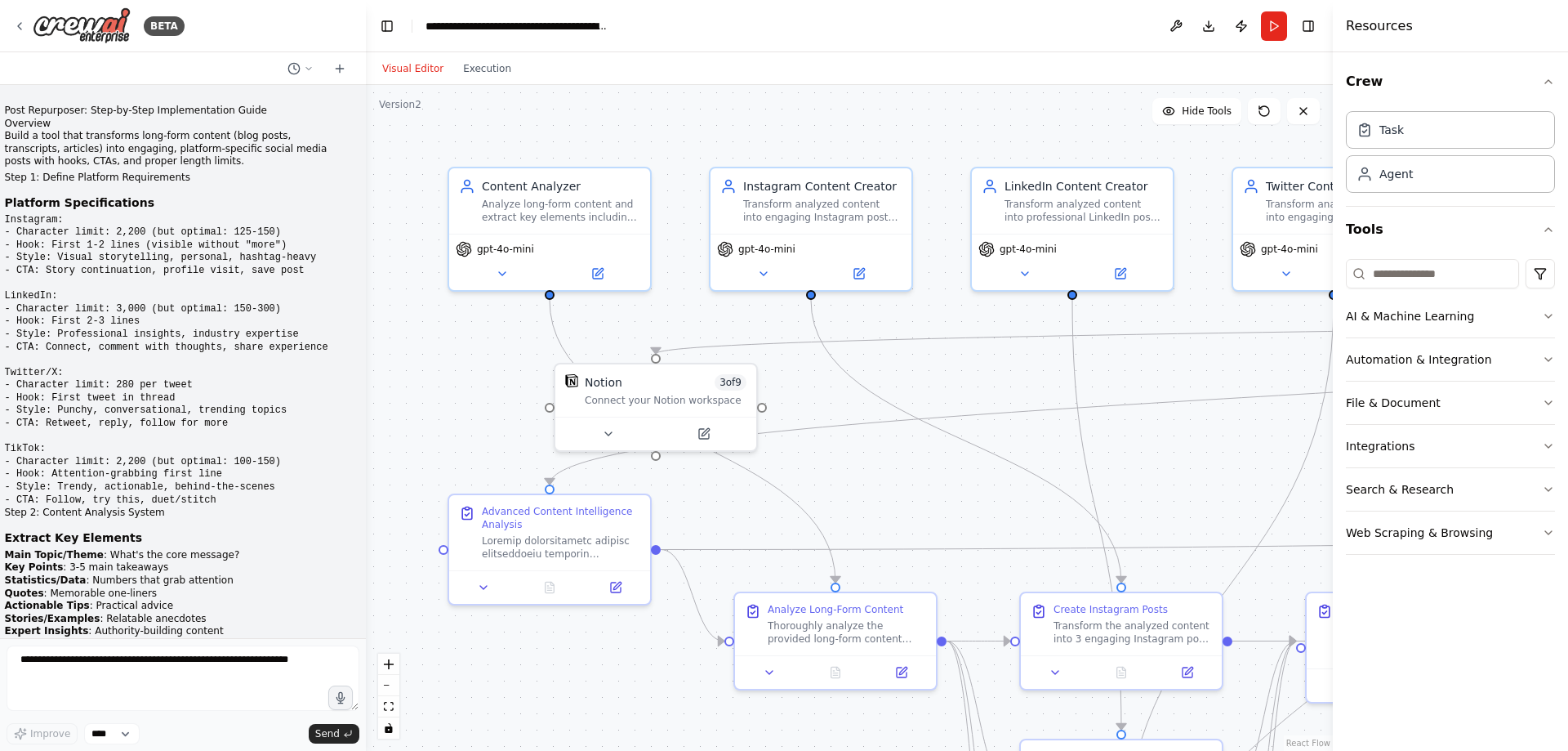
scroll to position [11044, 0]
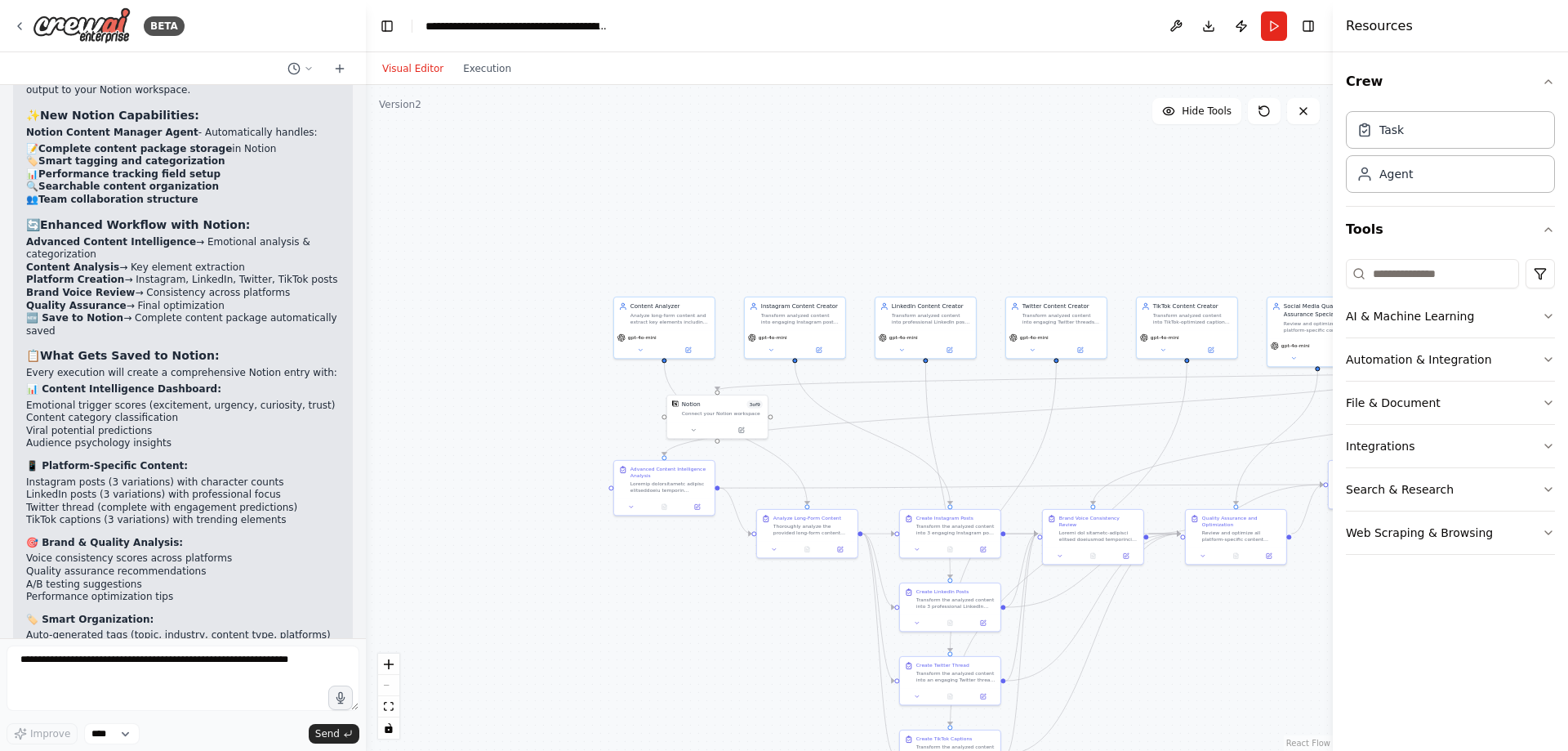
drag, startPoint x: 802, startPoint y: 439, endPoint x: 448, endPoint y: 354, distance: 364.1
click at [448, 354] on div ".deletable-edge-delete-btn { width: 20px; height: 20px; border: 0px solid #ffff…" at bounding box center [849, 418] width 967 height 666
click at [186, 679] on textarea at bounding box center [182, 678] width 353 height 65
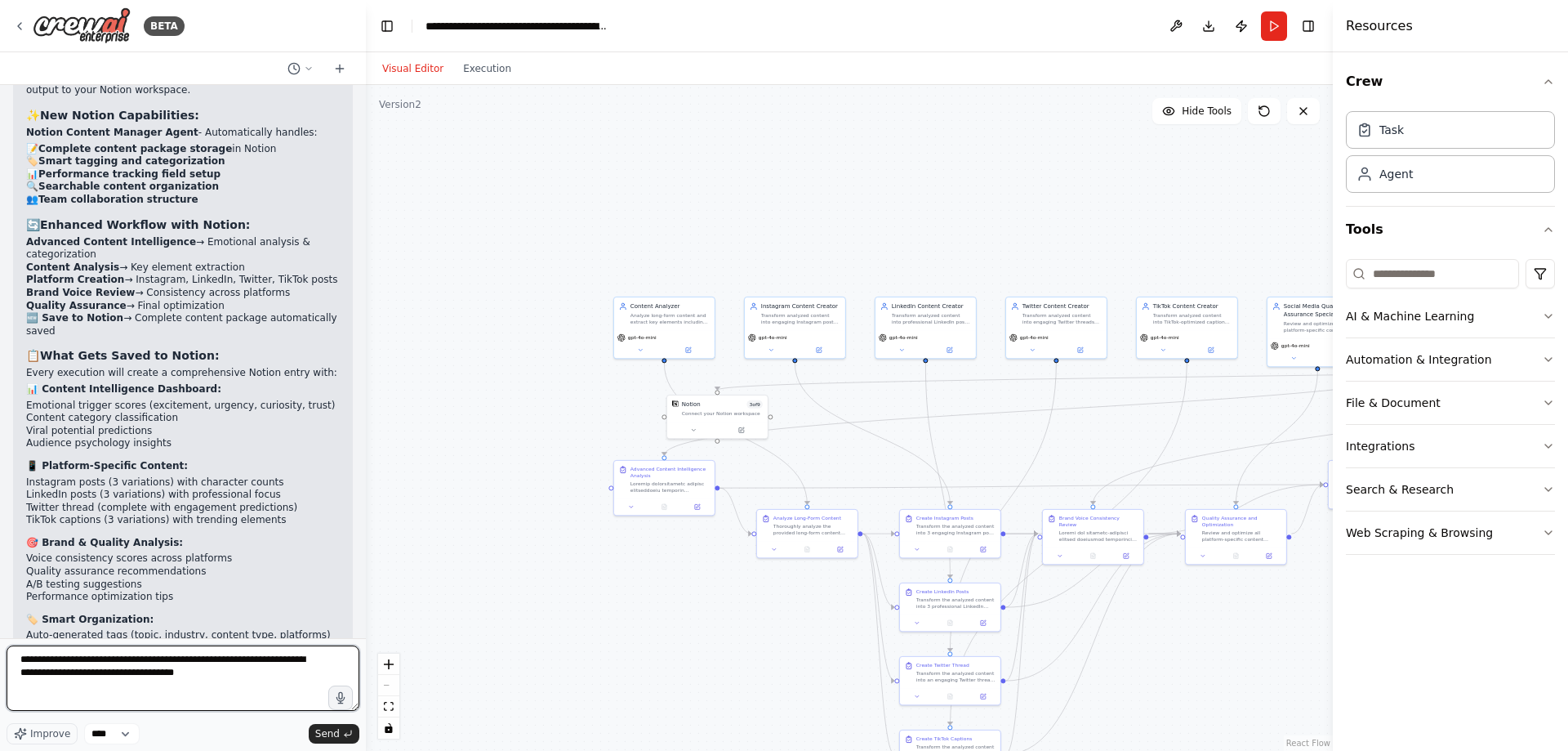
click at [210, 666] on textarea "**********" at bounding box center [182, 678] width 353 height 65
click at [207, 674] on textarea "**********" at bounding box center [182, 678] width 353 height 65
type textarea "**********"
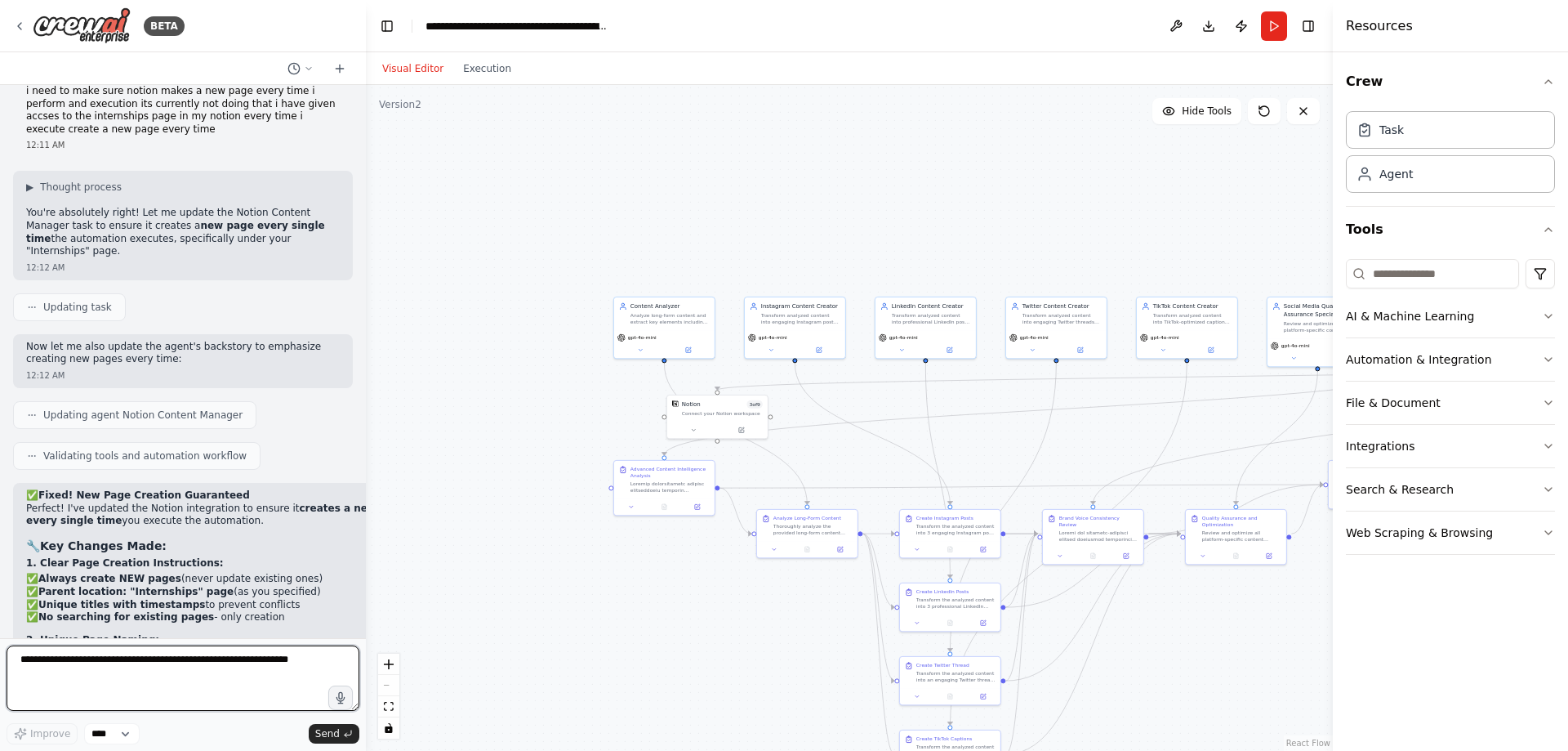
scroll to position [12062, 0]
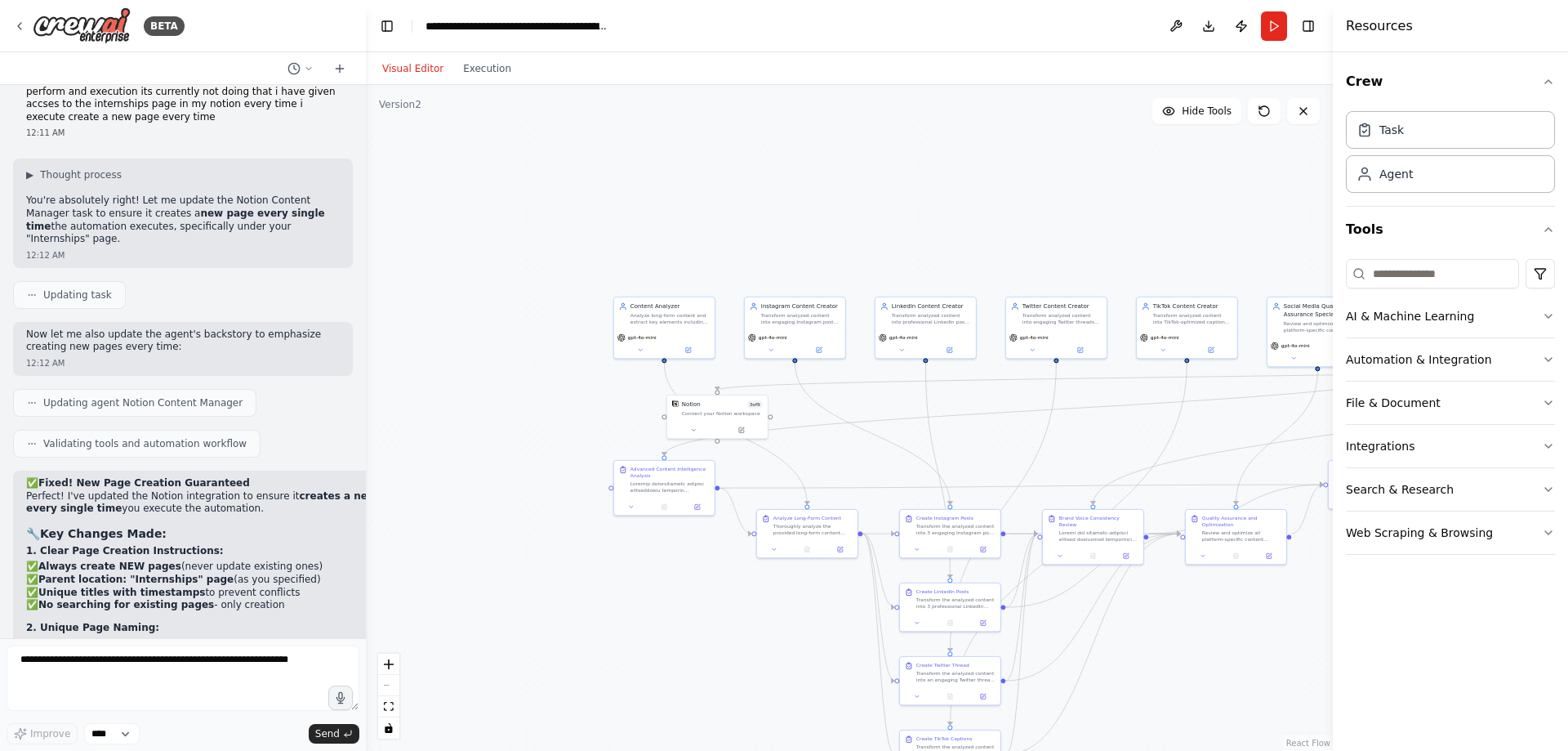
click at [1271, 17] on button "Run" at bounding box center [1274, 26] width 27 height 29
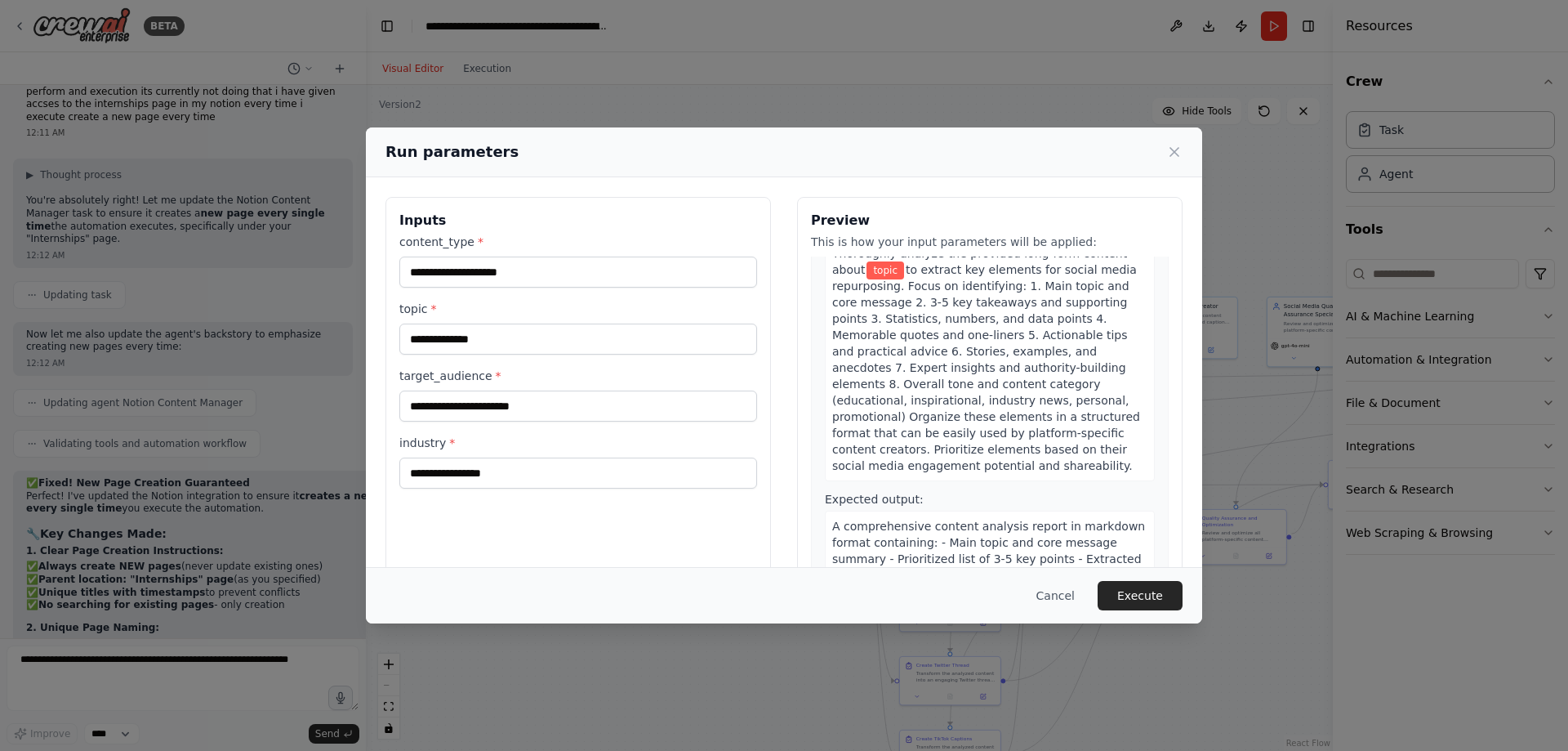
scroll to position [0, 0]
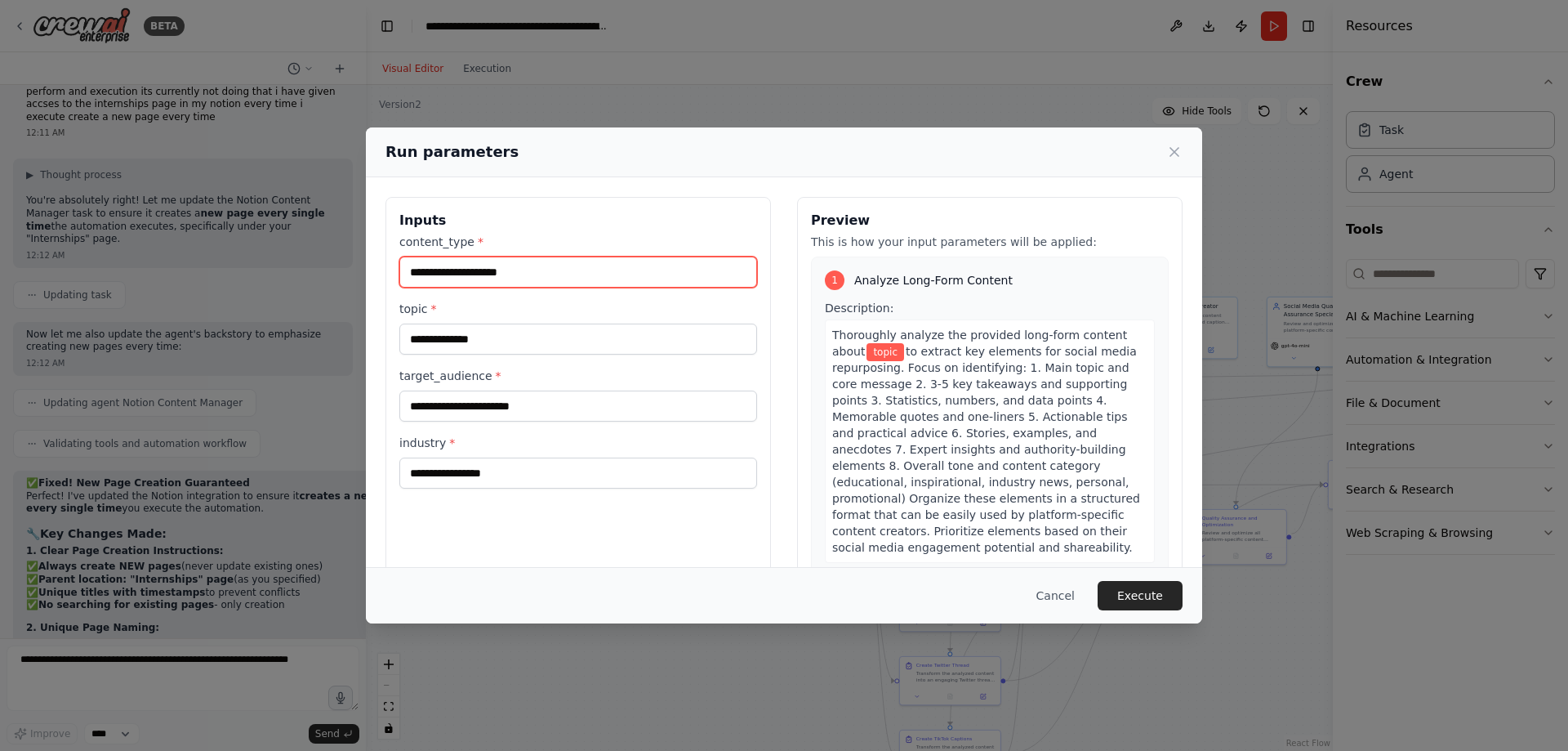
click at [625, 281] on input "content_type *" at bounding box center [578, 272] width 357 height 31
type input "*"
type input "**********"
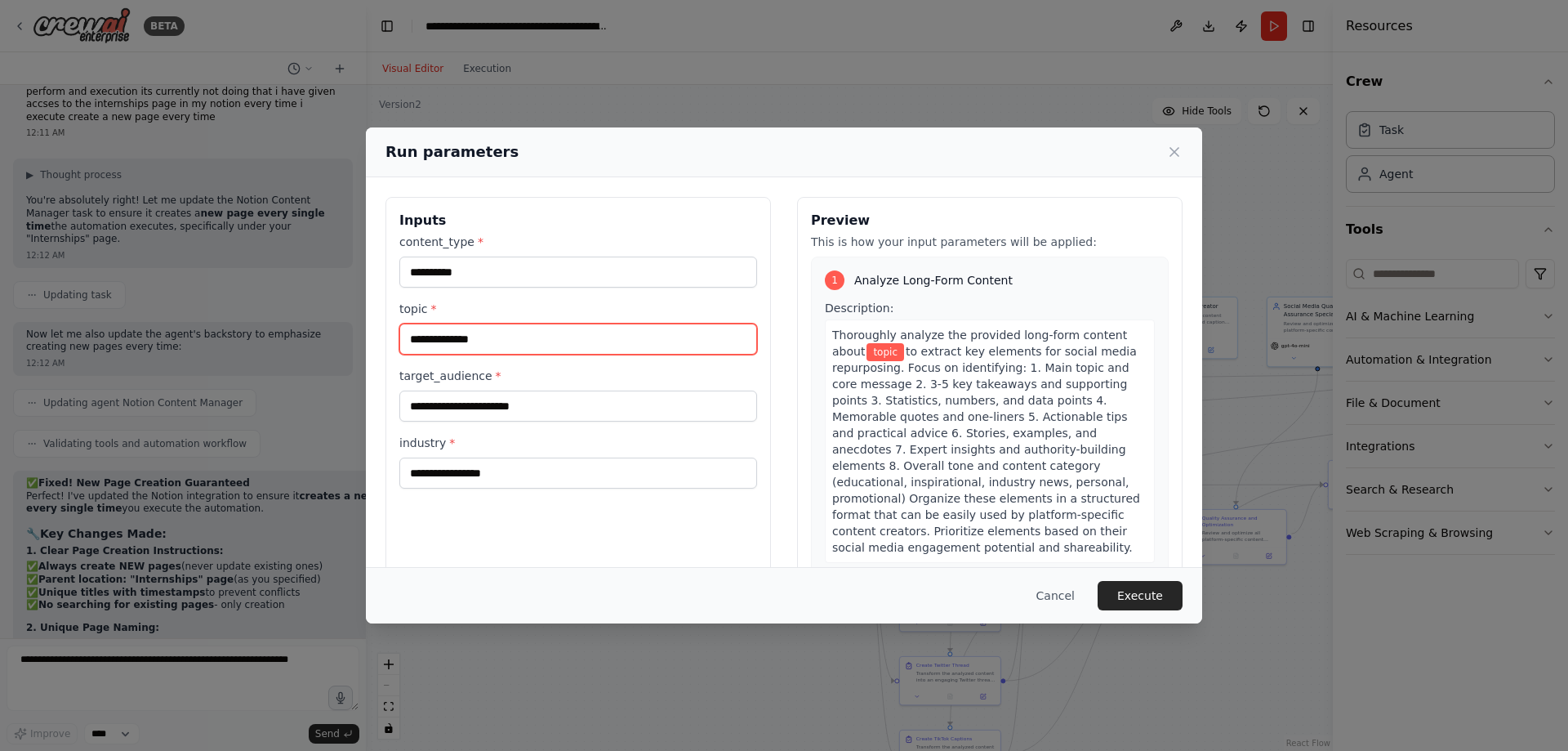
click at [489, 333] on input "topic *" at bounding box center [578, 339] width 357 height 31
type input "****"
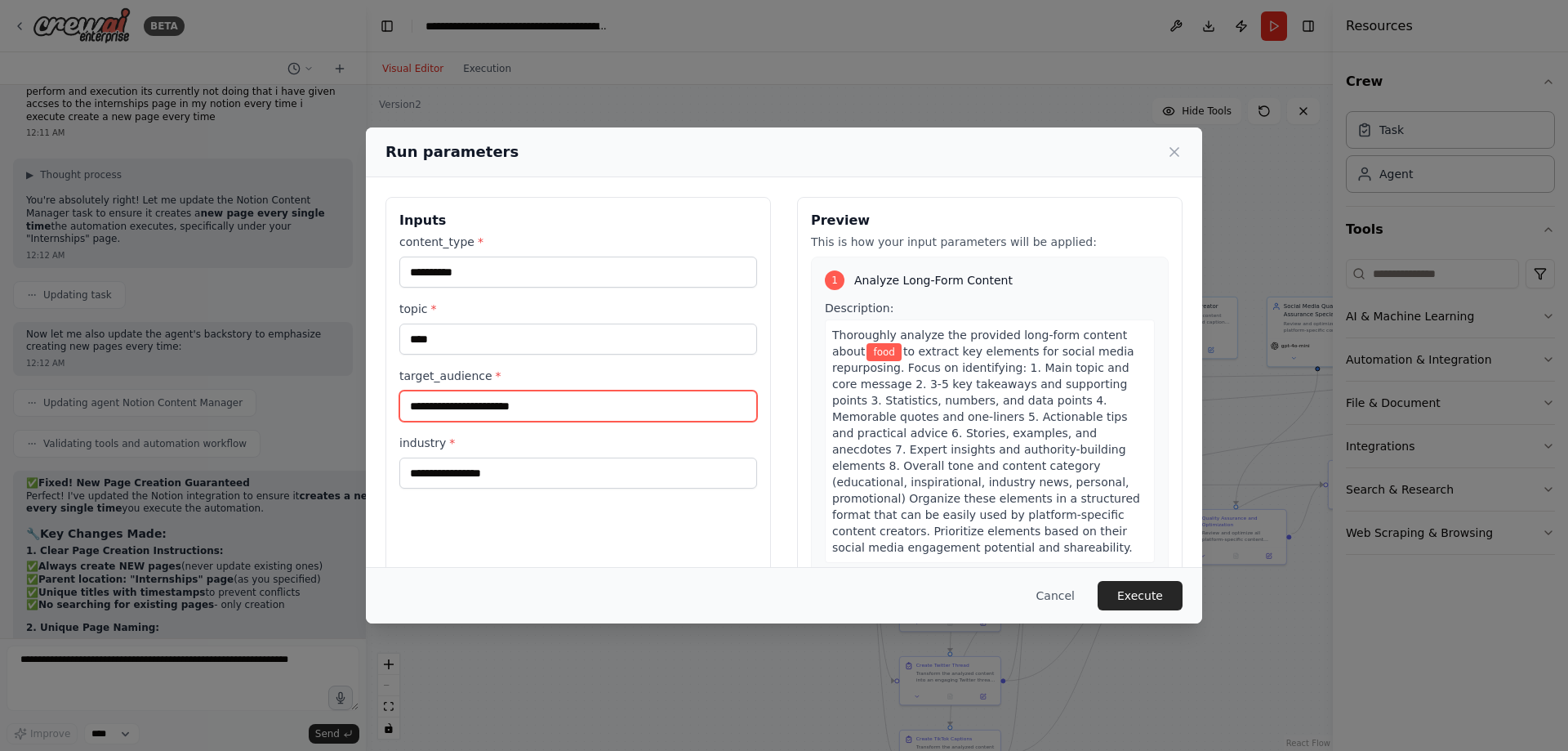
click at [470, 401] on input "target_audience *" at bounding box center [578, 406] width 357 height 31
type input "**********"
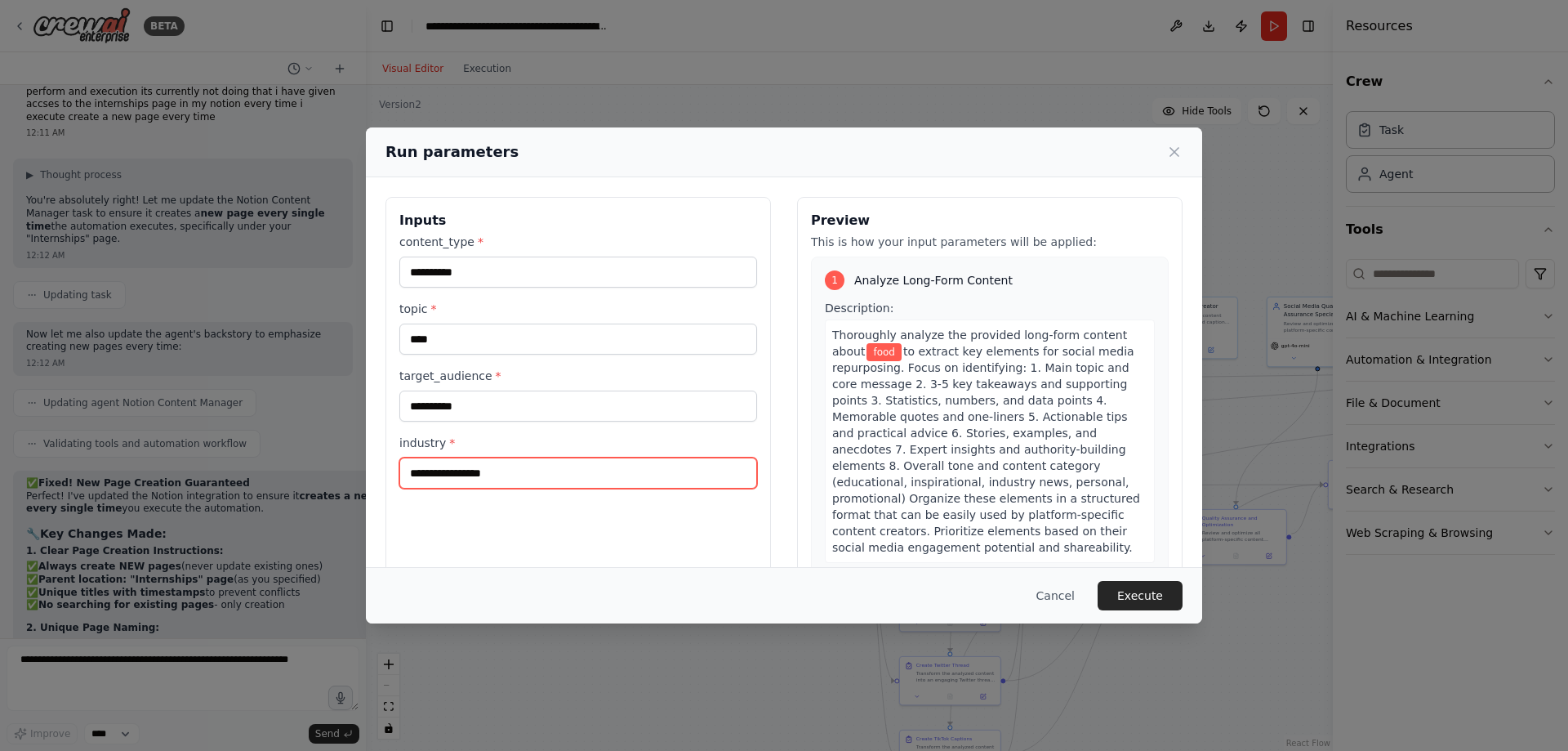
click at [488, 470] on input "industry *" at bounding box center [578, 473] width 357 height 31
type input "*"
type input "****"
click at [1146, 603] on button "Execute" at bounding box center [1140, 596] width 85 height 29
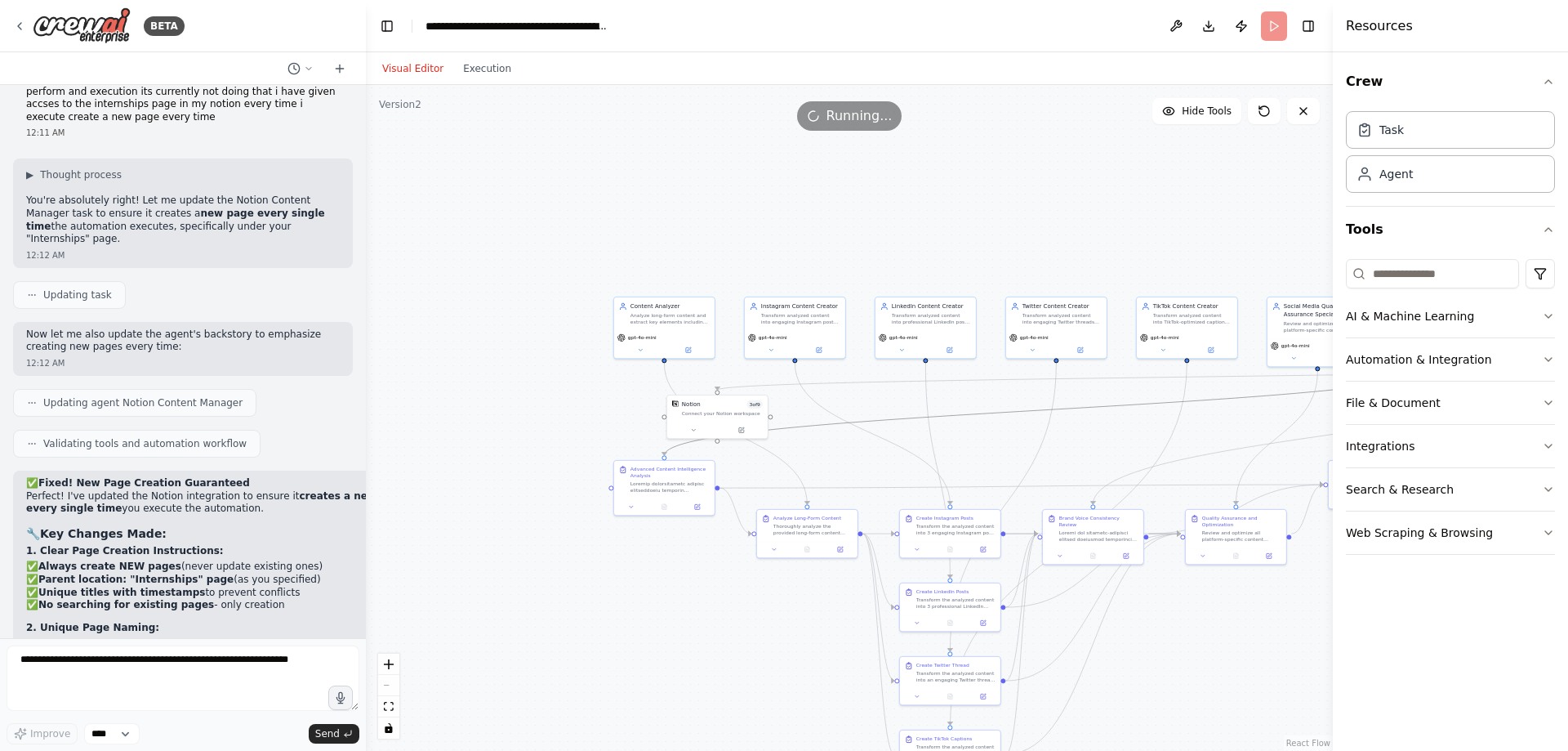
drag, startPoint x: 1137, startPoint y: 403, endPoint x: 1001, endPoint y: 380, distance: 137.9
click at [573, 256] on div ".deletable-edge-delete-btn { width: 20px; height: 20px; border: 0px solid #ffff…" at bounding box center [573, 256] width 0 height 0
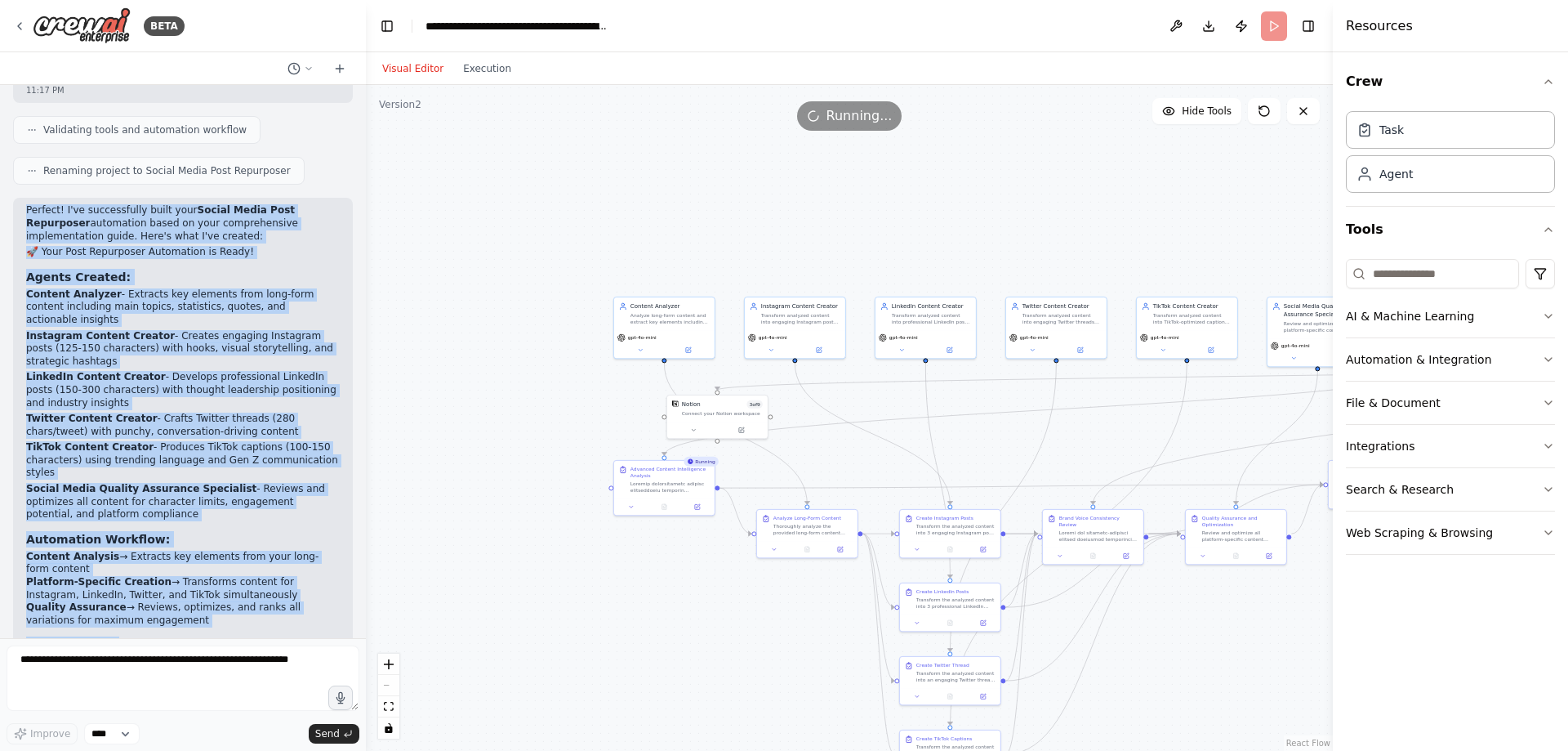
scroll to position [5645, 0]
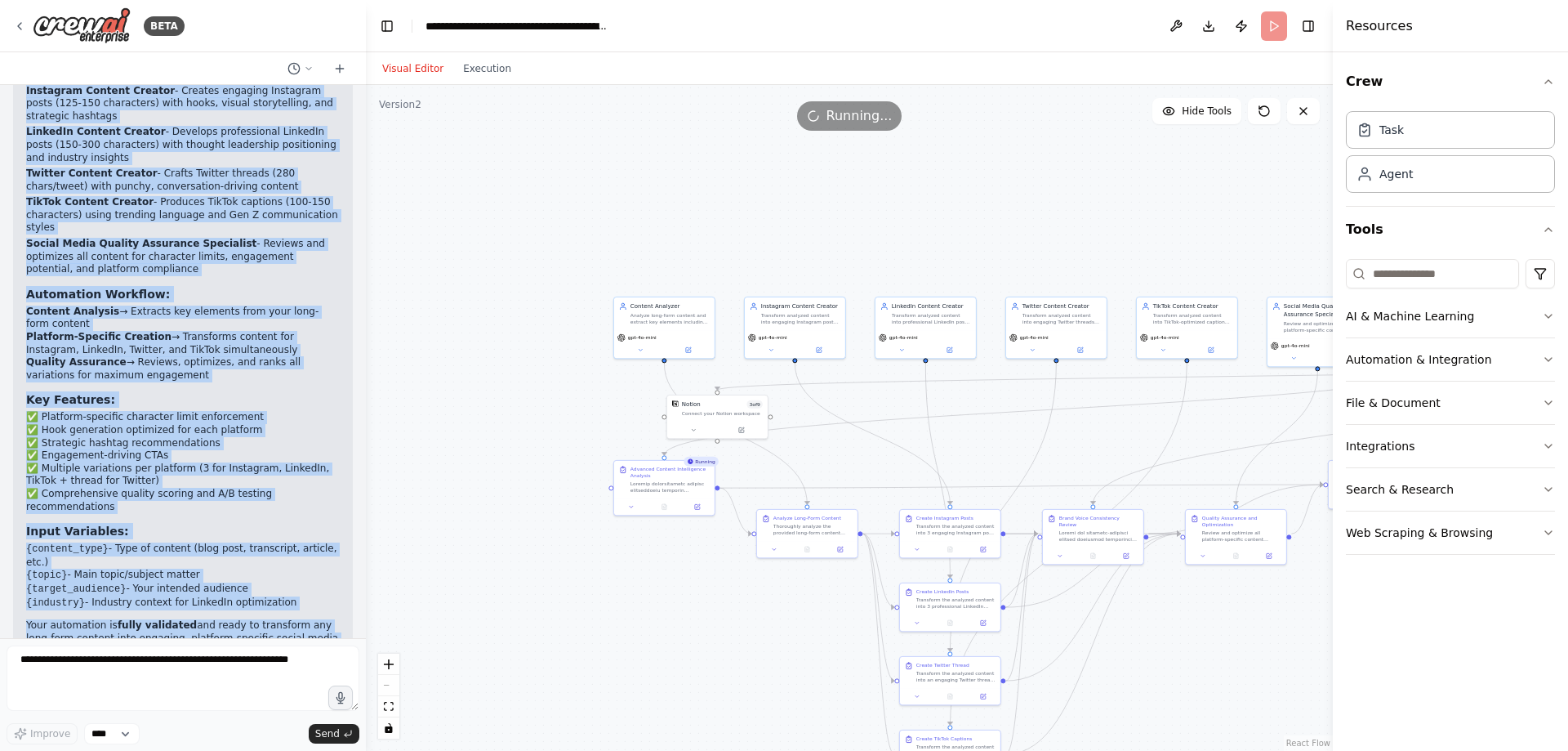
drag, startPoint x: 25, startPoint y: 429, endPoint x: 258, endPoint y: 587, distance: 281.5
click at [258, 587] on div "Perfect! I've successfully built your Social Media Post Repurposer automation b…" at bounding box center [182, 356] width 340 height 807
copy div "Loremip! D'si ametconsecte adipi elit Seddoe Tempo Inci Utlaboreet doloremagn a…"
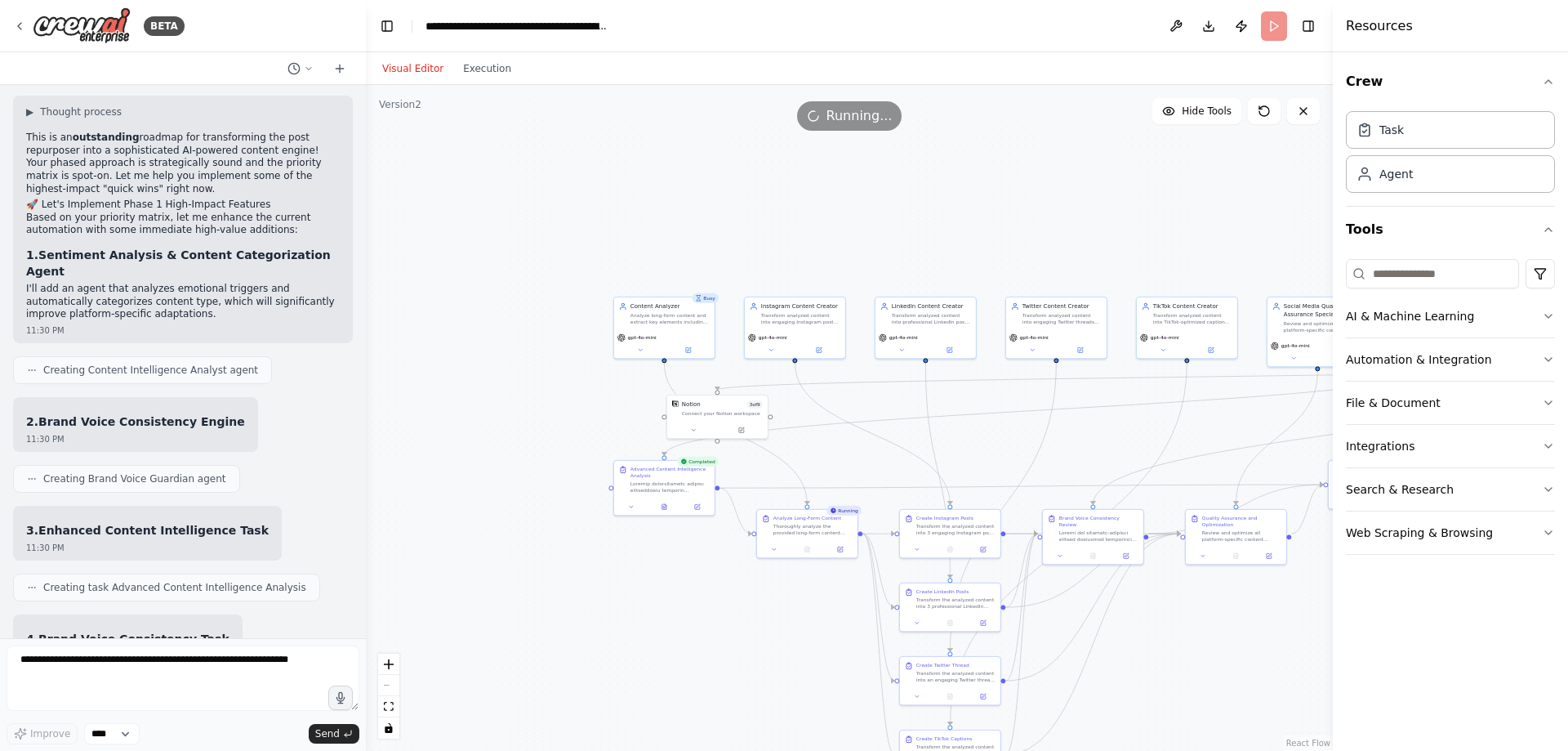
scroll to position [8014, 0]
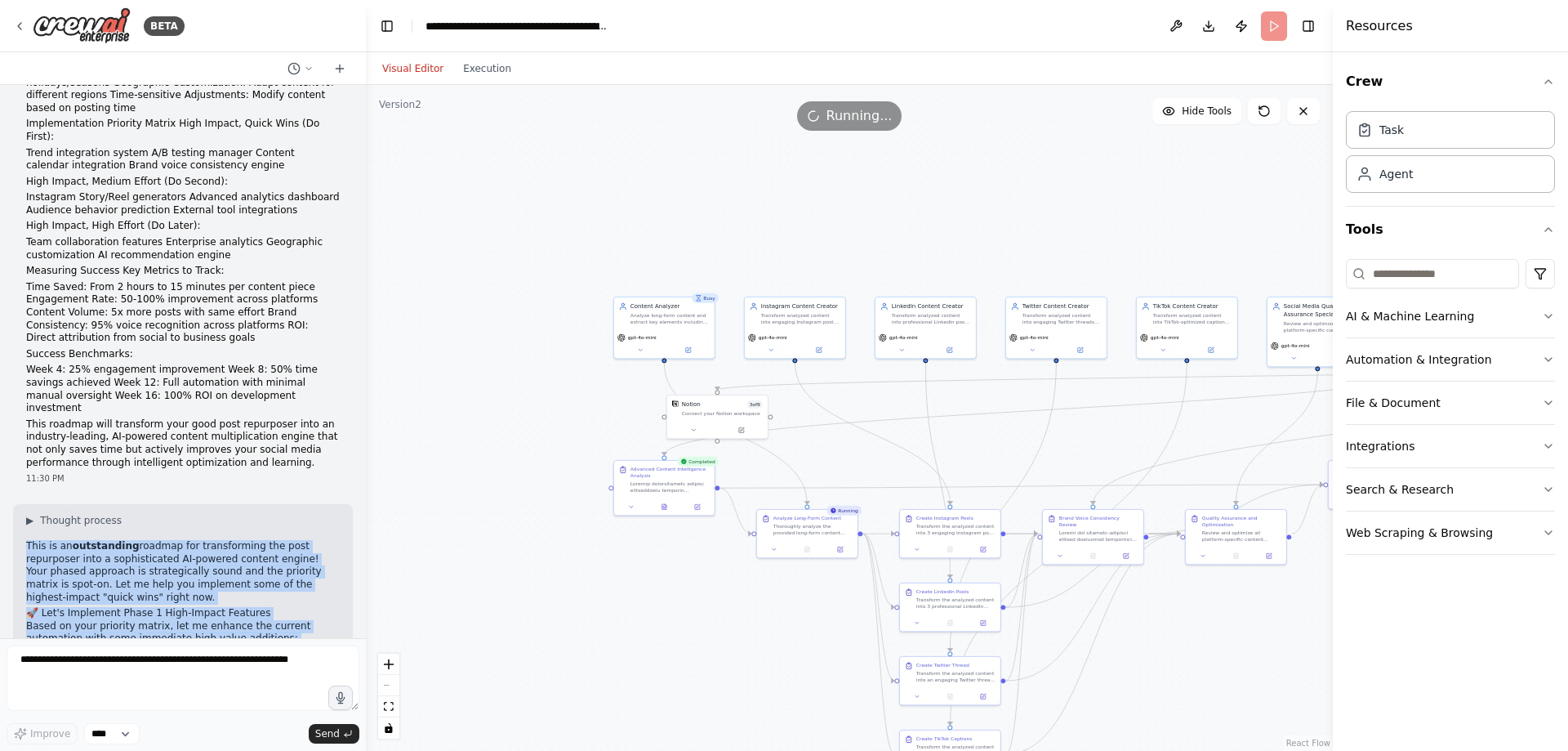
drag, startPoint x: 27, startPoint y: 241, endPoint x: 292, endPoint y: 403, distance: 310.6
click at [176, 514] on div "▶ Thought process This is an outstanding roadmap for transforming the post repu…" at bounding box center [183, 622] width 313 height 215
copy div "This is an outstanding roadmap for transforming the post repurposer into a soph…"
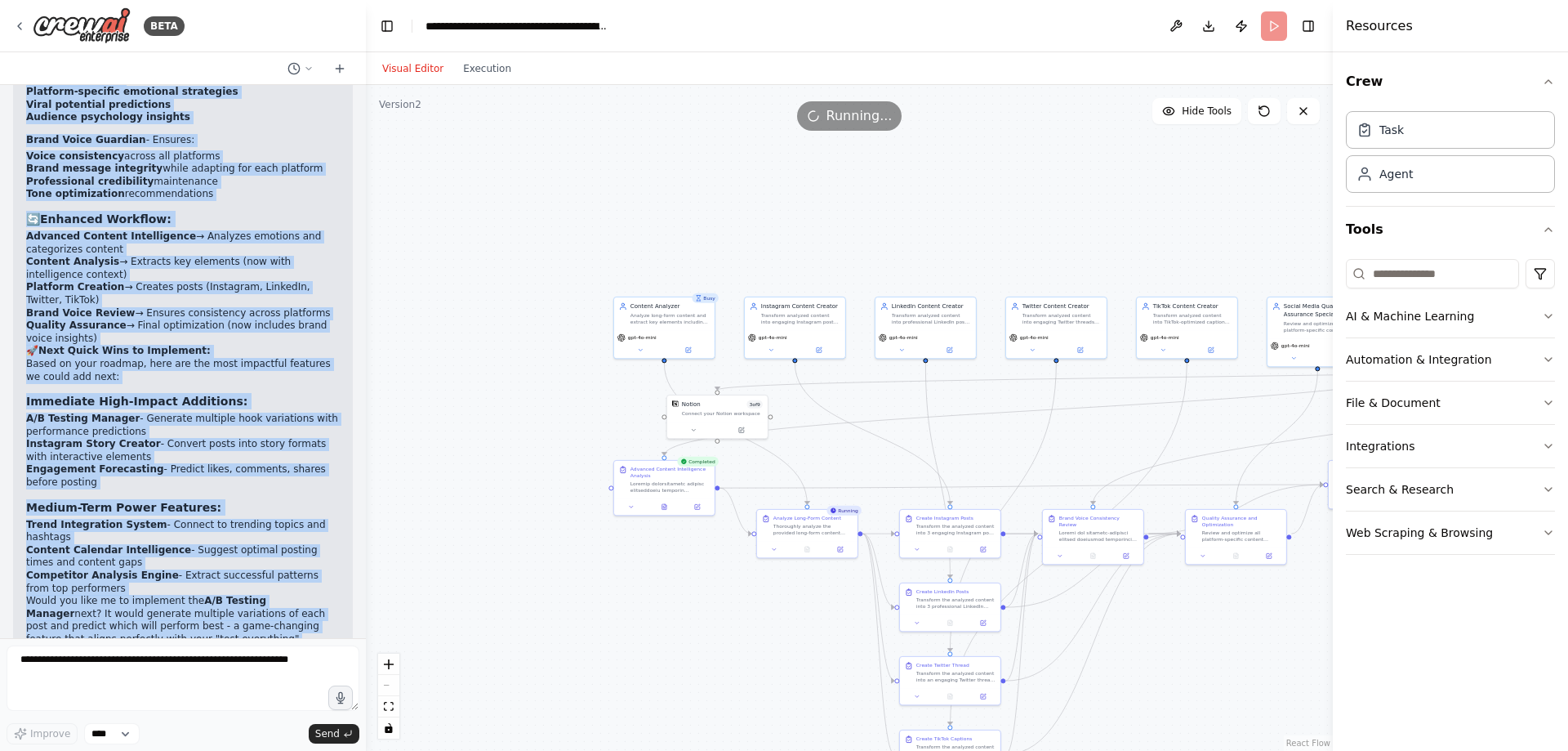
scroll to position [9486, 0]
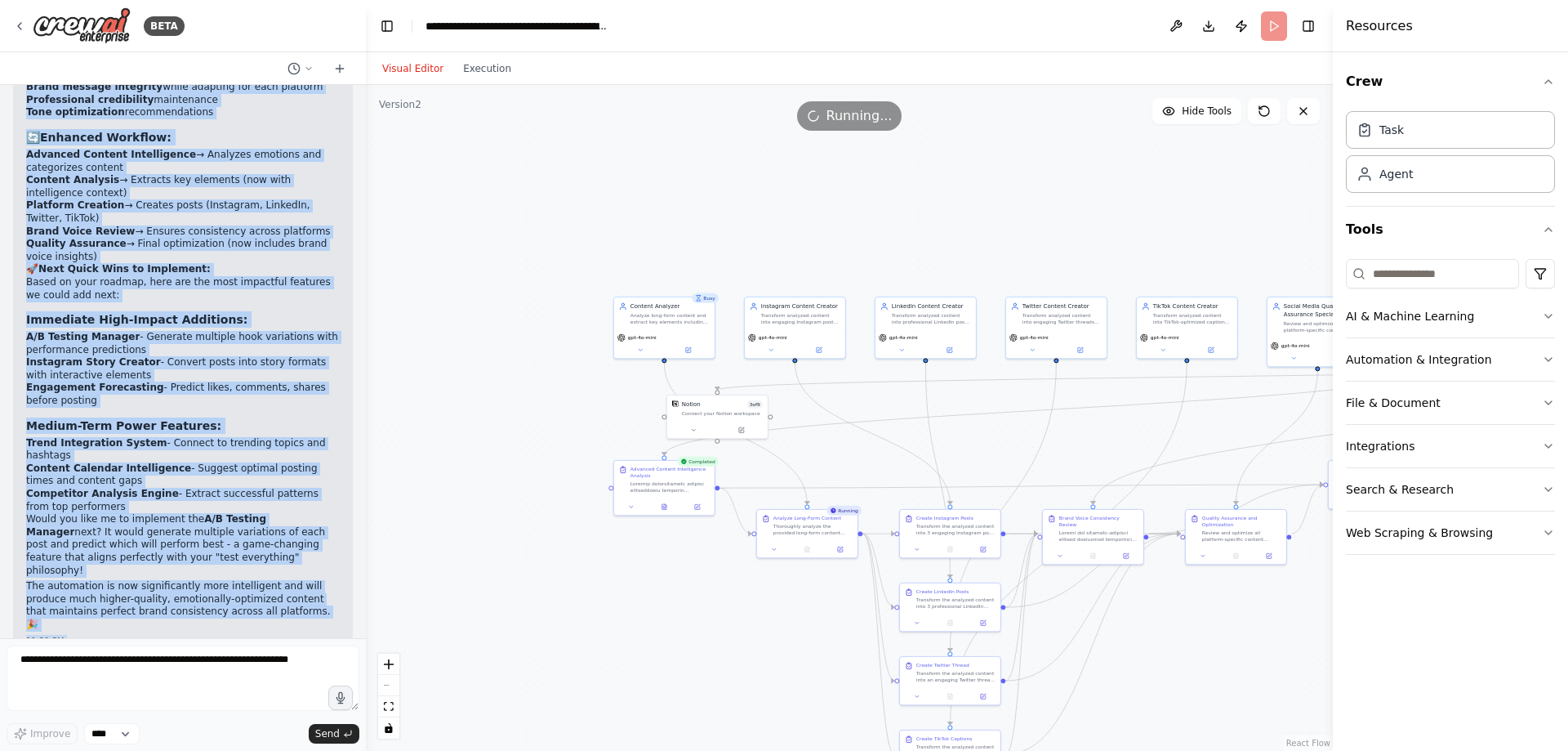
drag, startPoint x: 25, startPoint y: 220, endPoint x: 206, endPoint y: 447, distance: 290.3
click at [265, 441] on div "Post Repurposer: Step-by-Step Implementation Guide Overview Build a tool that t…" at bounding box center [182, 361] width 366 height 553
copy div "🎯 Loremips Dolorsit Ametconsecte Adipi! E'se doeiusmo temp incididunt utla etd …"
click at [267, 293] on div "🎯 Enhanced Features Successfully Added! I've upgraded your automation with two …" at bounding box center [182, 258] width 340 height 790
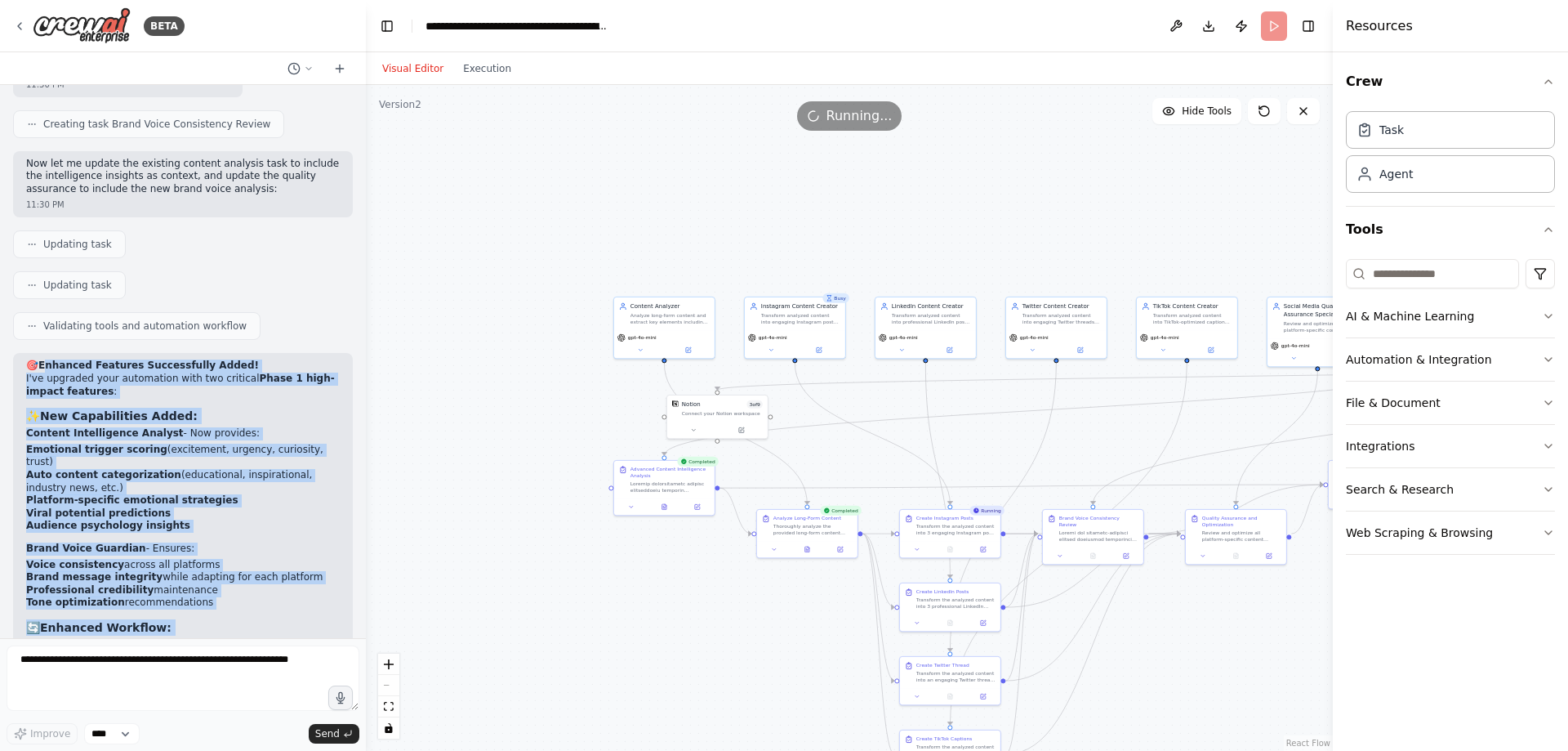
scroll to position [8751, 0]
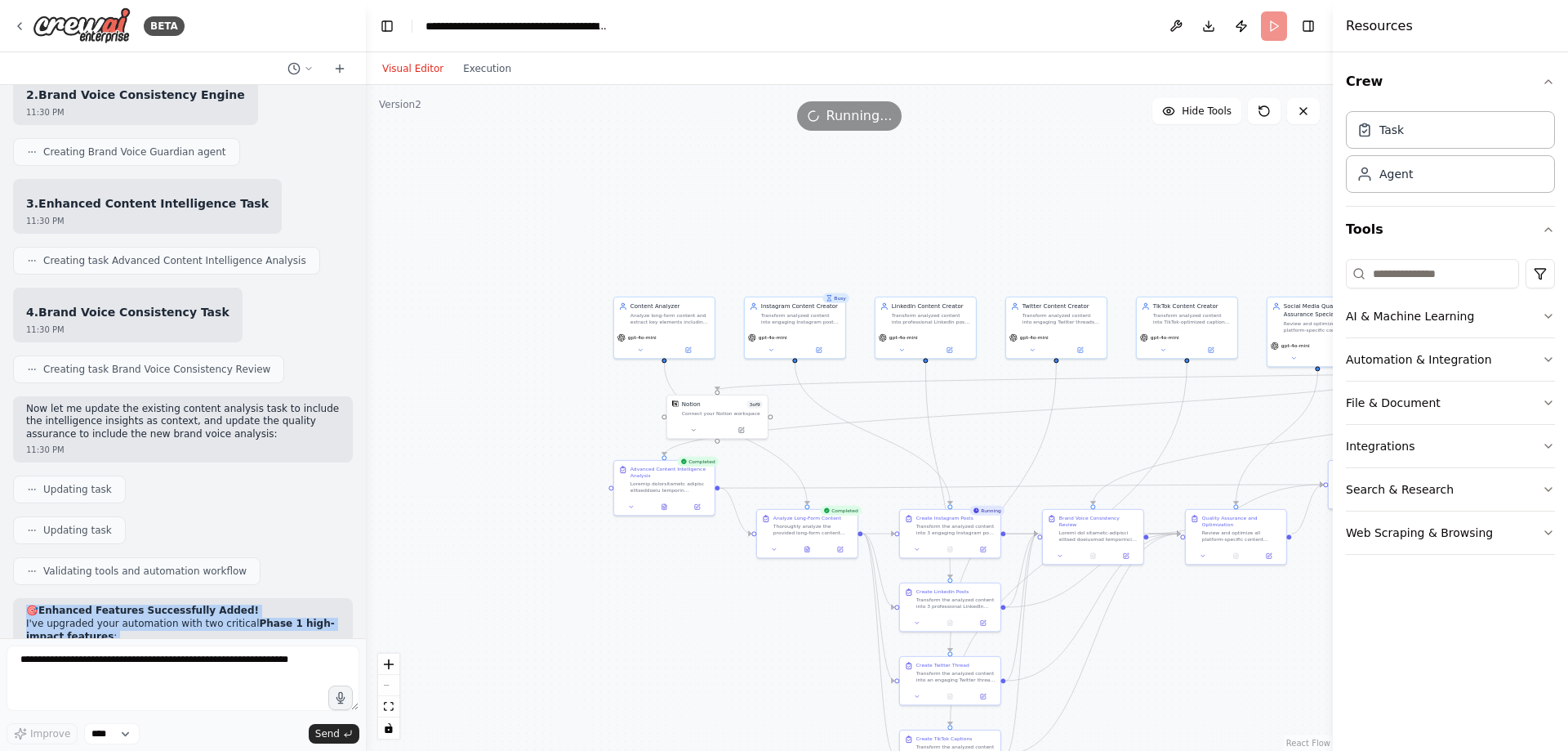
drag, startPoint x: 256, startPoint y: 267, endPoint x: 27, endPoint y: 306, distance: 232.3
copy div "🎯 Loremips Dolorsit Ametconsecte Adipi! E'se doeiusmo temp incididunt utla etd …"
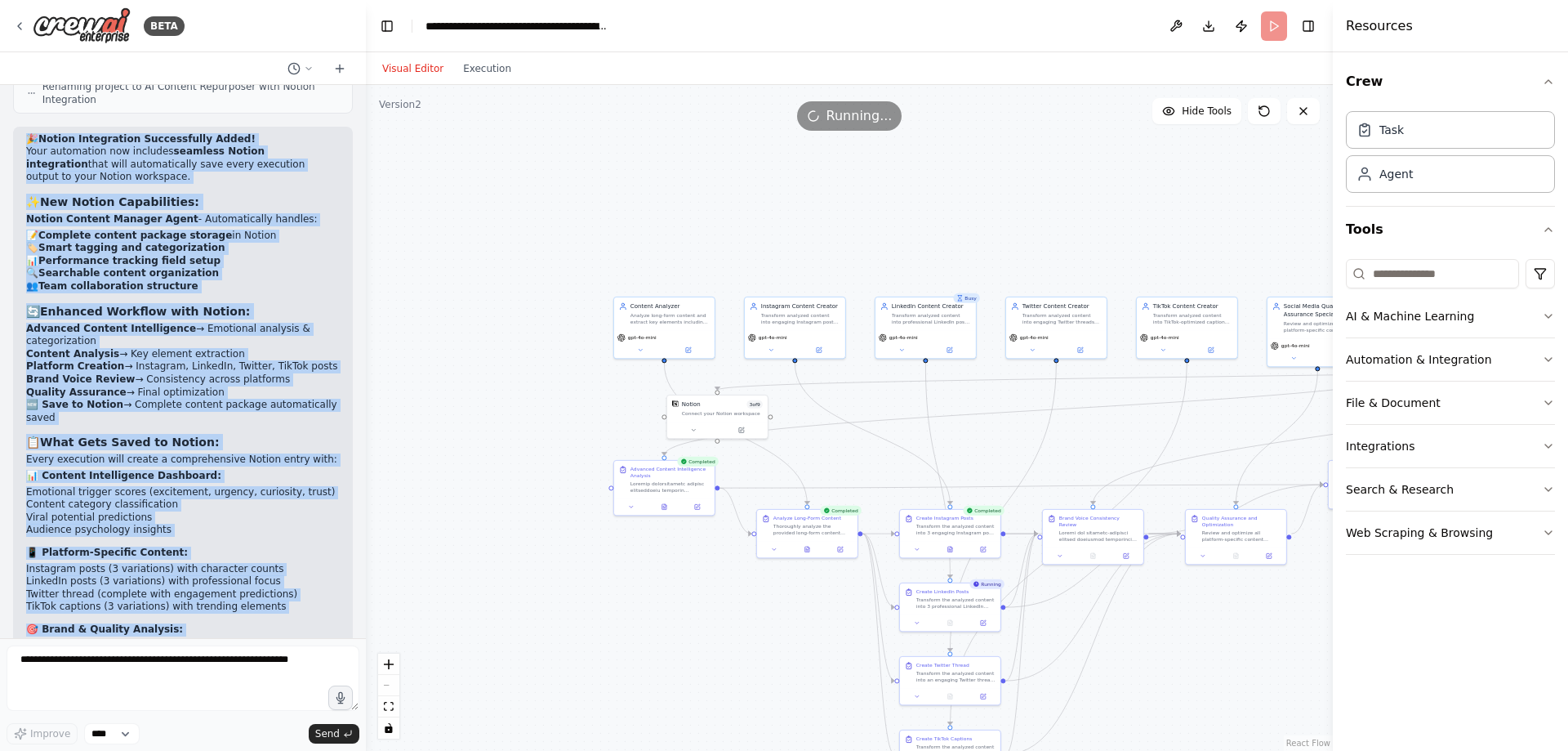
scroll to position [11203, 0]
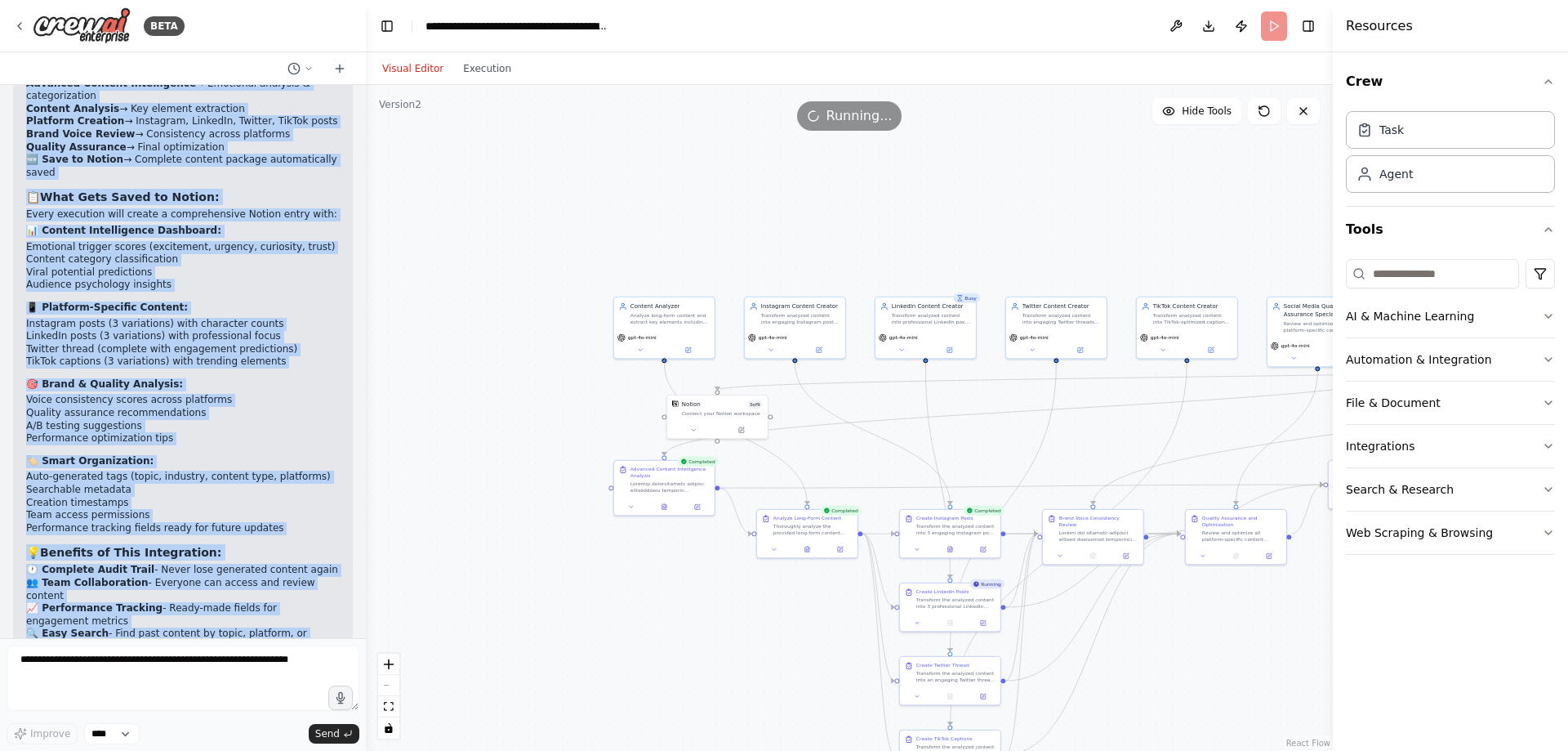
drag, startPoint x: 27, startPoint y: 244, endPoint x: 251, endPoint y: 436, distance: 295.0
click at [252, 438] on div "🎉 Notion Integration Successfully Added! Your automation now includes seamless …" at bounding box center [183, 390] width 313 height 1003
copy div "🎉 Loremi Dolorsitame Consectetura Elits! Doei temporinci utl etdolore magnaali …"
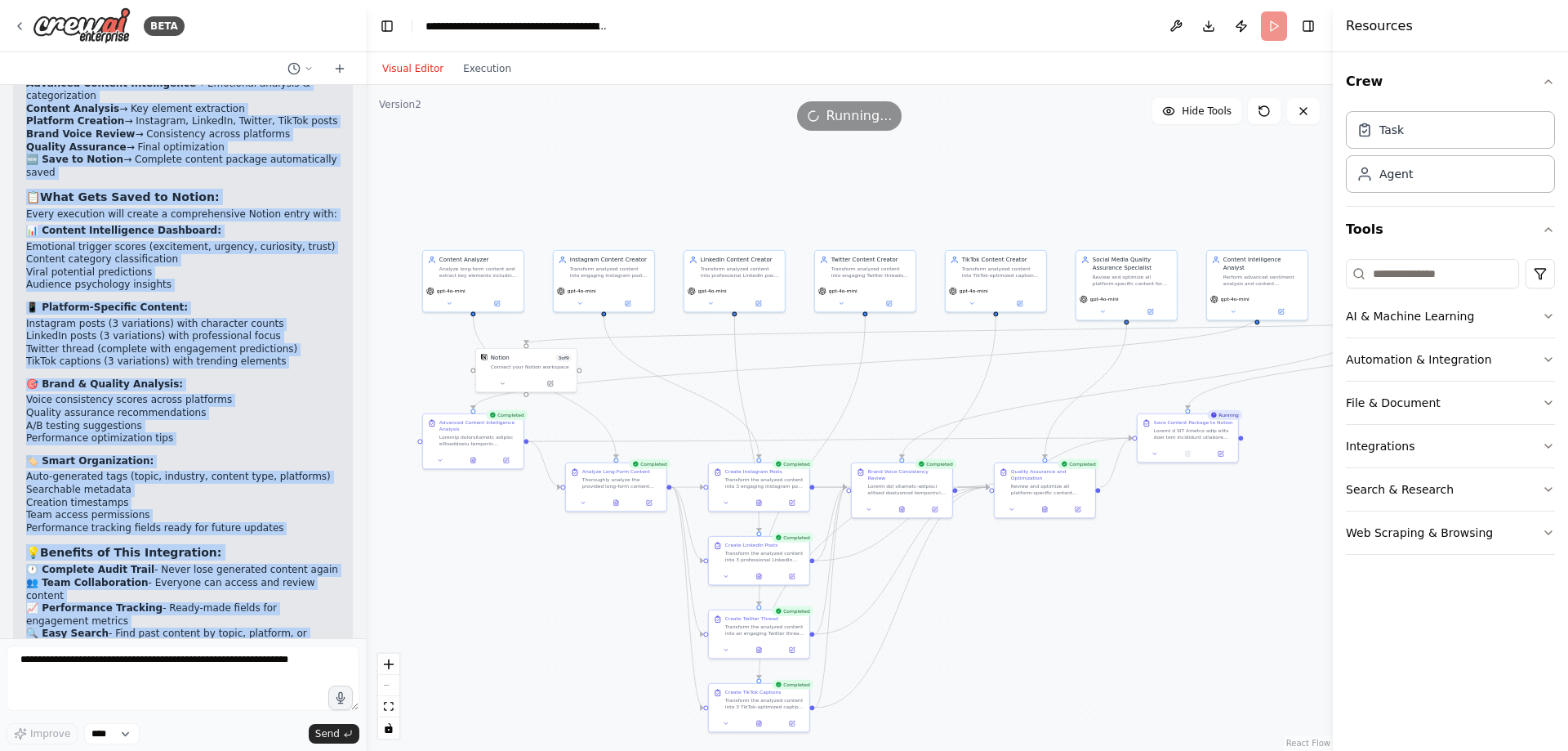
drag, startPoint x: 1099, startPoint y: 262, endPoint x: 907, endPoint y: 215, distance: 197.7
click at [907, 215] on div ".deletable-edge-delete-btn { width: 20px; height: 20px; border: 0px solid #ffff…" at bounding box center [849, 418] width 967 height 666
click at [476, 63] on button "Execution" at bounding box center [488, 68] width 68 height 19
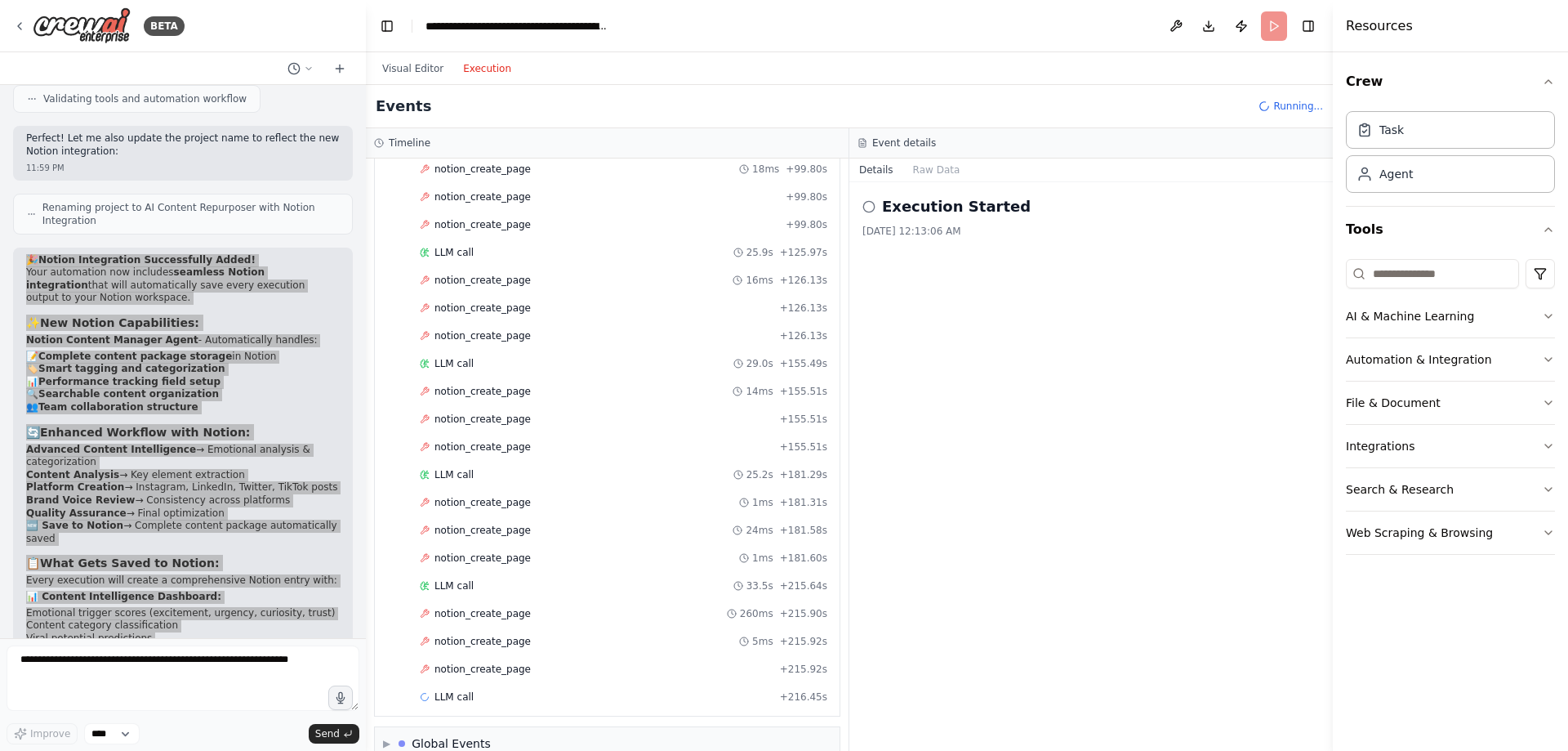
scroll to position [1918, 0]
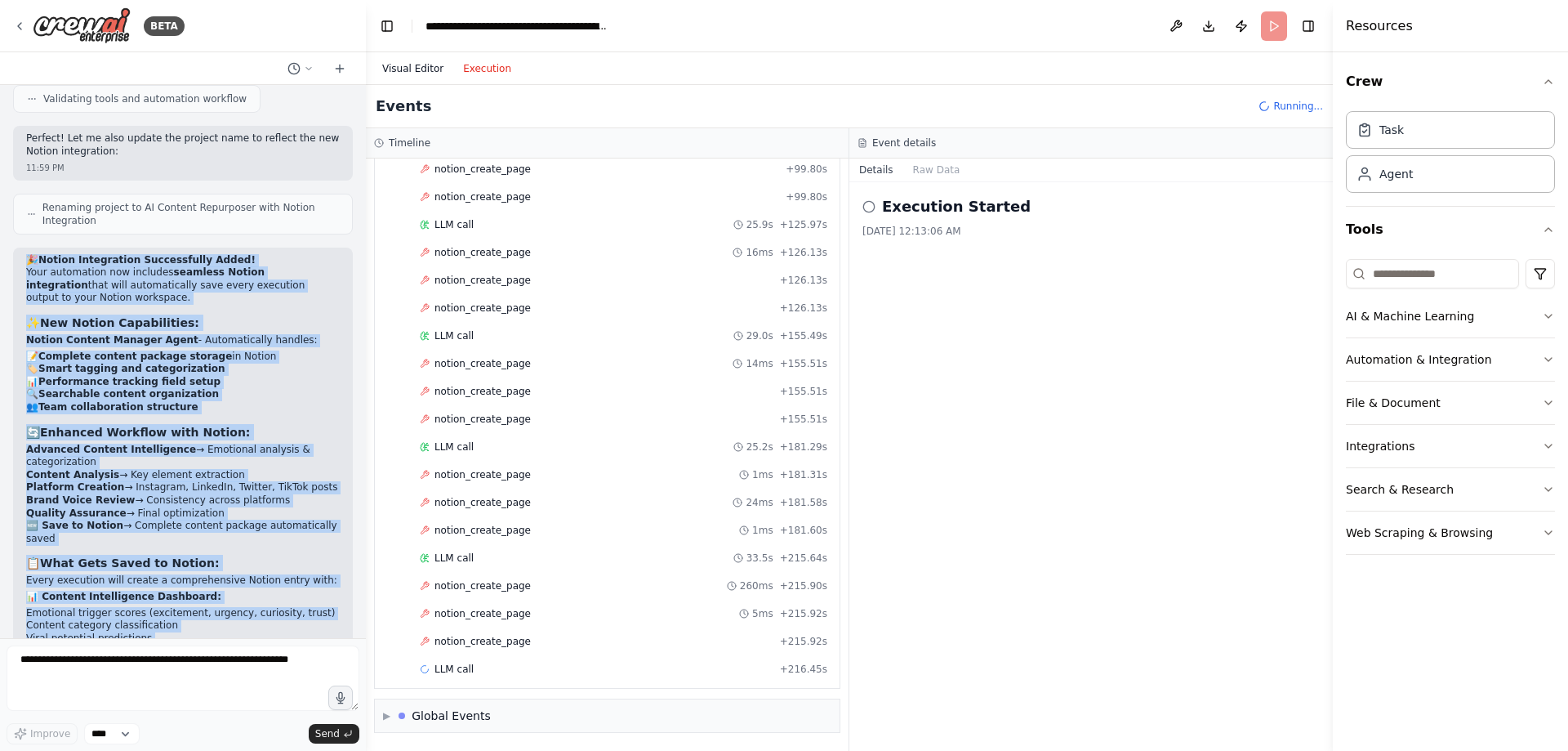
click at [387, 64] on button "Visual Editor" at bounding box center [412, 68] width 81 height 19
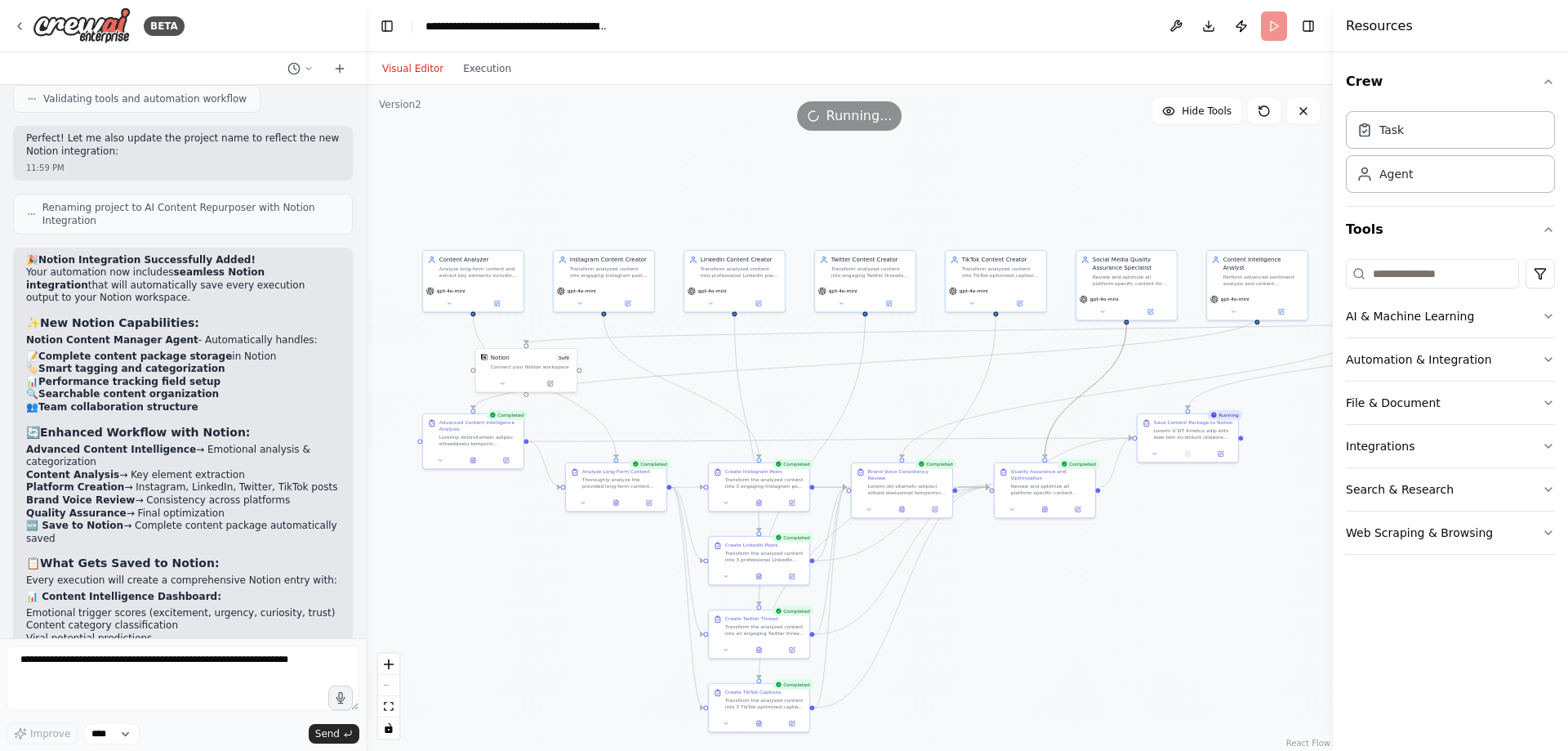
drag, startPoint x: 1094, startPoint y: 387, endPoint x: 1072, endPoint y: 359, distance: 35.6
click at [1072, 359] on div ".deletable-edge-delete-btn { width: 20px; height: 20px; border: 0px solid #ffff…" at bounding box center [849, 418] width 967 height 666
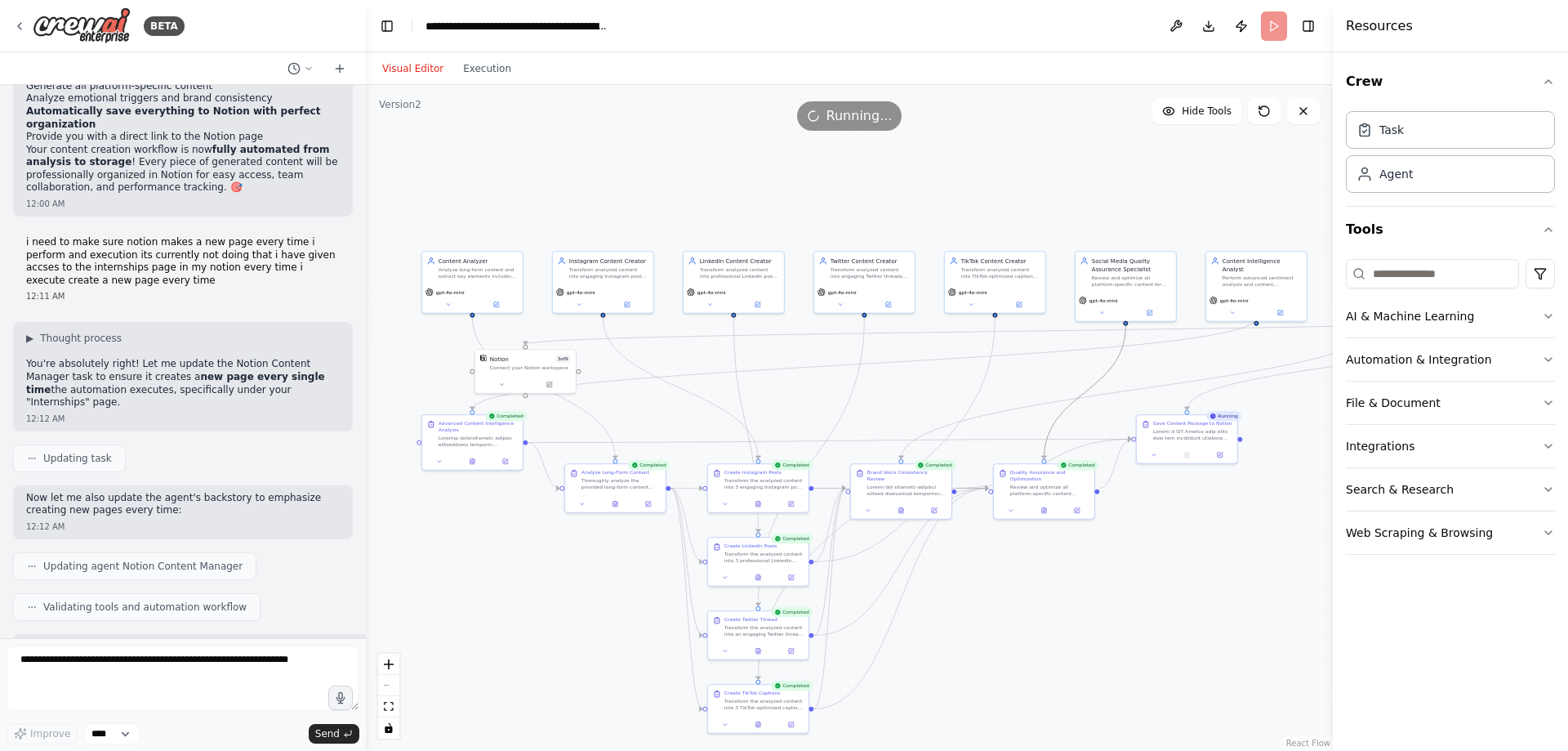
scroll to position [12062, 0]
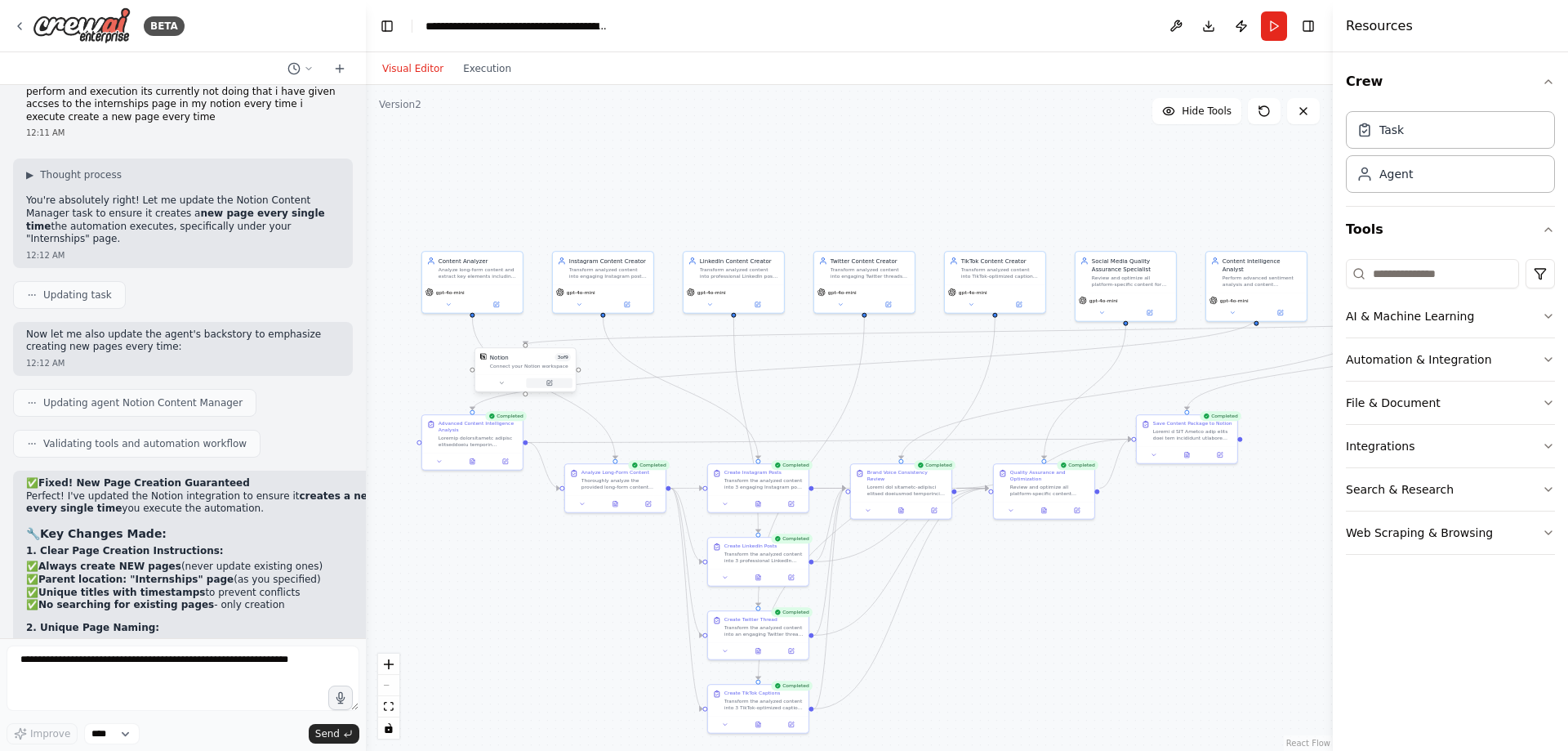
click at [529, 381] on button at bounding box center [549, 383] width 47 height 10
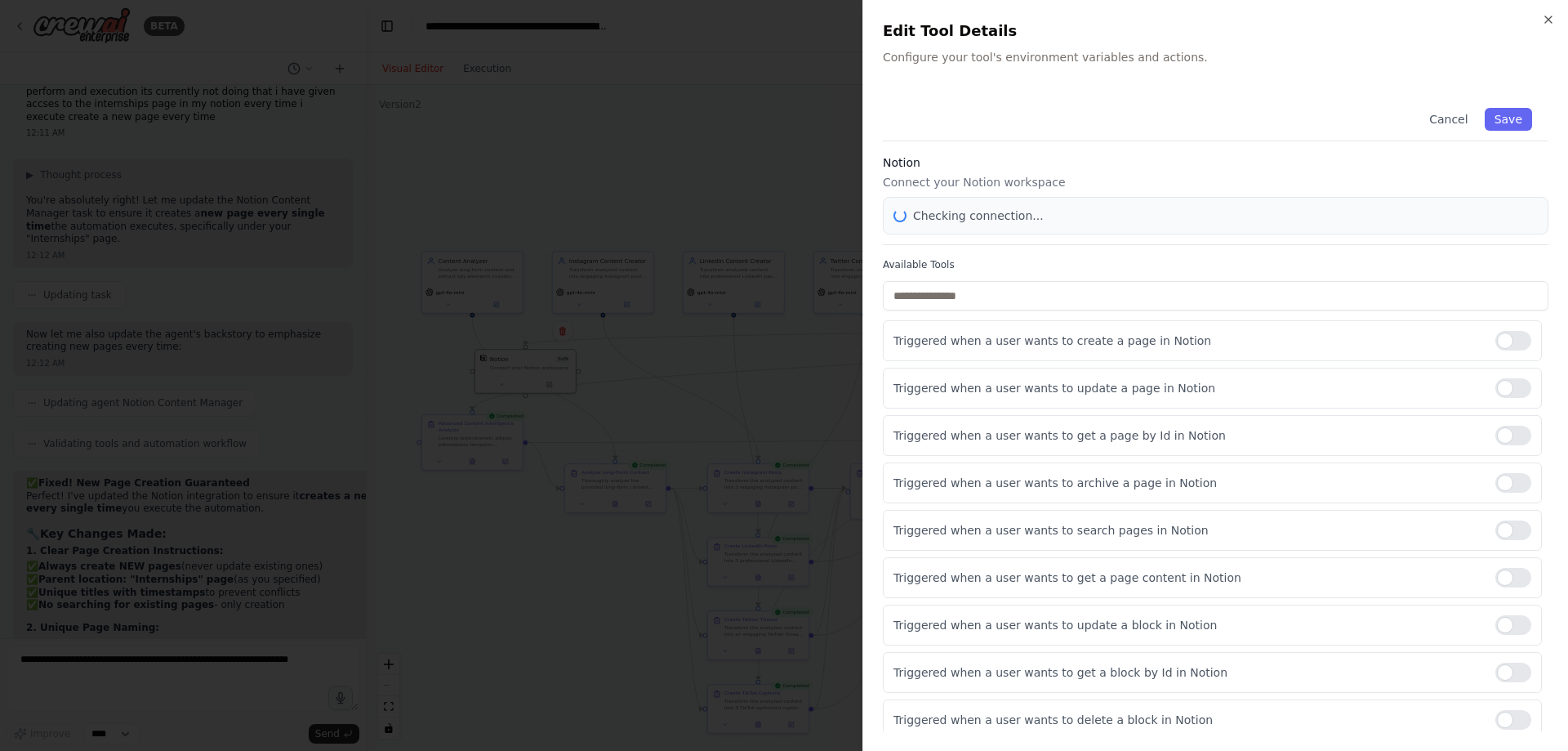
click at [522, 380] on div at bounding box center [784, 375] width 1568 height 751
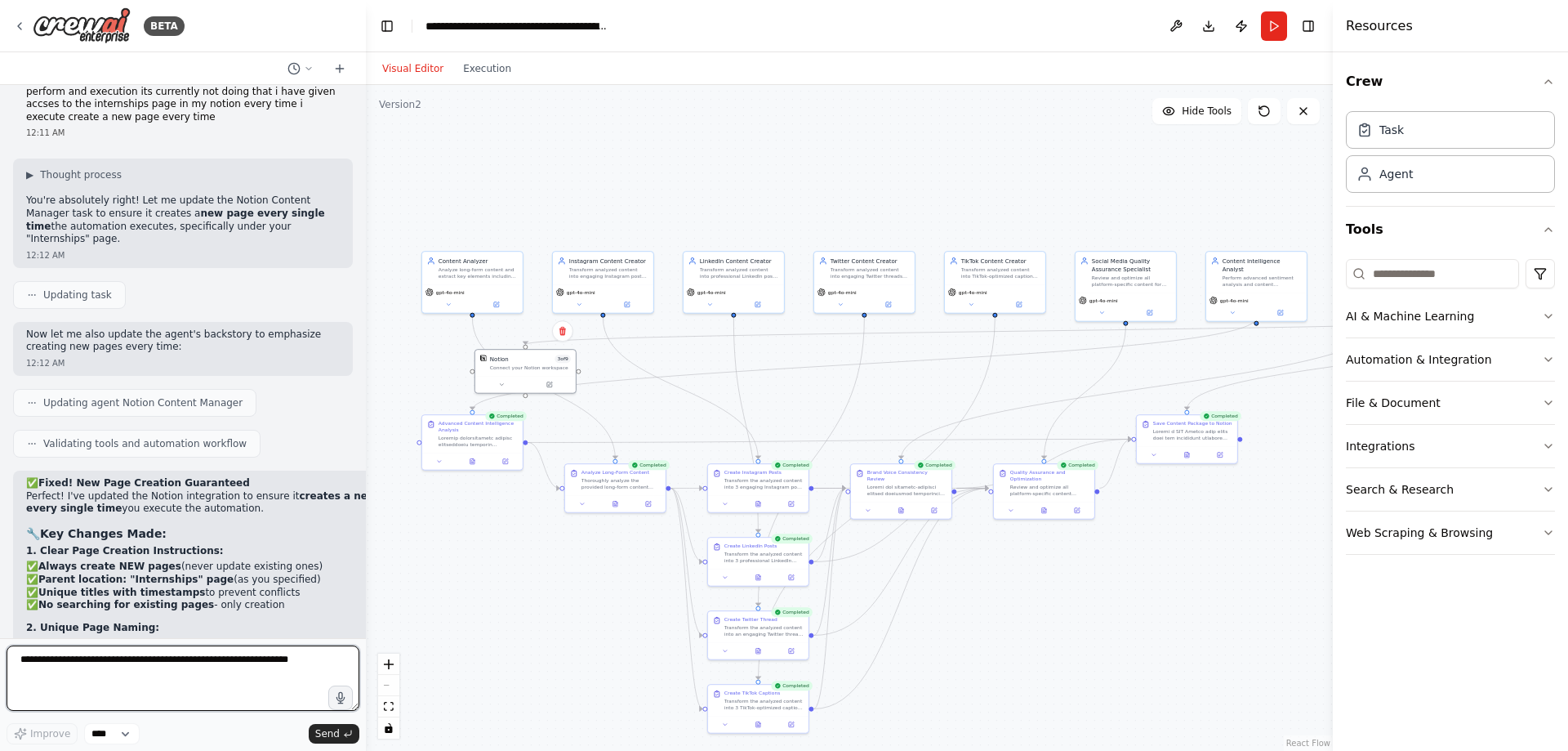
click at [196, 663] on textarea at bounding box center [182, 678] width 353 height 65
